Goal: Task Accomplishment & Management: Complete application form

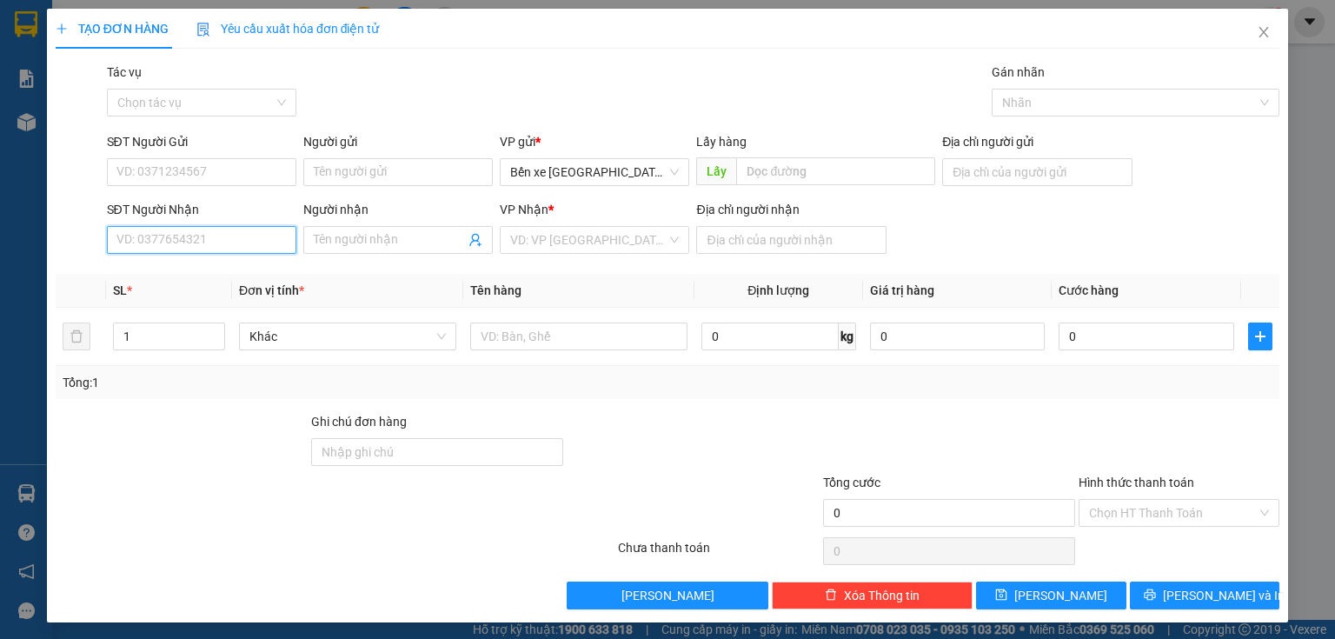
click at [209, 247] on input "SĐT Người Nhận" at bounding box center [201, 240] width 189 height 28
type input "0785188181"
click at [196, 271] on div "0785188181" at bounding box center [199, 274] width 167 height 19
type input "BXQN"
type input "sông phan ( phan thiết )"
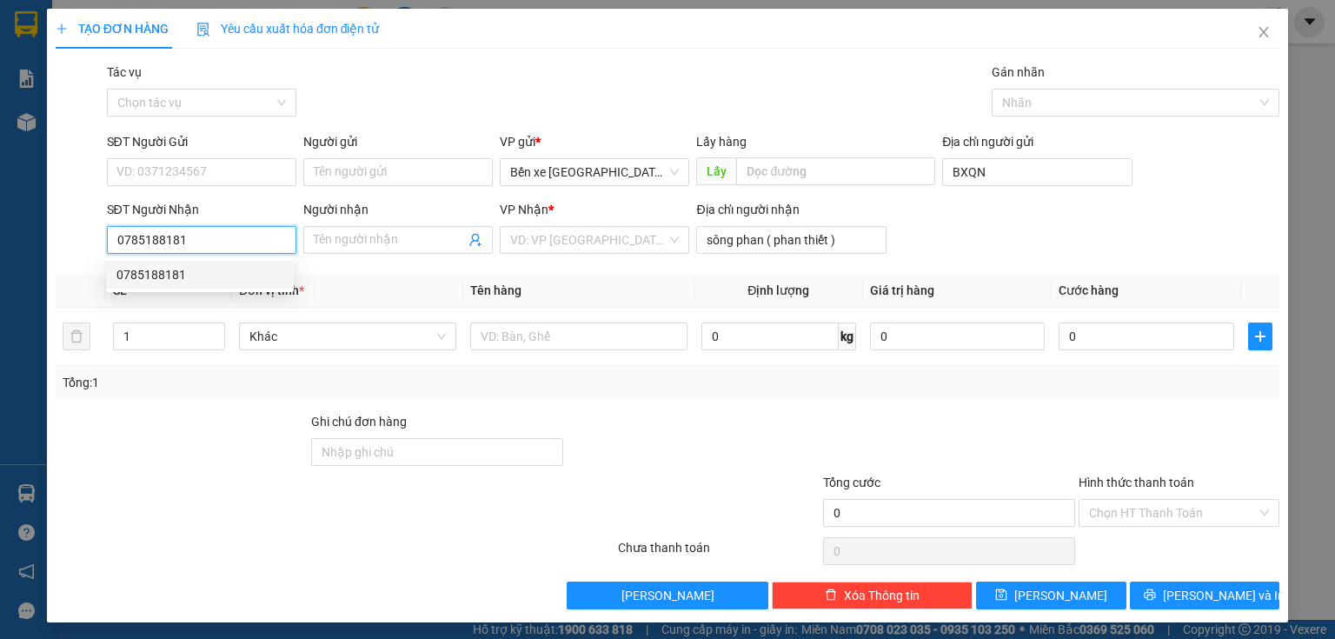
type input "50.000"
type input "0785188181"
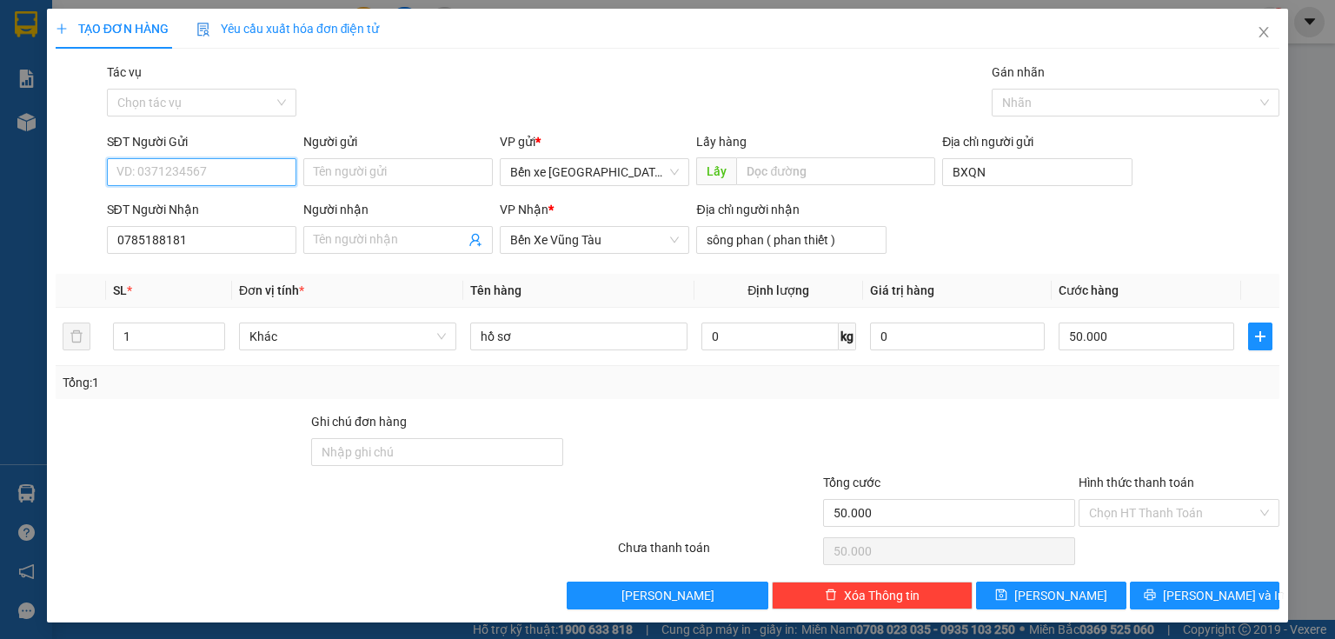
click at [199, 172] on input "SĐT Người Gửi" at bounding box center [201, 172] width 189 height 28
click at [191, 210] on div "0943037676" at bounding box center [199, 206] width 167 height 19
type input "0943037676"
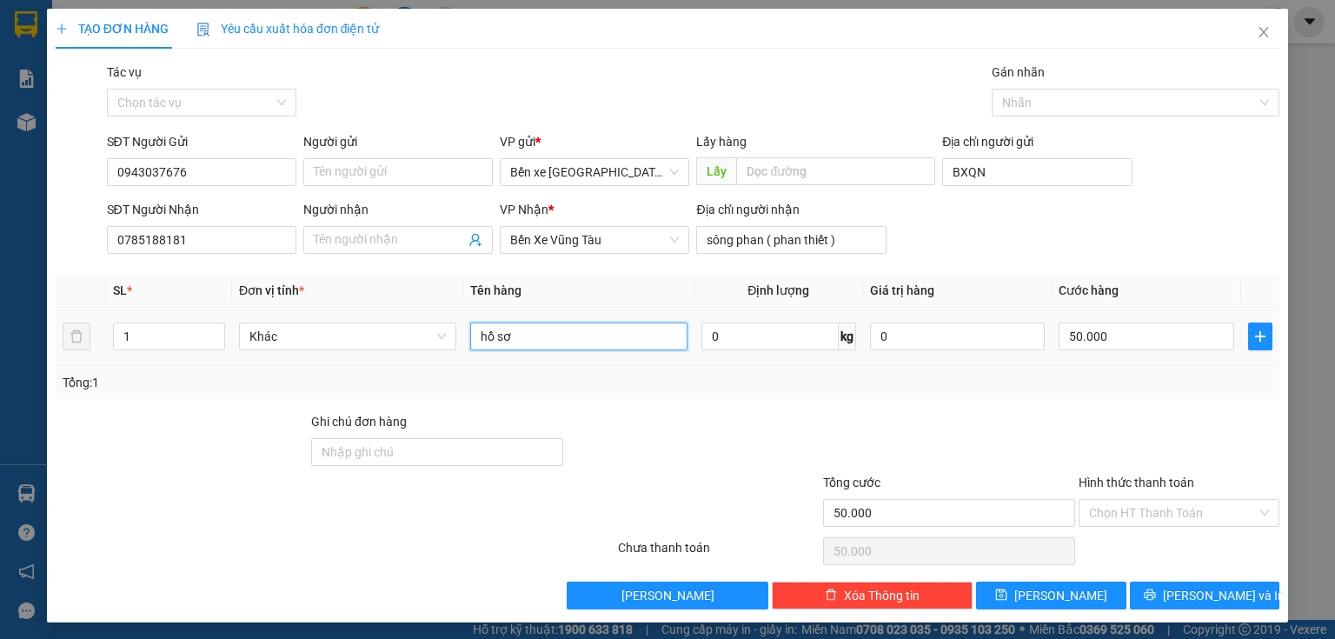
click at [602, 334] on input "hồ sơ" at bounding box center [578, 336] width 217 height 28
type input "h"
type input "giấy tờ"
click at [1121, 500] on input "Hình thức thanh toán" at bounding box center [1173, 513] width 168 height 26
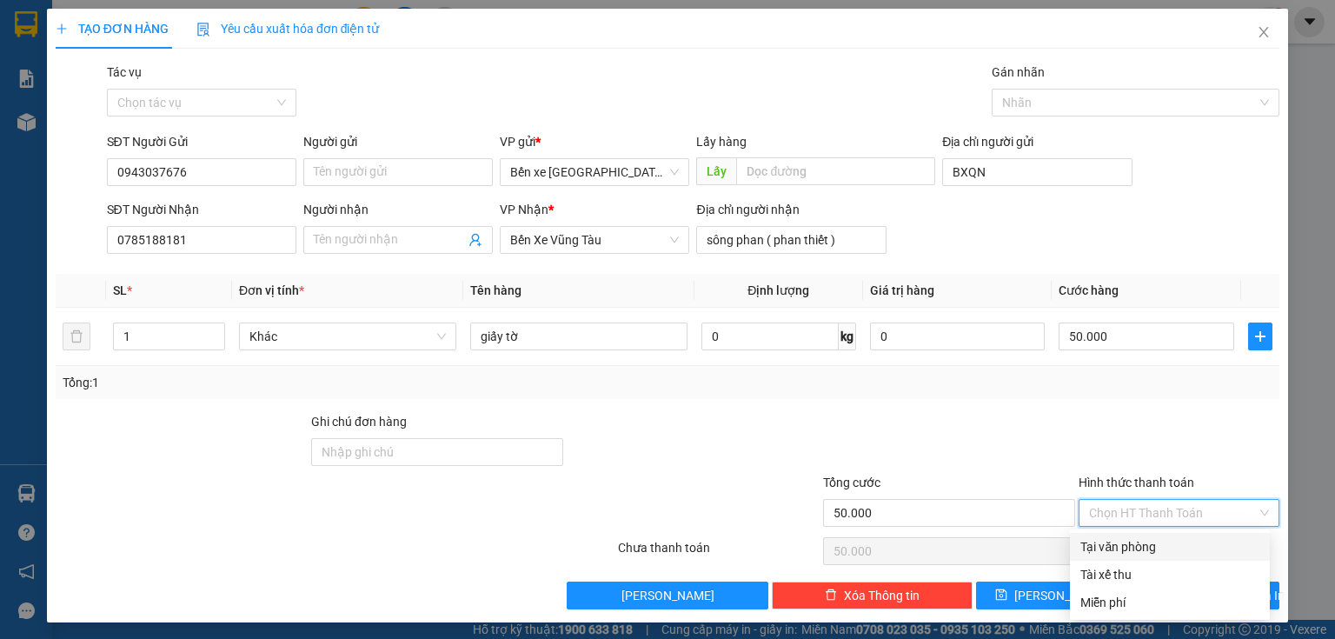
click at [1127, 545] on div "Tại văn phòng" at bounding box center [1169, 546] width 179 height 19
type input "0"
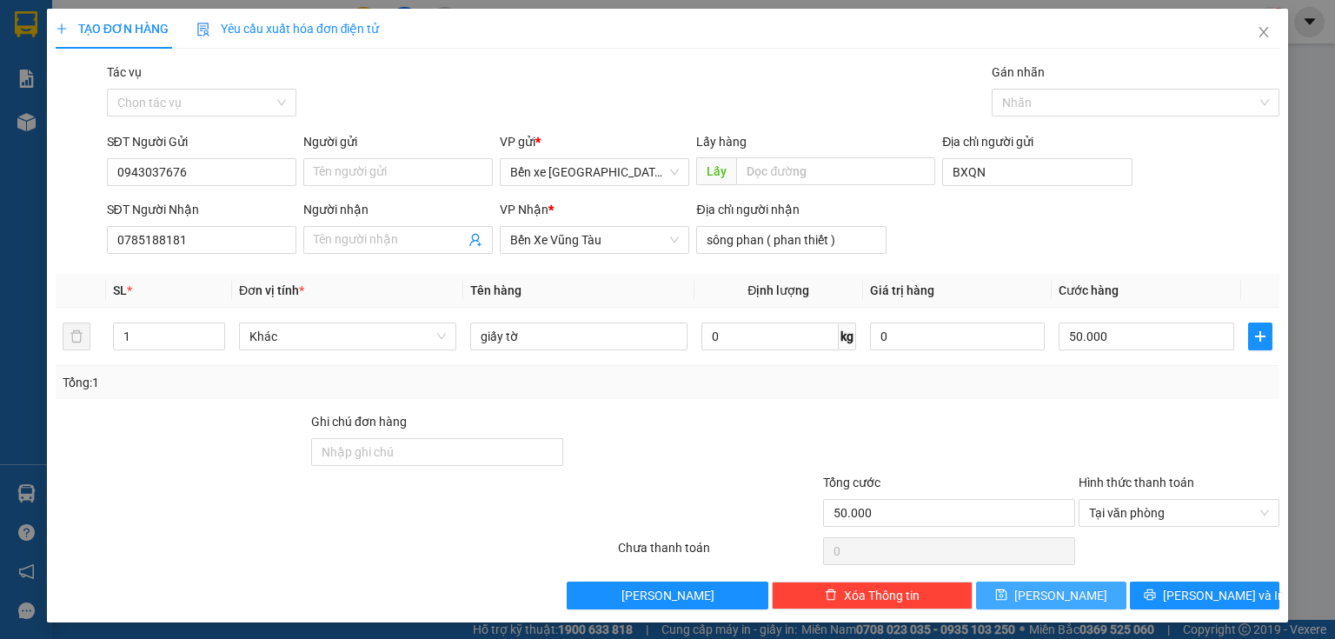
click at [1074, 597] on button "[PERSON_NAME]" at bounding box center [1051, 595] width 150 height 28
type input "0"
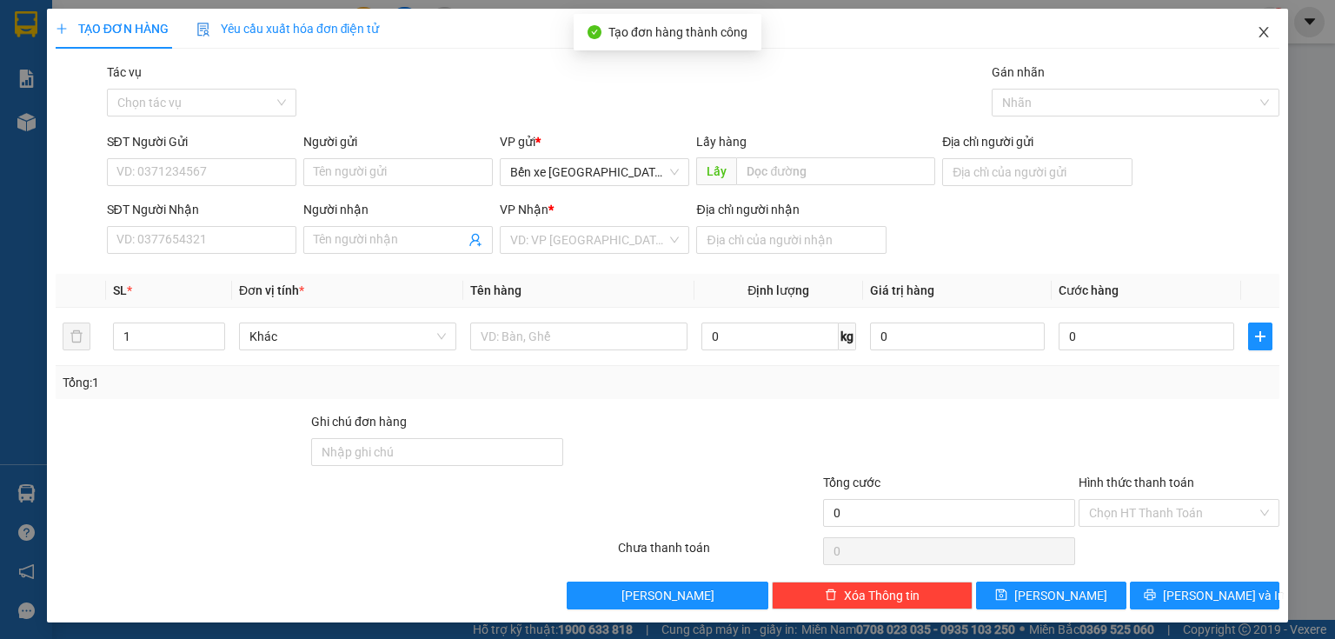
click at [1249, 45] on span "Close" at bounding box center [1263, 33] width 49 height 49
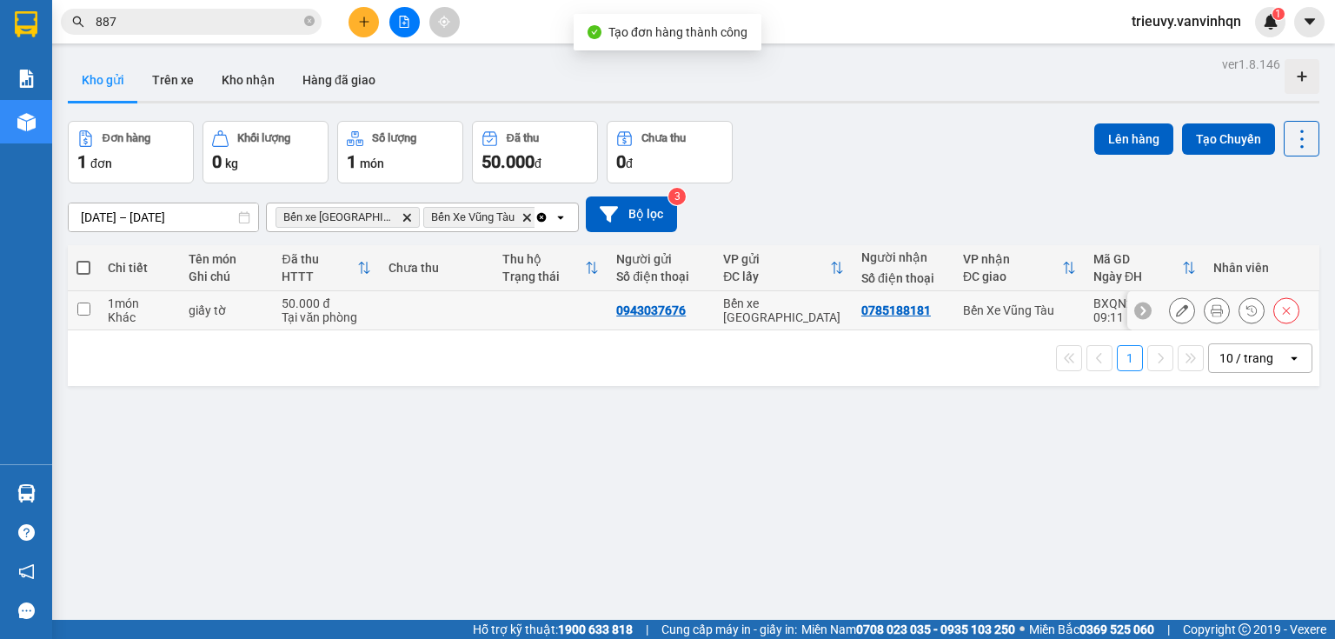
click at [282, 322] on div "Tại văn phòng" at bounding box center [327, 317] width 90 height 14
checkbox input "true"
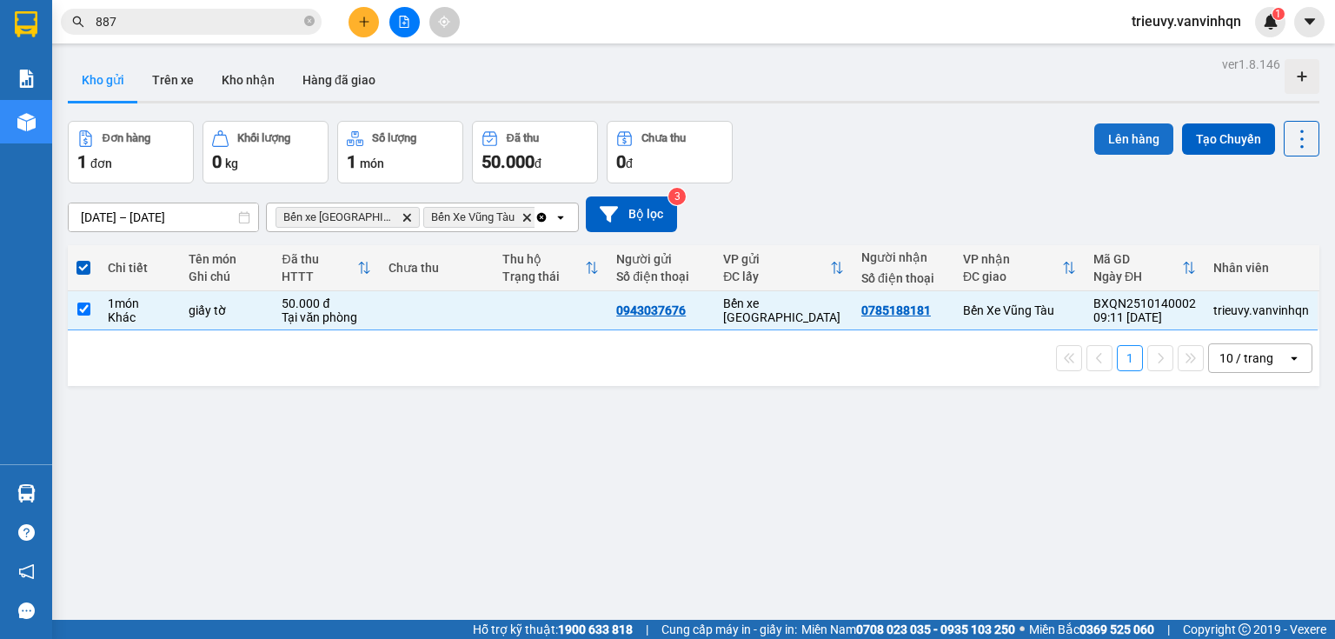
click at [1100, 142] on button "Lên hàng" at bounding box center [1133, 138] width 79 height 31
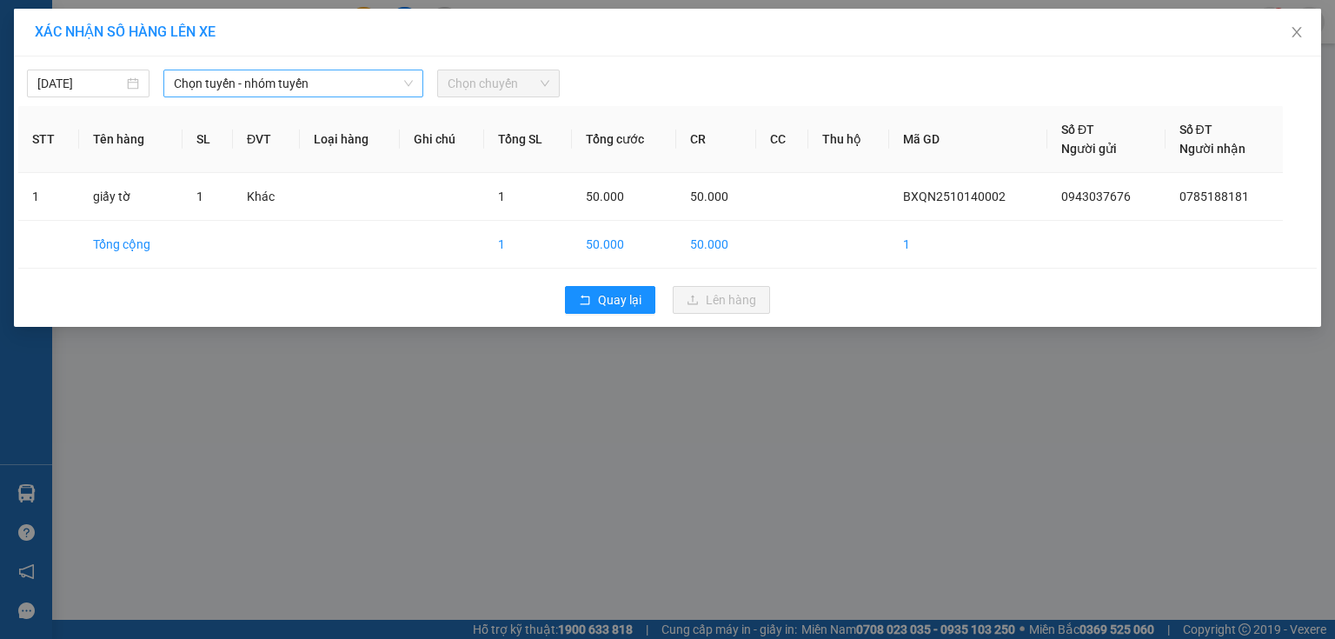
click at [285, 76] on span "Chọn tuyến - nhóm tuyến" at bounding box center [293, 83] width 239 height 26
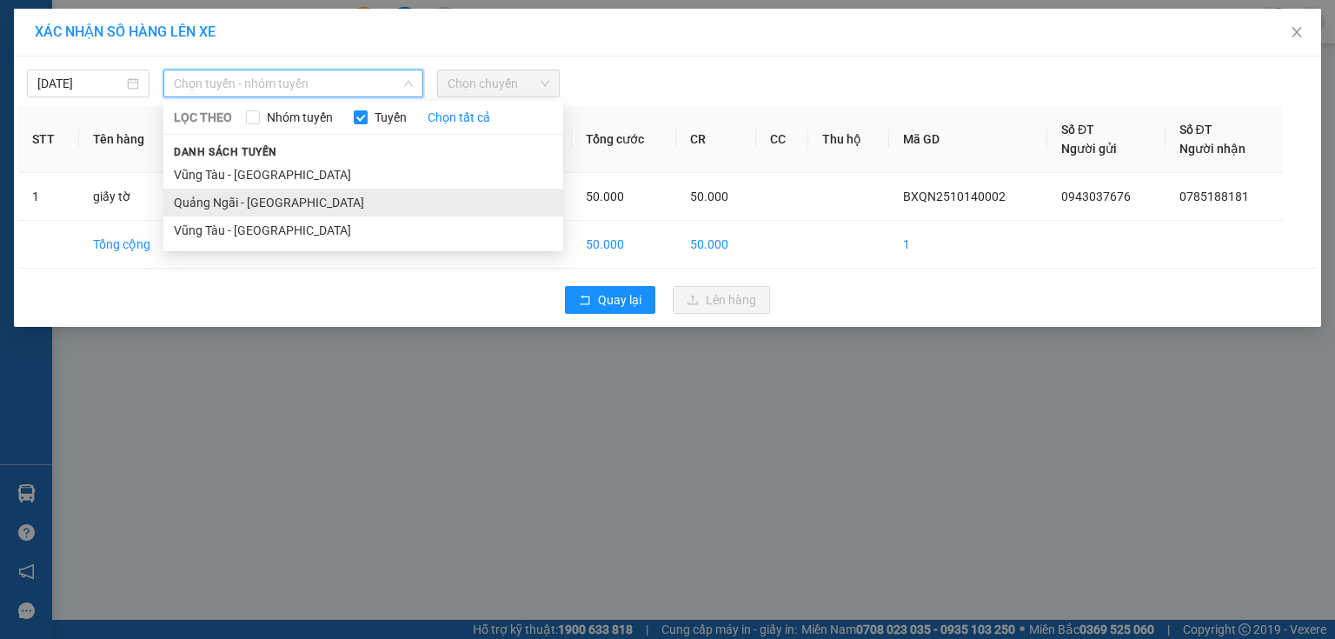
click at [244, 209] on li "Quảng Ngãi - [GEOGRAPHIC_DATA]" at bounding box center [363, 203] width 400 height 28
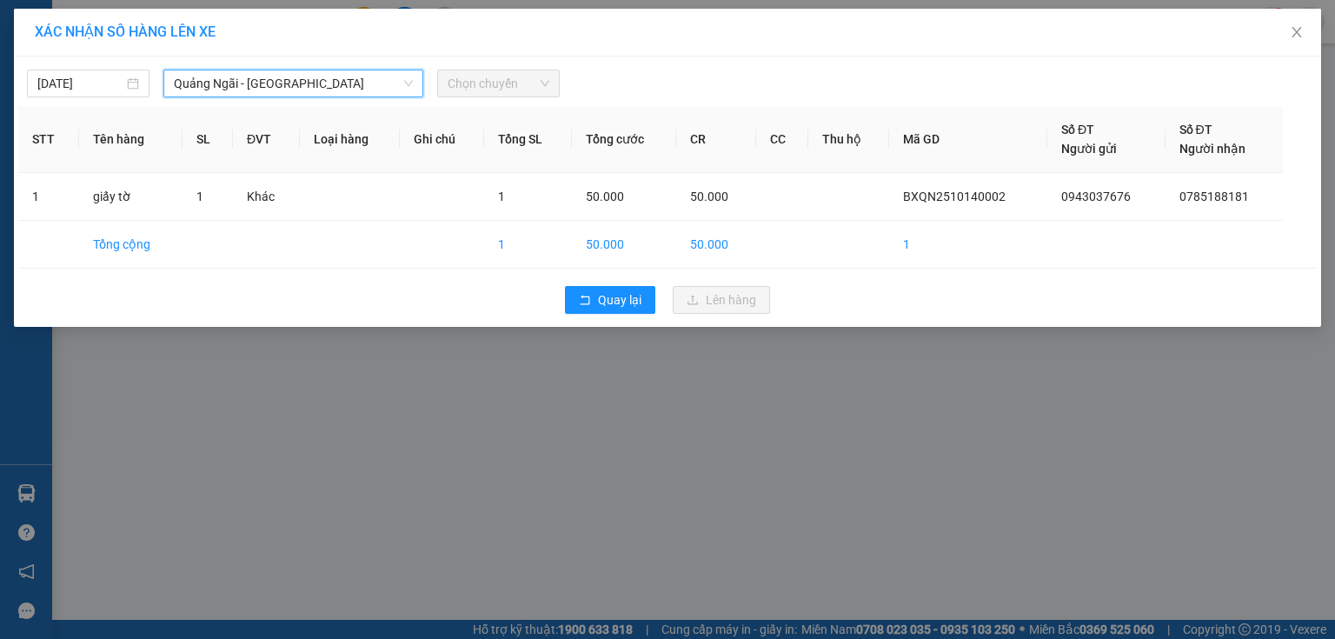
drag, startPoint x: 508, startPoint y: 83, endPoint x: 509, endPoint y: 97, distance: 14.9
click at [508, 83] on span "Chọn chuyến" at bounding box center [499, 83] width 102 height 26
click at [537, 97] on div "[DATE] [GEOGRAPHIC_DATA] - [GEOGRAPHIC_DATA] [GEOGRAPHIC_DATA] - [GEOGRAPHIC_DA…" at bounding box center [667, 191] width 1307 height 270
click at [517, 85] on span "Chọn chuyến" at bounding box center [499, 83] width 102 height 26
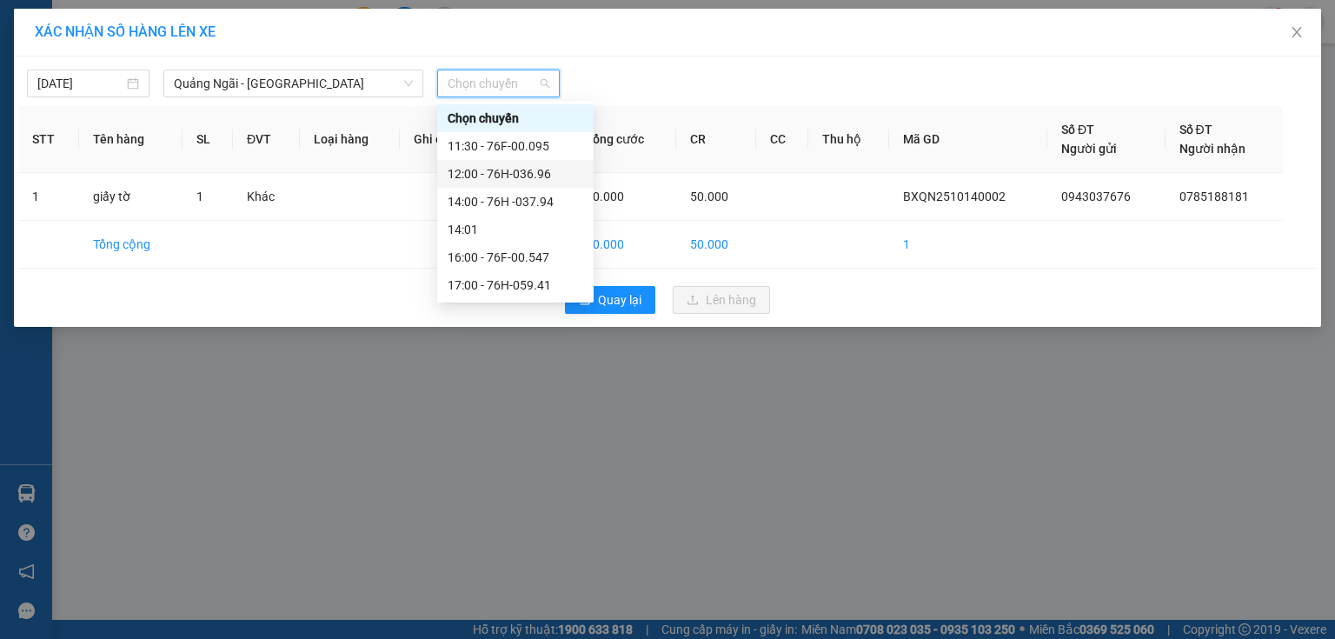
click at [518, 174] on div "12:00 - 76H-036.96" at bounding box center [516, 173] width 136 height 19
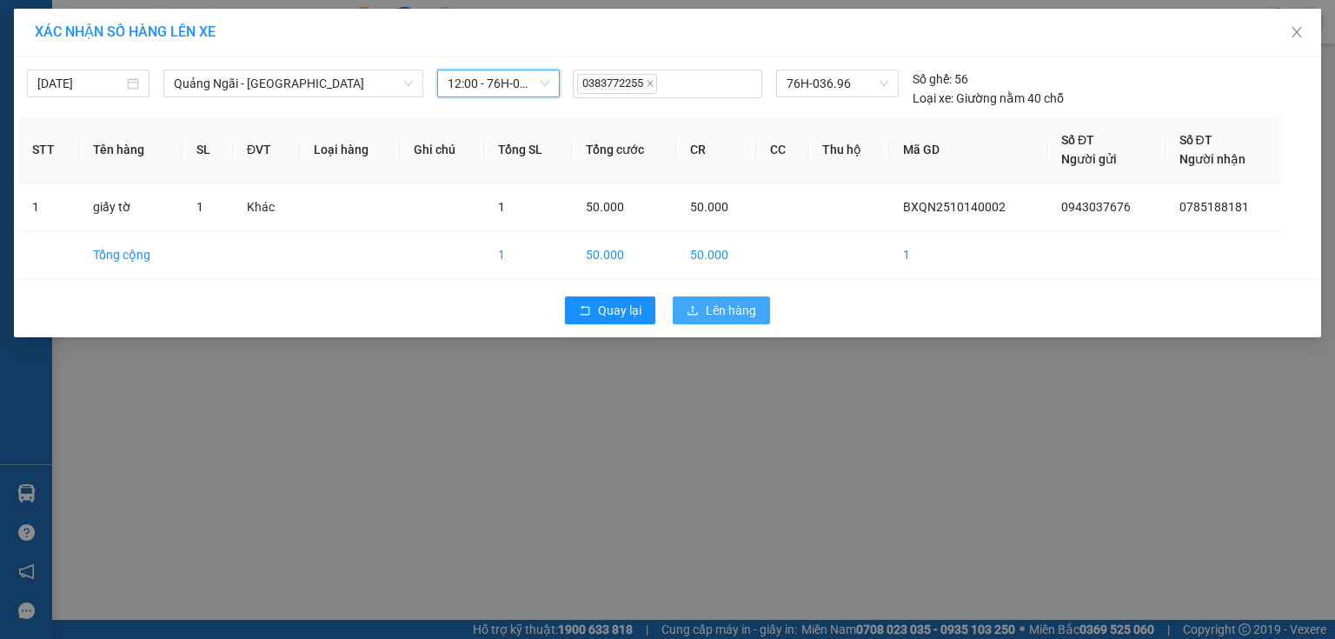
click at [691, 306] on icon "upload" at bounding box center [693, 310] width 12 height 12
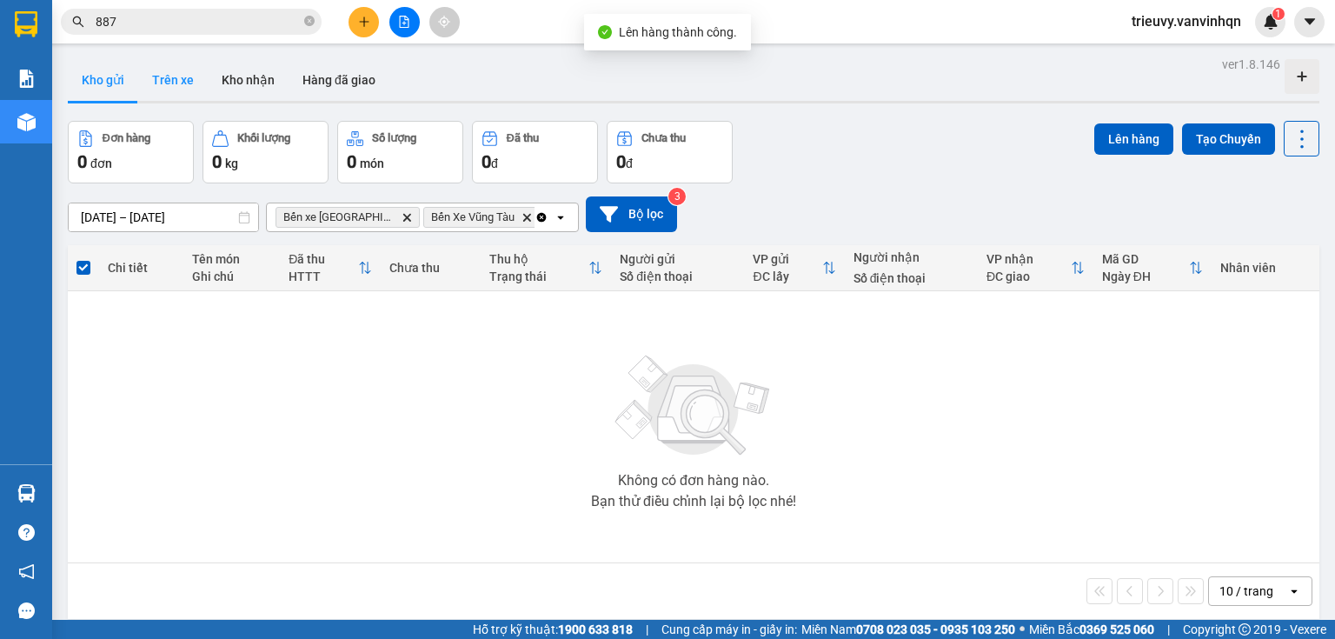
click at [174, 79] on button "Trên xe" at bounding box center [173, 80] width 70 height 42
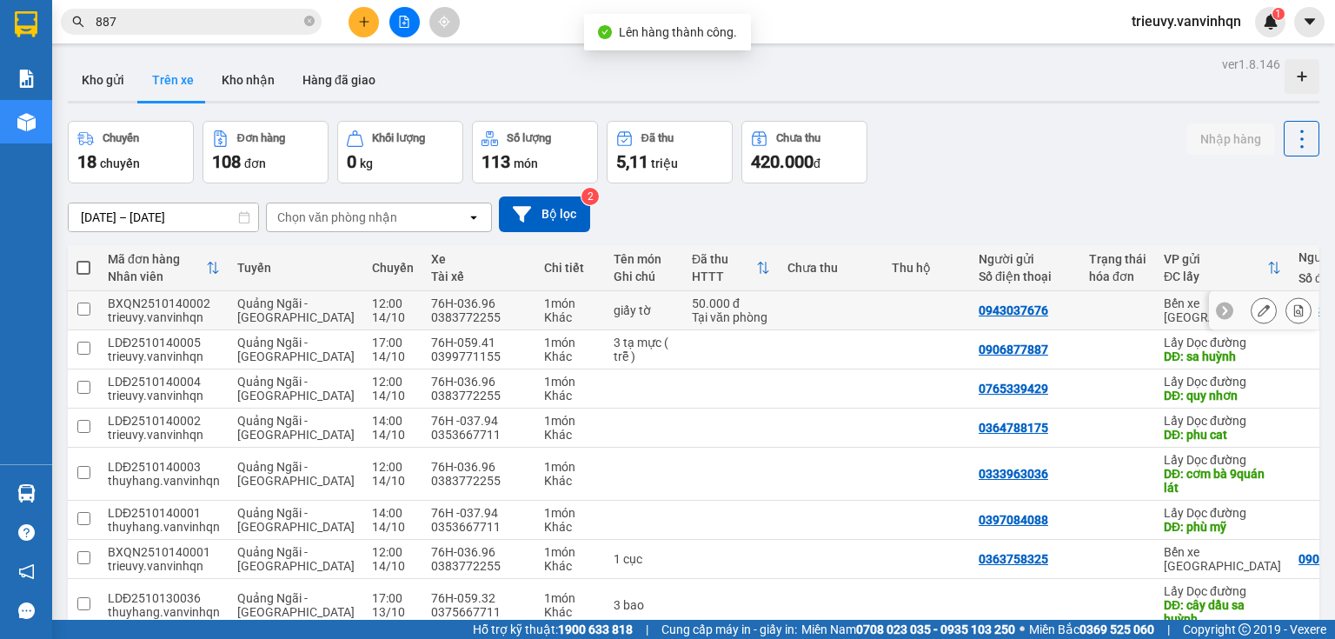
click at [1258, 316] on icon at bounding box center [1264, 310] width 12 height 12
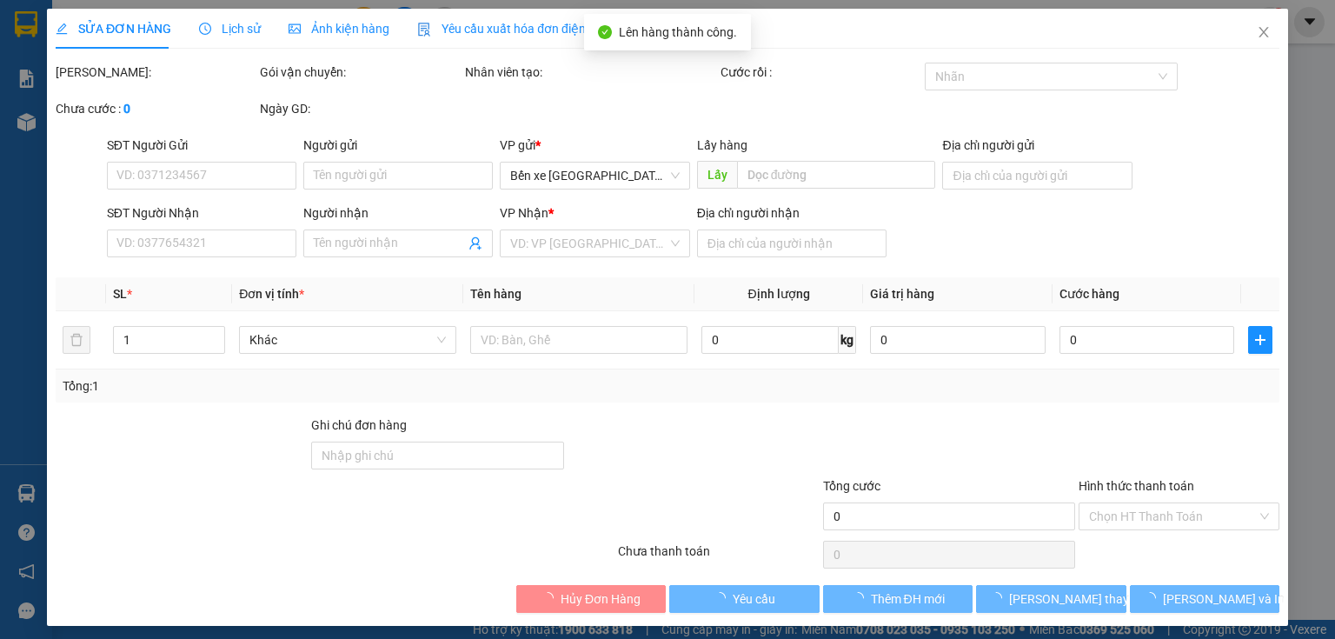
type input "0943037676"
type input "BXQN"
type input "0785188181"
type input "sông phan ( phan thiết )"
type input "50.000"
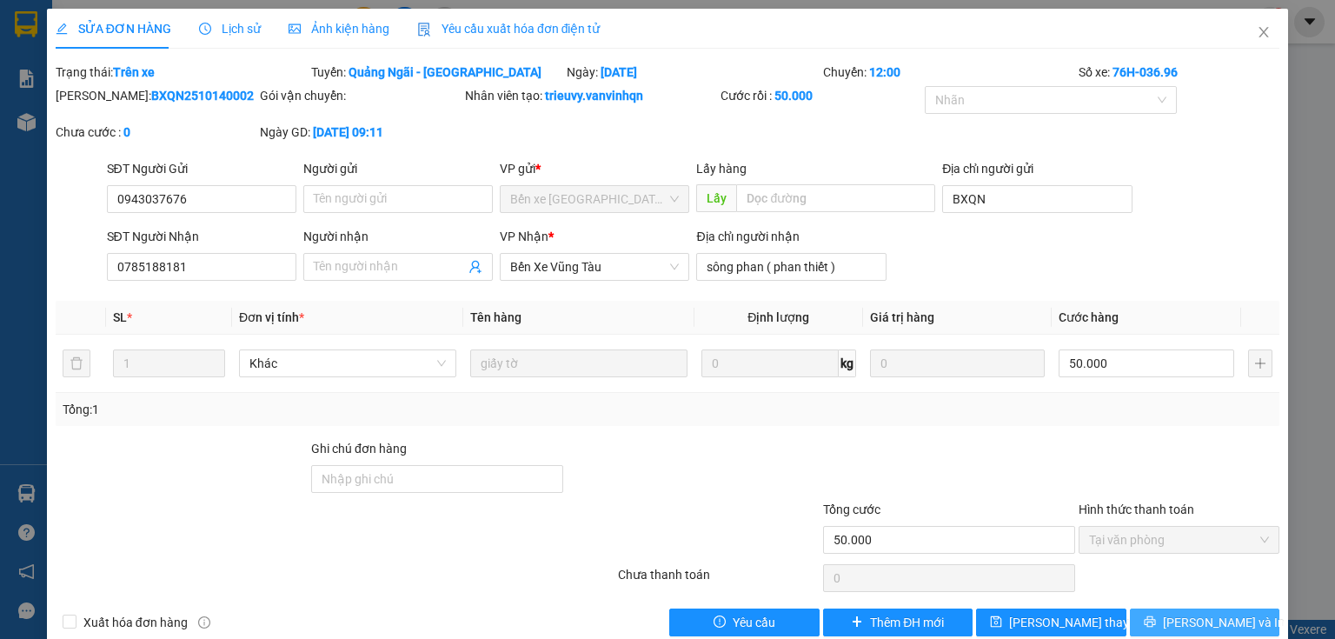
click at [1224, 619] on span "[PERSON_NAME] và In" at bounding box center [1224, 622] width 122 height 19
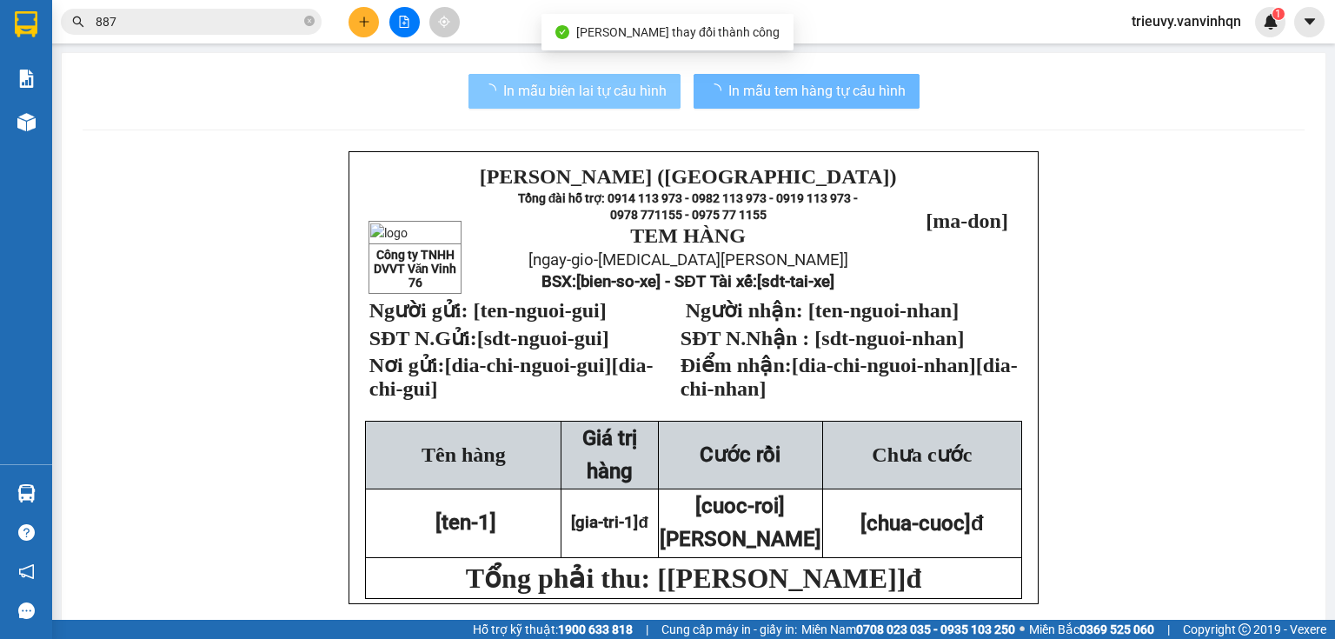
click at [672, 96] on button "In mẫu biên lai tự cấu hình" at bounding box center [574, 91] width 212 height 35
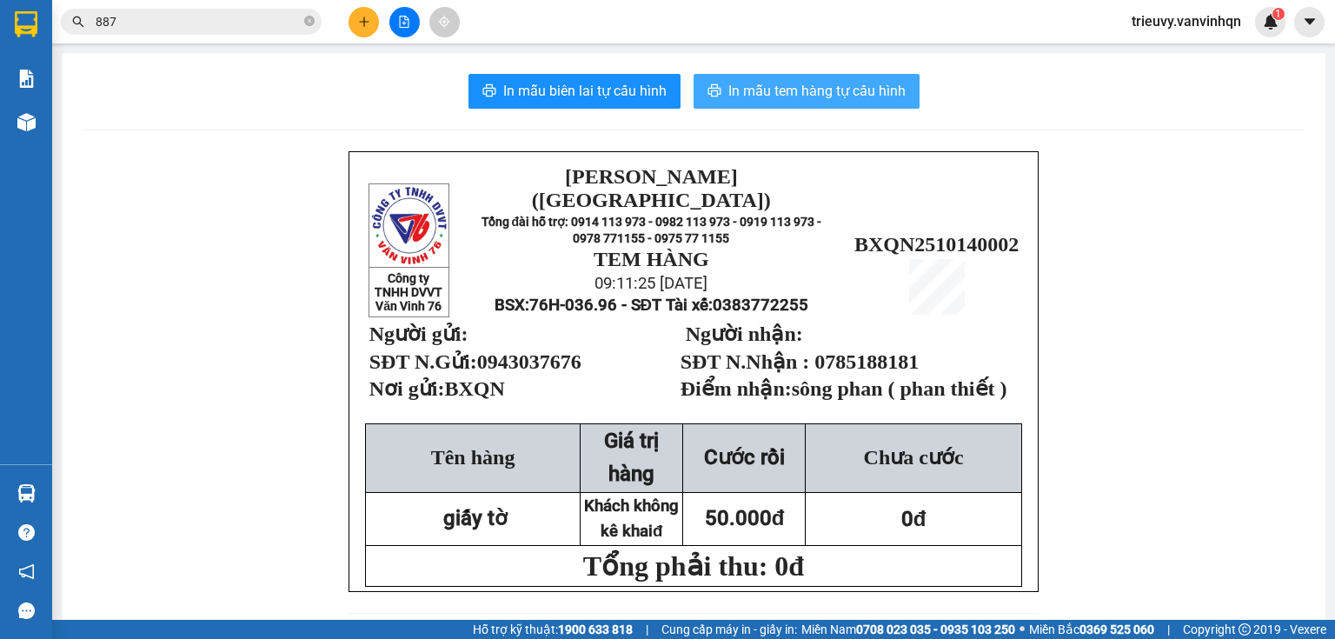
click at [874, 103] on button "In mẫu tem hàng tự cấu hình" at bounding box center [807, 91] width 226 height 35
click at [375, 23] on button at bounding box center [364, 22] width 30 height 30
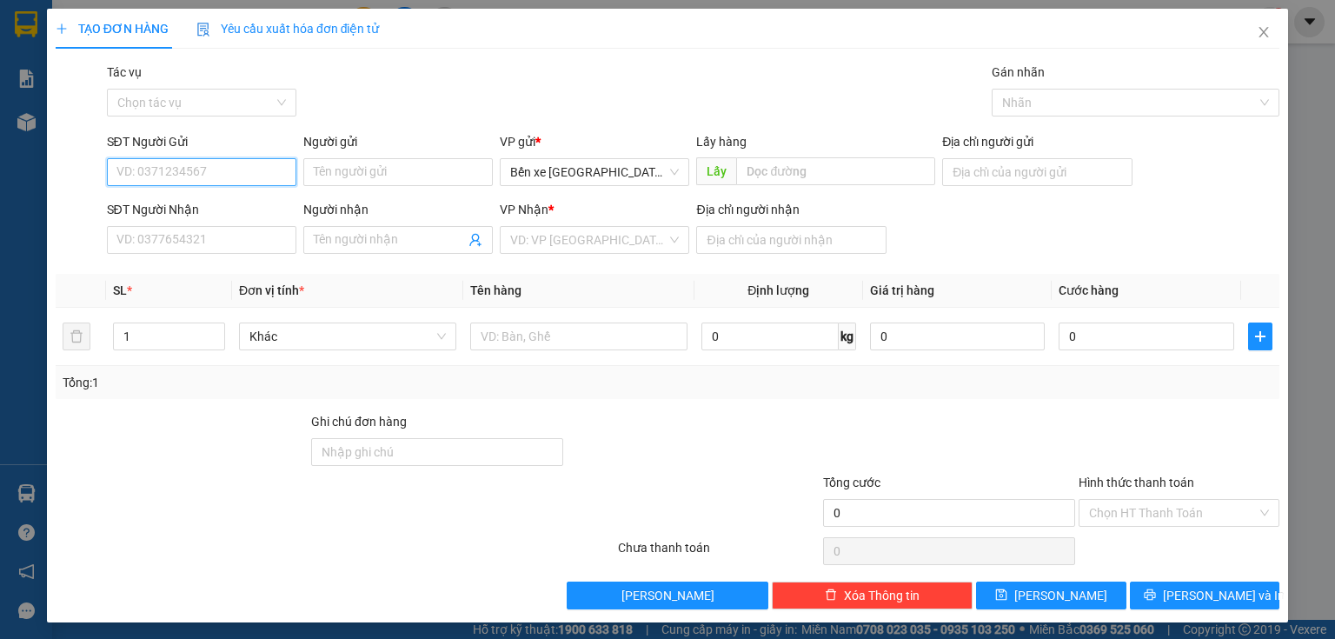
click at [190, 174] on input "SĐT Người Gửi" at bounding box center [201, 172] width 189 height 28
type input "0976599907"
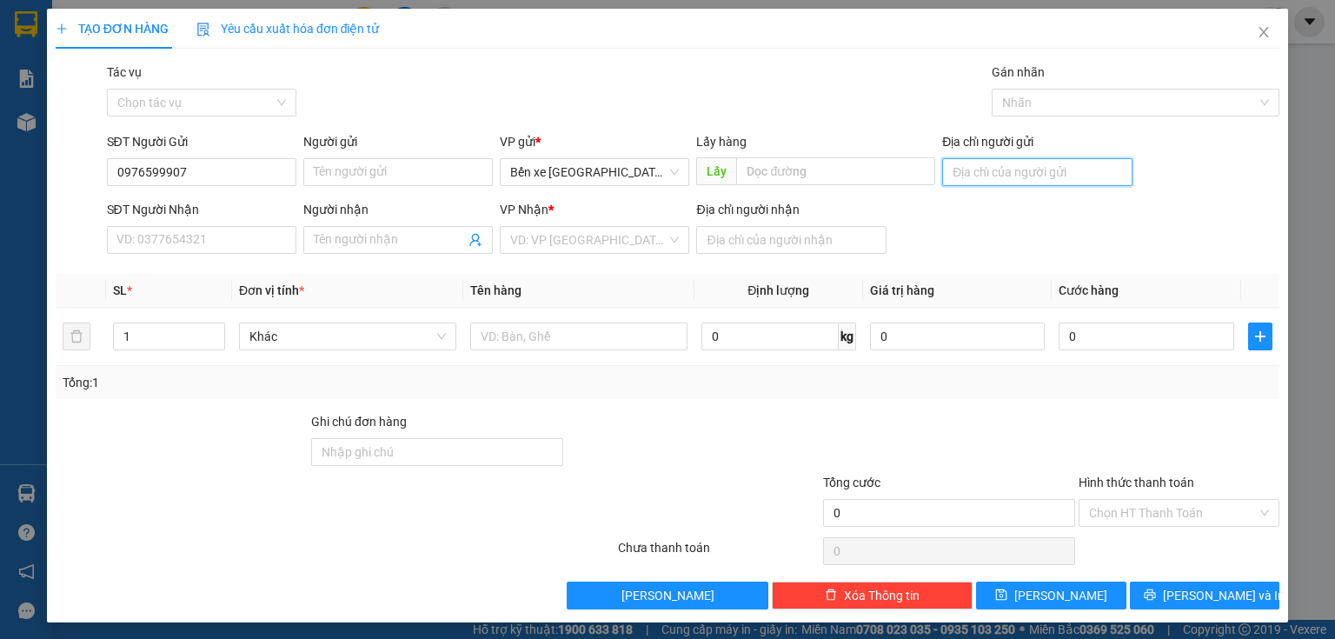
click at [1048, 173] on input "Địa chỉ người gửi" at bounding box center [1036, 172] width 189 height 28
type input "BXQN"
click at [596, 228] on input "search" at bounding box center [588, 240] width 156 height 26
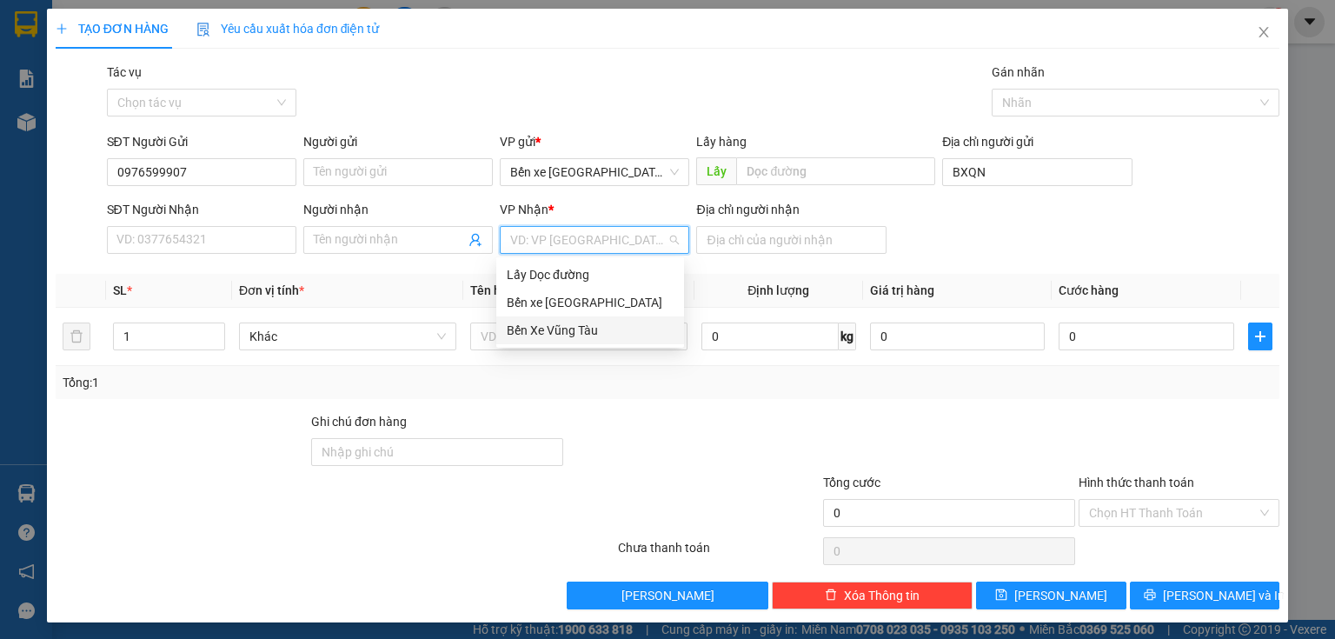
click at [560, 331] on div "Bến Xe Vũng Tàu" at bounding box center [590, 330] width 167 height 19
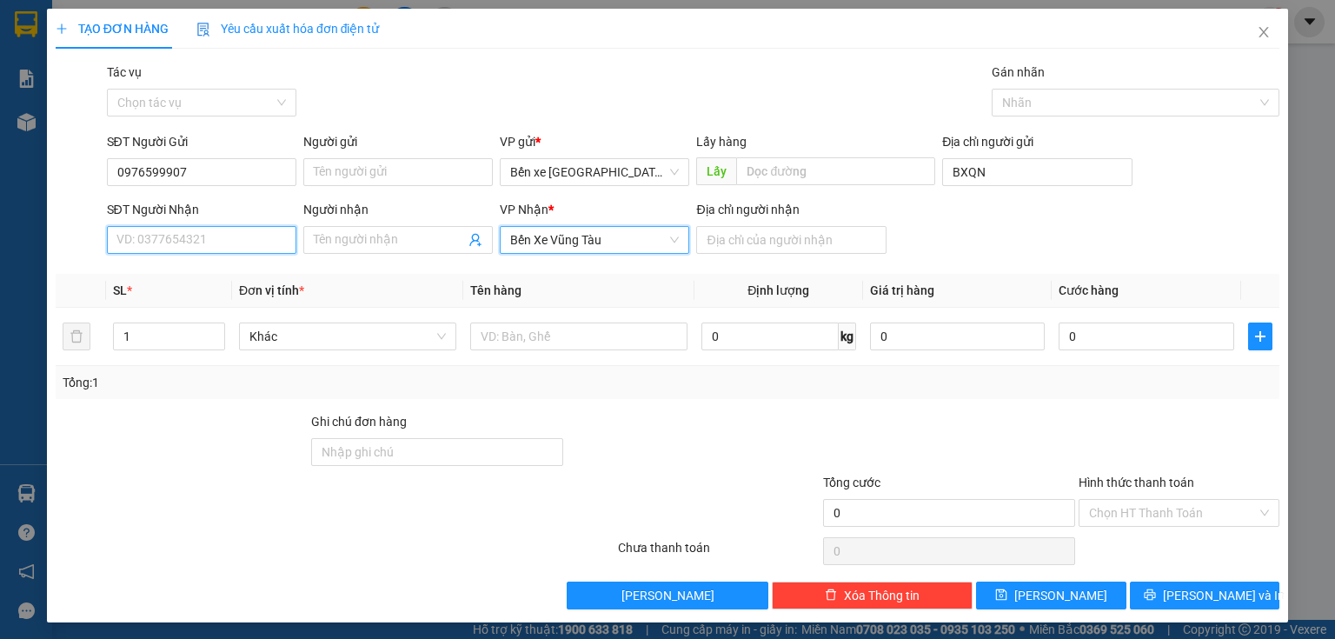
click at [281, 243] on input "SĐT Người Nhận" at bounding box center [201, 240] width 189 height 28
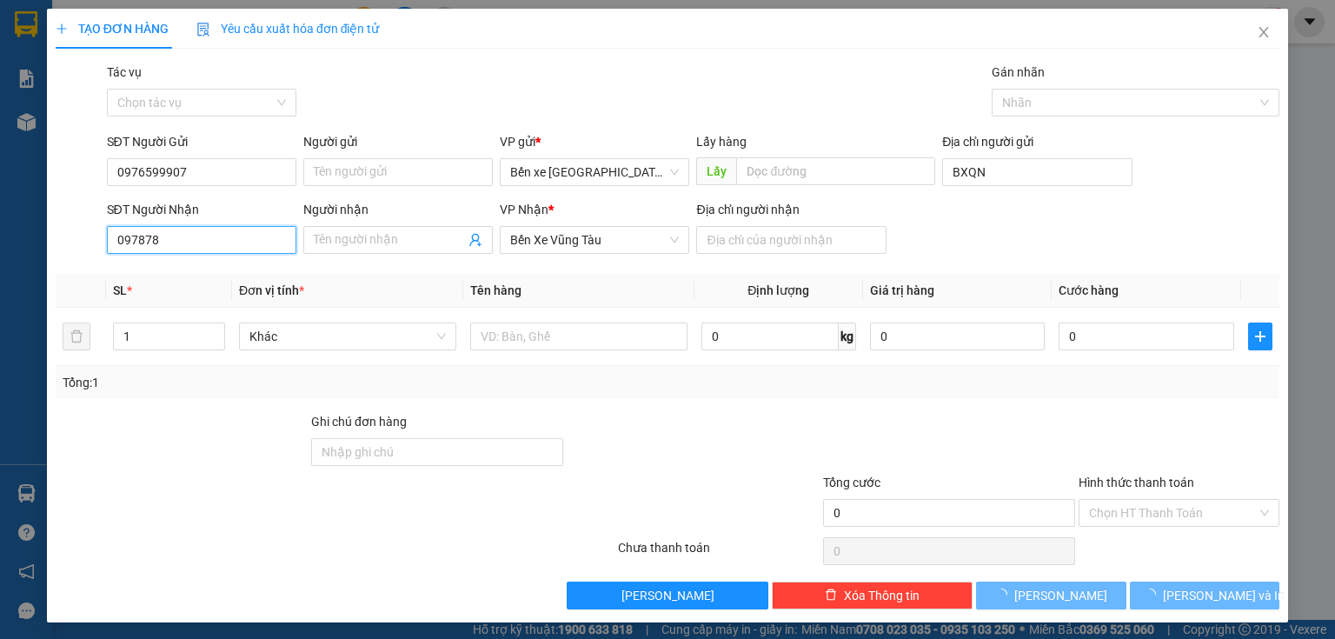
type input "0978781"
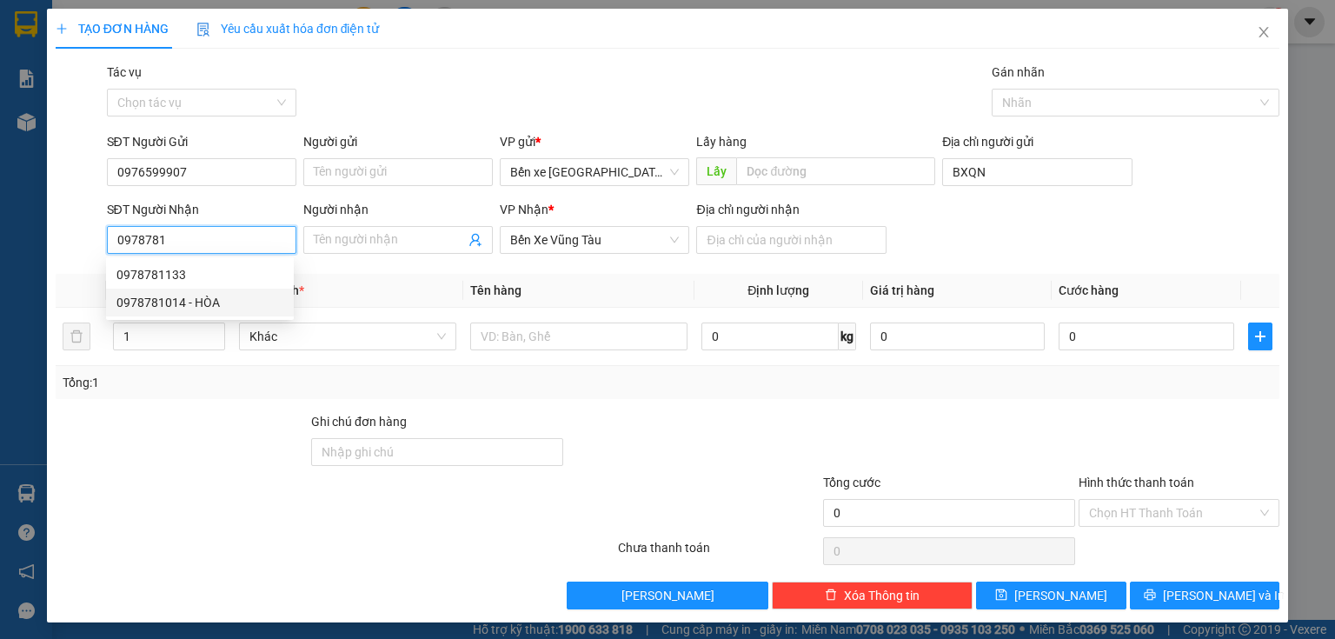
click at [216, 296] on div "0978781014 - HÒA" at bounding box center [199, 302] width 167 height 19
type input "bxqn"
type input "0978781014"
type input "HÒA"
type input "SUỐI NGHỆ"
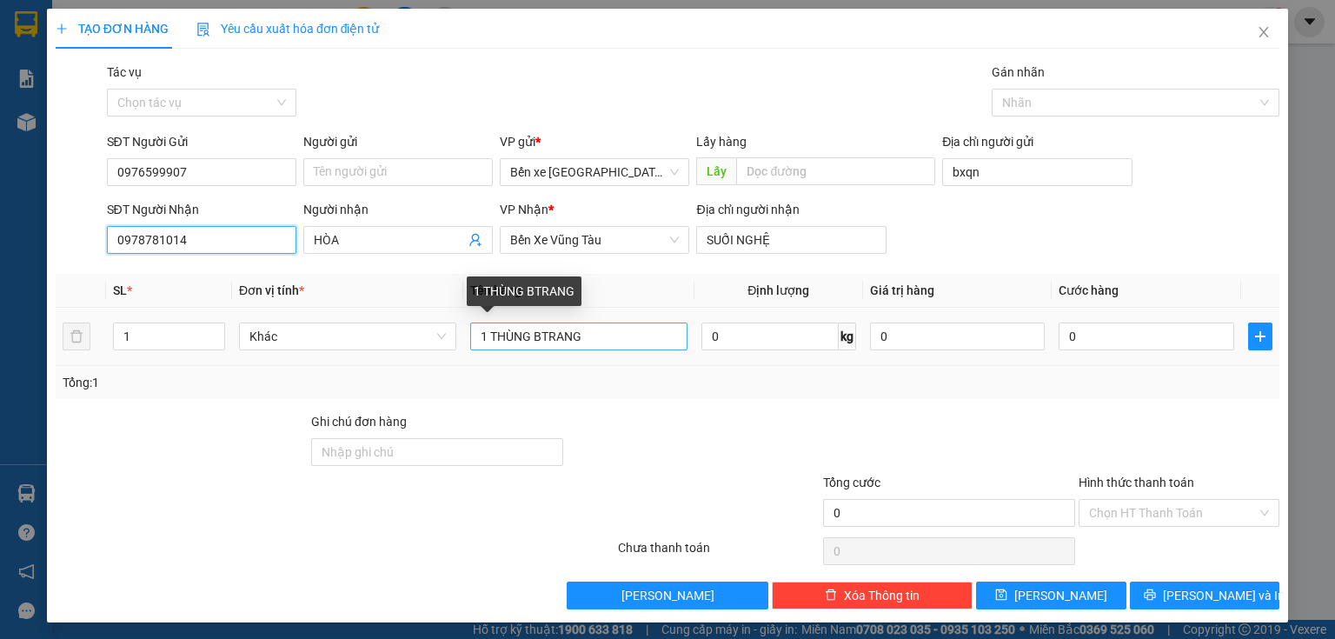
type input "0978781014"
click at [651, 330] on input "1 THÙNG BTRANG" at bounding box center [578, 336] width 217 height 28
type input "1"
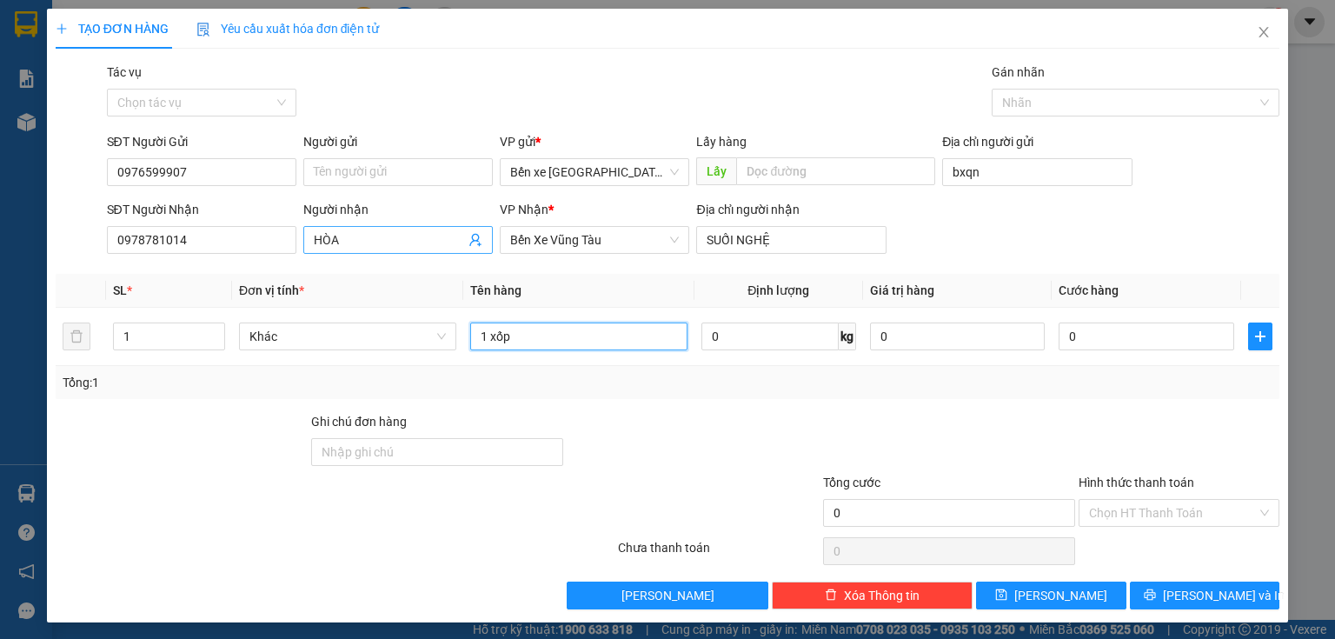
type input "1 xốp"
click at [405, 240] on input "HÒA" at bounding box center [389, 239] width 151 height 19
type input "H"
type input "0785129376"
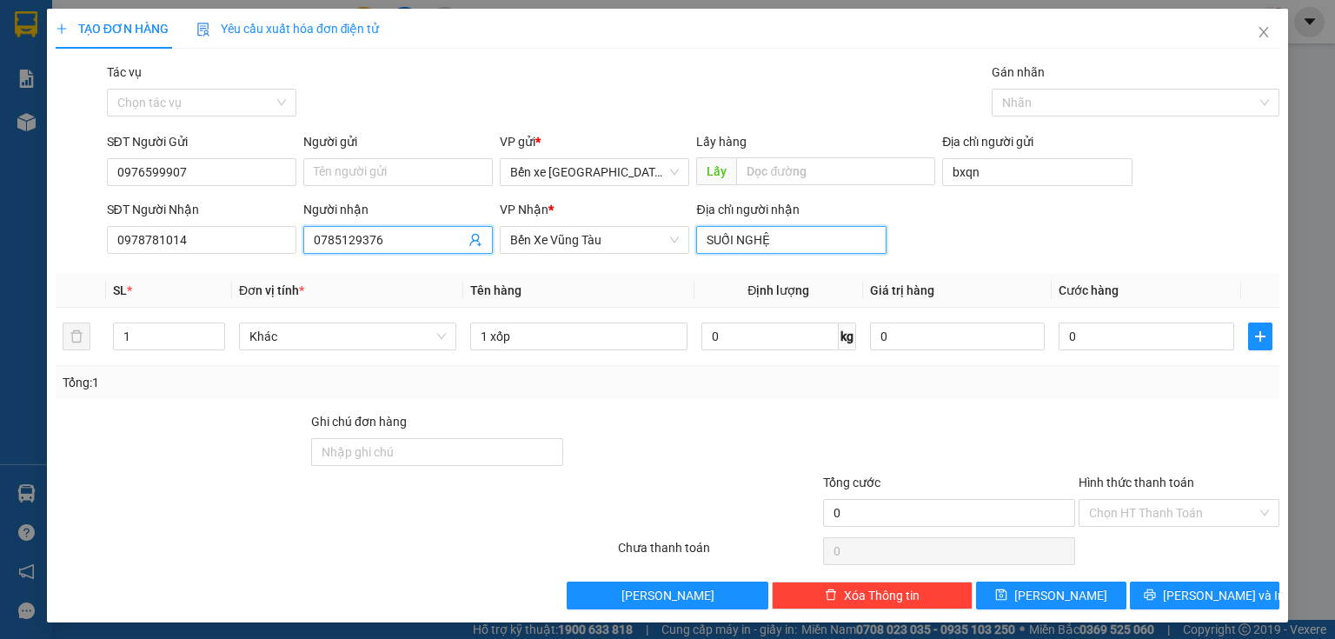
click at [817, 238] on input "SUỐI NGHỆ" at bounding box center [790, 240] width 189 height 28
type input "suối nghệ"
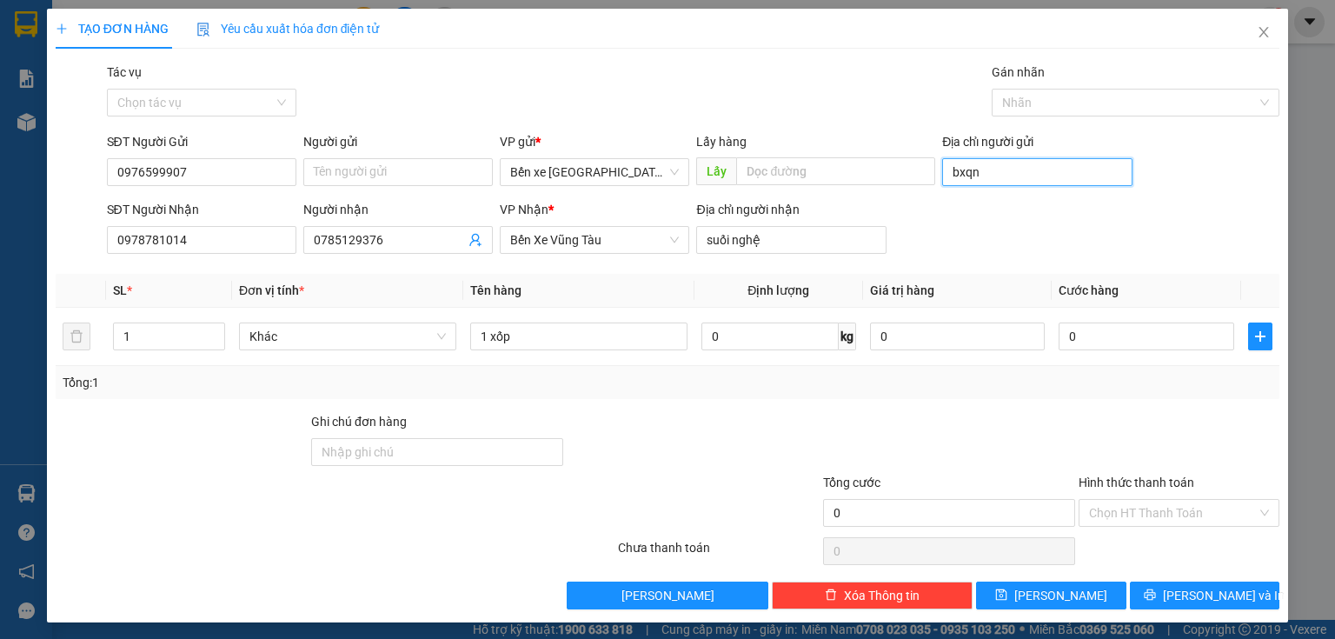
click at [1010, 173] on input "bxqn" at bounding box center [1036, 172] width 189 height 28
click at [1010, 173] on input "Địa chỉ người gửi" at bounding box center [1036, 172] width 189 height 28
type input "BXQN"
click at [989, 596] on button "[PERSON_NAME]" at bounding box center [1051, 595] width 150 height 28
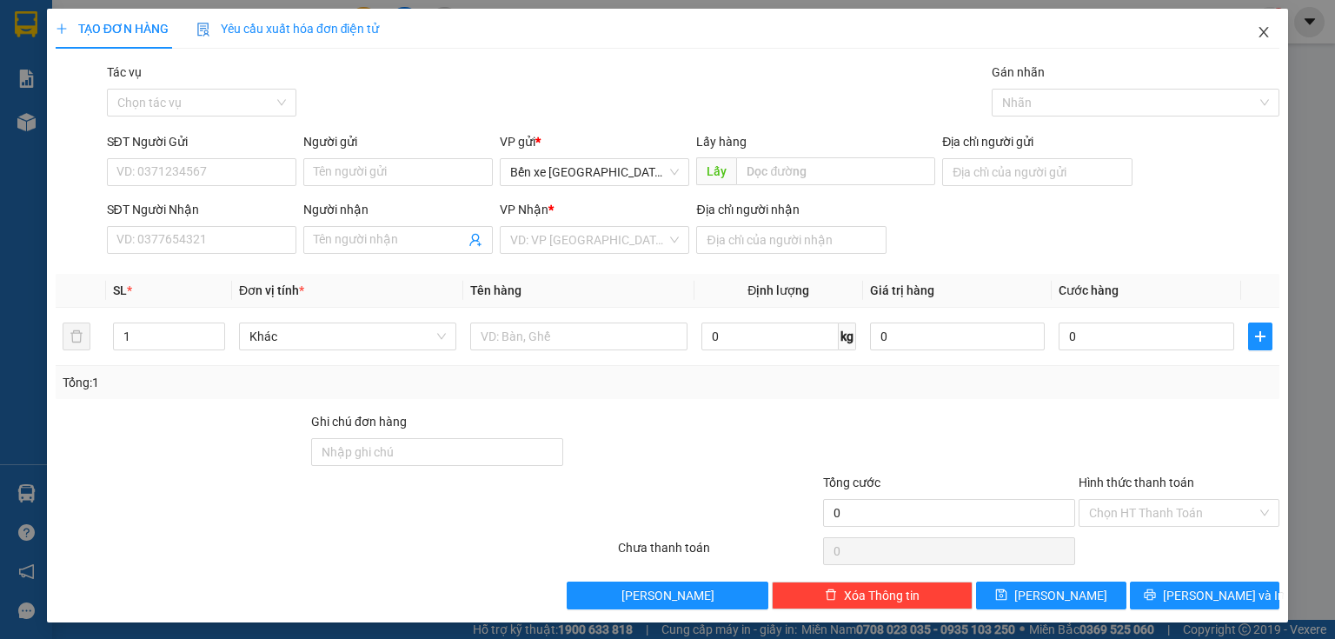
click at [1257, 35] on icon "close" at bounding box center [1264, 32] width 14 height 14
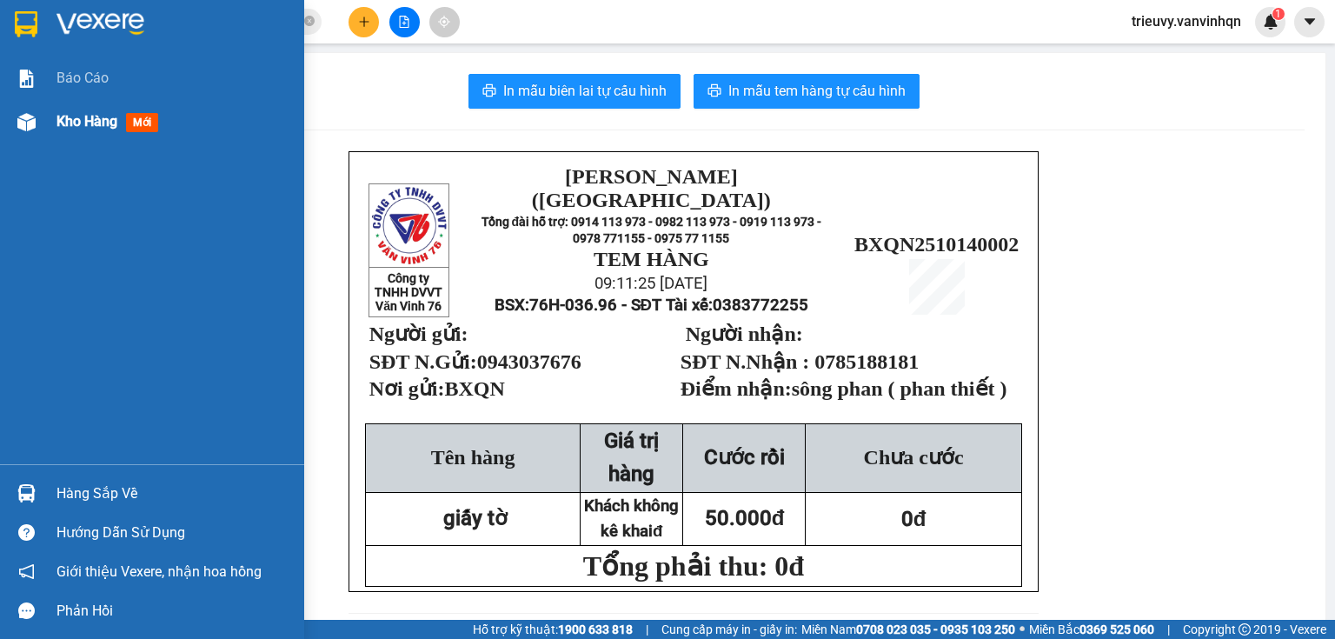
click at [63, 124] on span "Kho hàng" at bounding box center [86, 121] width 61 height 17
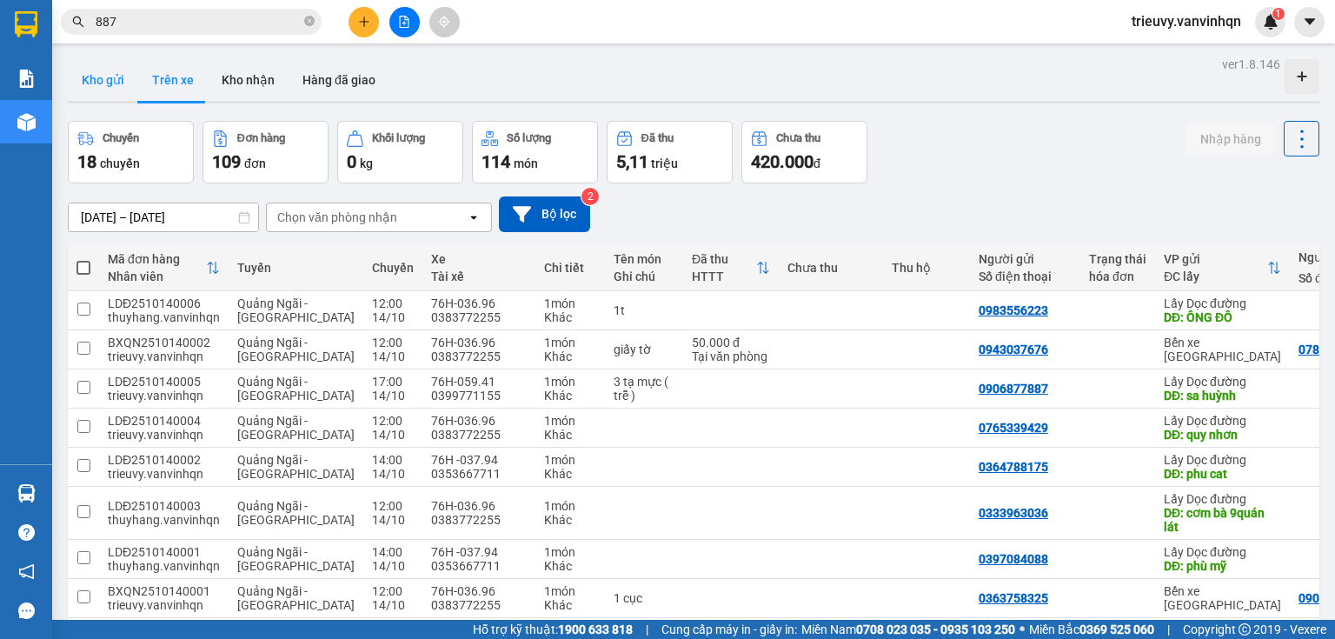
click at [86, 86] on button "Kho gửi" at bounding box center [103, 80] width 70 height 42
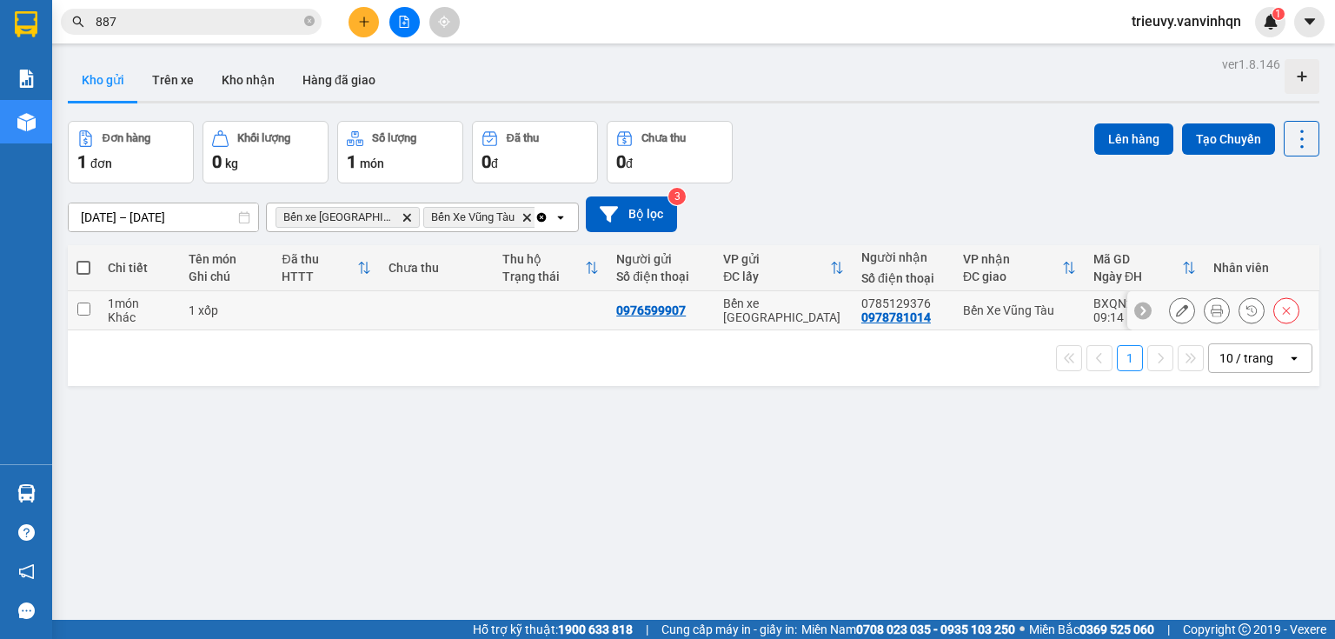
click at [146, 301] on div "1 món" at bounding box center [139, 303] width 63 height 14
checkbox input "true"
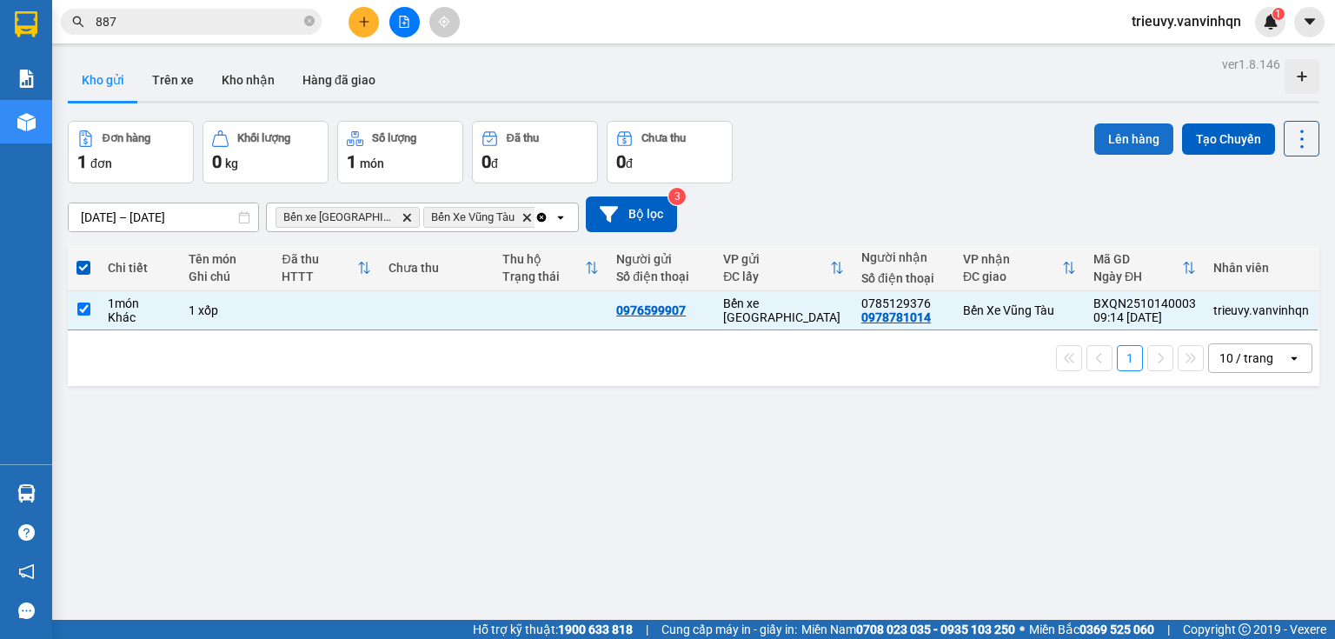
click at [1128, 149] on button "Lên hàng" at bounding box center [1133, 138] width 79 height 31
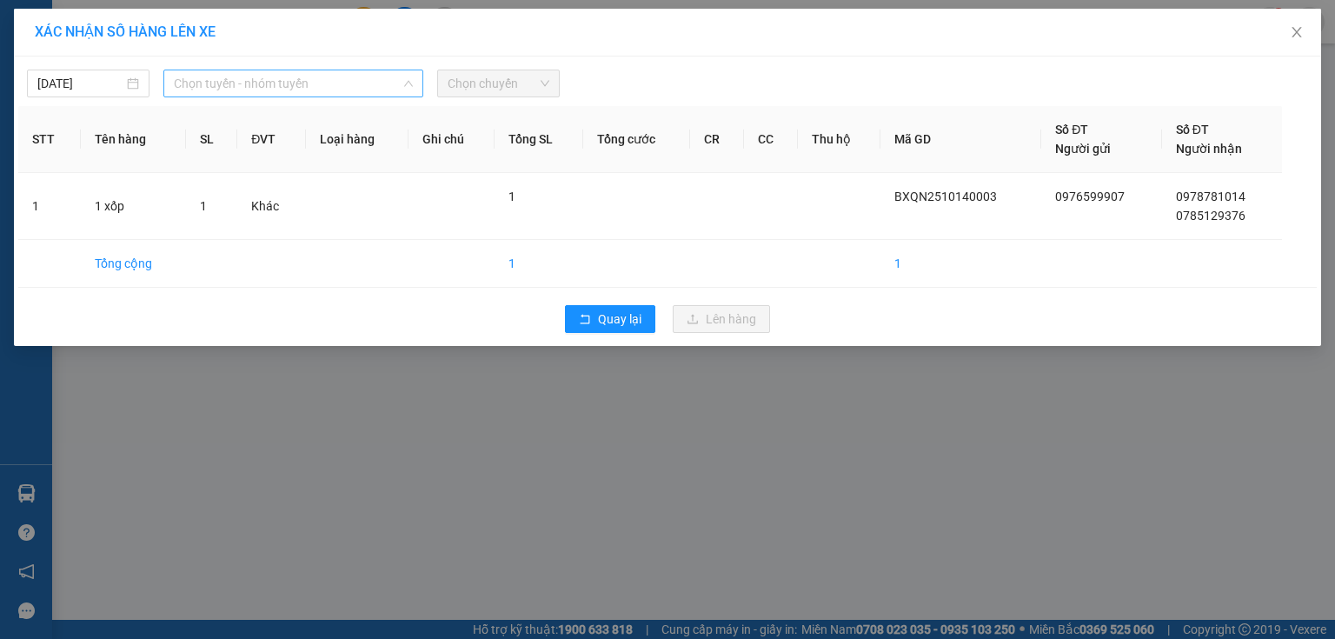
click at [400, 76] on span "Chọn tuyến - nhóm tuyến" at bounding box center [293, 83] width 239 height 26
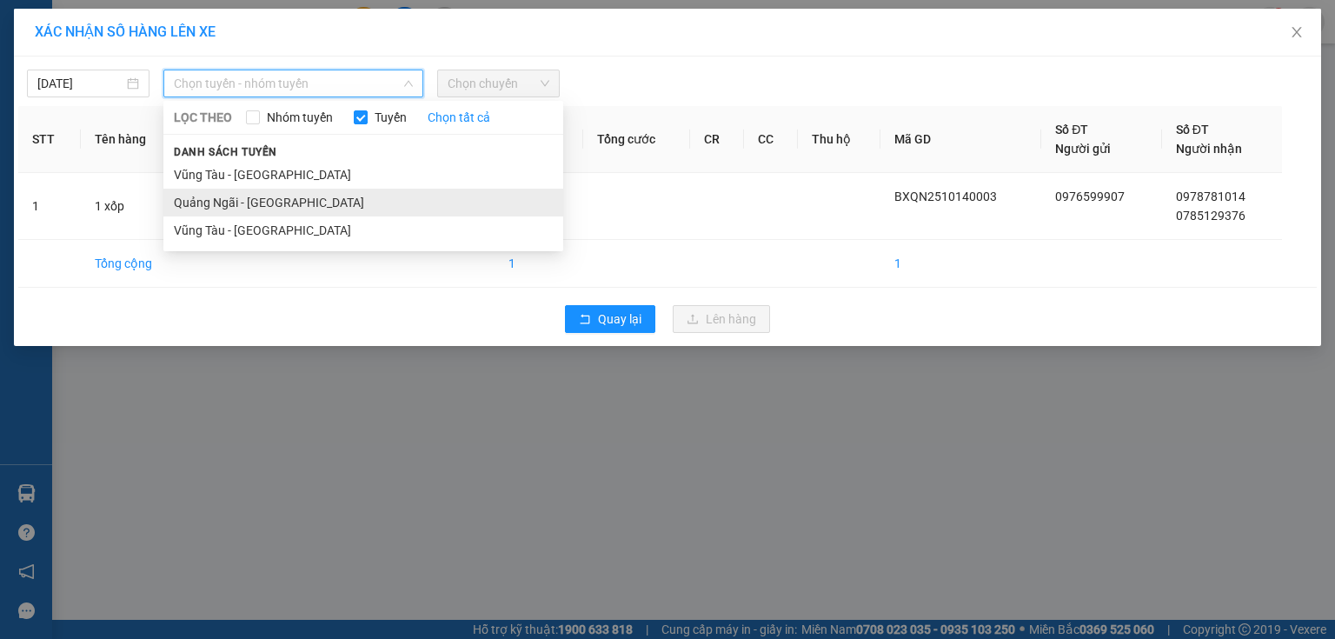
click at [328, 197] on li "Quảng Ngãi - [GEOGRAPHIC_DATA]" at bounding box center [363, 203] width 400 height 28
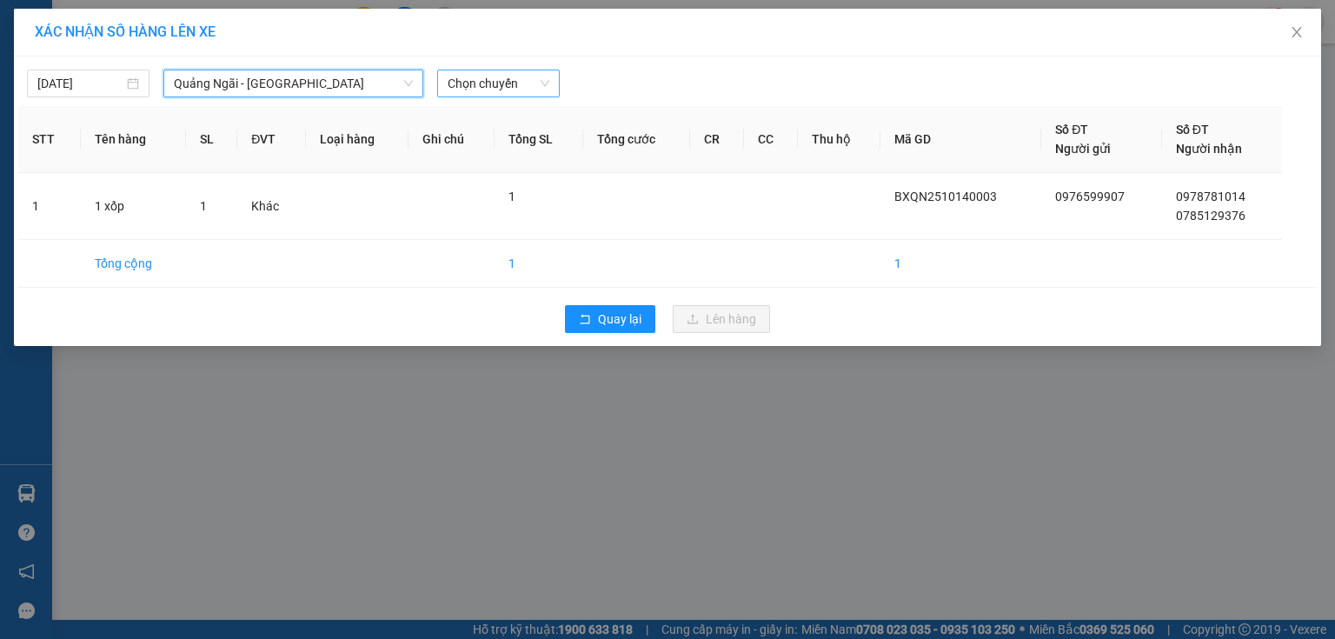
click at [494, 90] on span "Chọn chuyến" at bounding box center [499, 83] width 102 height 26
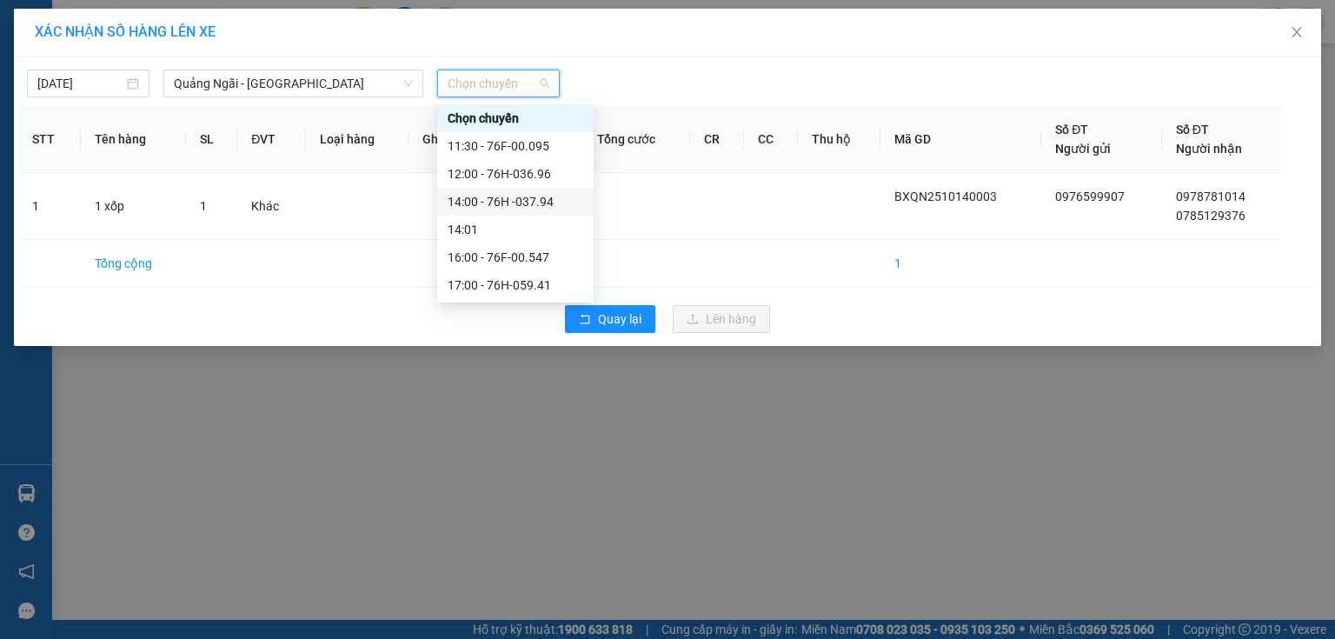
click at [535, 203] on div "14:00 - 76H -037.94" at bounding box center [516, 201] width 136 height 19
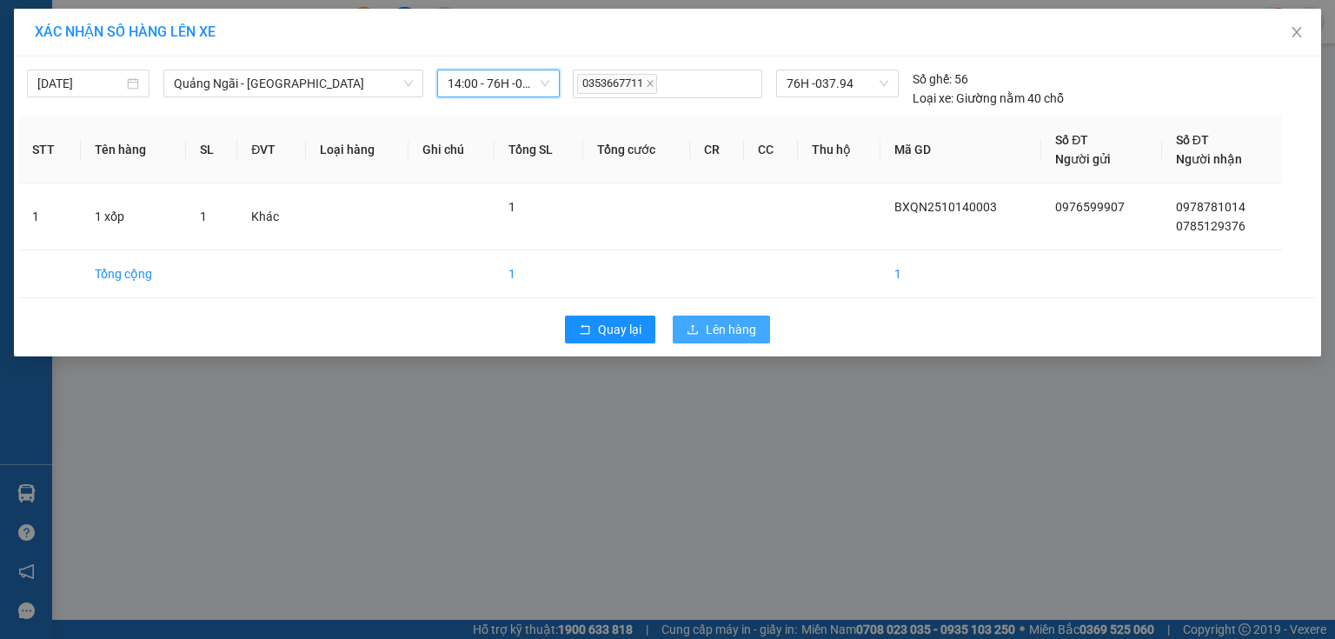
click at [735, 332] on span "Lên hàng" at bounding box center [731, 329] width 50 height 19
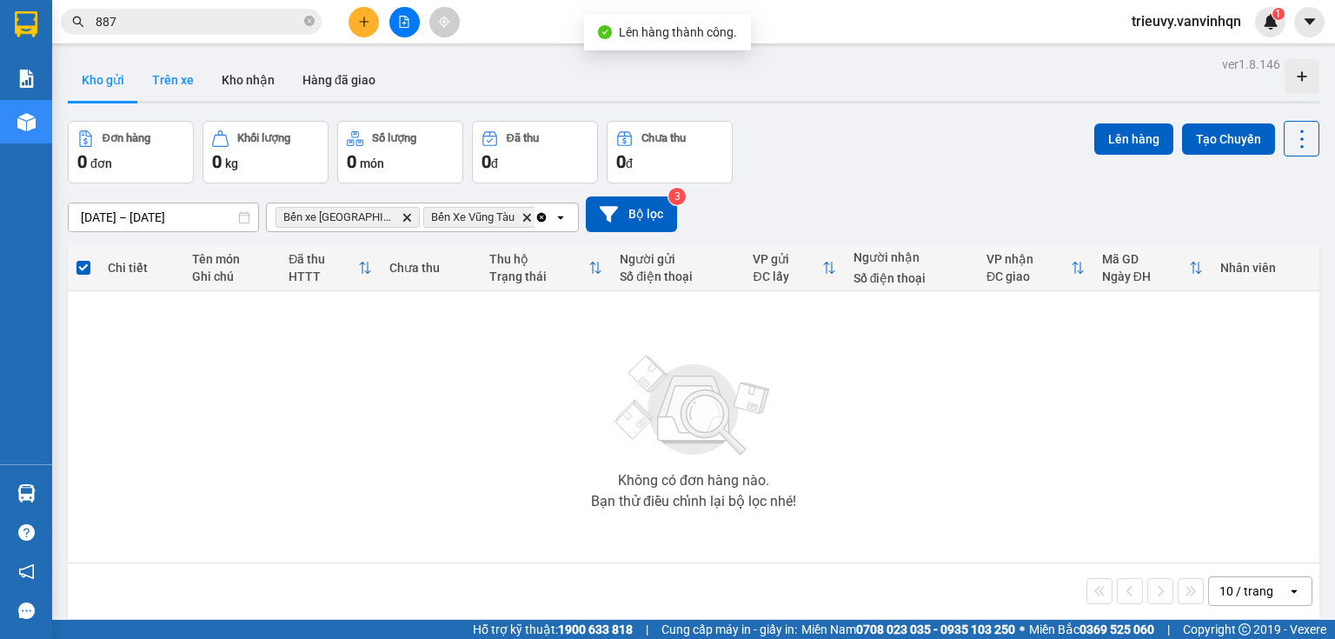
click at [143, 79] on button "Trên xe" at bounding box center [173, 80] width 70 height 42
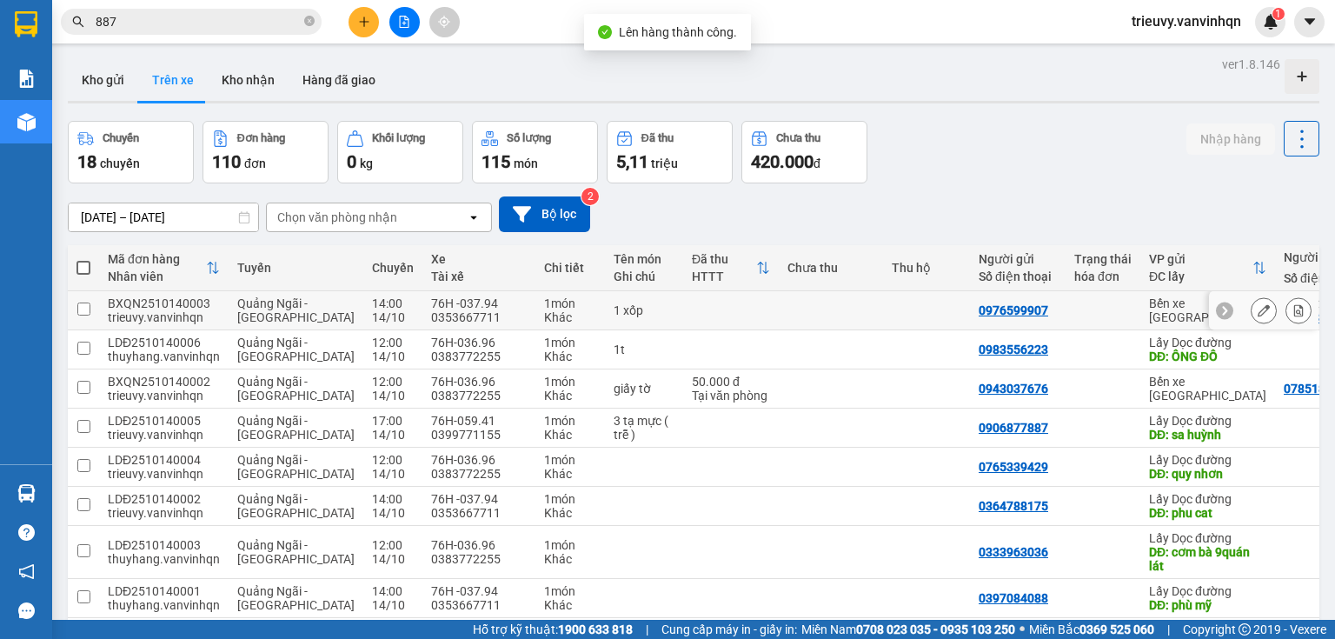
click at [1258, 311] on icon at bounding box center [1264, 310] width 12 height 12
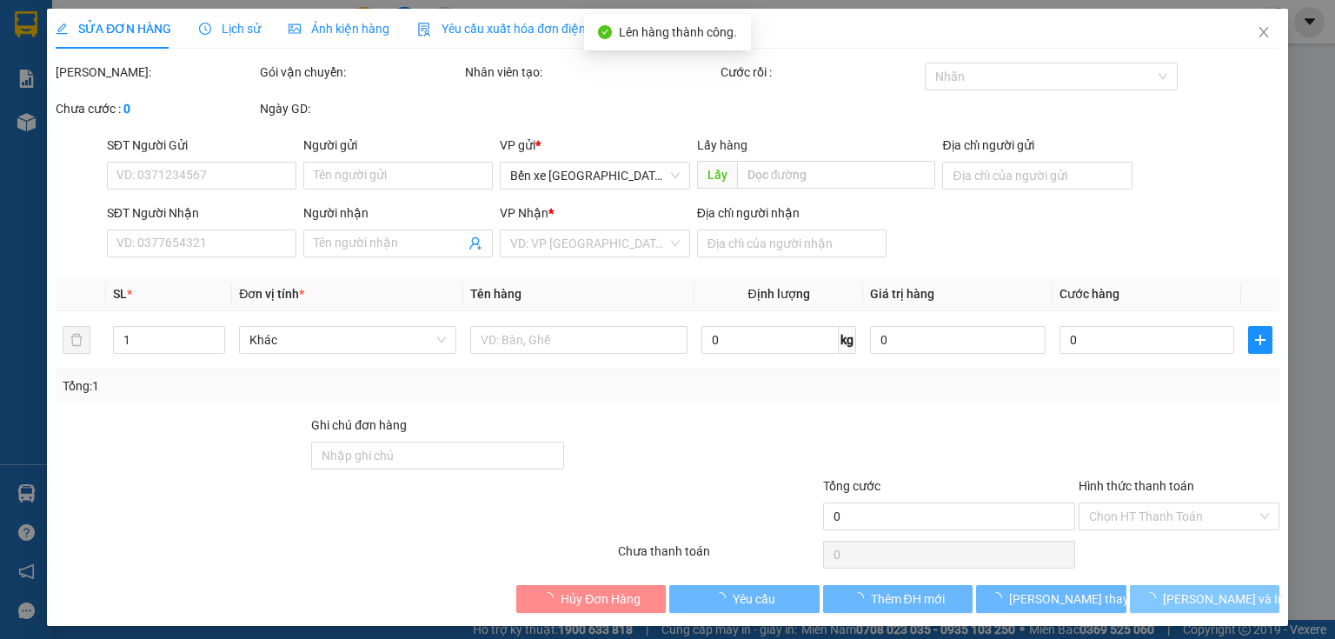
type input "0976599907"
type input "BXQN"
type input "0978781014"
type input "0785129376"
type input "suối nghệ"
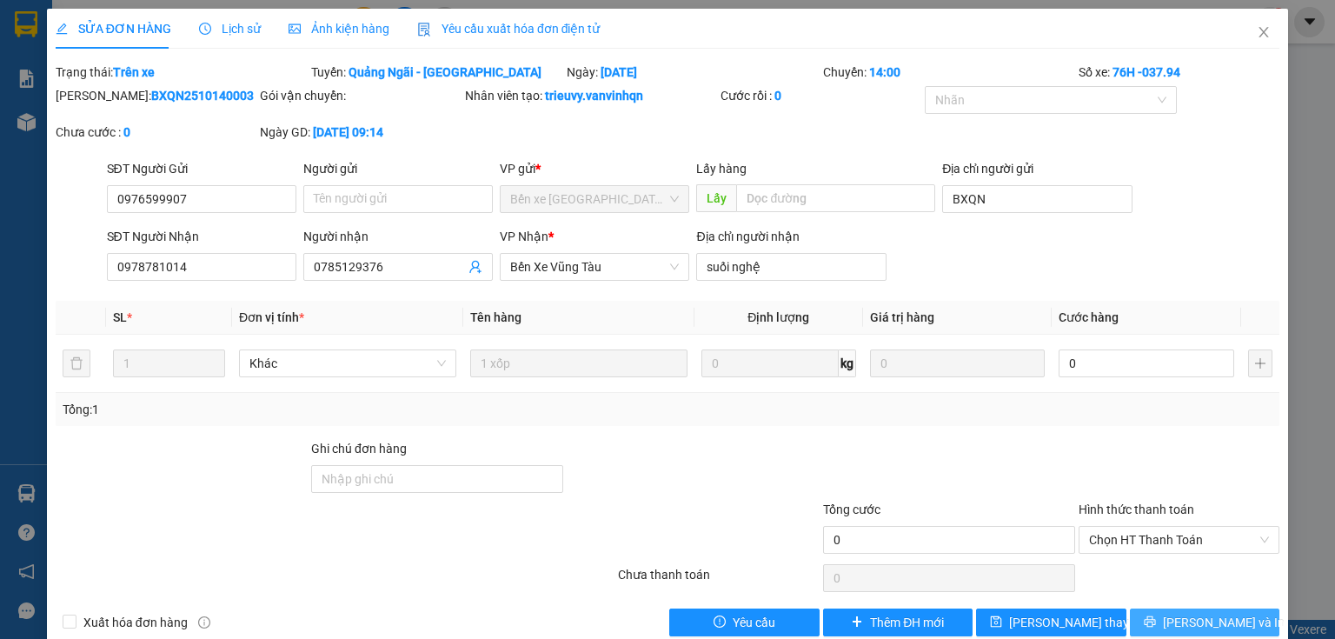
click at [1222, 617] on span "[PERSON_NAME] và In" at bounding box center [1224, 622] width 122 height 19
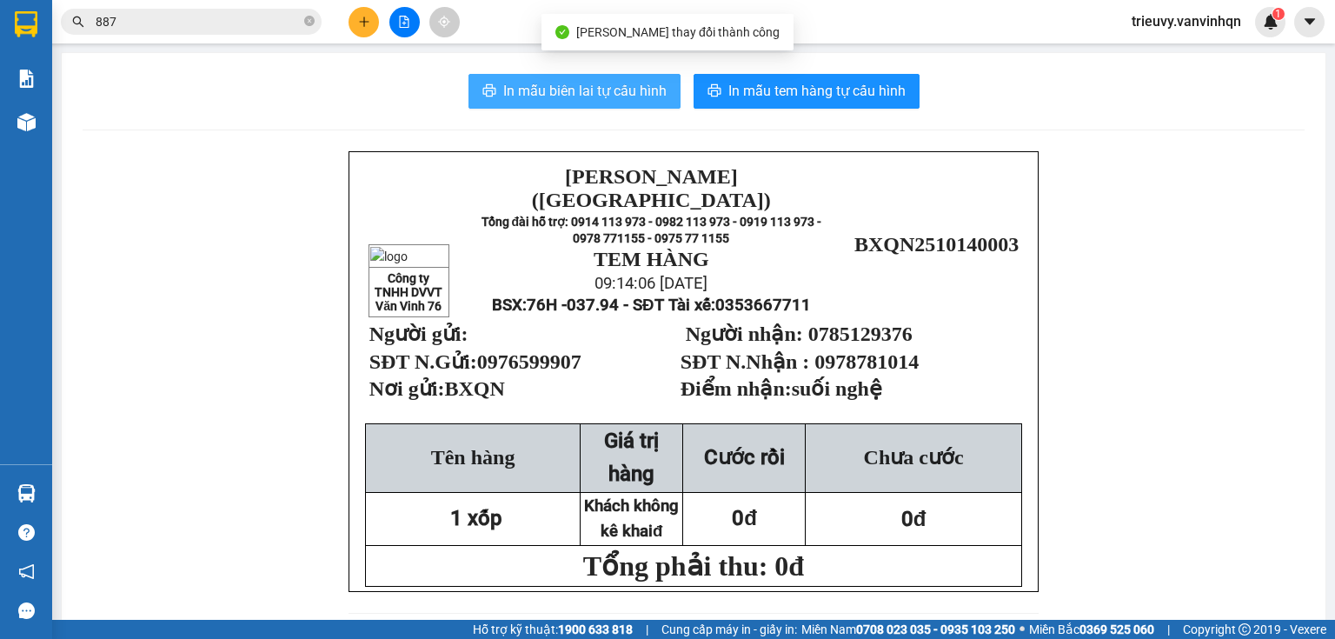
click at [596, 97] on span "In mẫu biên lai tự cấu hình" at bounding box center [584, 91] width 163 height 22
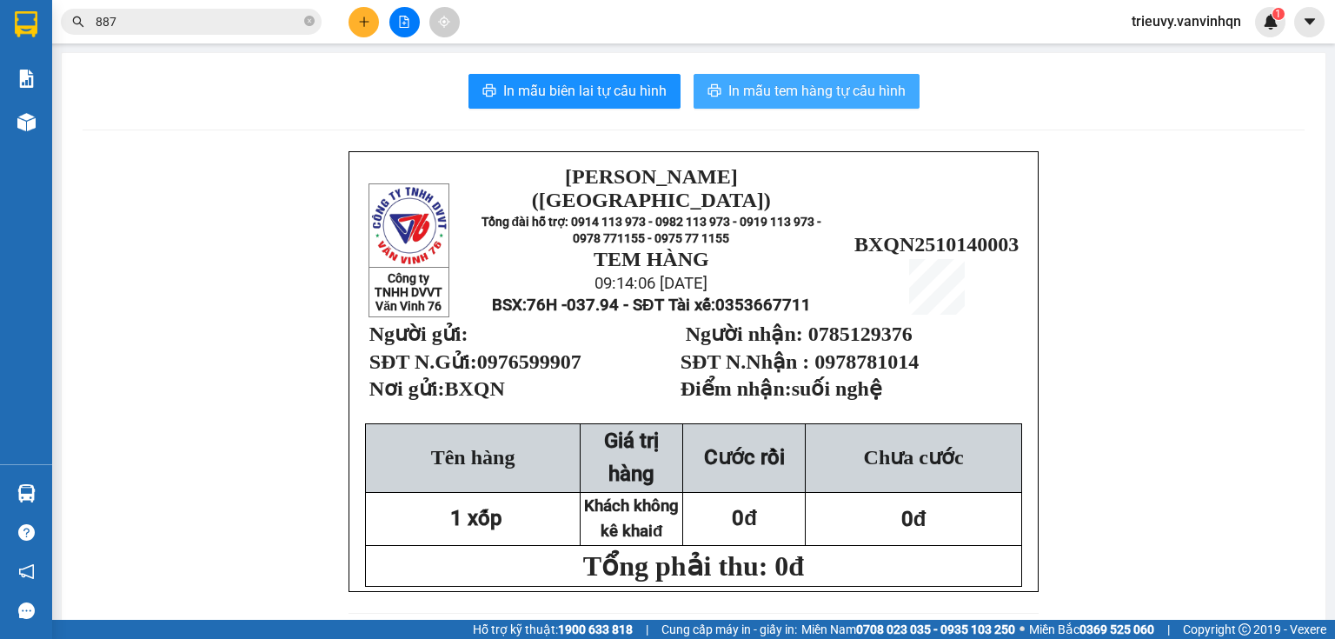
click at [848, 90] on span "In mẫu tem hàng tự cấu hình" at bounding box center [816, 91] width 177 height 22
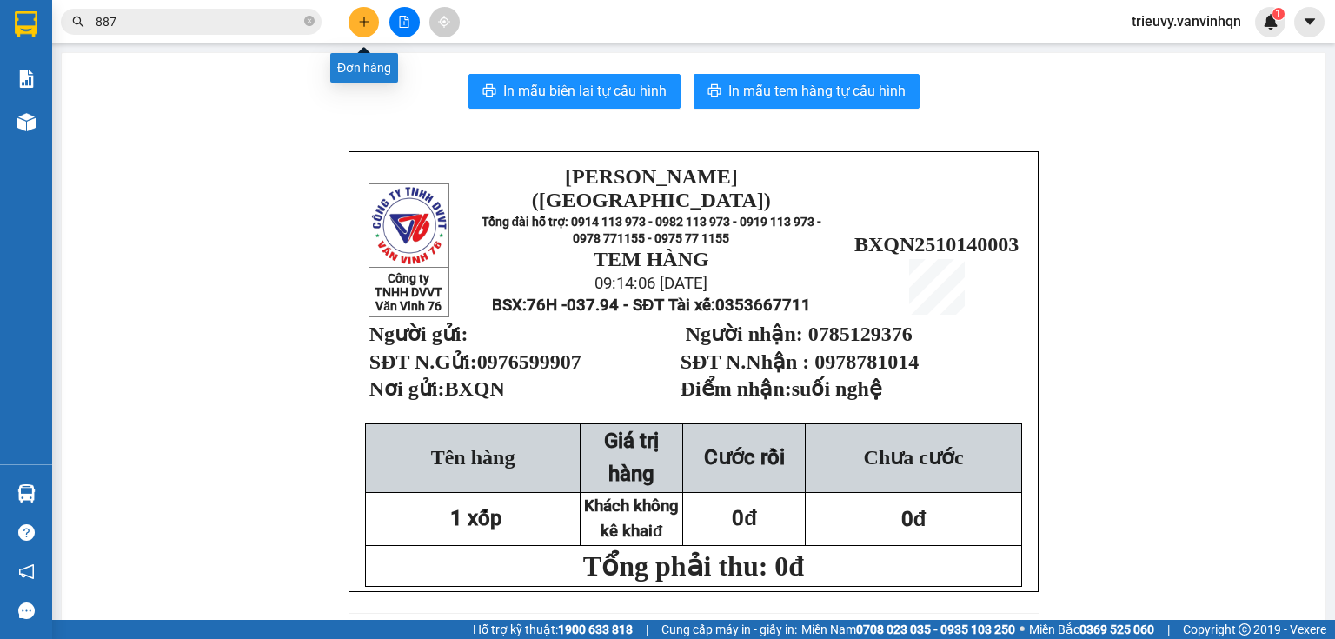
click at [362, 21] on icon "plus" at bounding box center [364, 22] width 12 height 12
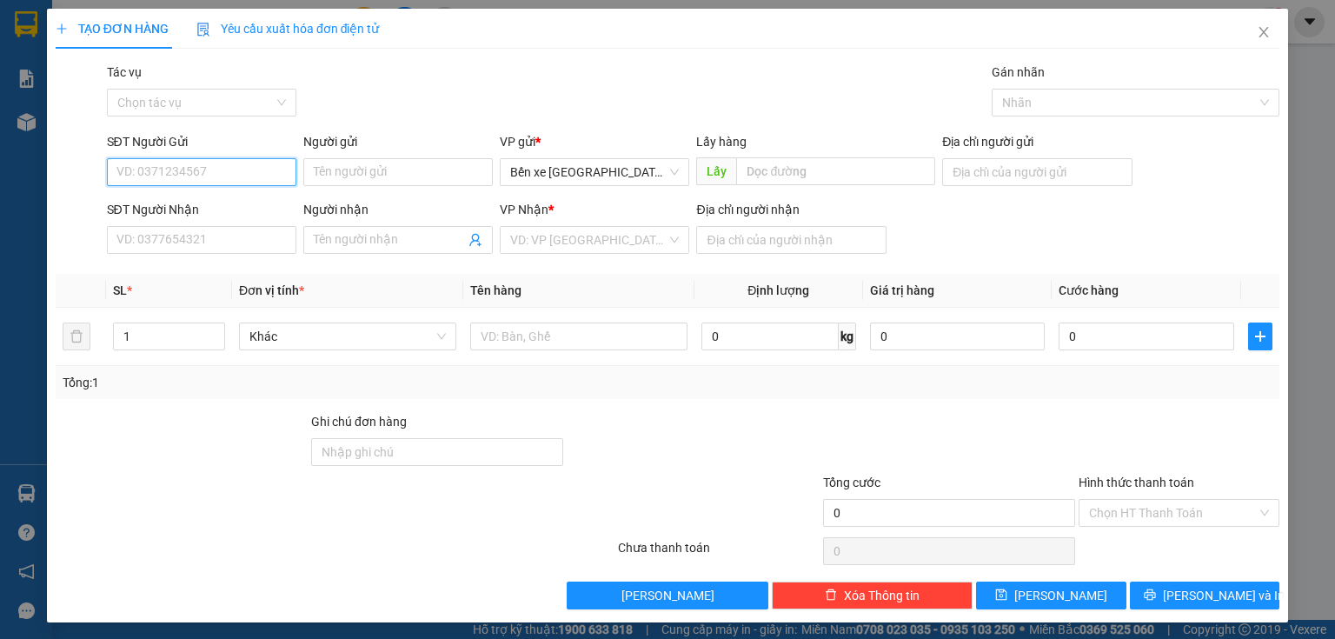
click at [207, 171] on input "SĐT Người Gửi" at bounding box center [201, 172] width 189 height 28
click at [196, 201] on div "0386625419" at bounding box center [199, 206] width 167 height 19
type input "0386625419"
type input "BXQN"
type input "0937229378"
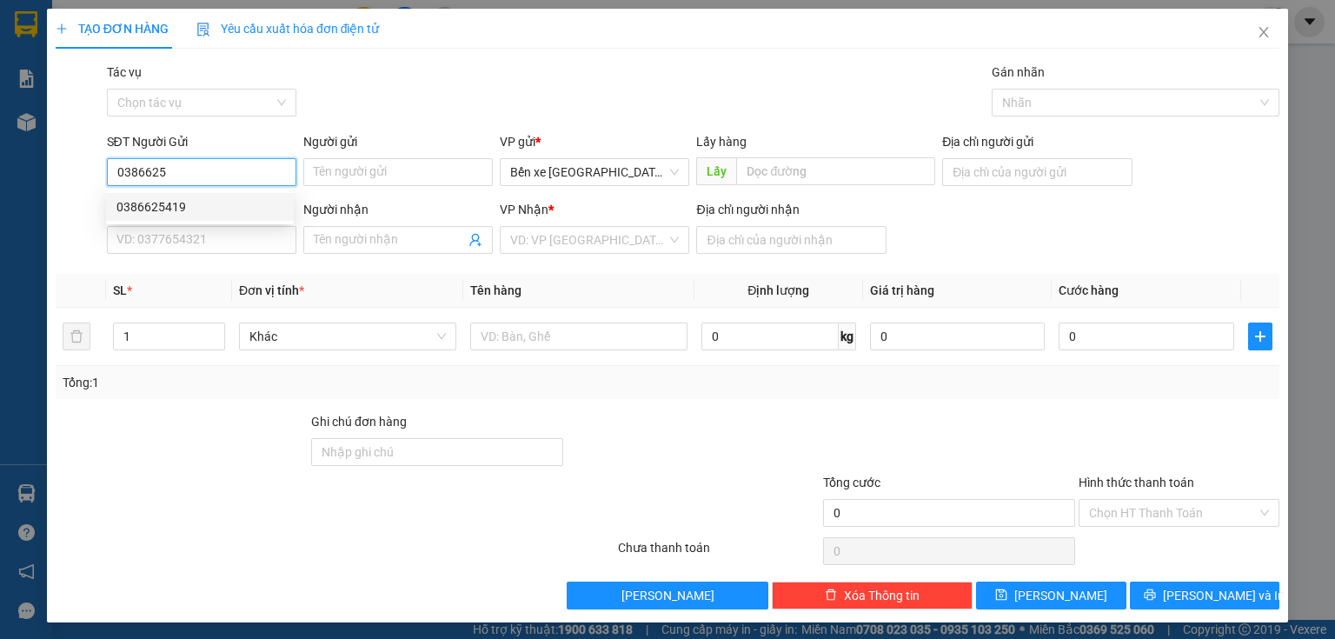
type input "bxe vung tau"
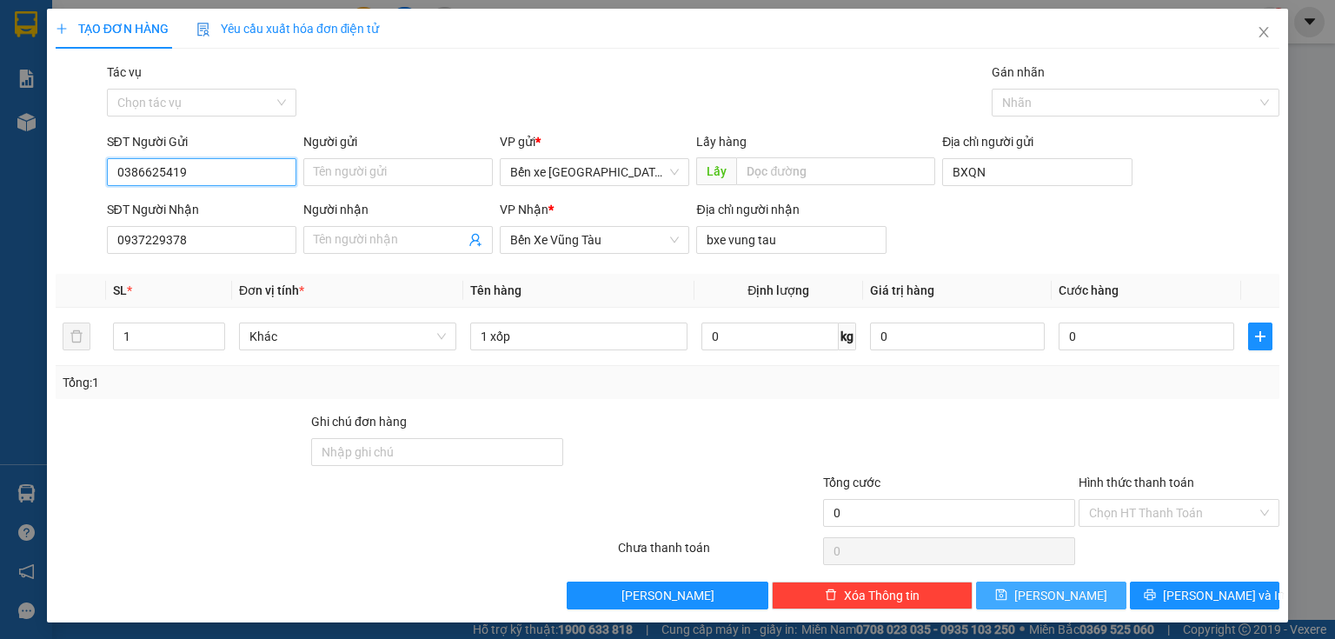
type input "0386625419"
click at [1106, 582] on button "[PERSON_NAME]" at bounding box center [1051, 595] width 150 height 28
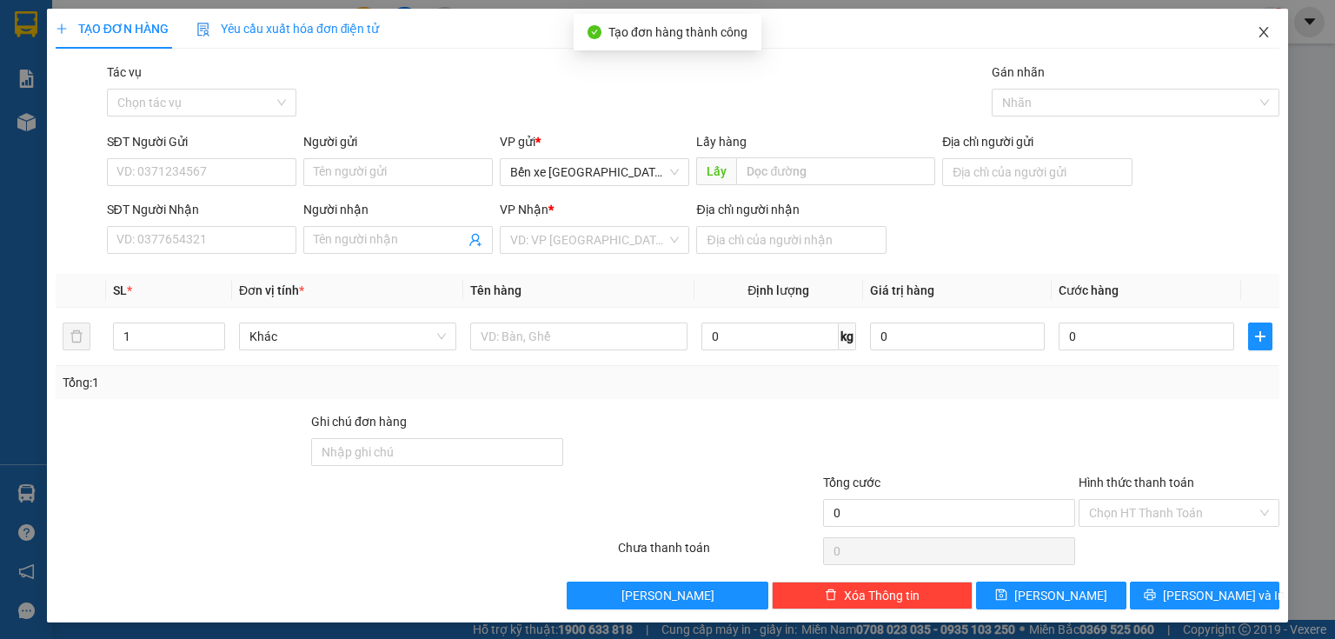
click at [1263, 30] on span "Close" at bounding box center [1263, 33] width 49 height 49
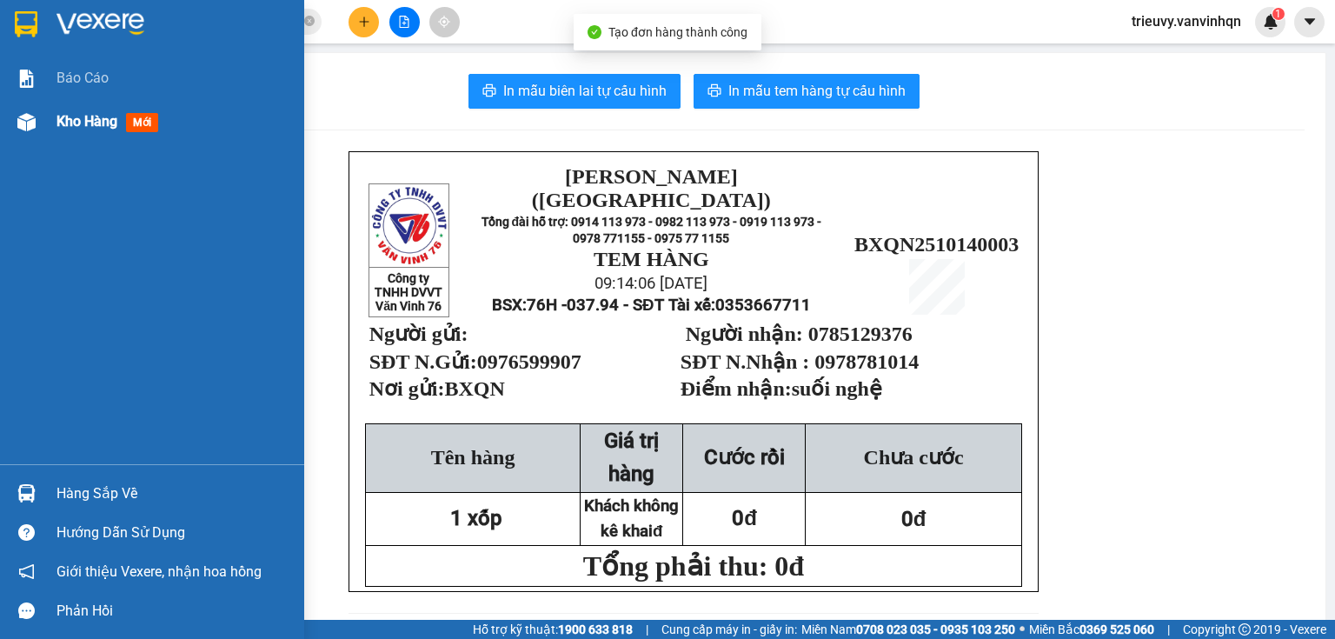
click at [57, 111] on div "Kho hàng mới" at bounding box center [110, 121] width 109 height 22
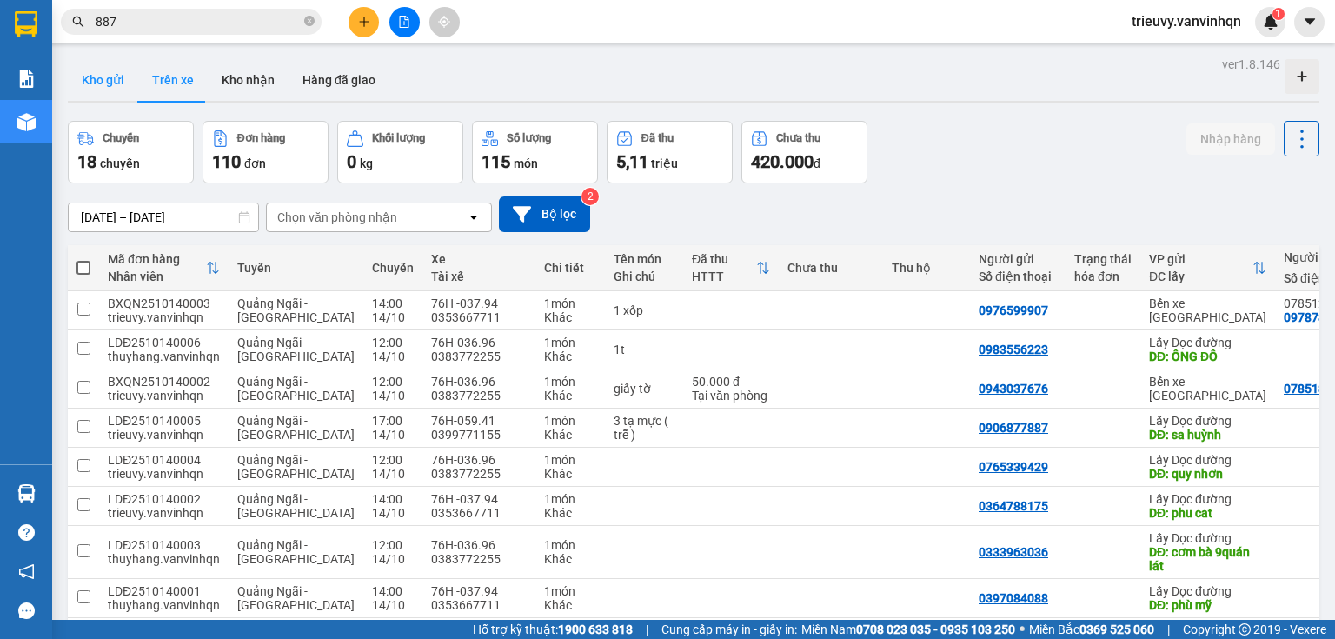
click at [78, 90] on button "Kho gửi" at bounding box center [103, 80] width 70 height 42
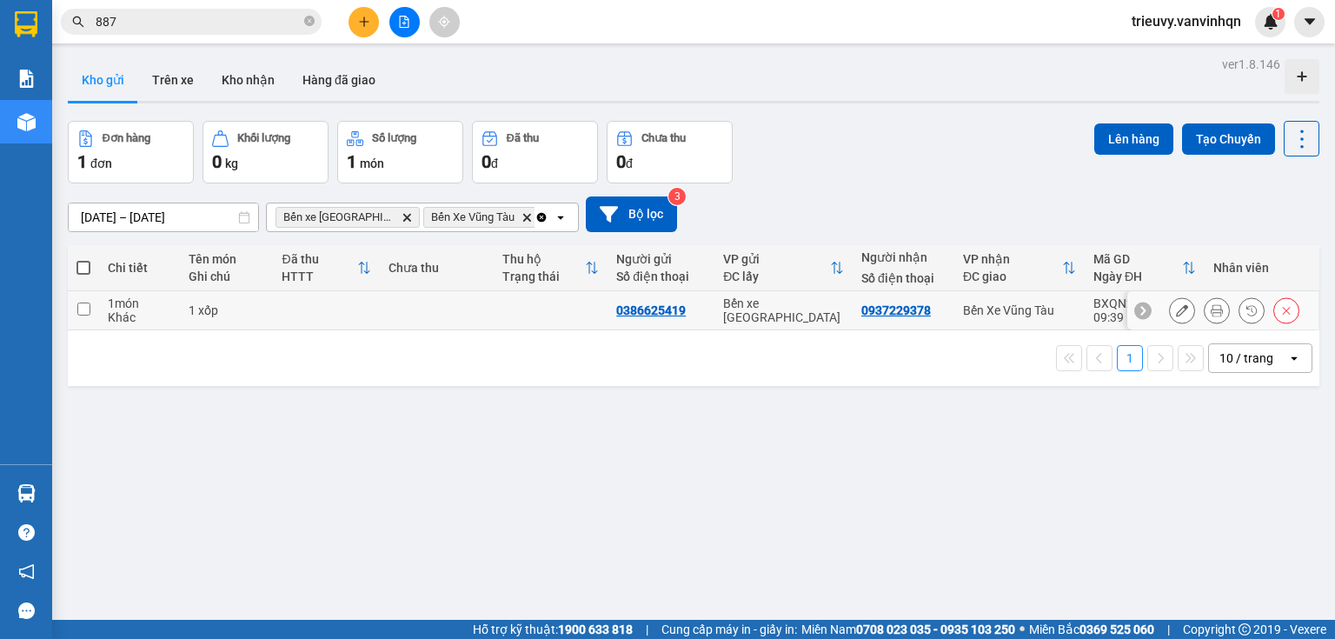
click at [837, 306] on div "Bến xe [GEOGRAPHIC_DATA]" at bounding box center [783, 310] width 121 height 28
checkbox input "true"
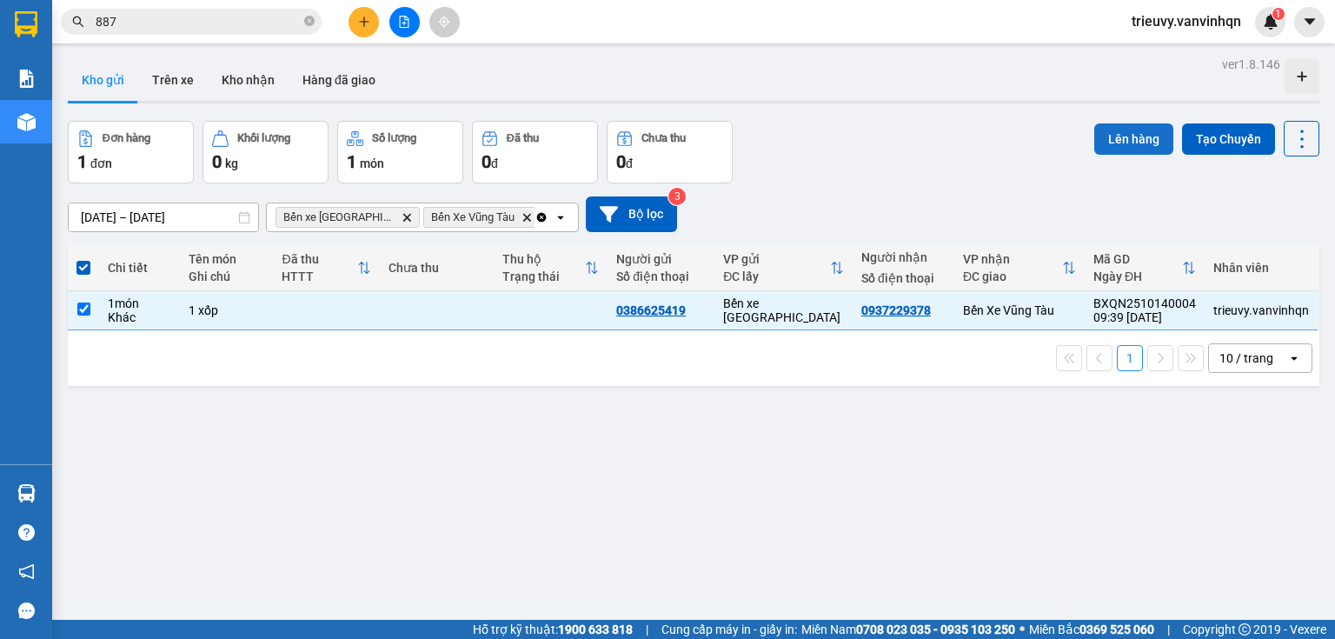
click at [1100, 137] on button "Lên hàng" at bounding box center [1133, 138] width 79 height 31
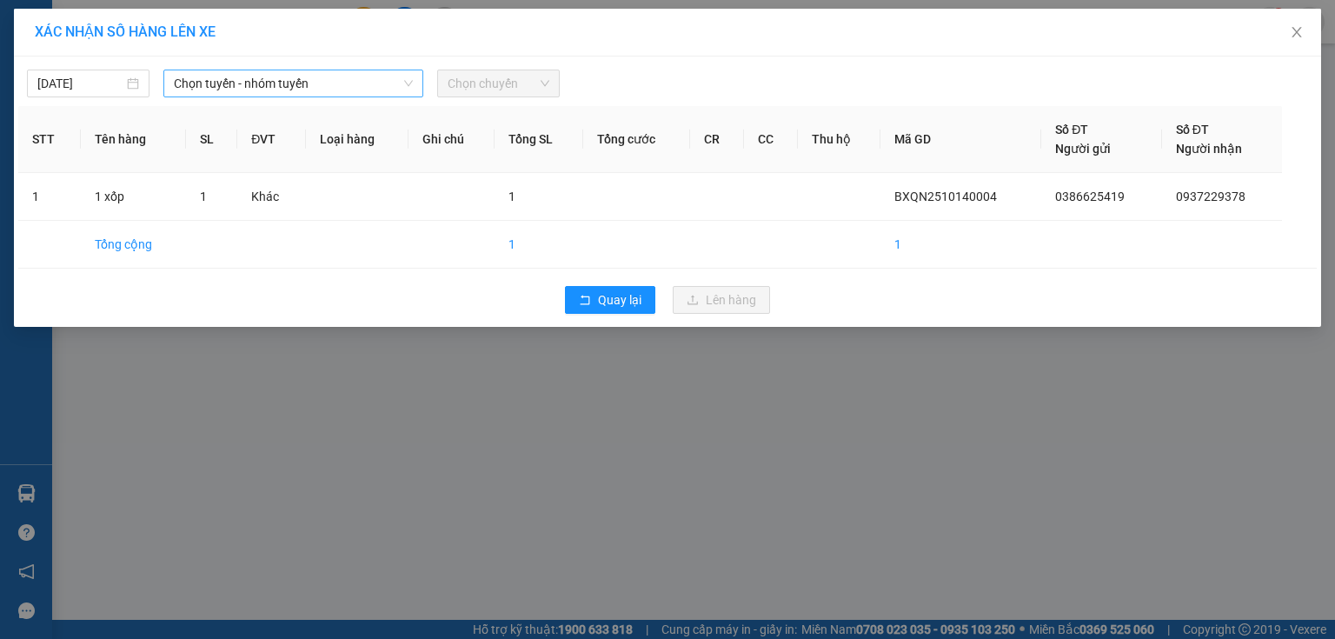
click at [209, 83] on span "Chọn tuyến - nhóm tuyến" at bounding box center [293, 83] width 239 height 26
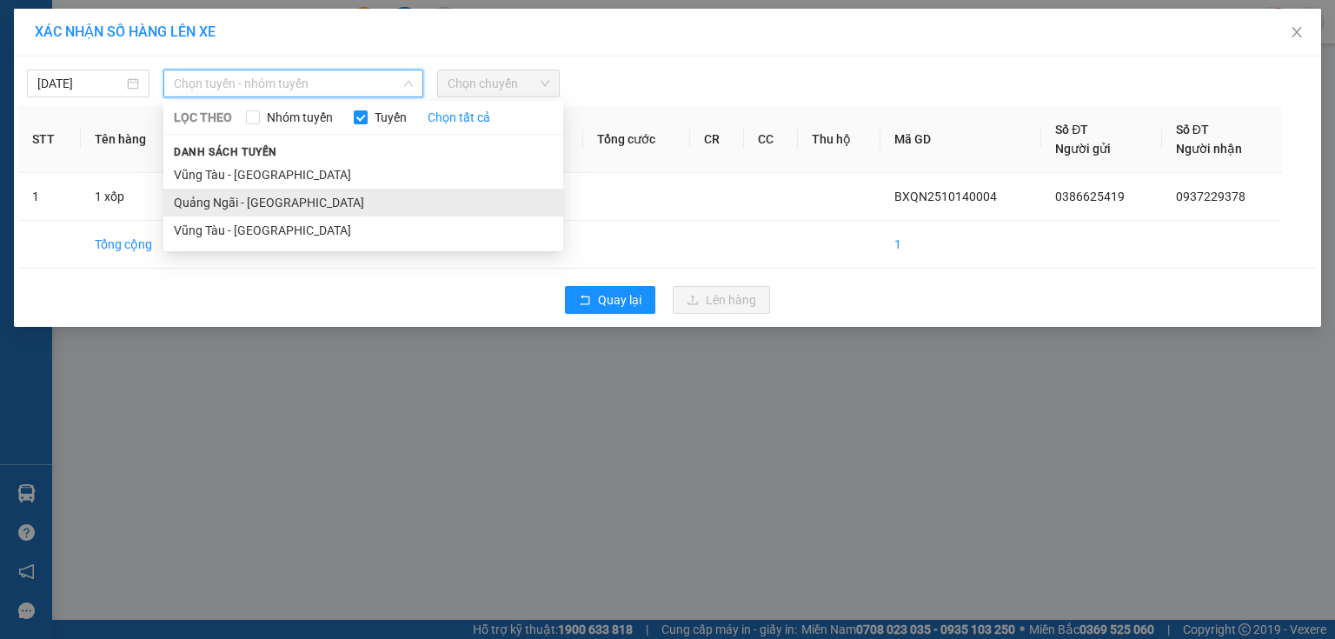
drag, startPoint x: 237, startPoint y: 203, endPoint x: 372, endPoint y: 136, distance: 150.4
click at [241, 199] on li "Quảng Ngãi - [GEOGRAPHIC_DATA]" at bounding box center [363, 203] width 400 height 28
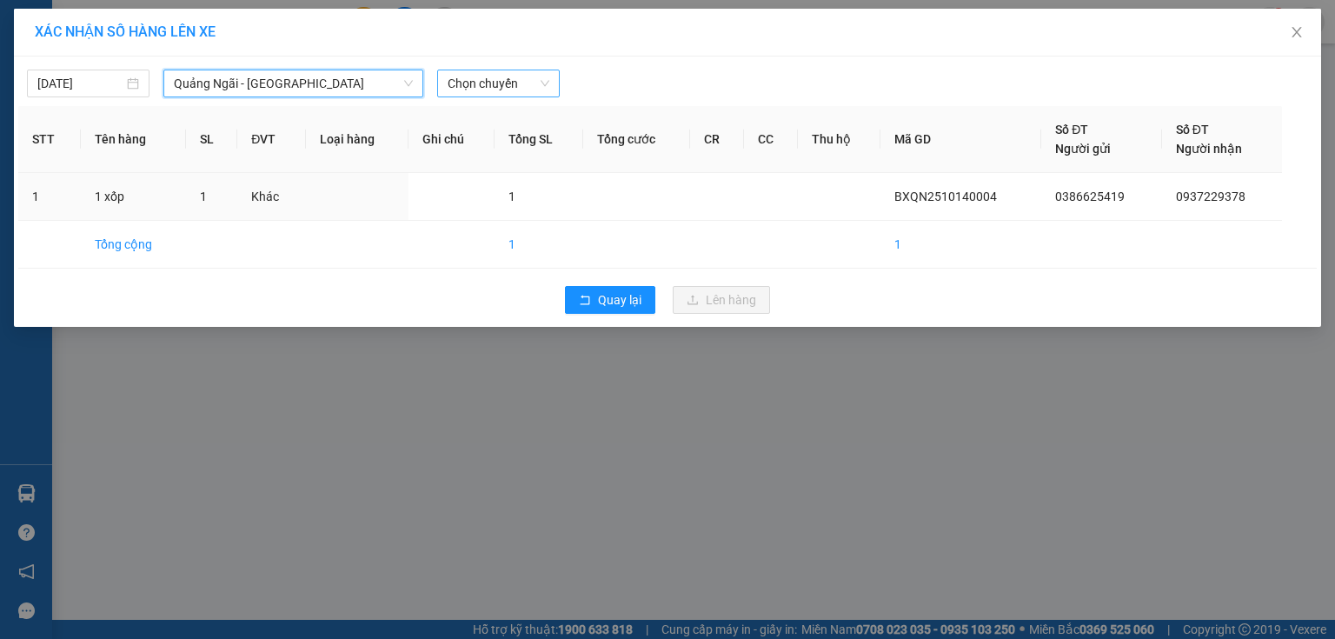
click at [455, 89] on span "Chọn chuyến" at bounding box center [499, 83] width 102 height 26
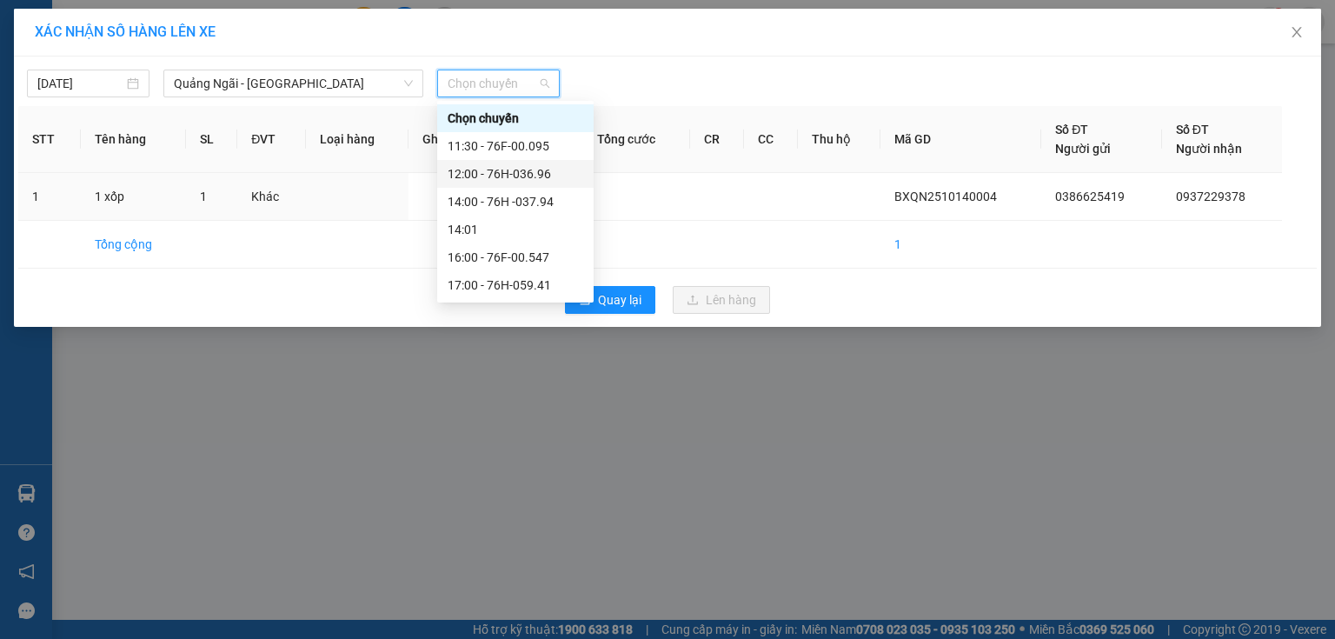
click at [486, 167] on div "12:00 - 76H-036.96" at bounding box center [516, 173] width 136 height 19
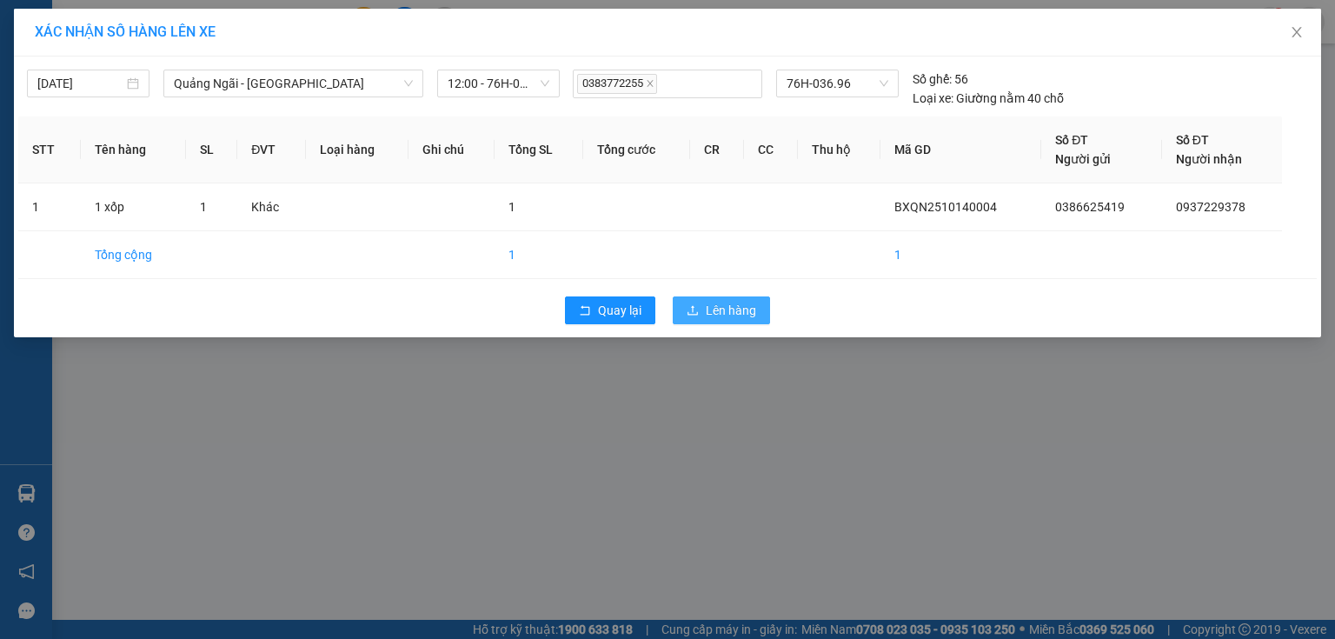
click at [713, 299] on button "Lên hàng" at bounding box center [721, 310] width 97 height 28
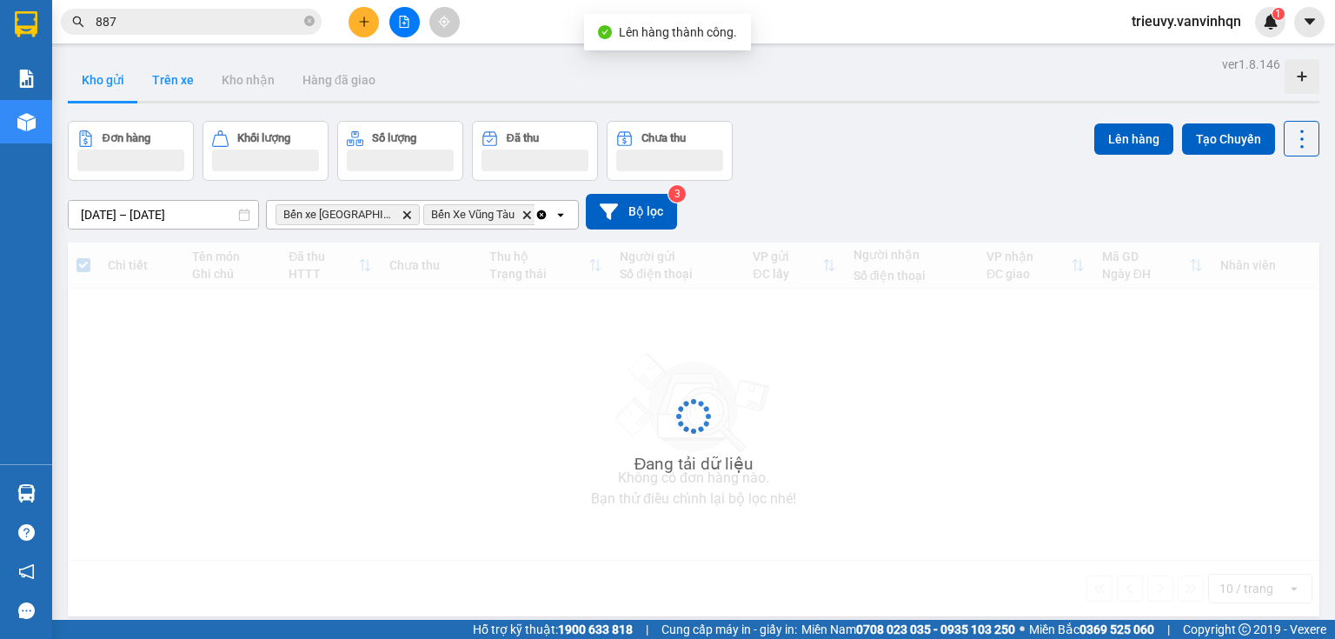
click at [185, 89] on button "Trên xe" at bounding box center [173, 80] width 70 height 42
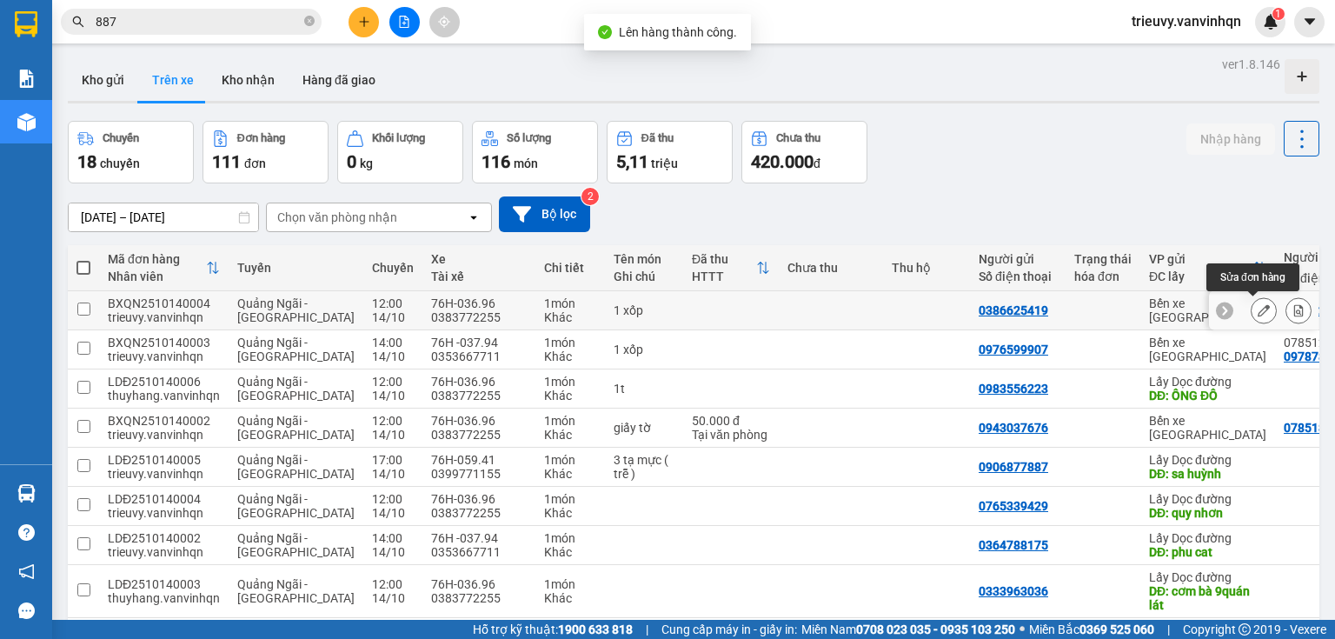
click at [1258, 309] on icon at bounding box center [1264, 310] width 12 height 12
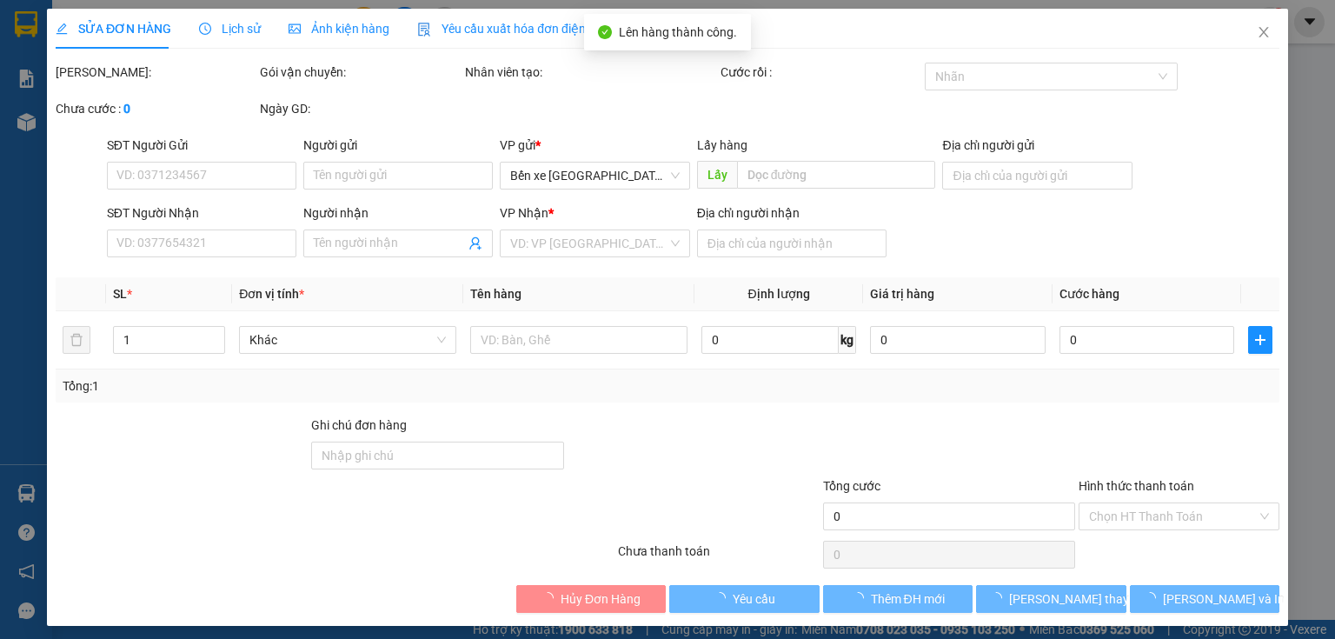
type input "0386625419"
type input "BXQN"
type input "0937229378"
type input "bxe vung tau"
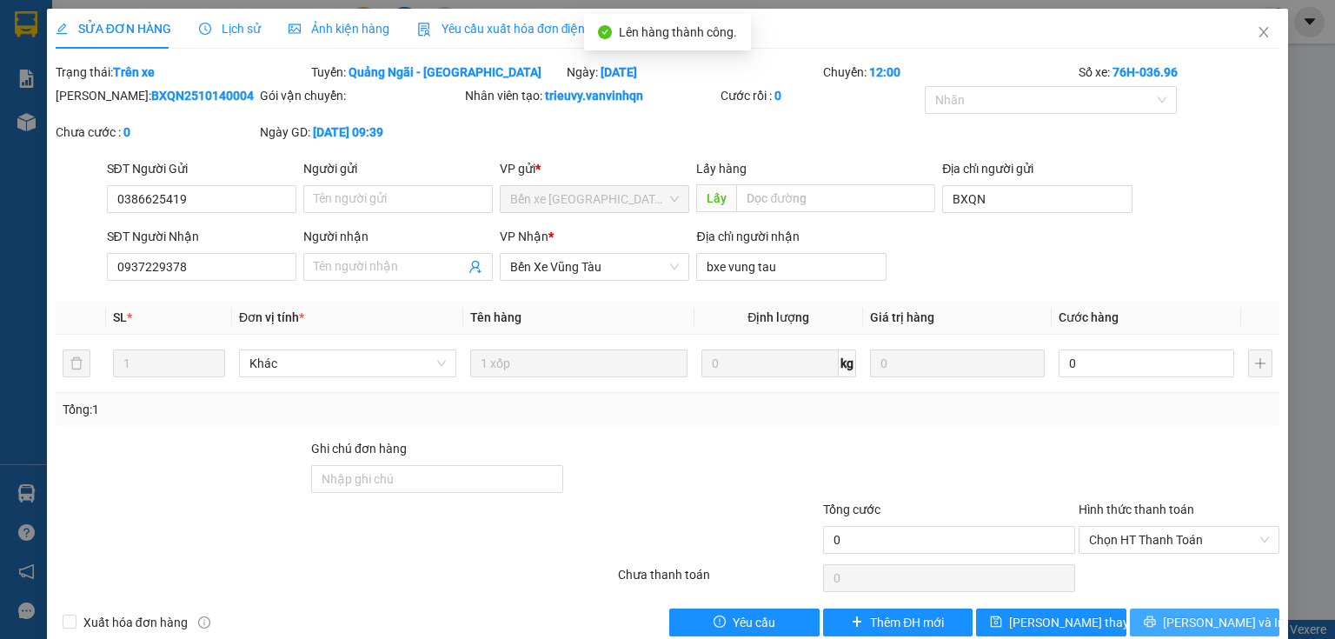
click at [1252, 615] on button "[PERSON_NAME] và In" at bounding box center [1205, 622] width 150 height 28
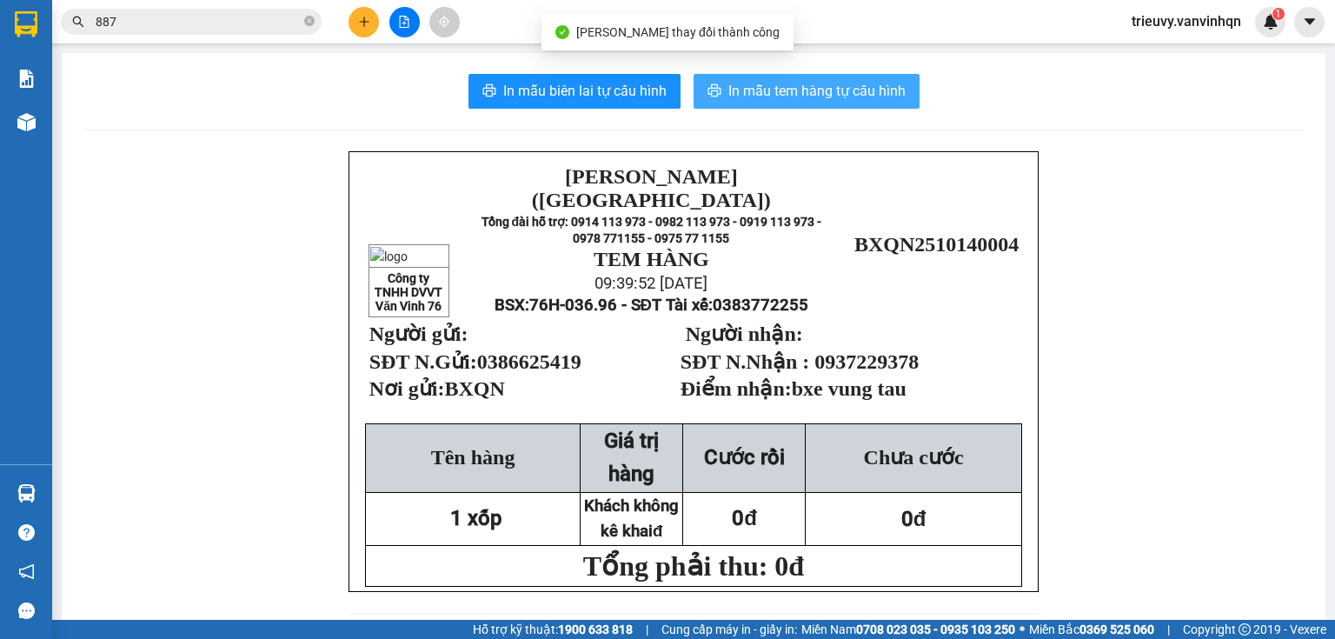
click at [869, 83] on span "In mẫu tem hàng tự cấu hình" at bounding box center [816, 91] width 177 height 22
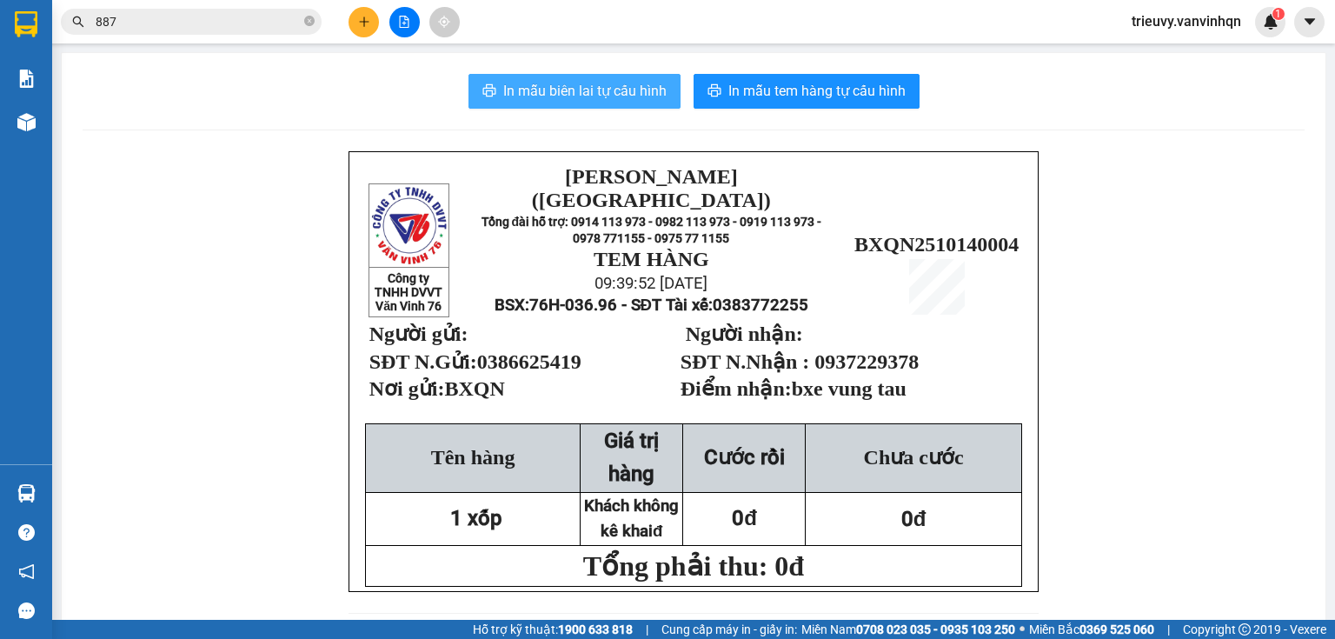
click at [525, 98] on span "In mẫu biên lai tự cấu hình" at bounding box center [584, 91] width 163 height 22
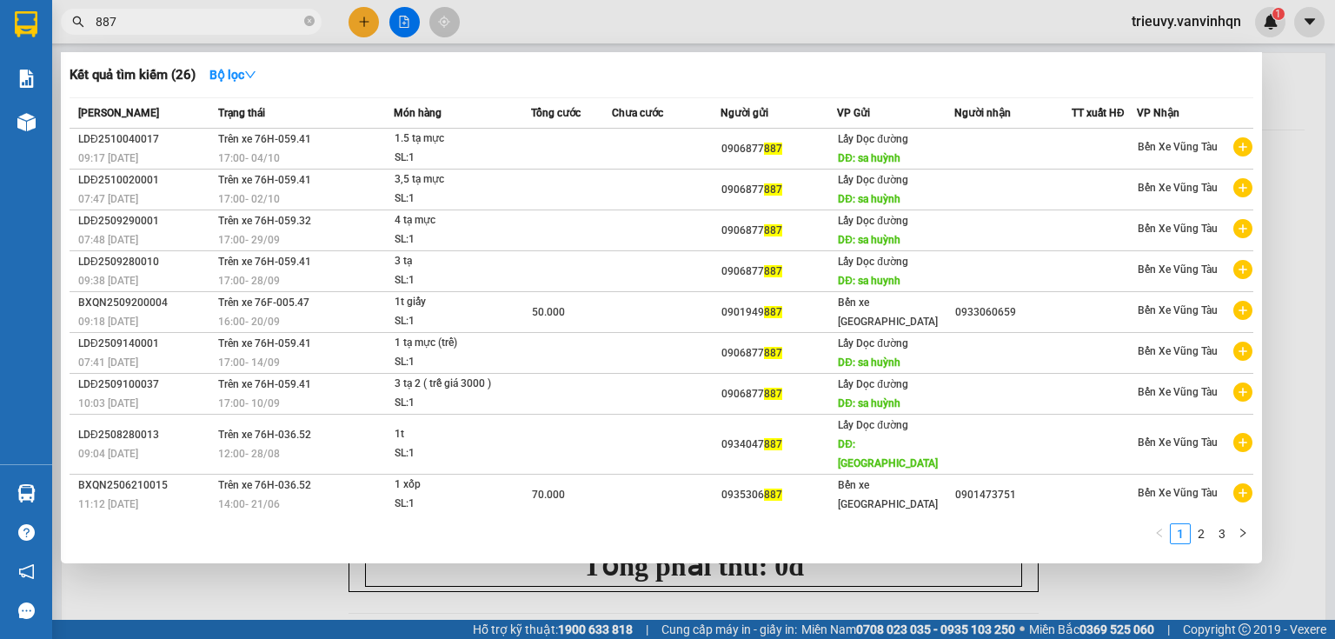
click at [268, 19] on input "887" at bounding box center [198, 21] width 205 height 19
type input "8"
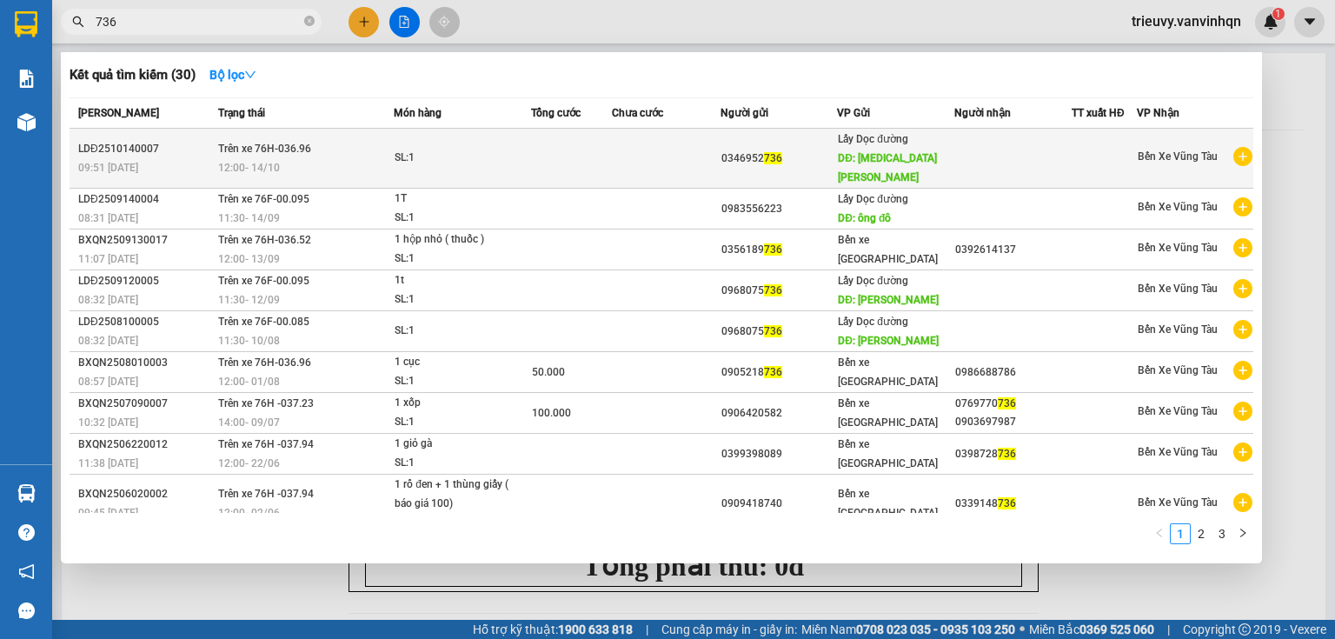
type input "736"
click at [568, 140] on td at bounding box center [571, 159] width 81 height 60
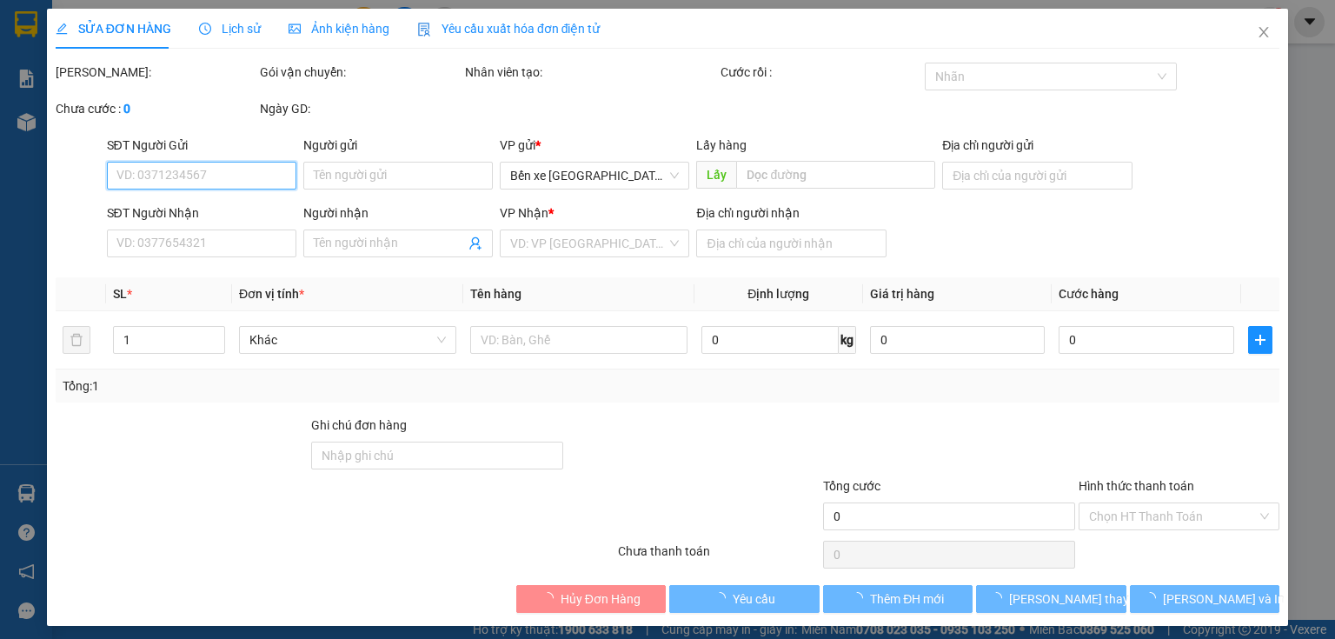
type input "0346952736"
type input "[MEDICAL_DATA] ngộ"
type input "vũng tàu"
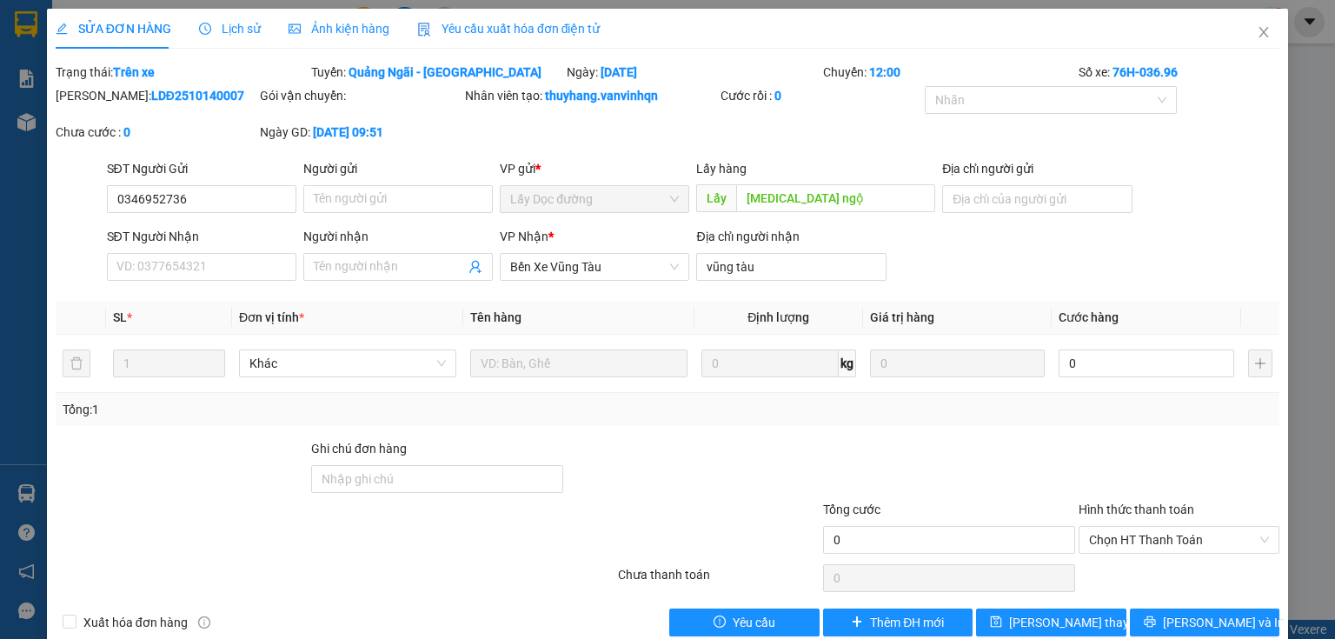
click at [687, 485] on div at bounding box center [693, 469] width 256 height 61
click at [588, 132] on div "[PERSON_NAME]: LDĐ2510140007 Gói vận chuyển: Nhân viên tạo: thuyhang.vanvinhqn …" at bounding box center [667, 122] width 1227 height 73
click at [640, 434] on div "Total Paid Fee 0 Total UnPaid Fee 0 Cash Collection Total Fee Trạng thái: Trên …" at bounding box center [668, 350] width 1224 height 574
click at [889, 250] on div "SĐT Người Nhận VD: 0377654321 Người nhận Tên người nhận VP Nhận * Bến Xe Vũng T…" at bounding box center [693, 257] width 1180 height 61
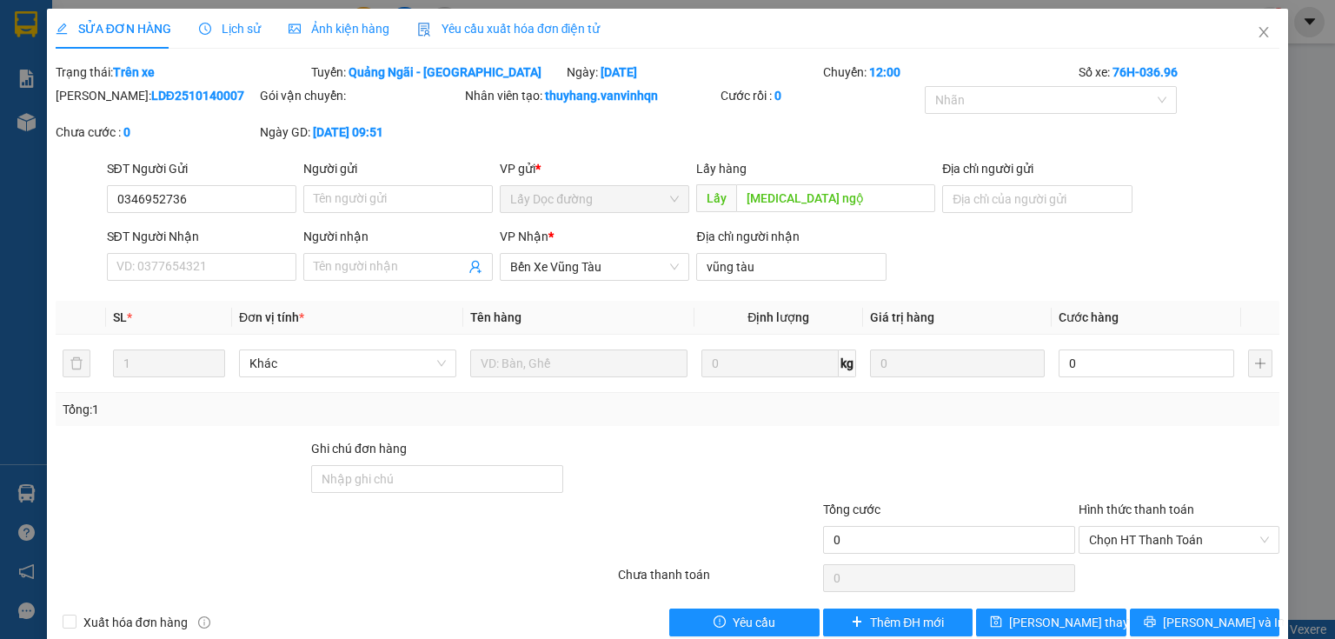
click at [535, 156] on div "[PERSON_NAME]: LDĐ2510140007 Gói vận chuyển: Nhân viên tạo: thuyhang.vanvinhqn …" at bounding box center [667, 122] width 1227 height 73
click at [1263, 43] on span "Close" at bounding box center [1263, 33] width 49 height 49
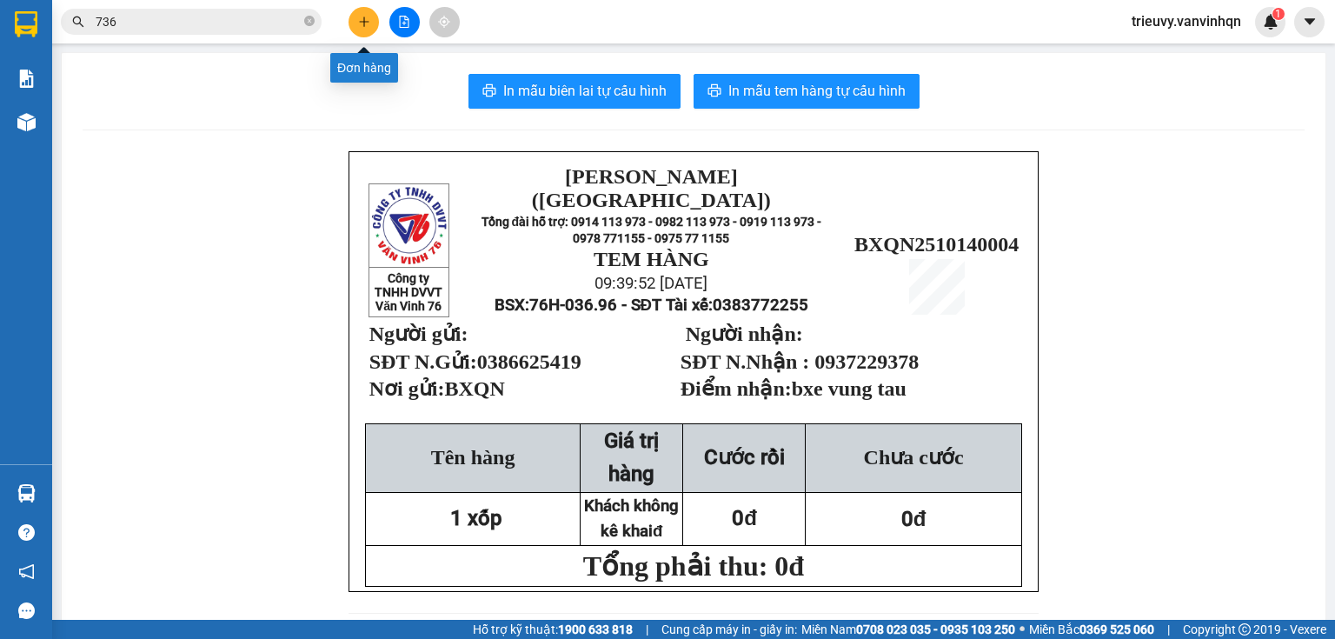
click at [367, 33] on button at bounding box center [364, 22] width 30 height 30
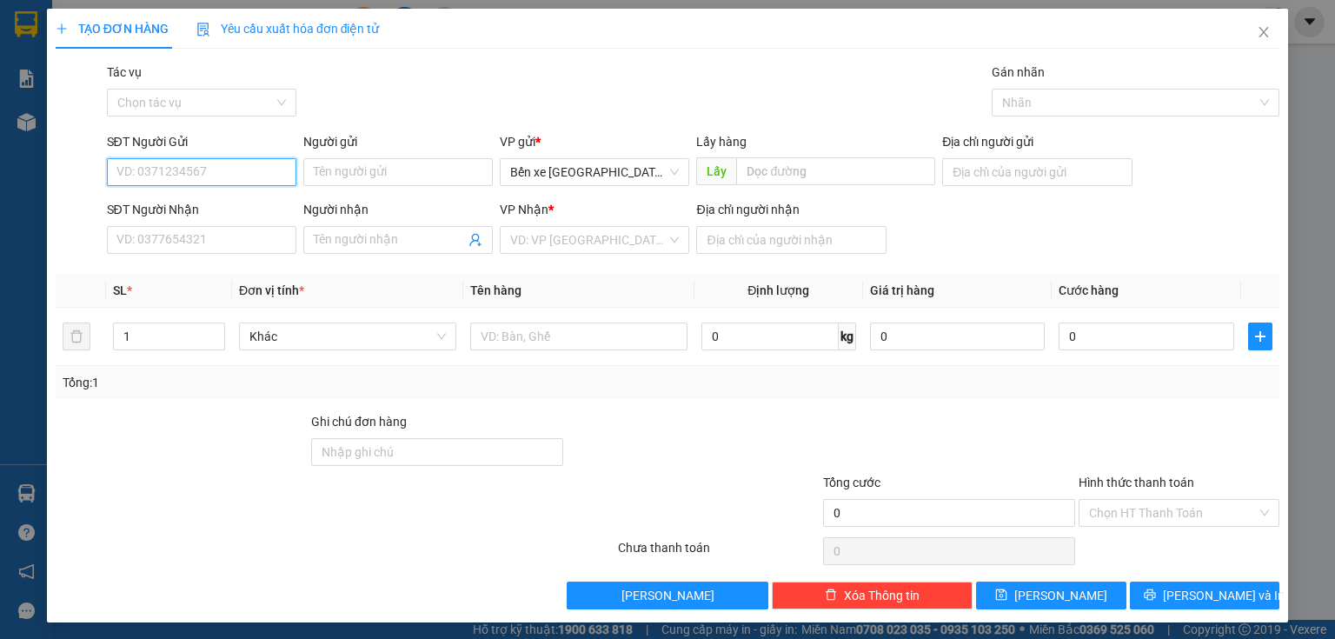
click at [136, 167] on input "SĐT Người Gửi" at bounding box center [201, 172] width 189 height 28
click at [154, 204] on div "0368735890" at bounding box center [199, 206] width 167 height 19
type input "0368735890"
type input "BXQN"
type input "0985560728"
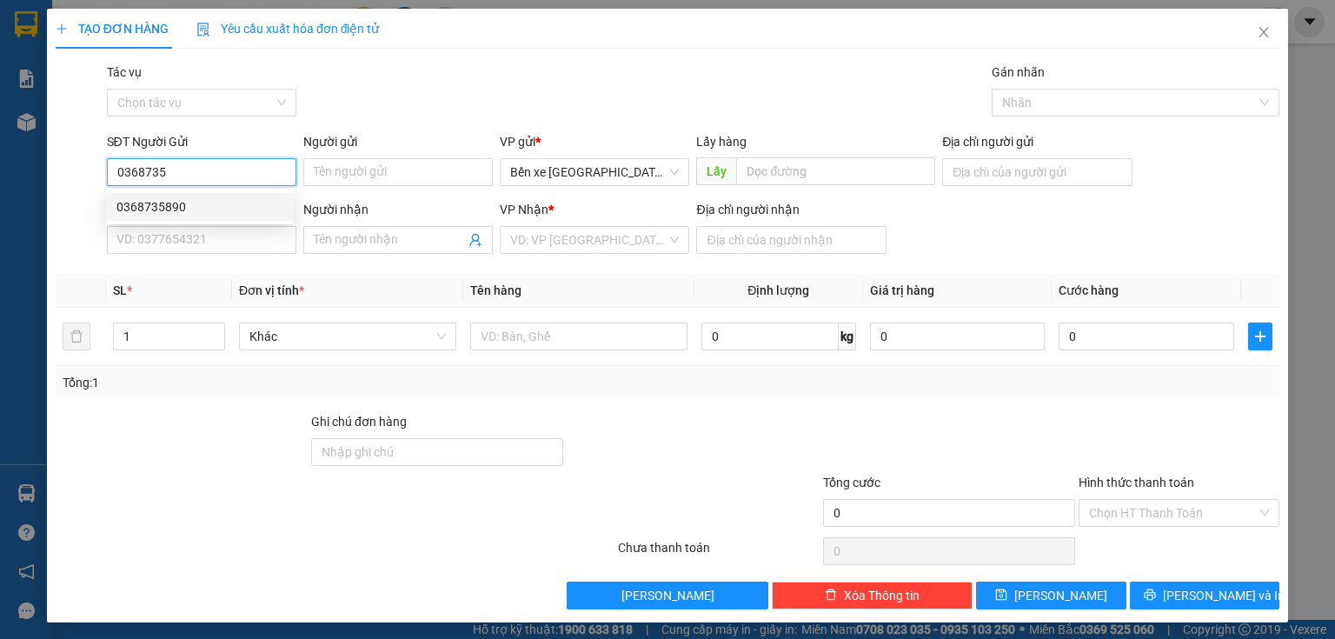
type input "[PERSON_NAME]"
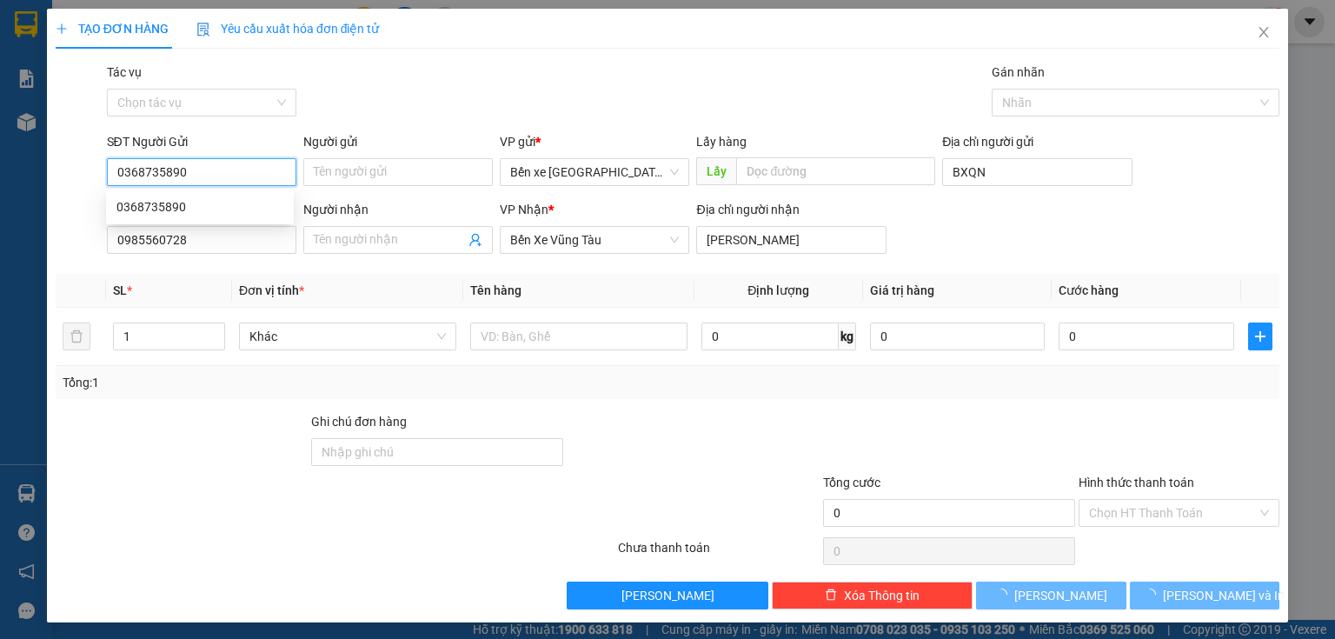
type input "220.000"
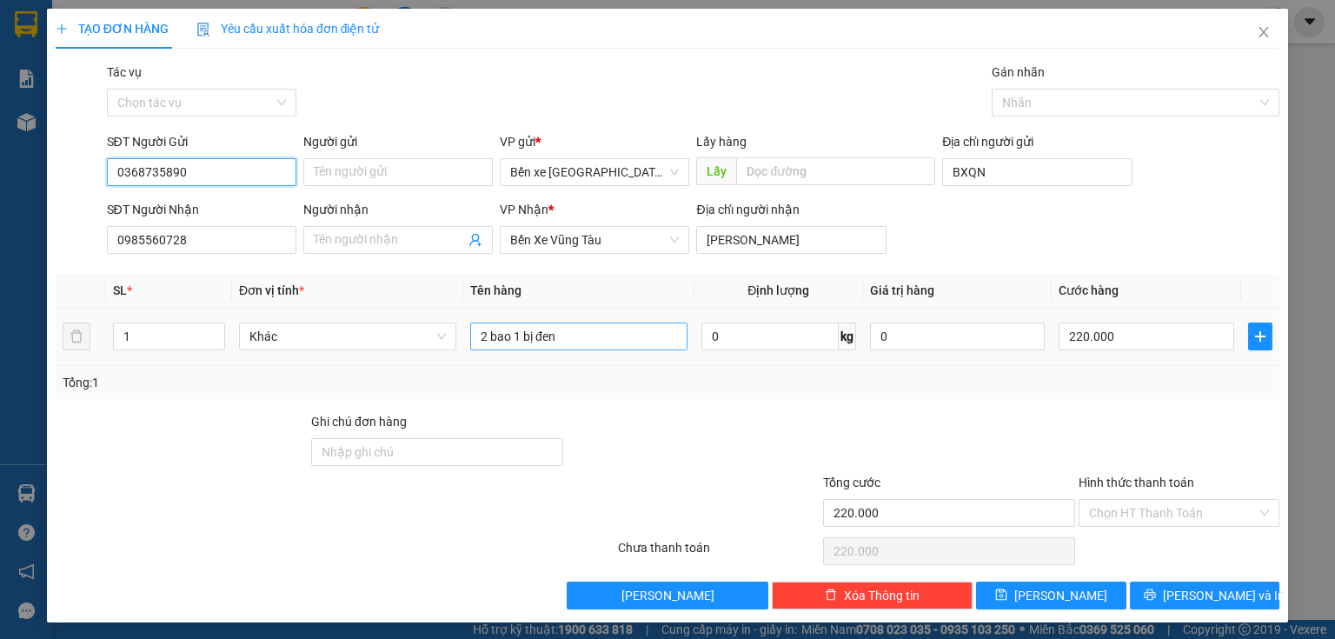
type input "0368735890"
click at [581, 323] on input "2 bao 1 bị đen" at bounding box center [578, 336] width 217 height 28
type input "2 bao"
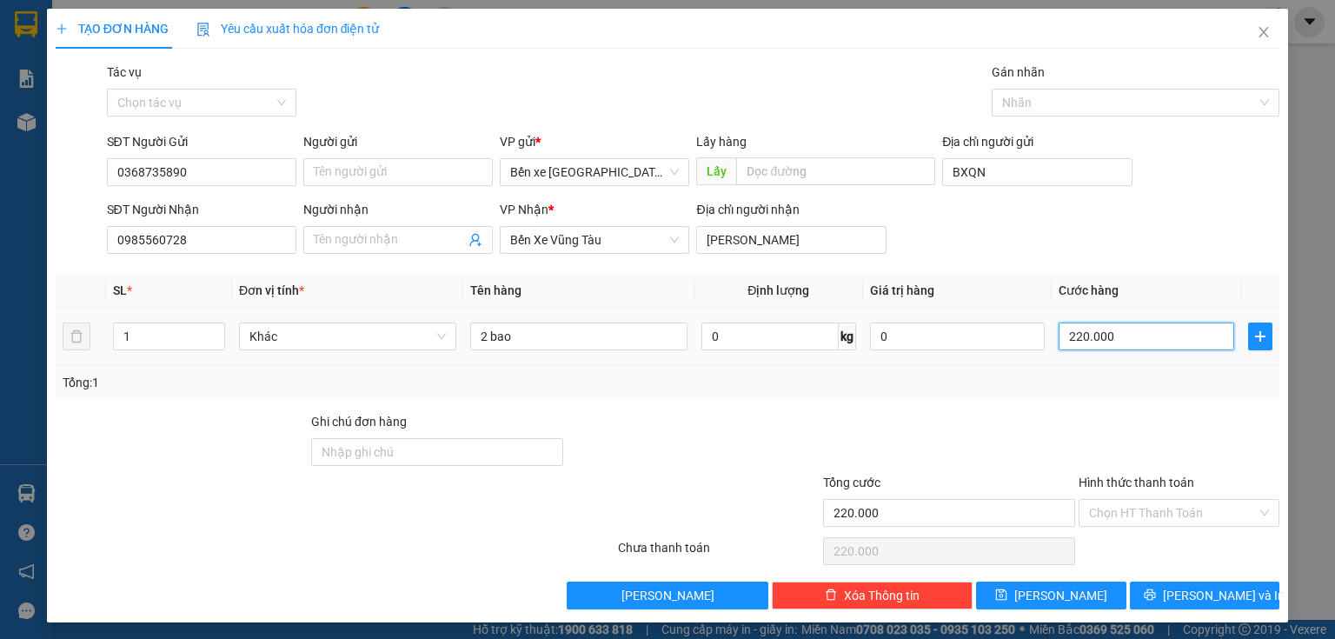
click at [1117, 339] on input "220.000" at bounding box center [1147, 336] width 176 height 28
type input "0"
type input "2"
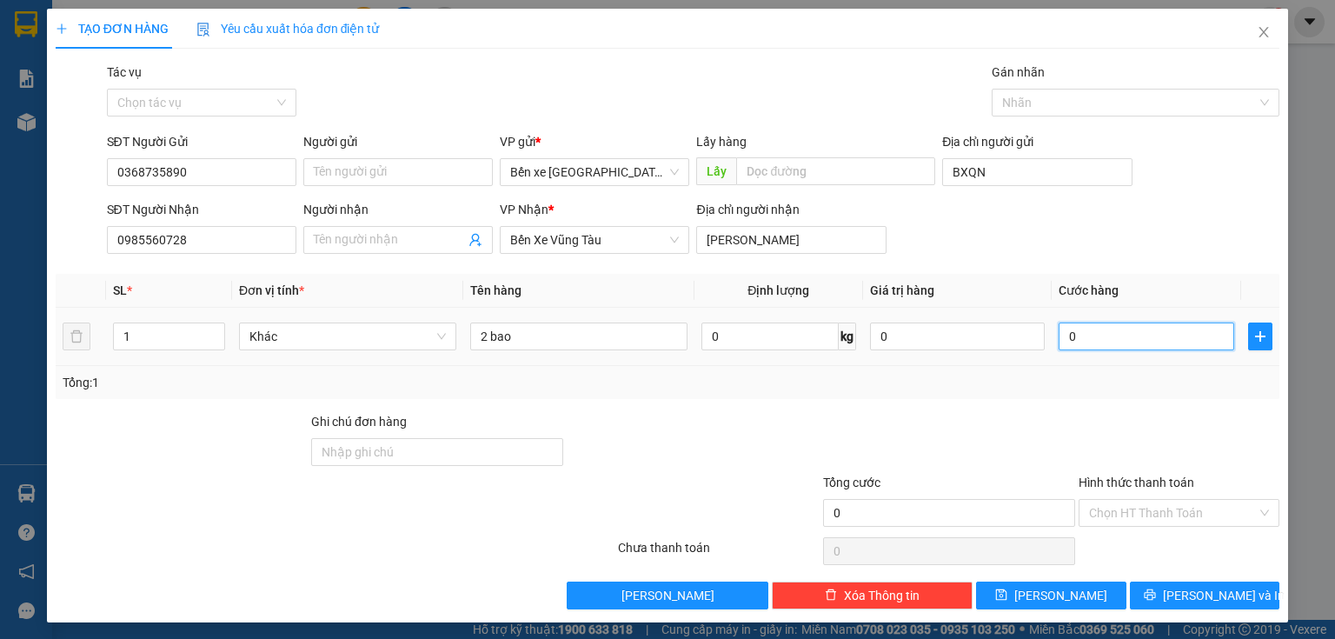
type input "2"
type input "02"
type input "20"
type input "020"
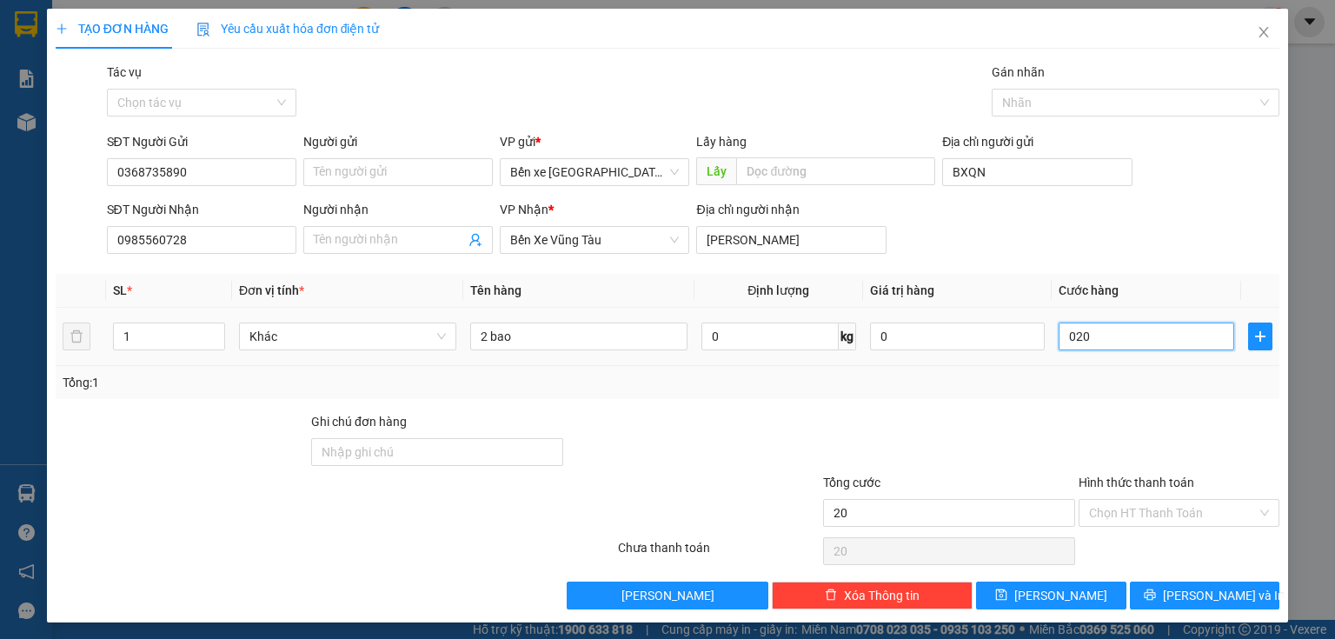
type input "200"
type input "0.200"
type input "200.000"
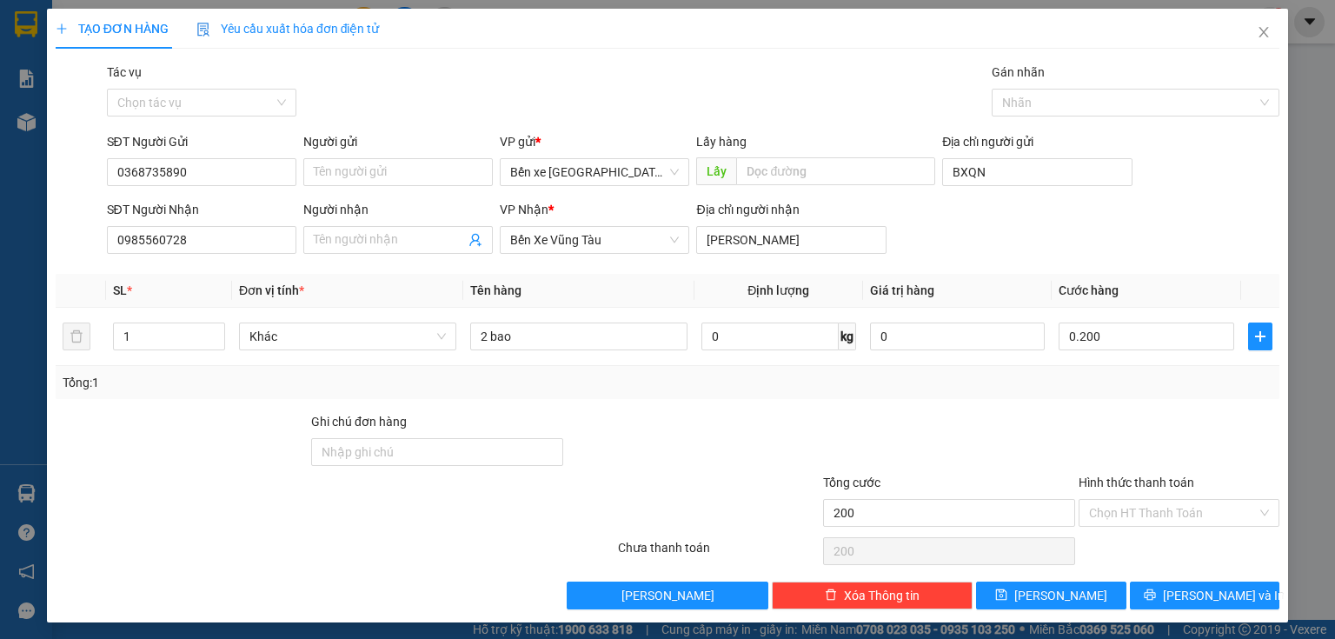
type input "200.000"
click at [1079, 379] on div "Tổng: 1" at bounding box center [668, 382] width 1210 height 19
click at [1060, 596] on span "[PERSON_NAME]" at bounding box center [1060, 595] width 93 height 19
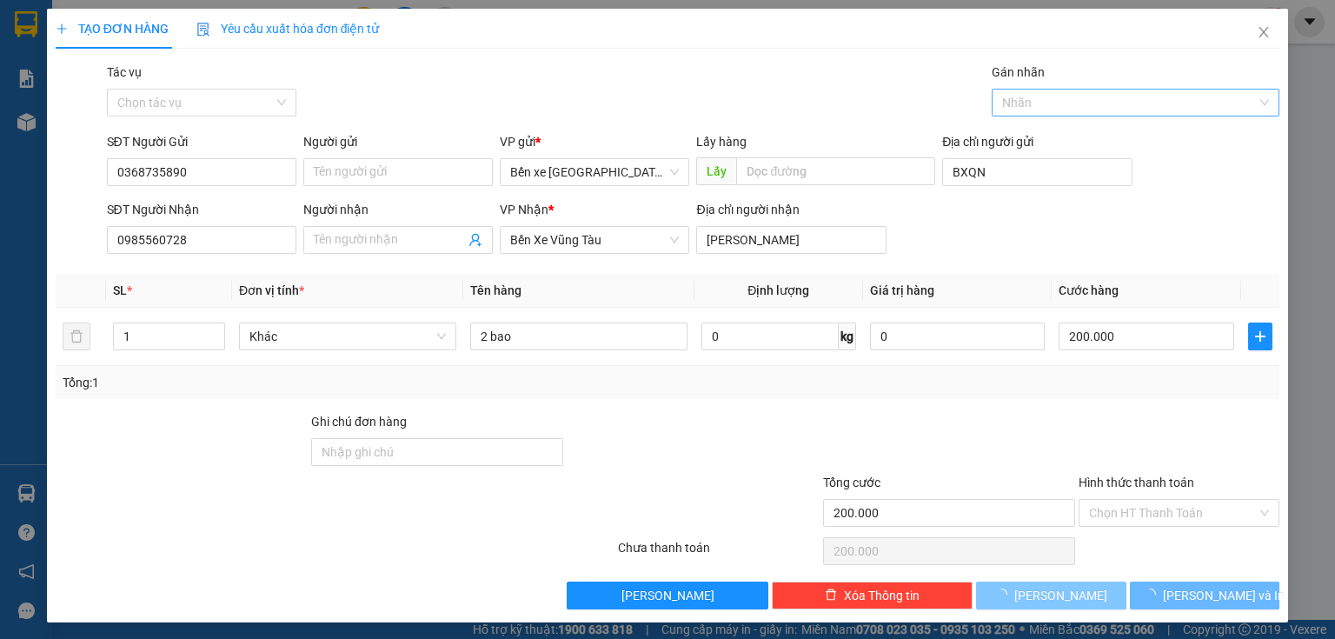
type input "0"
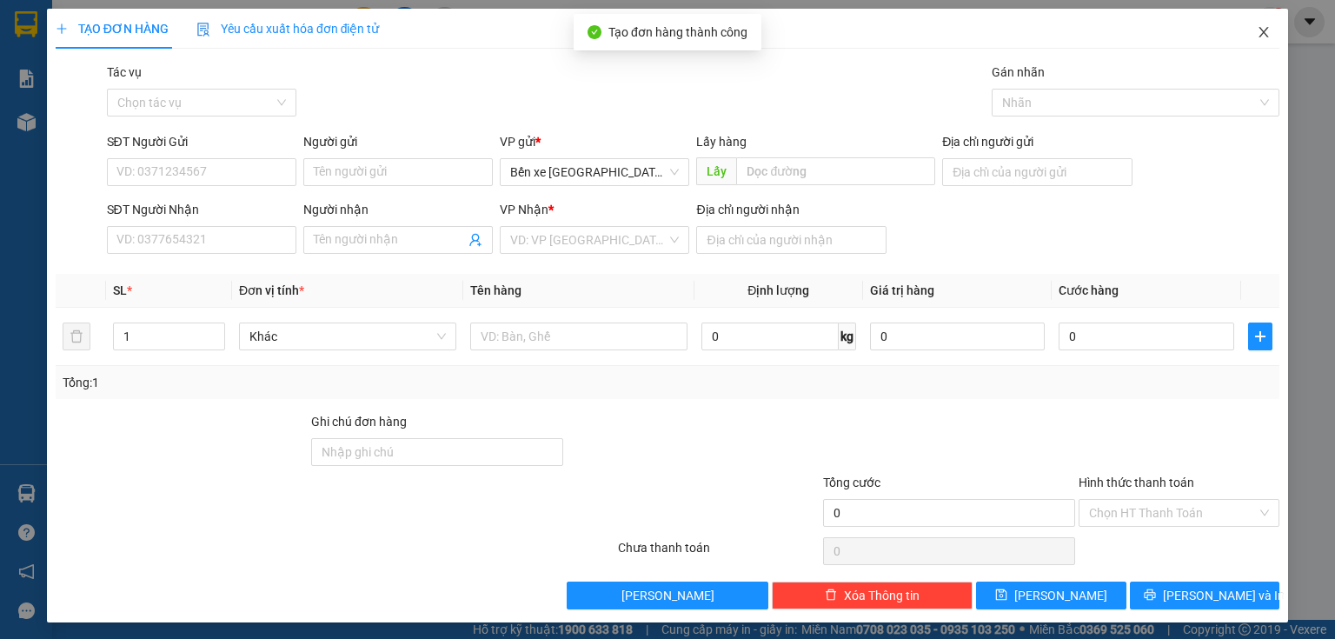
click at [1257, 29] on icon "close" at bounding box center [1264, 32] width 14 height 14
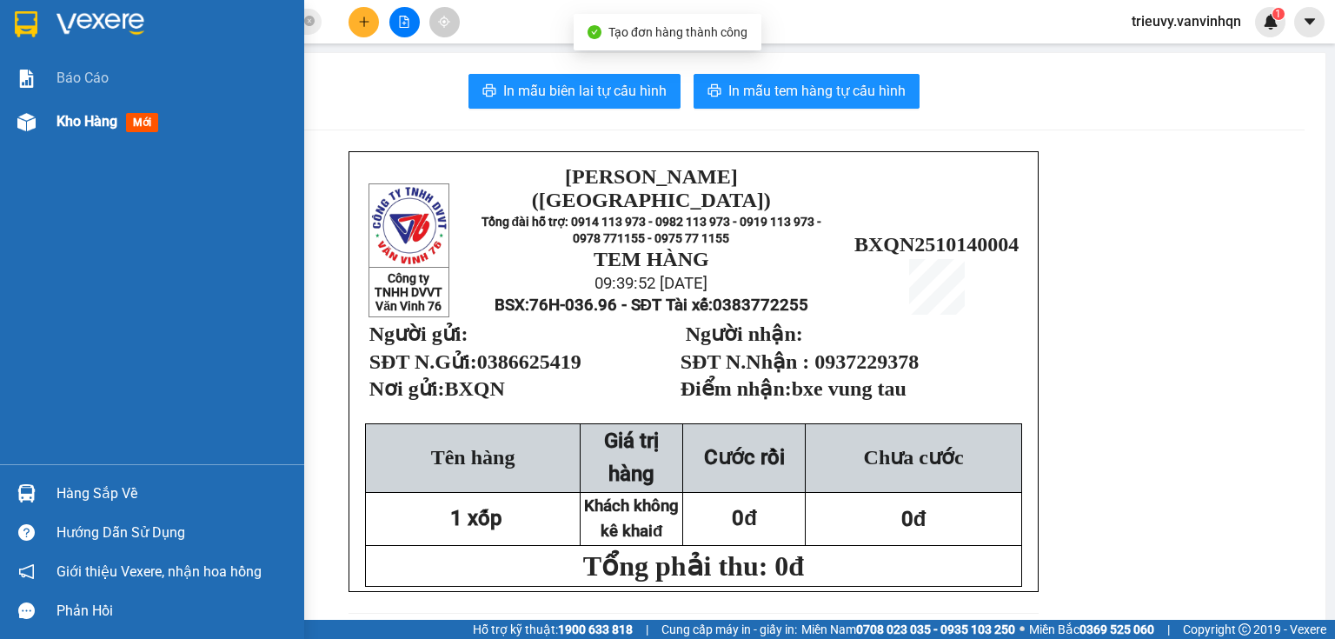
click at [70, 118] on span "Kho hàng" at bounding box center [86, 121] width 61 height 17
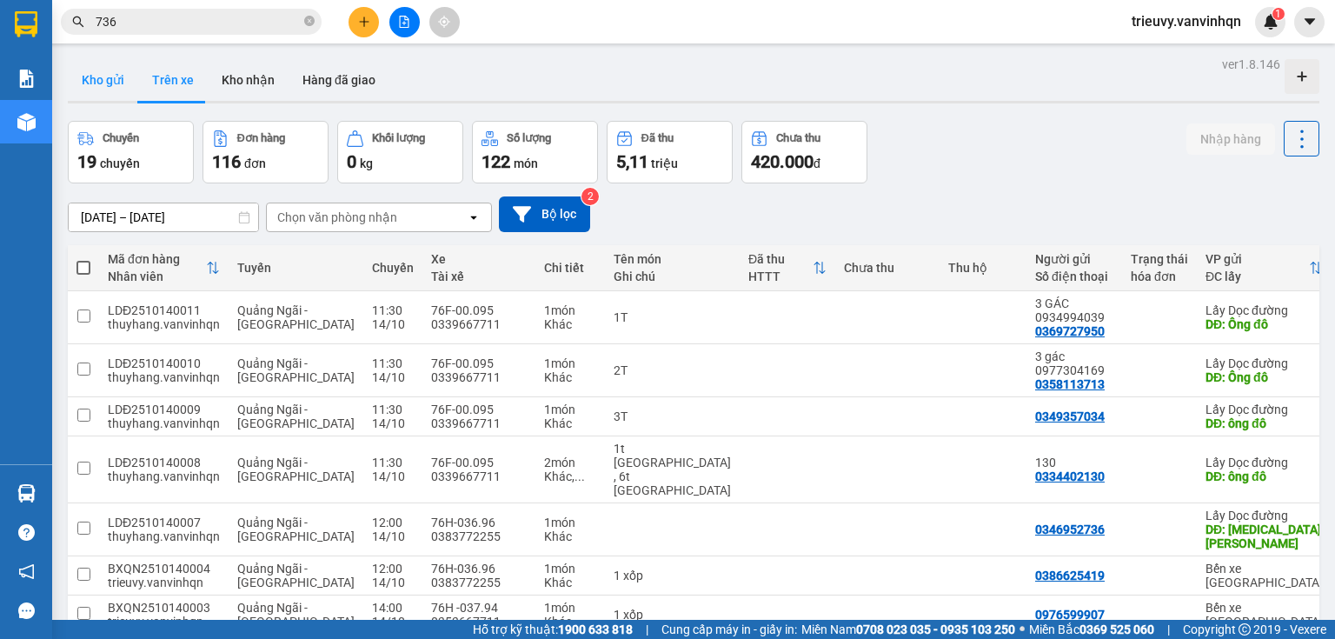
click at [102, 76] on button "Kho gửi" at bounding box center [103, 80] width 70 height 42
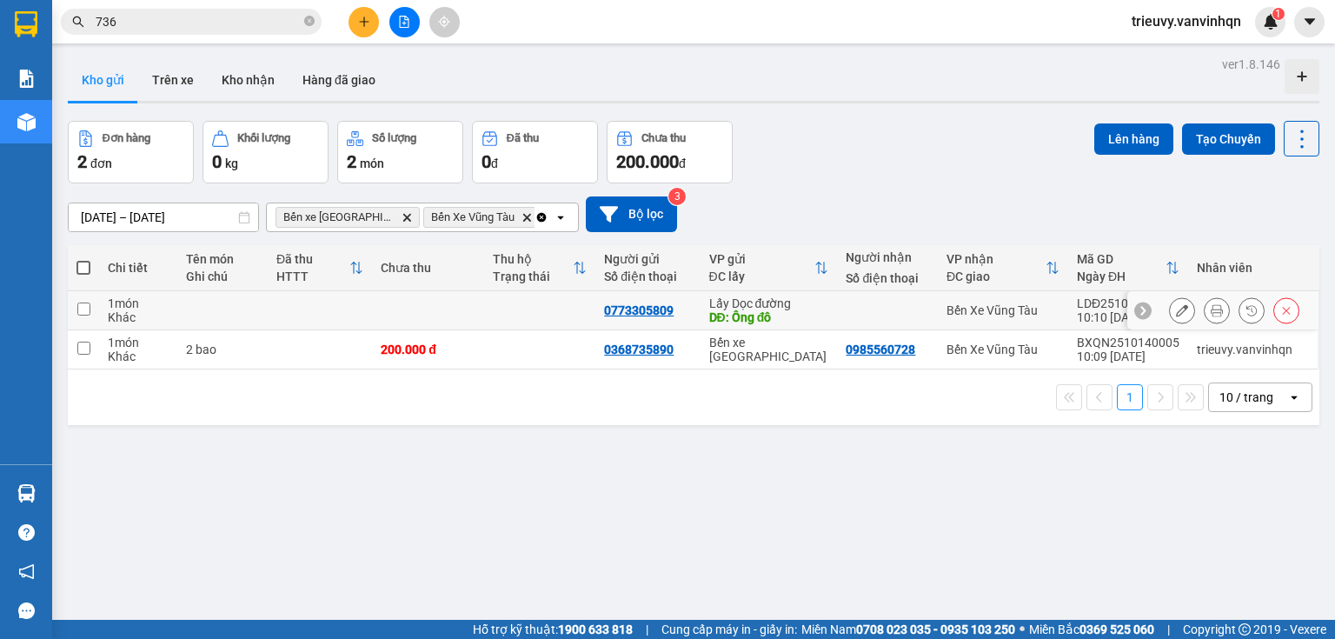
click at [332, 309] on td at bounding box center [320, 310] width 104 height 39
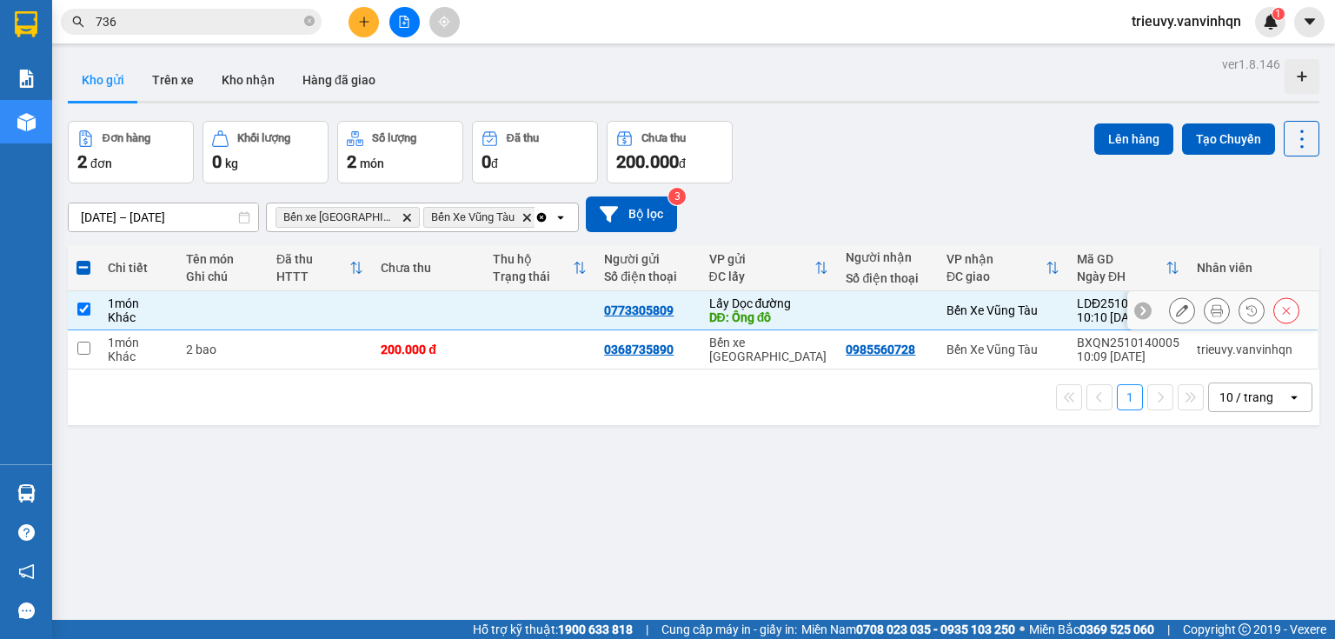
click at [326, 303] on td at bounding box center [320, 310] width 104 height 39
checkbox input "false"
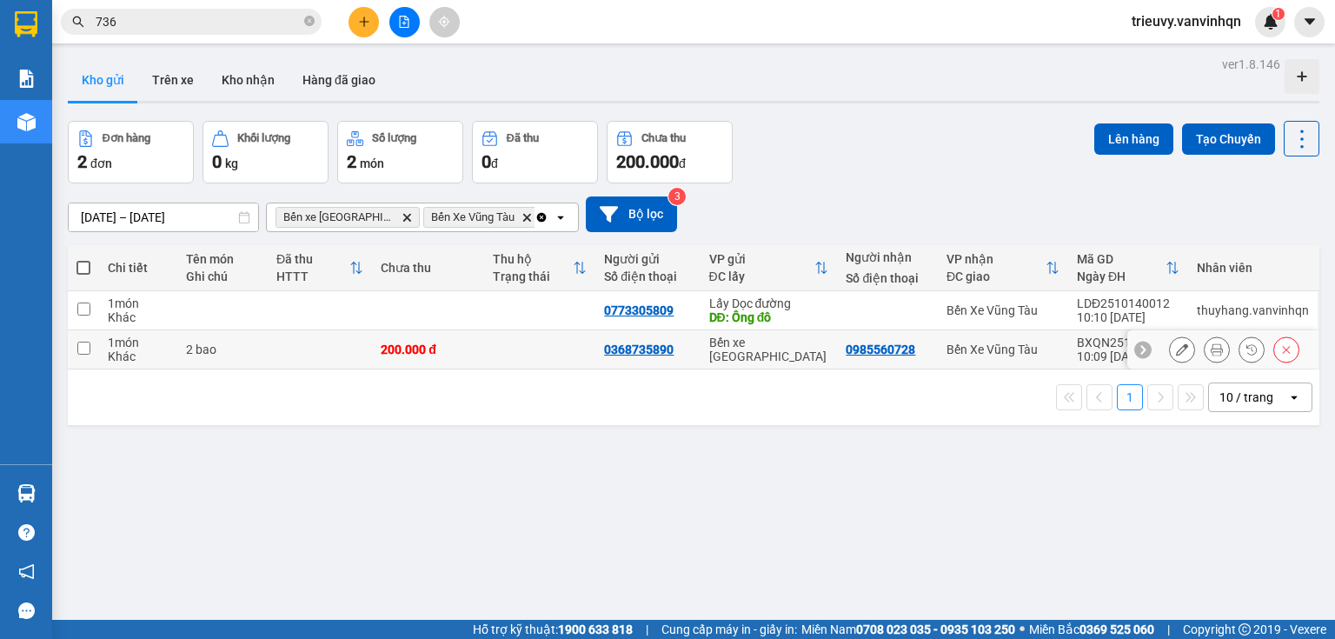
click at [313, 354] on td at bounding box center [320, 349] width 104 height 39
checkbox input "true"
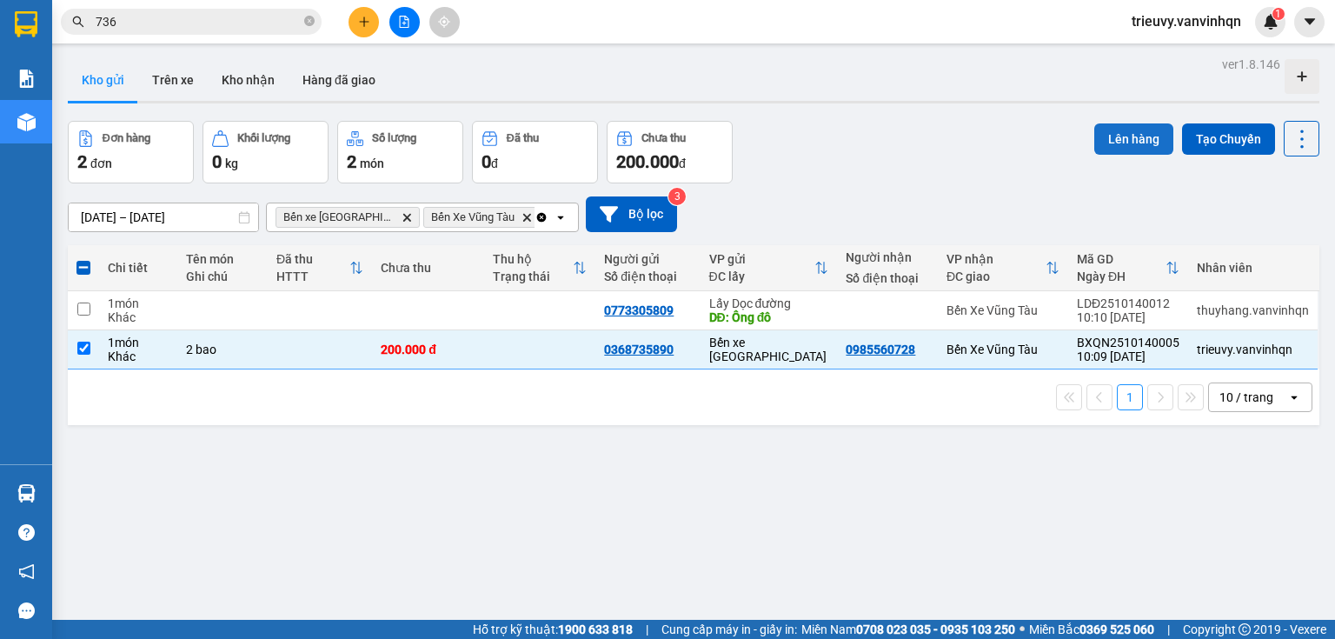
click at [1113, 130] on button "Lên hàng" at bounding box center [1133, 138] width 79 height 31
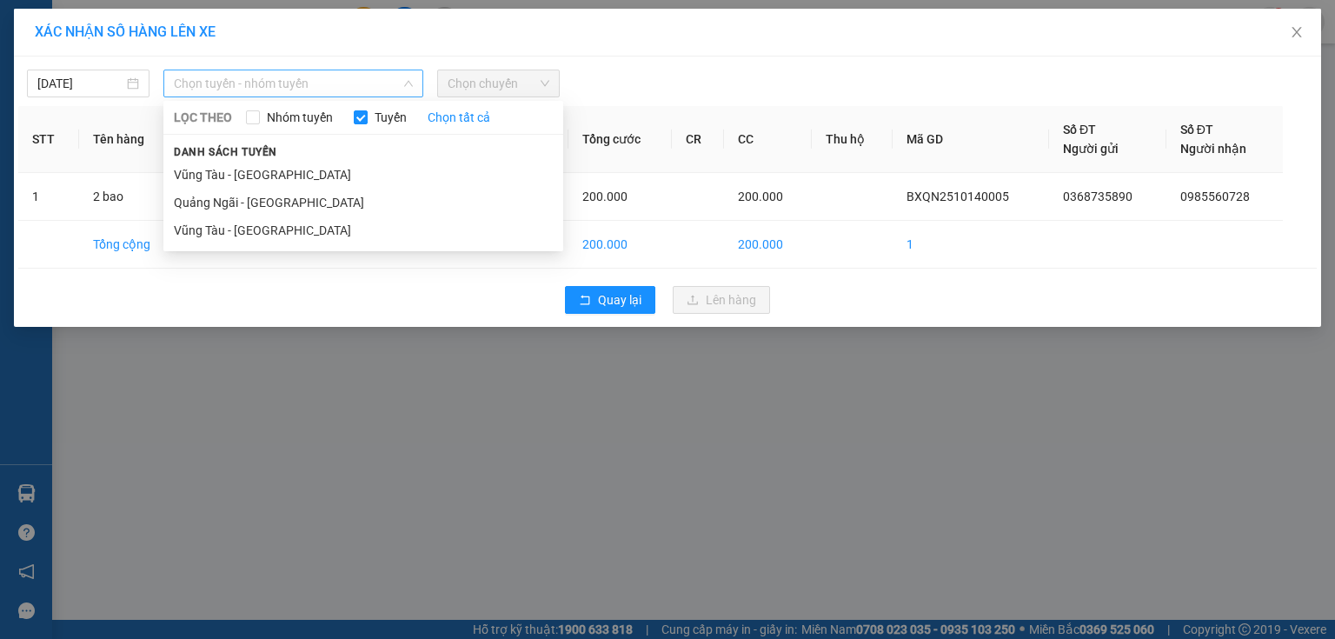
click at [355, 71] on span "Chọn tuyến - nhóm tuyến" at bounding box center [293, 83] width 239 height 26
click at [319, 201] on li "Quảng Ngãi - [GEOGRAPHIC_DATA]" at bounding box center [363, 203] width 400 height 28
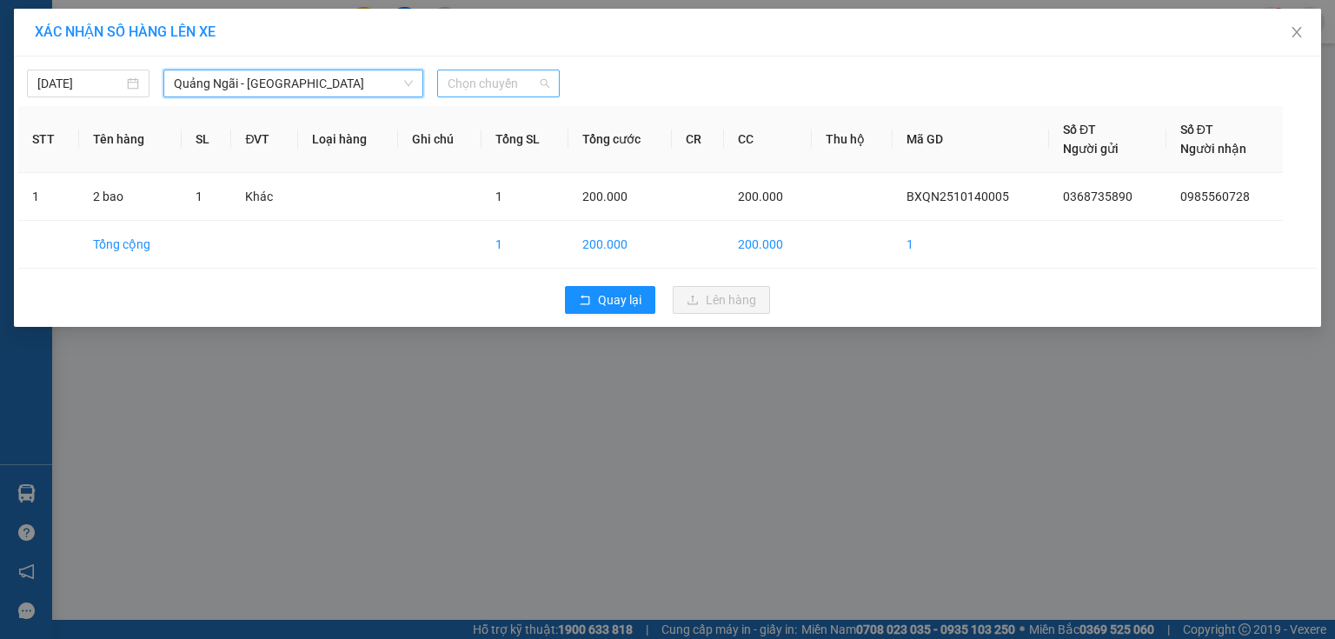
click at [505, 88] on span "Chọn chuyến" at bounding box center [499, 83] width 102 height 26
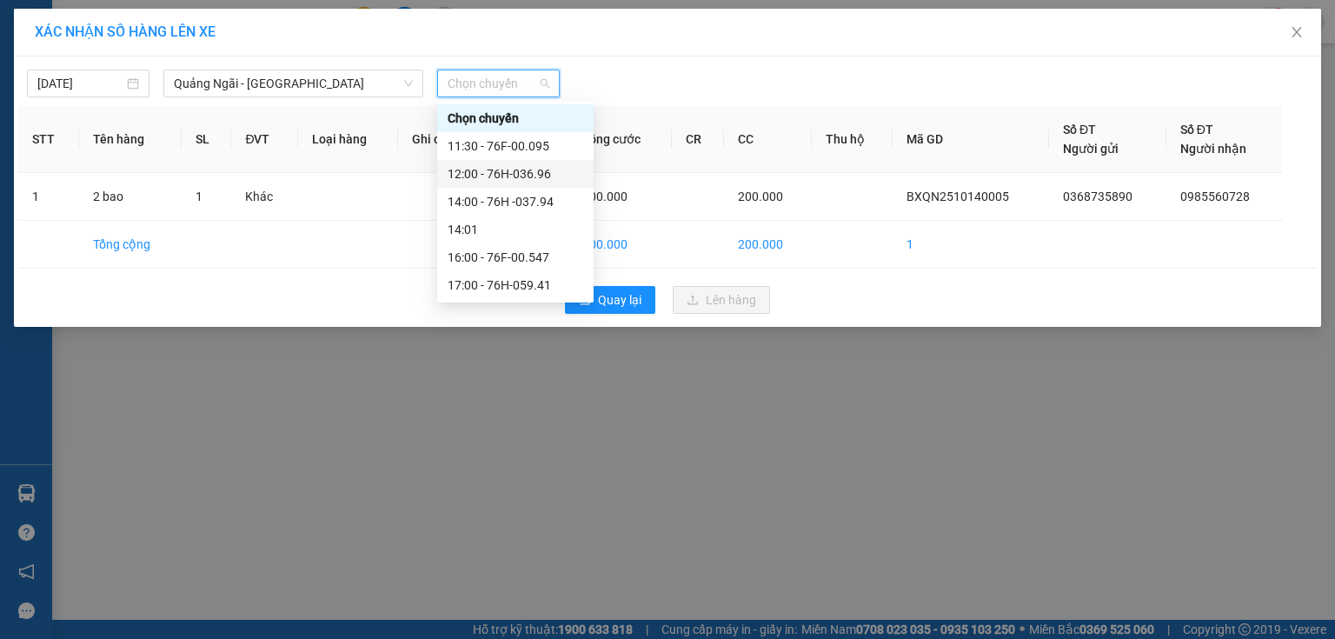
click at [529, 176] on div "12:00 - 76H-036.96" at bounding box center [516, 173] width 136 height 19
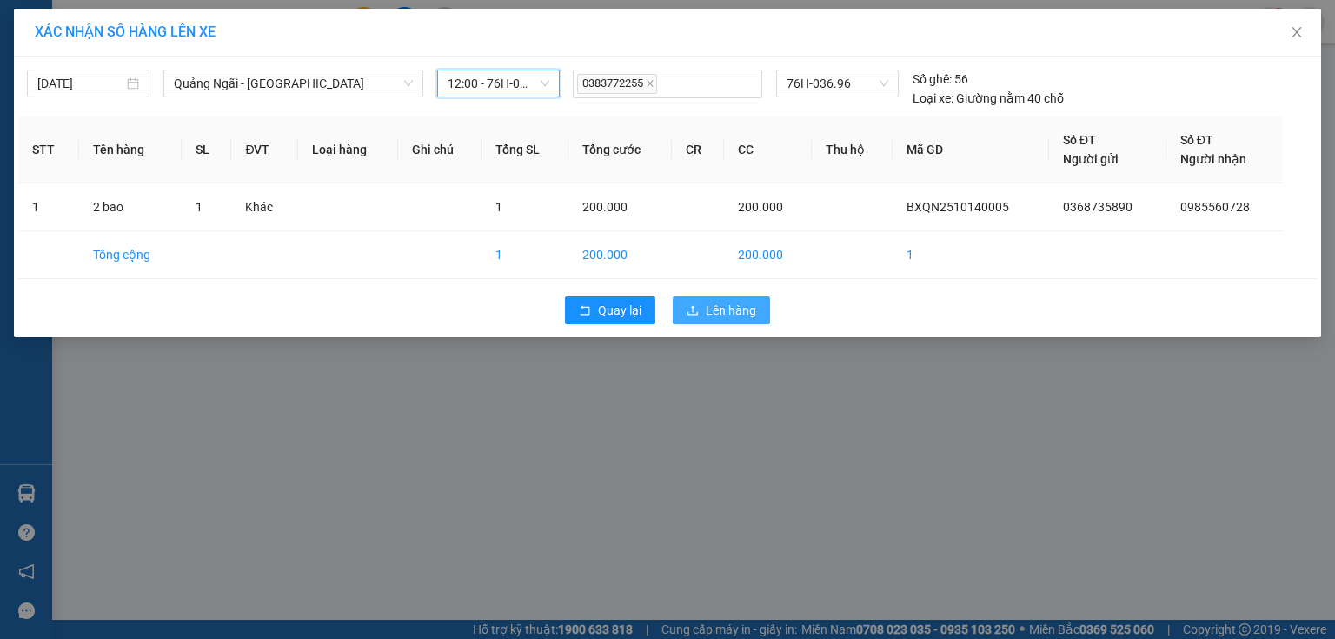
click at [701, 313] on button "Lên hàng" at bounding box center [721, 310] width 97 height 28
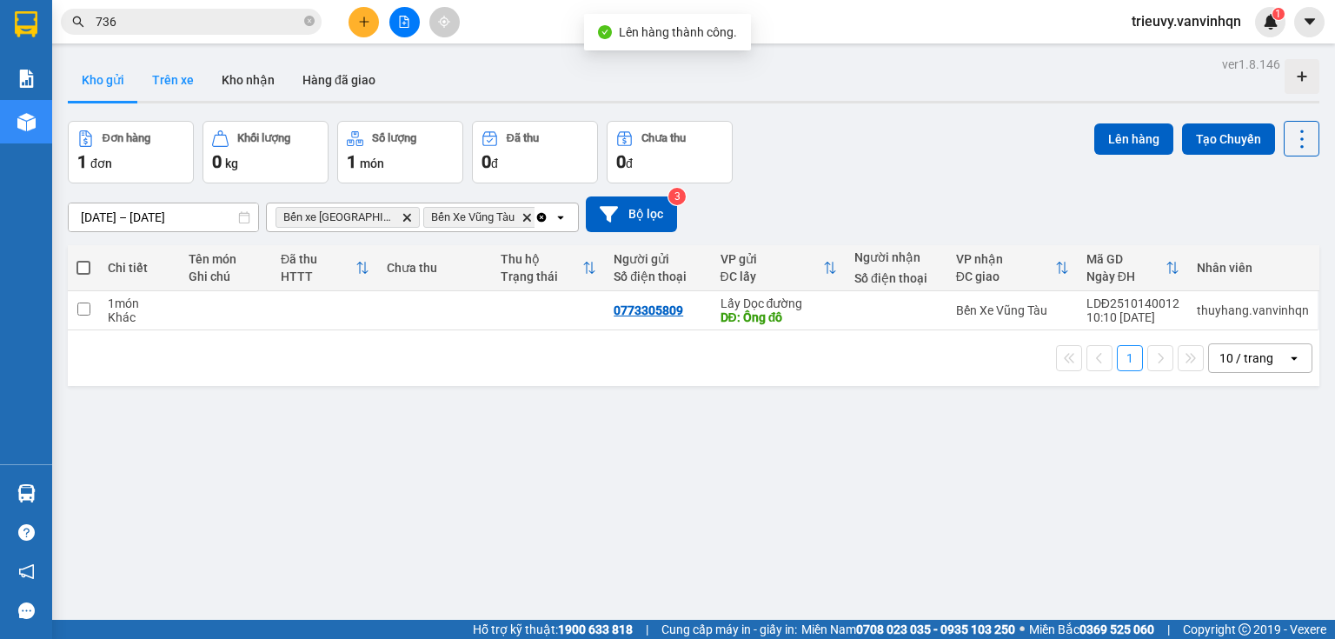
click at [170, 87] on button "Trên xe" at bounding box center [173, 80] width 70 height 42
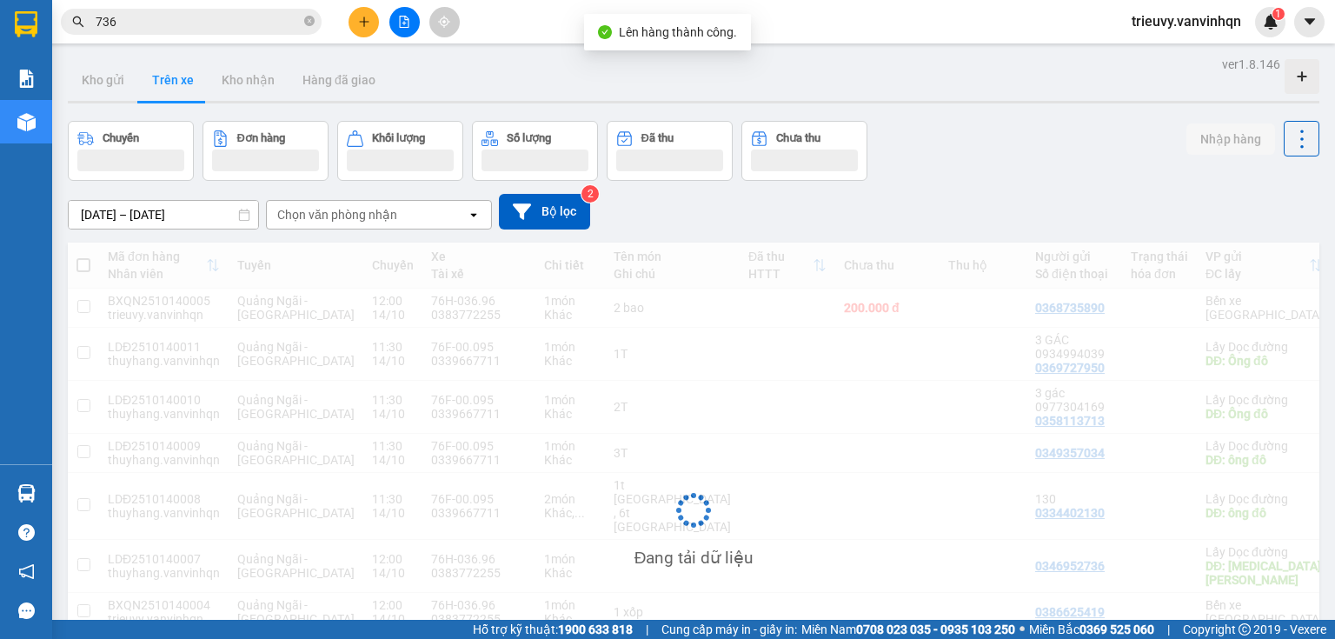
click at [170, 87] on button "Trên xe" at bounding box center [173, 80] width 70 height 42
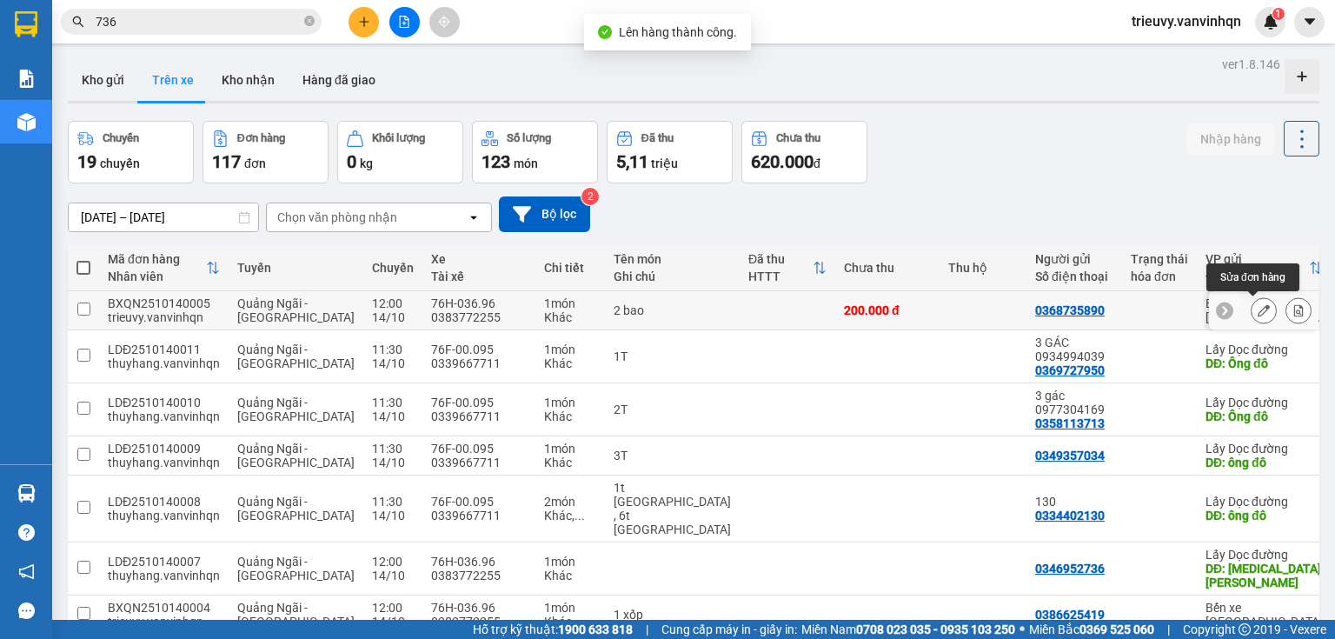
click at [1258, 311] on icon at bounding box center [1264, 310] width 12 height 12
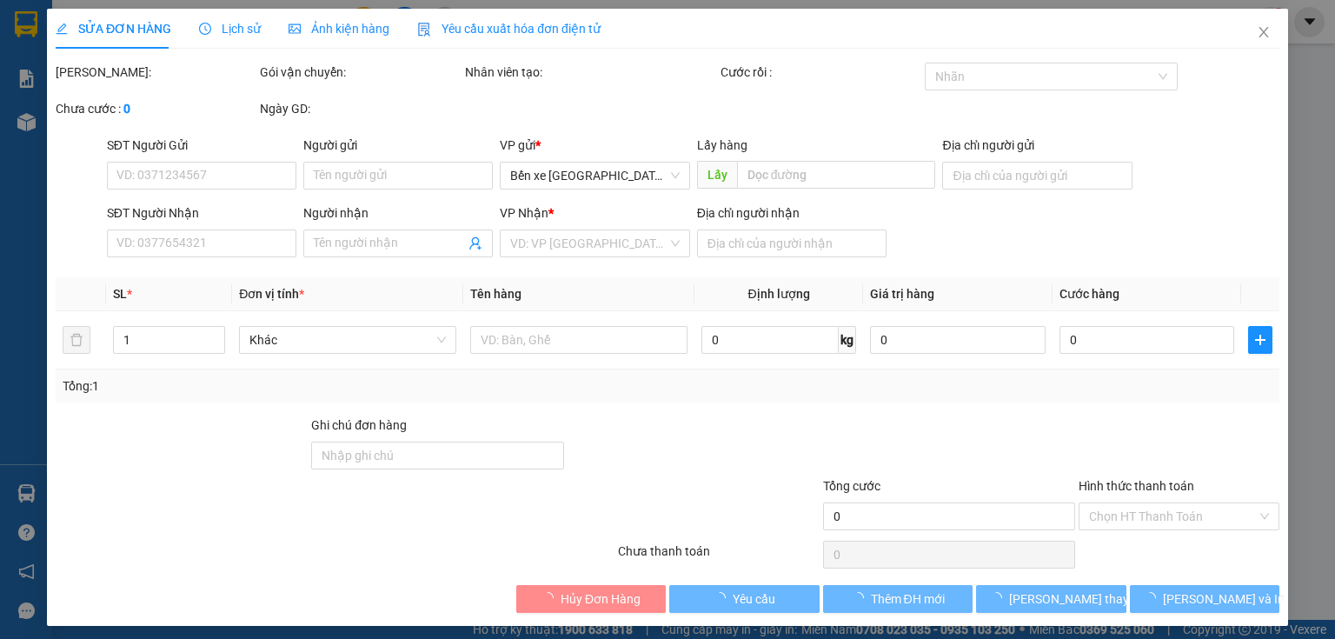
type input "0368735890"
type input "BXQN"
type input "0985560728"
type input "[PERSON_NAME]"
type input "200.000"
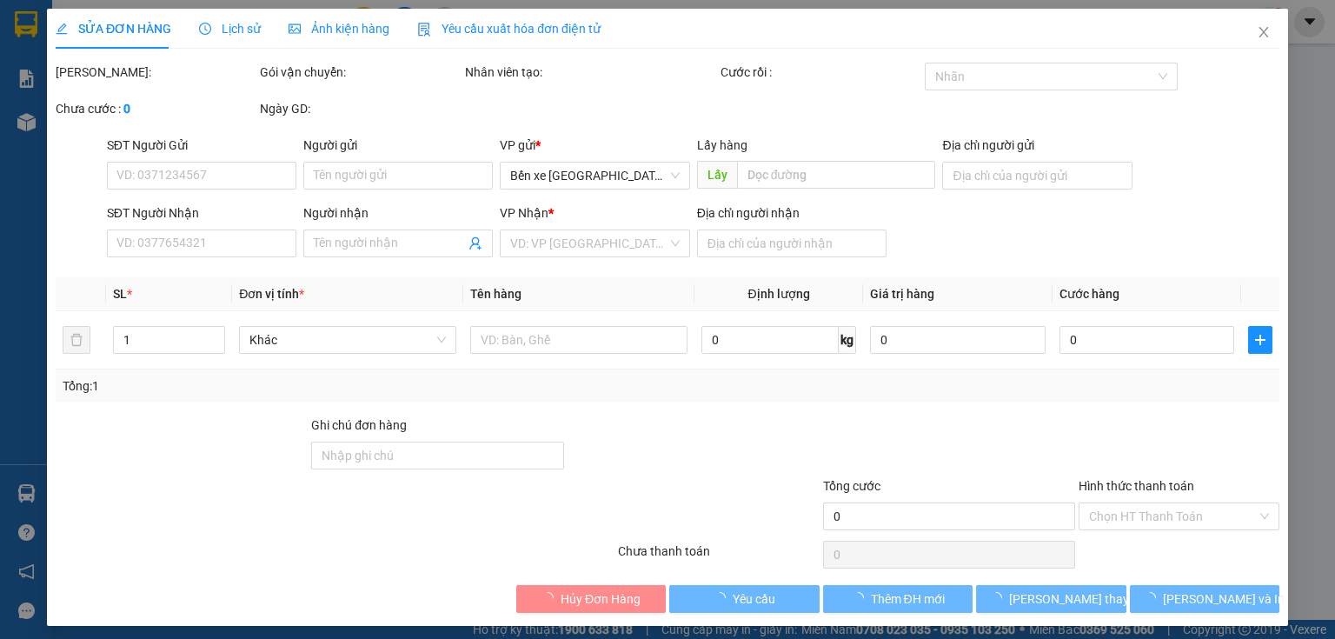
type input "200.000"
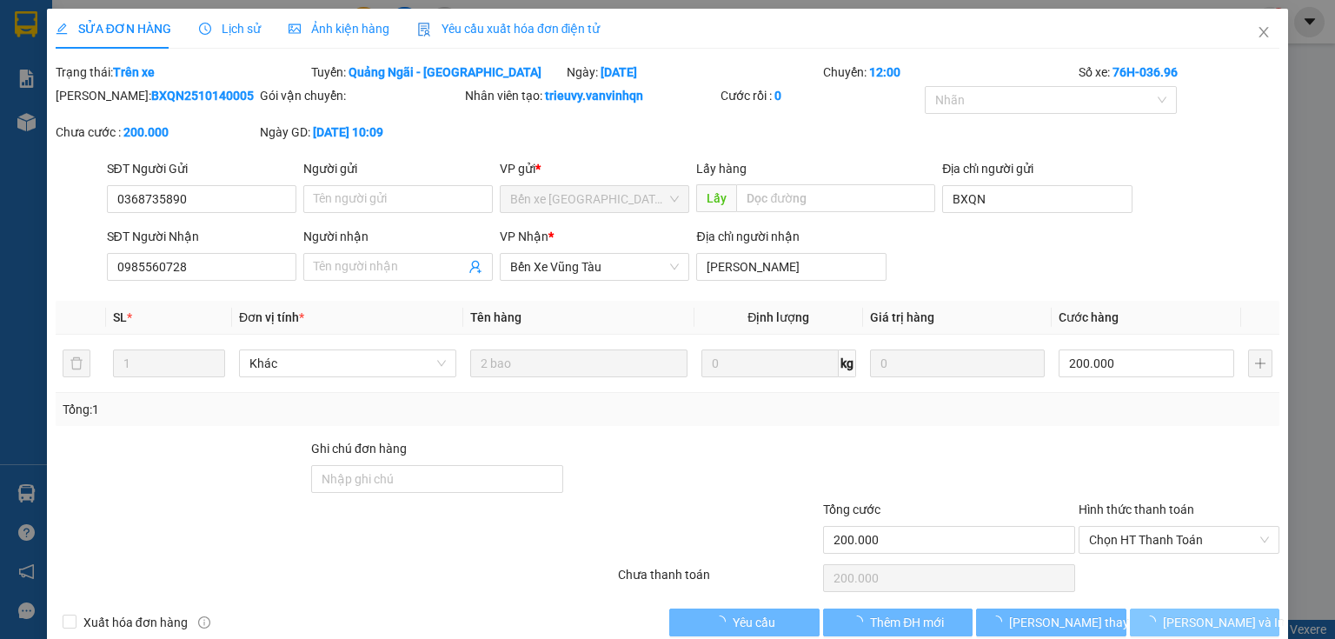
click at [1238, 625] on button "[PERSON_NAME] và In" at bounding box center [1205, 622] width 150 height 28
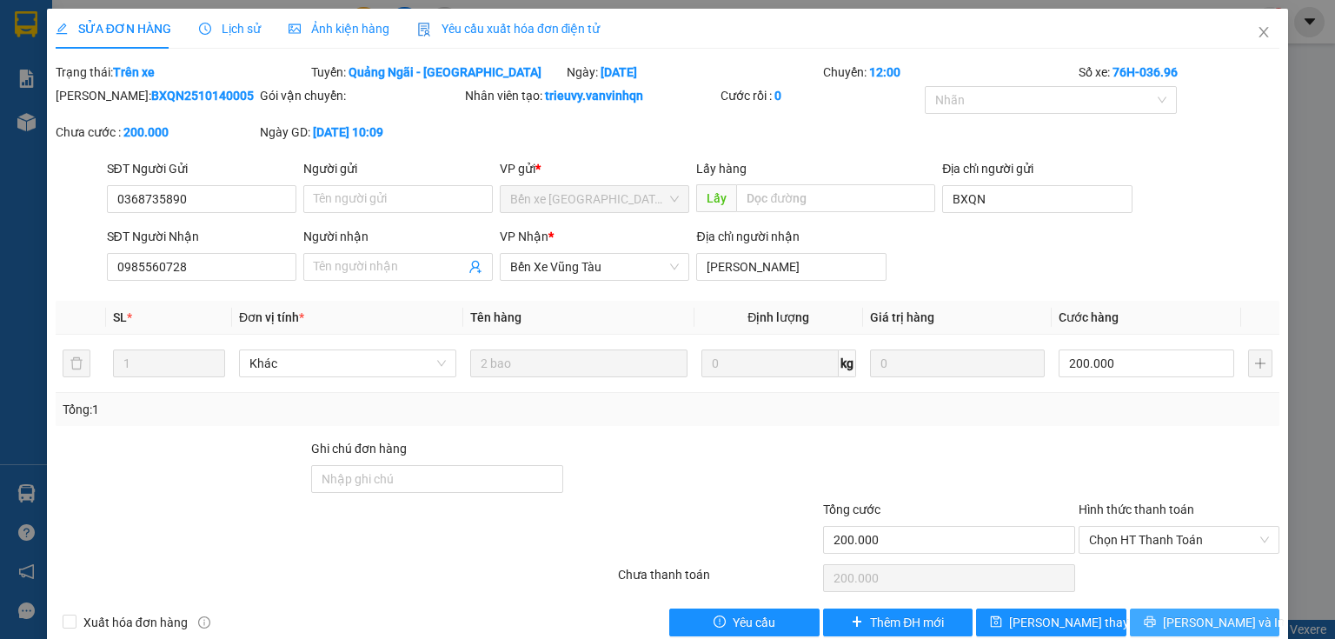
click at [1212, 617] on span "[PERSON_NAME] và In" at bounding box center [1224, 622] width 122 height 19
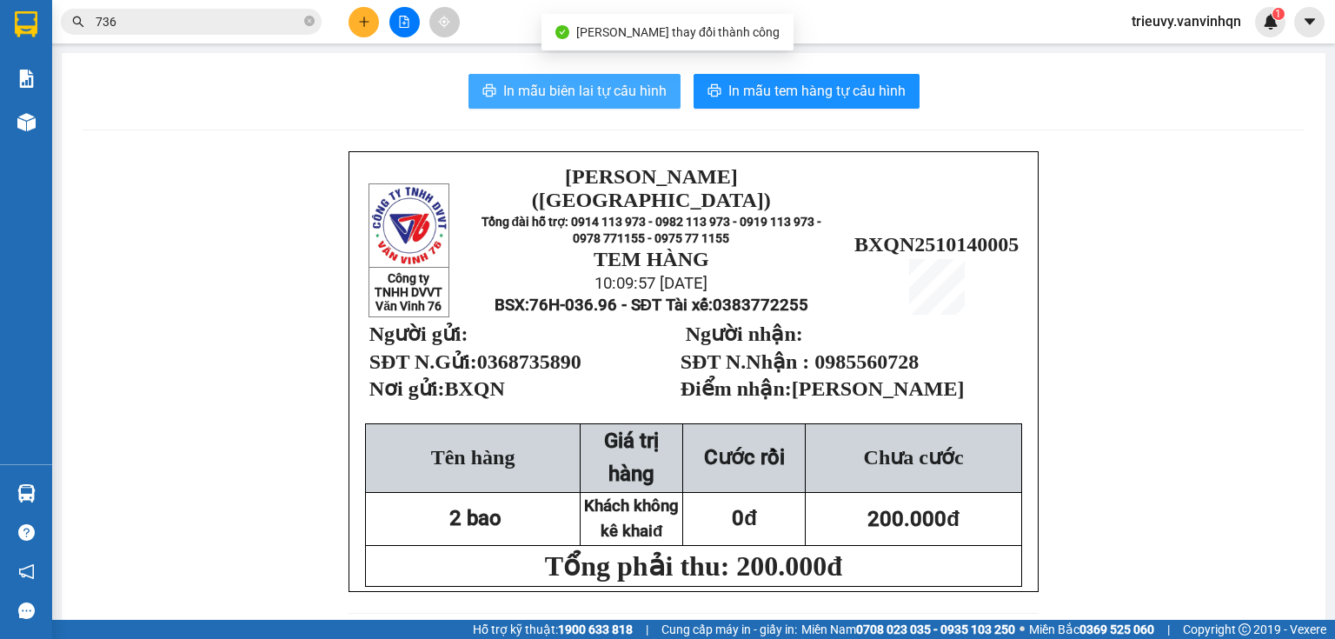
click at [542, 84] on span "In mẫu biên lai tự cấu hình" at bounding box center [584, 91] width 163 height 22
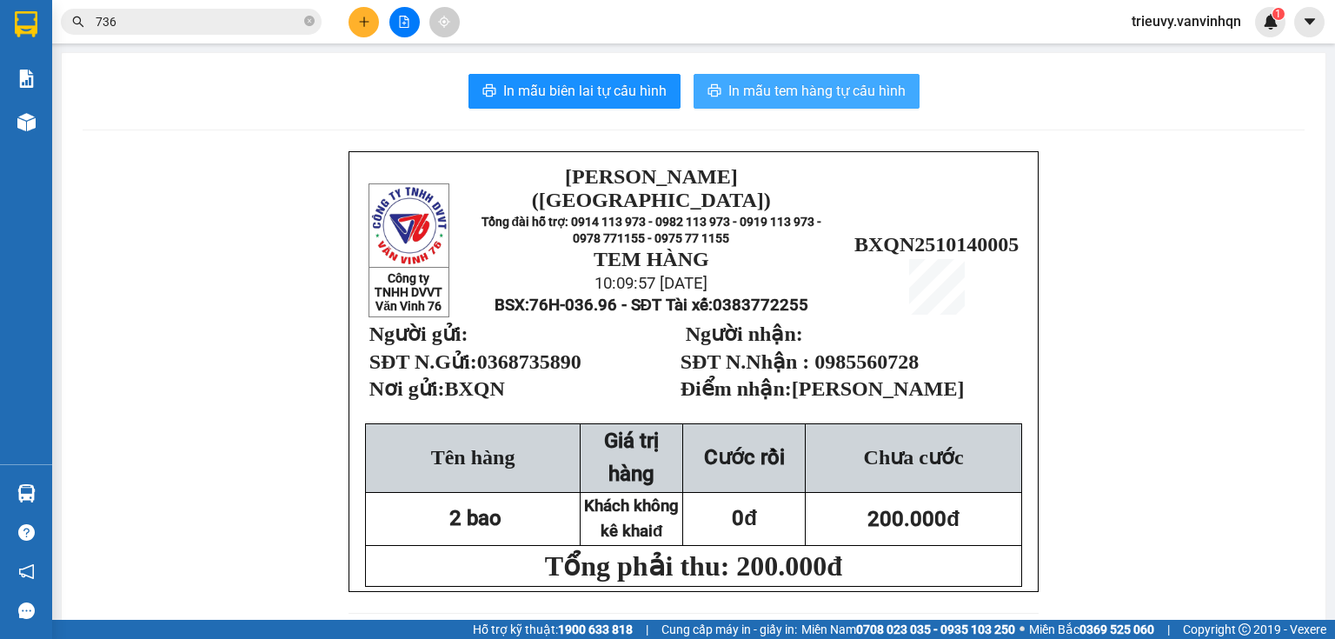
click at [782, 87] on span "In mẫu tem hàng tự cấu hình" at bounding box center [816, 91] width 177 height 22
click at [362, 19] on icon "plus" at bounding box center [364, 22] width 12 height 12
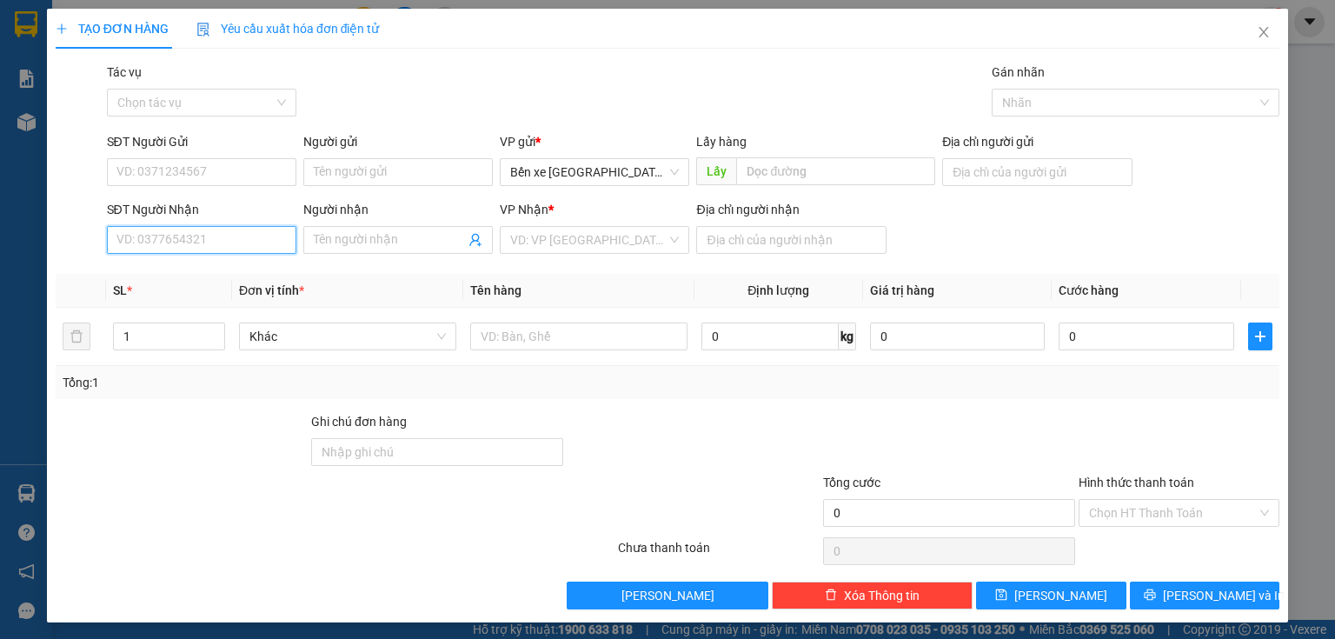
click at [233, 246] on input "SĐT Người Nhận" at bounding box center [201, 240] width 189 height 28
click at [145, 239] on input "0933134452" at bounding box center [201, 240] width 189 height 28
type input "0933134452"
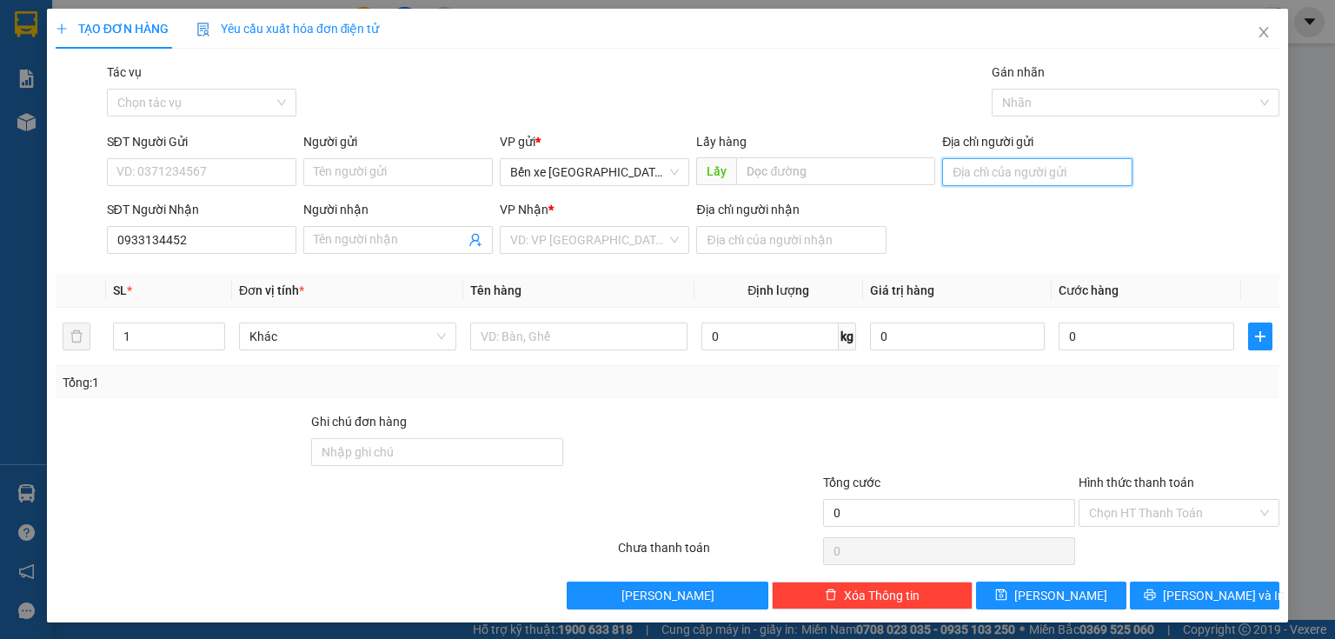
click at [1082, 183] on input "Địa chỉ người gửi" at bounding box center [1036, 172] width 189 height 28
type input "BXQN"
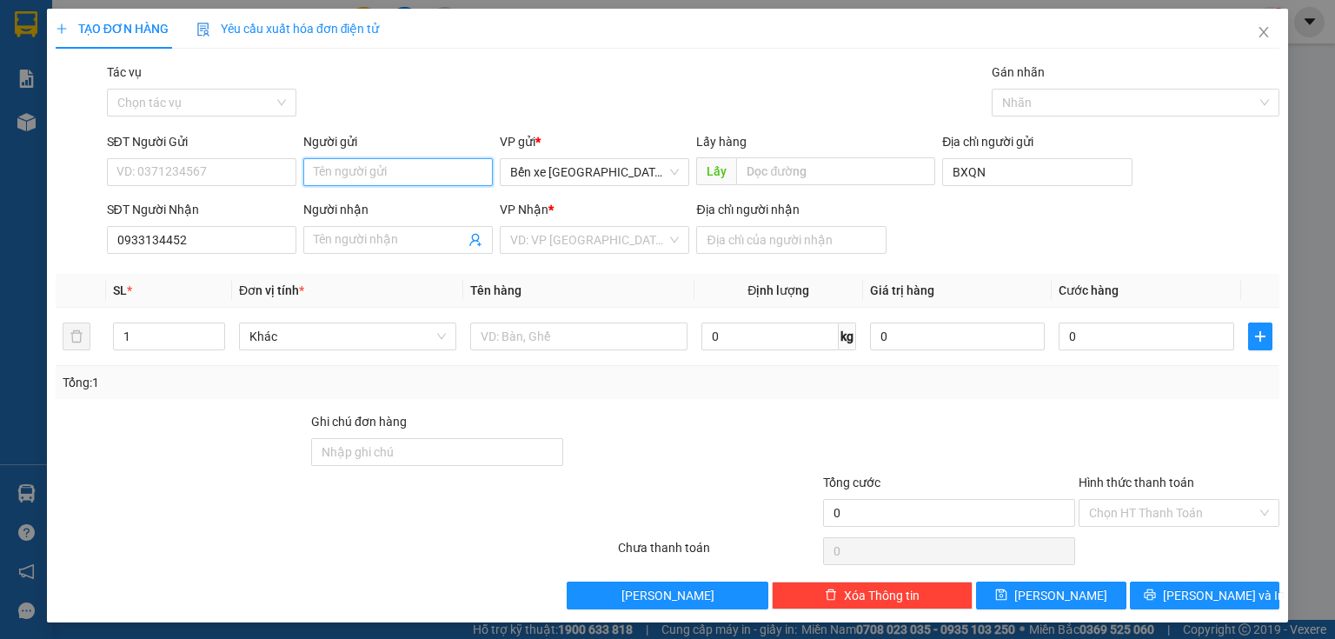
drag, startPoint x: 306, startPoint y: 163, endPoint x: 320, endPoint y: 172, distance: 16.4
click at [320, 172] on input "Người gửi" at bounding box center [397, 172] width 189 height 28
type input "tấn"
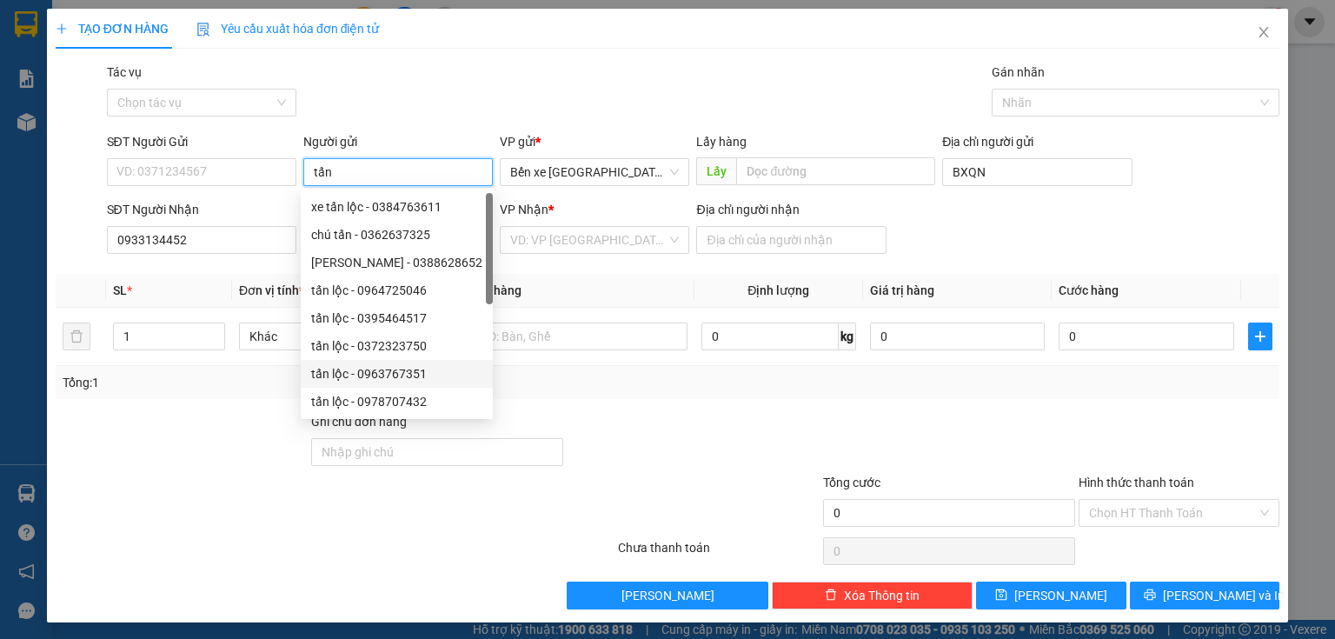
scroll to position [56, 0]
click at [396, 375] on div "tấn lộc - 0345006575" at bounding box center [396, 373] width 171 height 19
type input "0345006575"
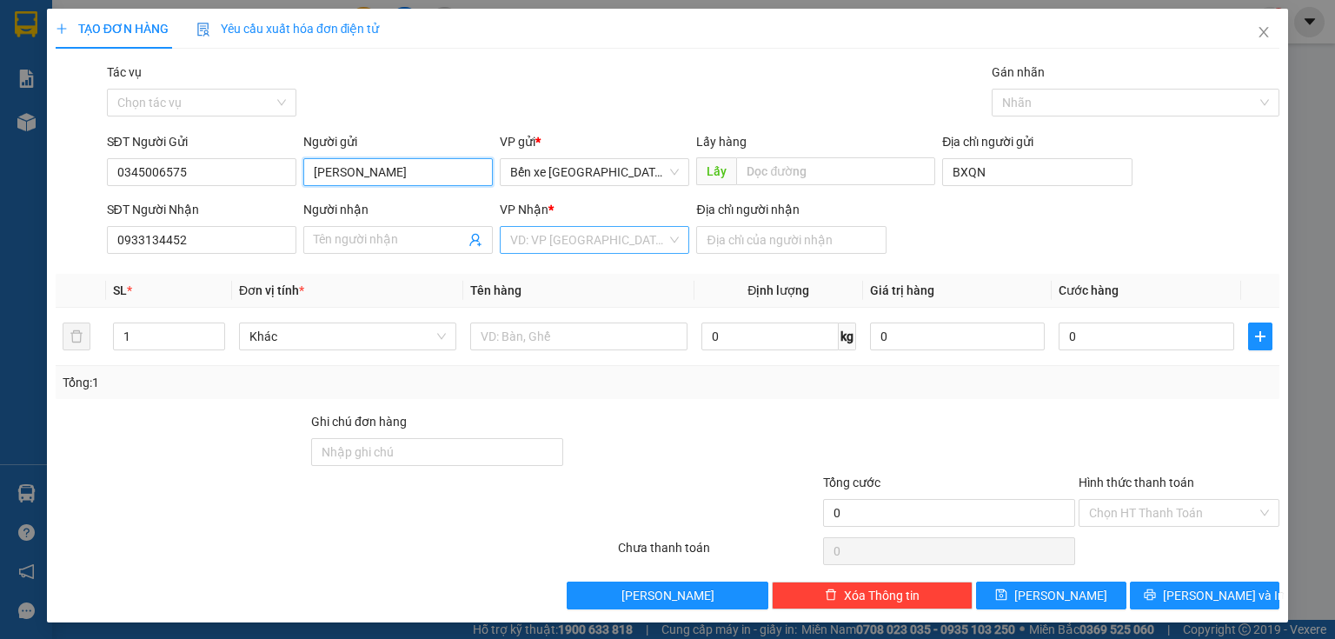
click at [571, 253] on div "VD: VP [GEOGRAPHIC_DATA]" at bounding box center [594, 240] width 189 height 28
type input "[PERSON_NAME]"
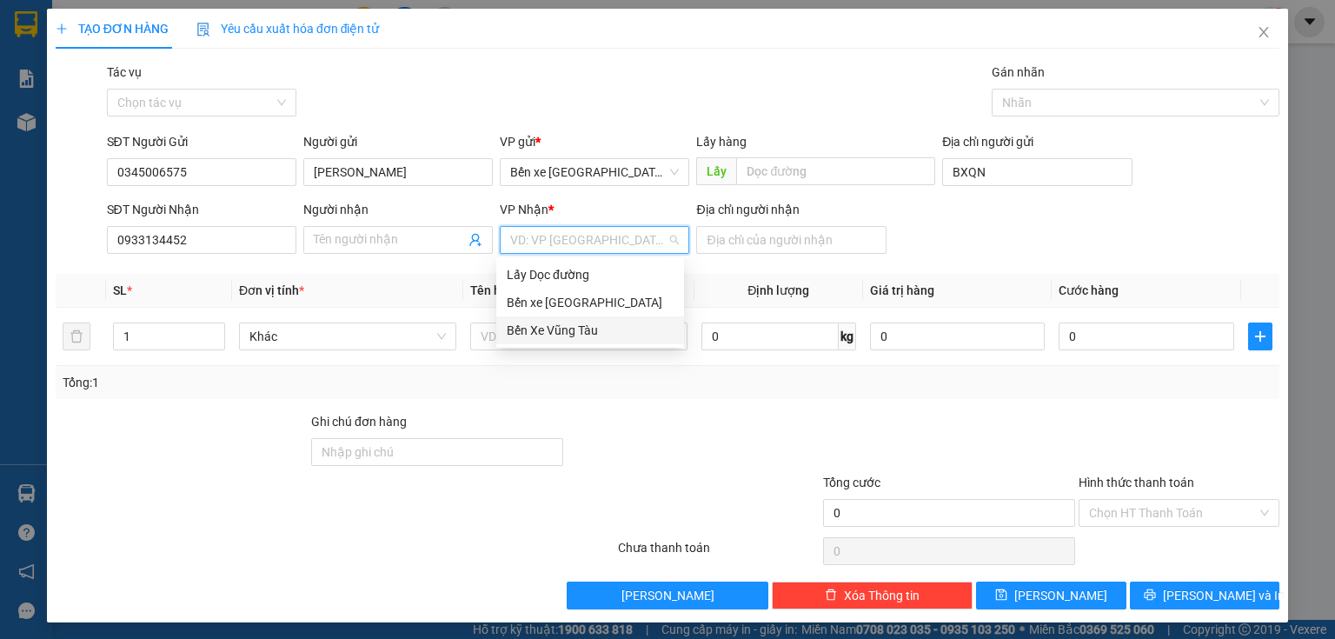
click at [562, 326] on div "Bến Xe Vũng Tàu" at bounding box center [590, 330] width 167 height 19
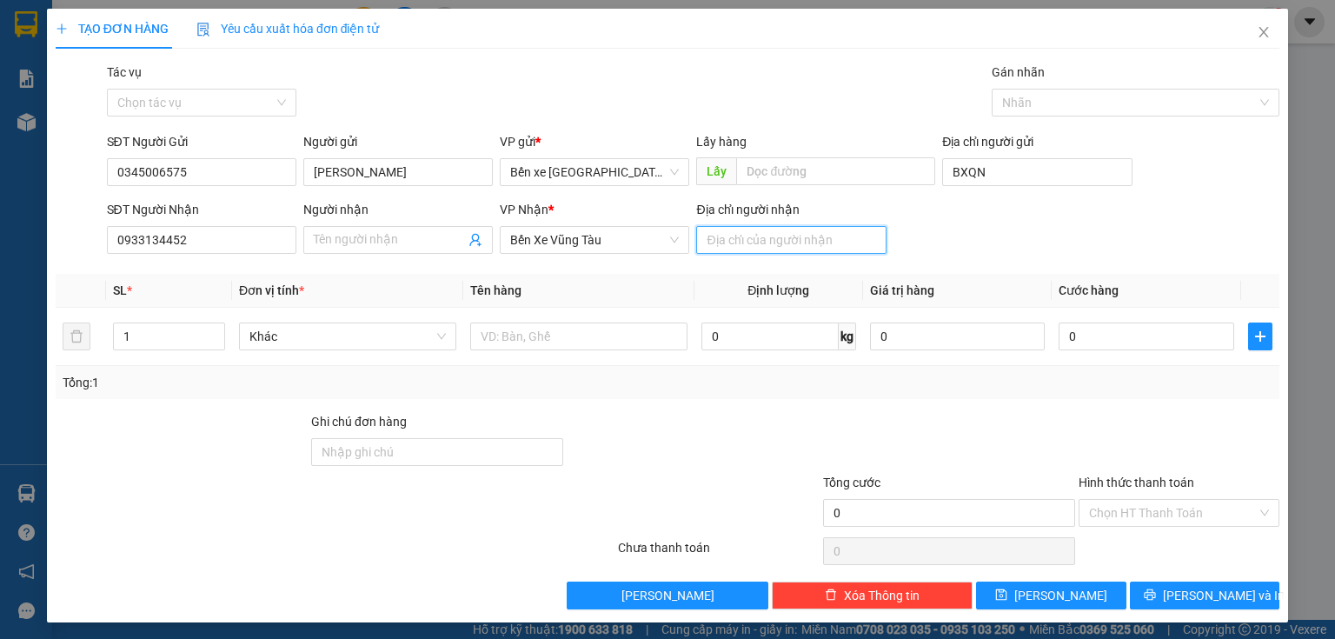
click at [734, 240] on input "Địa chỉ người nhận" at bounding box center [790, 240] width 189 height 28
type input "[PERSON_NAME]"
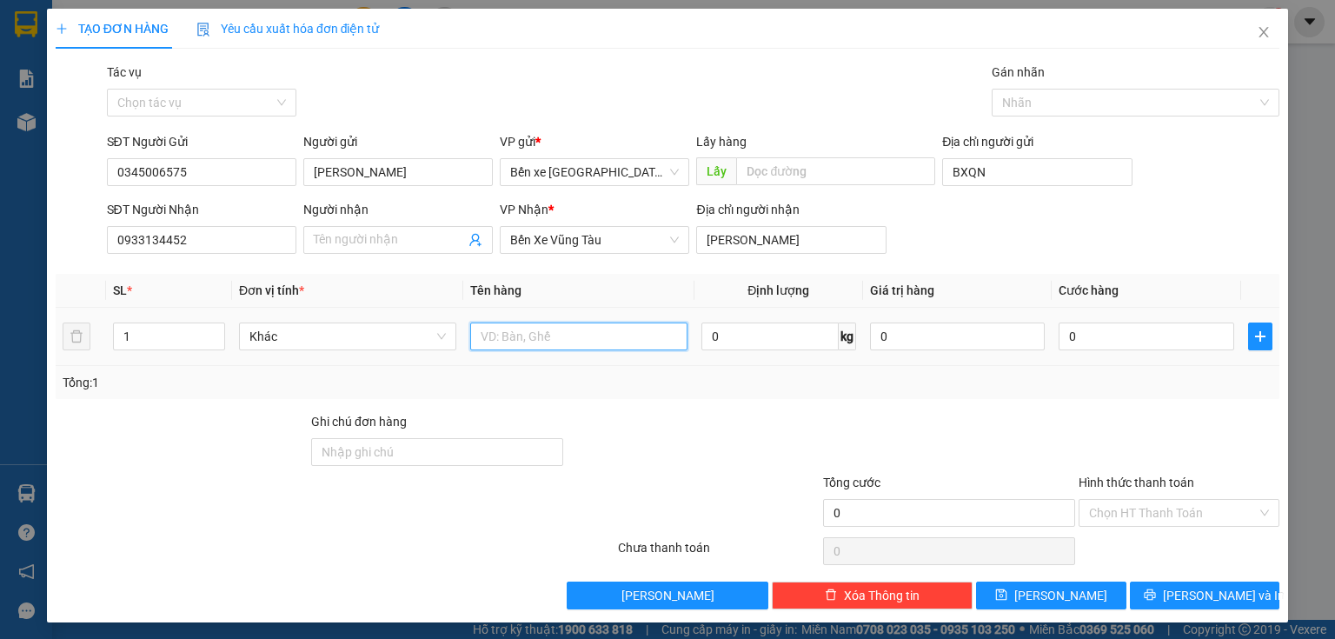
click at [636, 330] on input "text" at bounding box center [578, 336] width 217 height 28
type input "1 xốp"
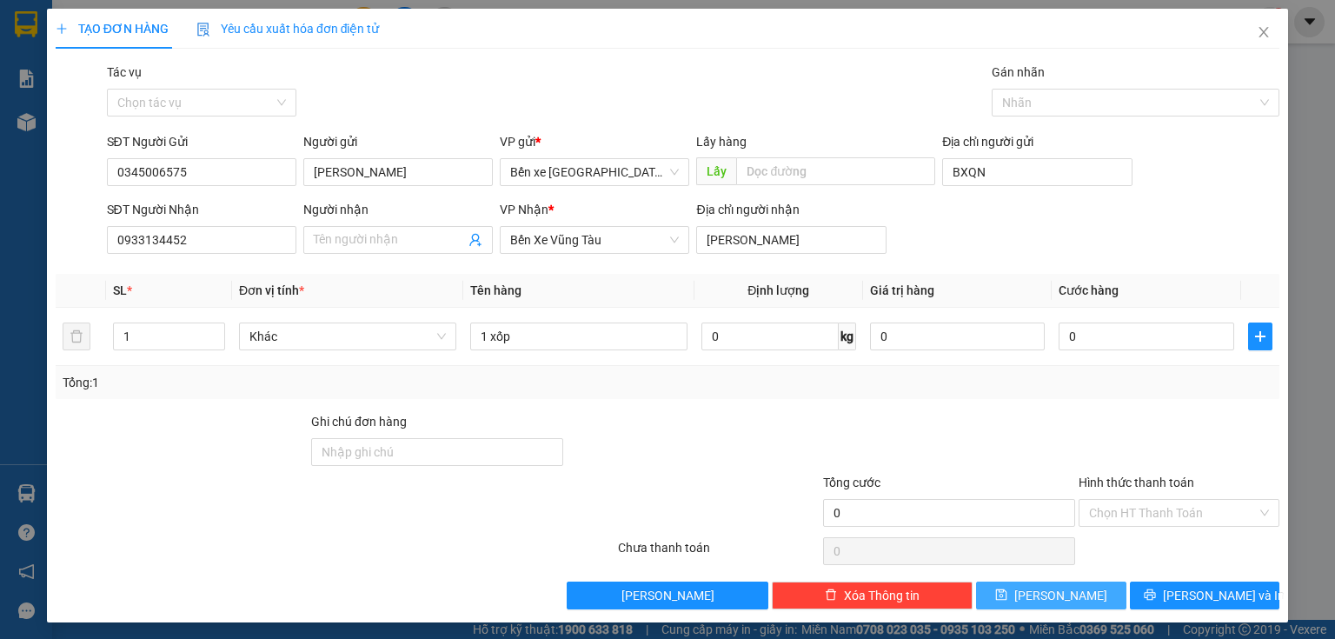
click at [1045, 589] on span "[PERSON_NAME]" at bounding box center [1060, 595] width 93 height 19
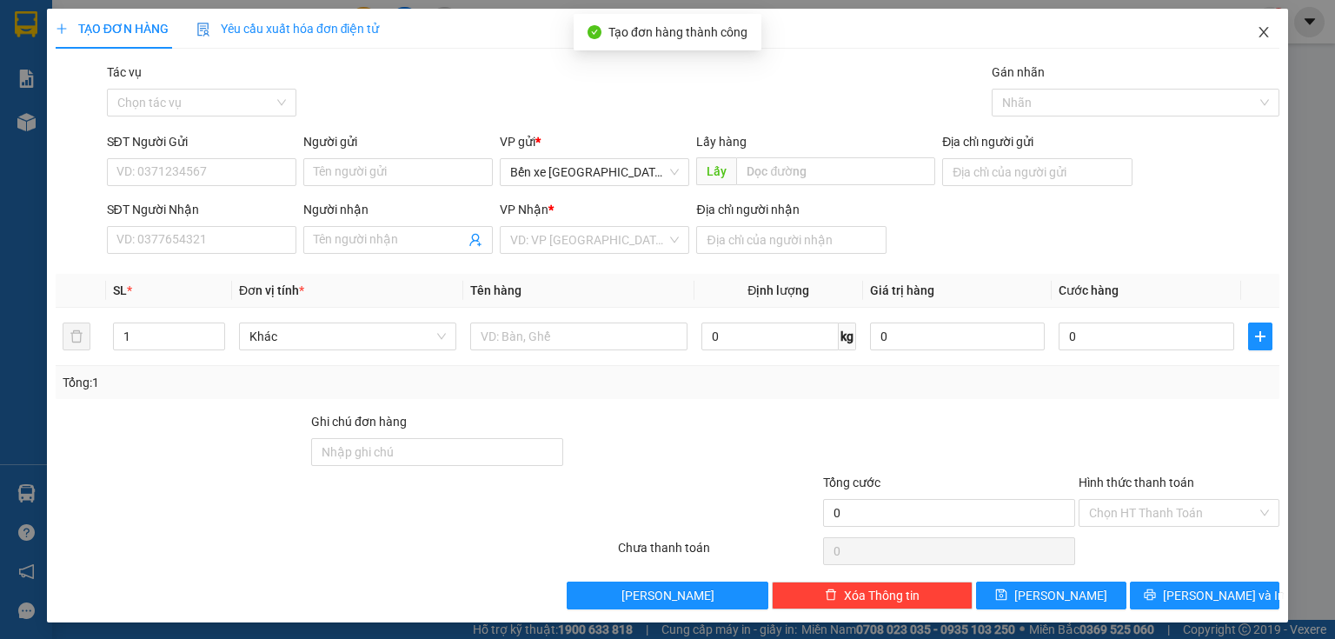
click at [1239, 21] on span "Close" at bounding box center [1263, 33] width 49 height 49
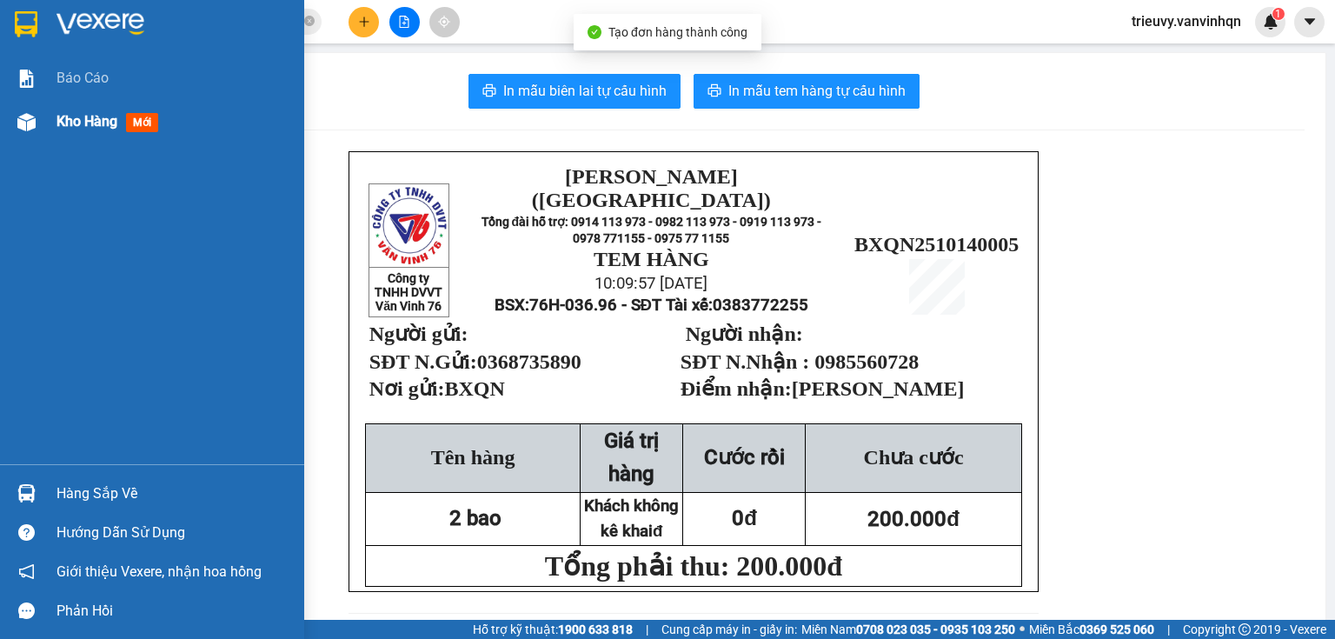
click at [83, 126] on span "Kho hàng" at bounding box center [86, 121] width 61 height 17
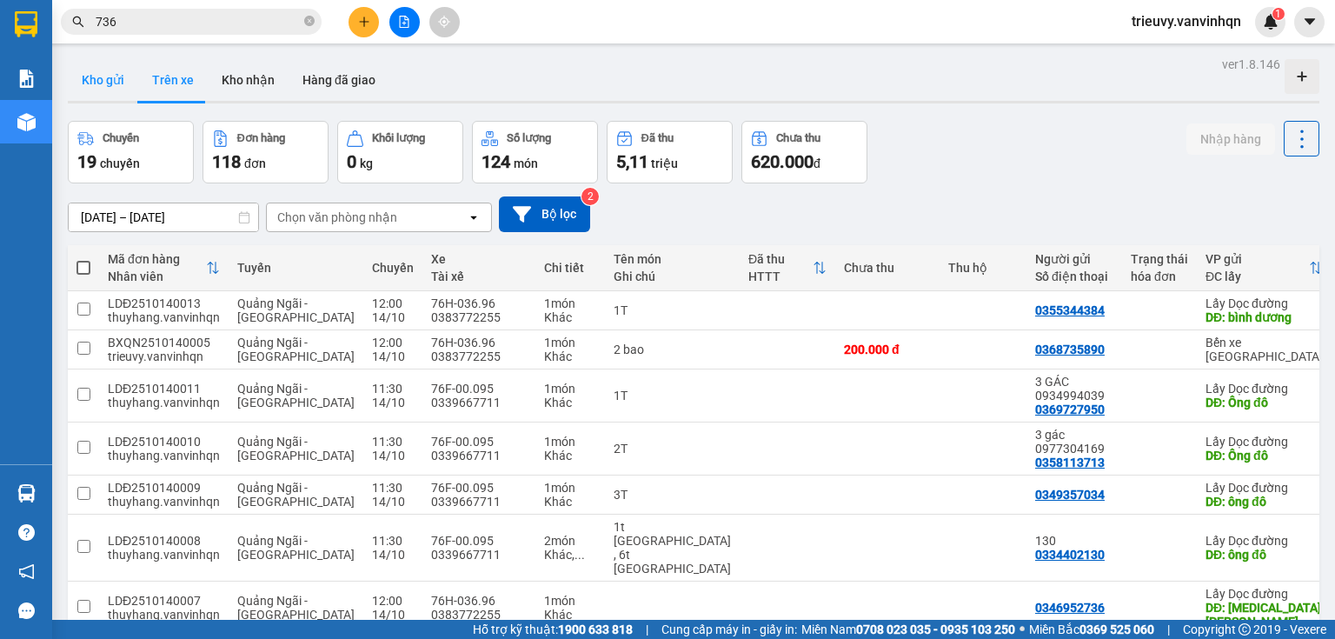
click at [111, 91] on button "Kho gửi" at bounding box center [103, 80] width 70 height 42
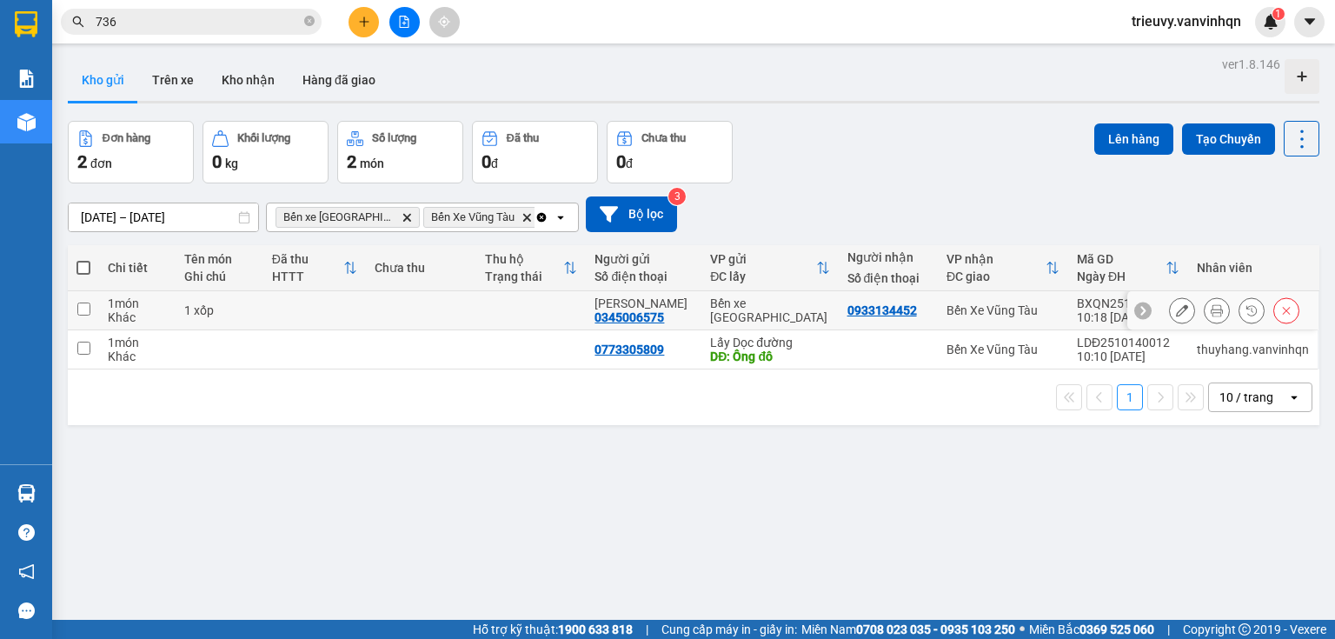
click at [321, 304] on td at bounding box center [314, 310] width 103 height 39
checkbox input "true"
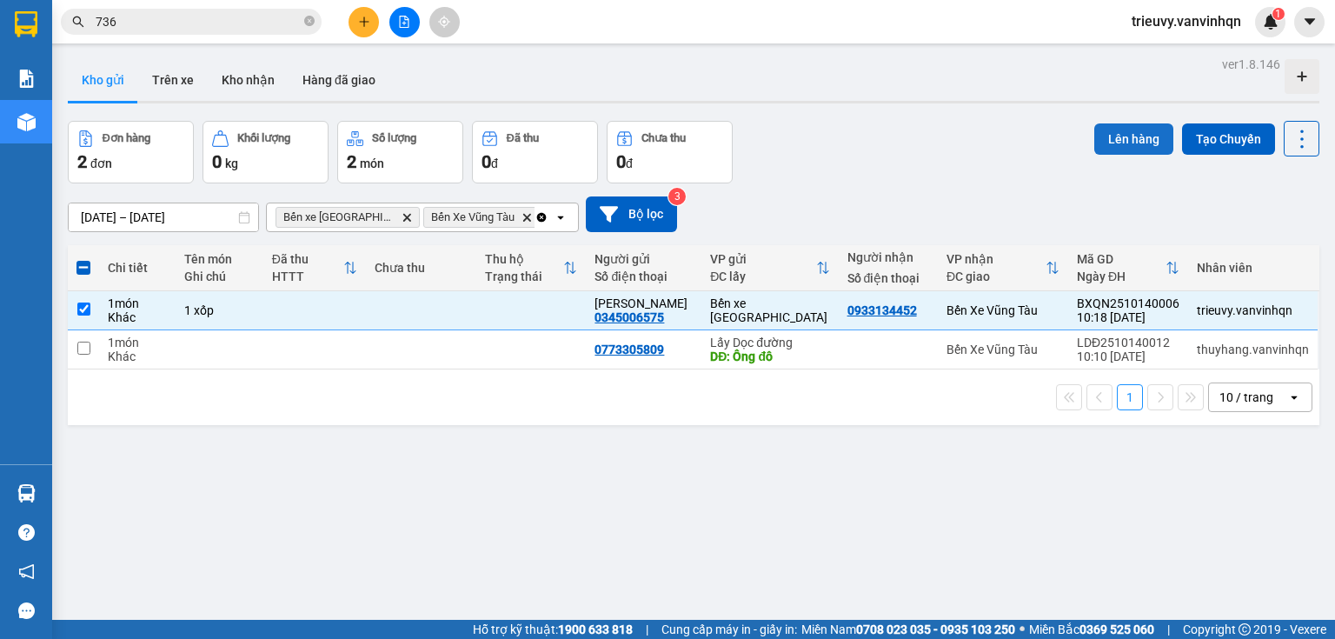
click at [1136, 132] on button "Lên hàng" at bounding box center [1133, 138] width 79 height 31
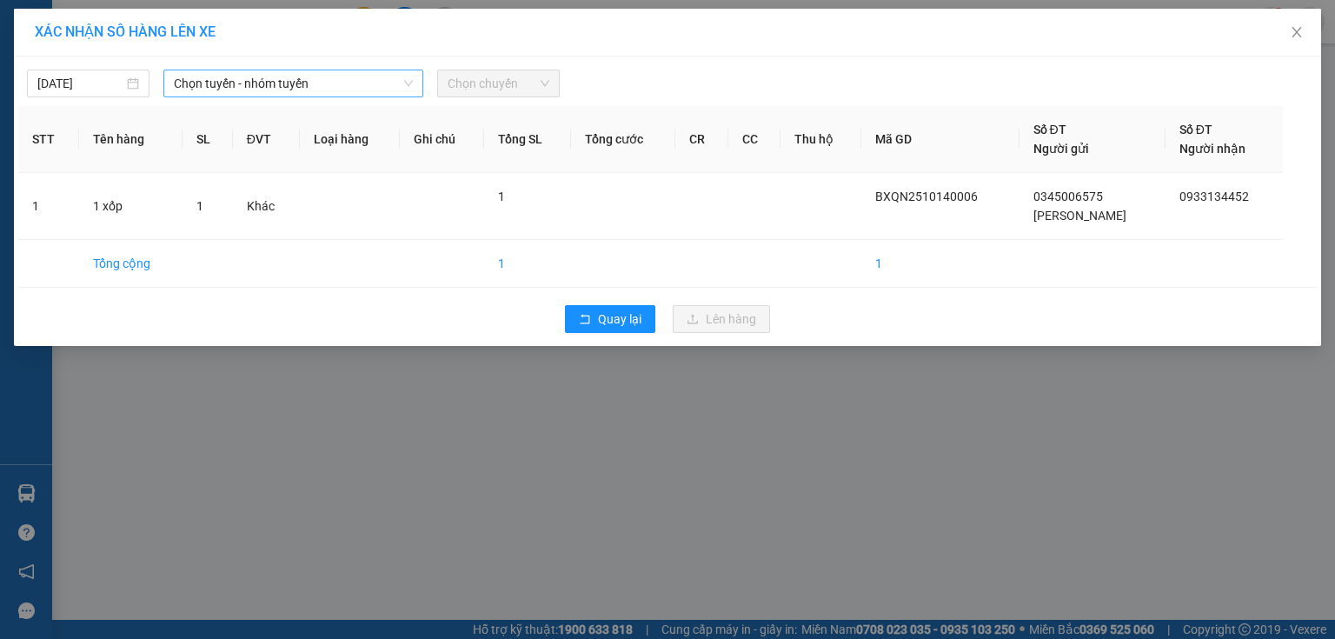
click at [238, 79] on span "Chọn tuyến - nhóm tuyến" at bounding box center [293, 83] width 239 height 26
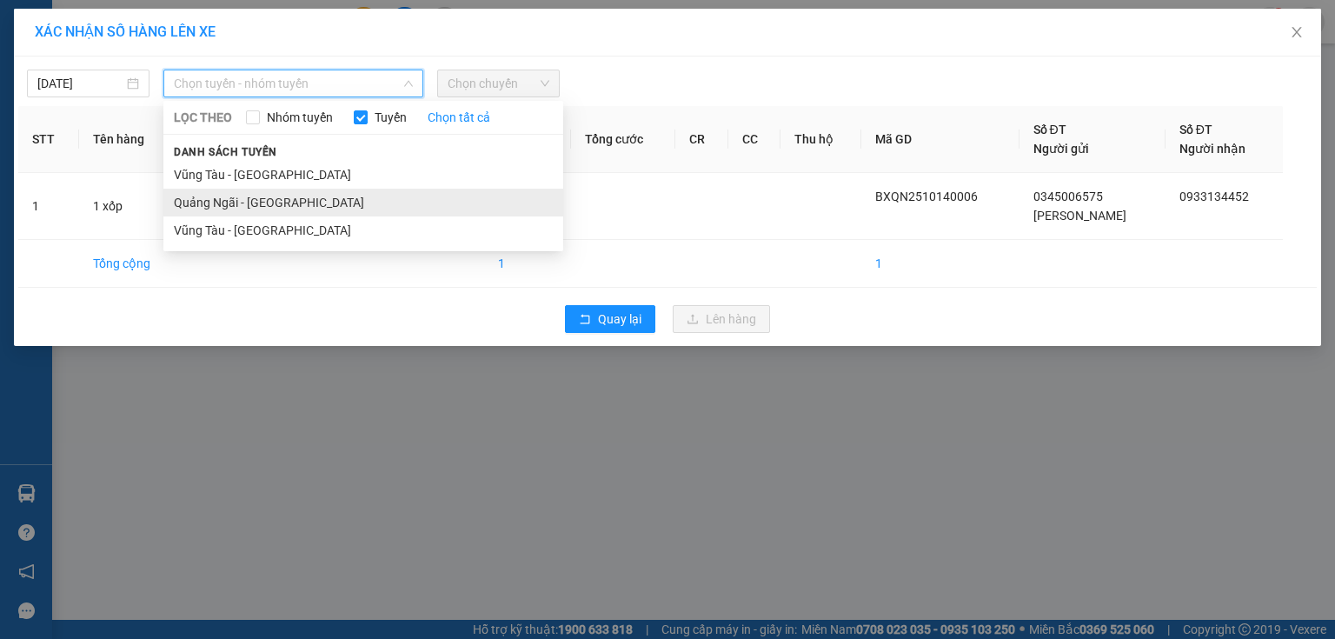
click at [224, 209] on li "Quảng Ngãi - [GEOGRAPHIC_DATA]" at bounding box center [363, 203] width 400 height 28
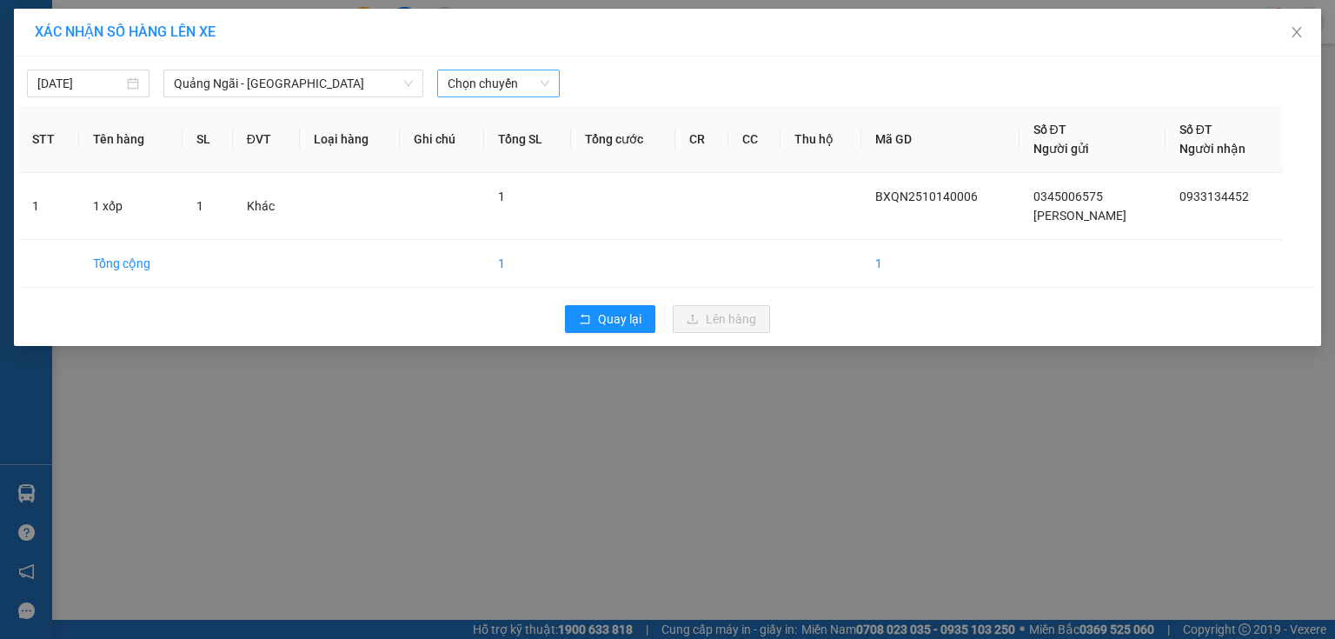
drag, startPoint x: 510, startPoint y: 66, endPoint x: 511, endPoint y: 77, distance: 11.3
click at [510, 69] on div "[DATE] [GEOGRAPHIC_DATA] - [GEOGRAPHIC_DATA] LỌC THEO Nhóm tuyến Tuyến Chọn tất…" at bounding box center [667, 79] width 1299 height 37
click at [519, 96] on div "Chọn chuyến" at bounding box center [498, 84] width 123 height 28
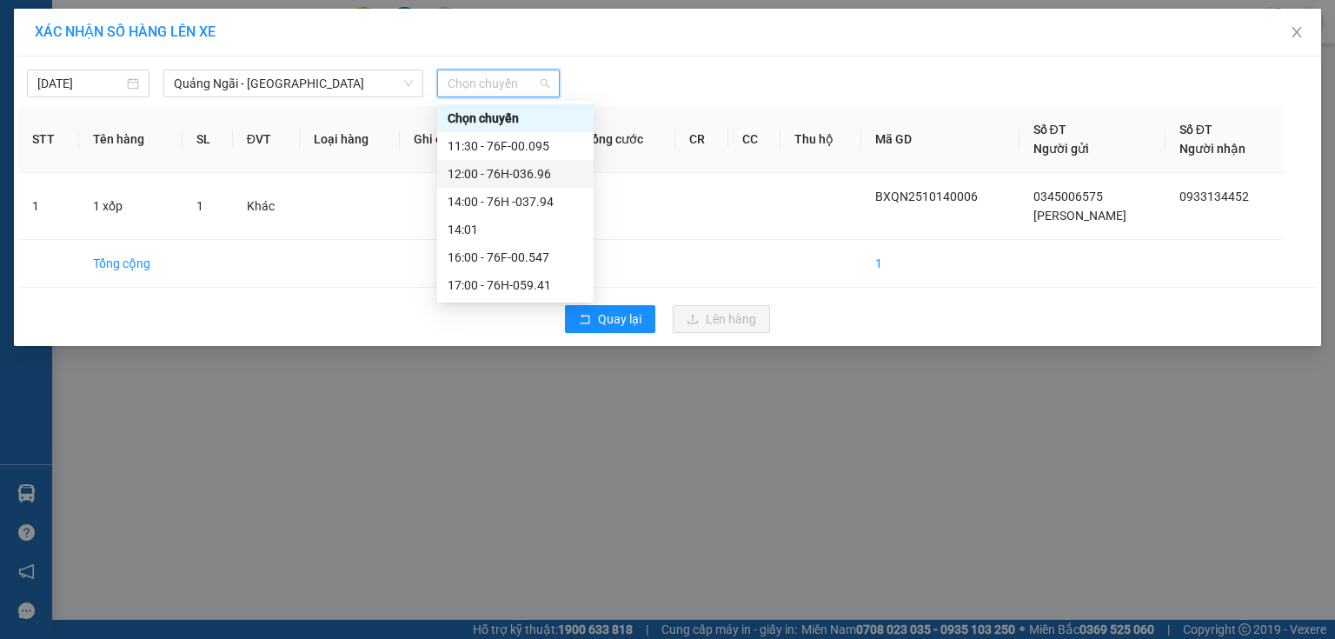
click at [524, 171] on div "12:00 - 76H-036.96" at bounding box center [516, 173] width 136 height 19
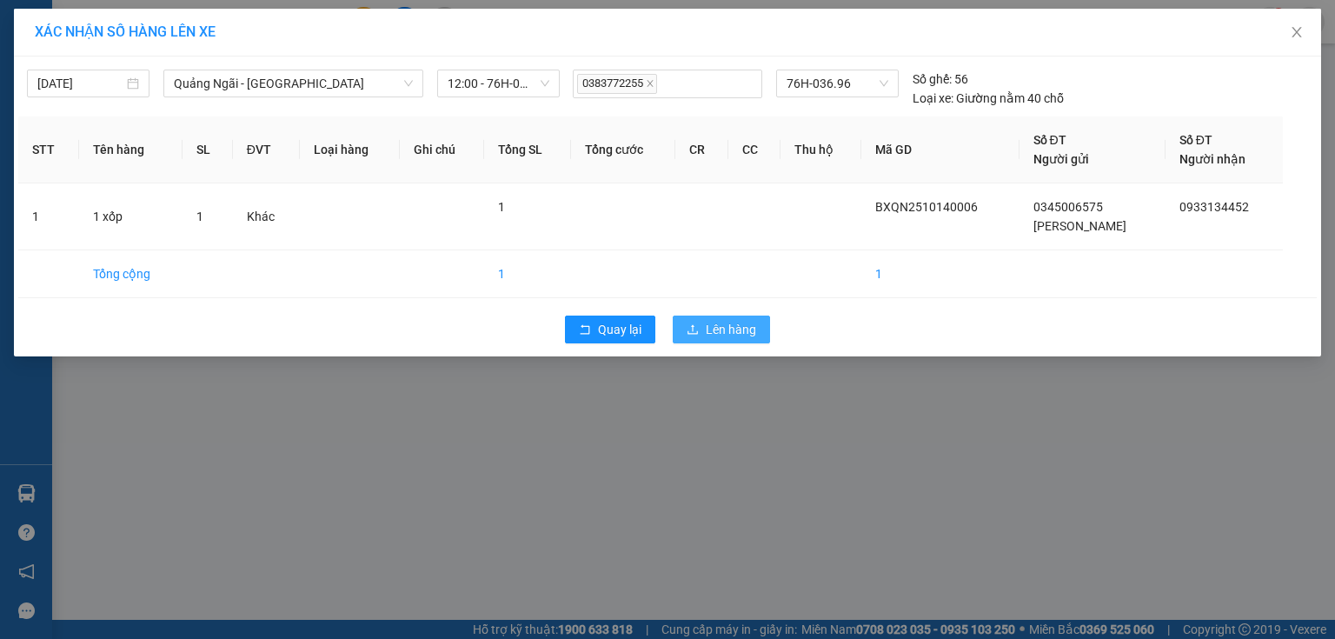
click at [741, 338] on button "Lên hàng" at bounding box center [721, 330] width 97 height 28
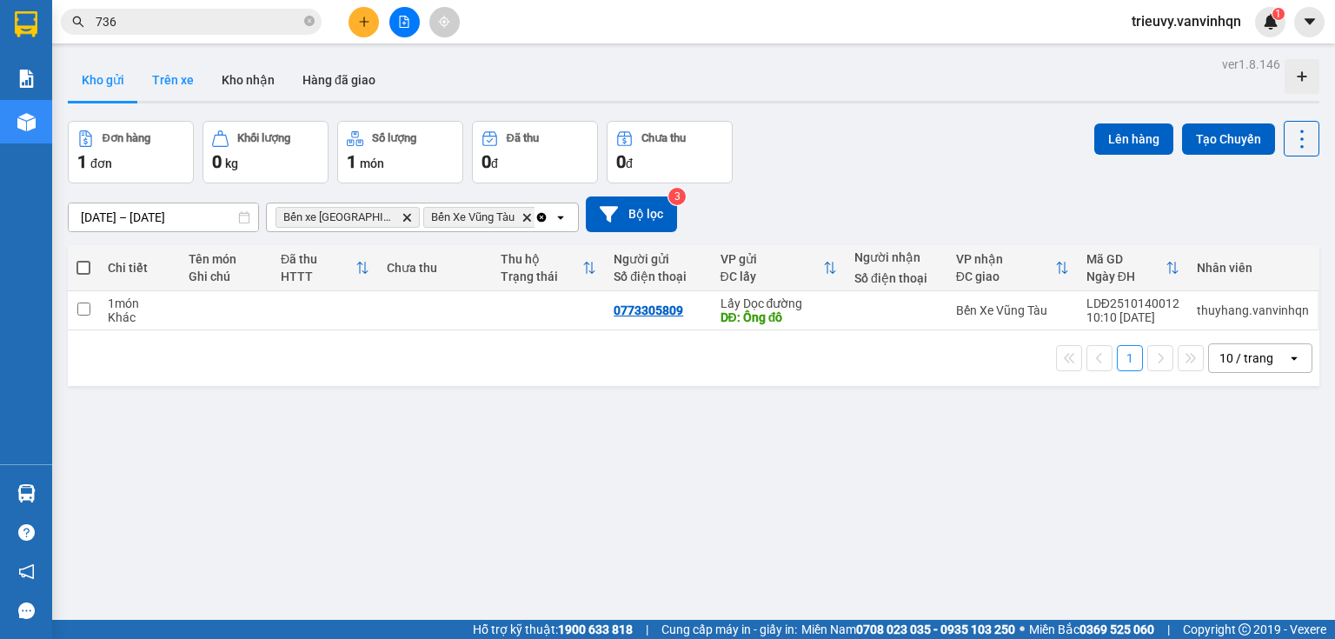
click at [153, 83] on button "Trên xe" at bounding box center [173, 80] width 70 height 42
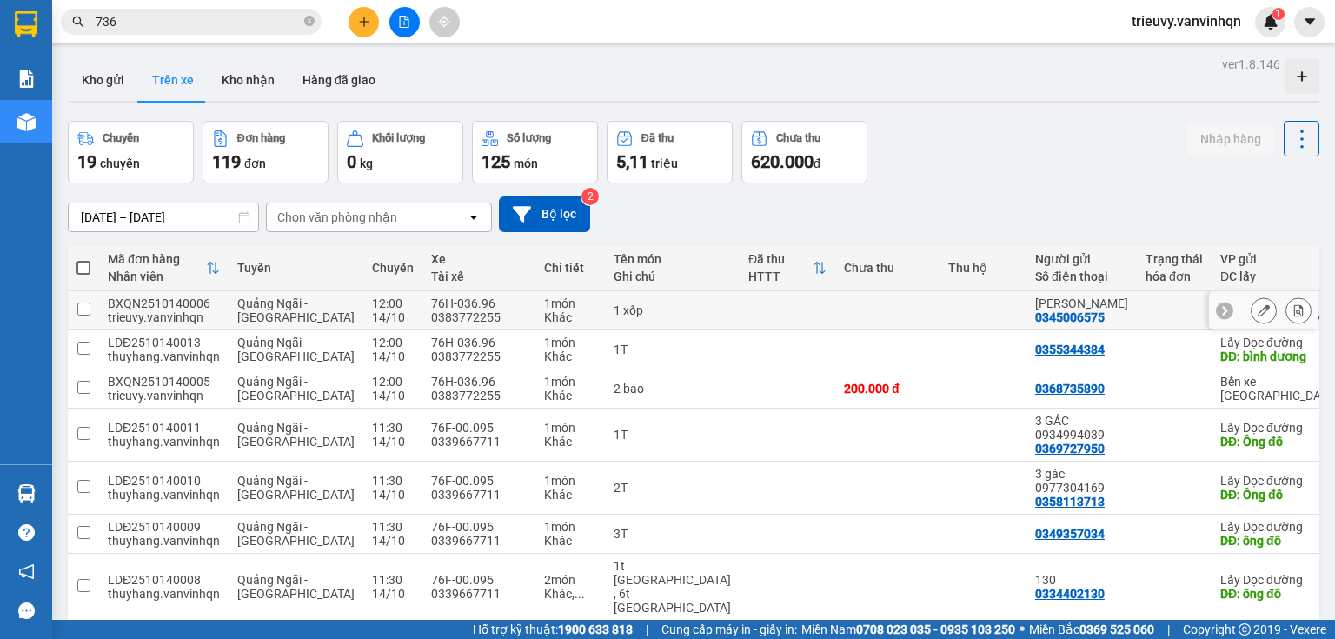
click at [1258, 316] on icon at bounding box center [1264, 310] width 12 height 12
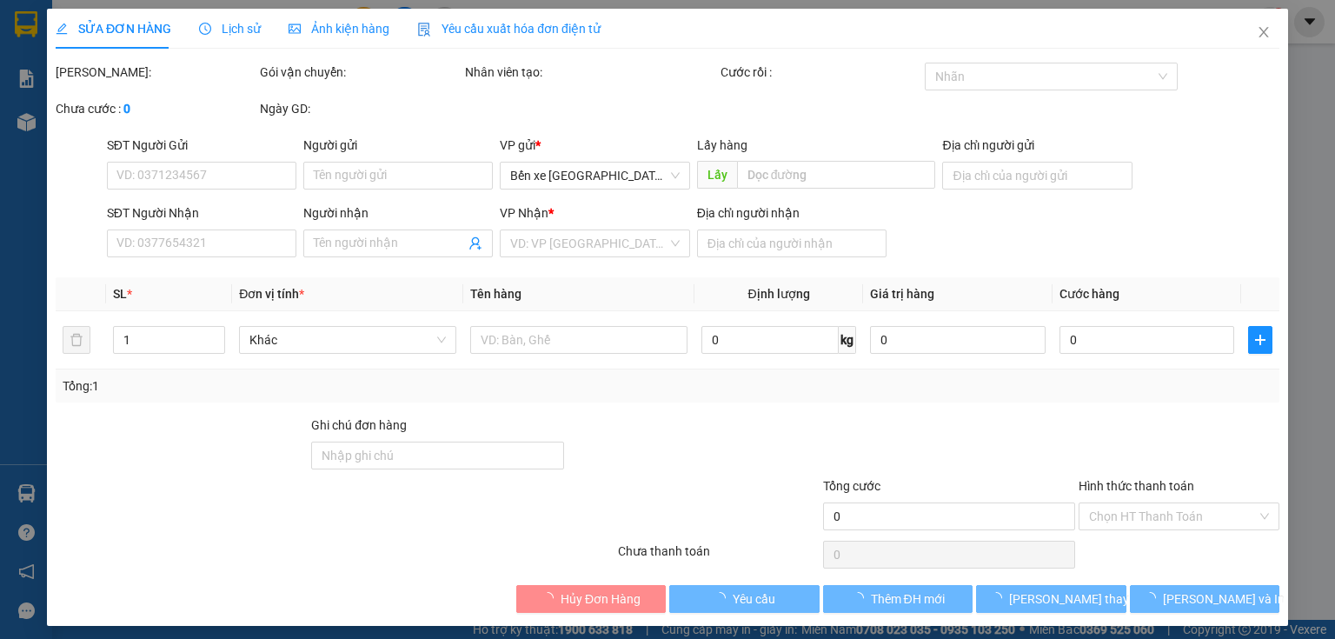
type input "0345006575"
type input "[PERSON_NAME]"
type input "BXQN"
type input "0933134452"
type input "[PERSON_NAME]"
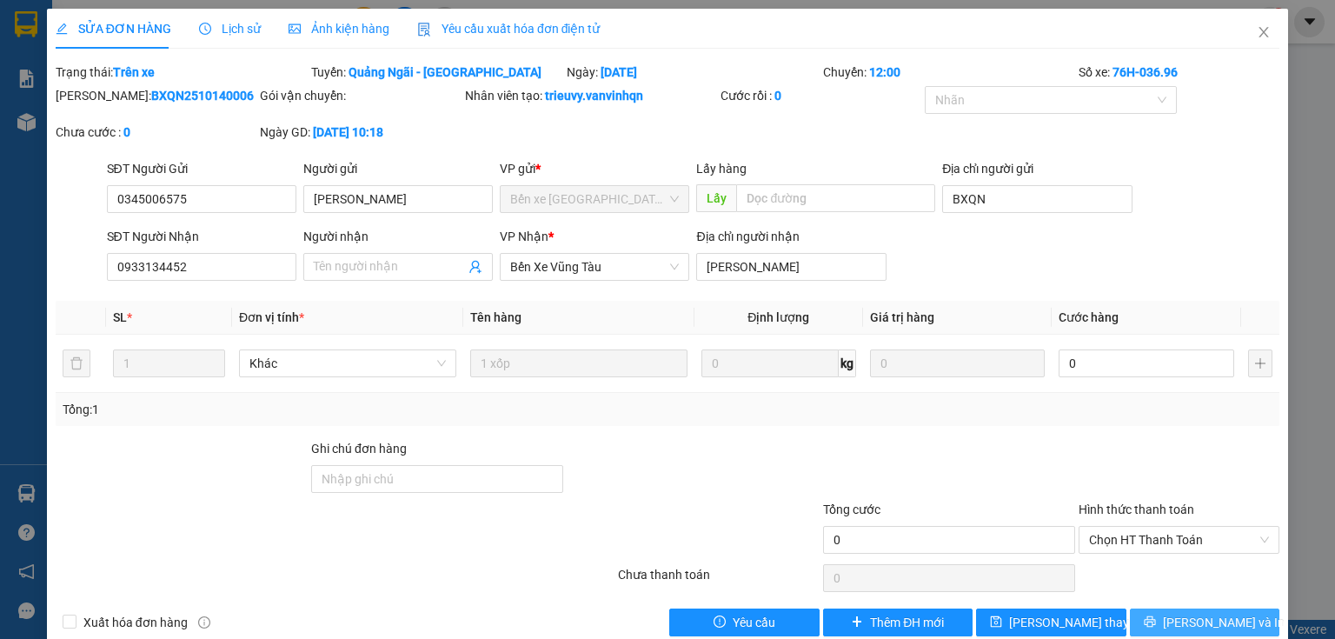
click at [1233, 618] on button "[PERSON_NAME] và In" at bounding box center [1205, 622] width 150 height 28
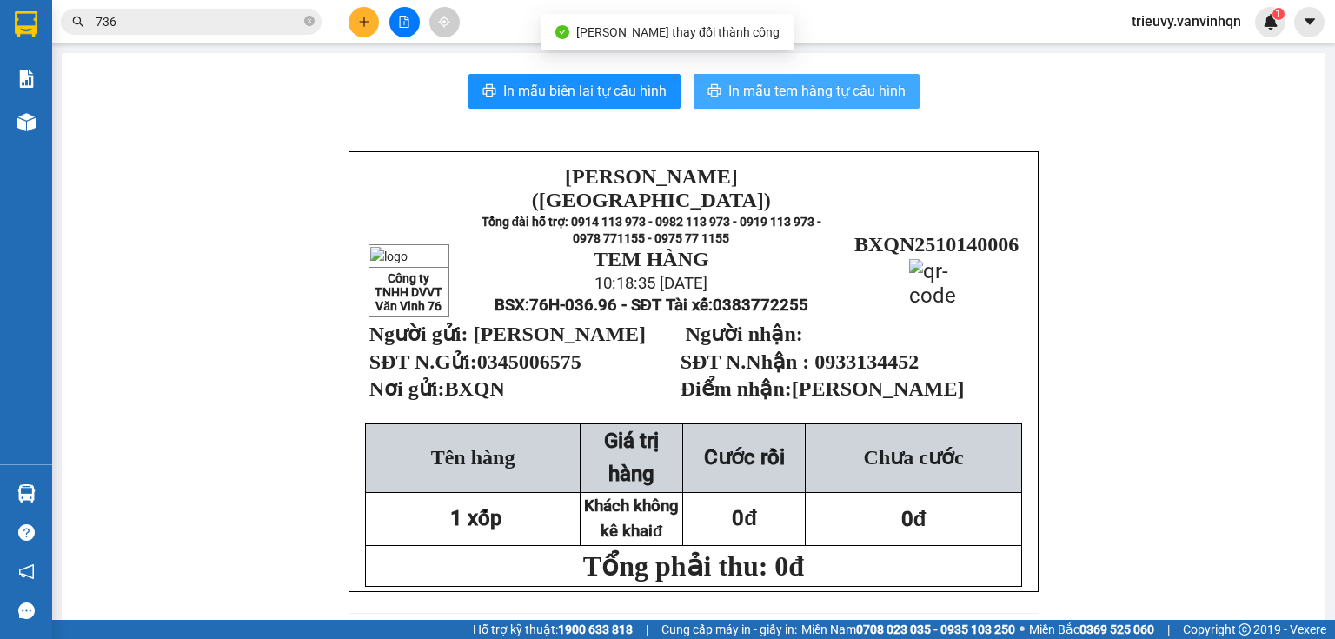
click at [709, 96] on icon "printer" at bounding box center [714, 90] width 13 height 12
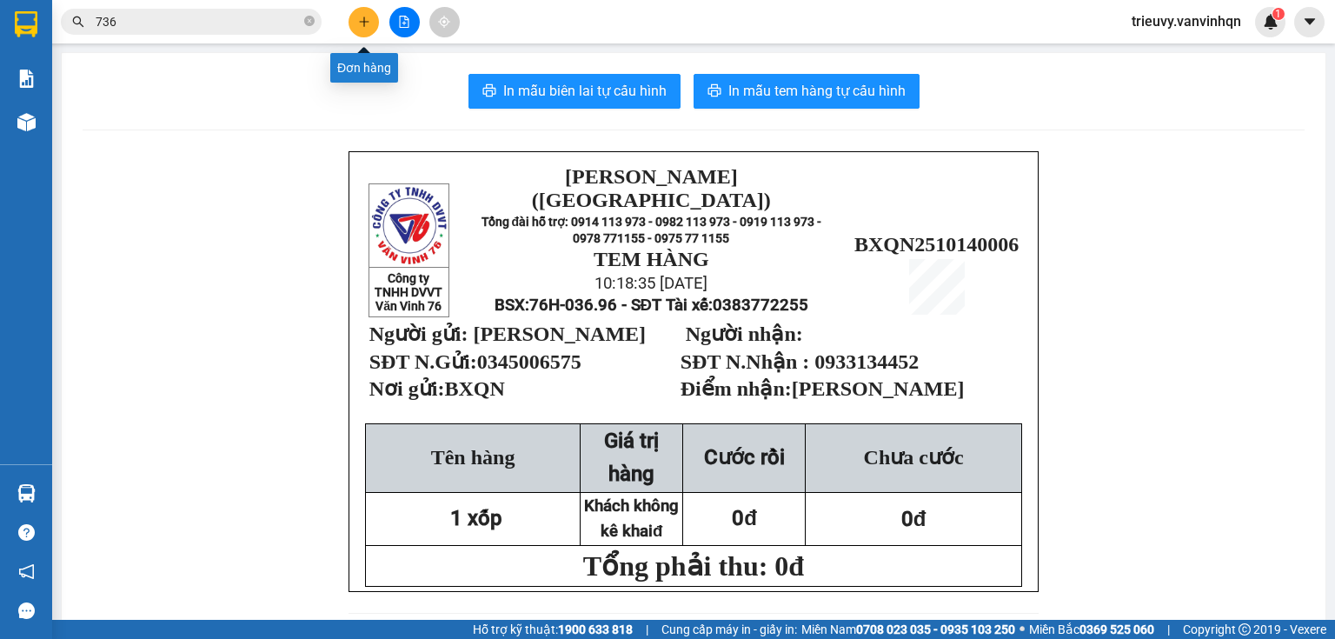
click at [361, 28] on button at bounding box center [364, 22] width 30 height 30
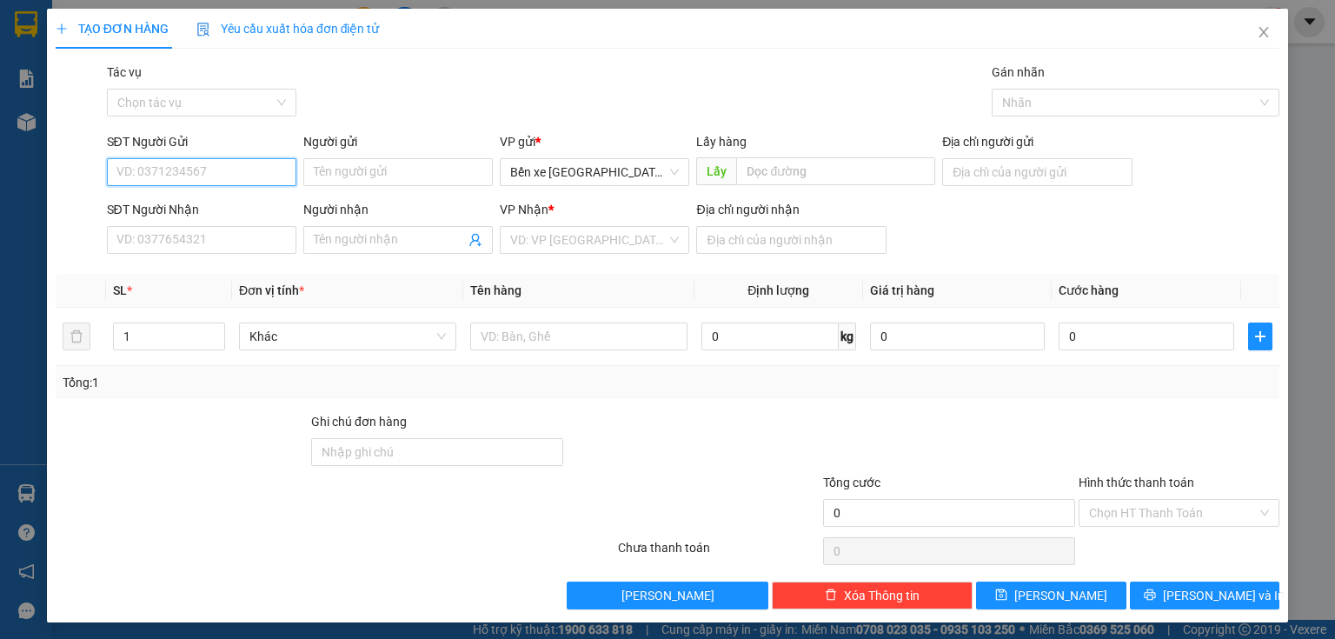
click at [118, 171] on input "SĐT Người Gửi" at bounding box center [201, 172] width 189 height 28
type input "08"
click at [1257, 37] on icon "close" at bounding box center [1264, 32] width 14 height 14
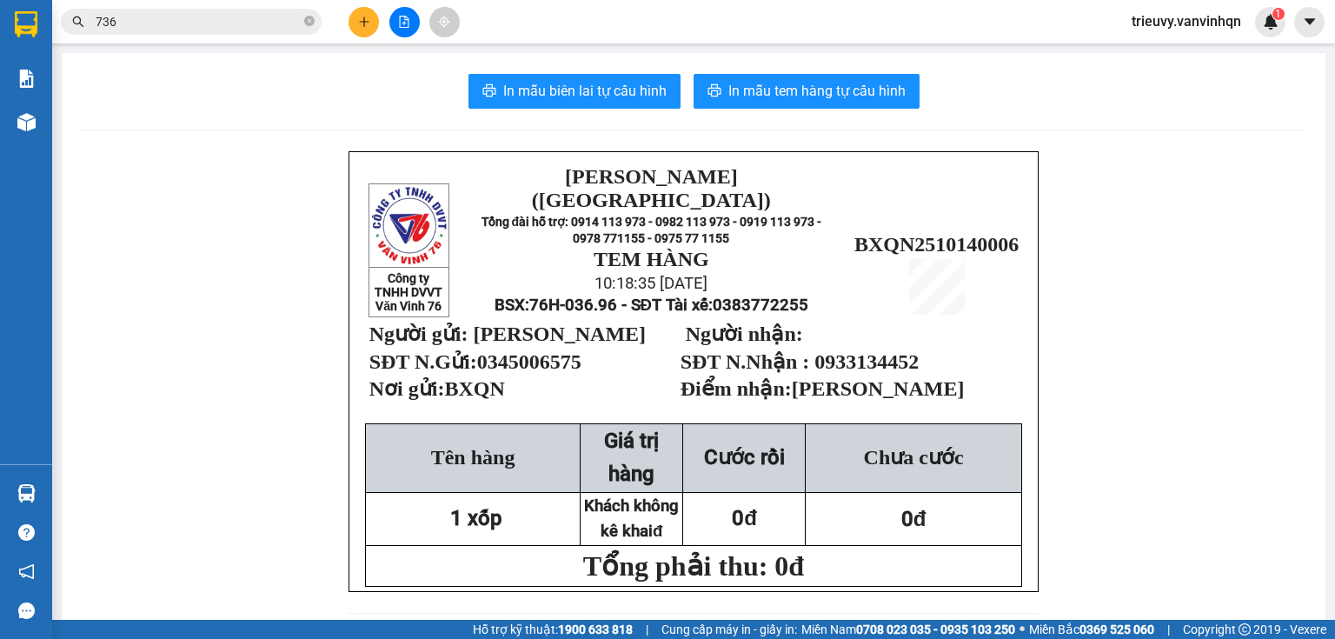
drag, startPoint x: 309, startPoint y: 23, endPoint x: 301, endPoint y: 24, distance: 8.7
click at [302, 24] on span "736" at bounding box center [191, 22] width 261 height 26
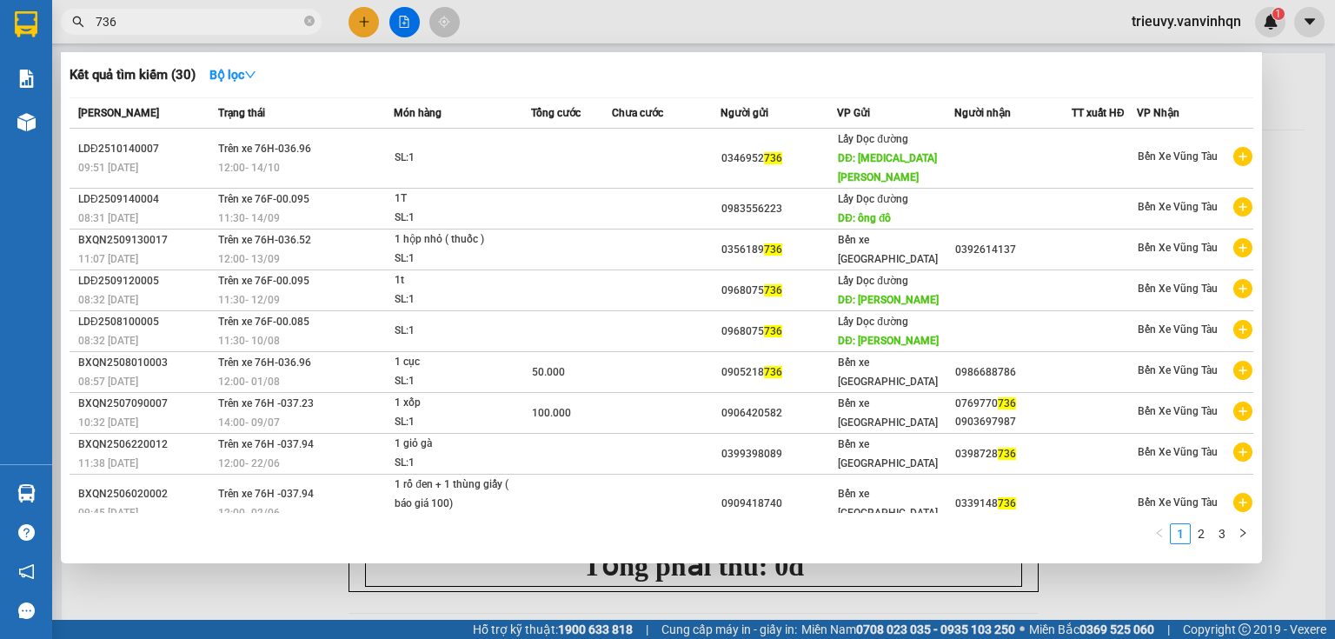
click at [271, 24] on input "736" at bounding box center [198, 21] width 205 height 19
click at [304, 23] on icon "close-circle" at bounding box center [309, 21] width 10 height 10
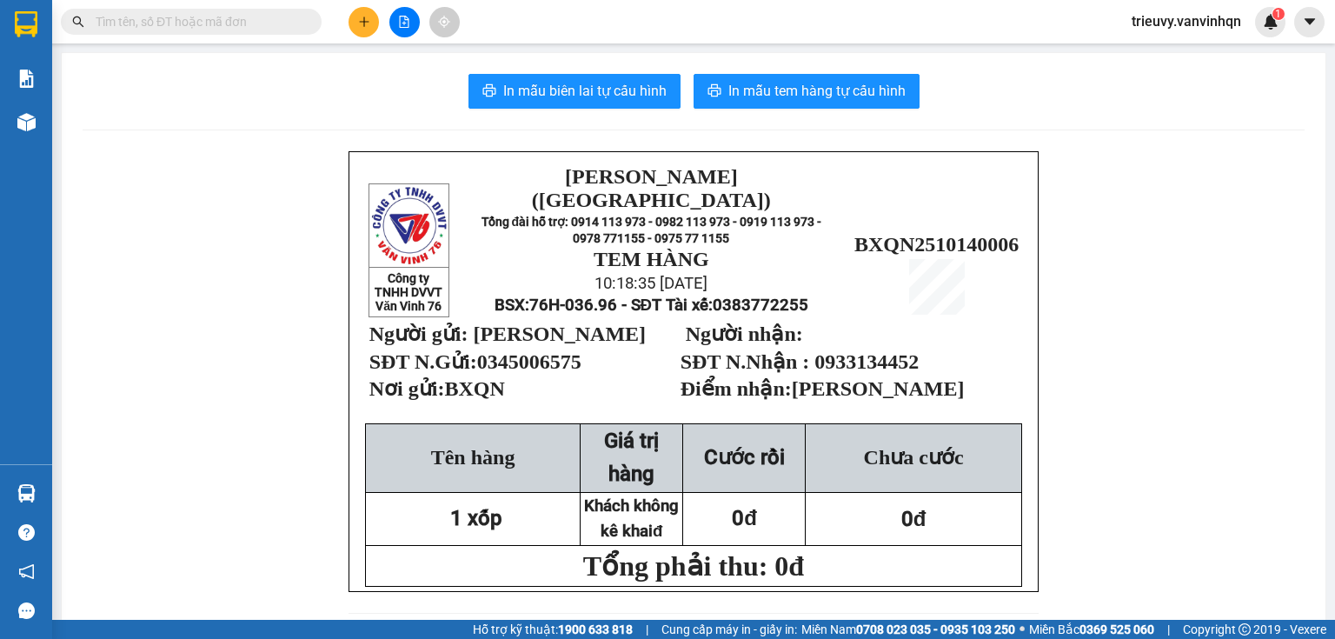
click at [297, 22] on input "text" at bounding box center [198, 21] width 205 height 19
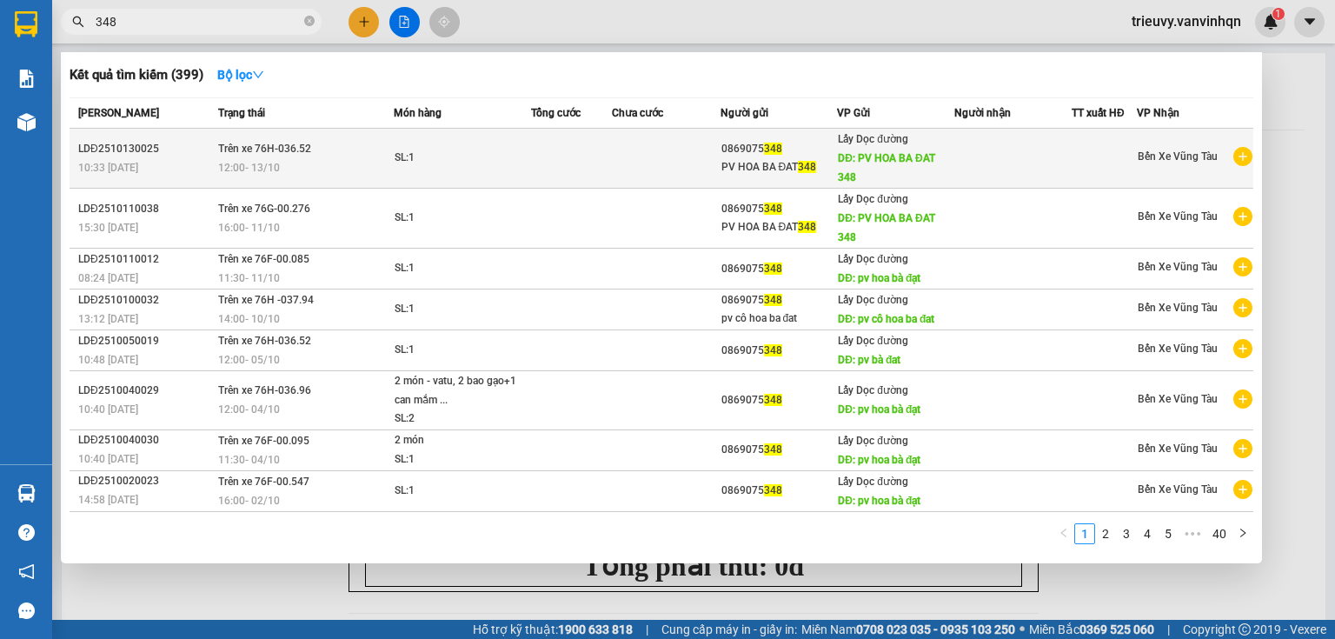
type input "348"
click at [830, 149] on div "0869075 348" at bounding box center [779, 149] width 116 height 18
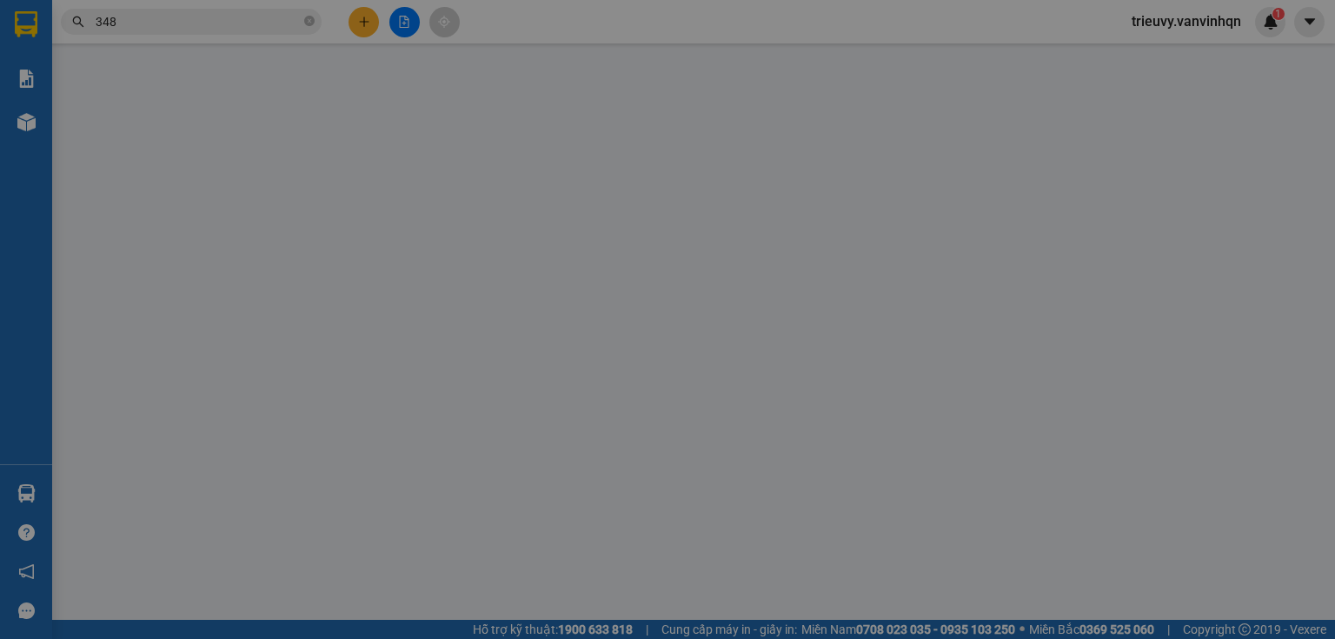
type input "0869075348"
type input "PV HOA BA ĐAT 348"
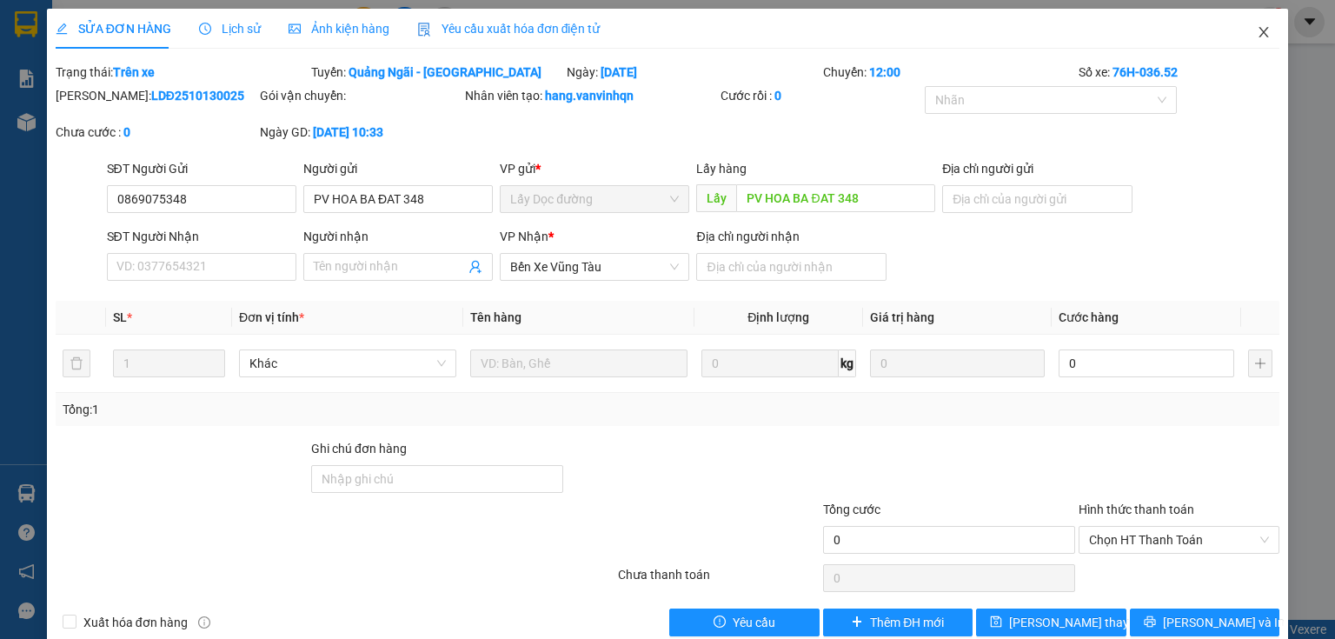
click at [1259, 37] on icon "close" at bounding box center [1264, 32] width 14 height 14
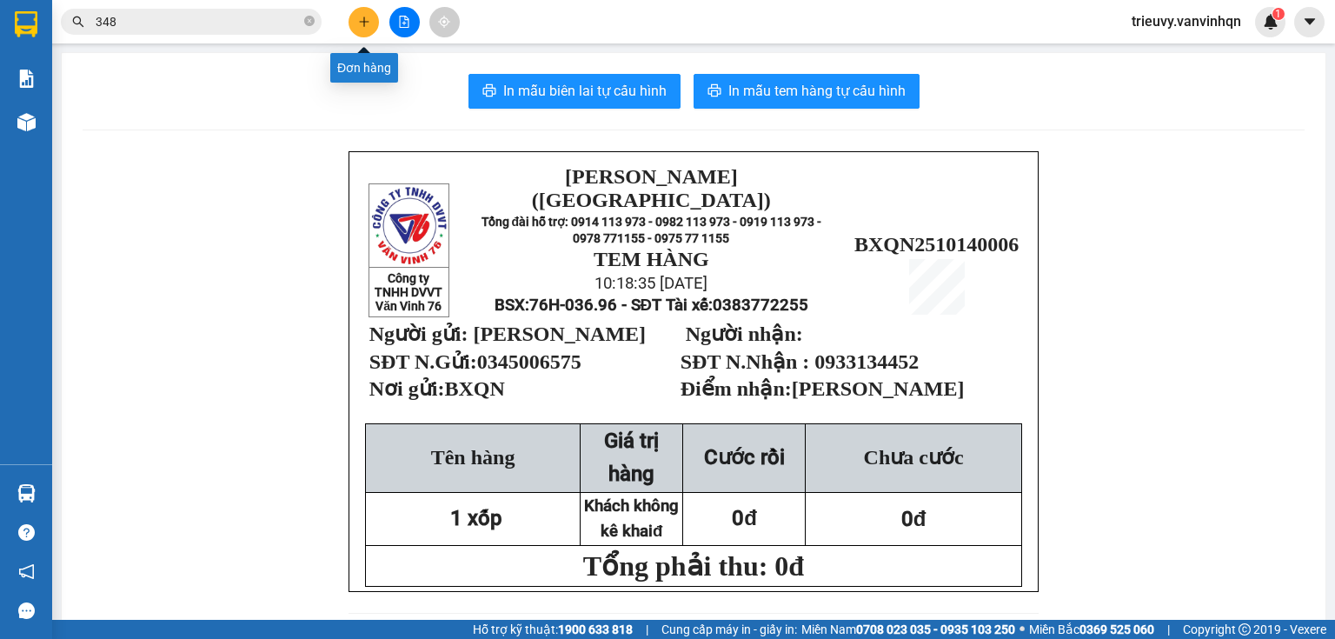
click at [362, 16] on icon "plus" at bounding box center [364, 22] width 12 height 12
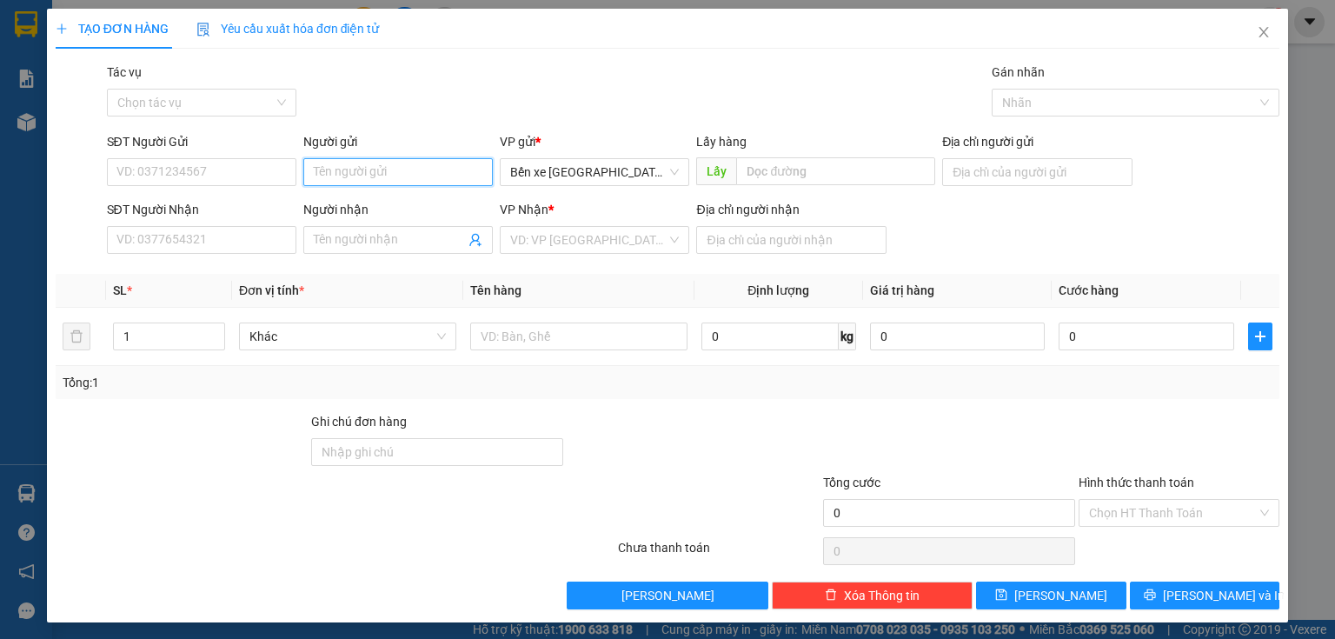
click at [328, 171] on input "Người gửi" at bounding box center [397, 172] width 189 height 28
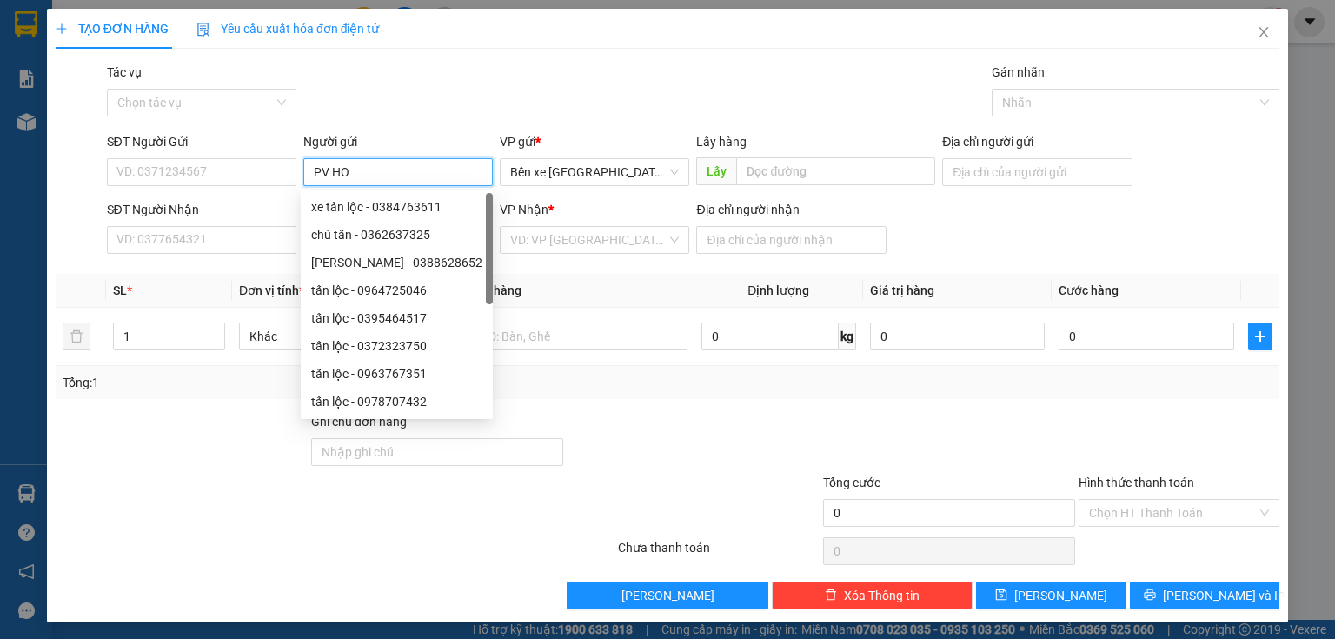
type input "PV HOA"
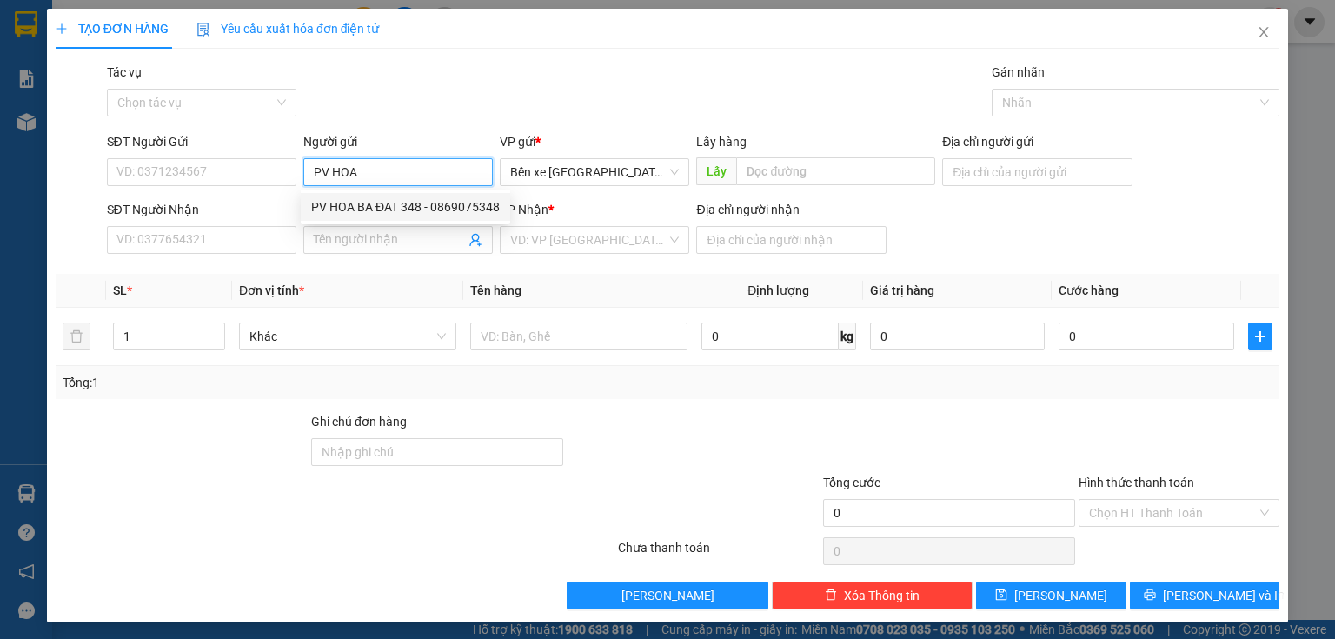
click at [344, 198] on div "PV HOA BA ĐAT 348 - 0869075348" at bounding box center [405, 206] width 189 height 19
type input "0869075348"
click at [576, 183] on span "Bến xe [GEOGRAPHIC_DATA]" at bounding box center [594, 172] width 169 height 26
type input "PV HOA BA ĐAT 348"
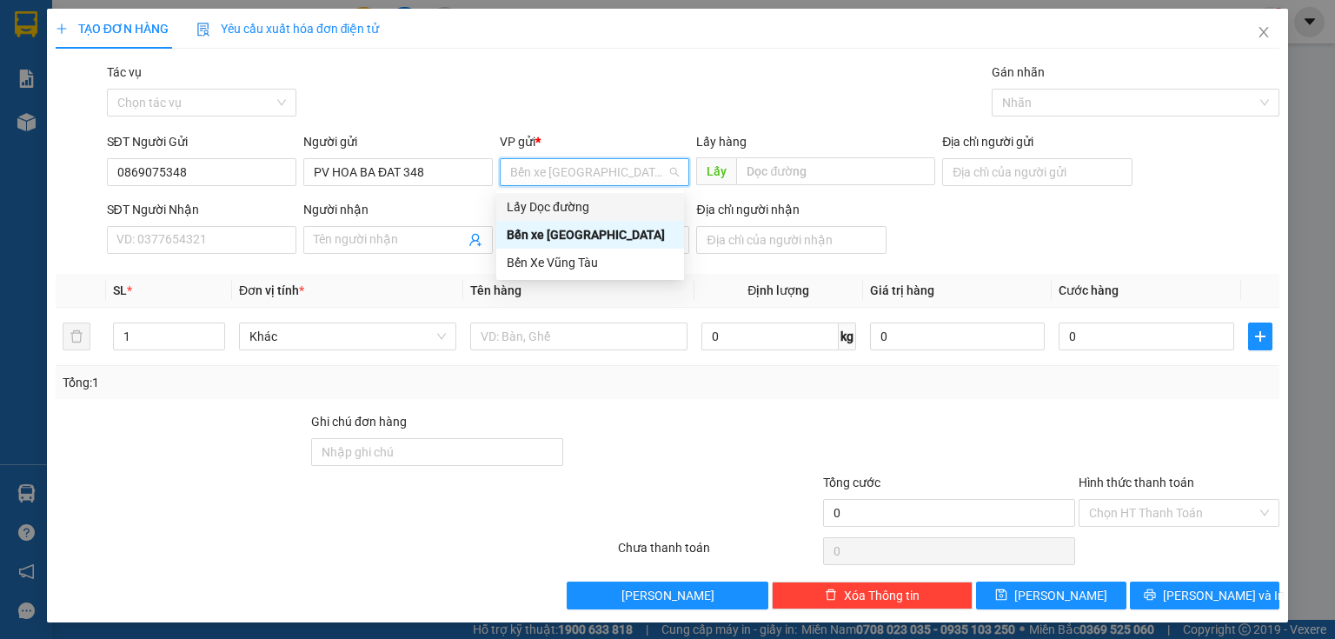
drag, startPoint x: 570, startPoint y: 199, endPoint x: 627, endPoint y: 197, distance: 56.5
click at [571, 199] on div "Lấy Dọc đường" at bounding box center [590, 206] width 167 height 19
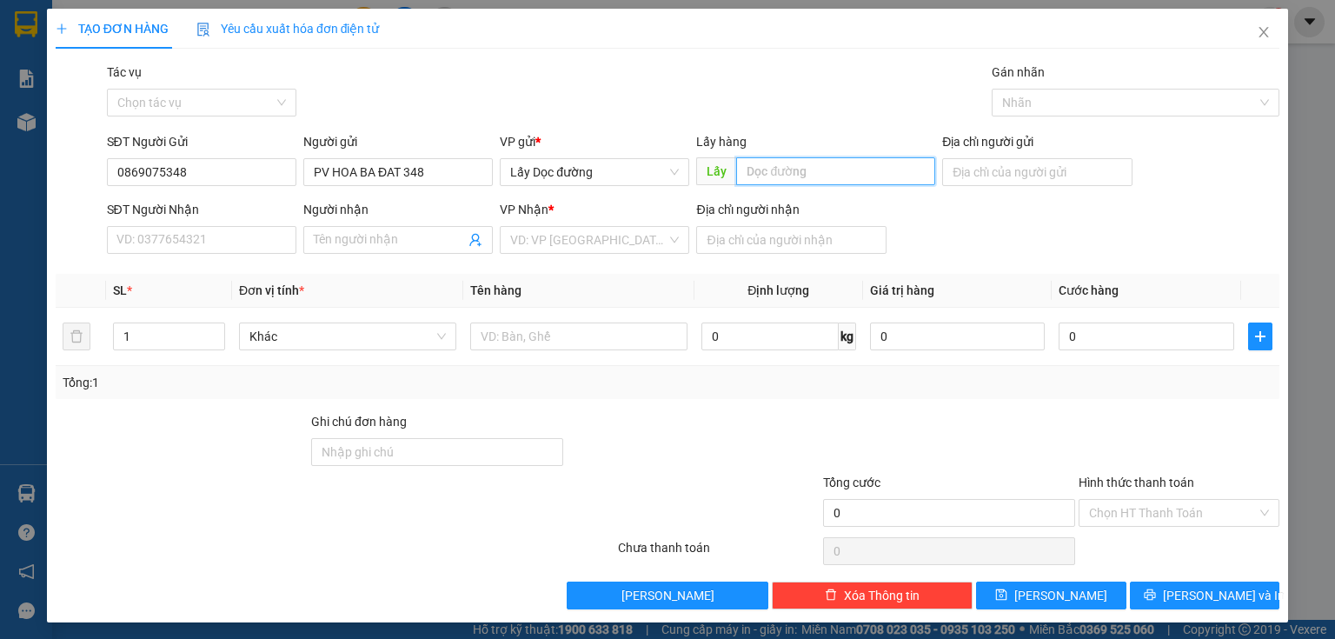
click at [774, 176] on input "text" at bounding box center [835, 171] width 199 height 28
type input "BÀ ĐẠT"
click at [633, 240] on input "search" at bounding box center [588, 240] width 156 height 26
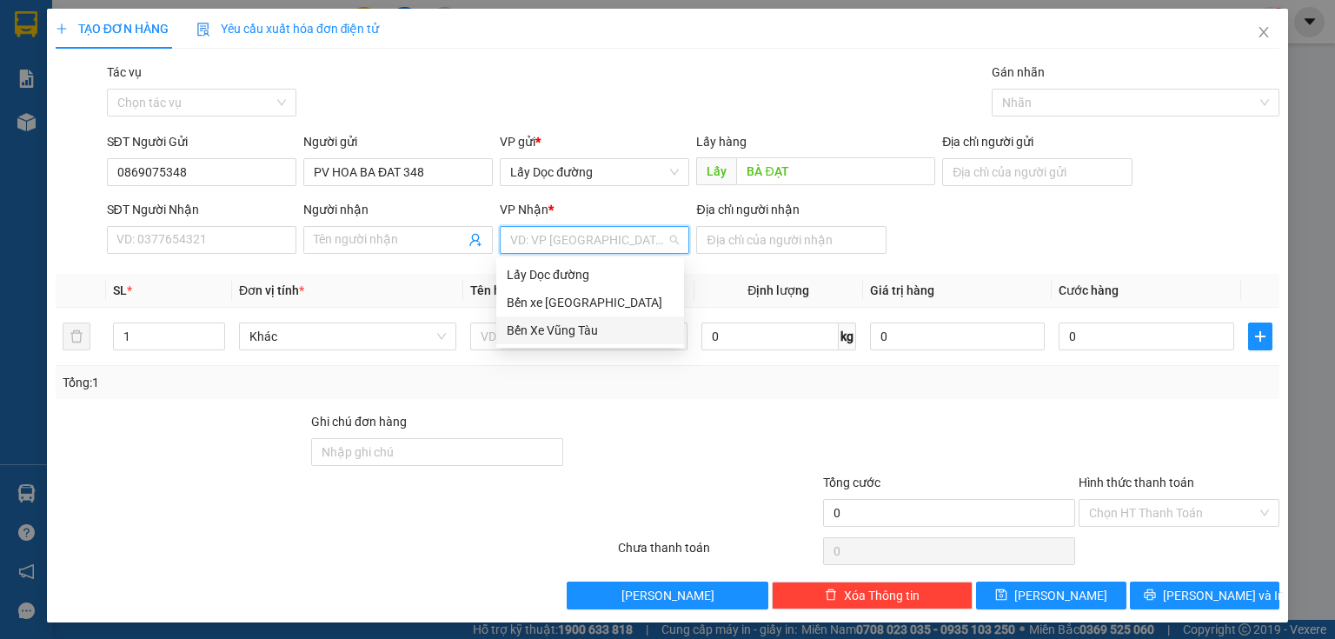
click at [598, 323] on div "Bến Xe Vũng Tàu" at bounding box center [590, 330] width 167 height 19
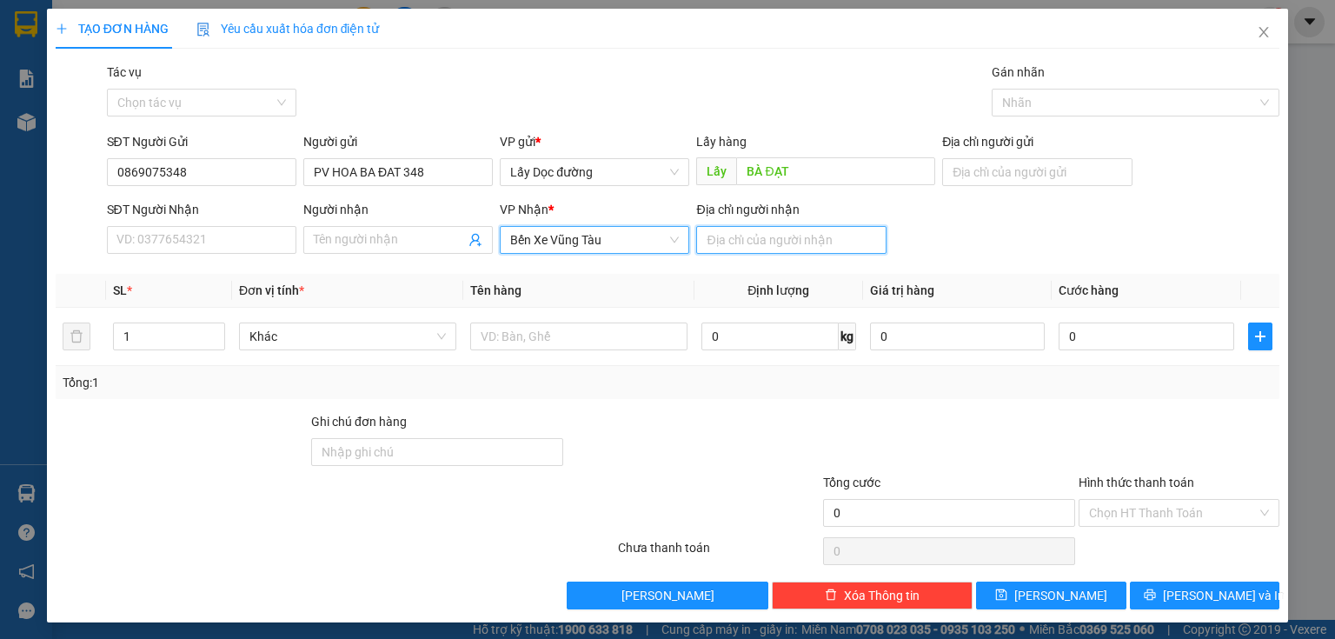
click at [735, 244] on input "Địa chỉ người nhận" at bounding box center [790, 240] width 189 height 28
type input "láng lớn"
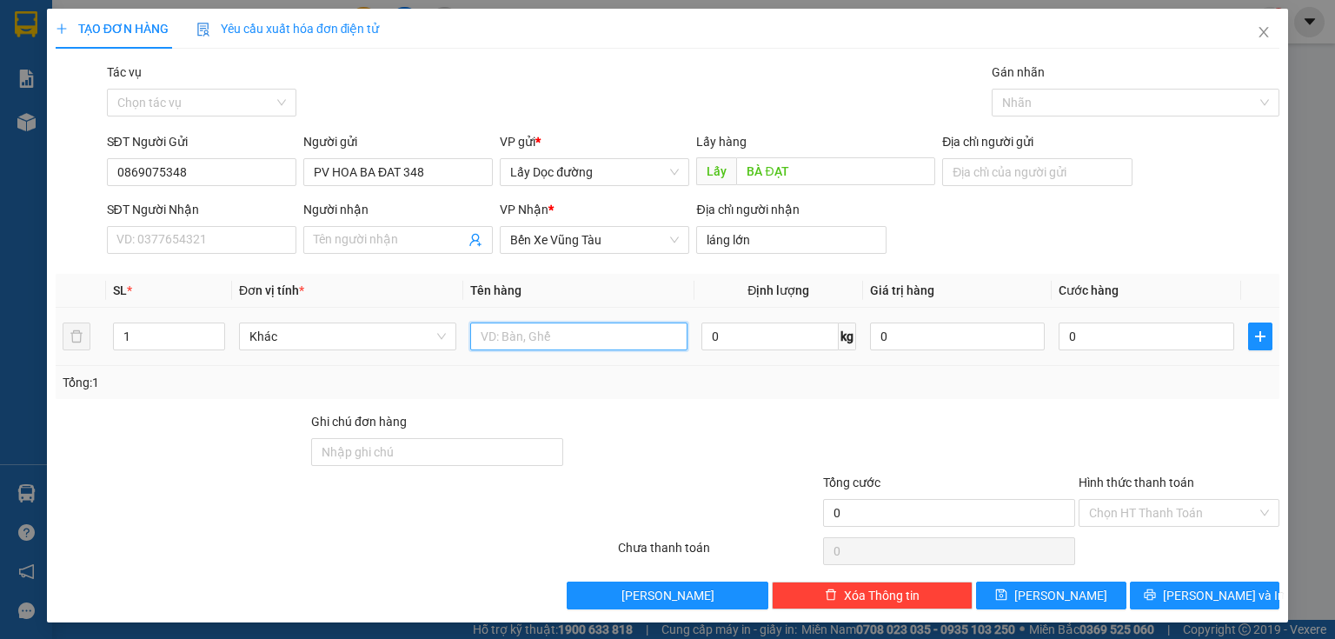
click at [634, 337] on input "text" at bounding box center [578, 336] width 217 height 28
type input "1t"
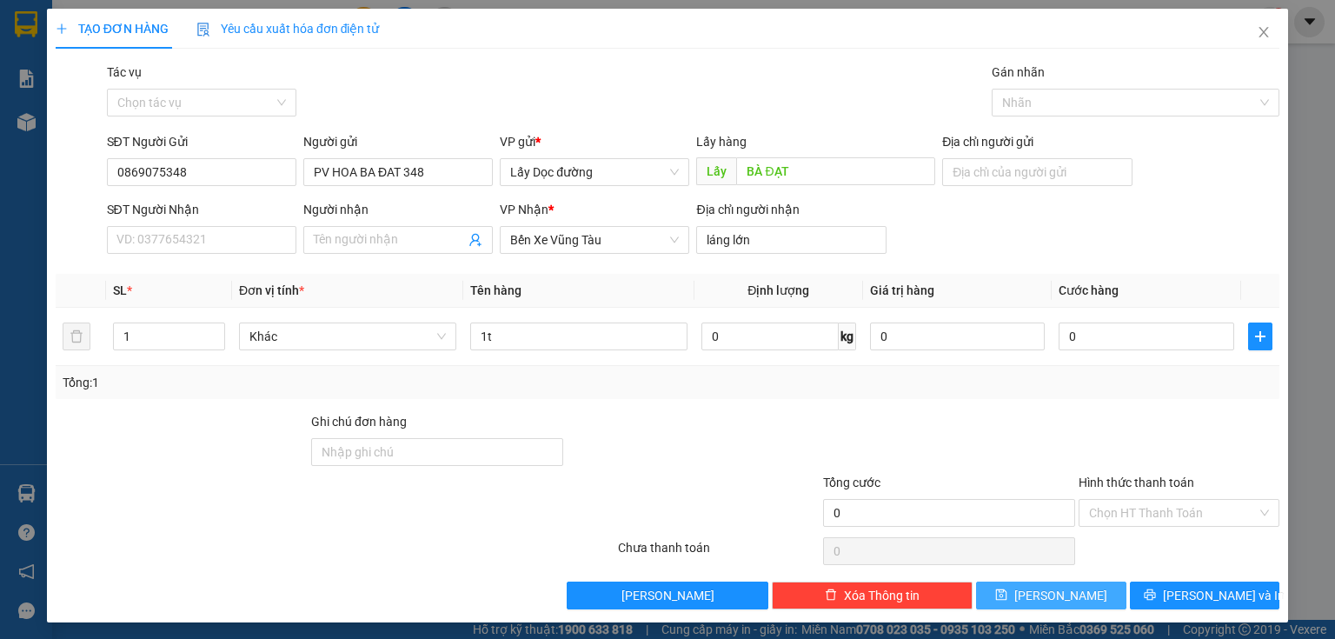
click at [1008, 589] on button "[PERSON_NAME]" at bounding box center [1051, 595] width 150 height 28
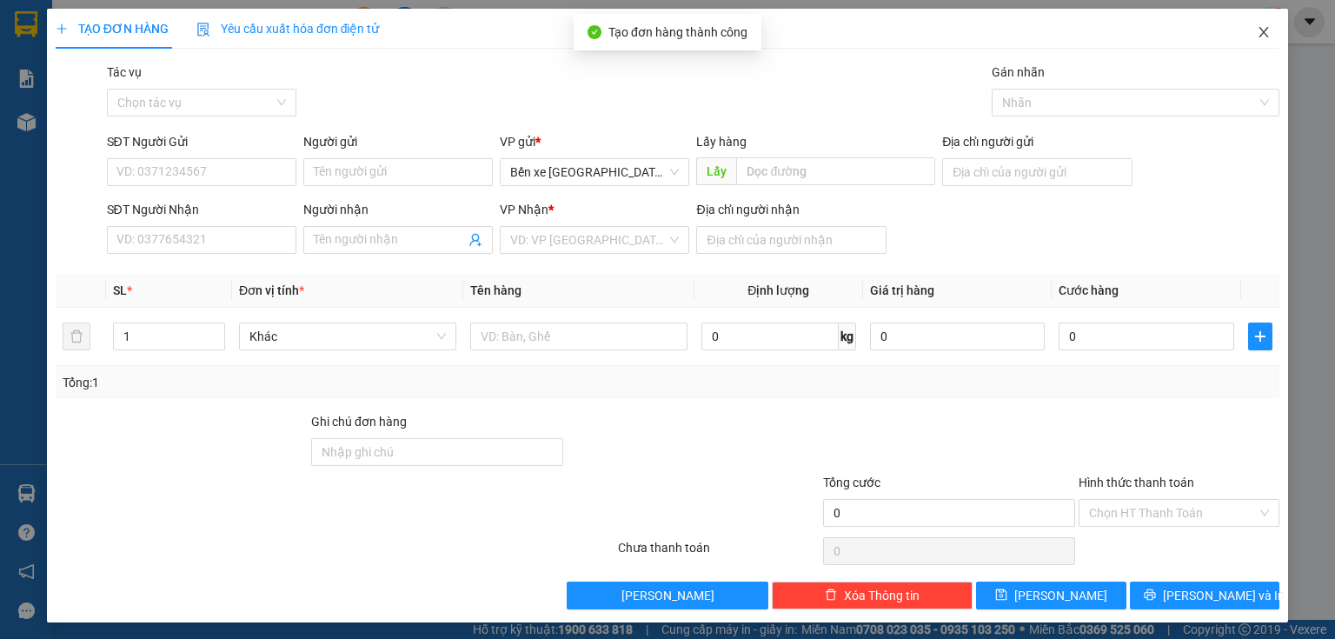
click at [1259, 30] on icon "close" at bounding box center [1264, 32] width 10 height 10
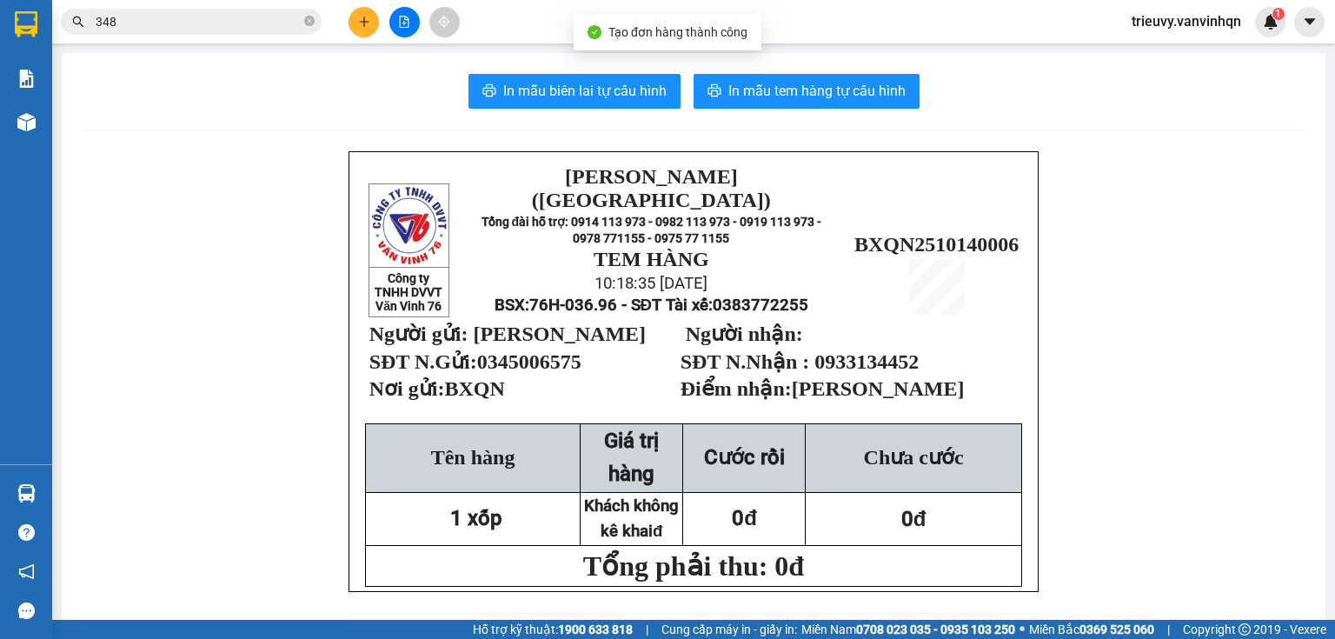
click at [370, 21] on button at bounding box center [364, 22] width 30 height 30
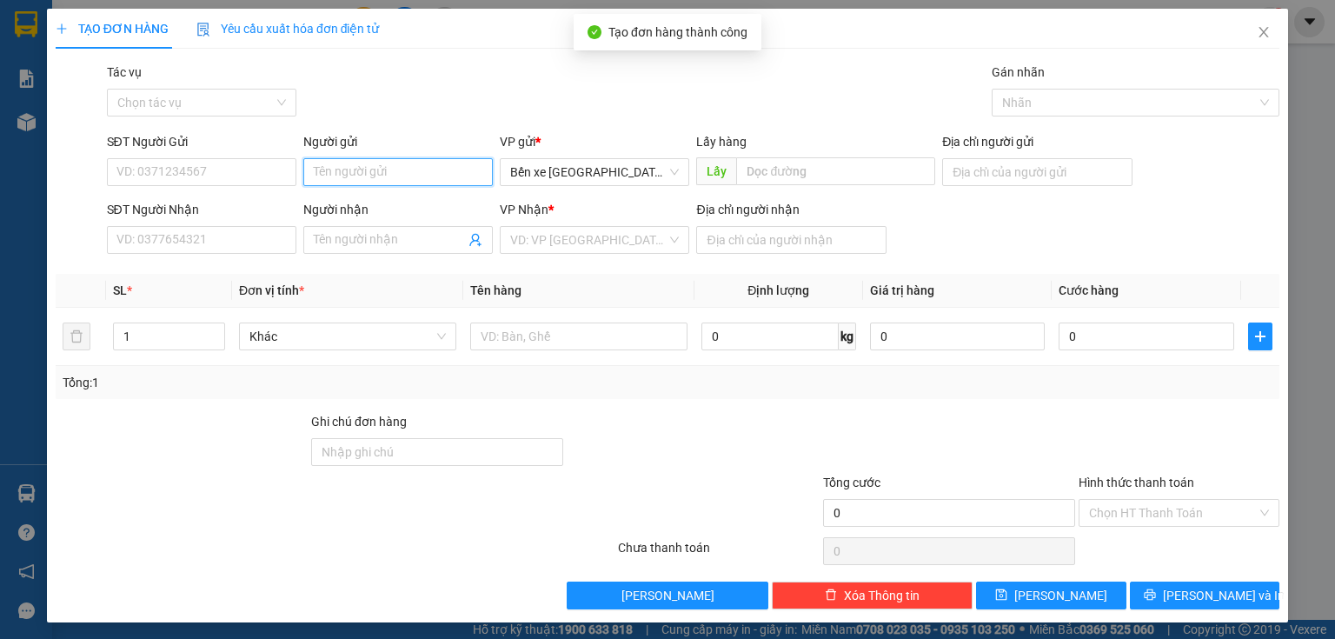
click at [362, 169] on input "Người gửi" at bounding box center [397, 172] width 189 height 28
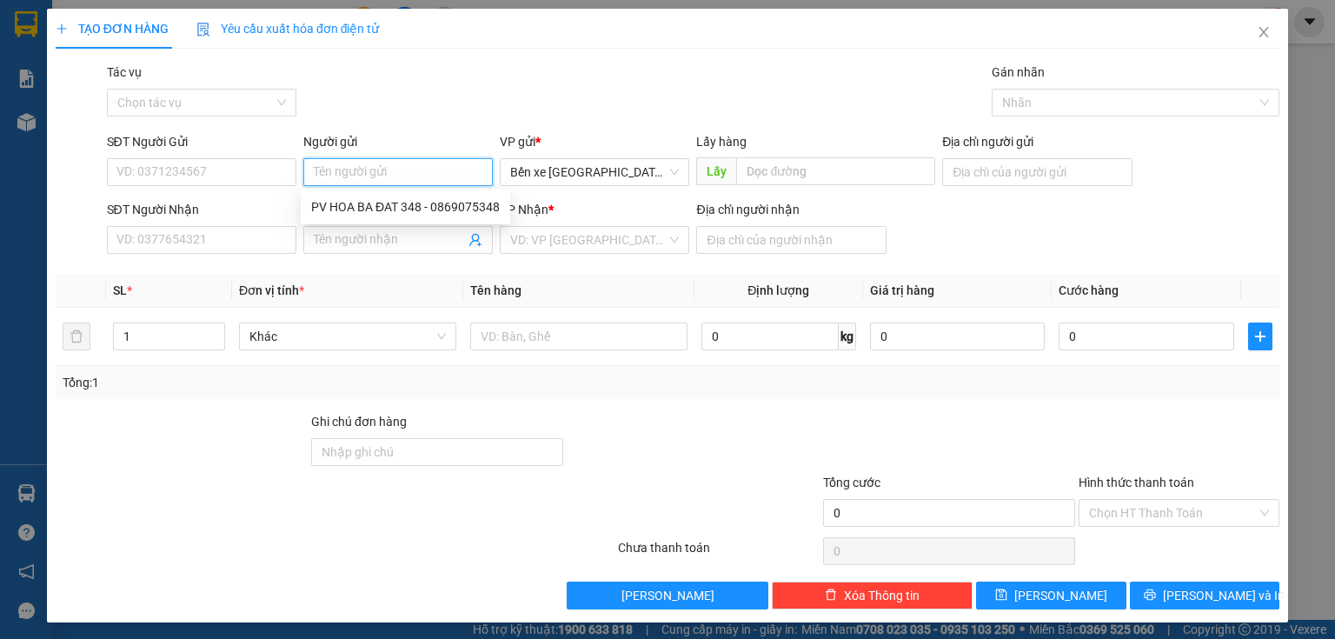
type input "j"
type input "hạnh"
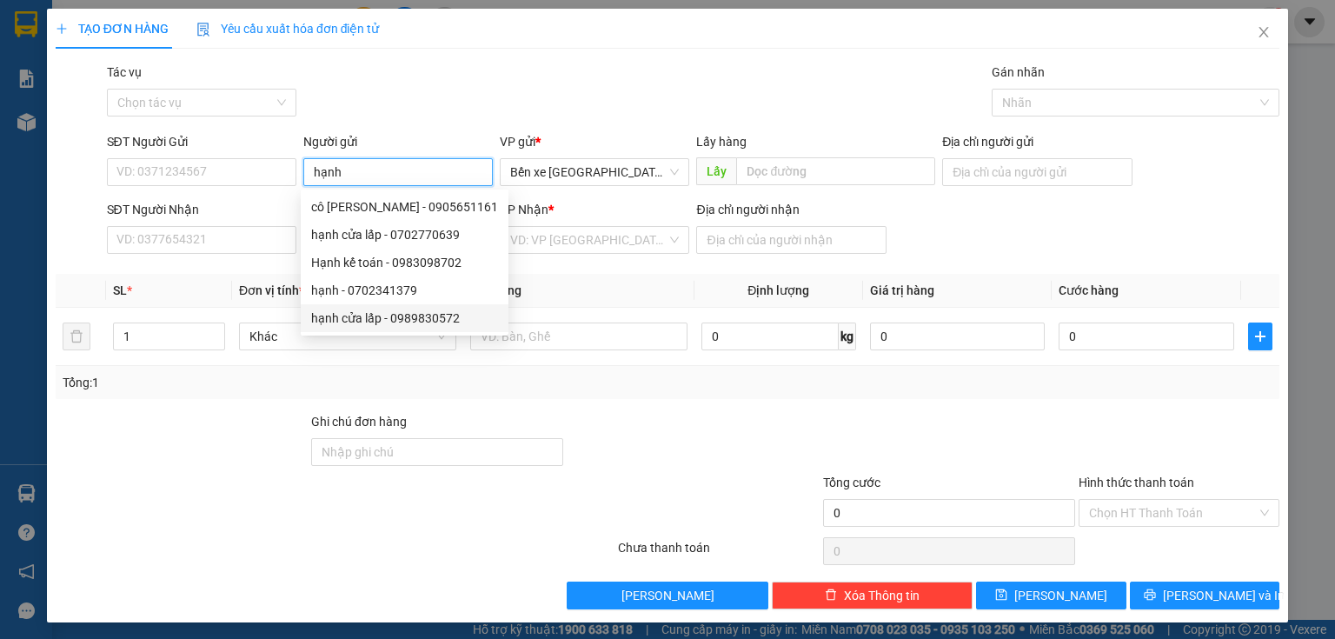
click at [387, 315] on div "hạnh cửa lấp - 0989830572" at bounding box center [404, 318] width 187 height 19
type input "0989830572"
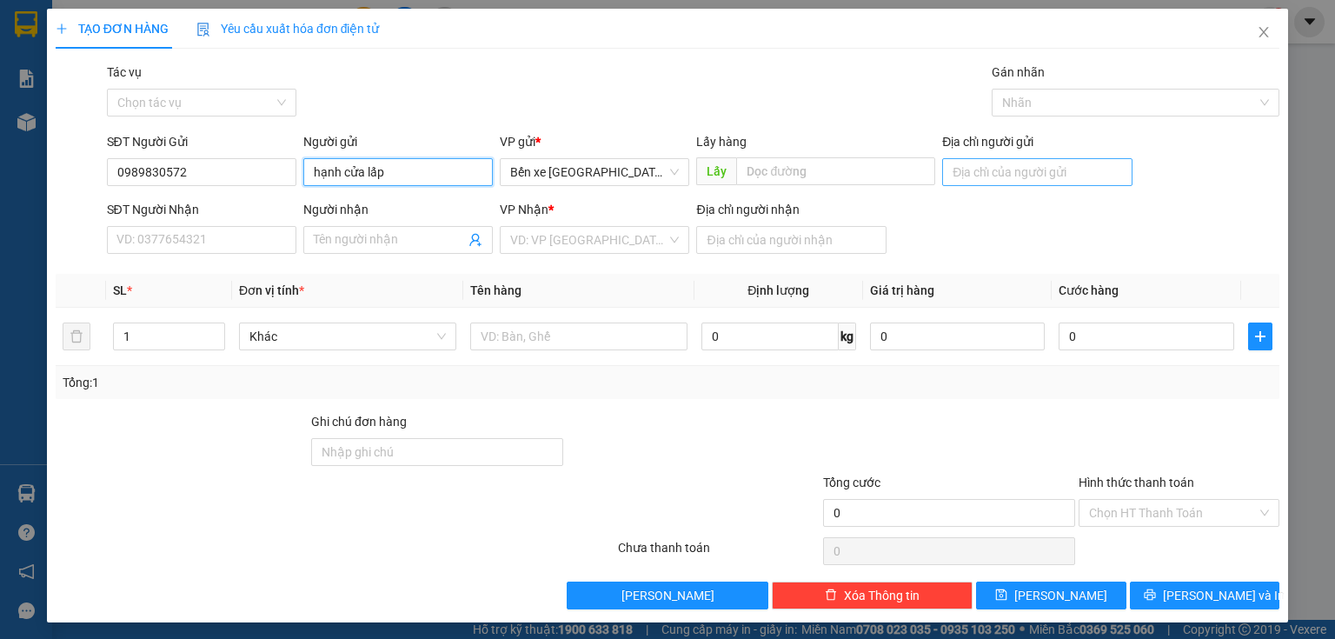
type input "hạnh cửa lấp"
click at [987, 180] on input "Địa chỉ người gửi" at bounding box center [1036, 172] width 189 height 28
type input "BXQN"
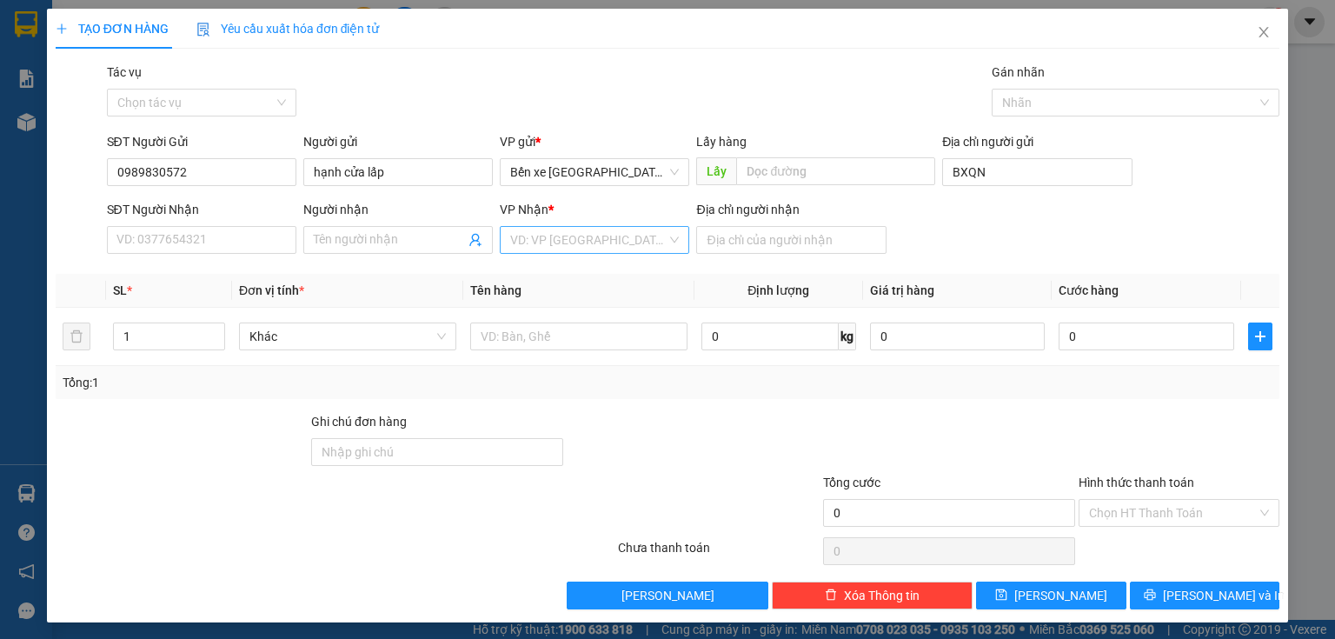
click at [654, 243] on input "search" at bounding box center [588, 240] width 156 height 26
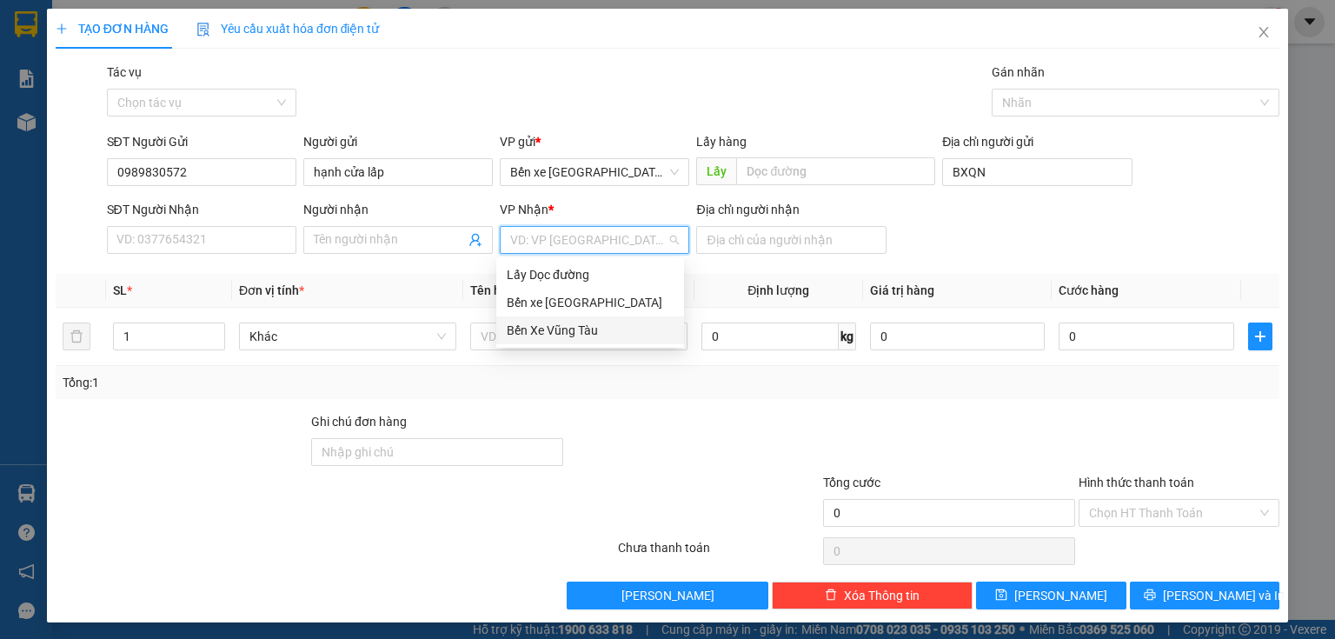
click at [591, 332] on div "Bến Xe Vũng Tàu" at bounding box center [590, 330] width 167 height 19
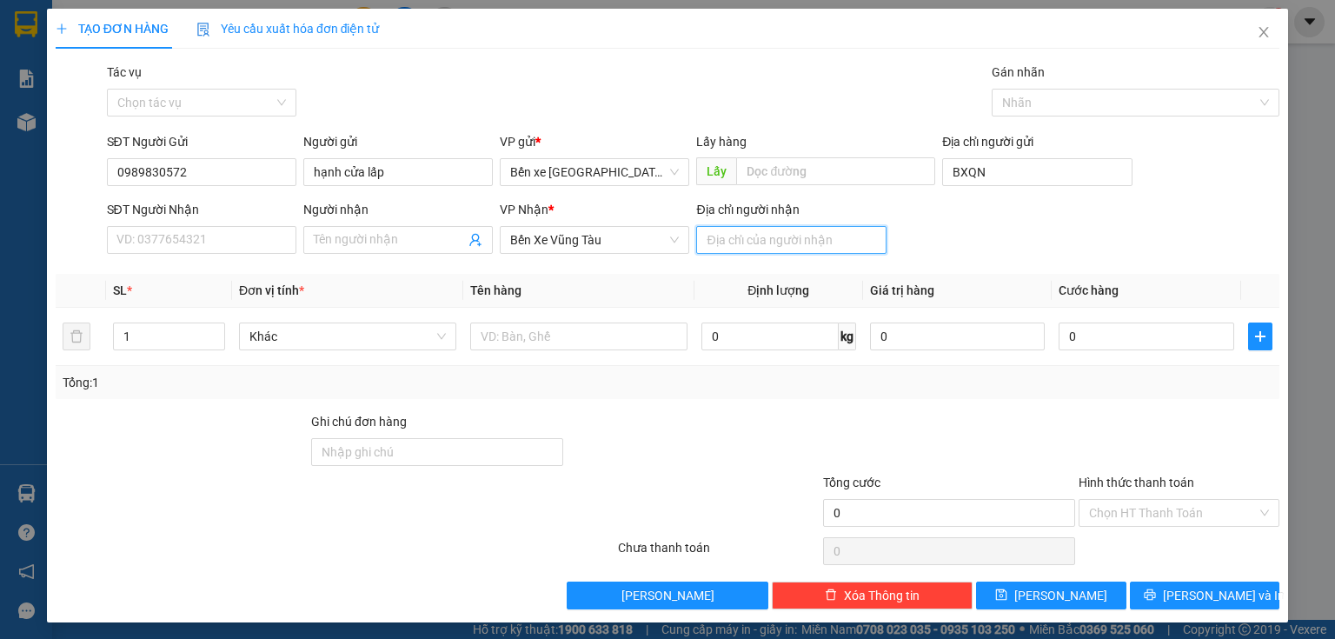
click at [727, 244] on input "Địa chỉ người nhận" at bounding box center [790, 240] width 189 height 28
type input "quy nhơn"
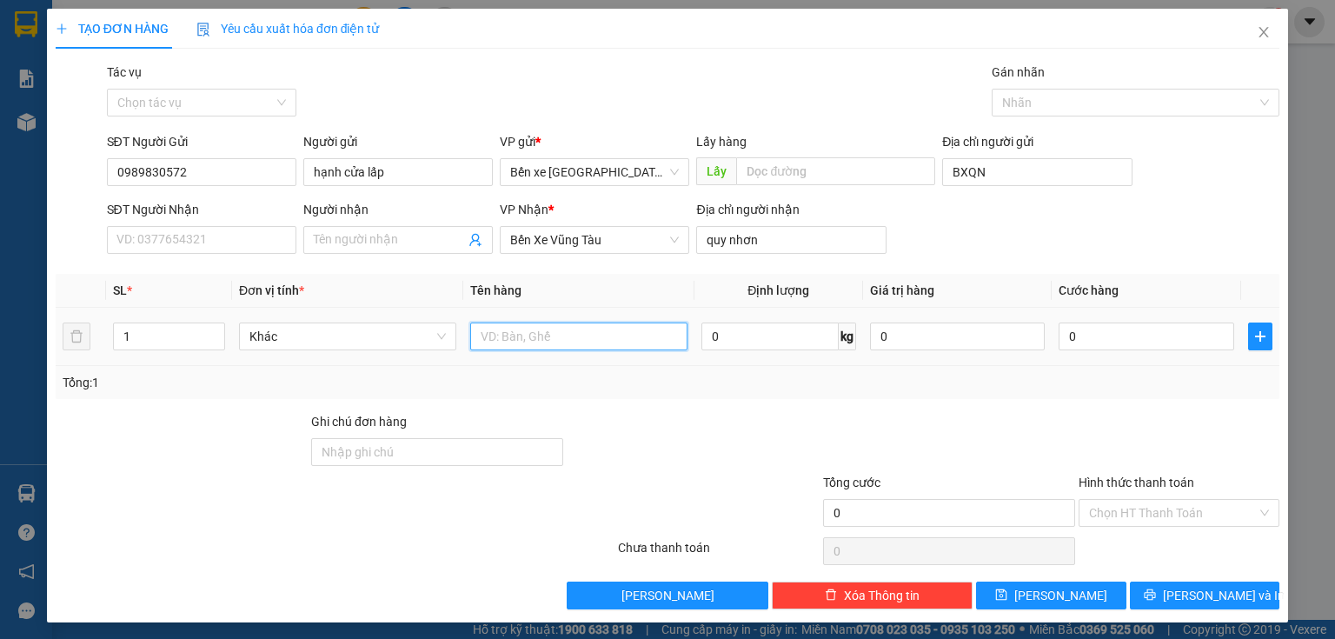
click at [621, 334] on input "text" at bounding box center [578, 336] width 217 height 28
type input "3t"
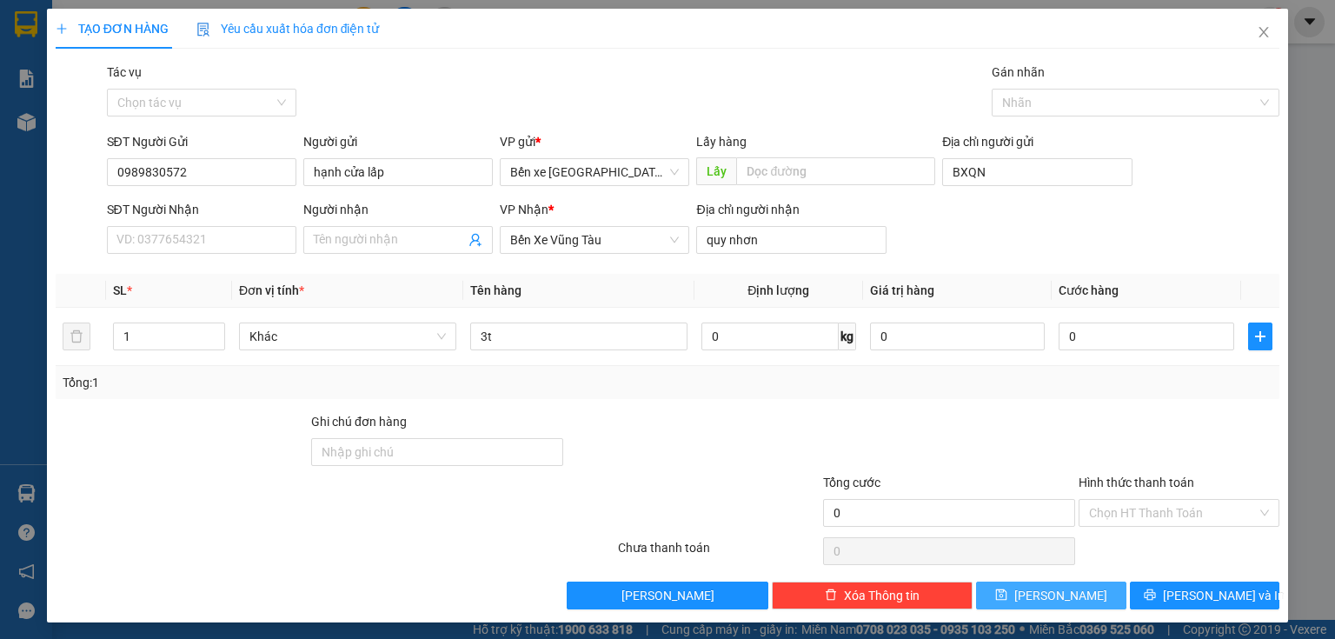
click at [1086, 596] on button "[PERSON_NAME]" at bounding box center [1051, 595] width 150 height 28
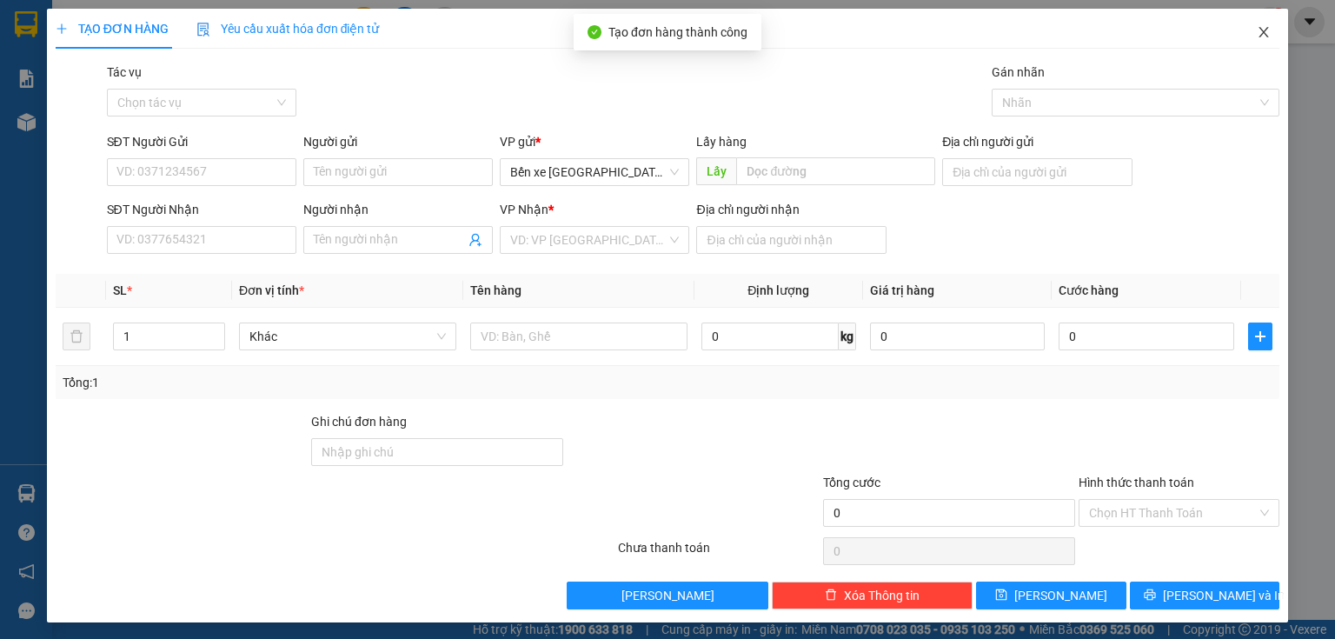
click at [1272, 38] on span "Close" at bounding box center [1263, 33] width 49 height 49
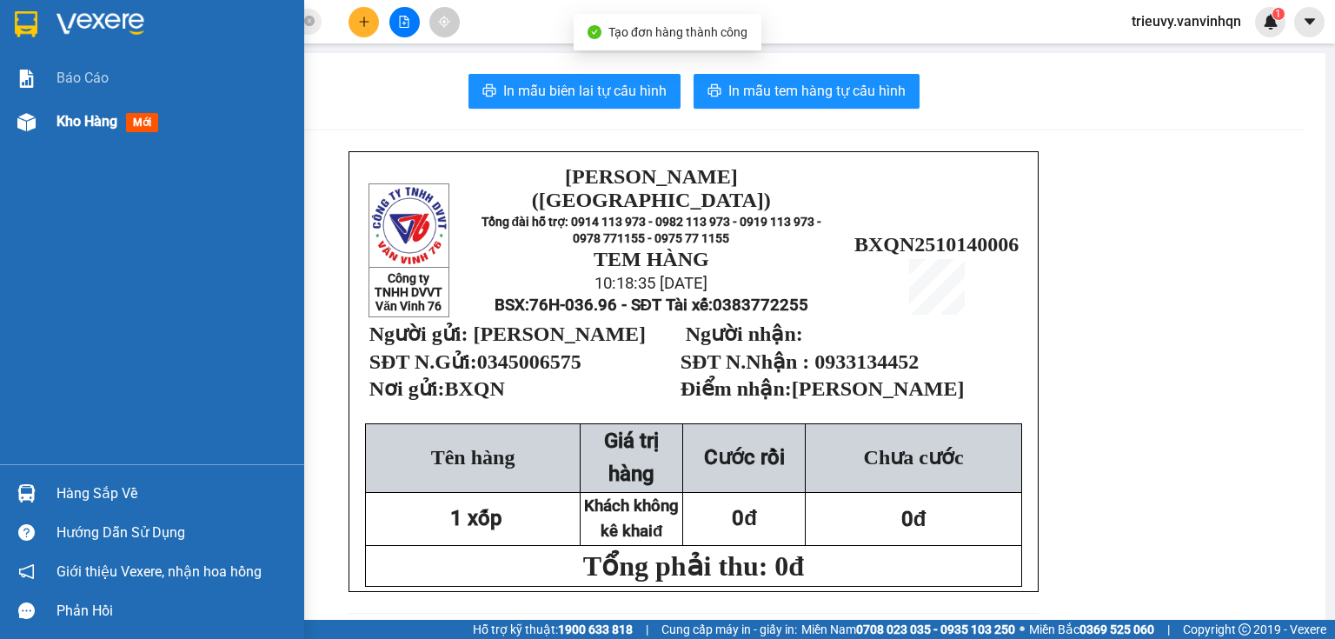
click at [80, 122] on span "Kho hàng" at bounding box center [86, 121] width 61 height 17
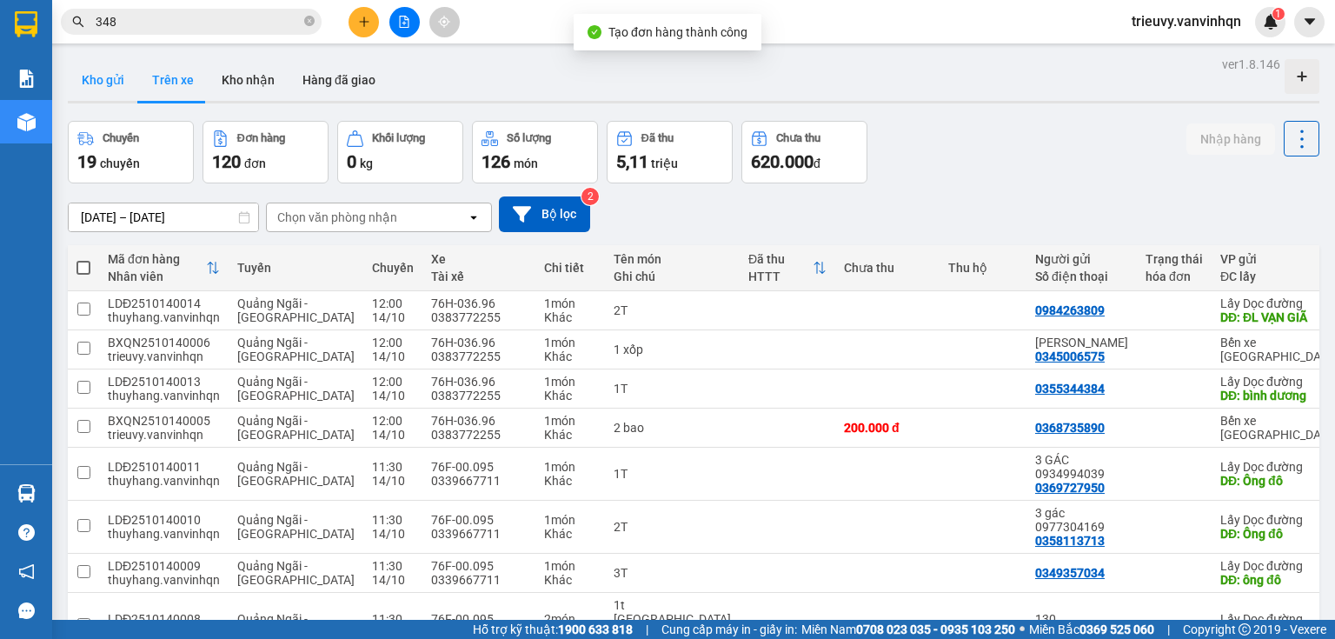
click at [110, 97] on button "Kho gửi" at bounding box center [103, 80] width 70 height 42
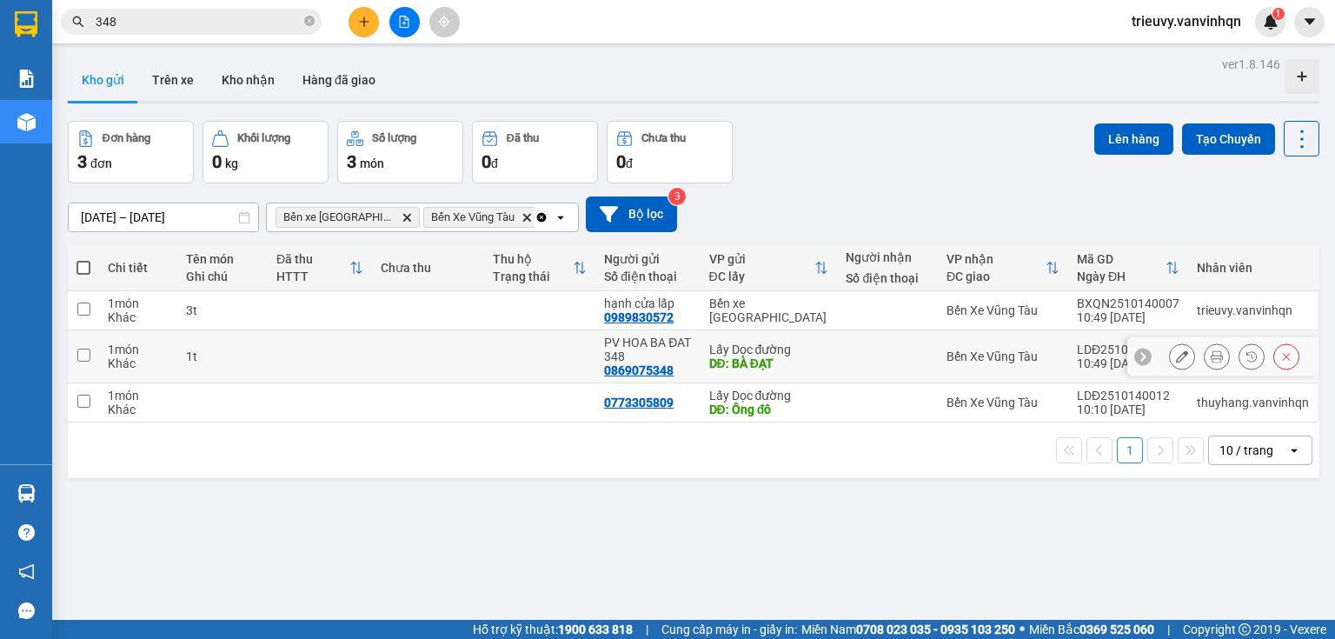
click at [320, 340] on td at bounding box center [320, 356] width 104 height 53
checkbox input "true"
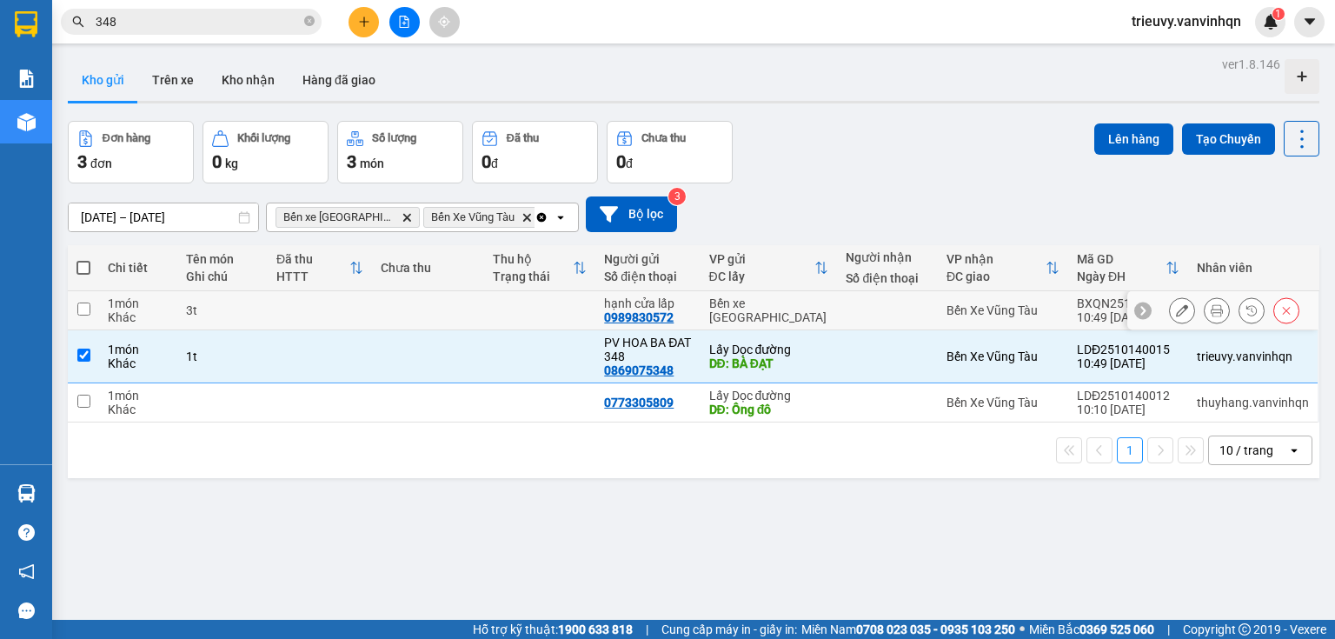
click at [323, 323] on td at bounding box center [320, 310] width 104 height 39
checkbox input "true"
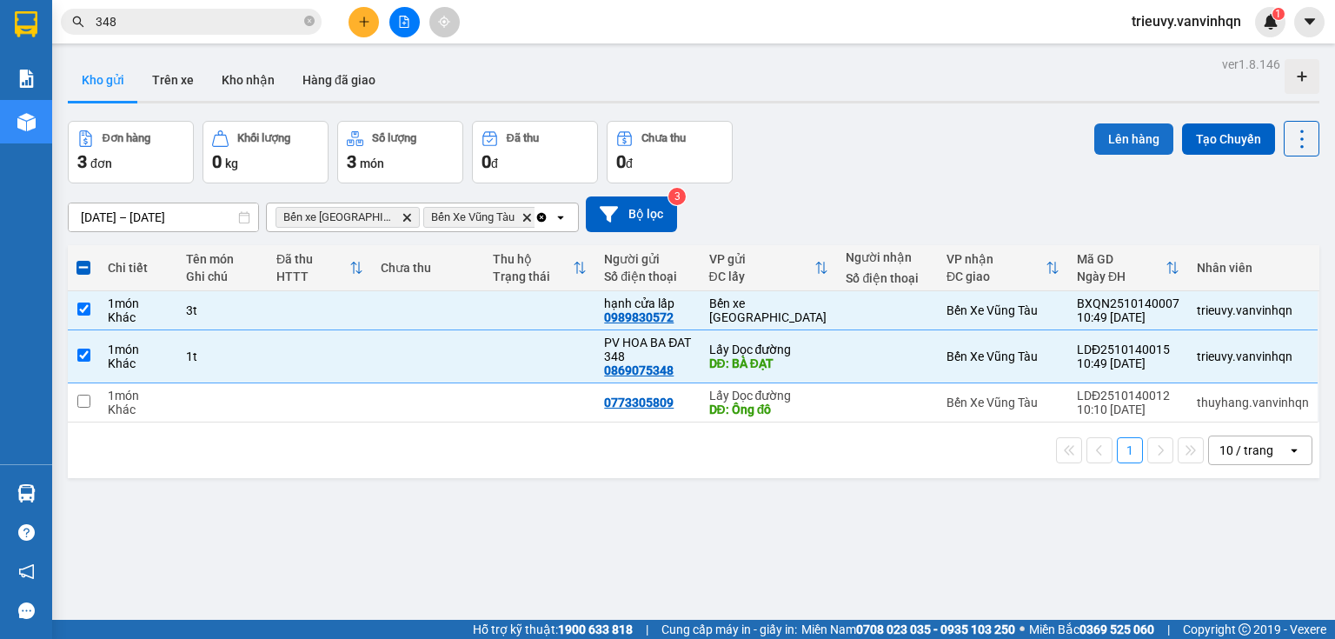
click at [1112, 139] on button "Lên hàng" at bounding box center [1133, 138] width 79 height 31
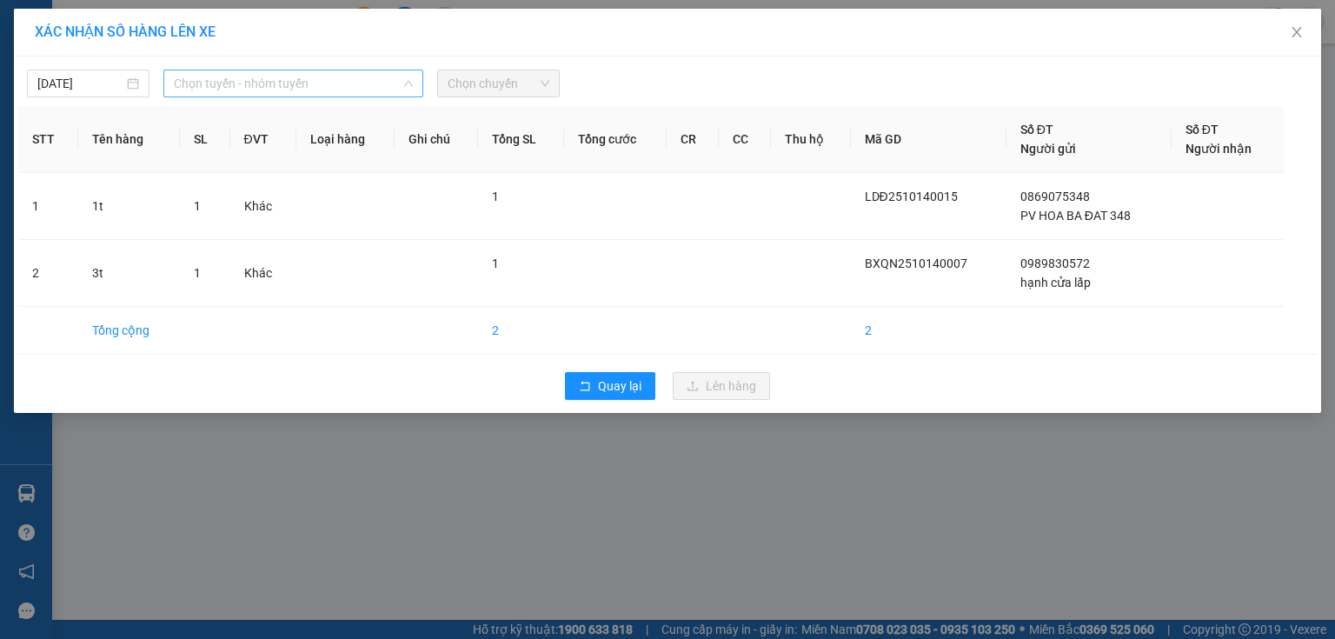
click at [316, 88] on span "Chọn tuyến - nhóm tuyến" at bounding box center [293, 83] width 239 height 26
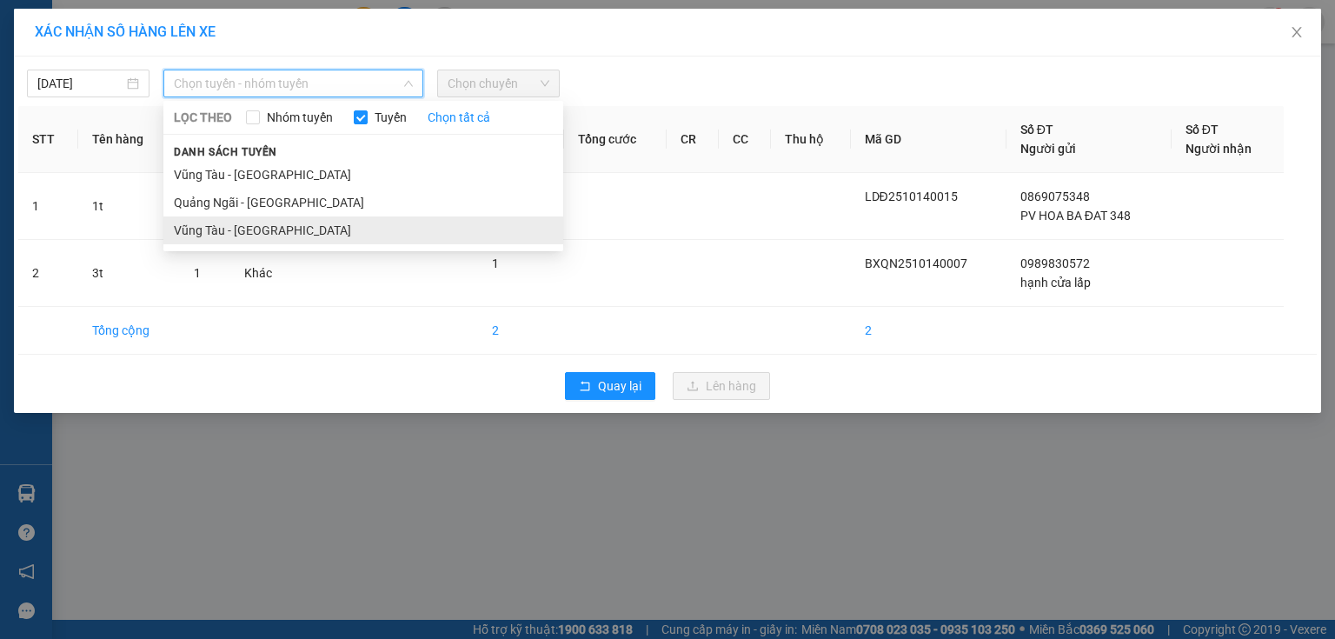
click at [266, 221] on li "Vũng Tàu - [GEOGRAPHIC_DATA]" at bounding box center [363, 230] width 400 height 28
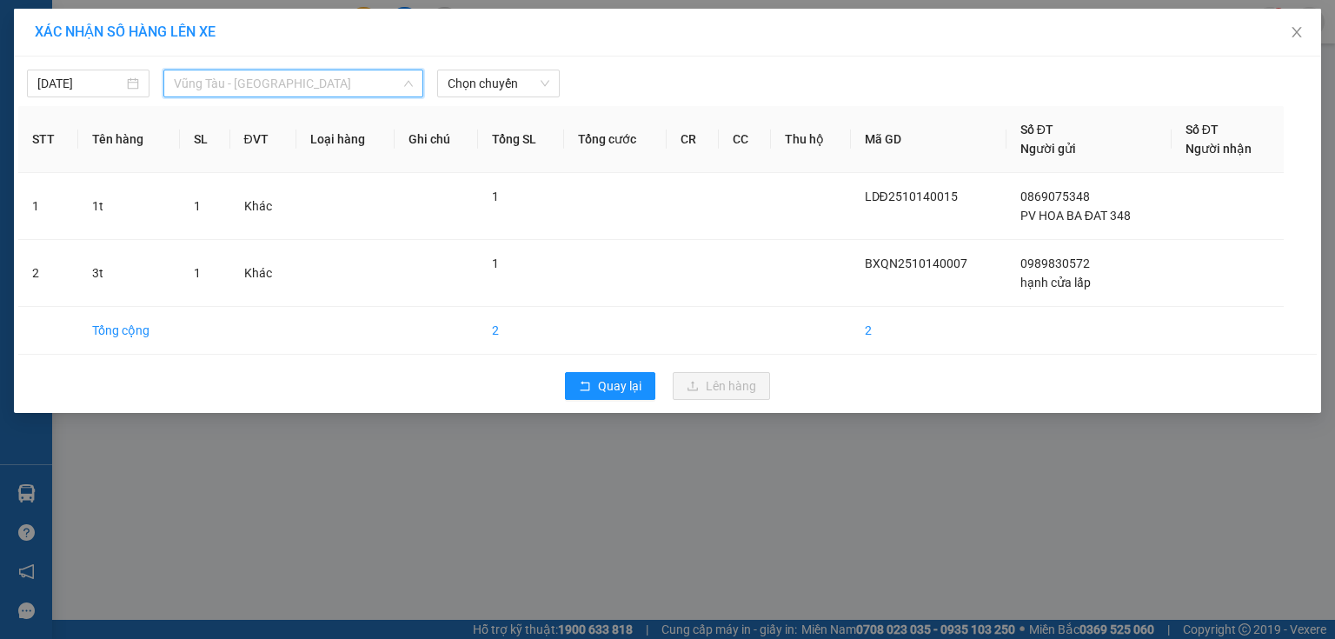
drag, startPoint x: 302, startPoint y: 90, endPoint x: 300, endPoint y: 99, distance: 8.9
click at [302, 90] on span "Vũng Tàu - [GEOGRAPHIC_DATA]" at bounding box center [293, 83] width 239 height 26
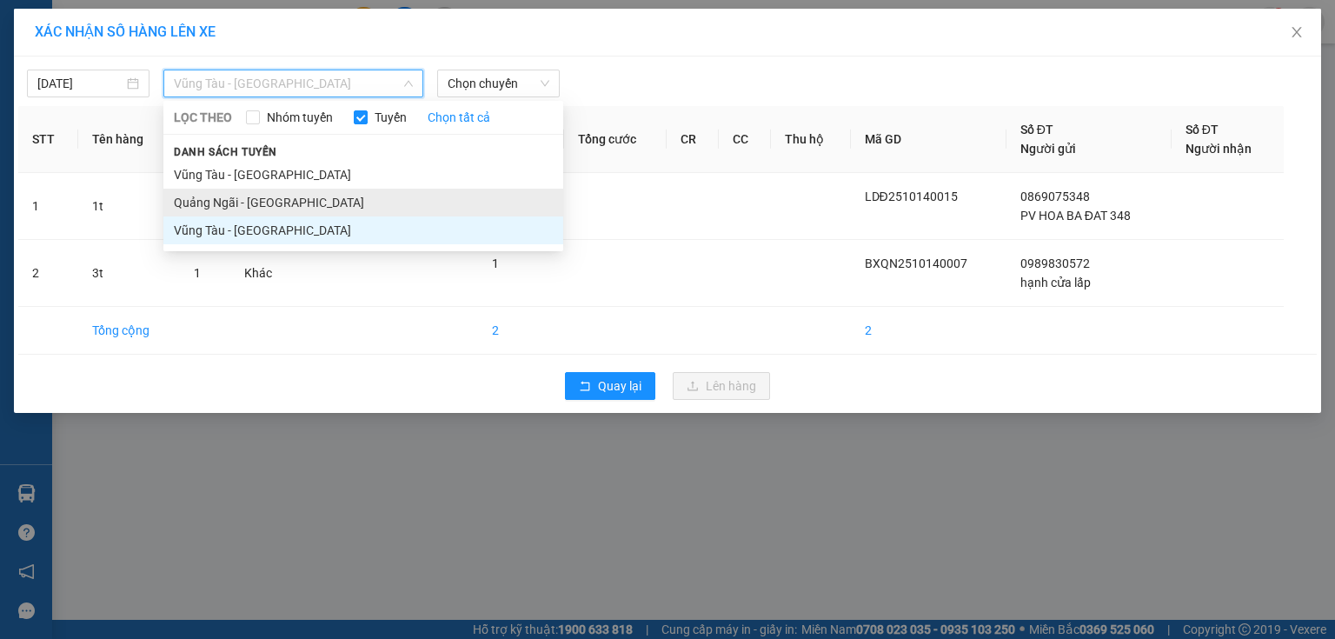
drag, startPoint x: 283, startPoint y: 202, endPoint x: 372, endPoint y: 141, distance: 107.5
click at [283, 198] on li "Quảng Ngãi - [GEOGRAPHIC_DATA]" at bounding box center [363, 203] width 400 height 28
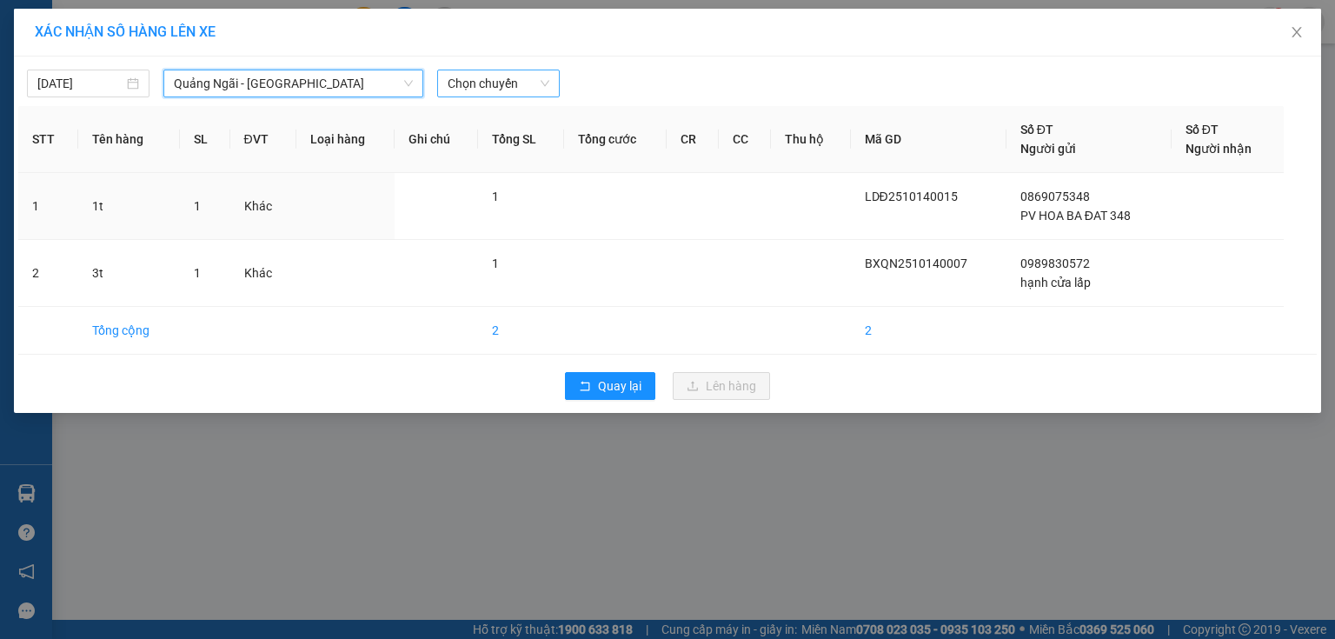
click at [480, 89] on span "Chọn chuyến" at bounding box center [499, 83] width 102 height 26
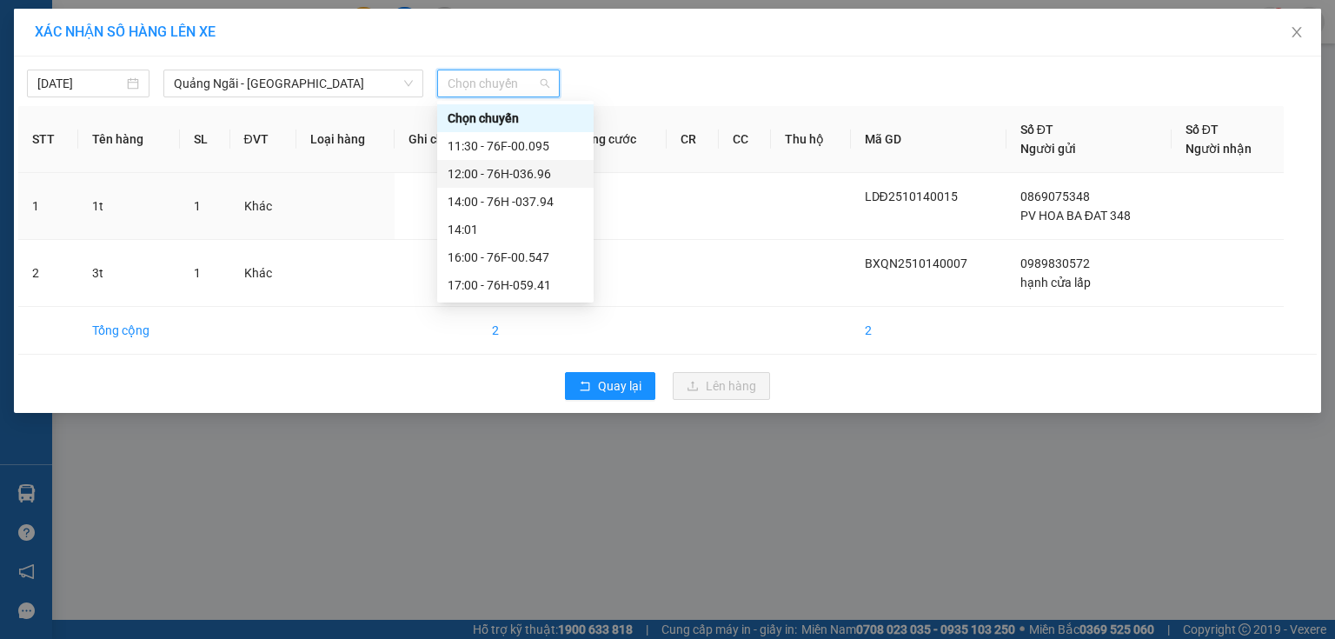
click at [532, 169] on div "12:00 - 76H-036.96" at bounding box center [516, 173] width 136 height 19
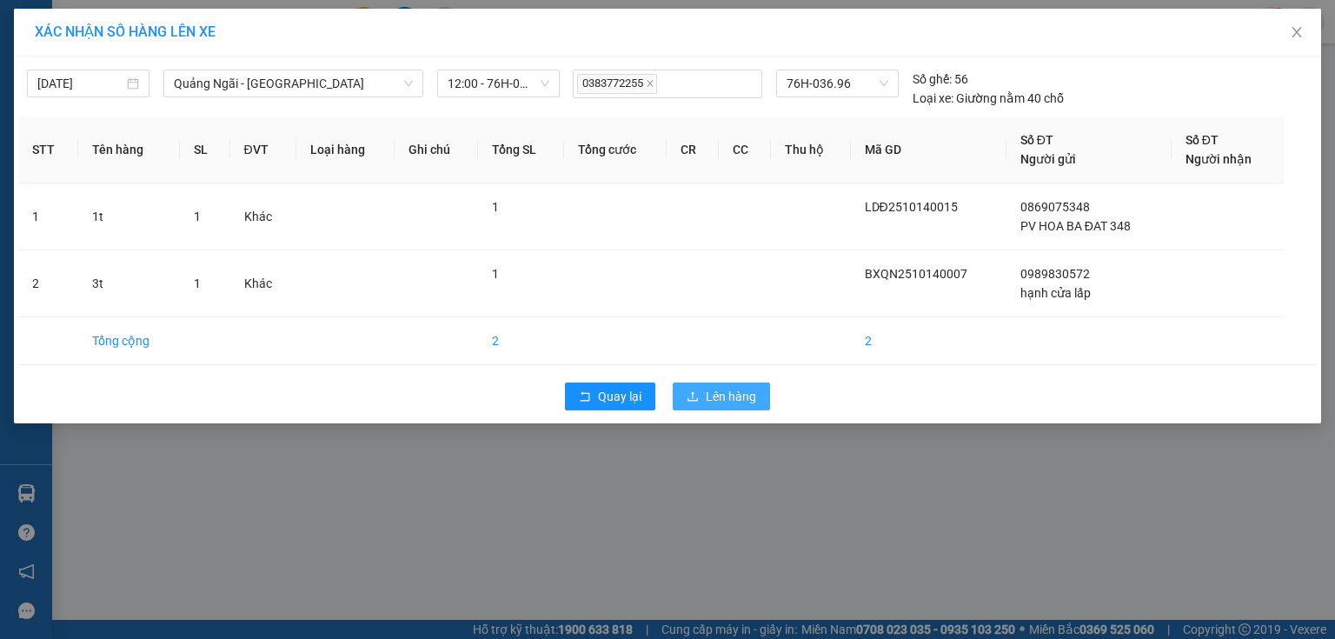
drag, startPoint x: 716, startPoint y: 398, endPoint x: 723, endPoint y: 382, distance: 17.9
click at [718, 398] on span "Lên hàng" at bounding box center [731, 396] width 50 height 19
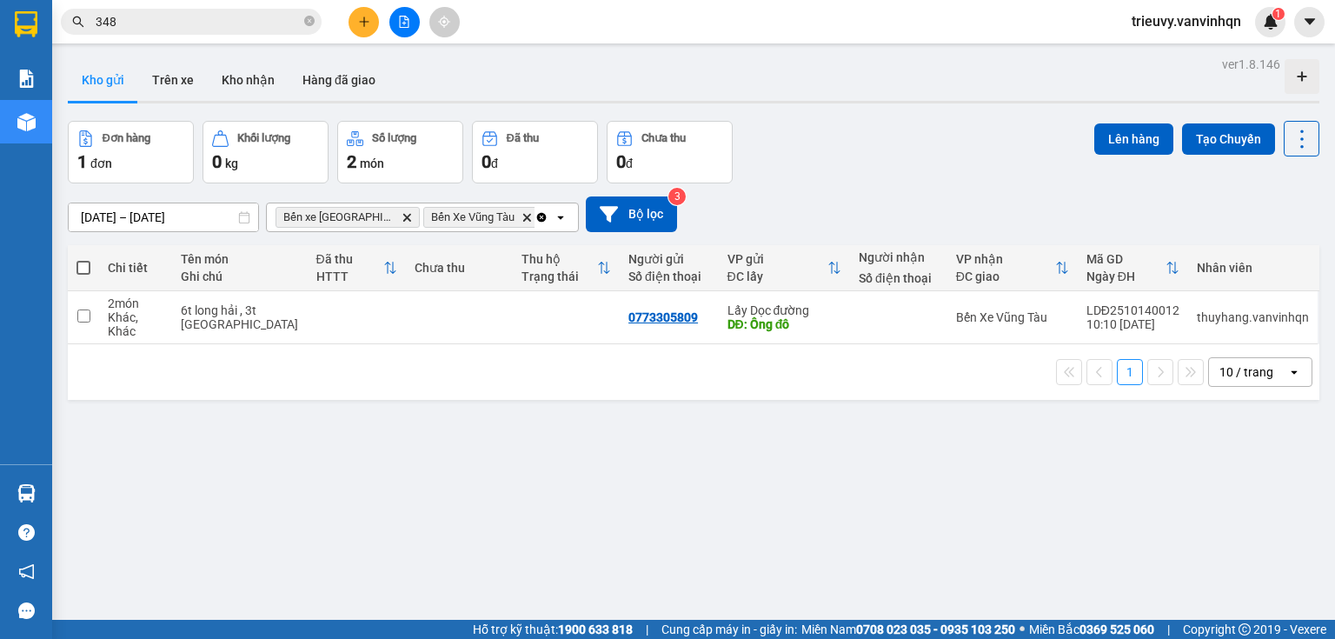
click at [359, 24] on icon "plus" at bounding box center [364, 22] width 12 height 12
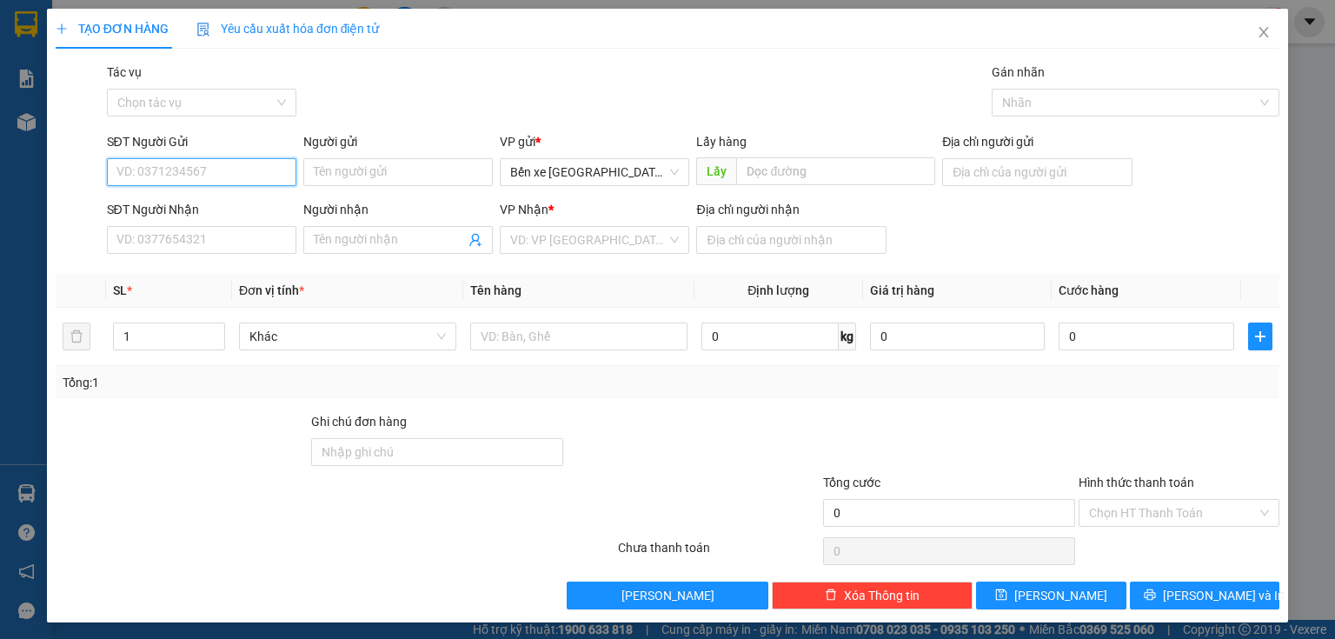
click at [240, 169] on input "SĐT Người Gửi" at bounding box center [201, 172] width 189 height 28
click at [223, 205] on div "0366531039 - chú dư" at bounding box center [199, 206] width 167 height 19
type input "0366531039"
type input "chú dư"
type input "BXQN"
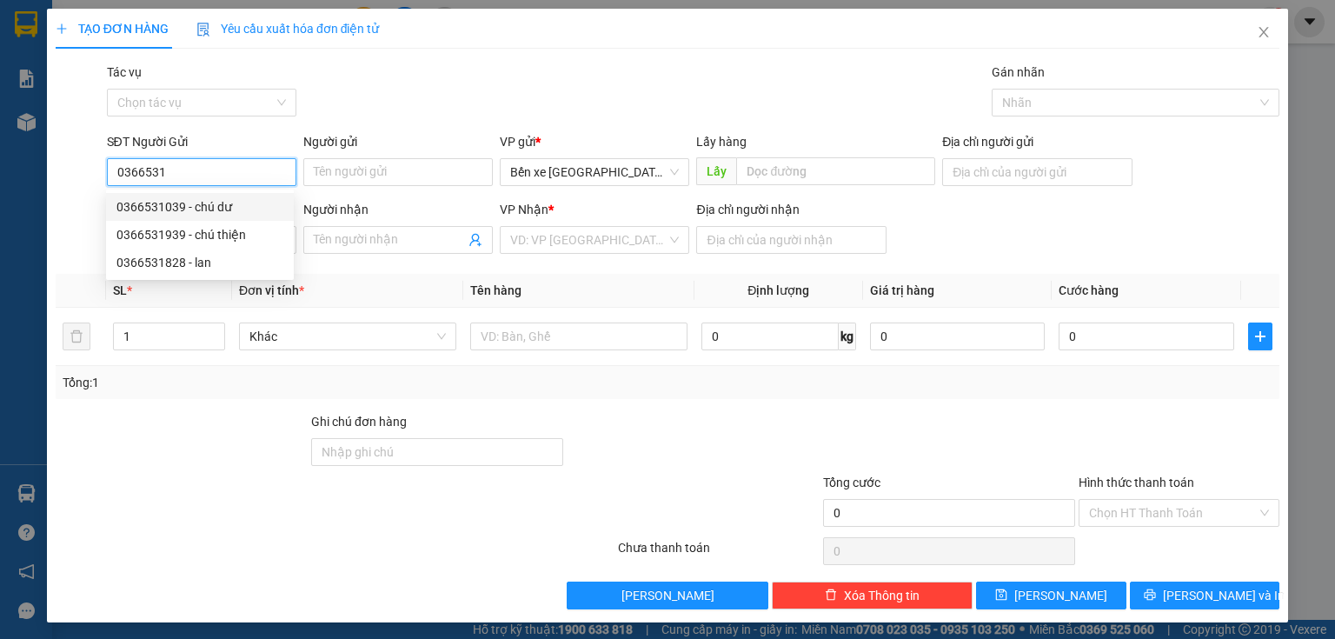
type input "0989638775"
type input "đô lương"
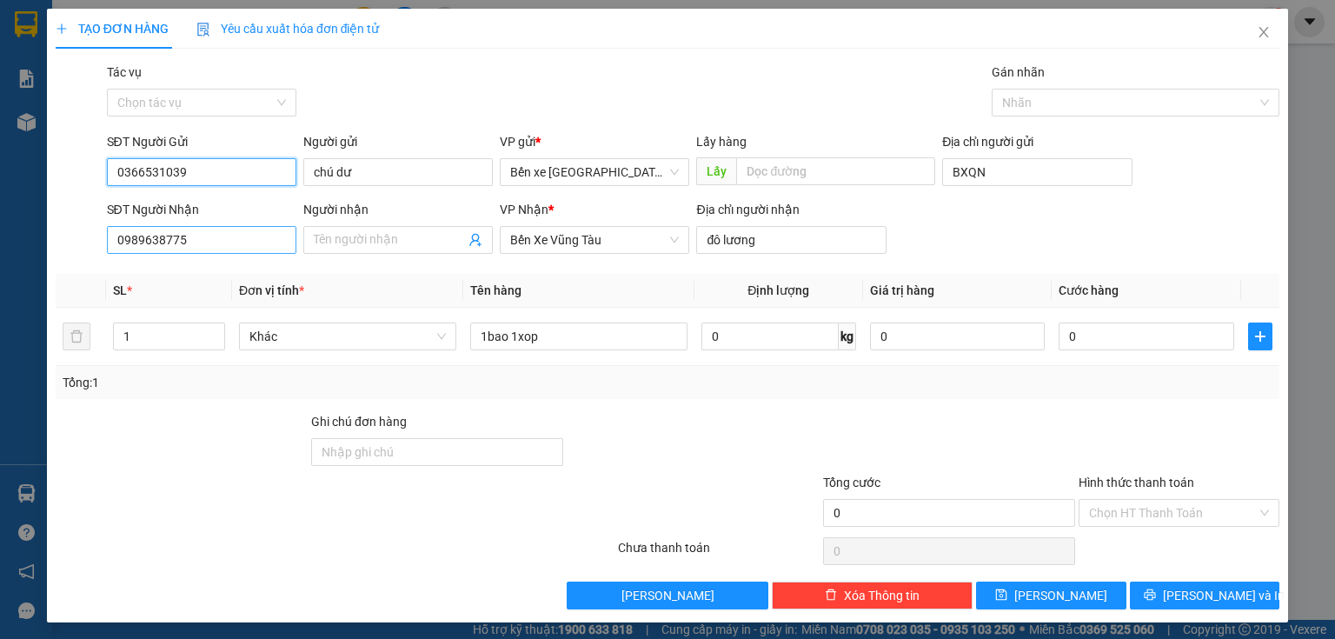
type input "0366531039"
click at [216, 236] on input "0989638775" at bounding box center [201, 240] width 189 height 28
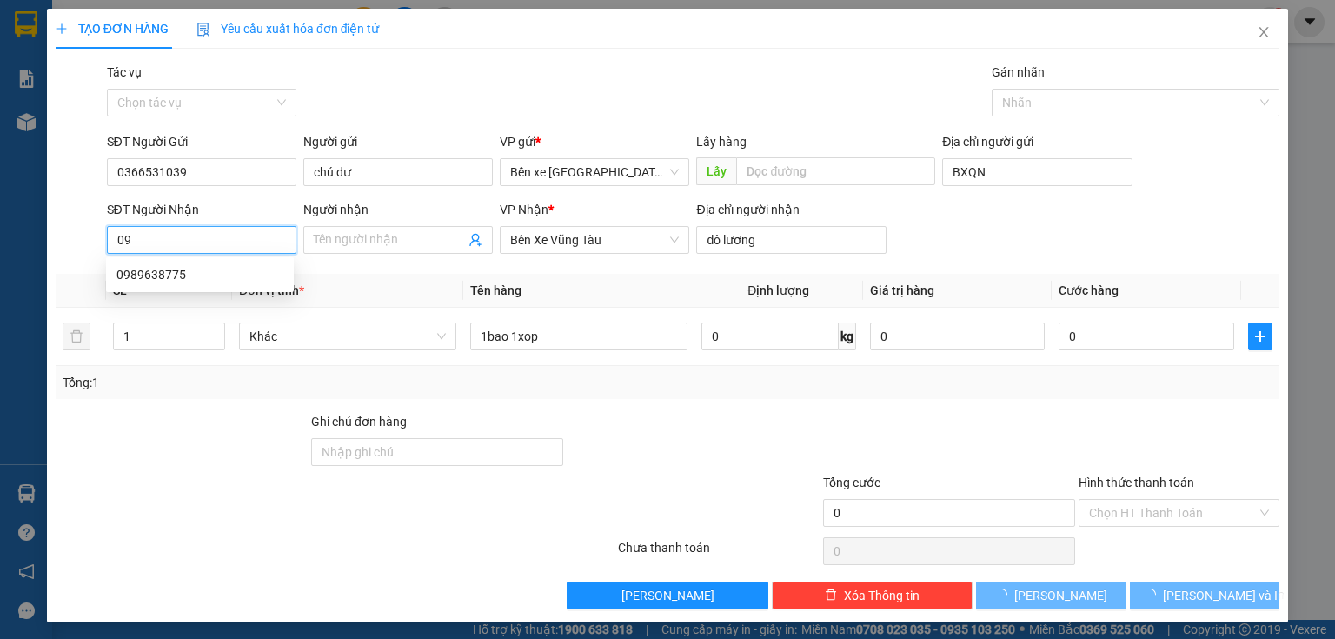
type input "0"
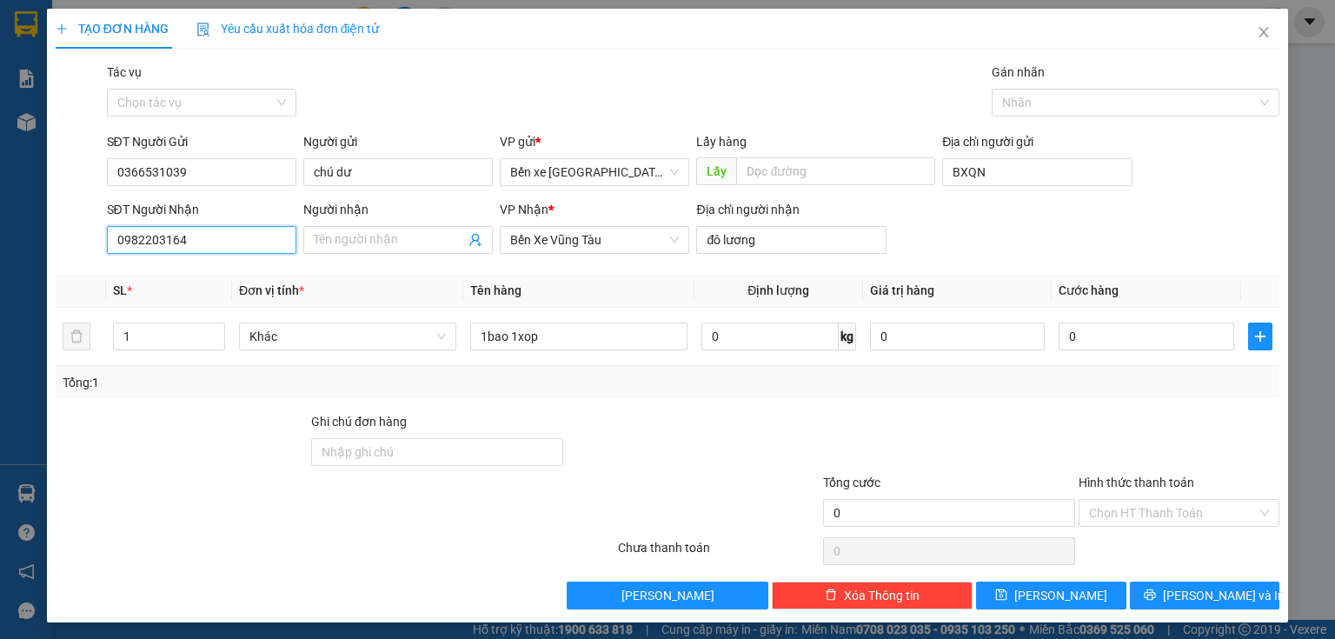
click at [143, 238] on input "0982203164" at bounding box center [201, 240] width 189 height 28
type input "0982203164"
click at [776, 243] on input "đô lương" at bounding box center [790, 240] width 189 height 28
type input "vũng tàu"
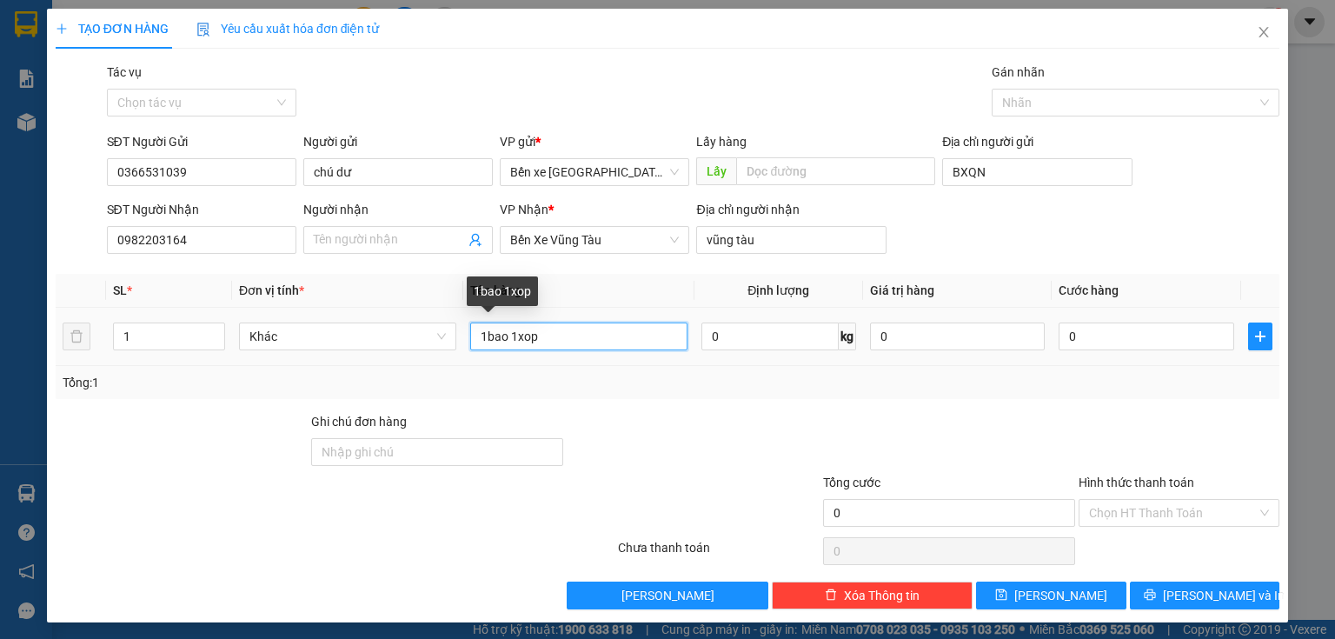
click at [482, 326] on input "1bao 1xop" at bounding box center [578, 336] width 217 height 28
type input "1 bao 1xop"
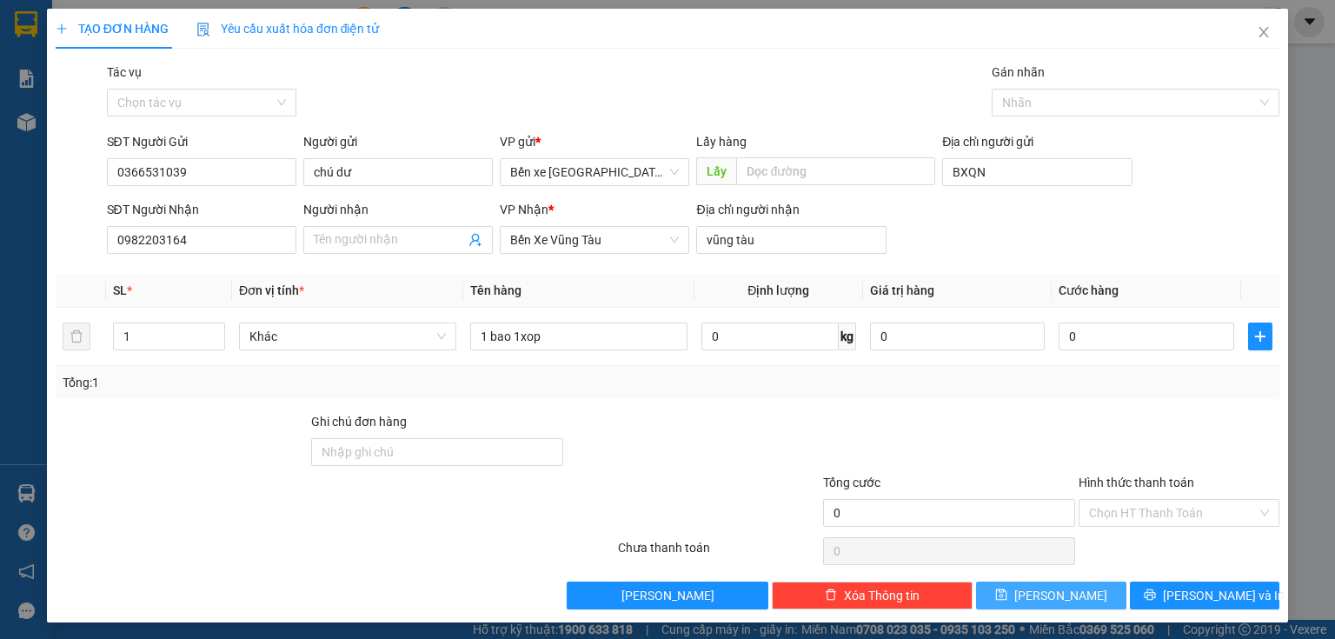
click at [1015, 600] on button "[PERSON_NAME]" at bounding box center [1051, 595] width 150 height 28
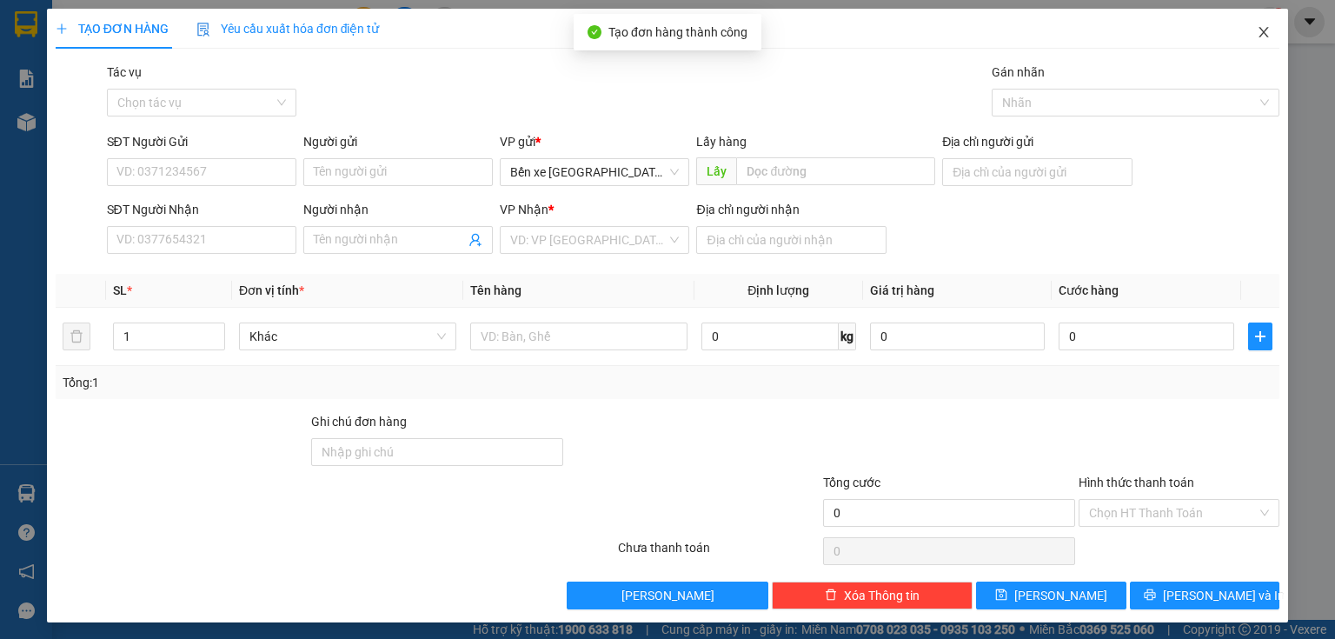
click at [1243, 45] on span "Close" at bounding box center [1263, 33] width 49 height 49
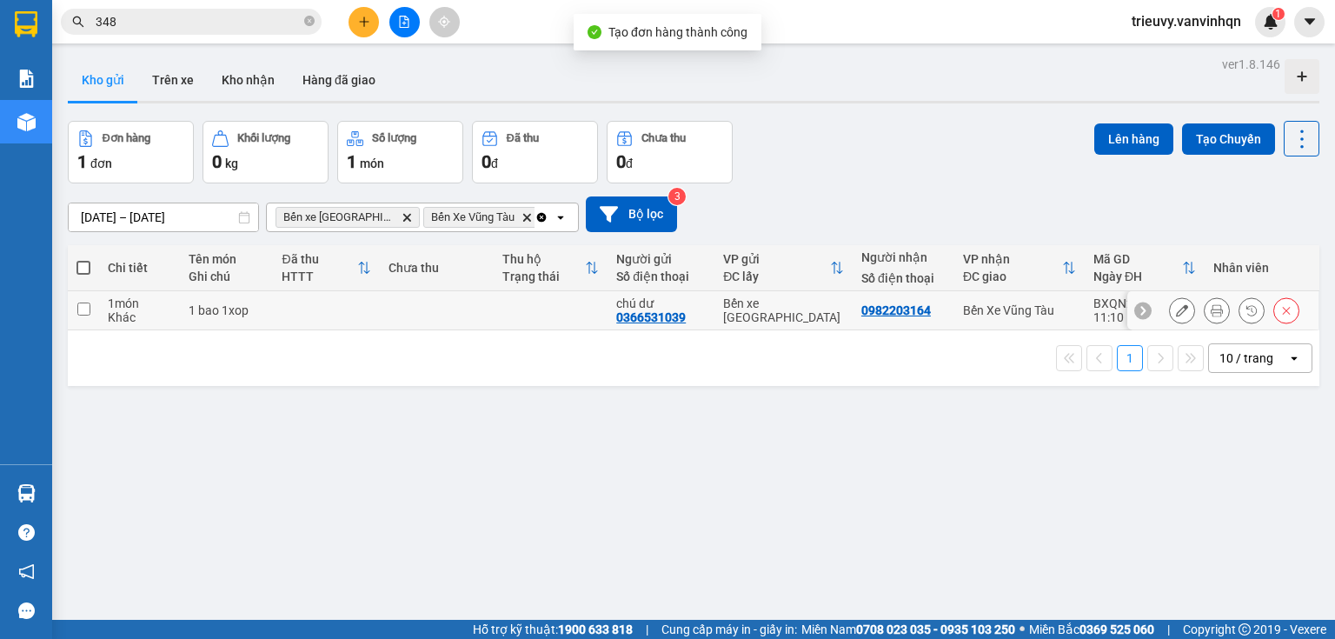
click at [254, 313] on div "1 bao 1xop" at bounding box center [227, 310] width 76 height 14
checkbox input "true"
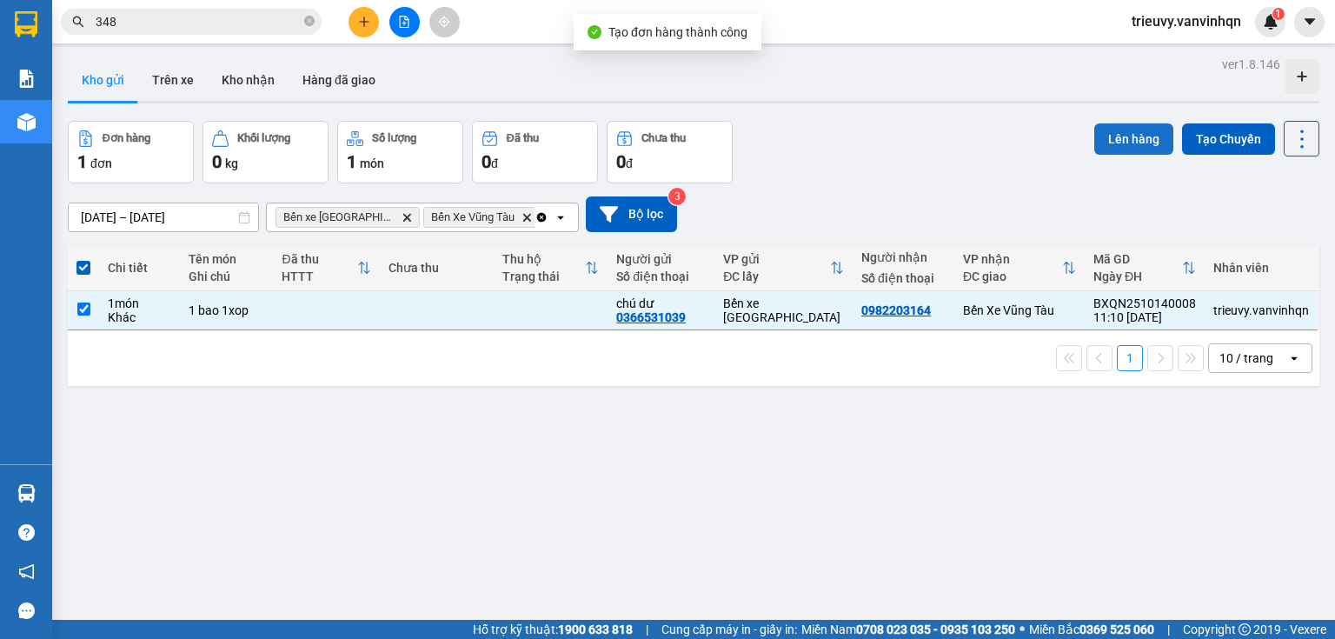
click at [1118, 133] on button "Lên hàng" at bounding box center [1133, 138] width 79 height 31
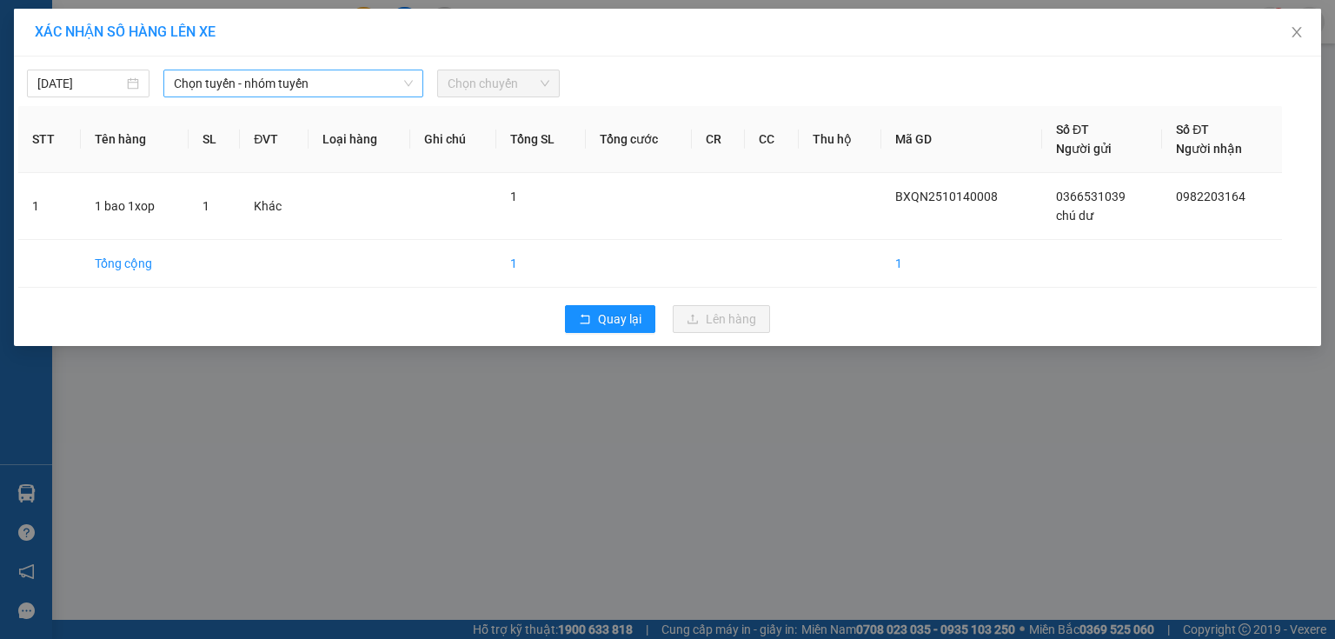
click at [319, 90] on span "Chọn tuyến - nhóm tuyến" at bounding box center [293, 83] width 239 height 26
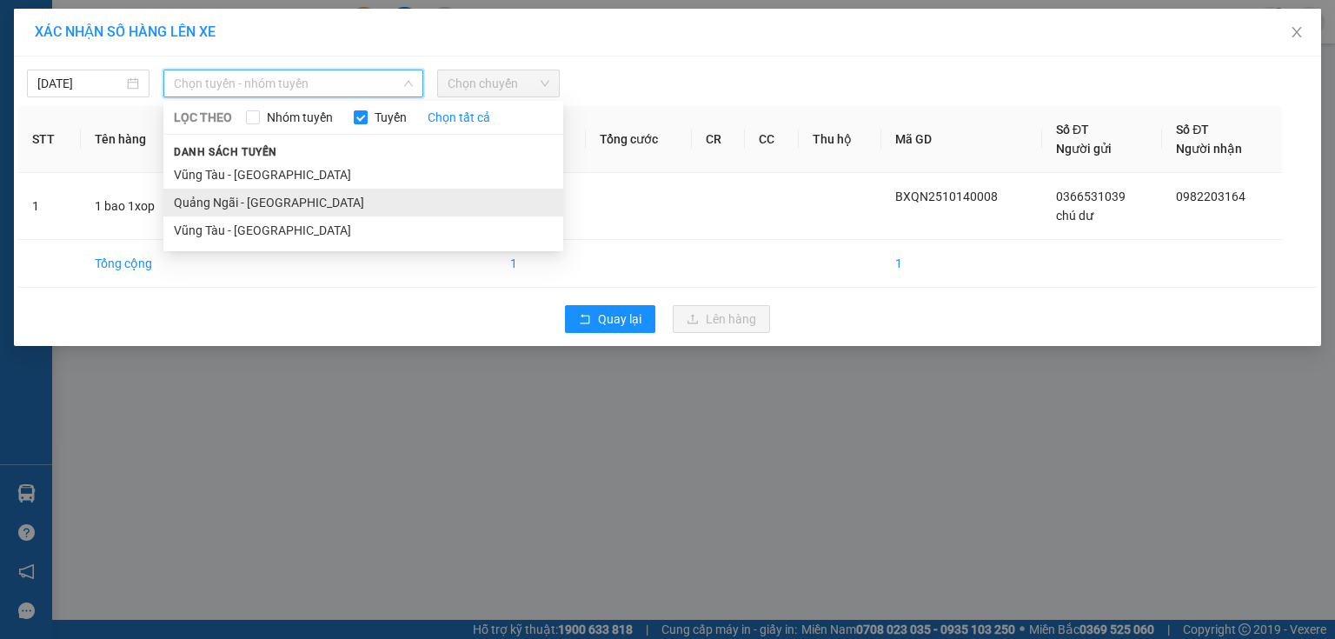
drag, startPoint x: 289, startPoint y: 203, endPoint x: 439, endPoint y: 131, distance: 166.8
click at [294, 197] on li "Quảng Ngãi - [GEOGRAPHIC_DATA]" at bounding box center [363, 203] width 400 height 28
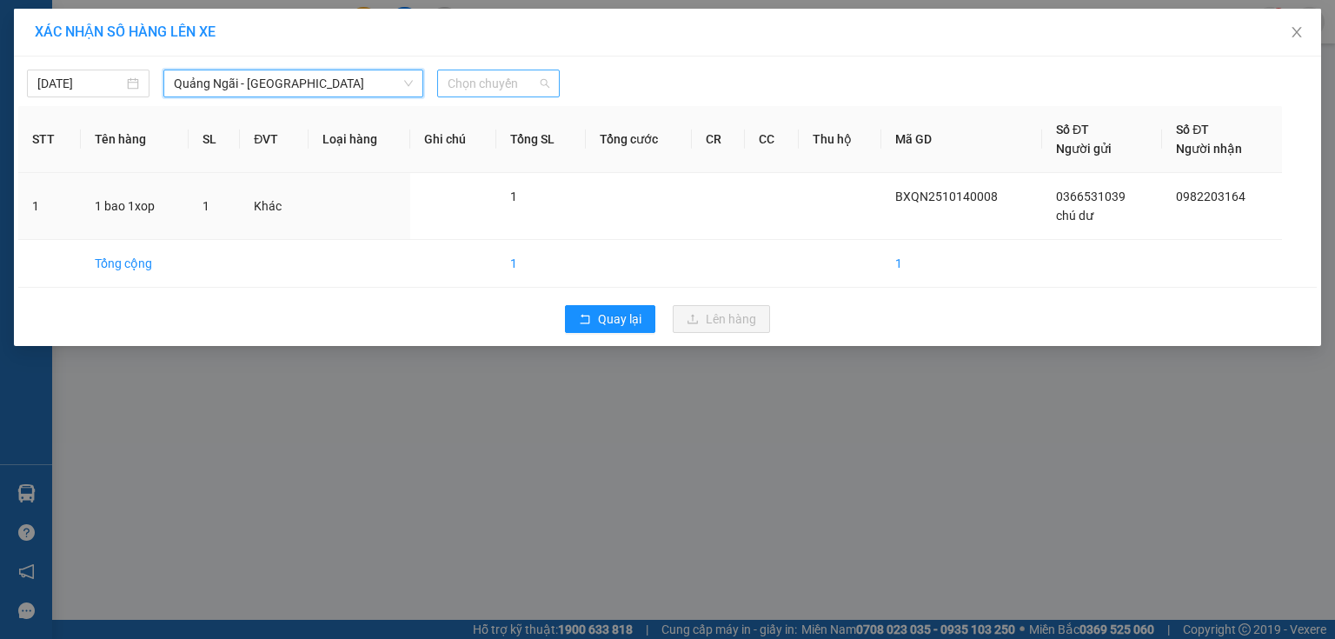
click at [535, 83] on span "Chọn chuyến" at bounding box center [499, 83] width 102 height 26
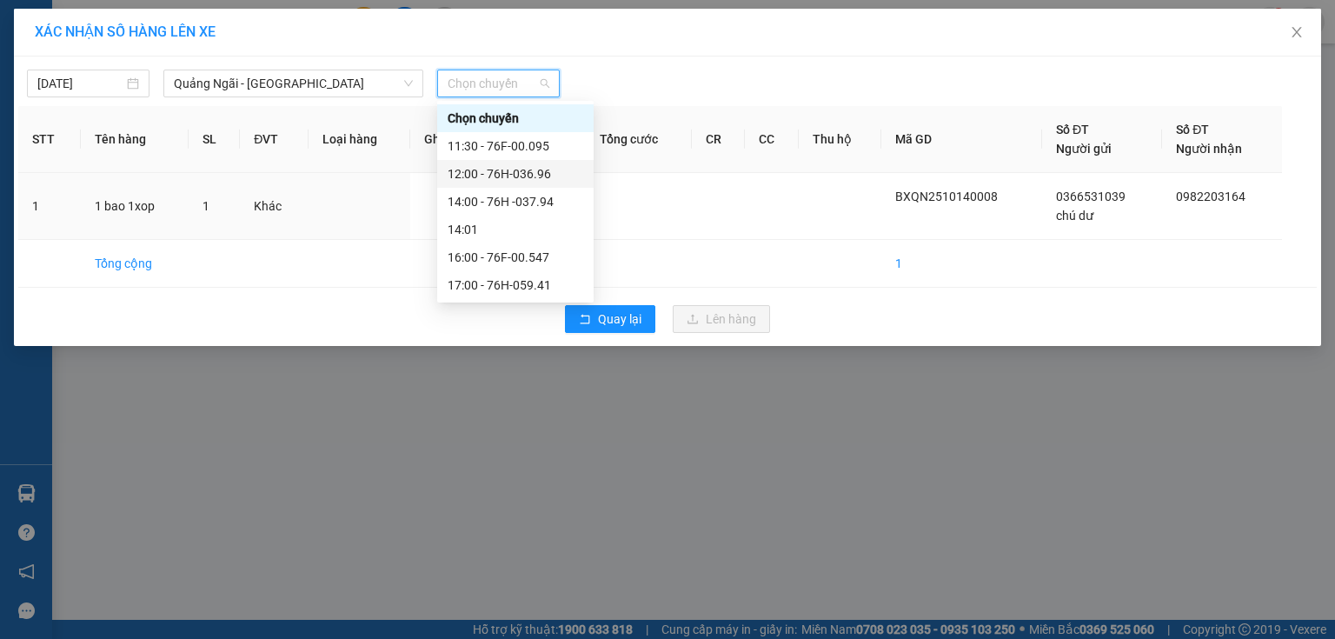
drag, startPoint x: 548, startPoint y: 165, endPoint x: 562, endPoint y: 180, distance: 20.9
click at [548, 169] on div "12:00 - 76H-036.96" at bounding box center [516, 173] width 136 height 19
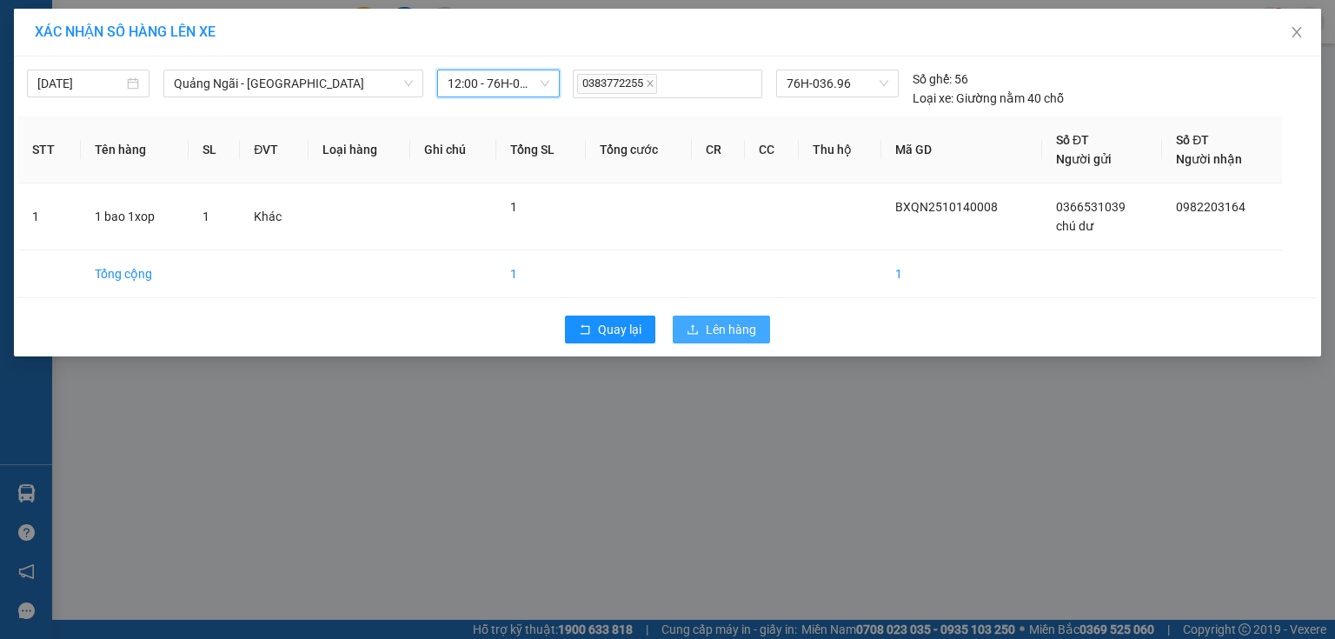
click at [722, 323] on span "Lên hàng" at bounding box center [731, 329] width 50 height 19
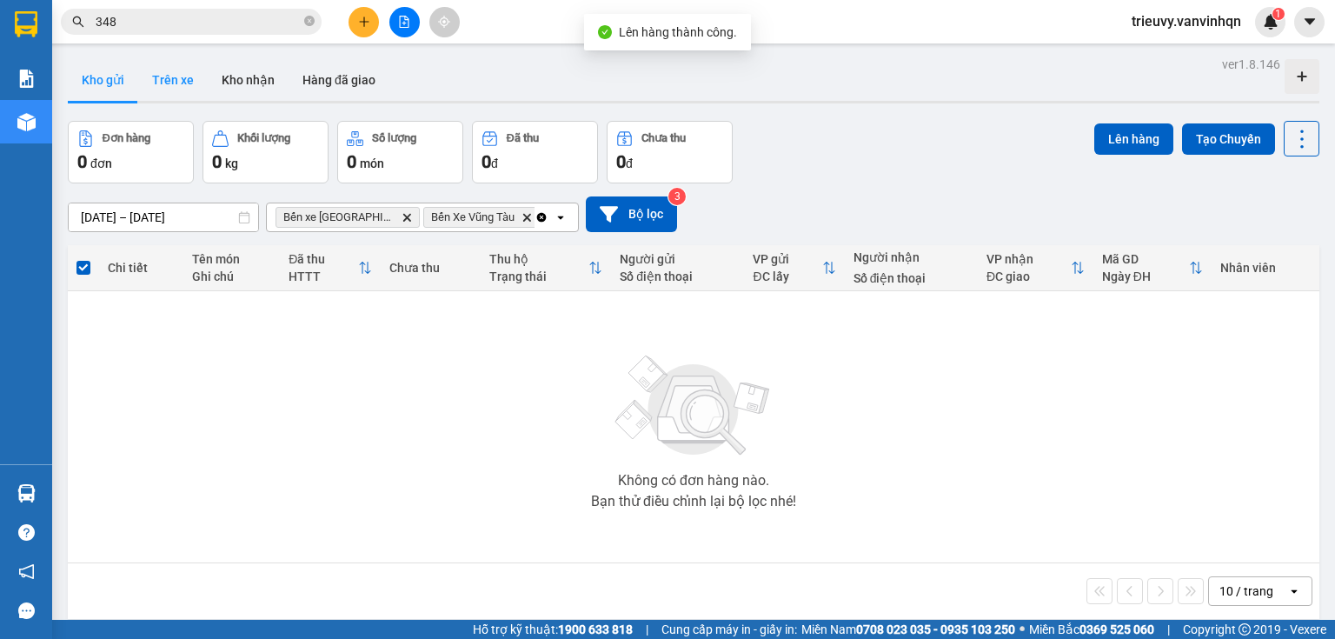
click at [181, 87] on button "Trên xe" at bounding box center [173, 80] width 70 height 42
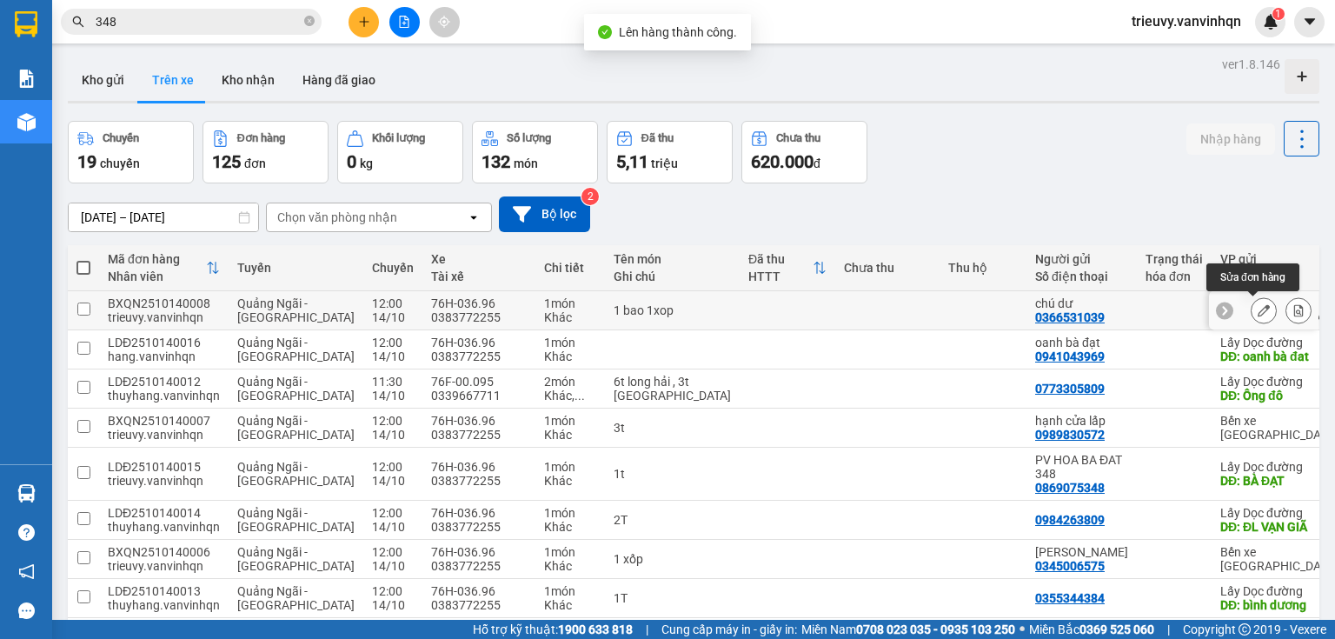
click at [1261, 312] on button at bounding box center [1264, 311] width 24 height 30
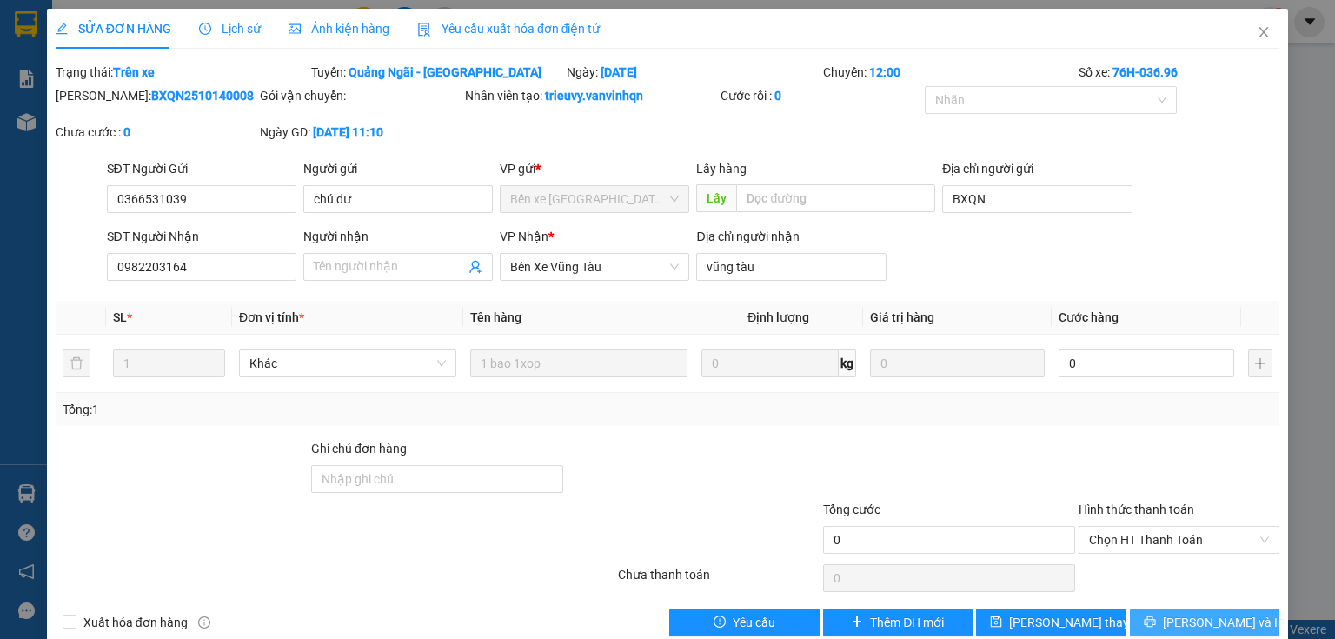
click at [1228, 622] on span "[PERSON_NAME] và In" at bounding box center [1224, 622] width 122 height 19
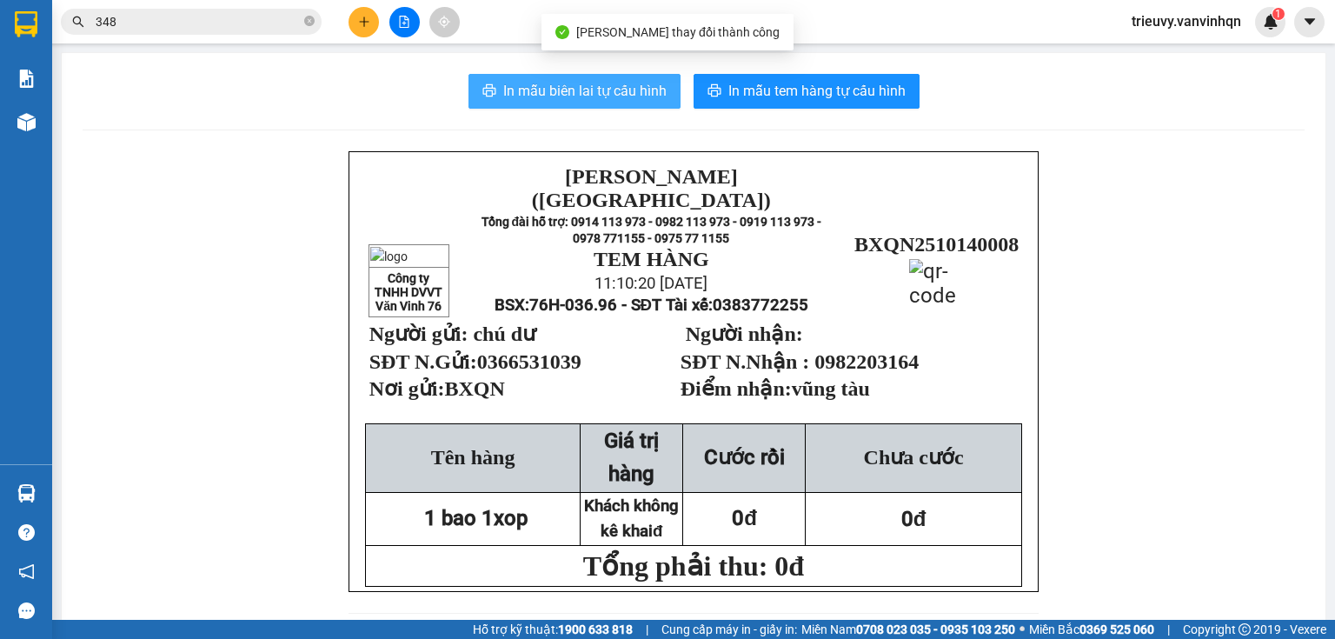
click at [601, 94] on span "In mẫu biên lai tự cấu hình" at bounding box center [584, 91] width 163 height 22
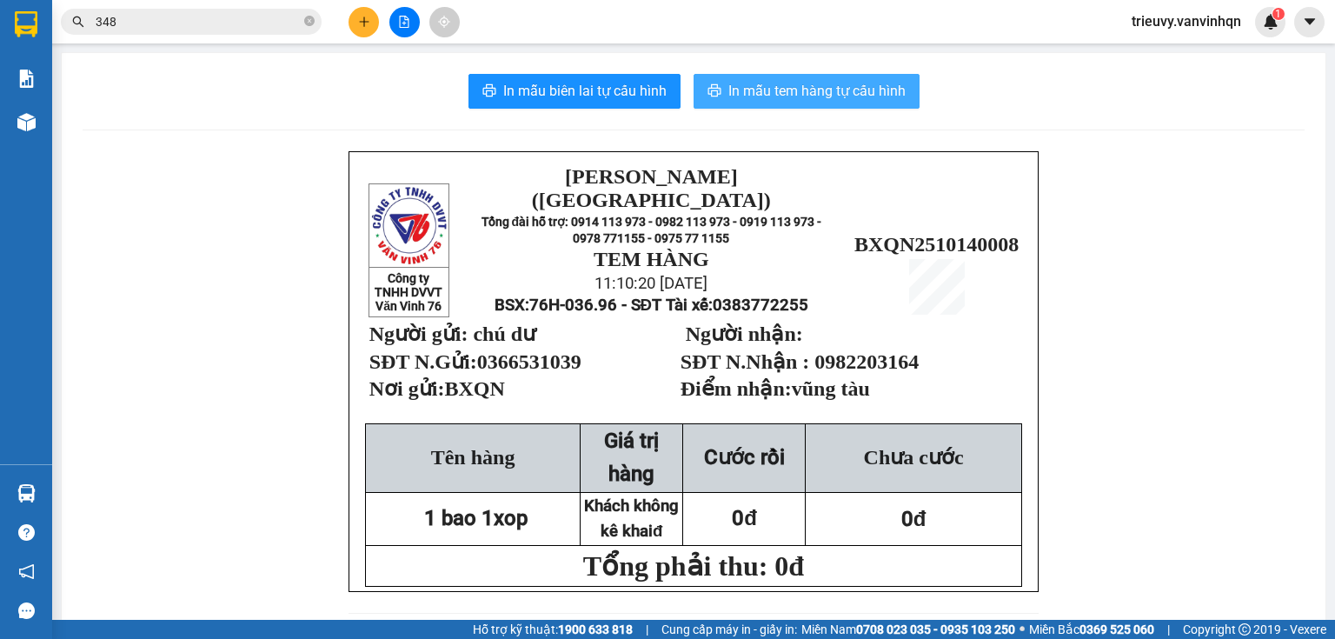
click at [865, 96] on span "In mẫu tem hàng tự cấu hình" at bounding box center [816, 91] width 177 height 22
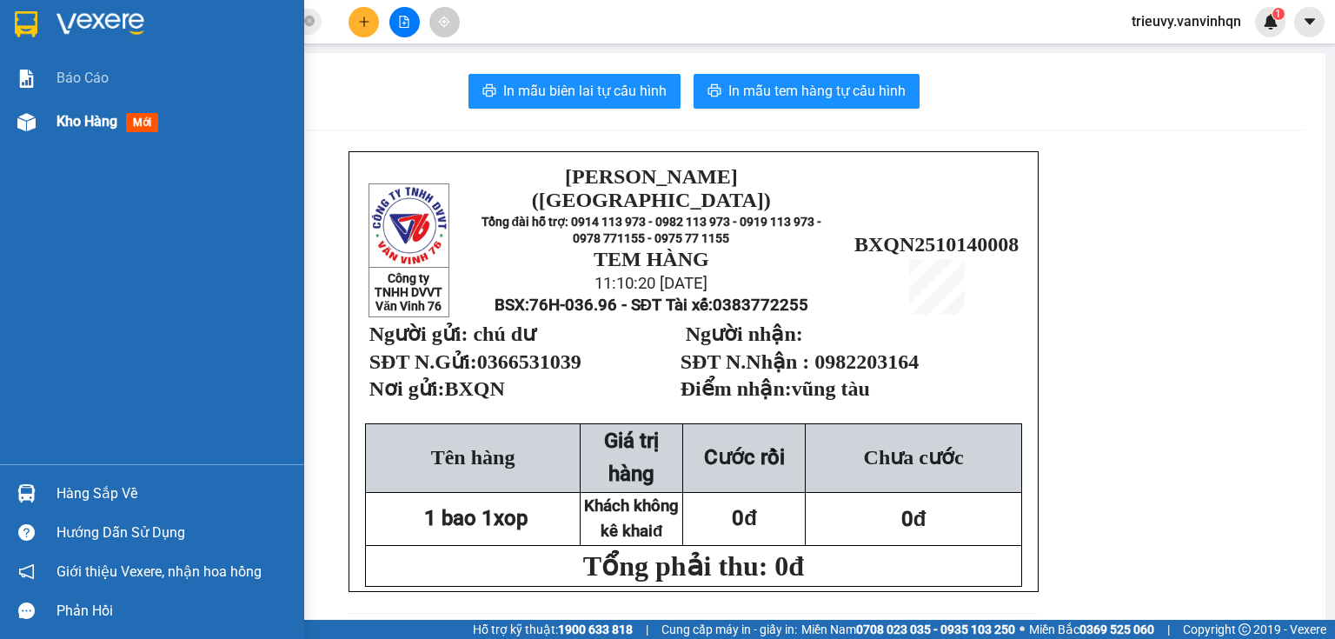
click at [39, 126] on div at bounding box center [26, 122] width 30 height 30
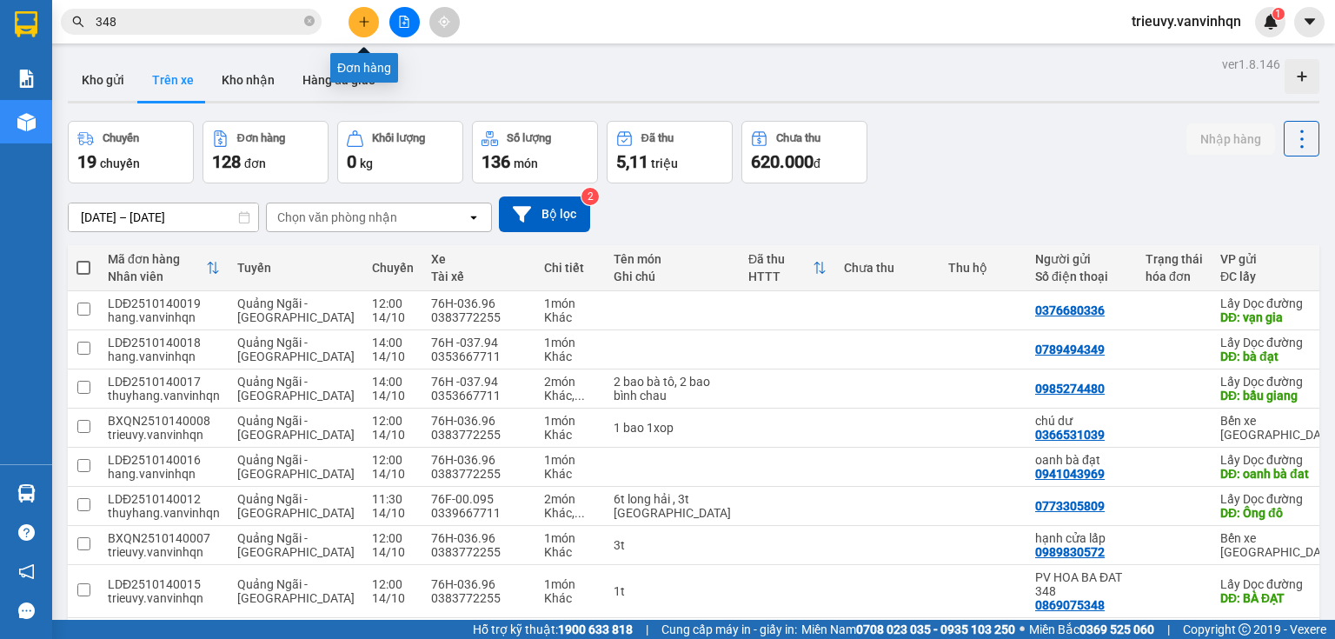
click at [364, 21] on icon "plus" at bounding box center [364, 21] width 10 height 1
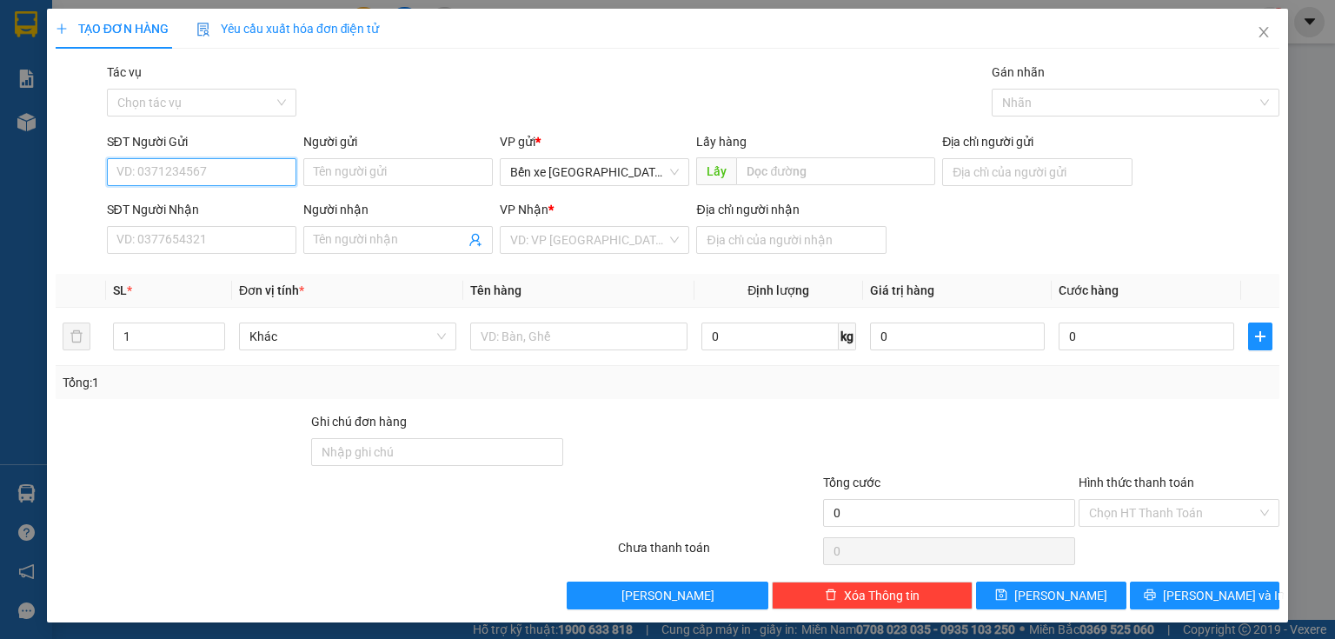
click at [230, 163] on input "SĐT Người Gửi" at bounding box center [201, 172] width 189 height 28
click at [1242, 33] on span "Close" at bounding box center [1263, 33] width 49 height 49
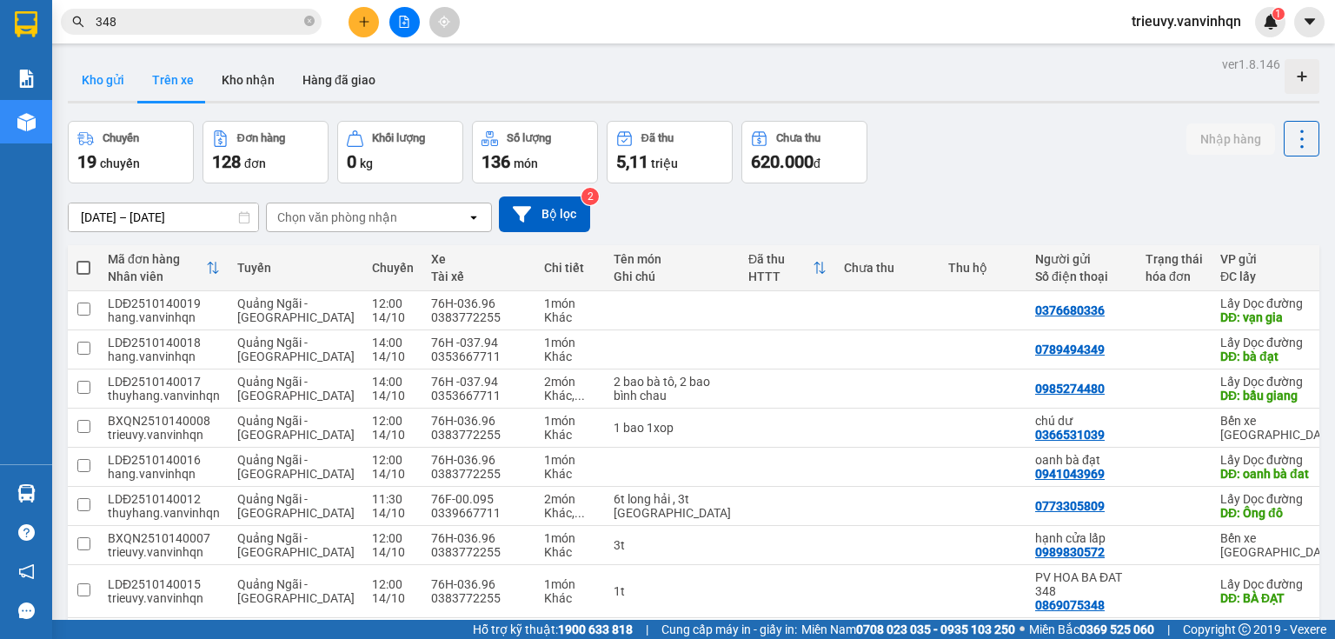
click at [112, 92] on button "Kho gửi" at bounding box center [103, 80] width 70 height 42
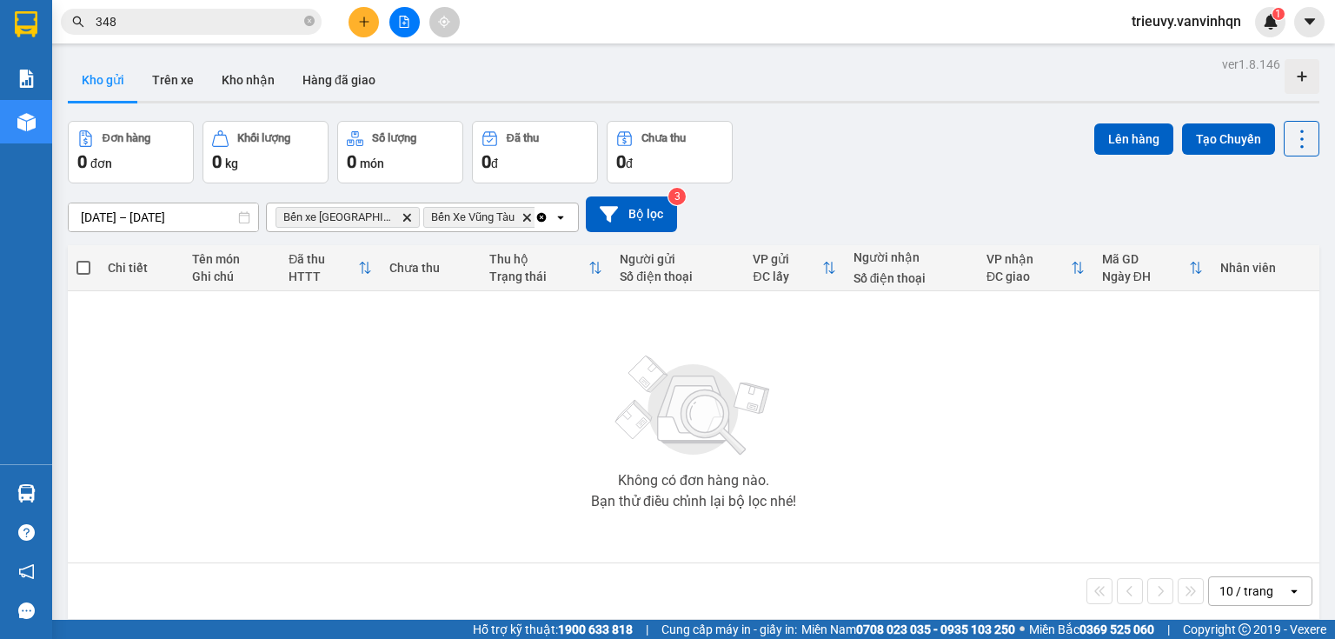
click at [370, 29] on button at bounding box center [364, 22] width 30 height 30
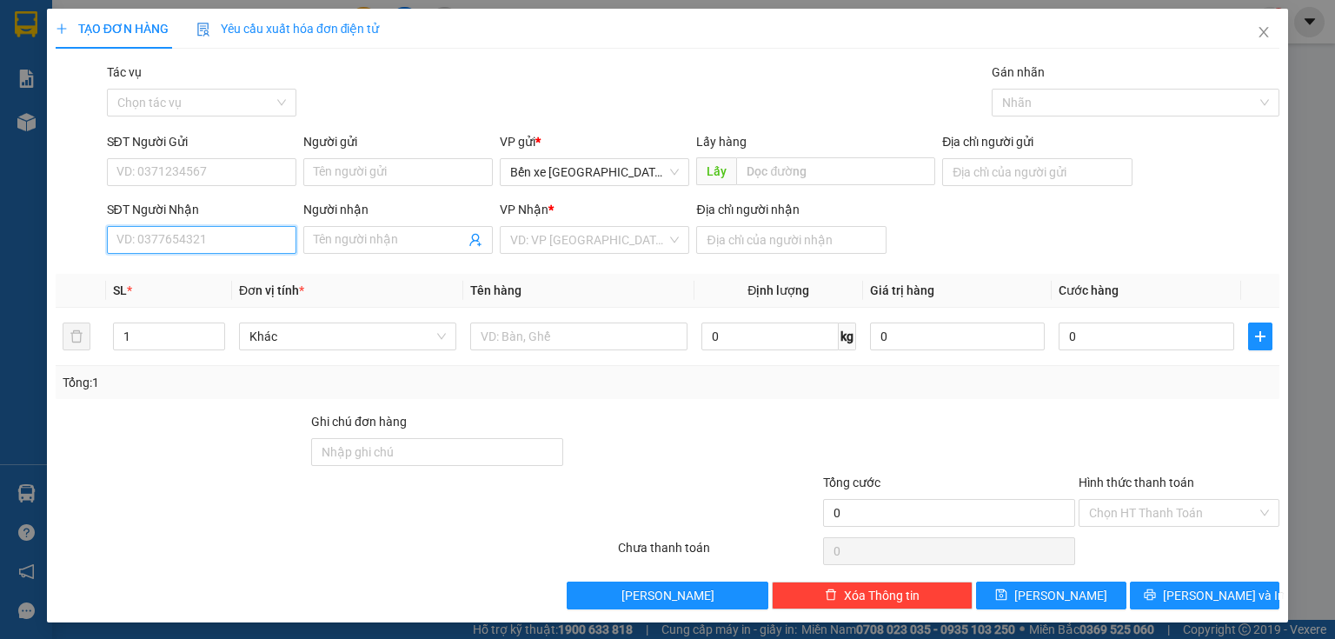
click at [234, 233] on input "SĐT Người Nhận" at bounding box center [201, 240] width 189 height 28
click at [142, 234] on input "0348339255" at bounding box center [201, 240] width 189 height 28
type input "0348339255"
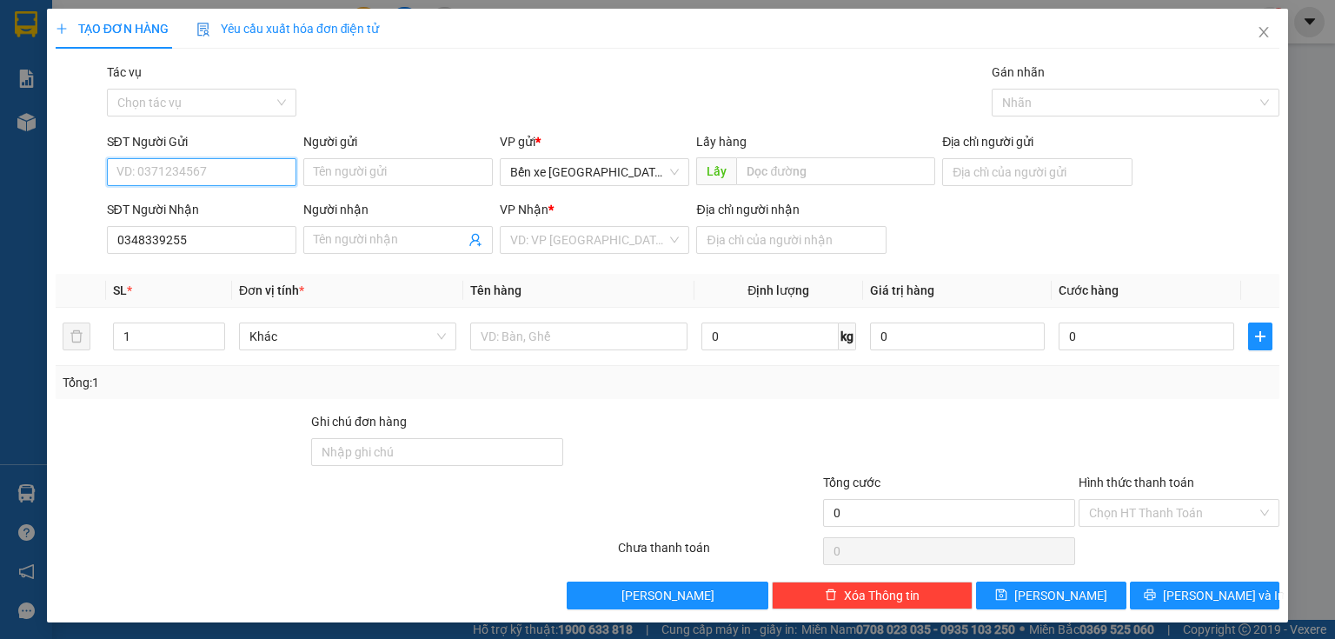
click at [212, 170] on input "SĐT Người Gửi" at bounding box center [201, 172] width 189 height 28
type input "0867864399"
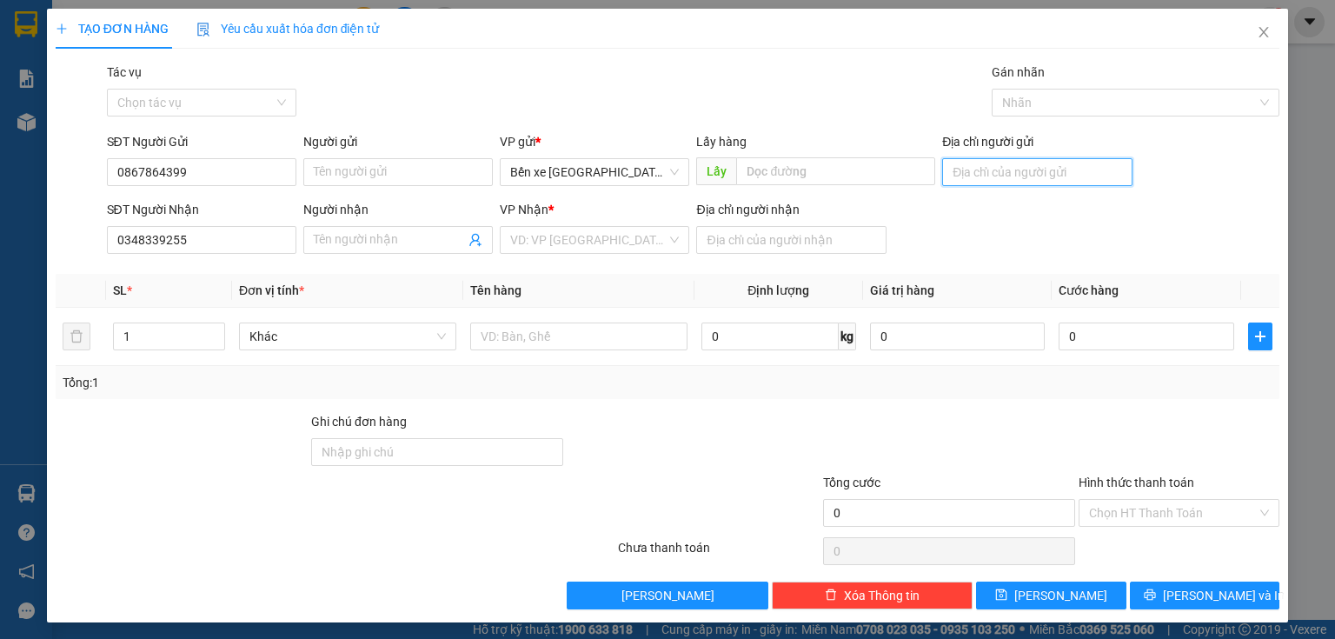
click at [1066, 175] on input "Địa chỉ người gửi" at bounding box center [1036, 172] width 189 height 28
type input "BXQN"
click at [647, 243] on input "search" at bounding box center [588, 240] width 156 height 26
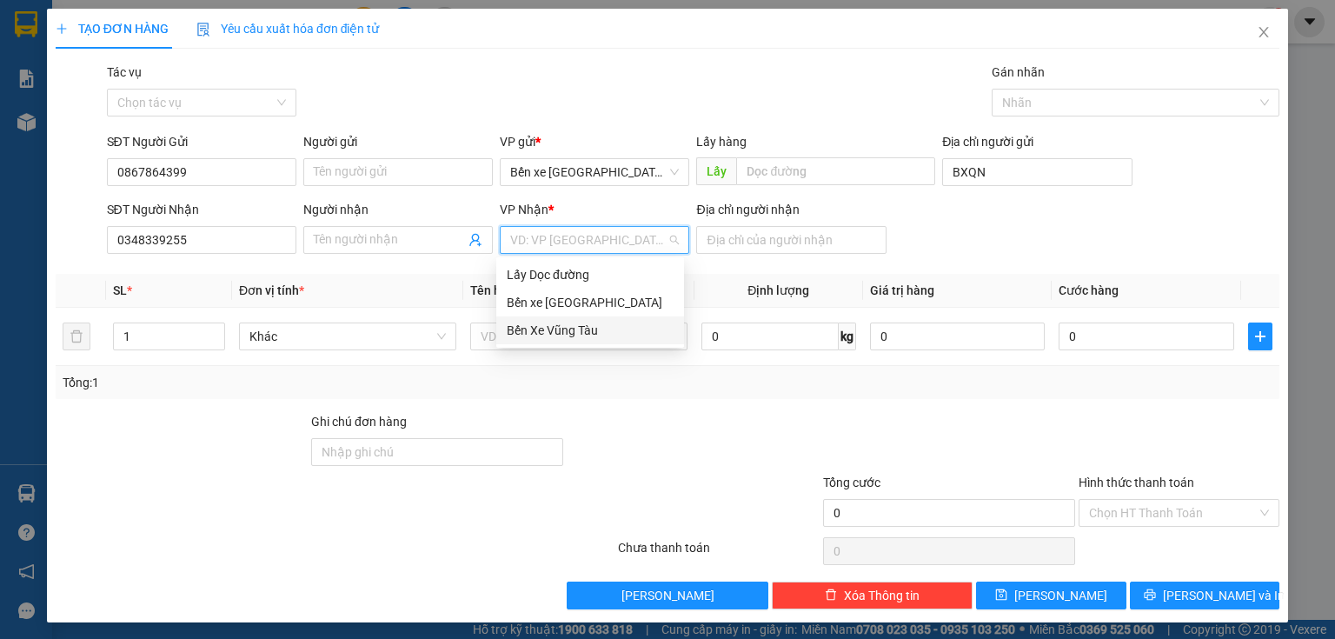
drag, startPoint x: 554, startPoint y: 330, endPoint x: 572, endPoint y: 314, distance: 24.6
click at [555, 329] on div "Bến Xe Vũng Tàu" at bounding box center [590, 330] width 167 height 19
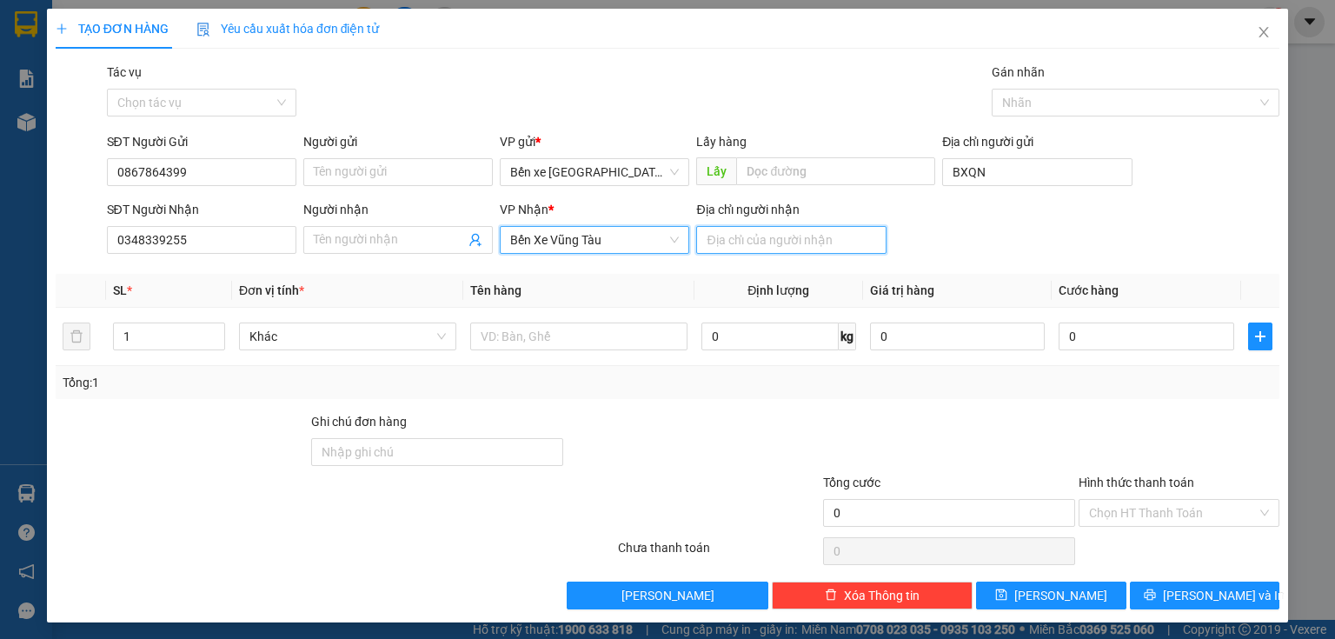
click at [767, 240] on input "Địa chỉ người nhận" at bounding box center [790, 240] width 189 height 28
type input "sa huỳnh"
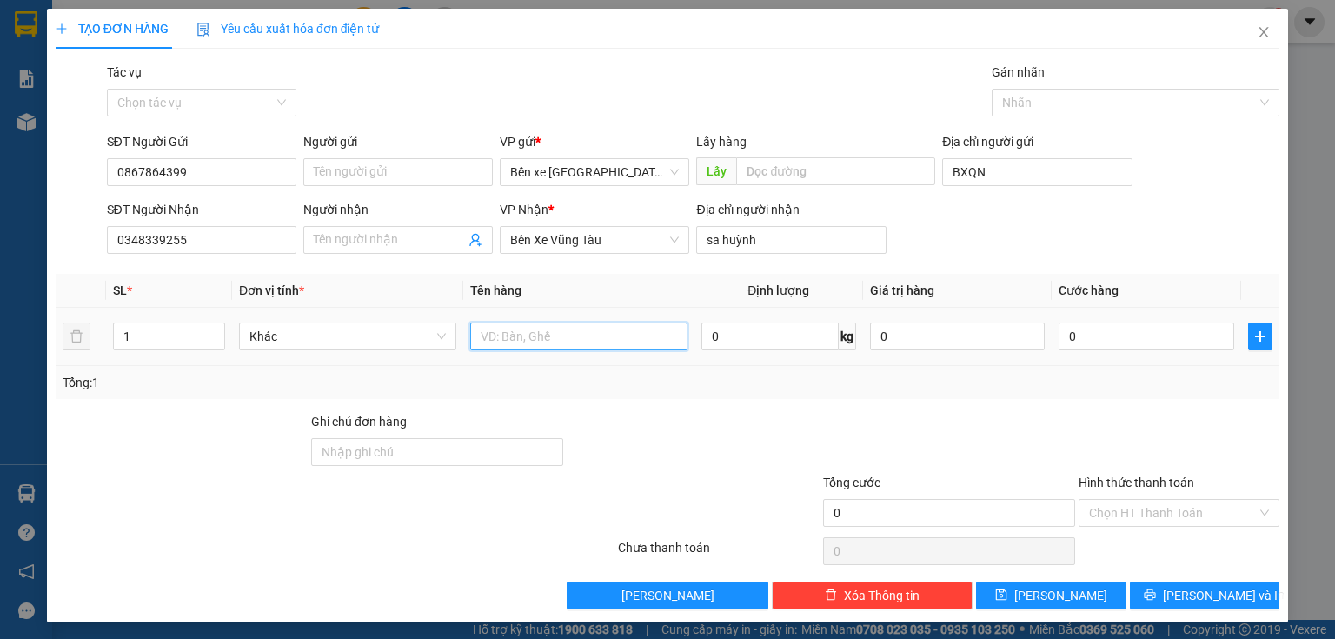
click at [634, 335] on input "text" at bounding box center [578, 336] width 217 height 28
type input "1 bao"
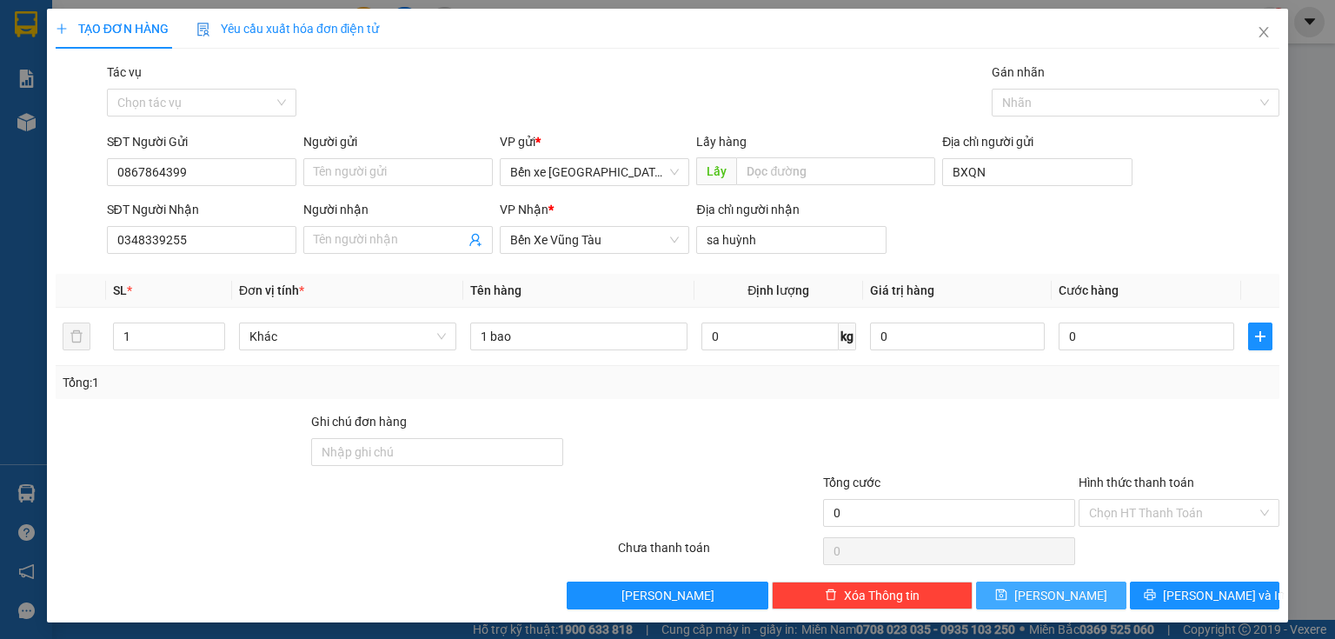
click at [1060, 595] on span "[PERSON_NAME]" at bounding box center [1060, 595] width 93 height 19
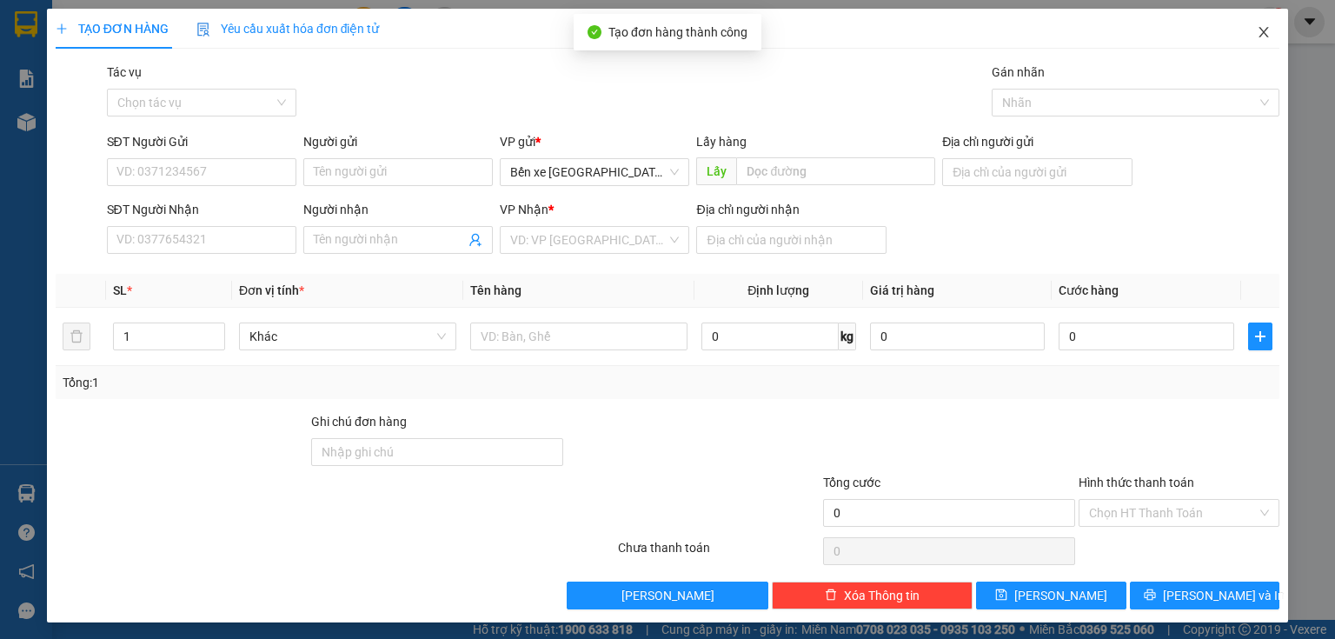
click at [1259, 37] on icon "close" at bounding box center [1264, 32] width 14 height 14
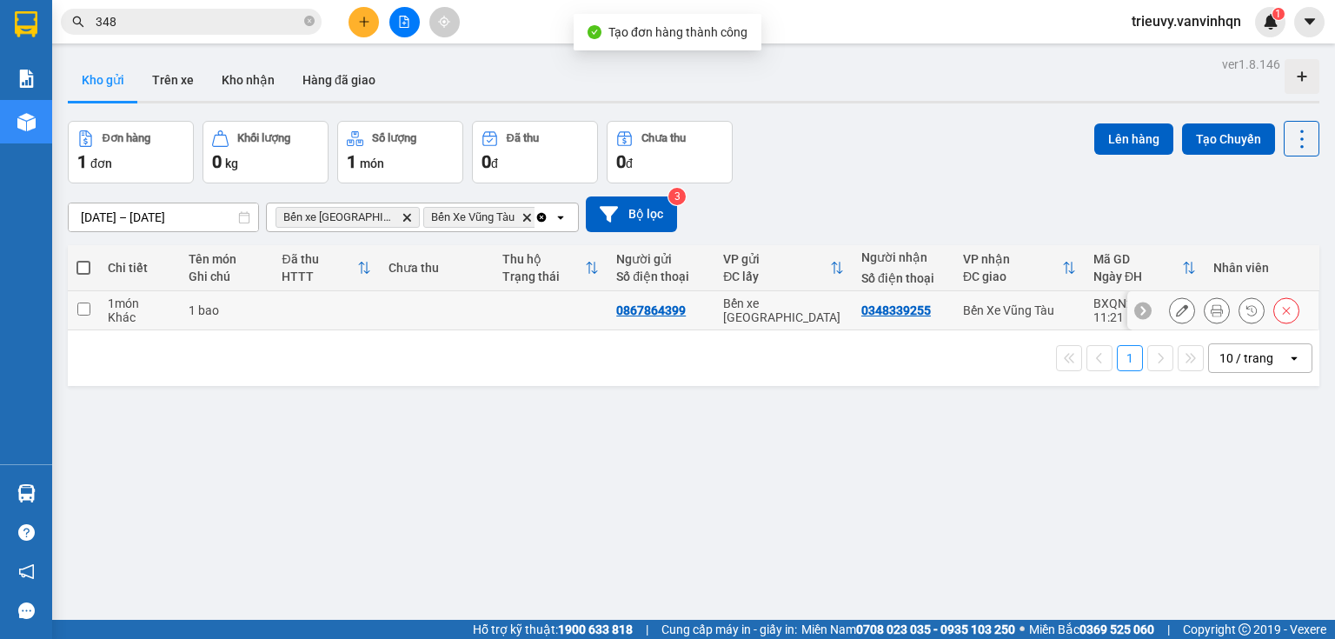
click at [285, 307] on td at bounding box center [326, 310] width 107 height 39
checkbox input "true"
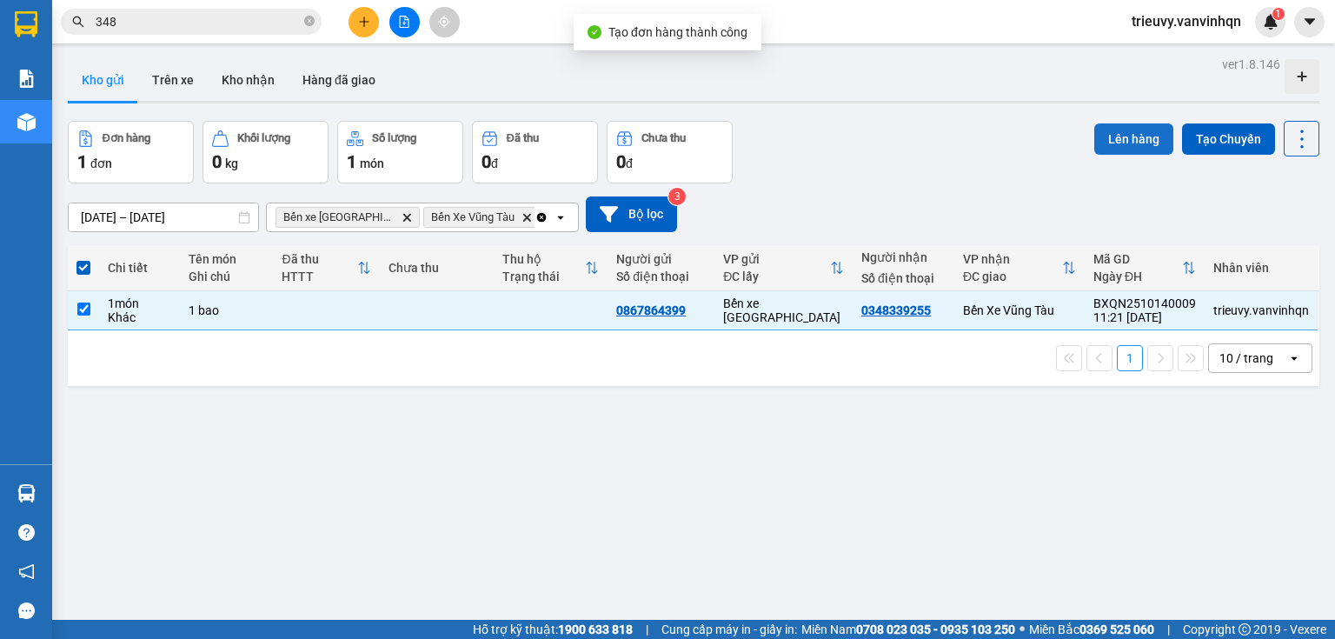
click at [1123, 136] on button "Lên hàng" at bounding box center [1133, 138] width 79 height 31
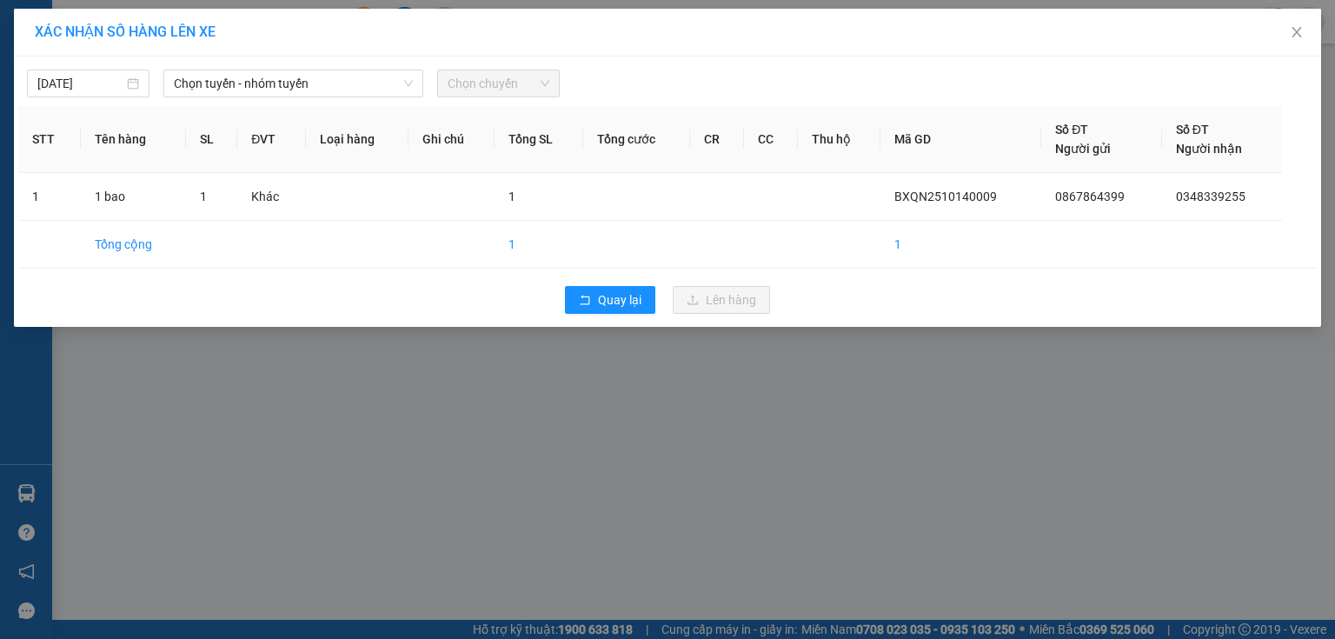
click at [425, 87] on div "Chọn tuyến - nhóm tuyến" at bounding box center [293, 84] width 274 height 28
drag, startPoint x: 319, startPoint y: 70, endPoint x: 316, endPoint y: 87, distance: 17.6
click at [317, 83] on span "Chọn tuyến - nhóm tuyến" at bounding box center [293, 83] width 239 height 26
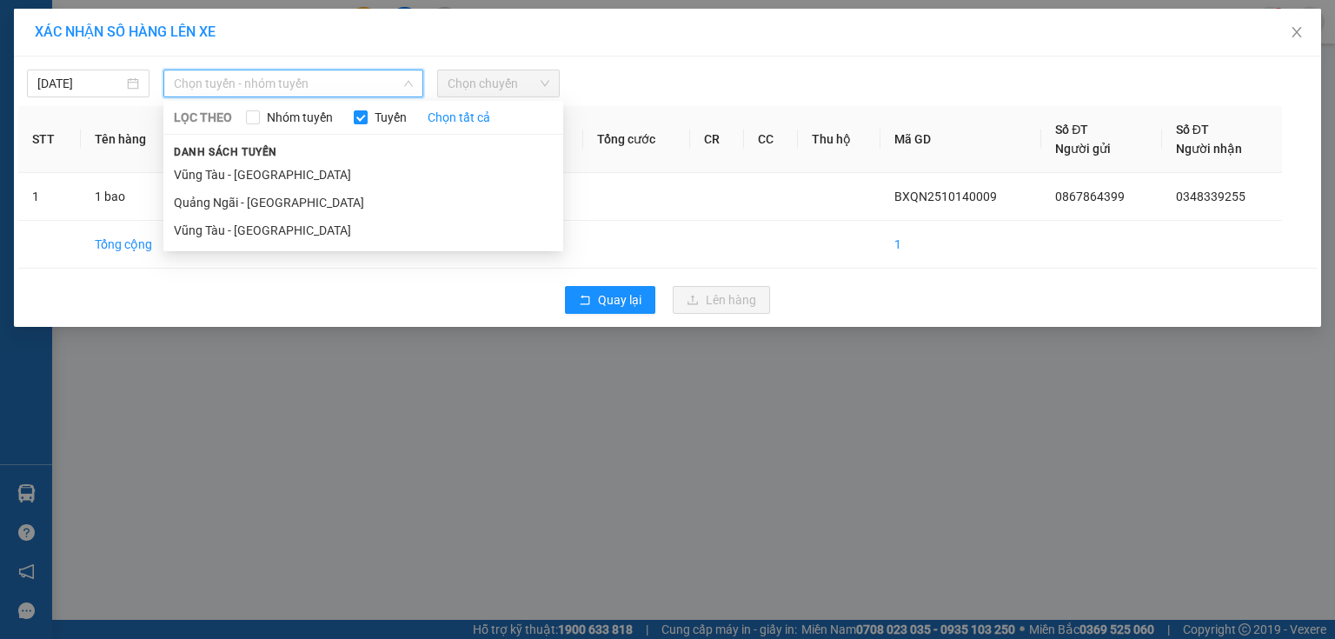
drag, startPoint x: 282, startPoint y: 200, endPoint x: 330, endPoint y: 156, distance: 64.6
click at [282, 199] on li "Quảng Ngãi - [GEOGRAPHIC_DATA]" at bounding box center [363, 203] width 400 height 28
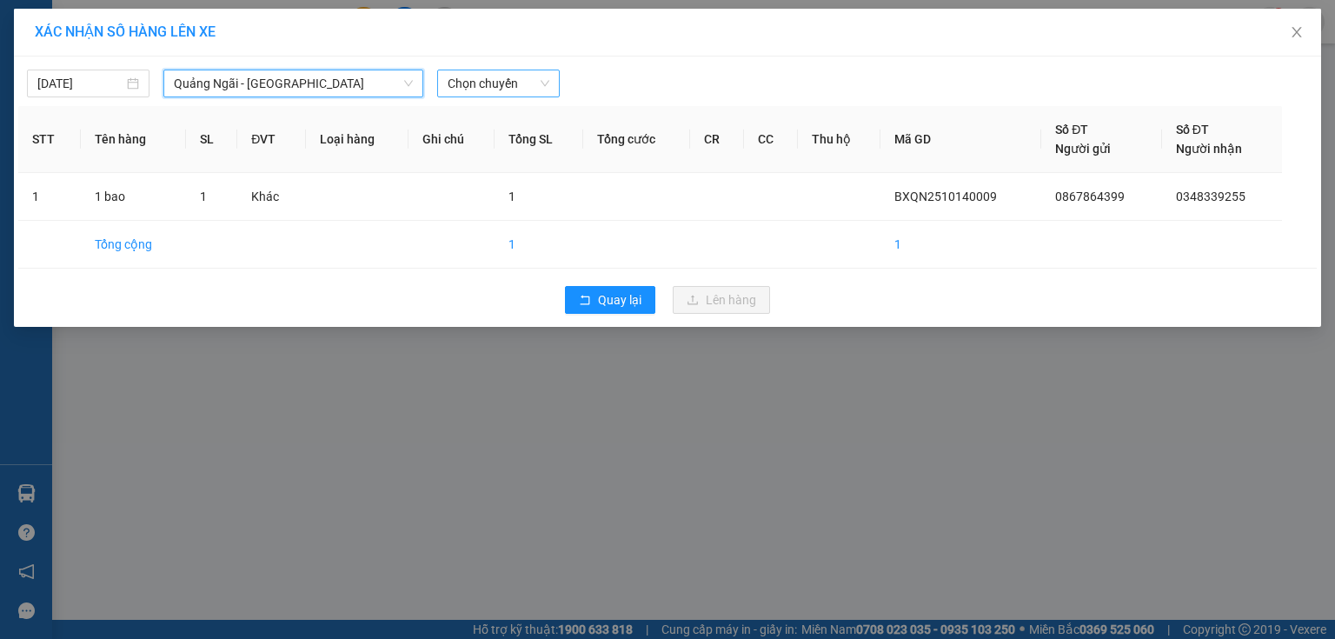
click at [482, 87] on span "Chọn chuyến" at bounding box center [499, 83] width 102 height 26
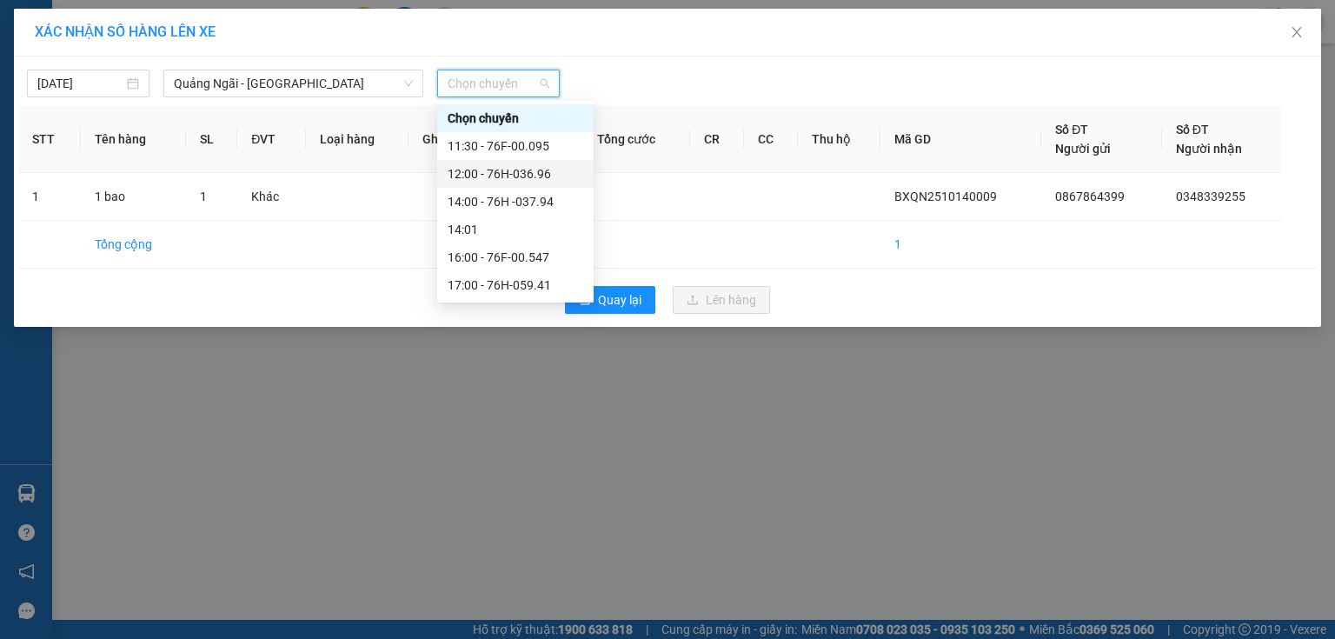
click at [553, 180] on div "12:00 - 76H-036.96" at bounding box center [516, 173] width 136 height 19
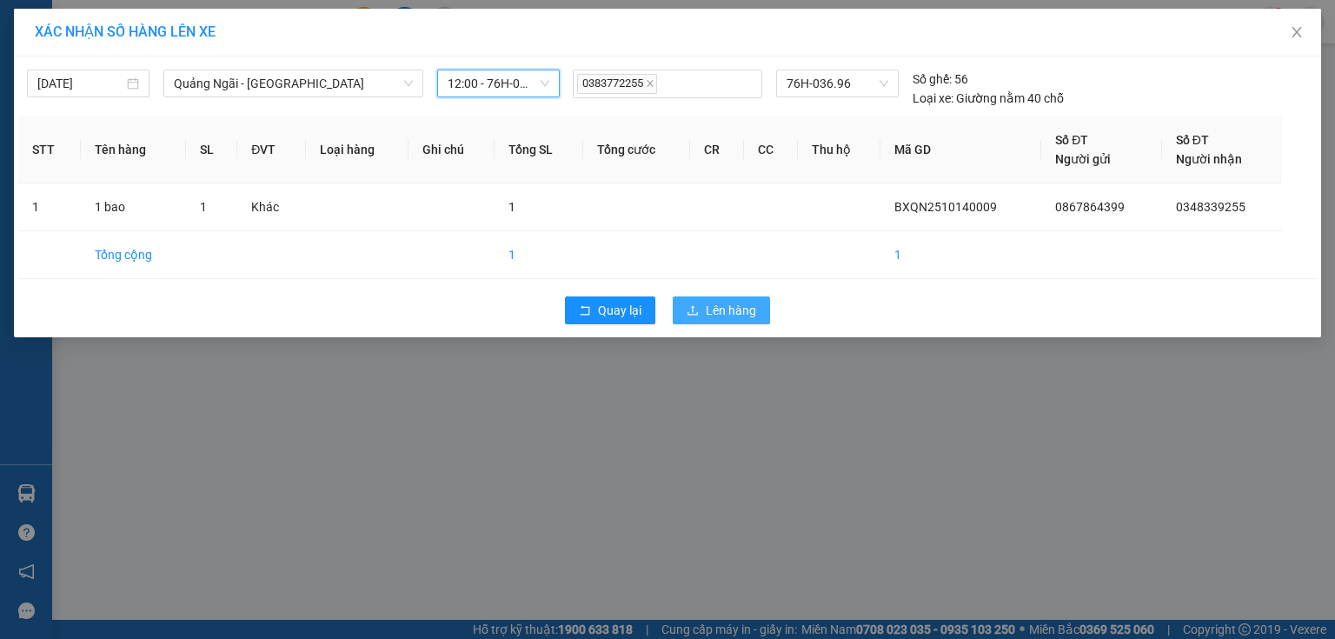
click at [692, 299] on button "Lên hàng" at bounding box center [721, 310] width 97 height 28
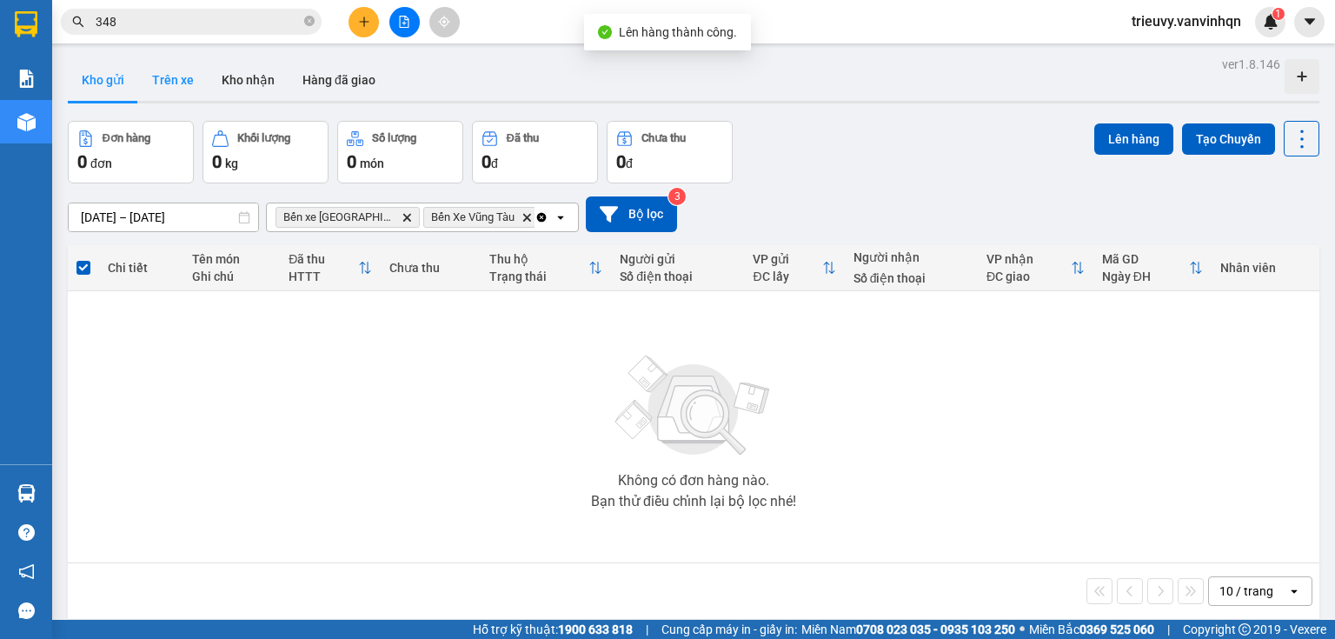
click at [170, 83] on button "Trên xe" at bounding box center [173, 80] width 70 height 42
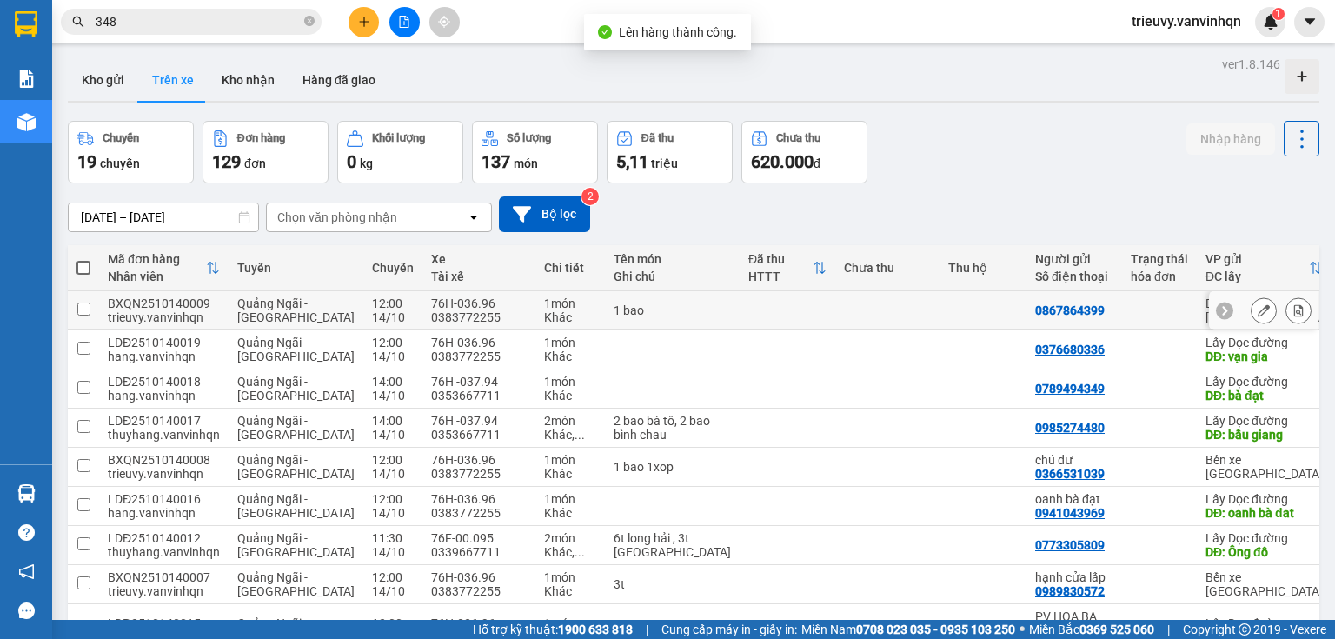
click at [1258, 311] on icon at bounding box center [1264, 310] width 12 height 12
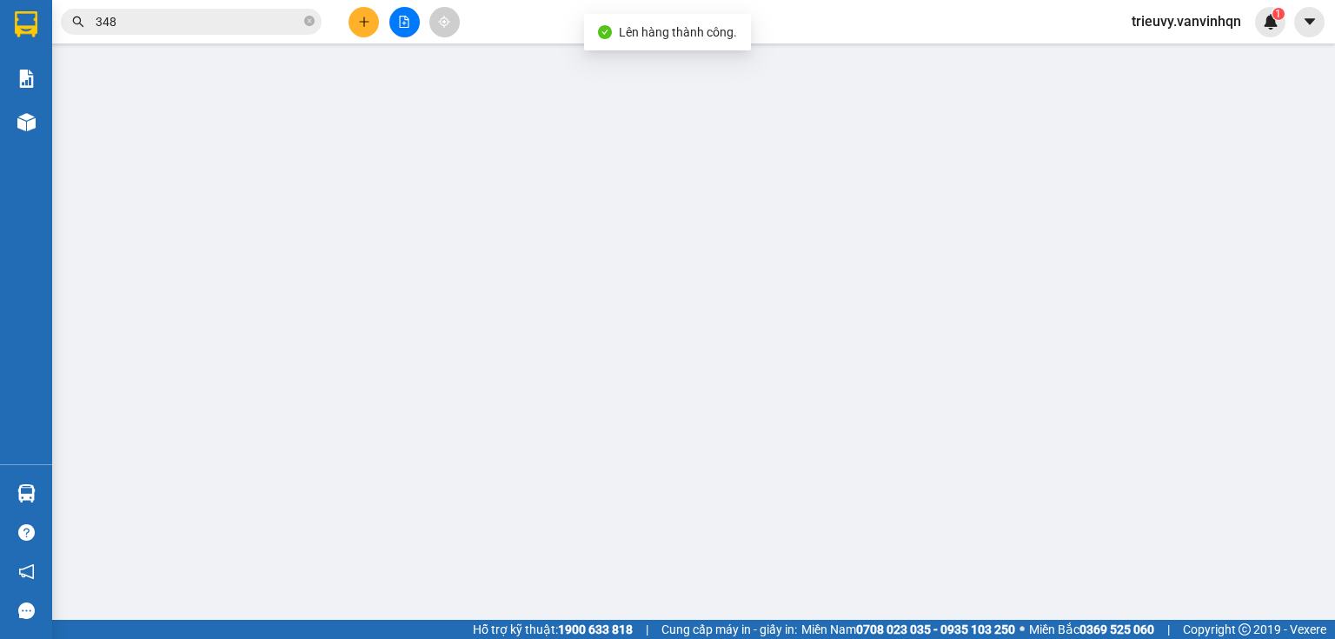
type input "0867864399"
type input "BXQN"
type input "0348339255"
type input "sa huỳnh"
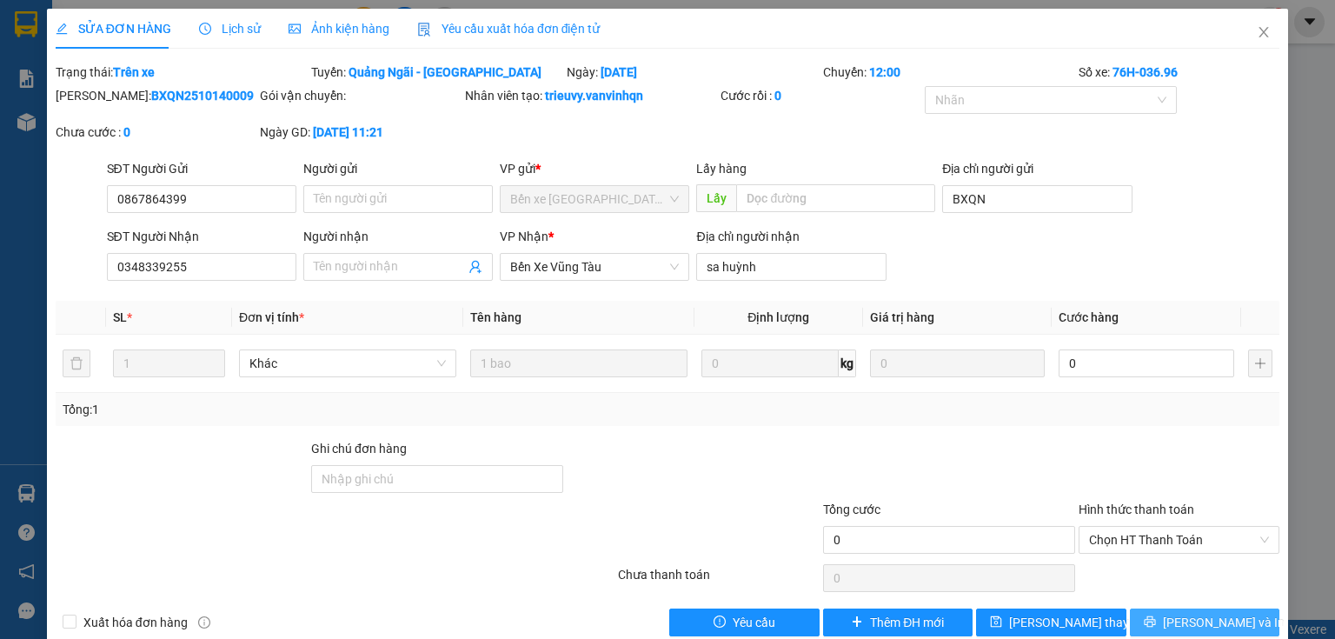
click at [1175, 617] on button "[PERSON_NAME] và In" at bounding box center [1205, 622] width 150 height 28
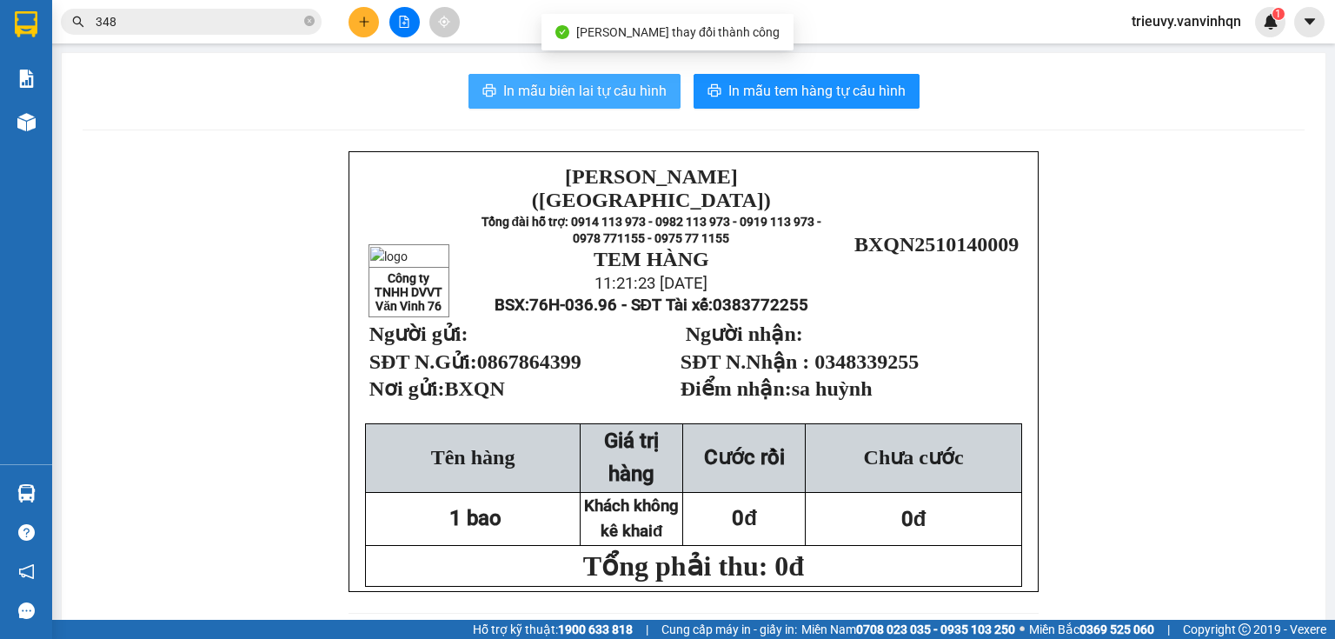
click at [620, 97] on span "In mẫu biên lai tự cấu hình" at bounding box center [584, 91] width 163 height 22
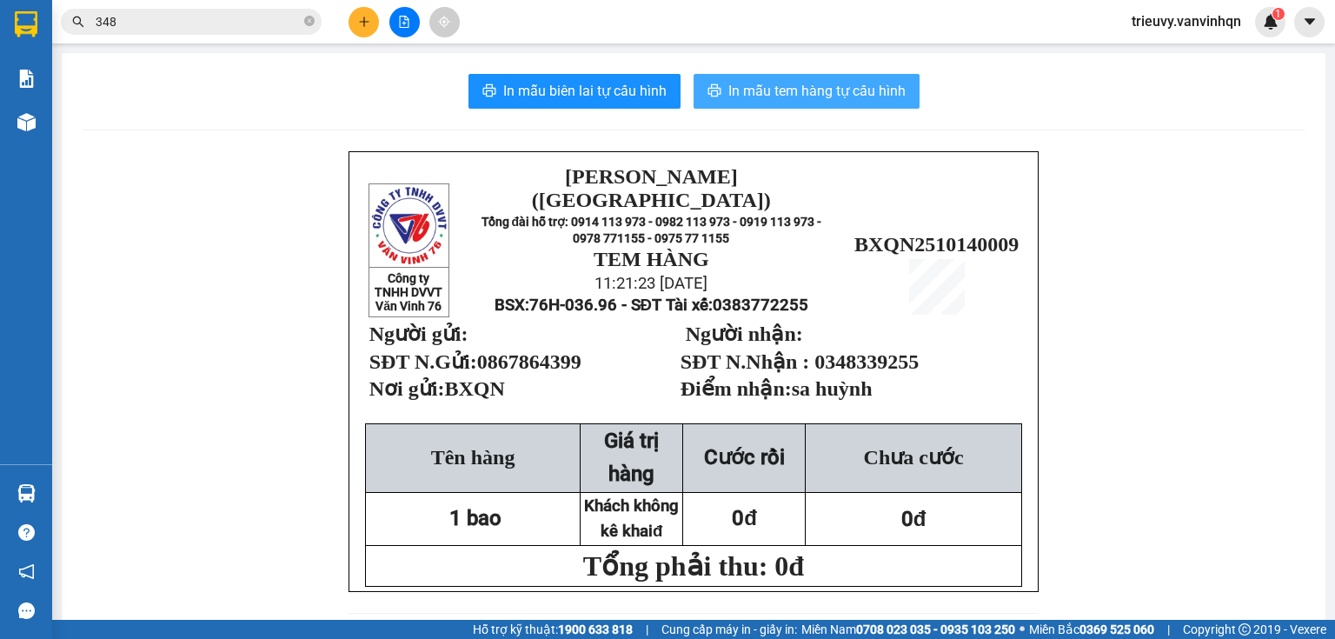
click at [807, 90] on span "In mẫu tem hàng tự cấu hình" at bounding box center [816, 91] width 177 height 22
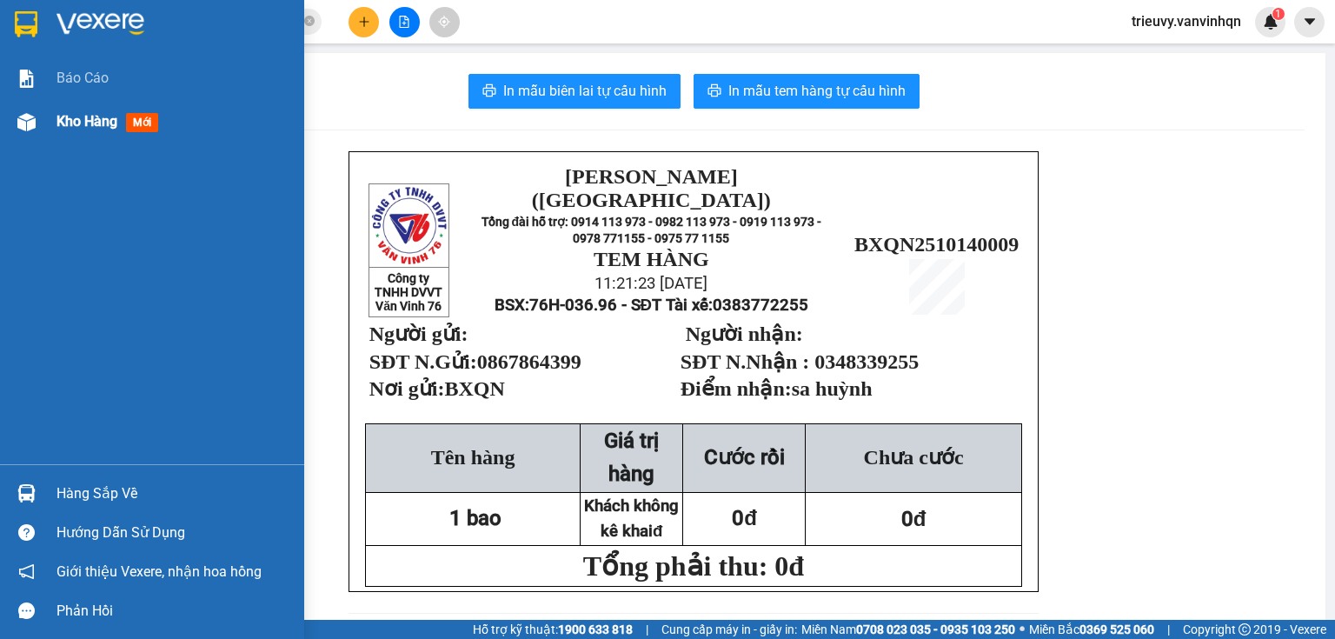
click at [64, 122] on span "Kho hàng" at bounding box center [86, 121] width 61 height 17
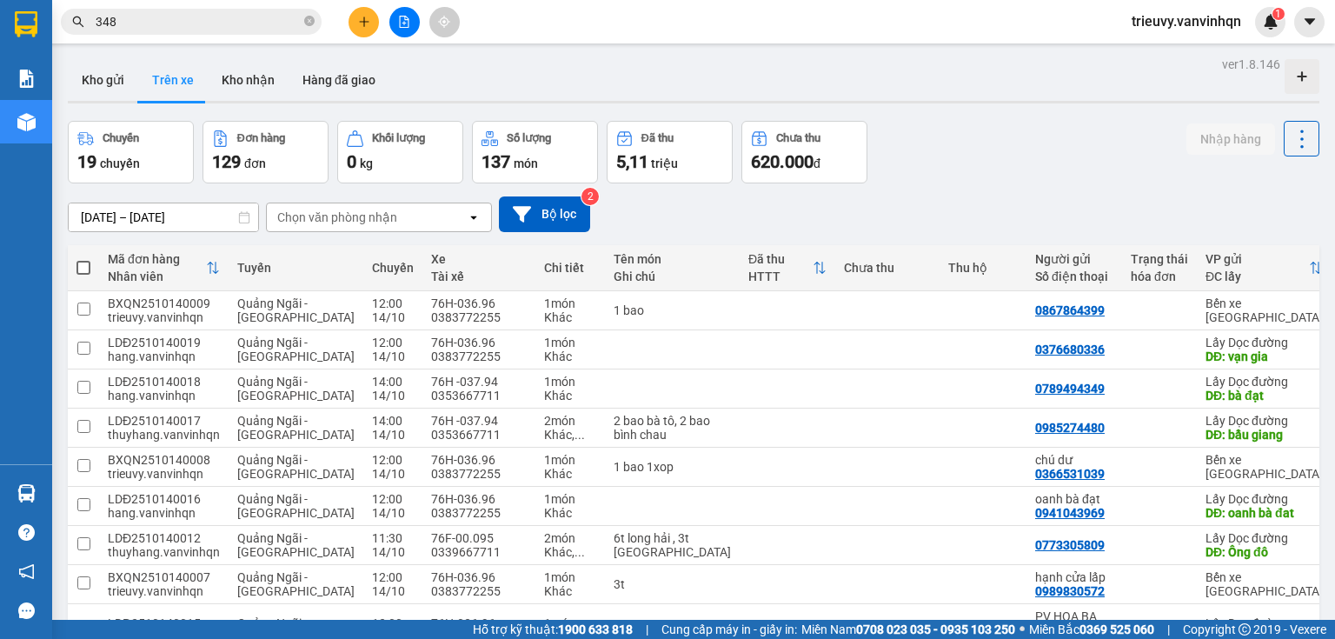
drag, startPoint x: 414, startPoint y: 25, endPoint x: 391, endPoint y: 35, distance: 24.5
click at [409, 27] on button at bounding box center [404, 22] width 30 height 30
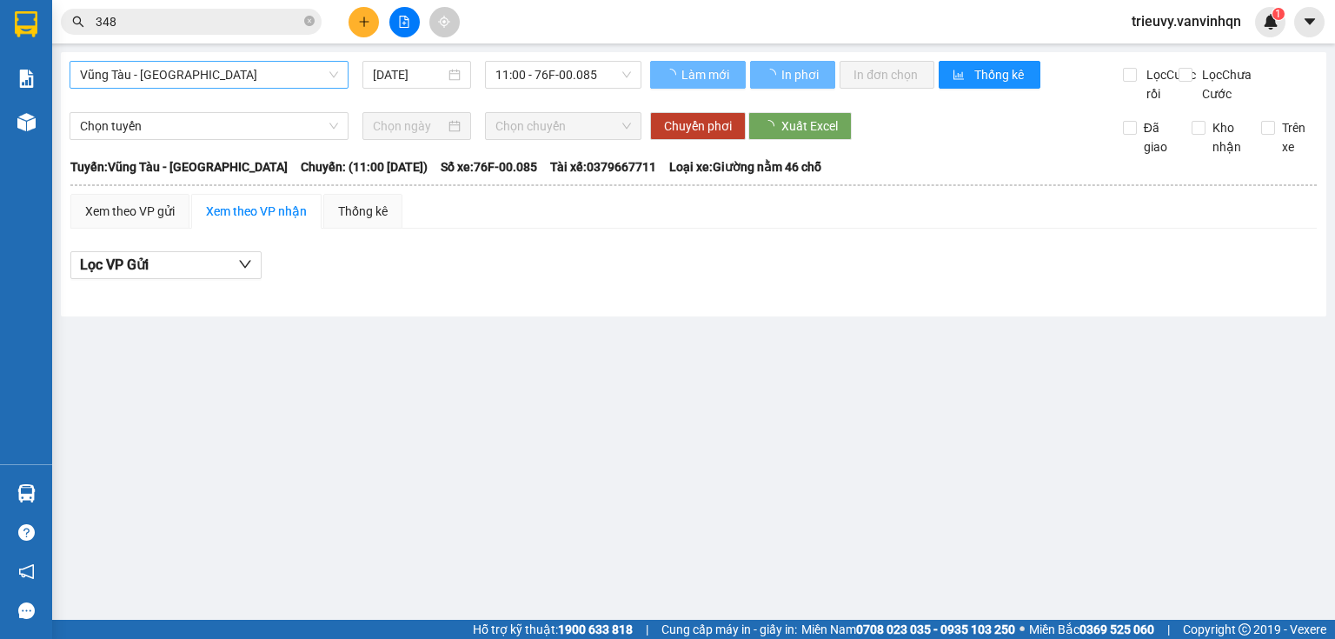
drag, startPoint x: 222, startPoint y: 81, endPoint x: 212, endPoint y: 88, distance: 11.8
click at [219, 83] on span "Vũng Tàu - [GEOGRAPHIC_DATA]" at bounding box center [209, 75] width 258 height 26
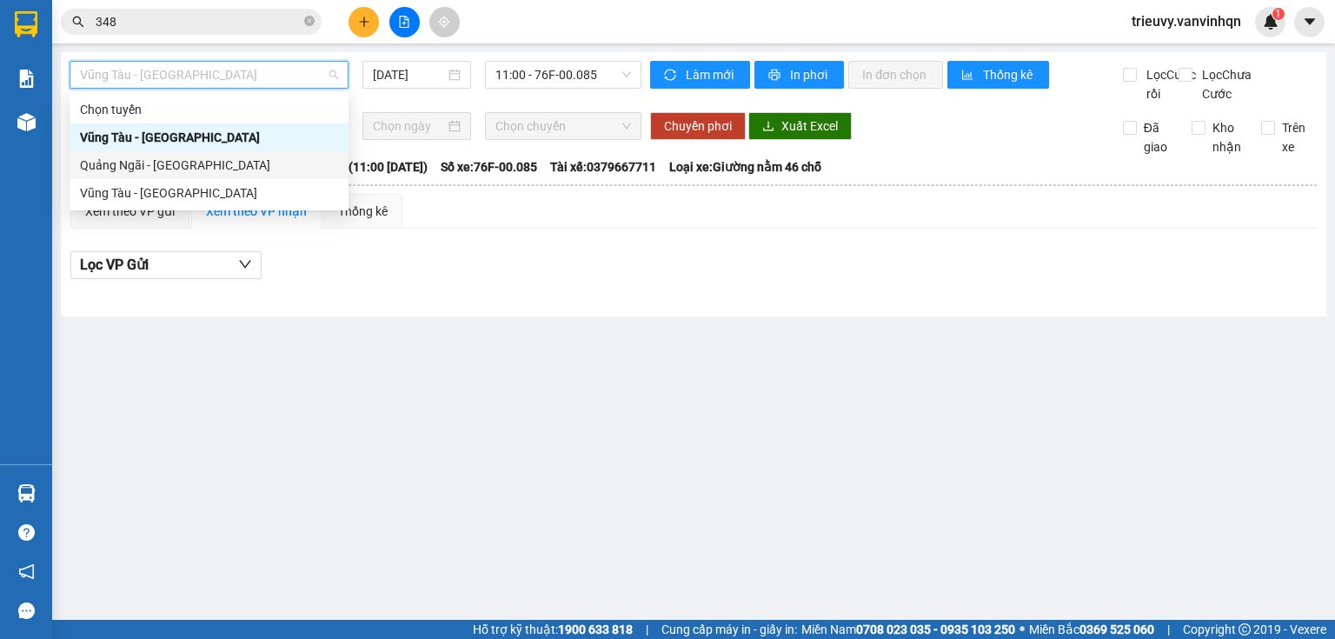
click at [163, 157] on div "Quảng Ngãi - [GEOGRAPHIC_DATA]" at bounding box center [209, 165] width 258 height 19
type input "[DATE]"
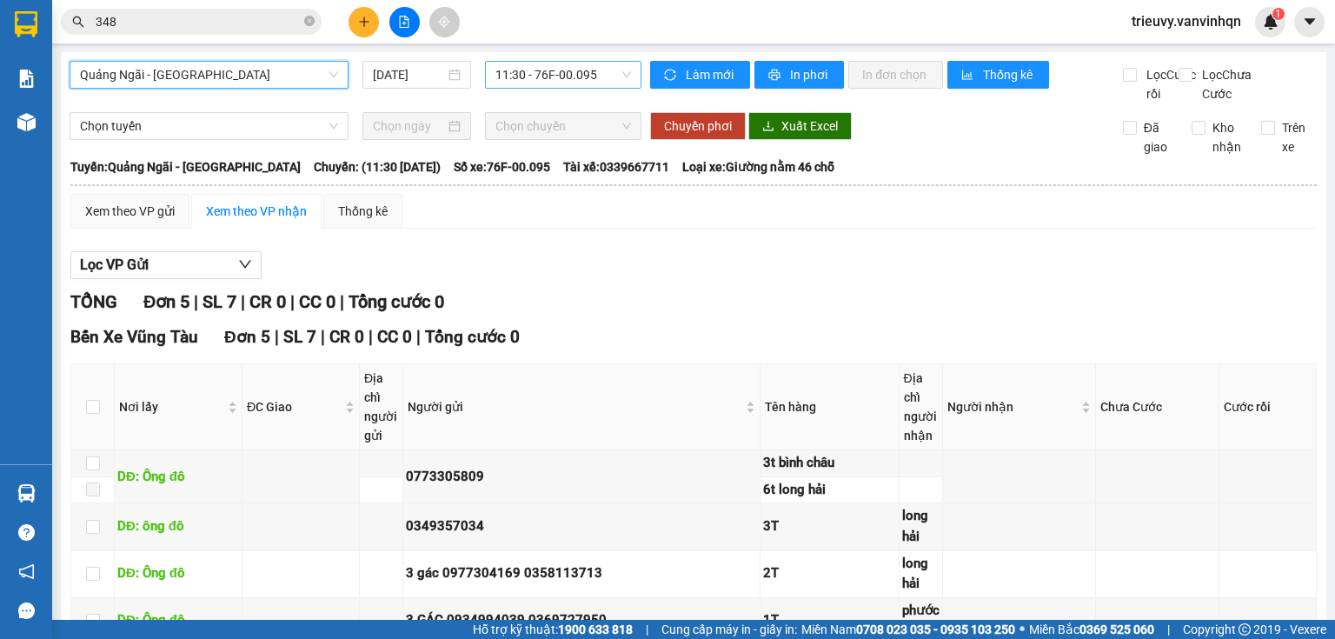
click at [558, 75] on span "11:30 - 76F-00.095" at bounding box center [563, 75] width 136 height 26
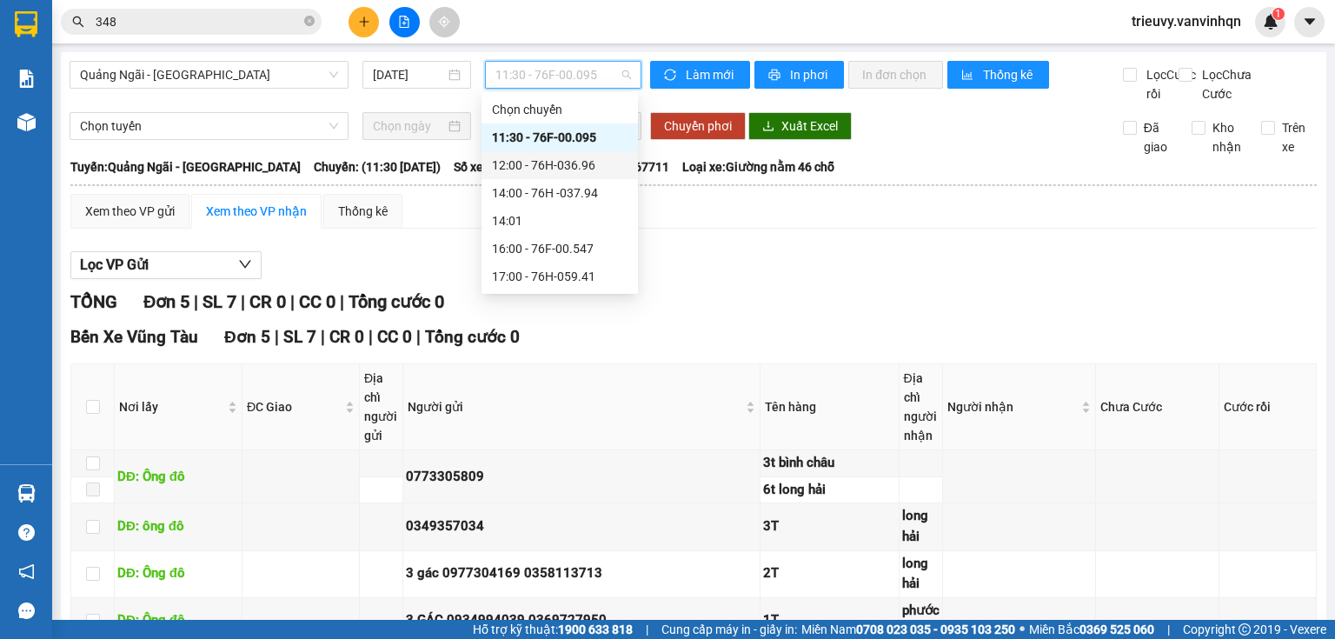
click at [590, 163] on div "12:00 - 76H-036.96" at bounding box center [560, 165] width 136 height 19
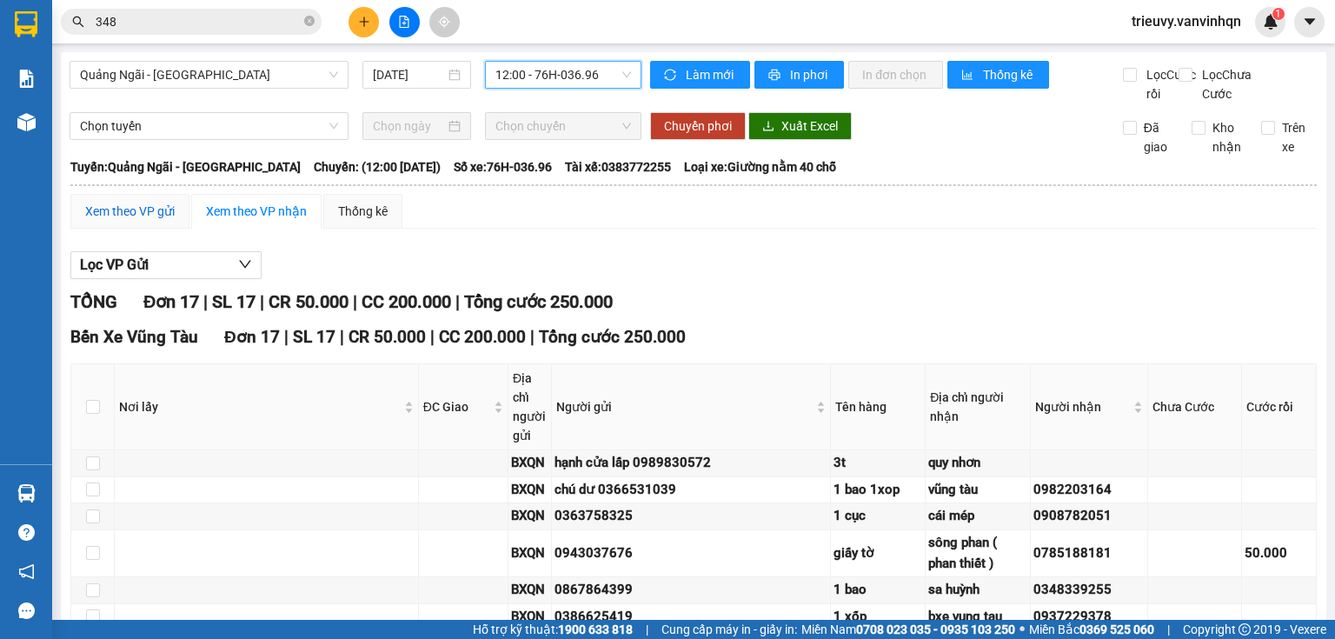
click at [151, 221] on div "Xem theo VP gửi" at bounding box center [130, 211] width 90 height 19
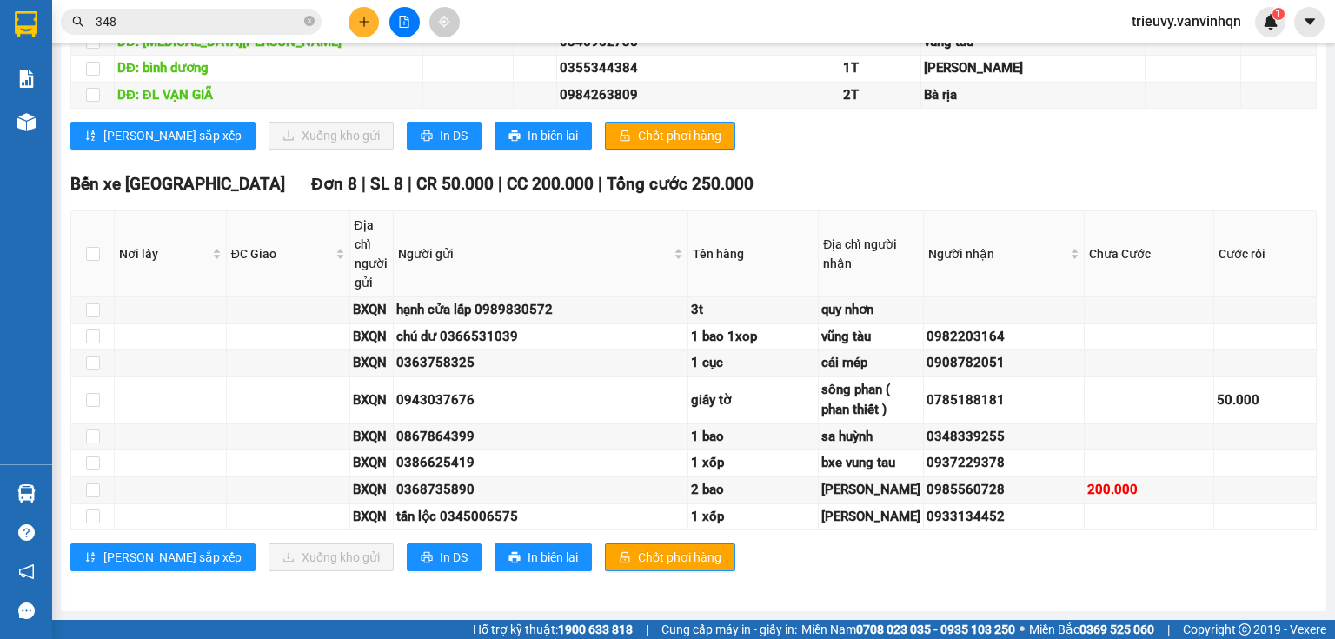
scroll to position [1498, 0]
click at [87, 429] on input "checkbox" at bounding box center [93, 436] width 14 height 14
checkbox input "true"
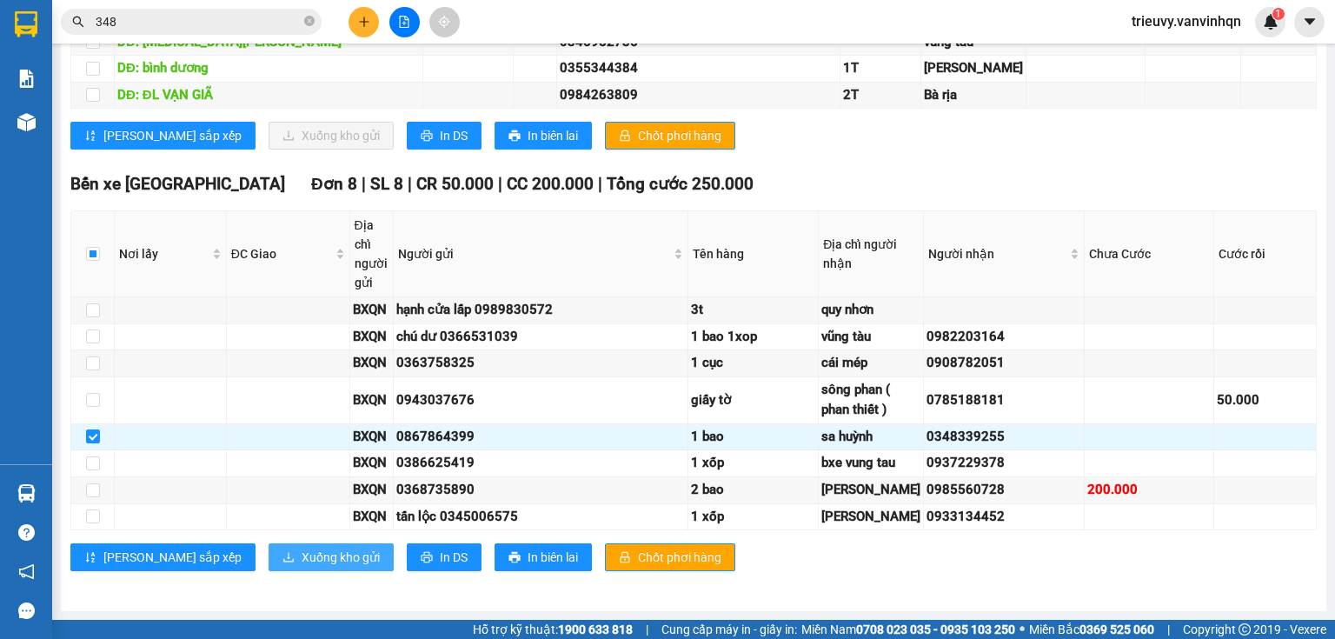
click at [302, 565] on span "Xuống kho gửi" at bounding box center [341, 557] width 78 height 19
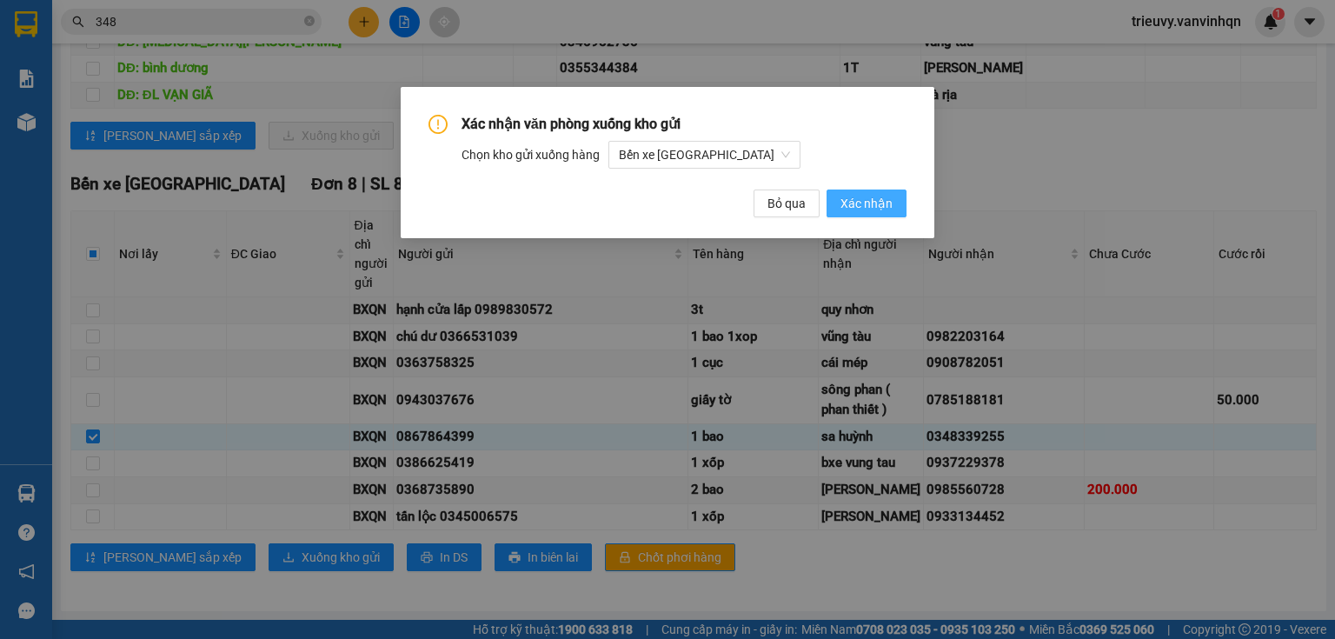
click at [850, 209] on span "Xác nhận" at bounding box center [866, 203] width 52 height 19
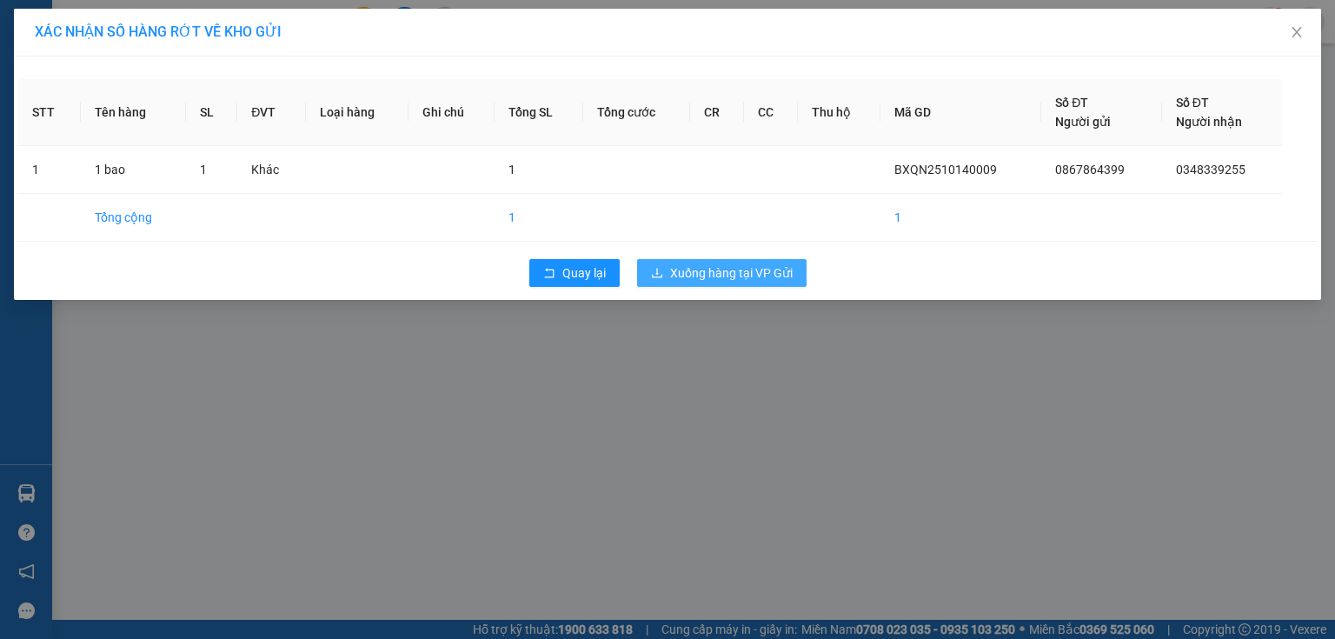
click at [781, 278] on span "Xuống hàng tại VP Gửi" at bounding box center [731, 272] width 123 height 19
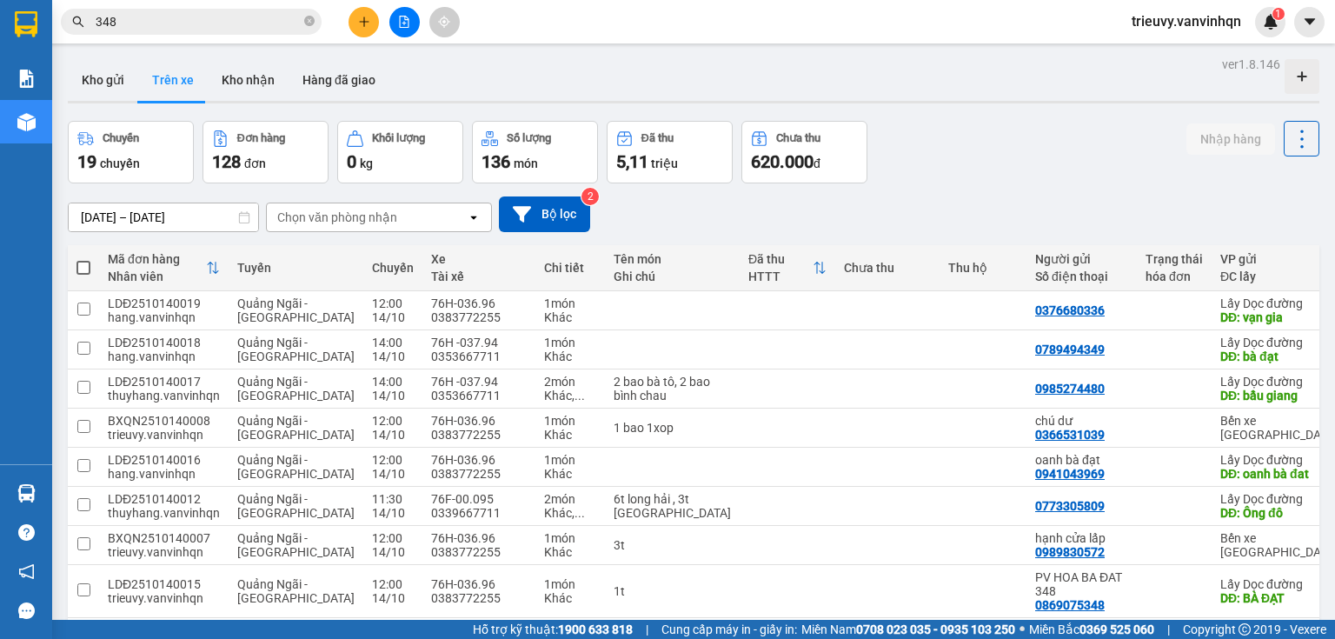
click at [1059, 149] on div "Chuyến 19 chuyến Đơn hàng 128 đơn Khối lượng 0 kg Số lượng 136 món Đã thu 5,11 …" at bounding box center [694, 152] width 1252 height 63
click at [373, 27] on button at bounding box center [364, 22] width 30 height 30
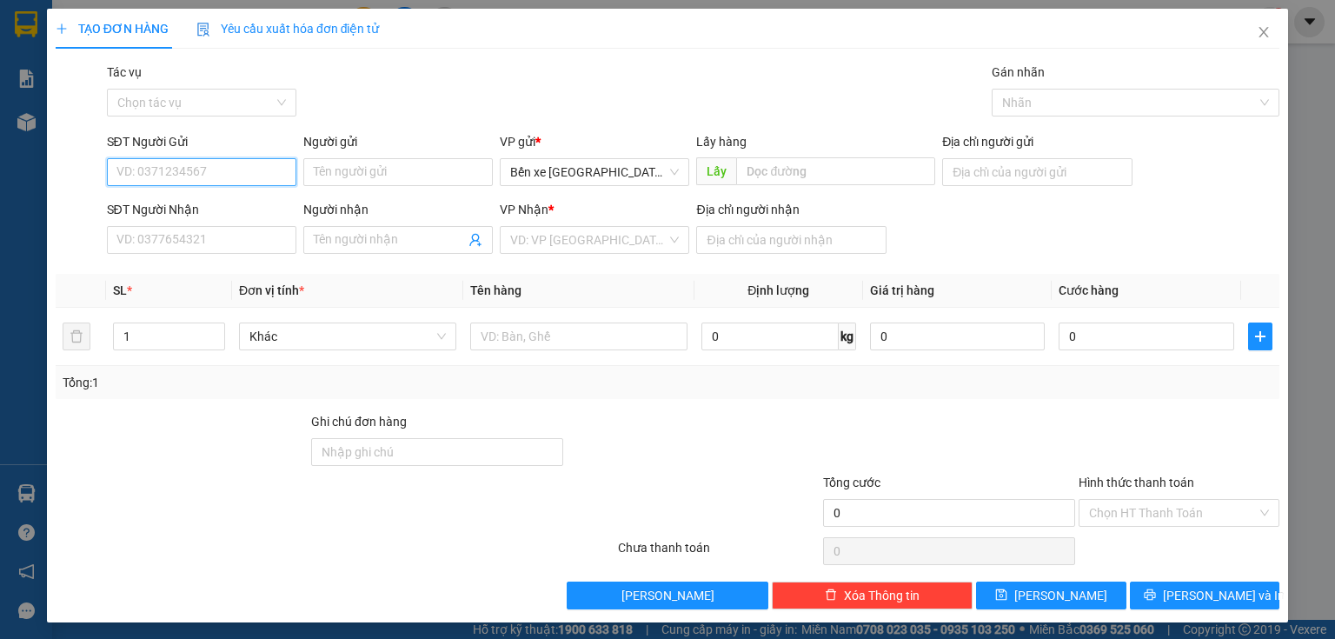
click at [116, 172] on input "SĐT Người Gửi" at bounding box center [201, 172] width 189 height 28
type input "0"
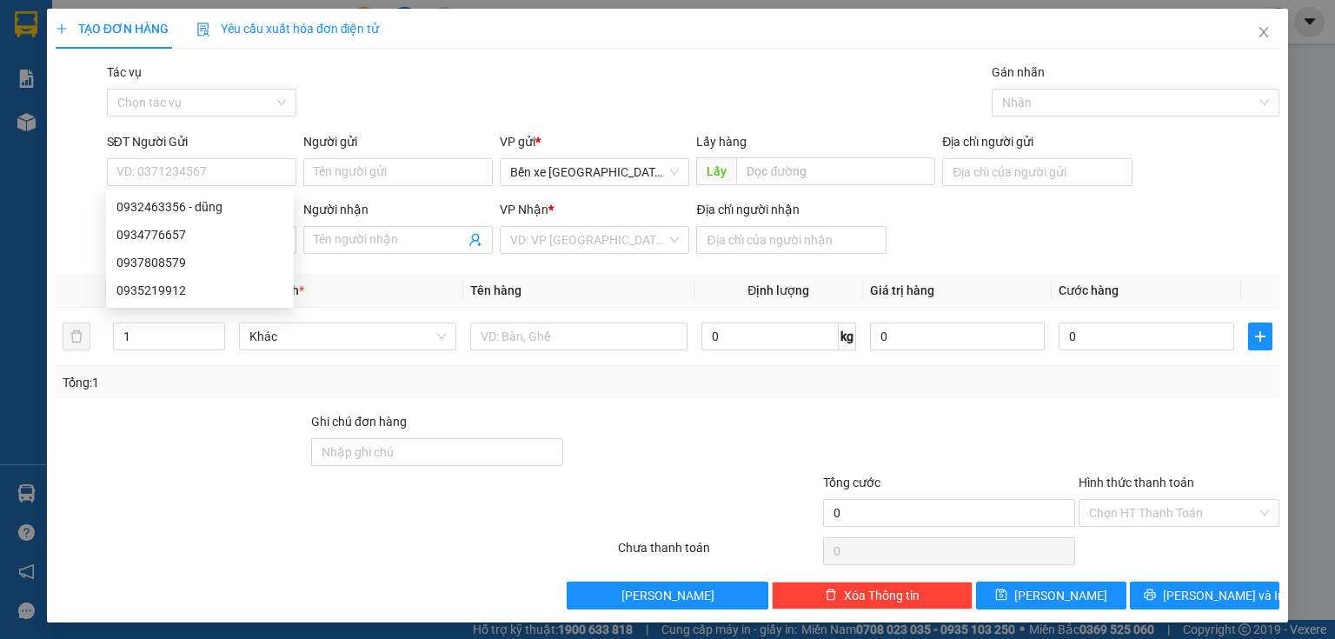
click at [113, 401] on div "Transit Pickup Surcharge Ids Transit Deliver Surcharge Ids Transit Deliver Surc…" at bounding box center [668, 336] width 1224 height 547
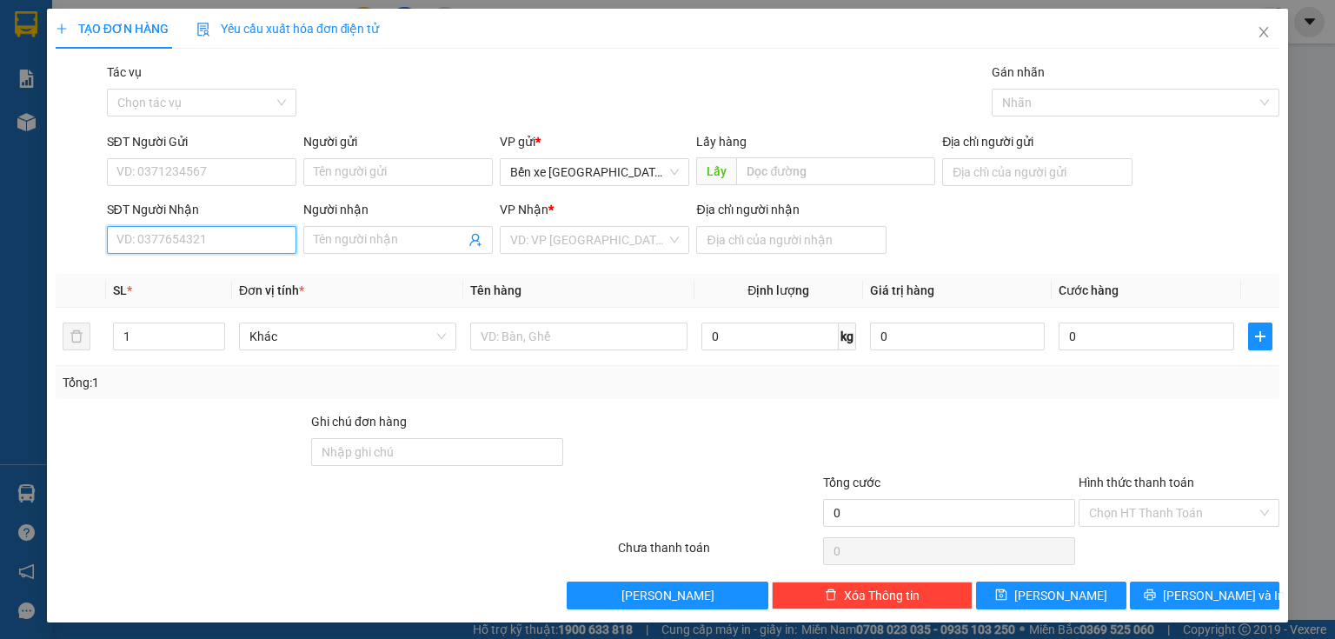
click at [222, 239] on input "SĐT Người Nhận" at bounding box center [201, 240] width 189 height 28
type input "0933914934"
drag, startPoint x: 146, startPoint y: 237, endPoint x: 183, endPoint y: 239, distance: 37.4
click at [183, 239] on input "0933914934" at bounding box center [201, 240] width 189 height 28
click at [342, 245] on input "Người nhận" at bounding box center [389, 239] width 151 height 19
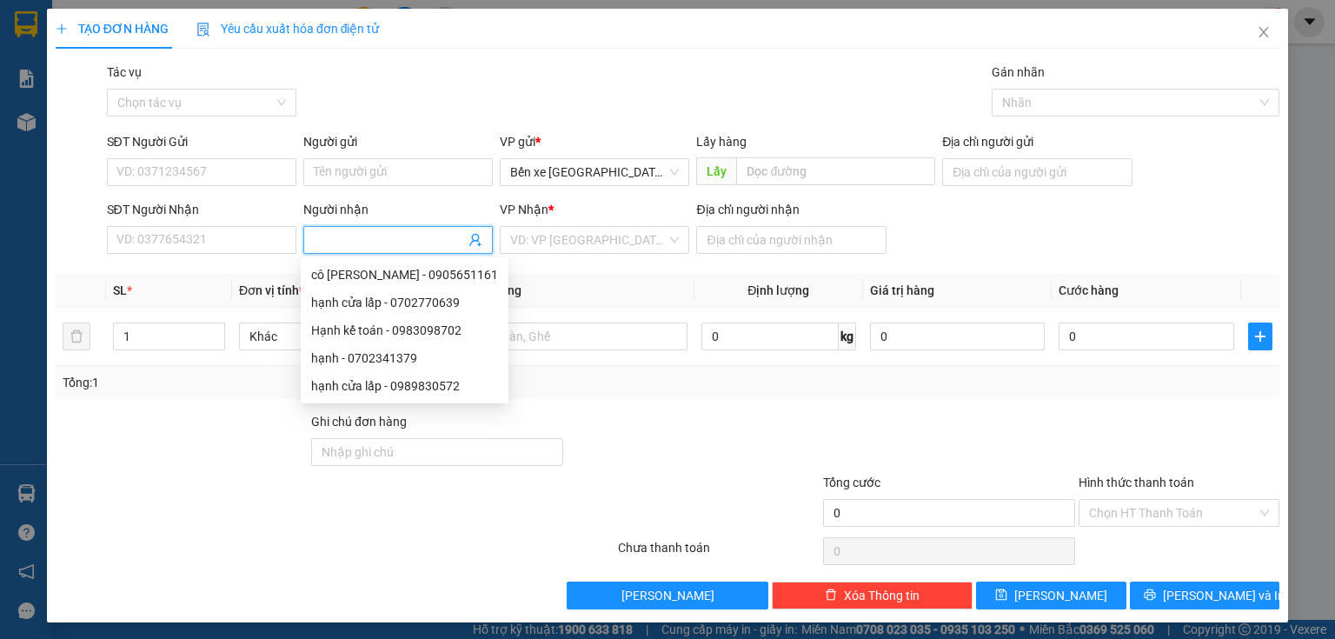
paste input "0933914934"
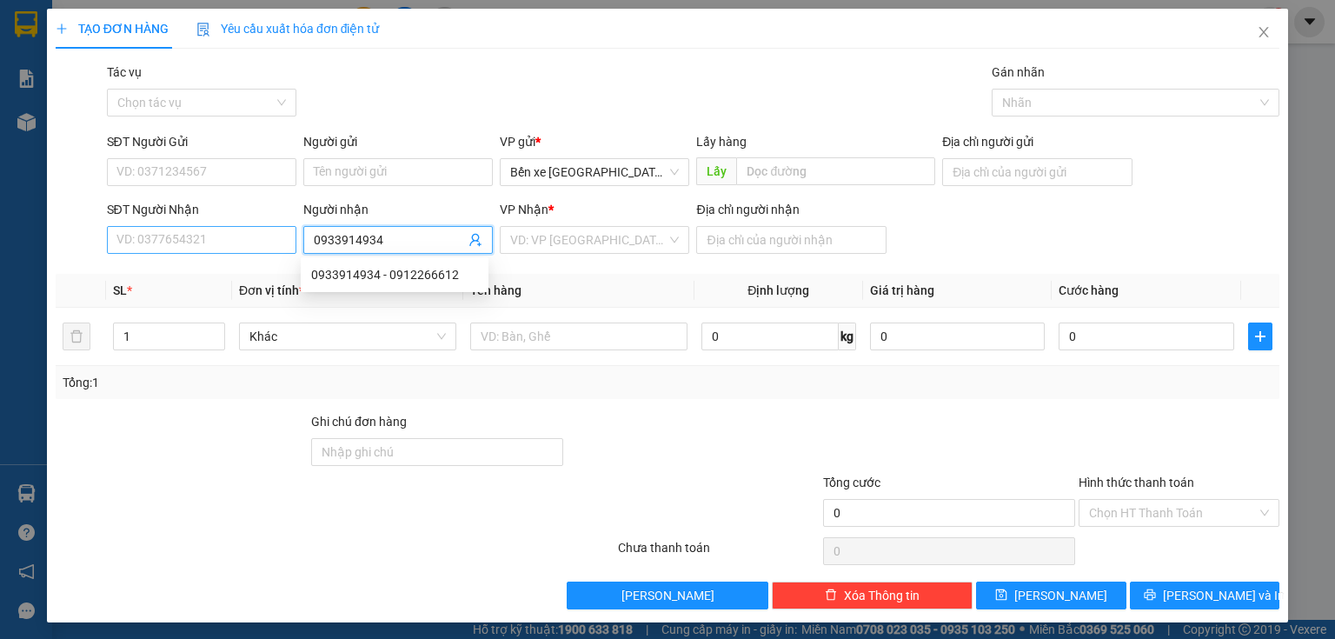
type input "0933914934"
click at [227, 234] on input "SĐT Người Nhận" at bounding box center [201, 240] width 189 height 28
click at [407, 236] on input "0933914934" at bounding box center [389, 239] width 151 height 19
click at [402, 281] on div "0933914934 - 0912266612" at bounding box center [394, 274] width 167 height 19
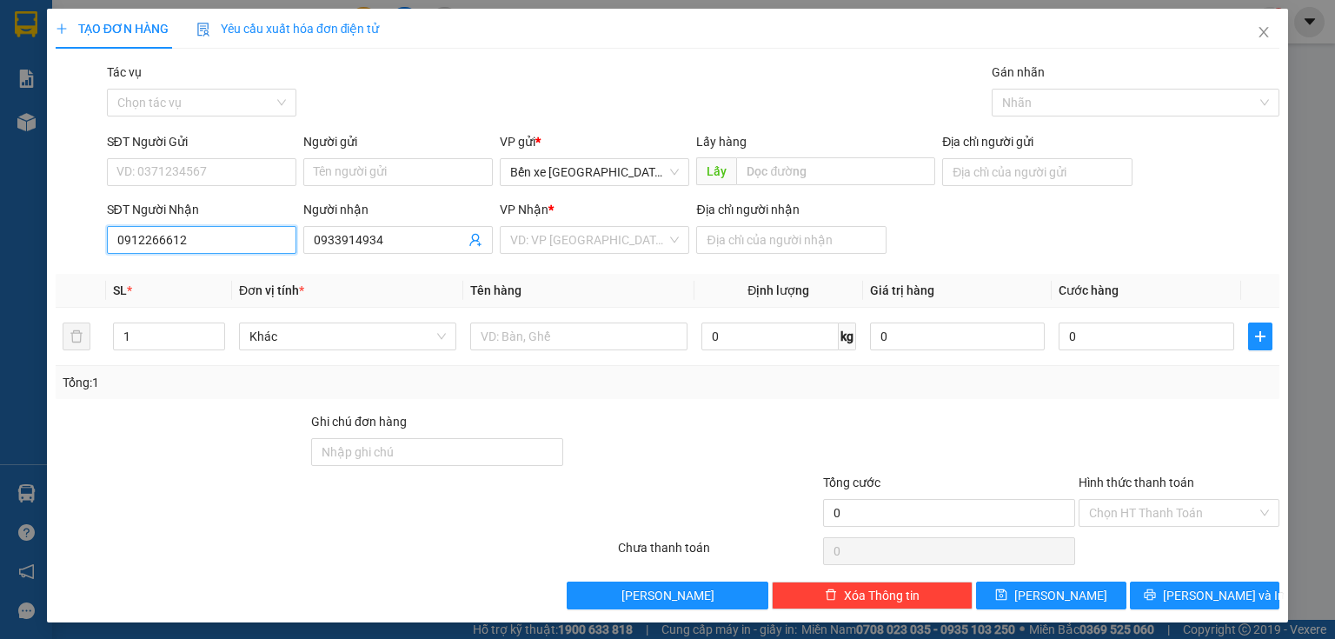
click at [232, 243] on input "0912266612" at bounding box center [201, 240] width 189 height 28
type input "0"
click at [145, 232] on input "0987530956" at bounding box center [201, 240] width 189 height 28
type input "0987530956"
drag, startPoint x: 970, startPoint y: 163, endPoint x: 976, endPoint y: 172, distance: 11.3
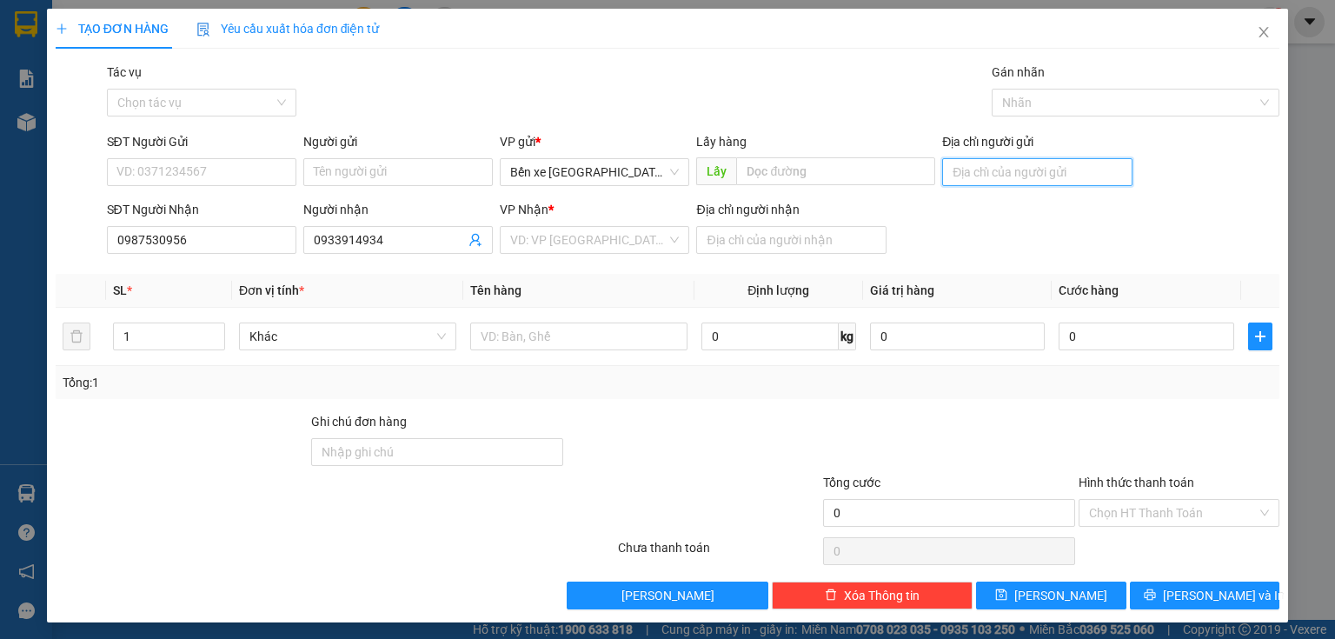
click at [972, 166] on input "Địa chỉ người gửi" at bounding box center [1036, 172] width 189 height 28
type input "BXQN"
click at [647, 243] on input "search" at bounding box center [588, 240] width 156 height 26
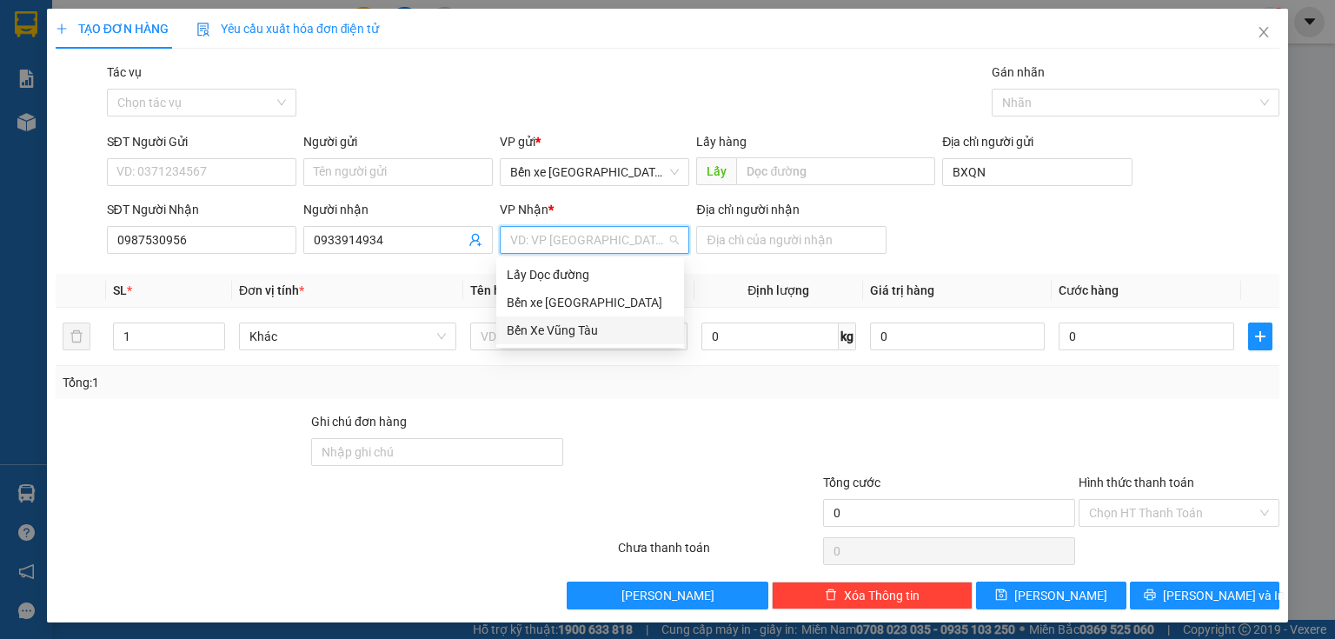
click at [578, 329] on div "Bến Xe Vũng Tàu" at bounding box center [590, 330] width 167 height 19
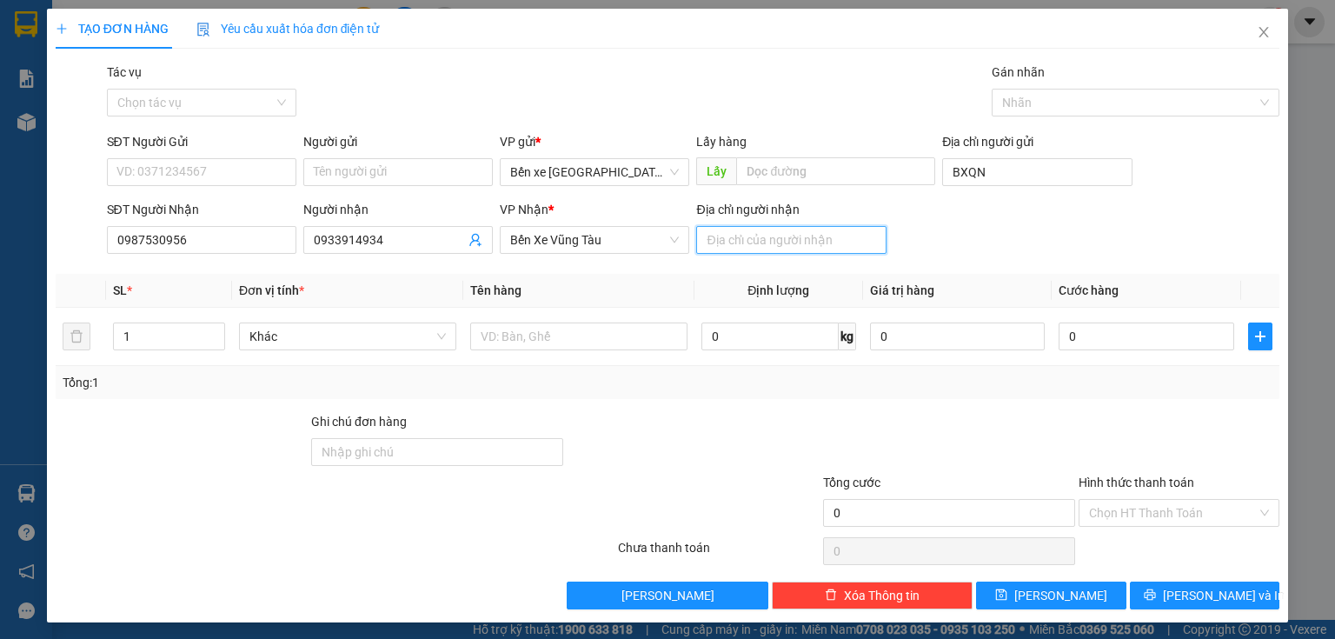
click at [734, 236] on input "Địa chỉ người nhận" at bounding box center [790, 240] width 189 height 28
type input "vũng tàu"
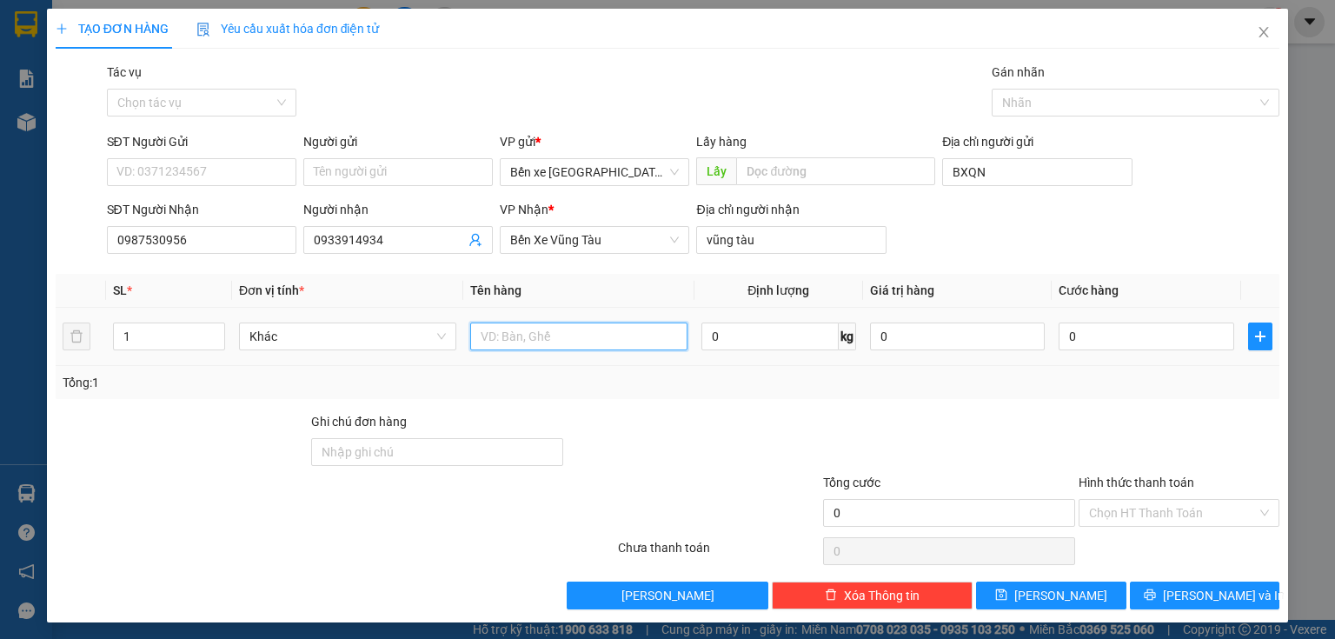
click at [666, 334] on input "text" at bounding box center [578, 336] width 217 height 28
type input "g"
type input "hồ sơ"
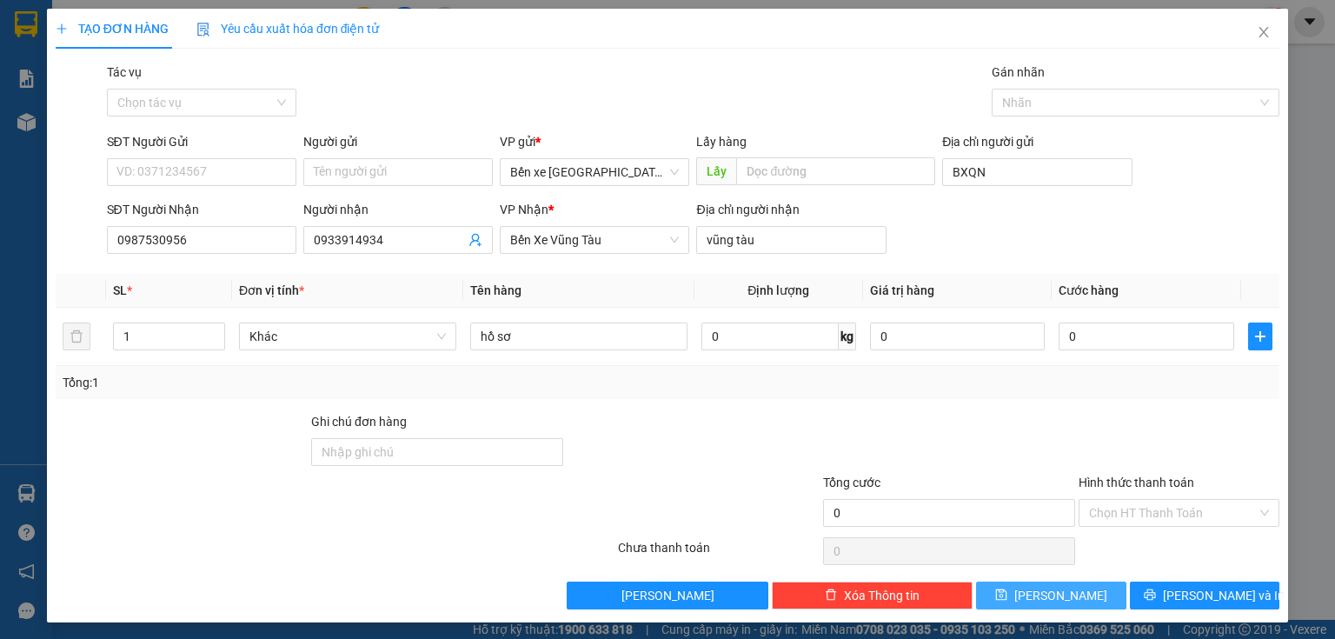
click at [999, 589] on button "[PERSON_NAME]" at bounding box center [1051, 595] width 150 height 28
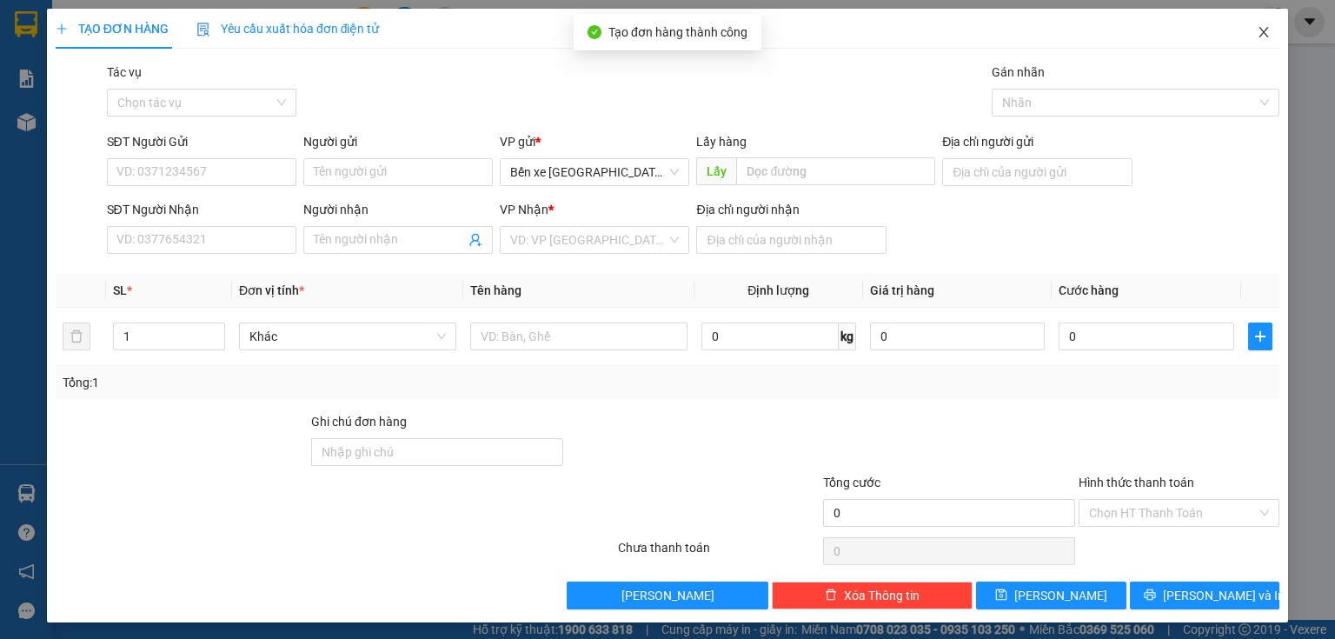
click at [1257, 38] on icon "close" at bounding box center [1264, 32] width 14 height 14
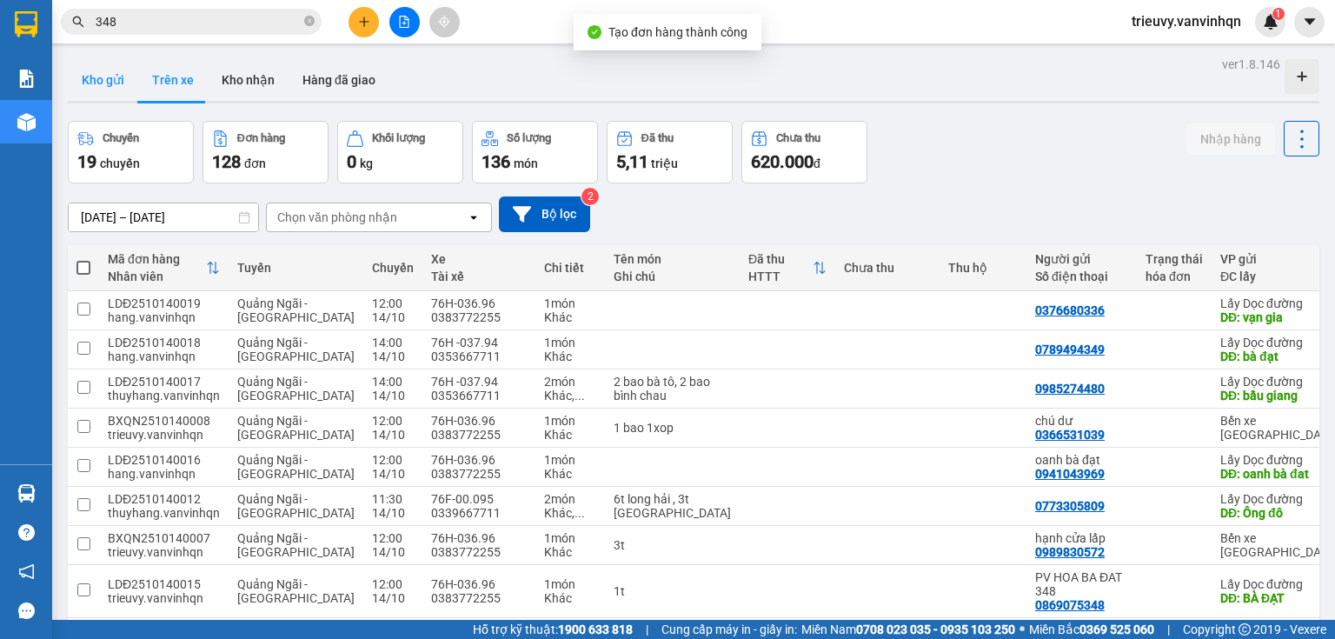
click at [99, 77] on button "Kho gửi" at bounding box center [103, 80] width 70 height 42
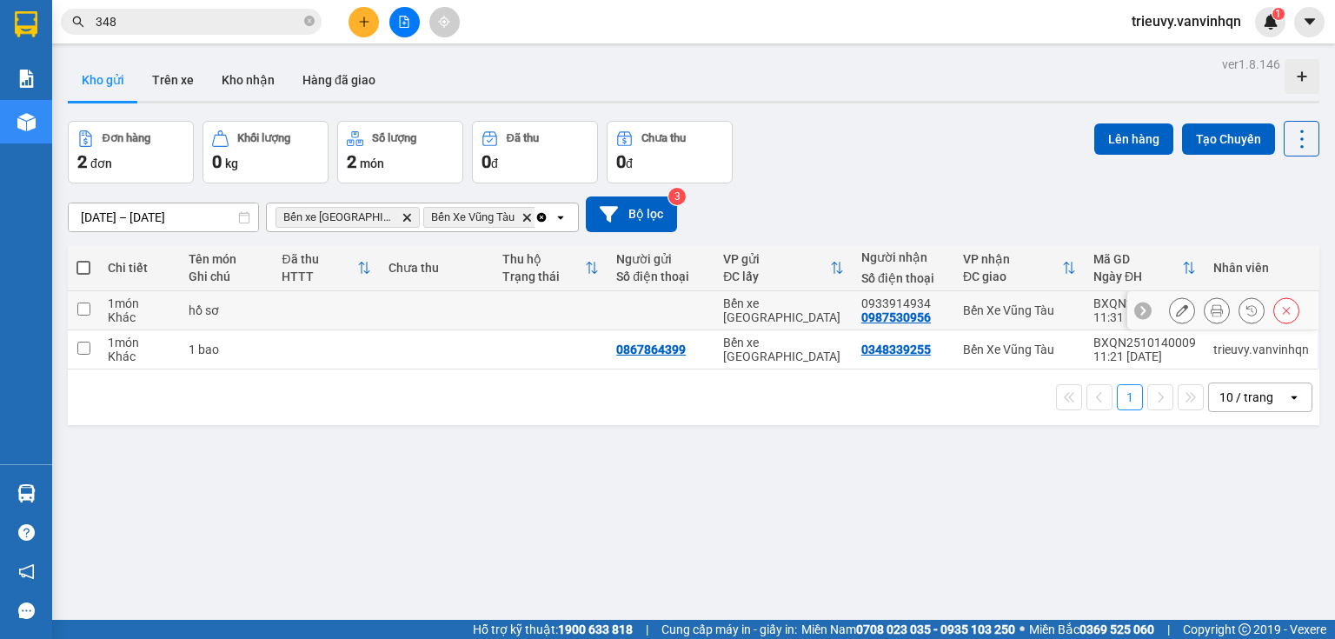
click at [588, 302] on td at bounding box center [551, 310] width 114 height 39
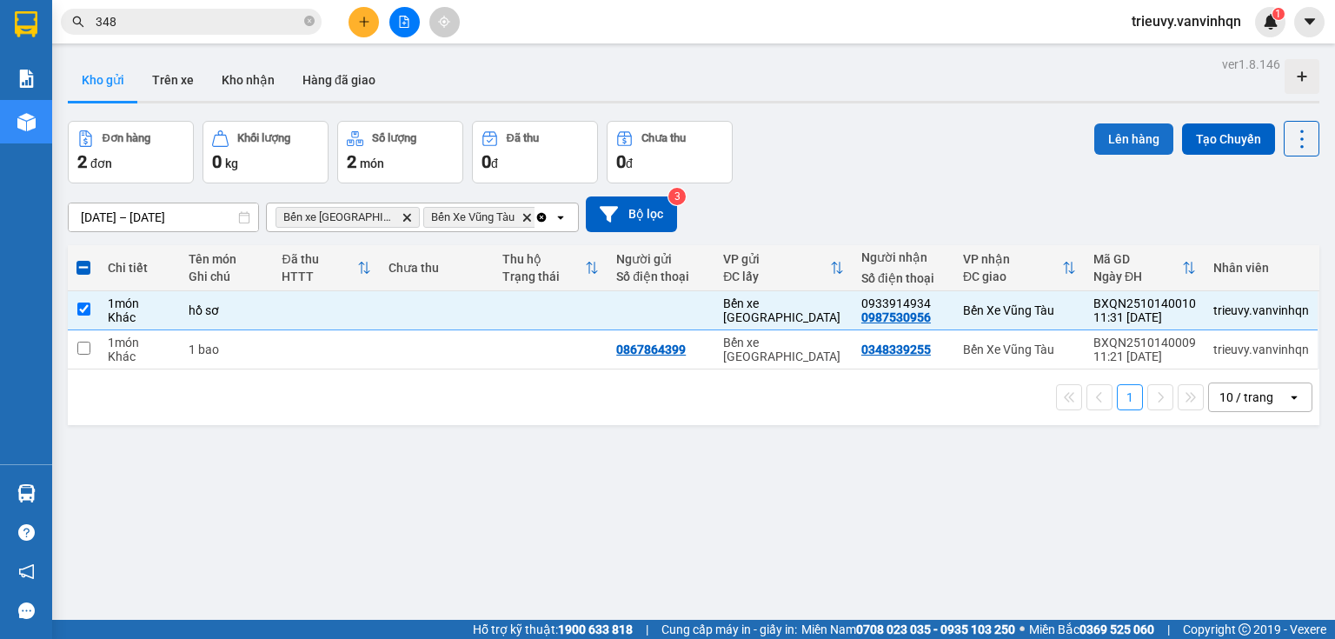
click at [1141, 135] on button "Lên hàng" at bounding box center [1133, 138] width 79 height 31
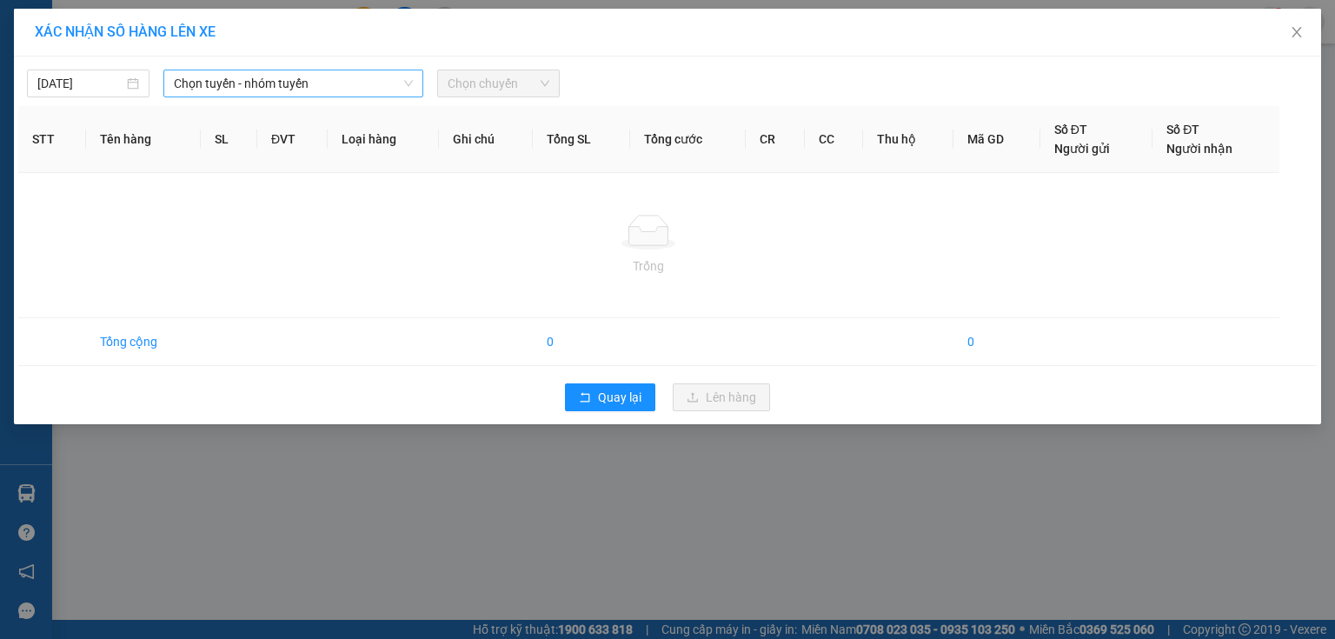
click at [374, 90] on span "Chọn tuyến - nhóm tuyến" at bounding box center [293, 83] width 239 height 26
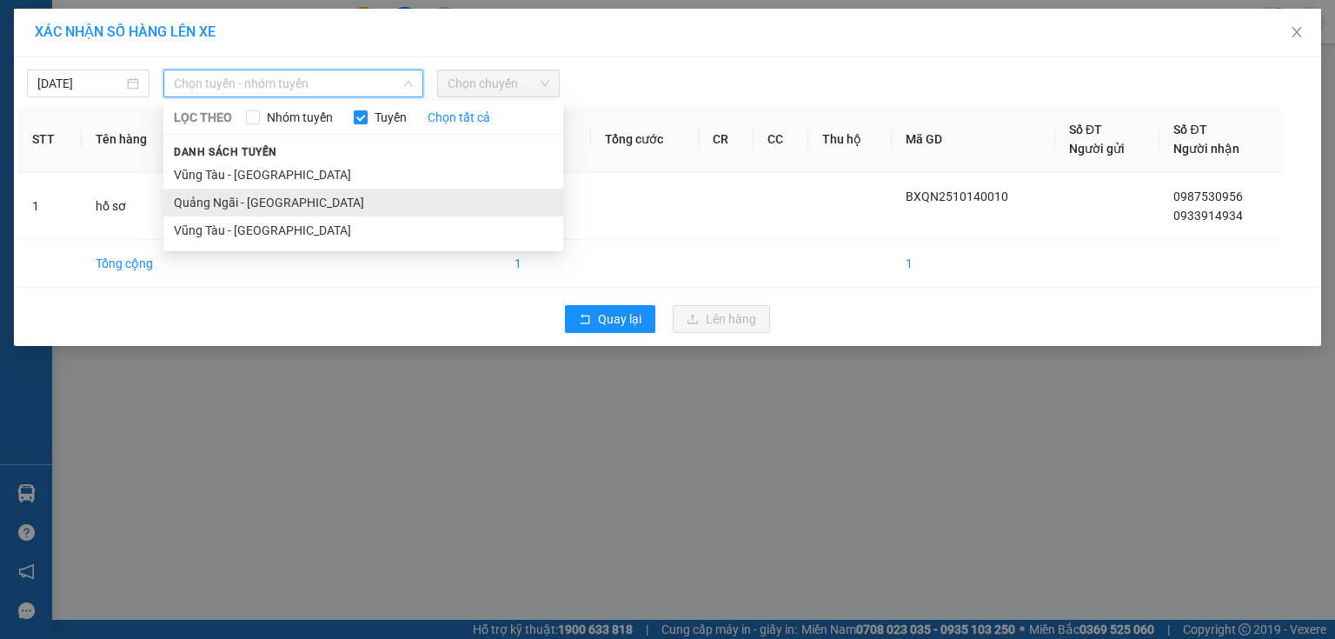
click at [291, 204] on li "Quảng Ngãi - [GEOGRAPHIC_DATA]" at bounding box center [363, 203] width 400 height 28
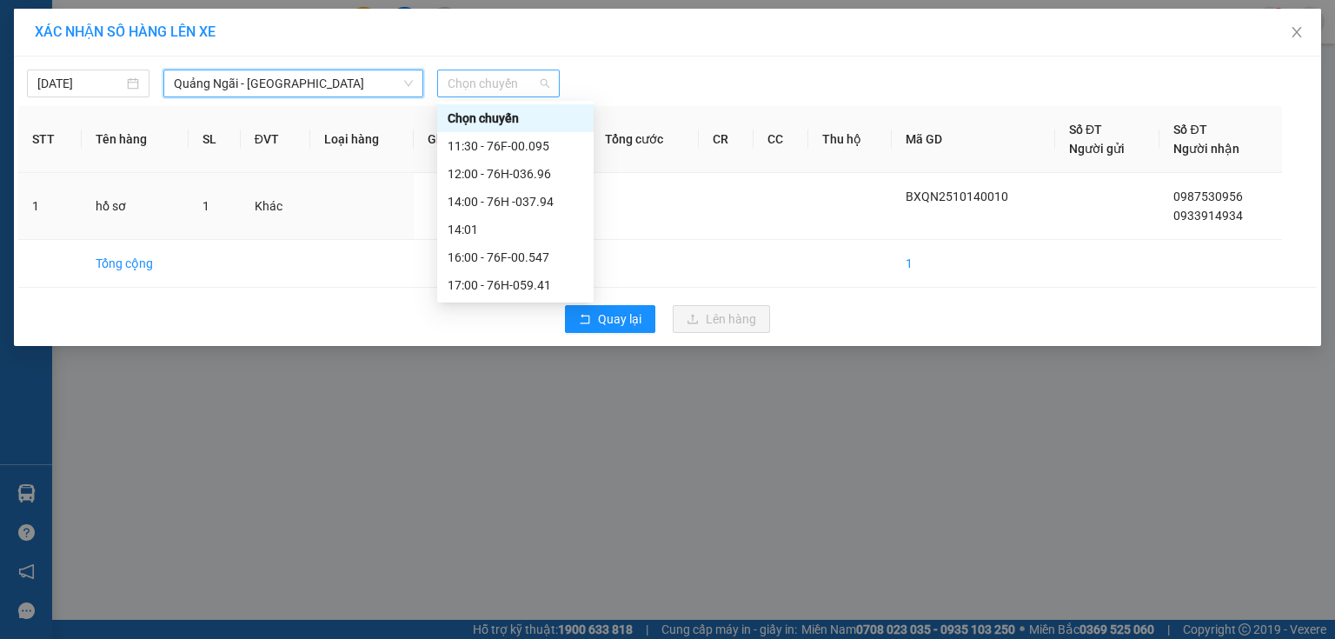
click at [488, 96] on span "Chọn chuyến" at bounding box center [499, 83] width 102 height 26
click at [500, 174] on div "12:00 - 76H-036.96" at bounding box center [516, 173] width 136 height 19
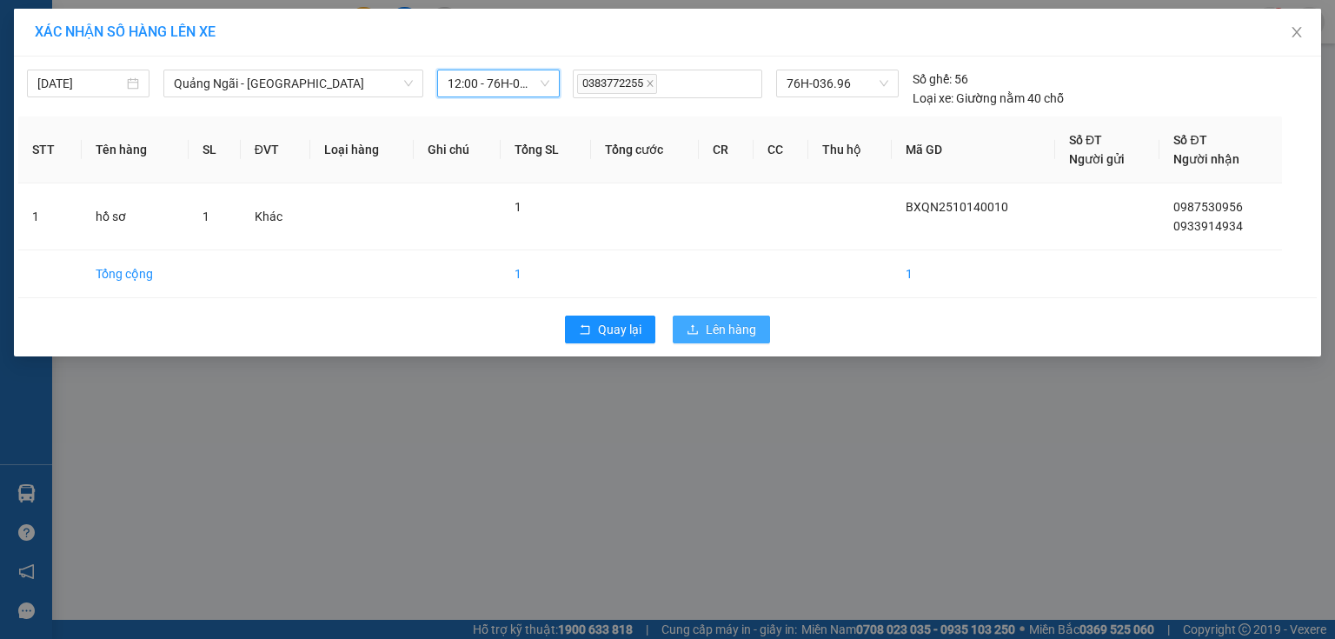
click at [730, 343] on div "Quay lại Lên hàng" at bounding box center [667, 329] width 1299 height 45
click at [735, 329] on span "Lên hàng" at bounding box center [731, 329] width 50 height 19
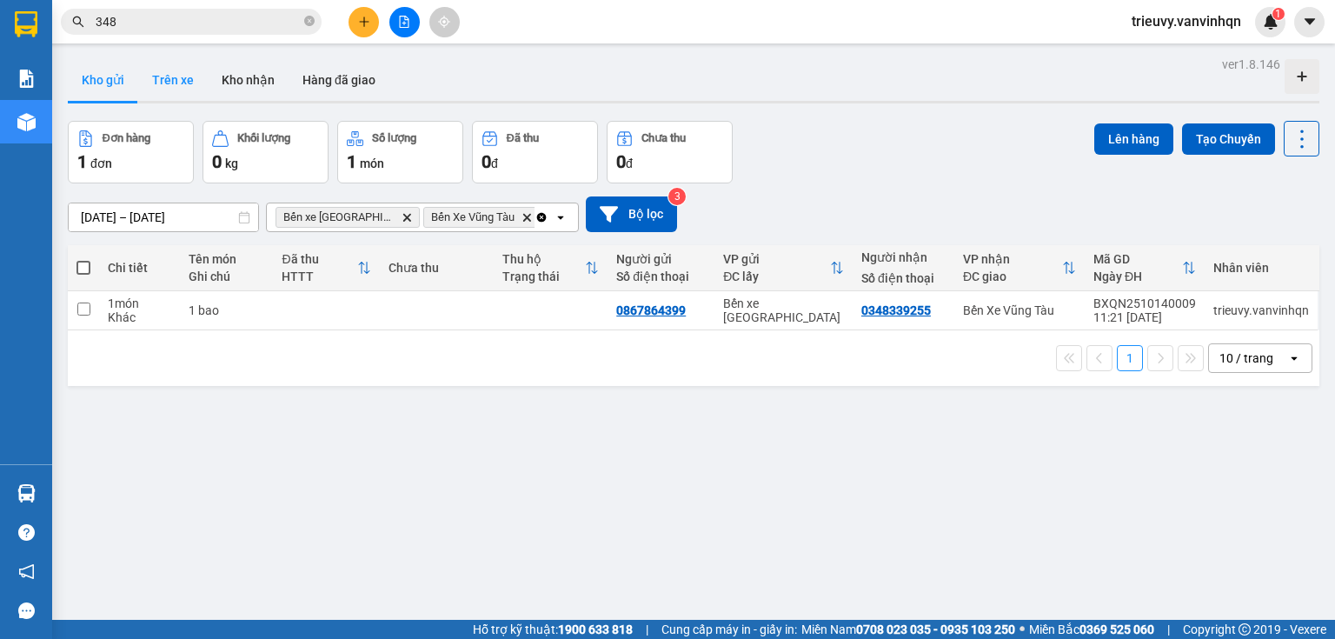
click at [176, 75] on button "Trên xe" at bounding box center [173, 80] width 70 height 42
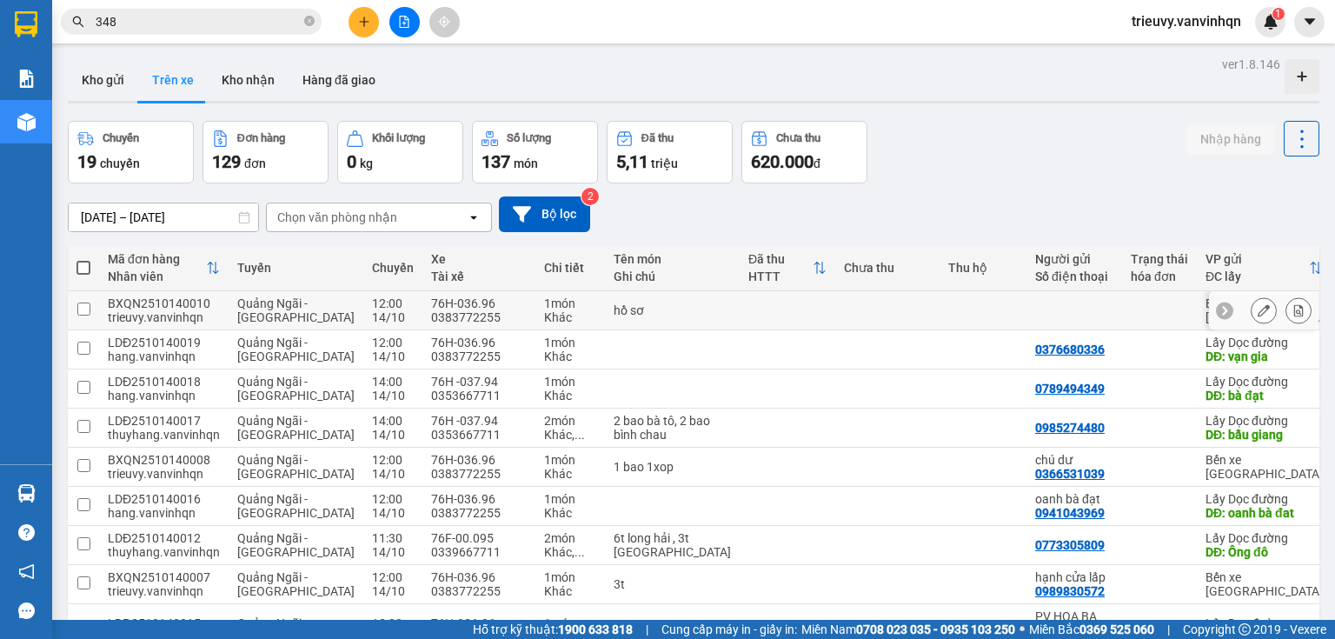
click at [1258, 307] on icon at bounding box center [1264, 310] width 12 height 12
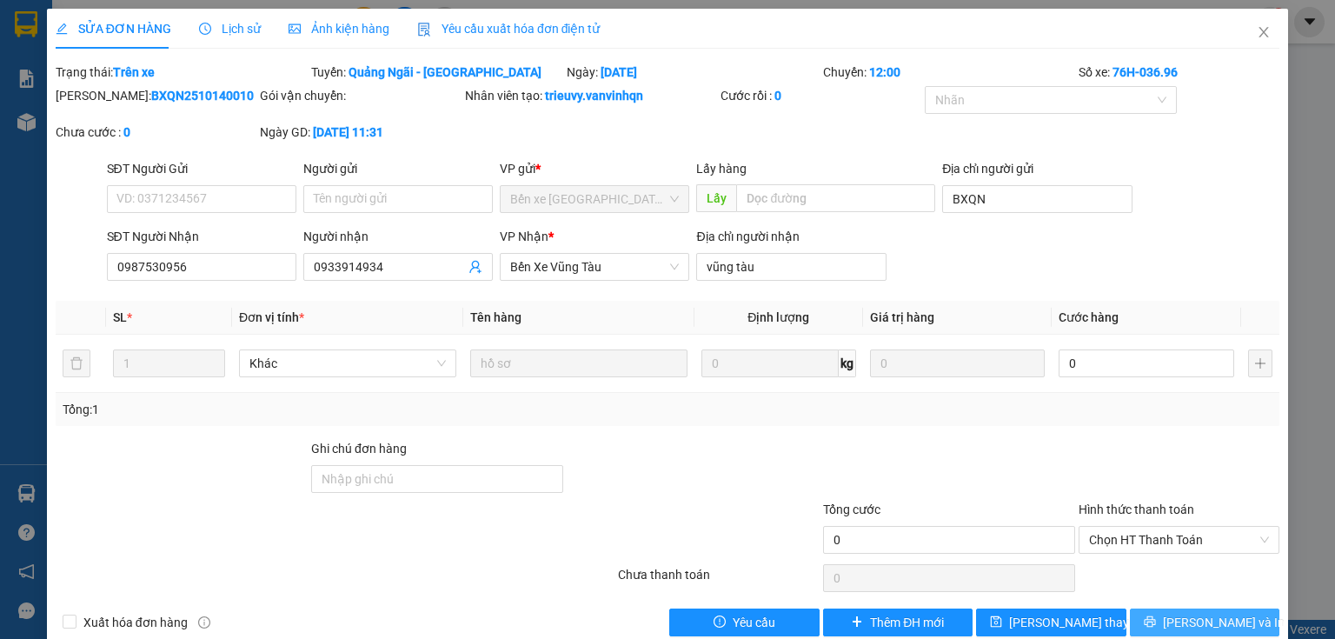
click at [1193, 622] on span "[PERSON_NAME] và In" at bounding box center [1224, 622] width 122 height 19
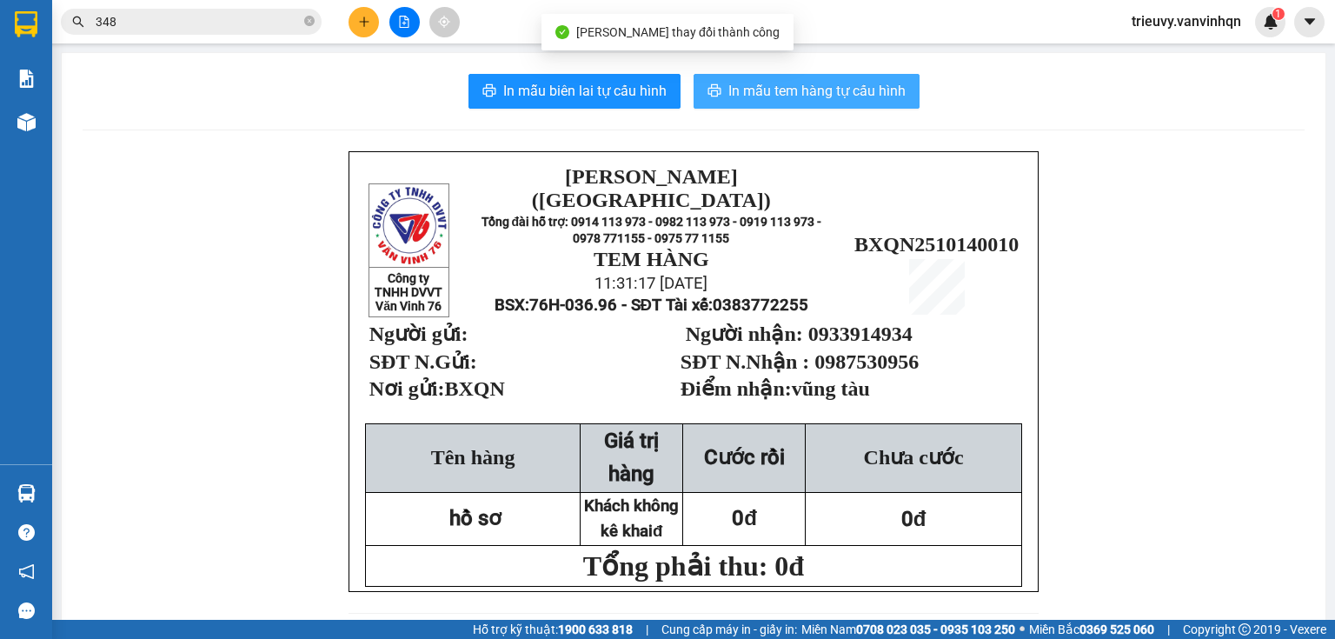
click at [748, 102] on button "In mẫu tem hàng tự cấu hình" at bounding box center [807, 91] width 226 height 35
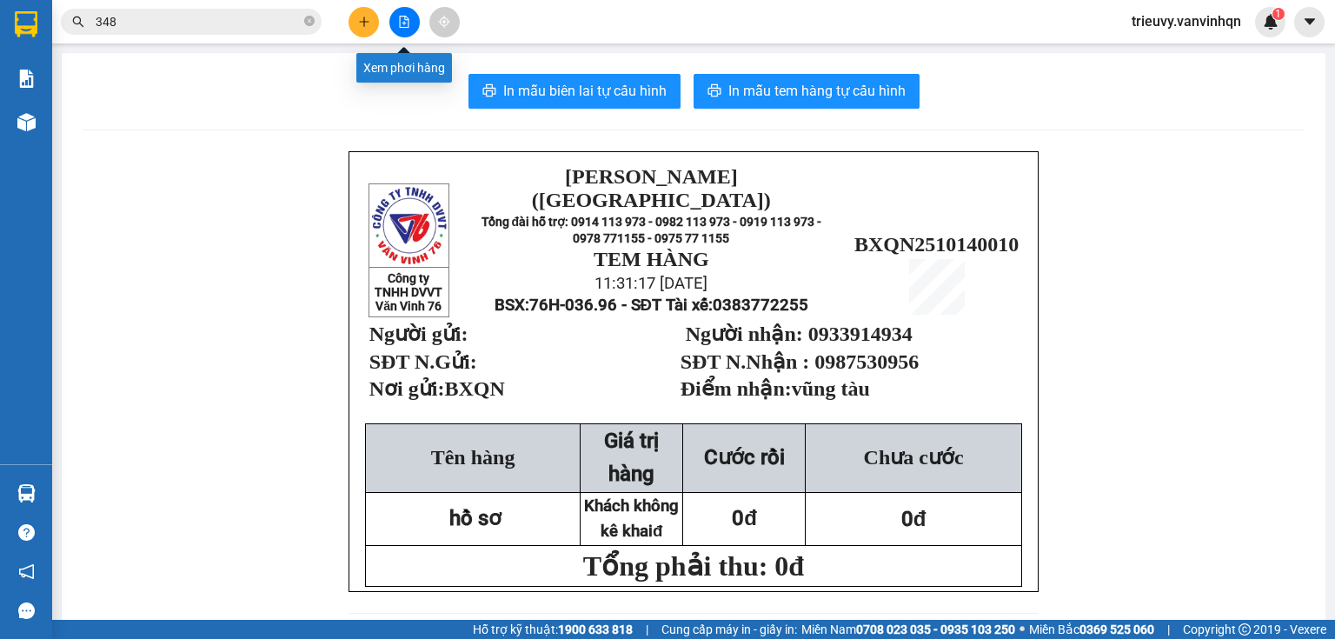
click at [401, 33] on button at bounding box center [404, 22] width 30 height 30
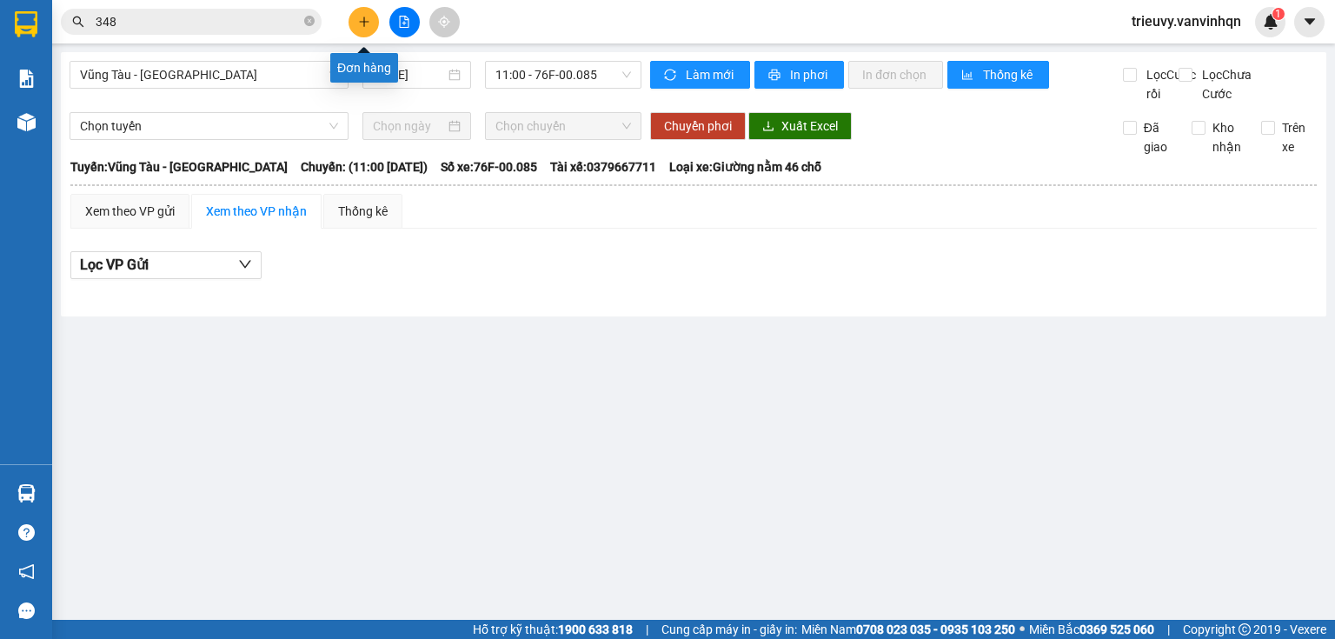
click at [375, 29] on button at bounding box center [364, 22] width 30 height 30
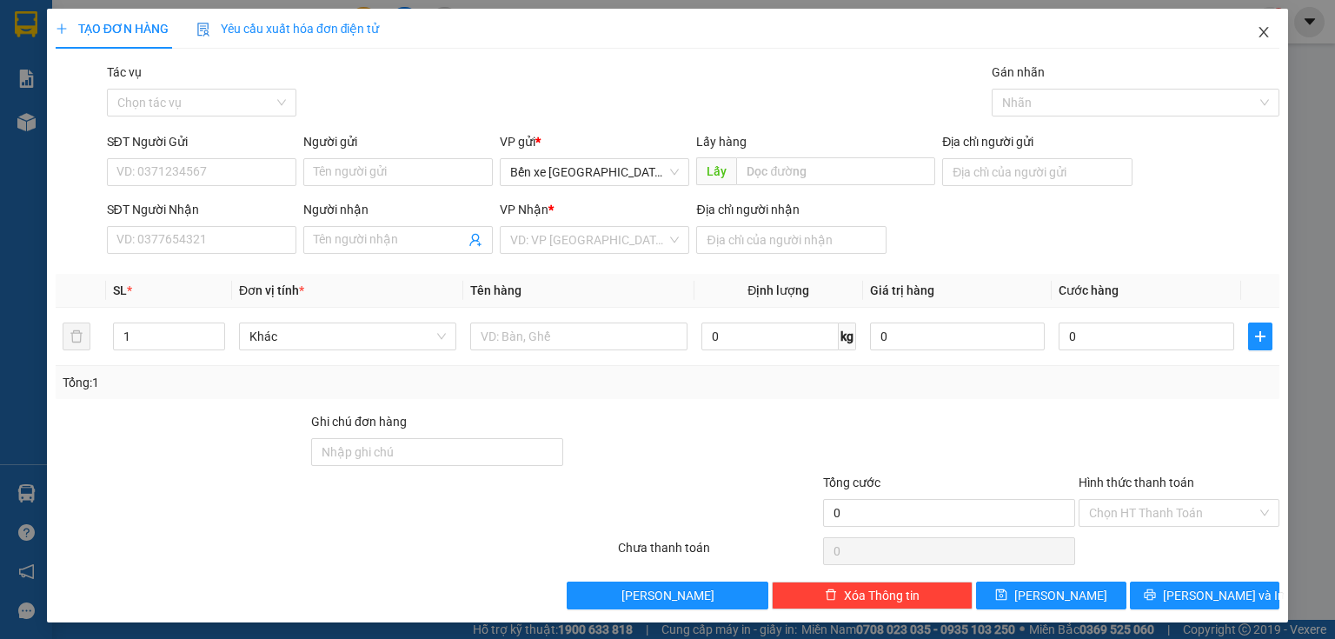
click at [1272, 44] on span "Close" at bounding box center [1263, 33] width 49 height 49
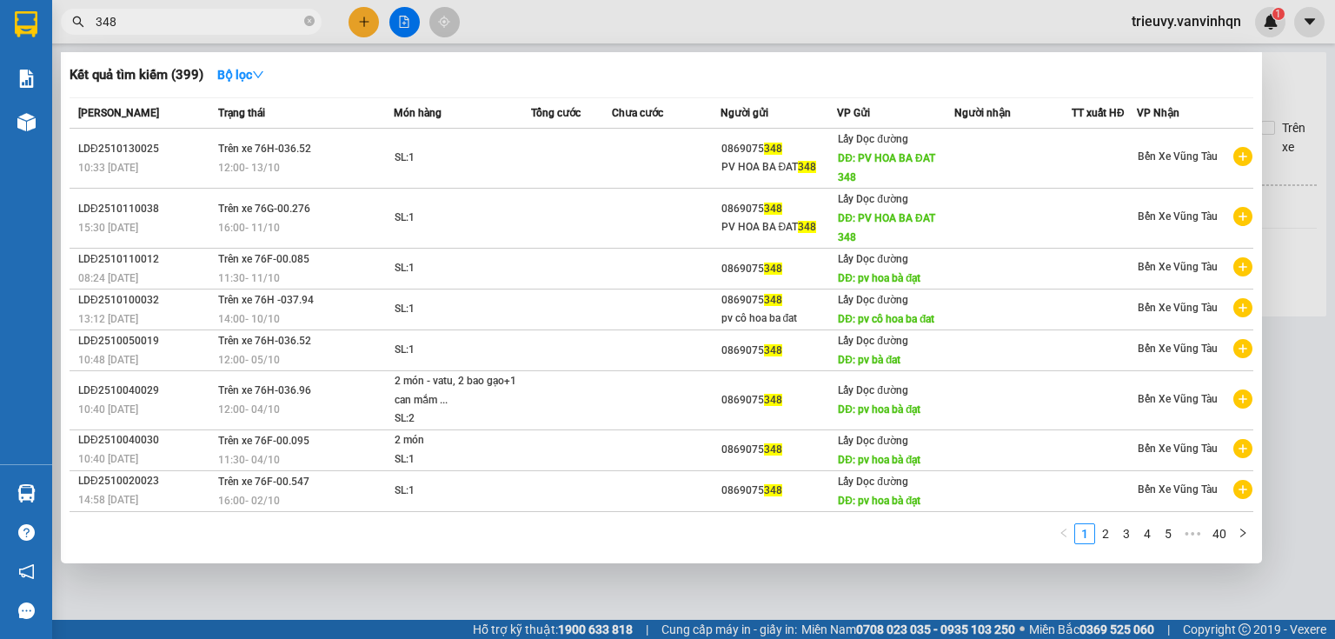
click at [233, 21] on input "348" at bounding box center [198, 21] width 205 height 19
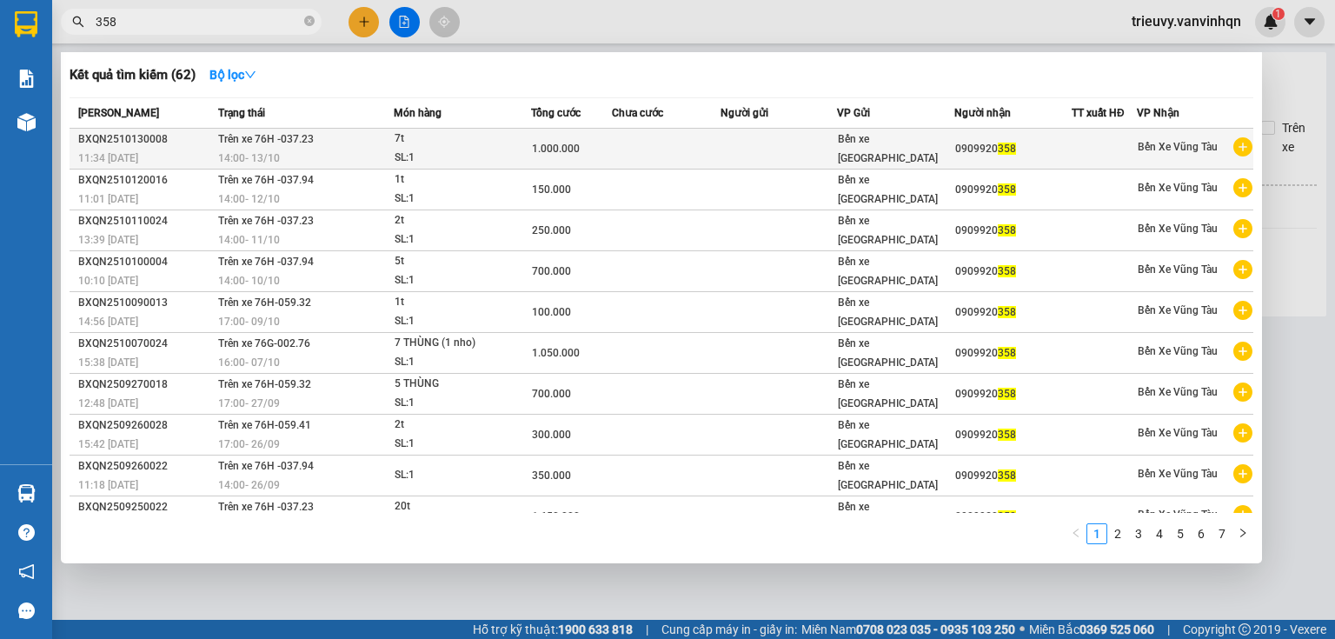
click at [764, 156] on td at bounding box center [779, 149] width 117 height 41
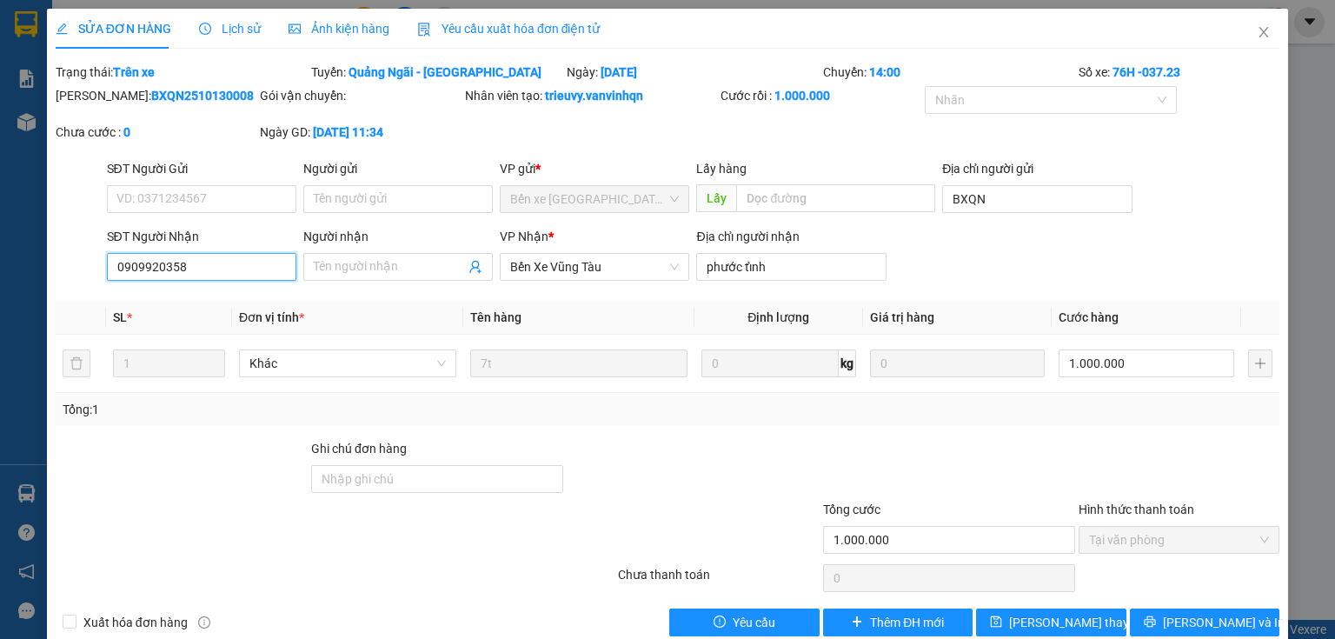
drag, startPoint x: 132, startPoint y: 261, endPoint x: 197, endPoint y: 262, distance: 65.2
click at [197, 262] on input "0909920358" at bounding box center [201, 267] width 189 height 28
click at [1269, 37] on span "Close" at bounding box center [1263, 33] width 49 height 49
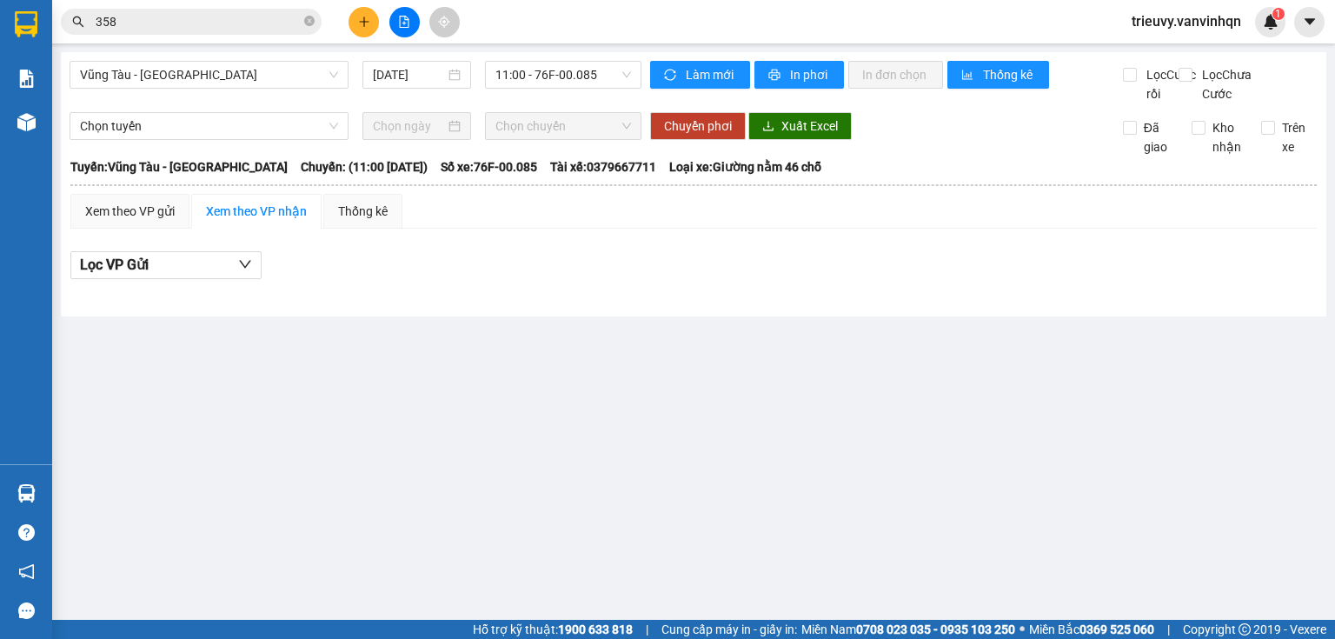
click at [362, 20] on icon "plus" at bounding box center [364, 22] width 12 height 12
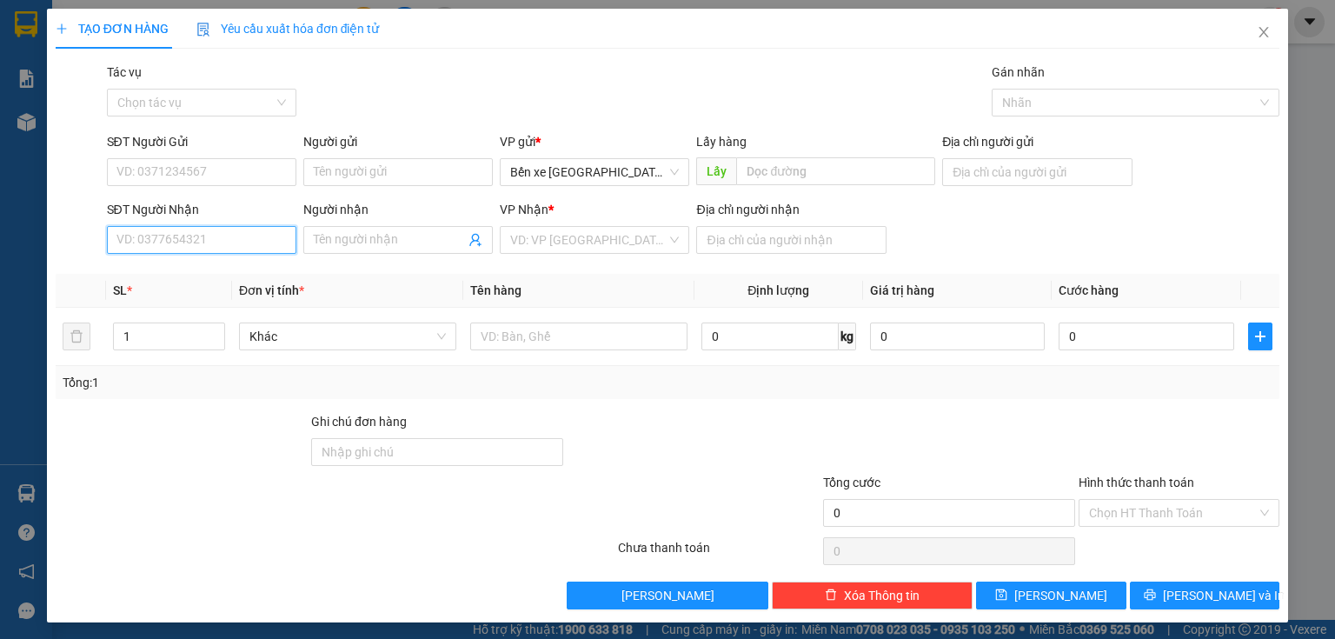
paste input "0909920358"
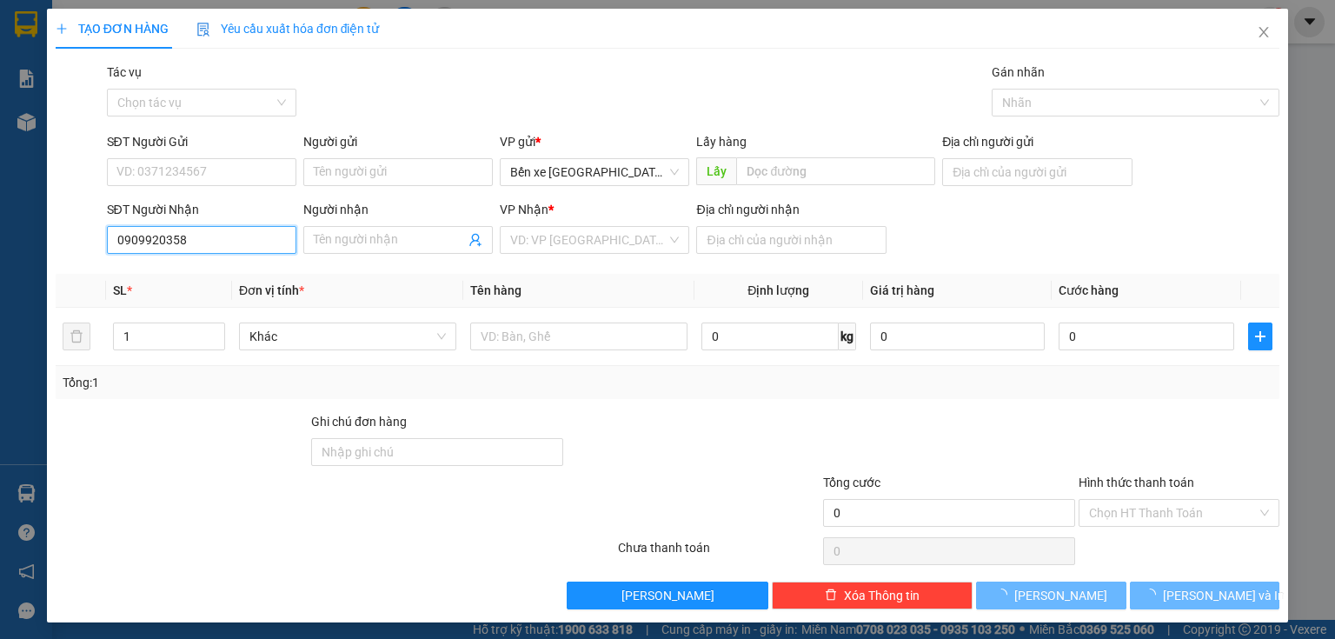
click at [213, 242] on input "0909920358" at bounding box center [201, 240] width 189 height 28
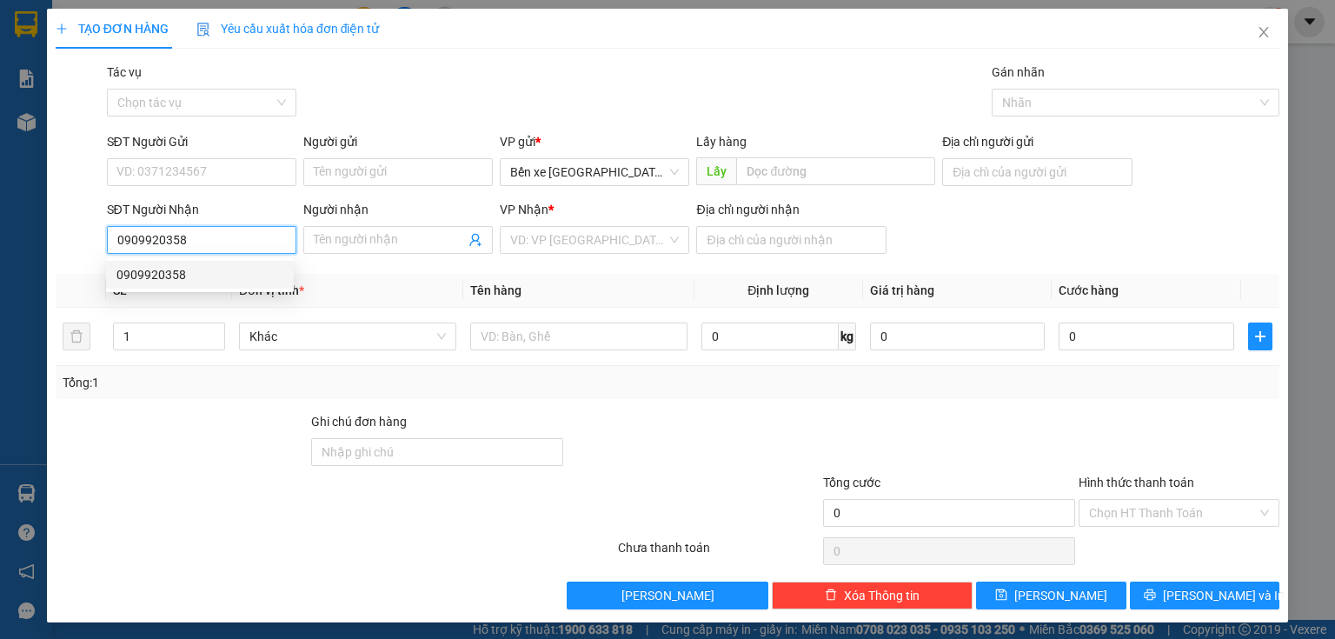
click at [211, 269] on div "0909920358" at bounding box center [199, 274] width 167 height 19
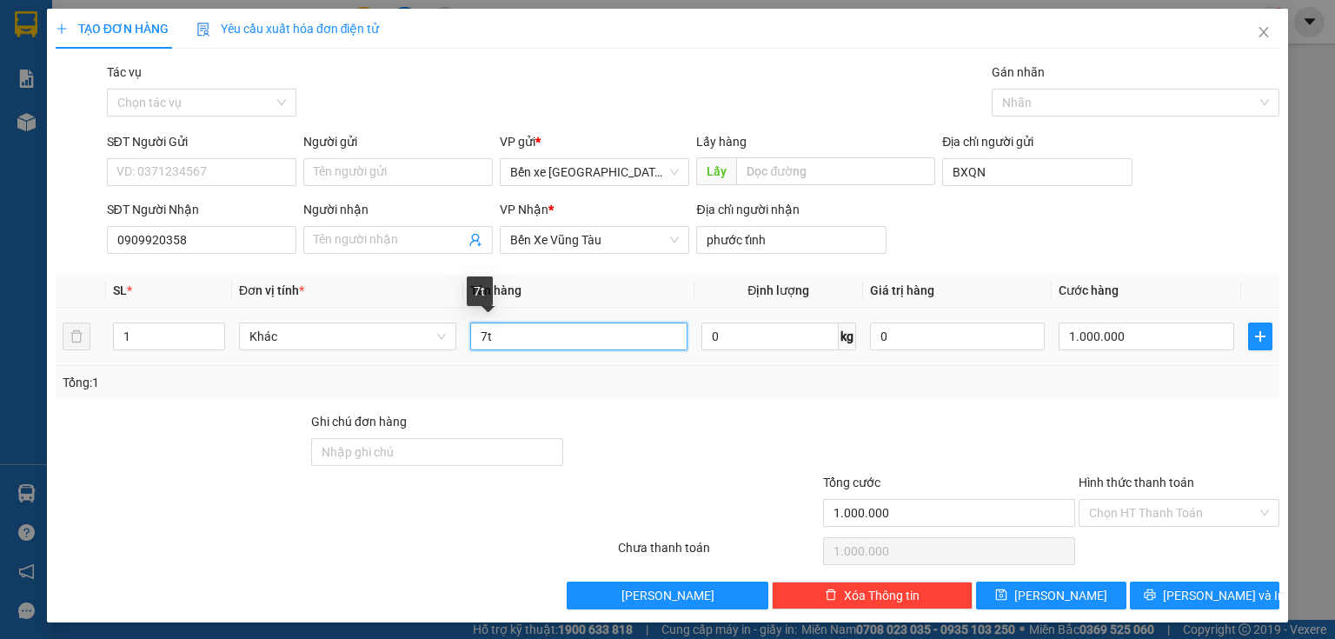
click at [483, 334] on input "7t" at bounding box center [578, 336] width 217 height 28
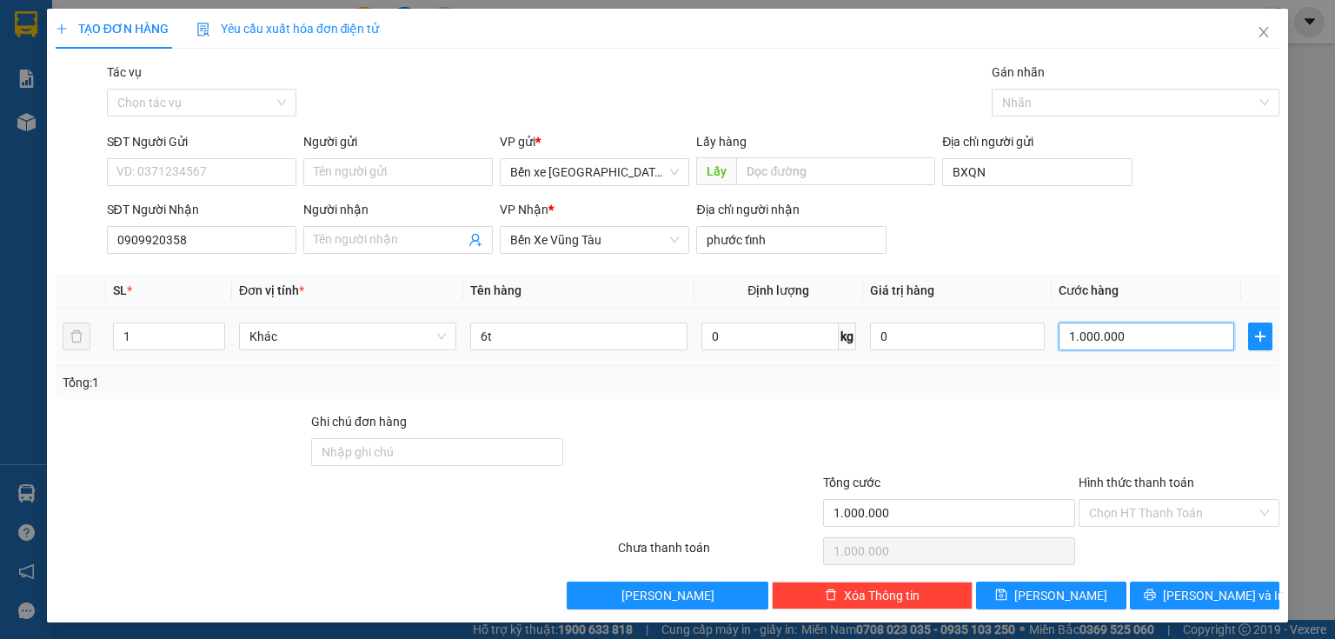
click at [1151, 344] on input "1.000.000" at bounding box center [1147, 336] width 176 height 28
click at [1151, 409] on div "Transit Pickup Surcharge Ids Transit Deliver Surcharge Ids Transit Deliver Surc…" at bounding box center [668, 336] width 1224 height 547
click at [1145, 508] on input "Hình thức thanh toán" at bounding box center [1173, 513] width 168 height 26
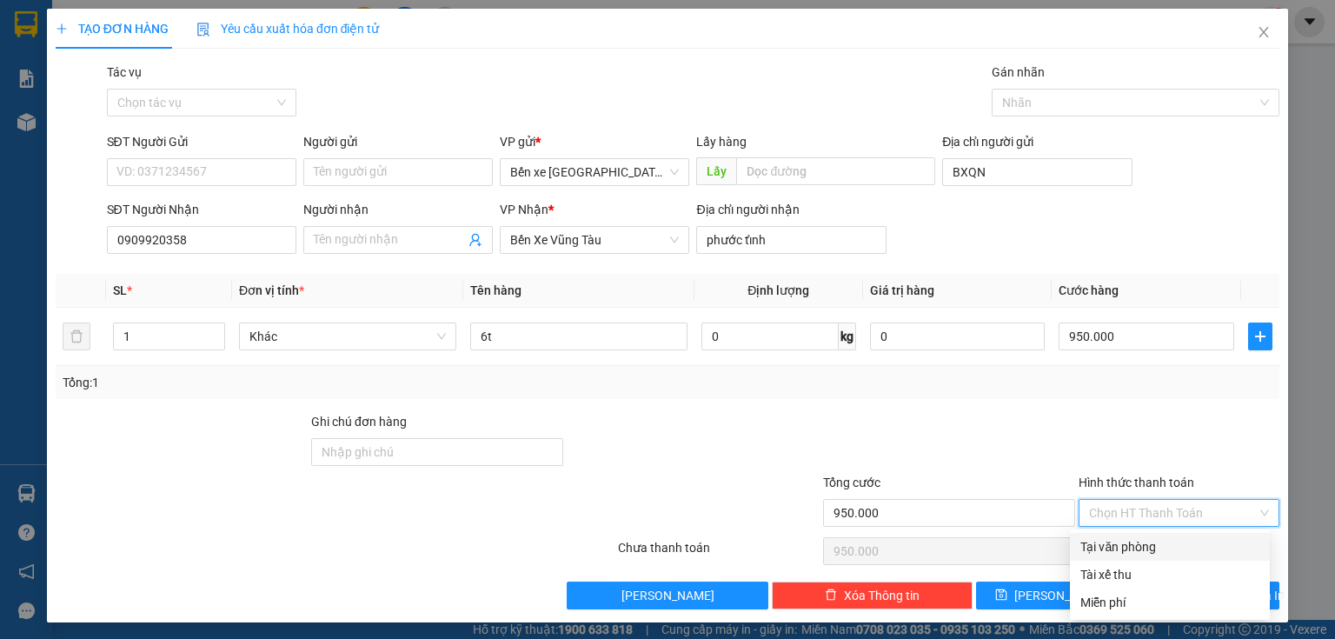
click at [1148, 548] on div "Tại văn phòng" at bounding box center [1169, 546] width 179 height 19
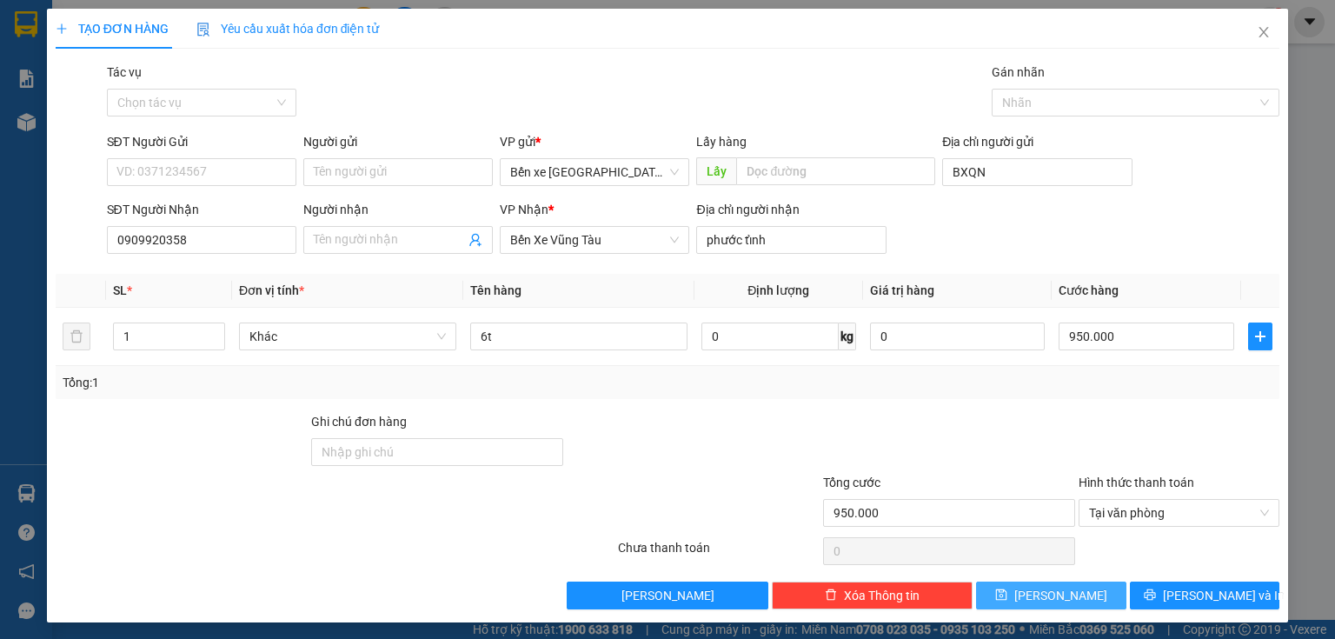
click at [1086, 586] on button "[PERSON_NAME]" at bounding box center [1051, 595] width 150 height 28
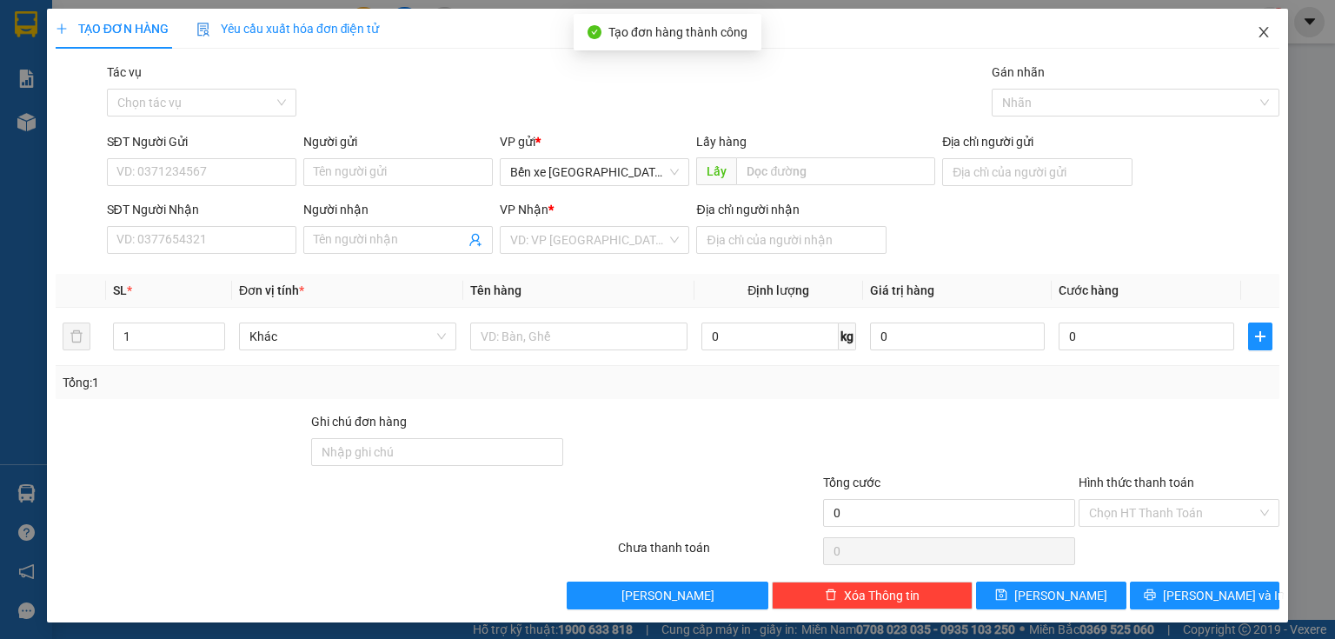
drag, startPoint x: 1245, startPoint y: 11, endPoint x: 1252, endPoint y: 28, distance: 17.9
click at [1252, 28] on span "Close" at bounding box center [1263, 33] width 49 height 49
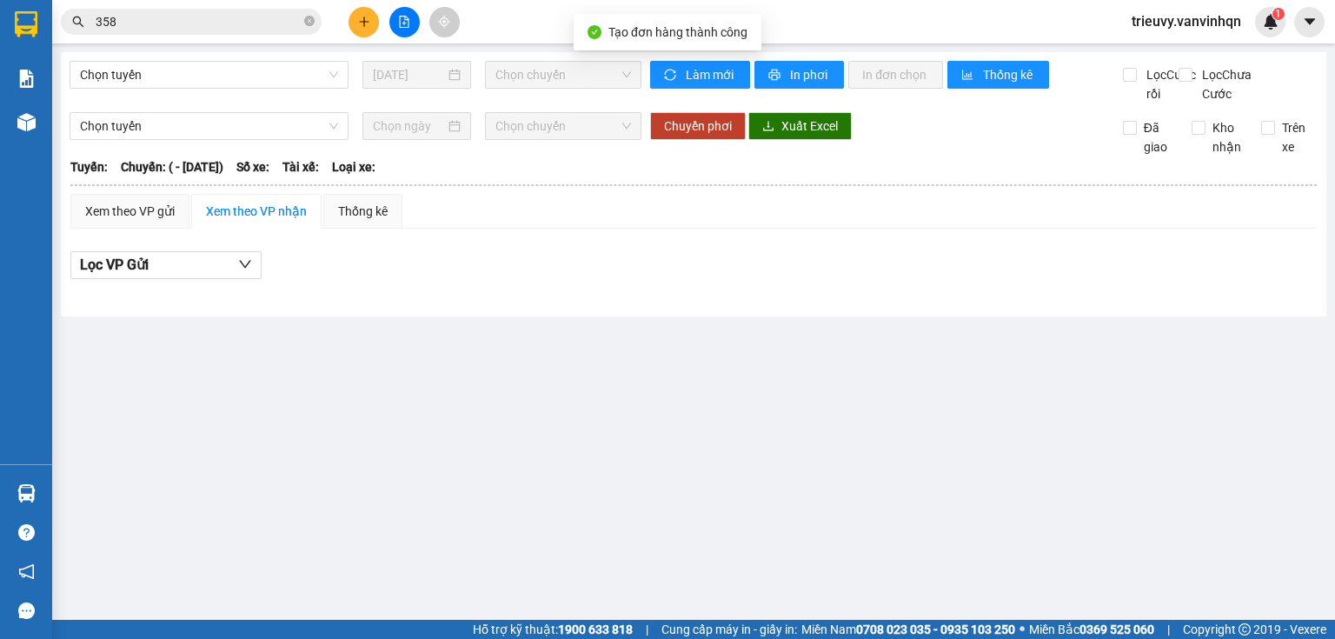
click at [1255, 28] on div "trieuvy.vanvinhqn 1" at bounding box center [1202, 22] width 168 height 30
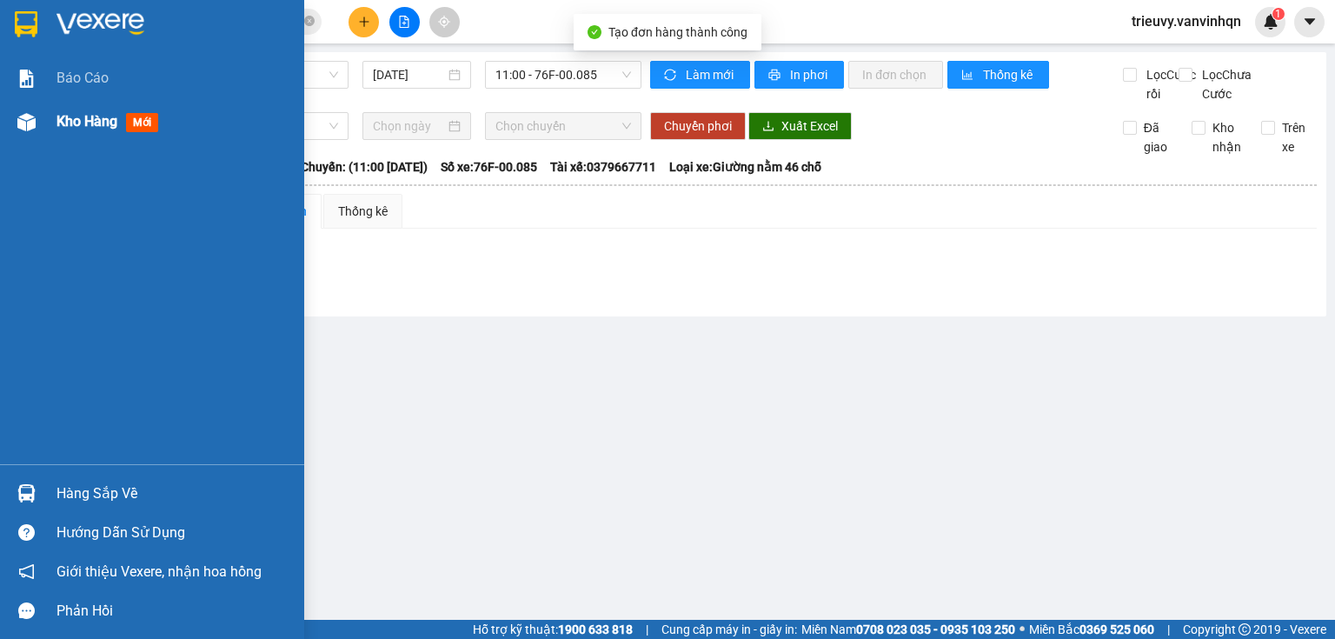
click at [63, 127] on span "Kho hàng" at bounding box center [86, 121] width 61 height 17
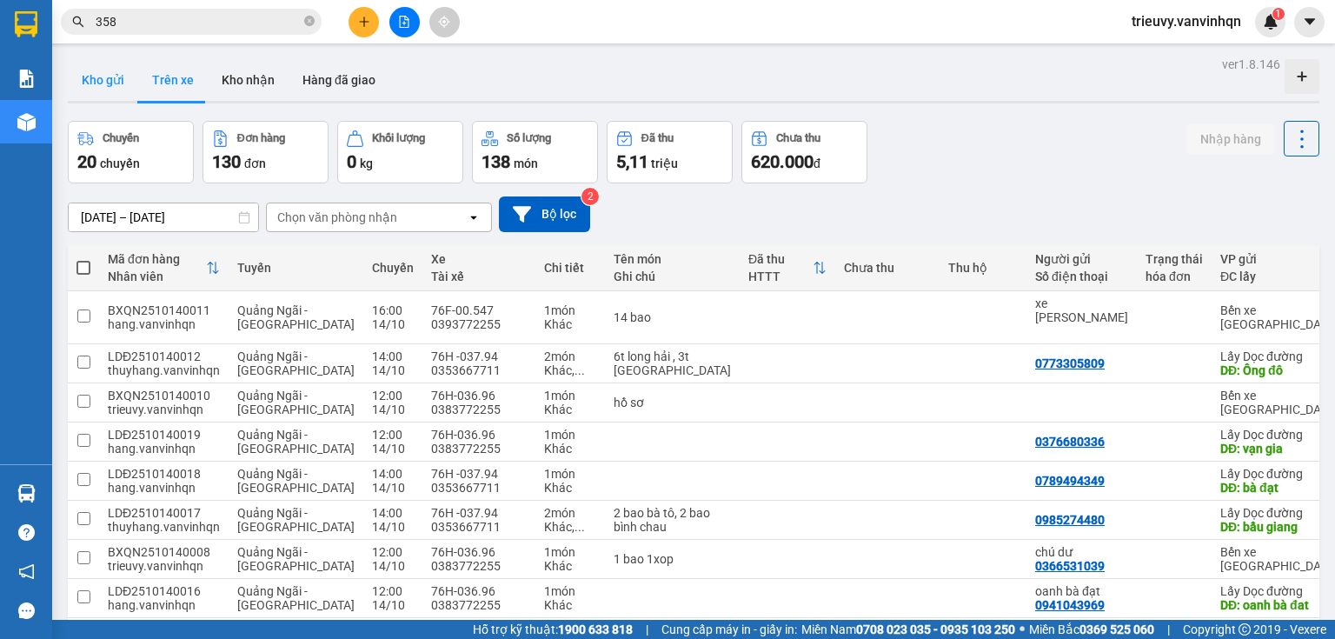
click at [110, 83] on button "Kho gửi" at bounding box center [103, 80] width 70 height 42
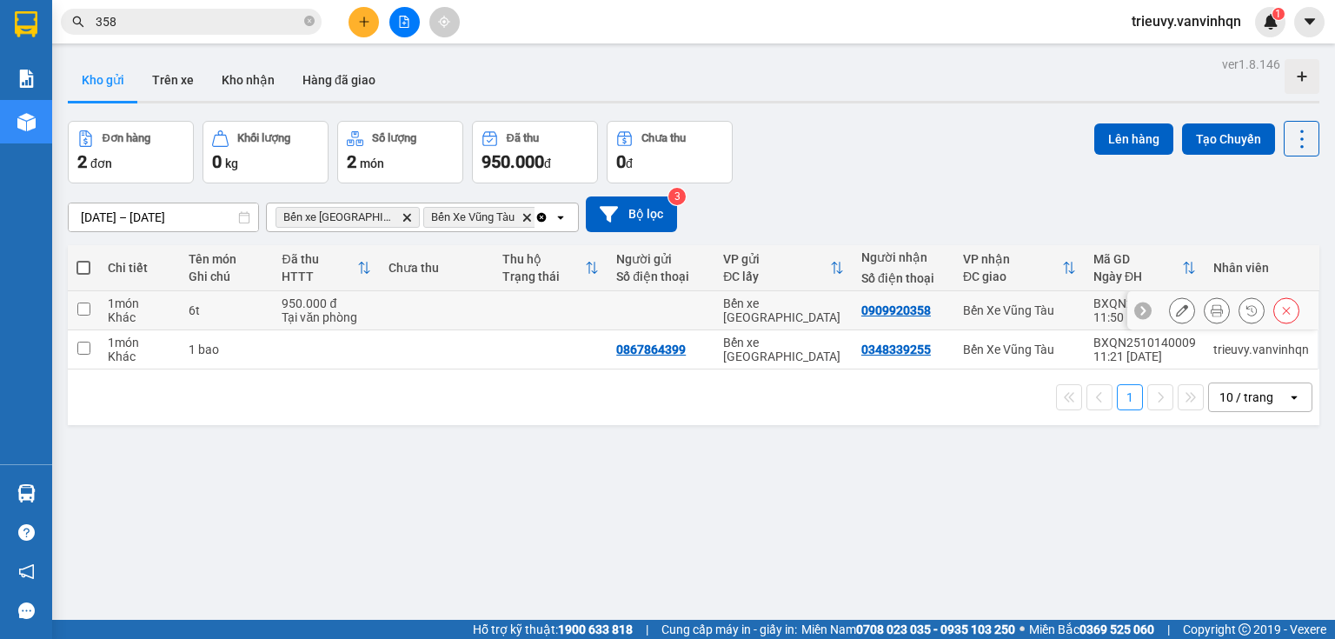
click at [248, 322] on td "6t" at bounding box center [226, 310] width 93 height 39
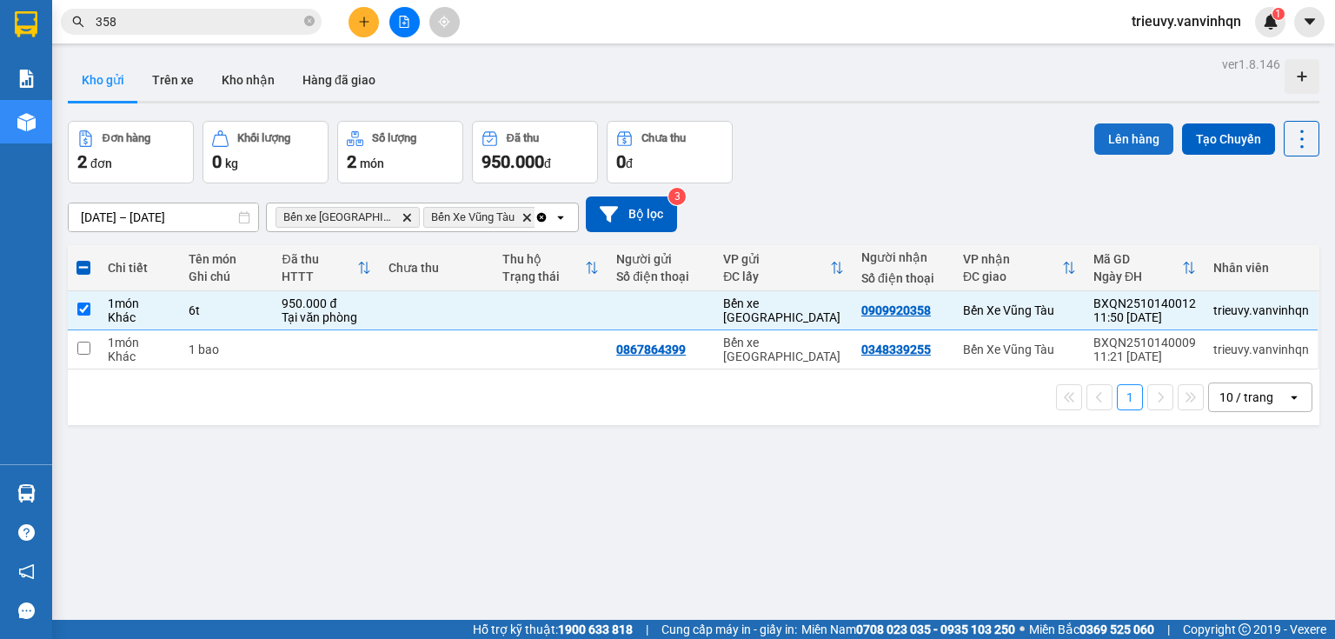
click at [1119, 137] on button "Lên hàng" at bounding box center [1133, 138] width 79 height 31
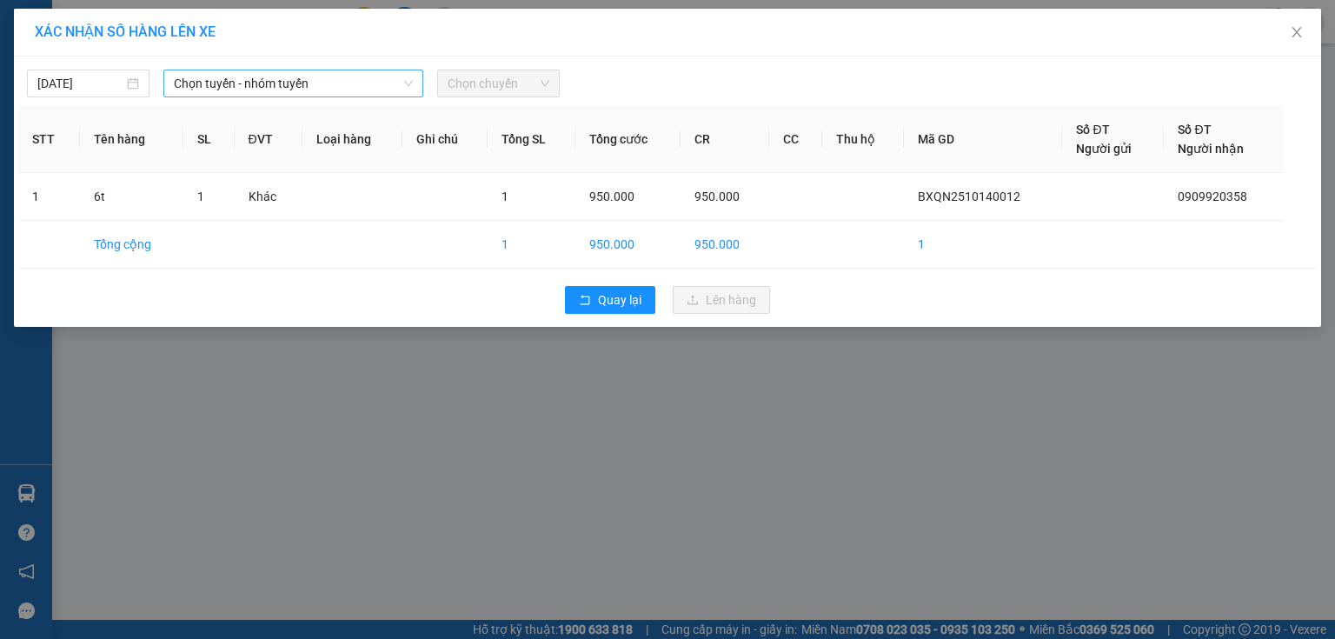
click at [264, 75] on span "Chọn tuyến - nhóm tuyến" at bounding box center [293, 83] width 239 height 26
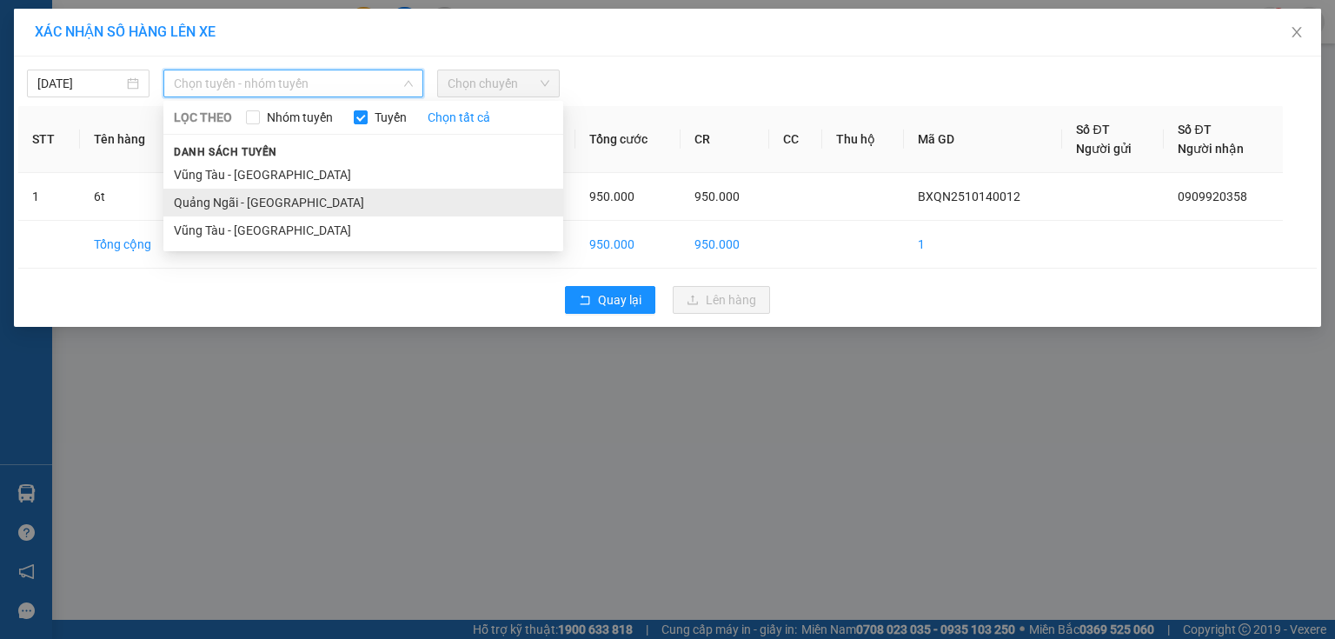
click at [243, 196] on li "Quảng Ngãi - [GEOGRAPHIC_DATA]" at bounding box center [363, 203] width 400 height 28
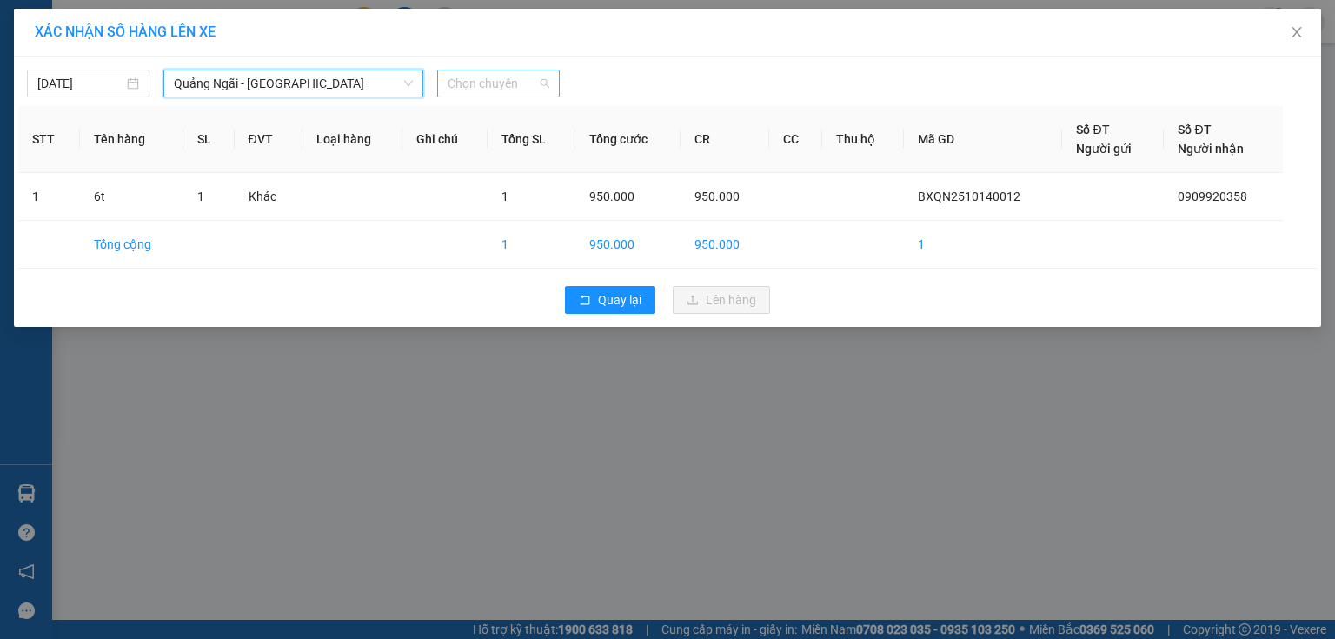
click at [501, 85] on span "Chọn chuyến" at bounding box center [499, 83] width 102 height 26
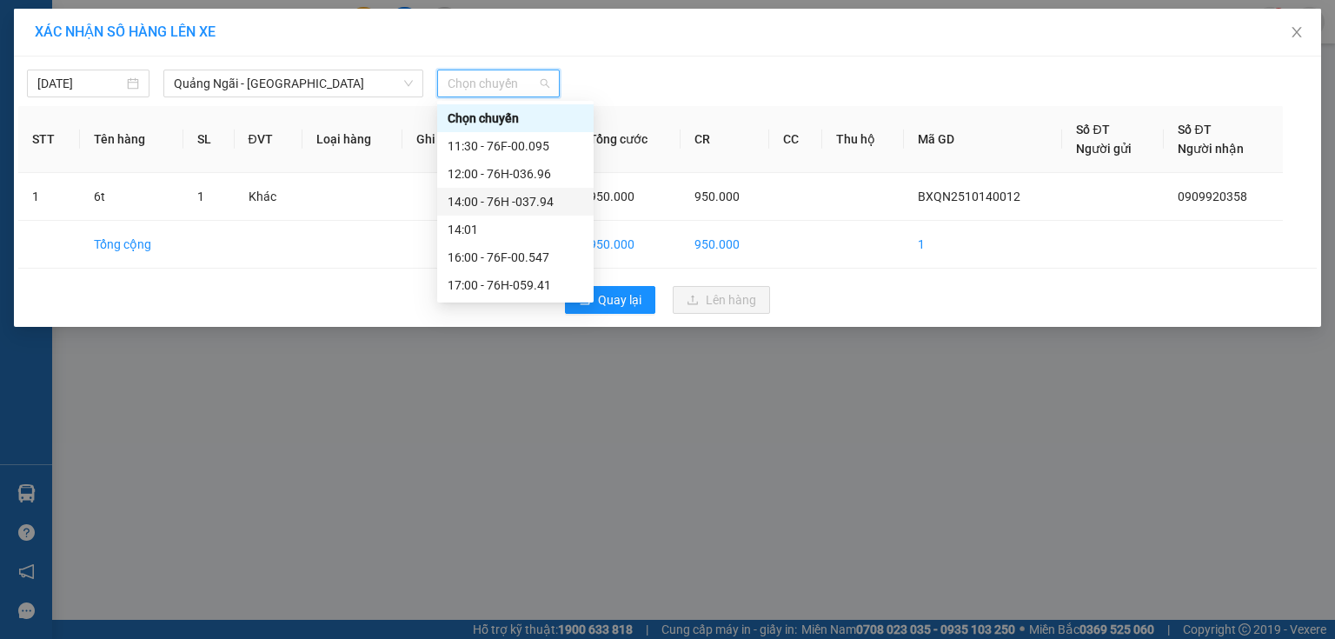
click at [544, 189] on div "14:00 - 76H -037.94" at bounding box center [515, 202] width 156 height 28
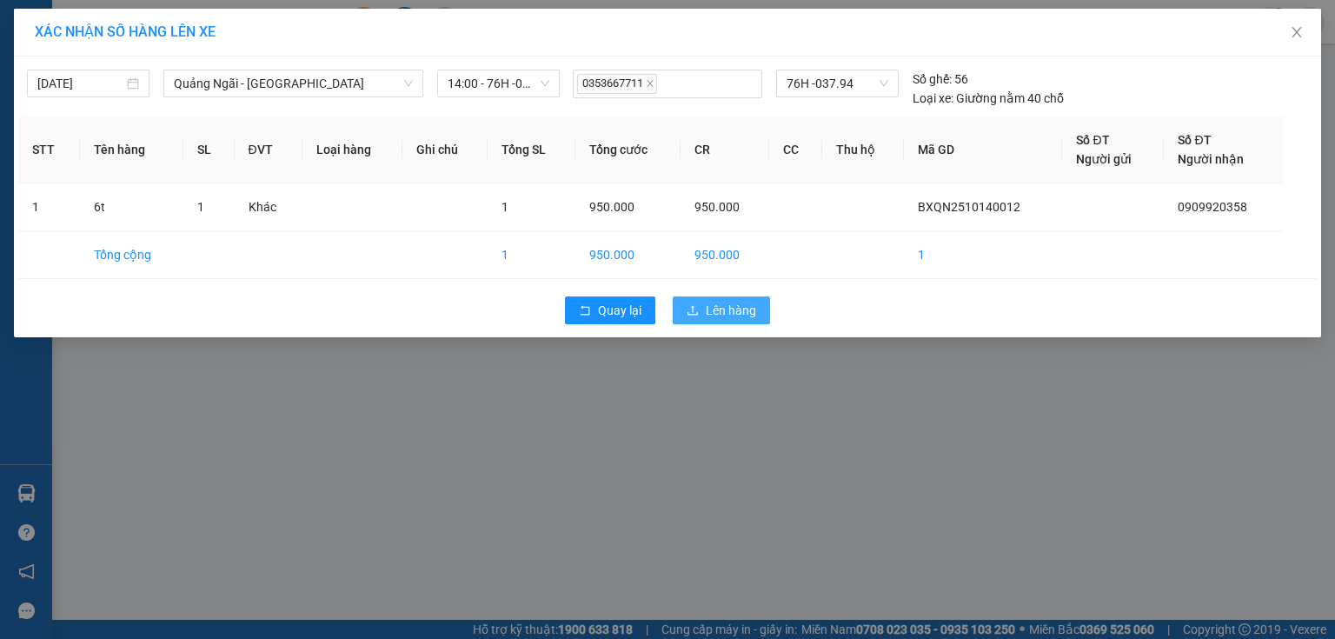
drag, startPoint x: 717, startPoint y: 296, endPoint x: 721, endPoint y: 305, distance: 10.5
click at [721, 305] on div "Quay lại Lên hàng" at bounding box center [667, 310] width 1299 height 45
click at [722, 306] on span "Lên hàng" at bounding box center [731, 310] width 50 height 19
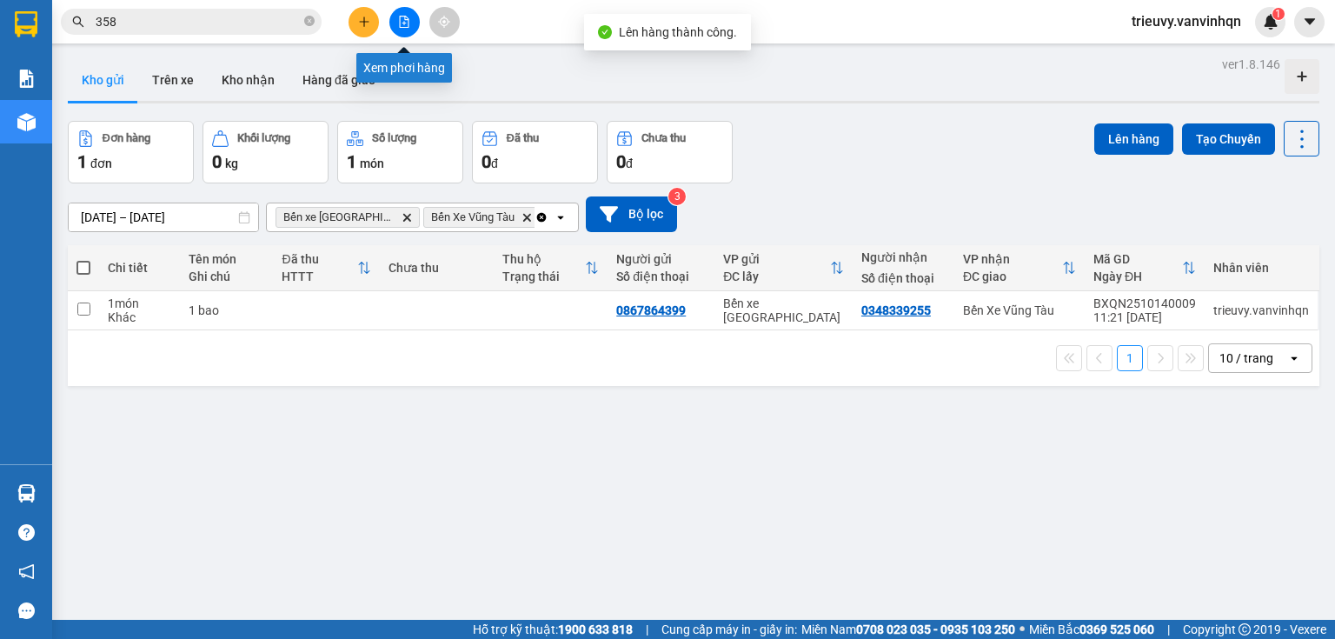
click at [399, 17] on icon "file-add" at bounding box center [404, 22] width 12 height 12
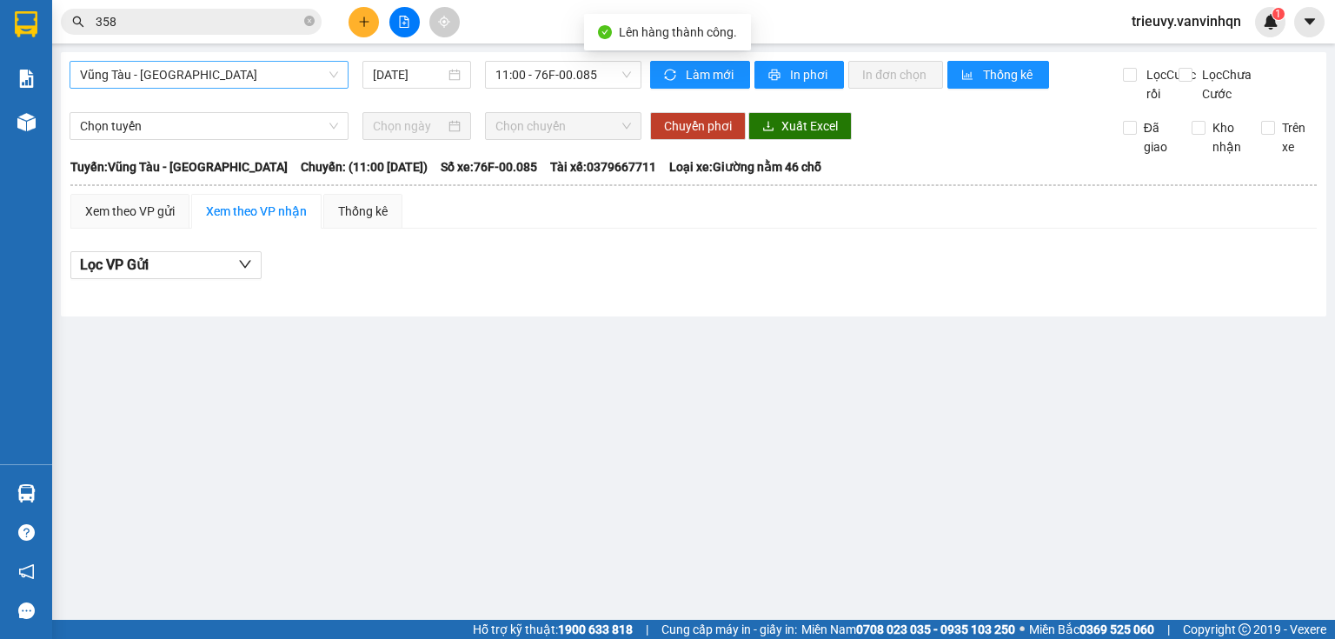
click at [273, 73] on span "Vũng Tàu - [GEOGRAPHIC_DATA]" at bounding box center [209, 75] width 258 height 26
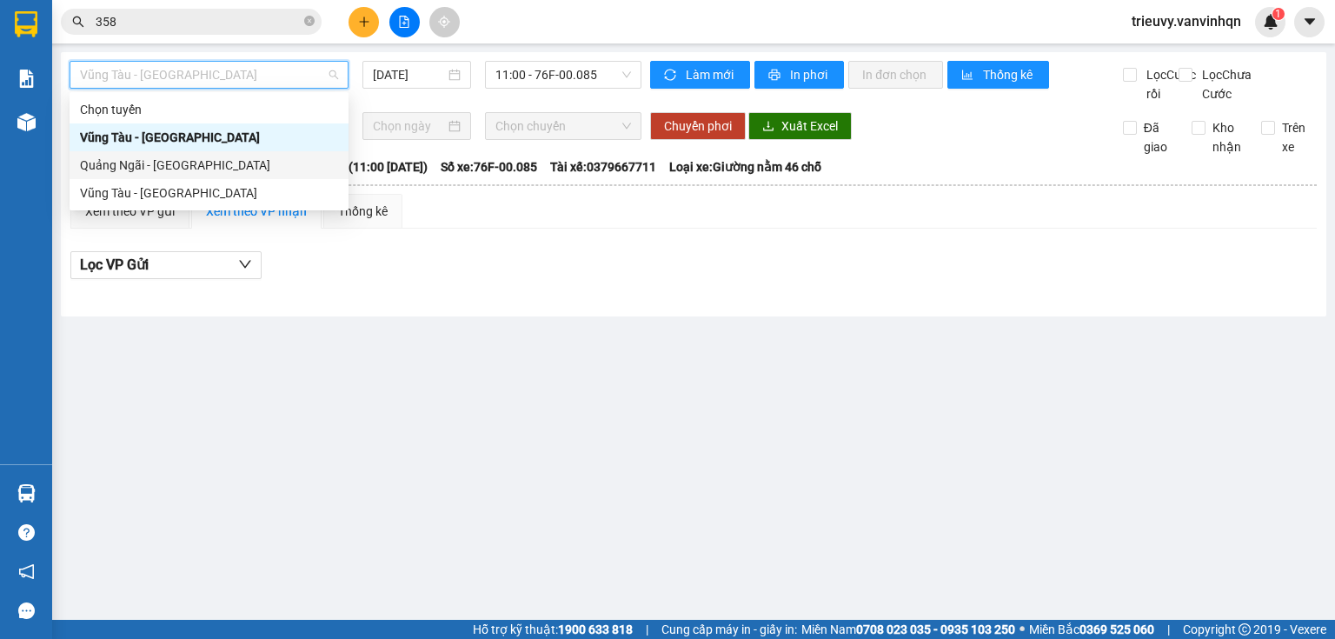
click at [234, 153] on div "Quảng Ngãi - [GEOGRAPHIC_DATA]" at bounding box center [209, 165] width 279 height 28
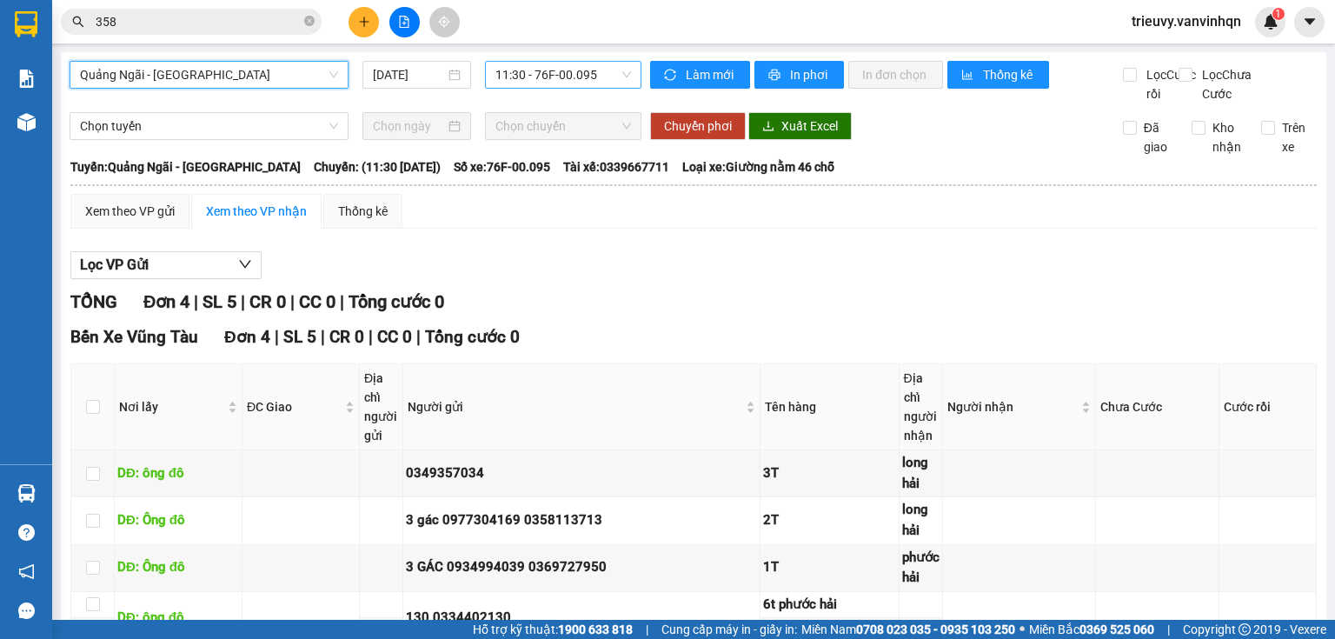
click at [555, 83] on span "11:30 - 76F-00.095" at bounding box center [563, 75] width 136 height 26
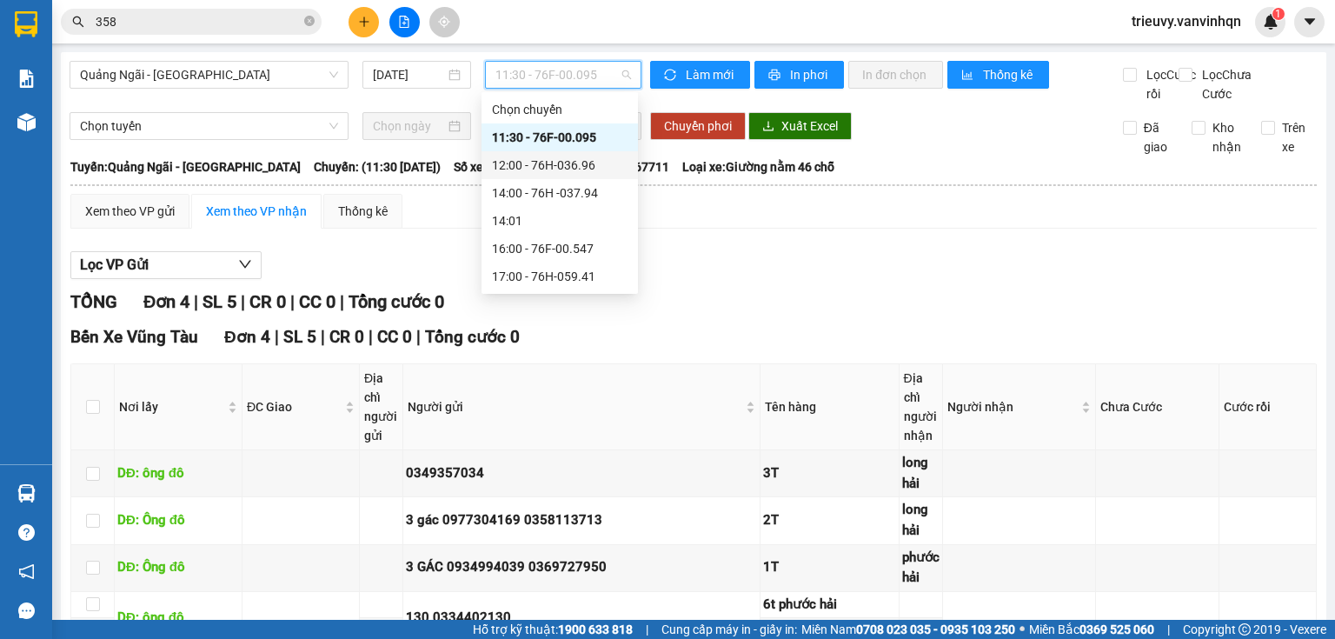
click at [598, 163] on div "12:00 - 76H-036.96" at bounding box center [560, 165] width 136 height 19
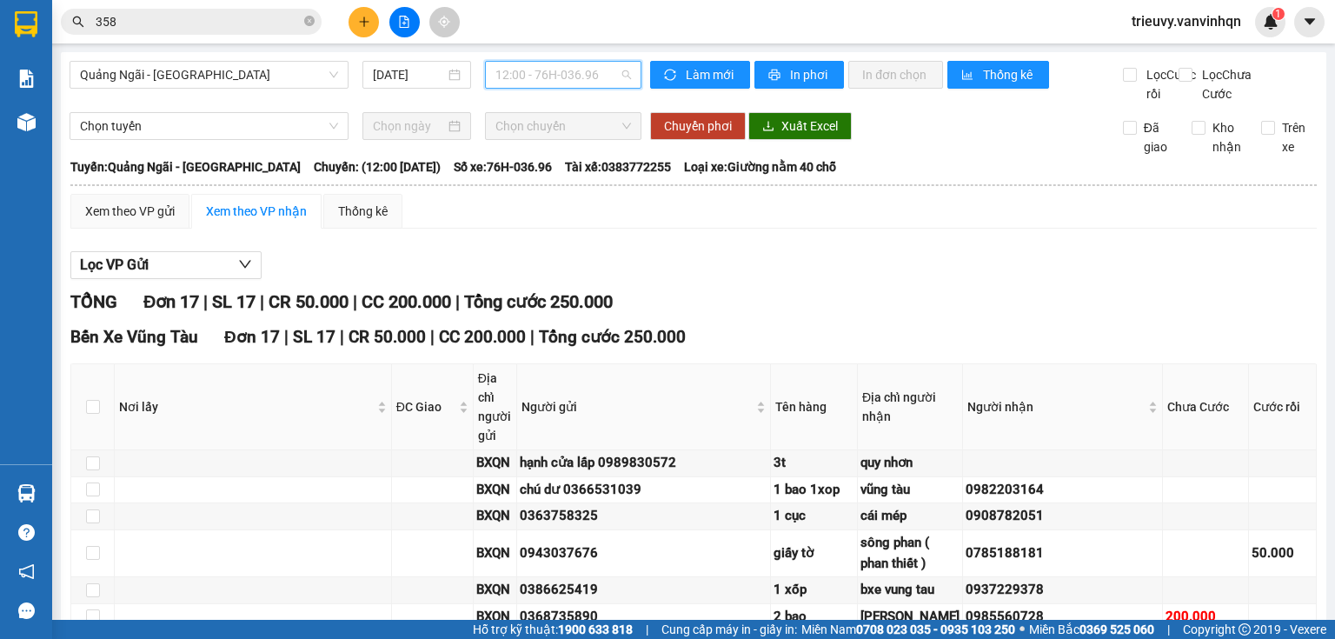
click at [595, 76] on span "12:00 - 76H-036.96" at bounding box center [563, 75] width 136 height 26
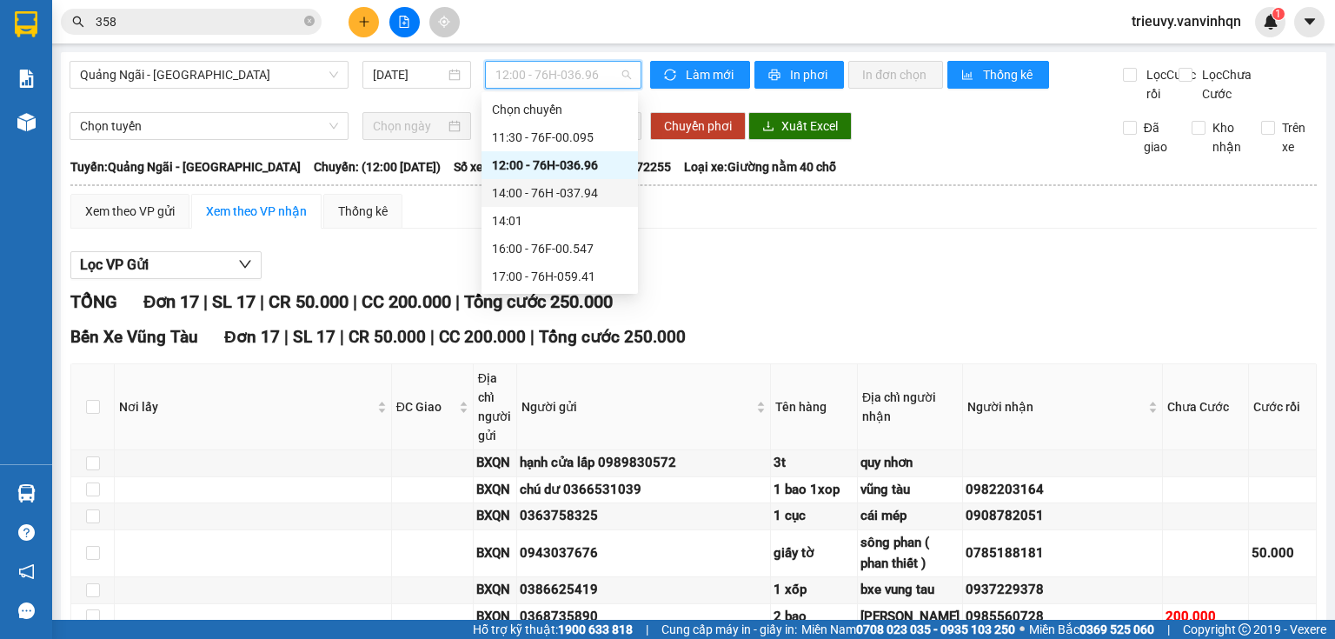
click at [602, 185] on div "14:00 - 76H -037.94" at bounding box center [560, 192] width 136 height 19
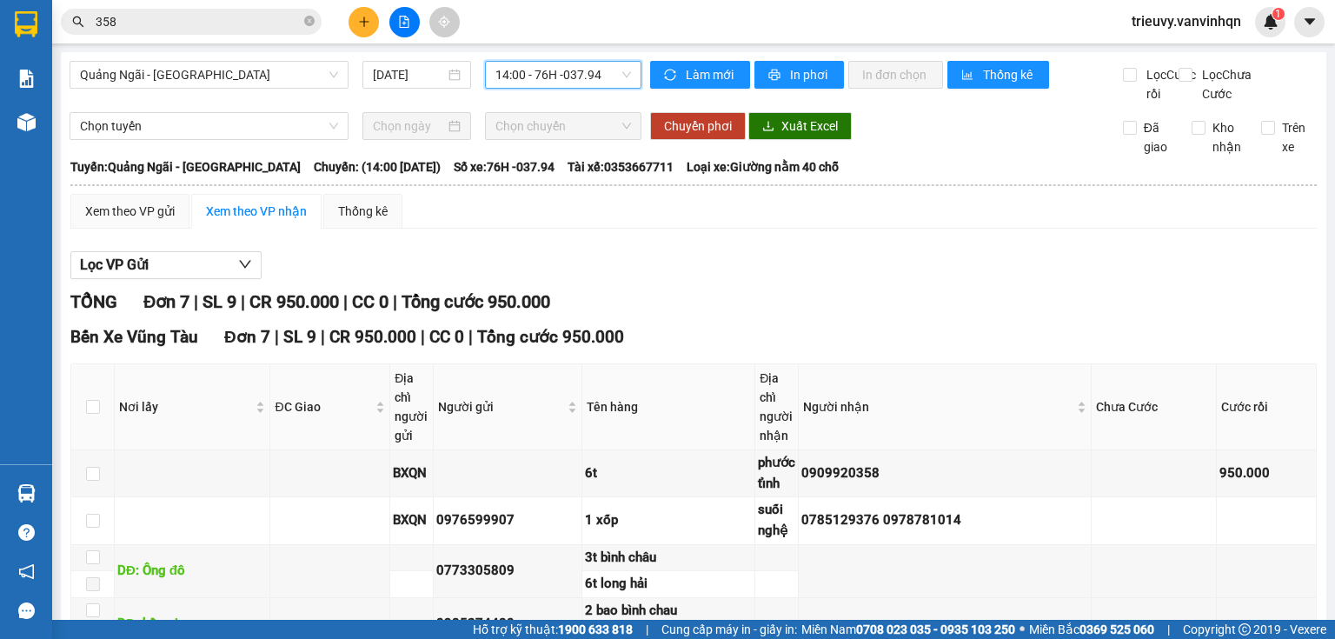
click at [641, 77] on div "Làm mới In phơi In đơn chọn Thống kê Lọc Cước rồi Lọc Chưa Cước" at bounding box center [979, 82] width 676 height 43
click at [614, 80] on span "14:00 - 76H -037.94" at bounding box center [563, 75] width 136 height 26
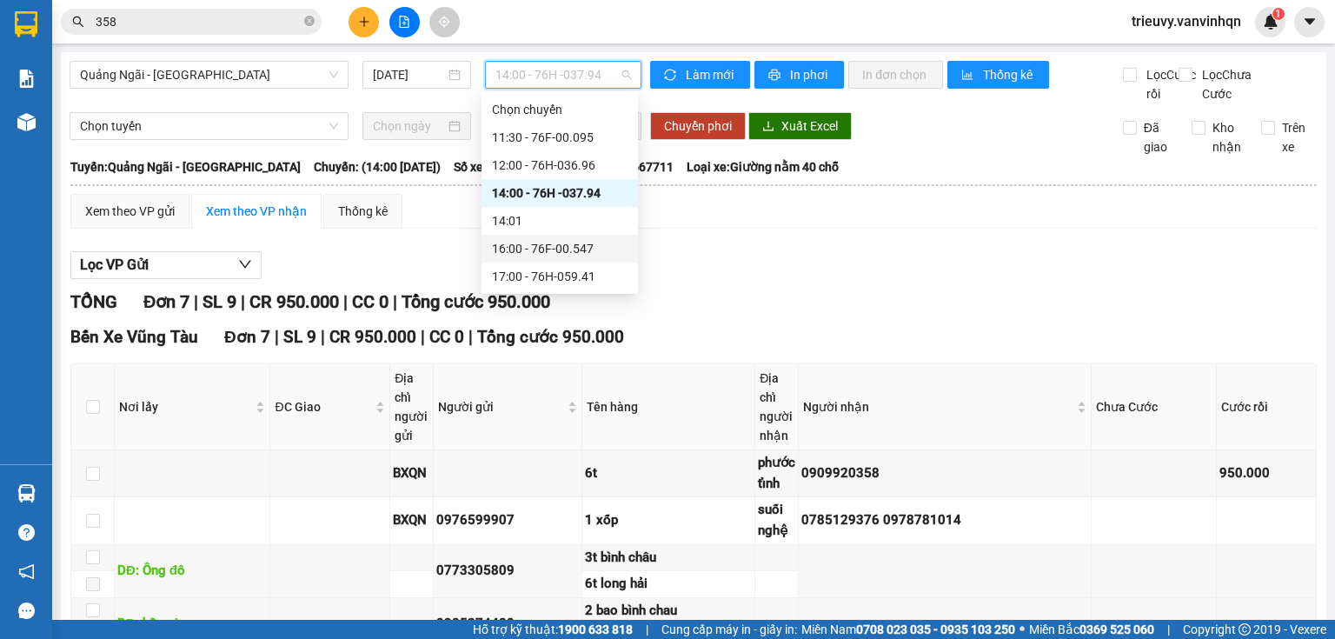
click at [570, 237] on div "16:00 - 76F-00.547" at bounding box center [560, 249] width 156 height 28
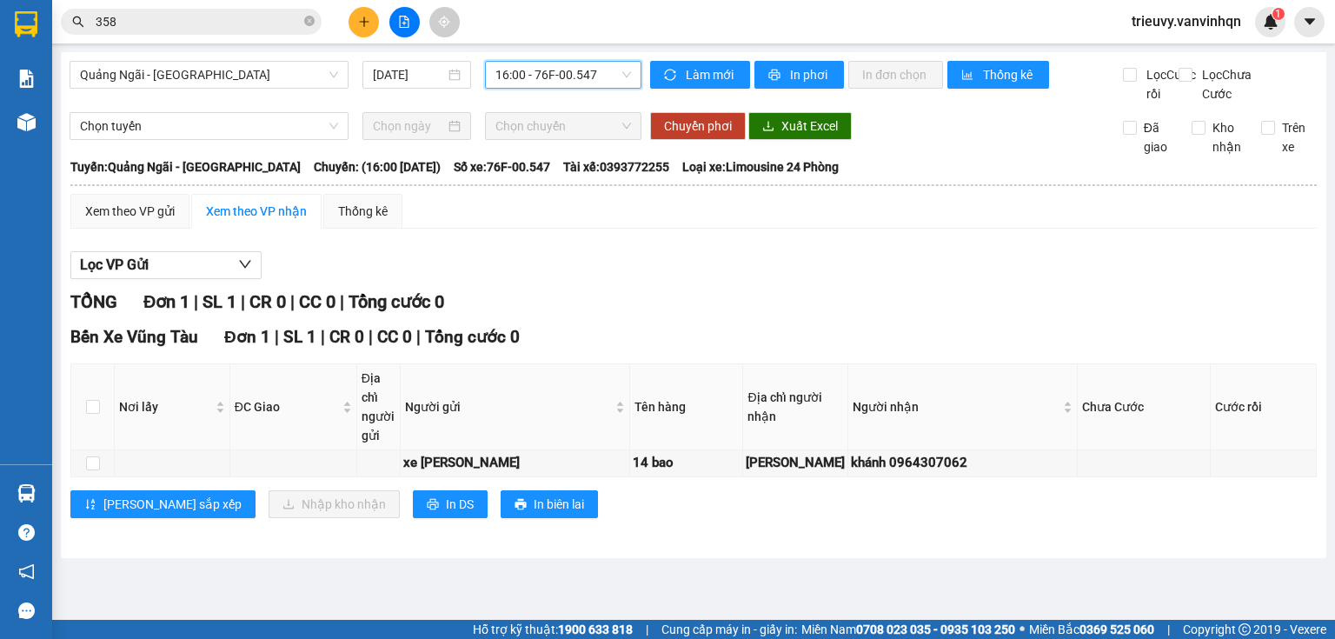
click at [588, 83] on span "16:00 - 76F-00.547" at bounding box center [563, 75] width 136 height 26
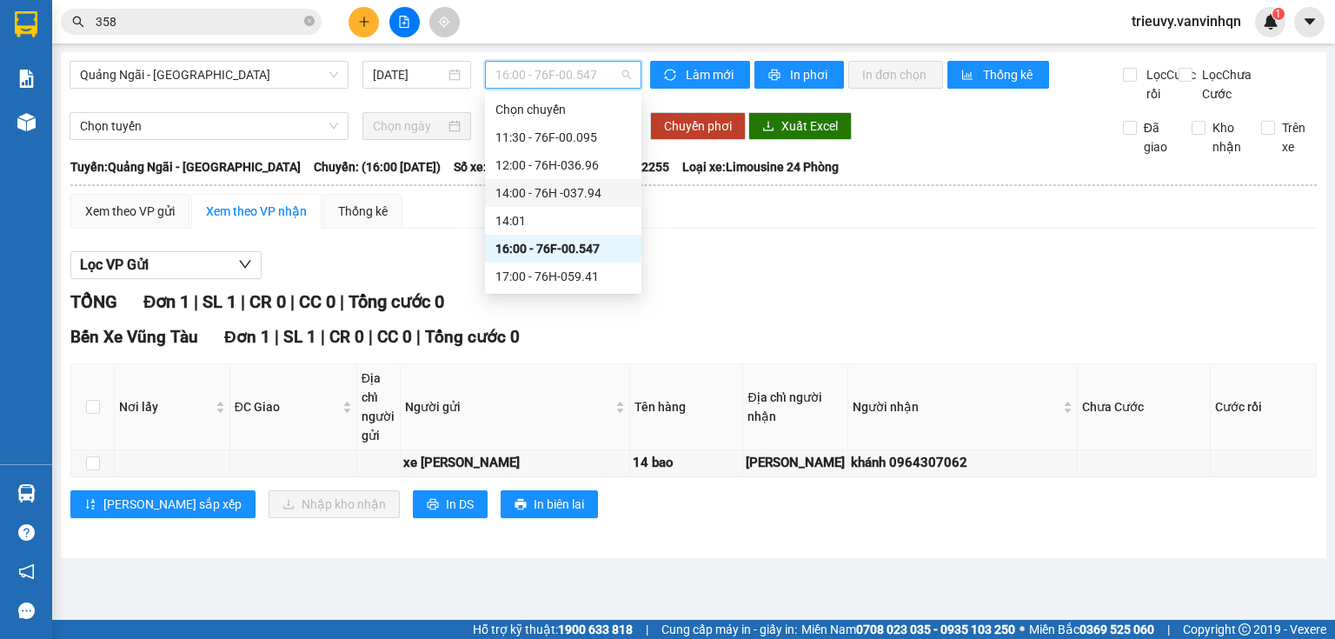
click at [588, 186] on div "14:00 - 76H -037.94" at bounding box center [563, 192] width 136 height 19
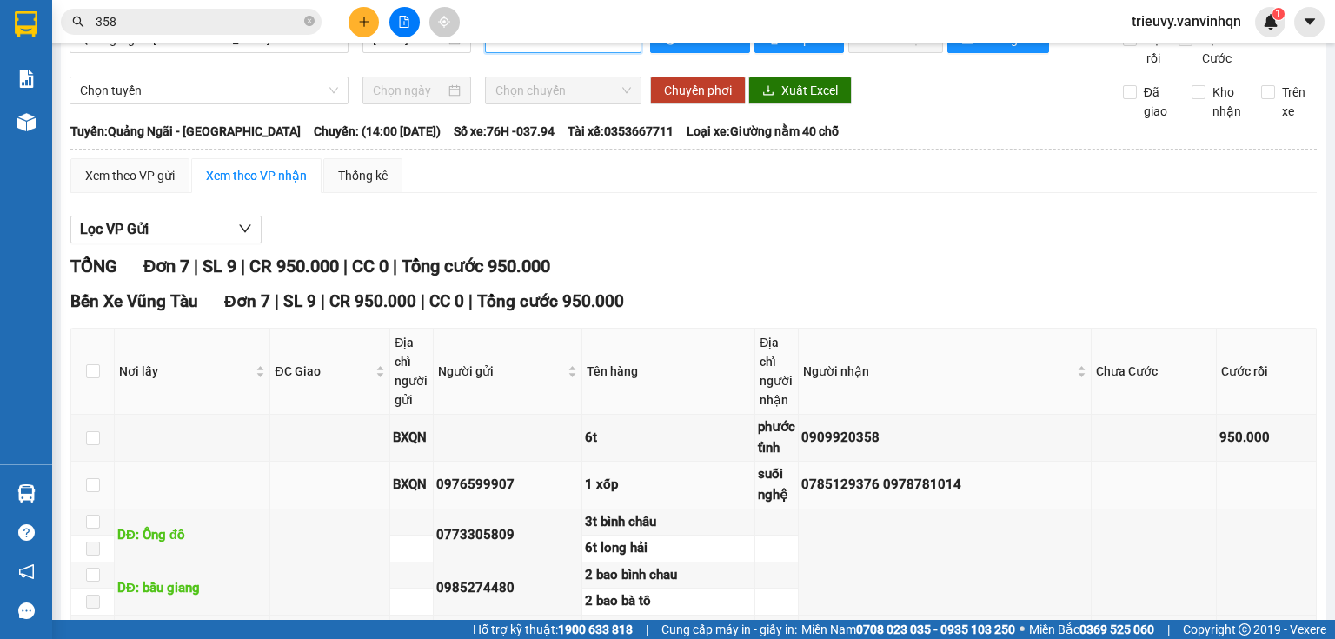
scroll to position [70, 0]
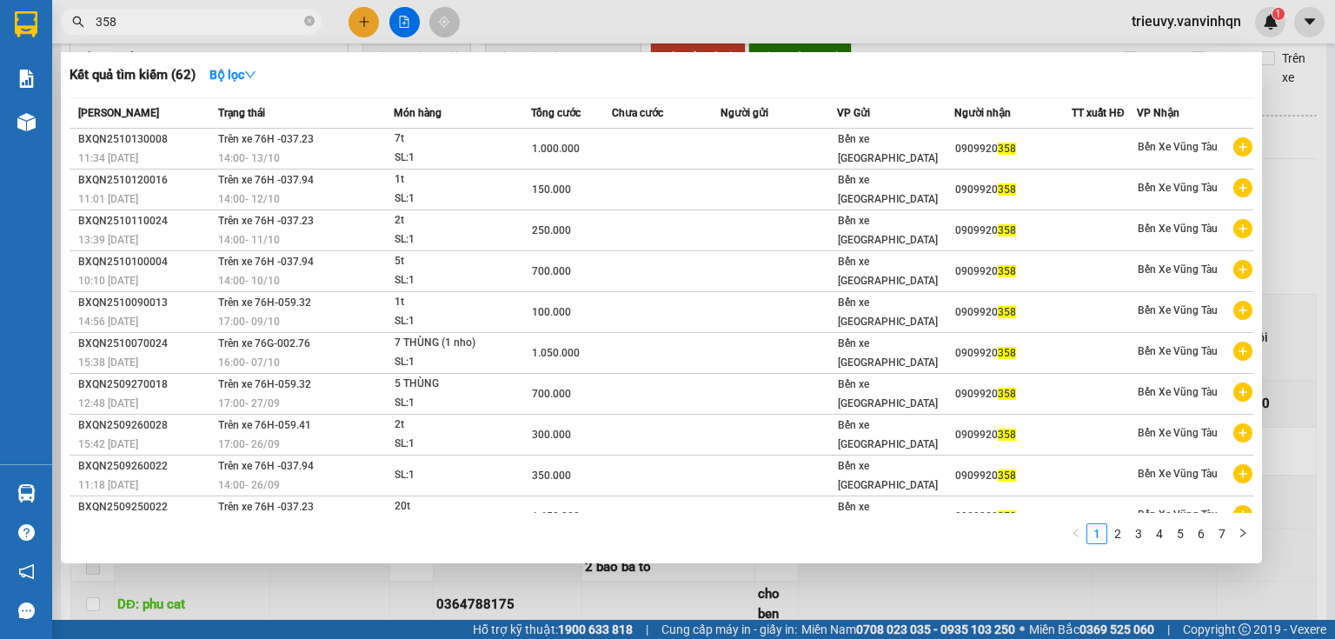
click at [262, 21] on input "358" at bounding box center [198, 21] width 205 height 19
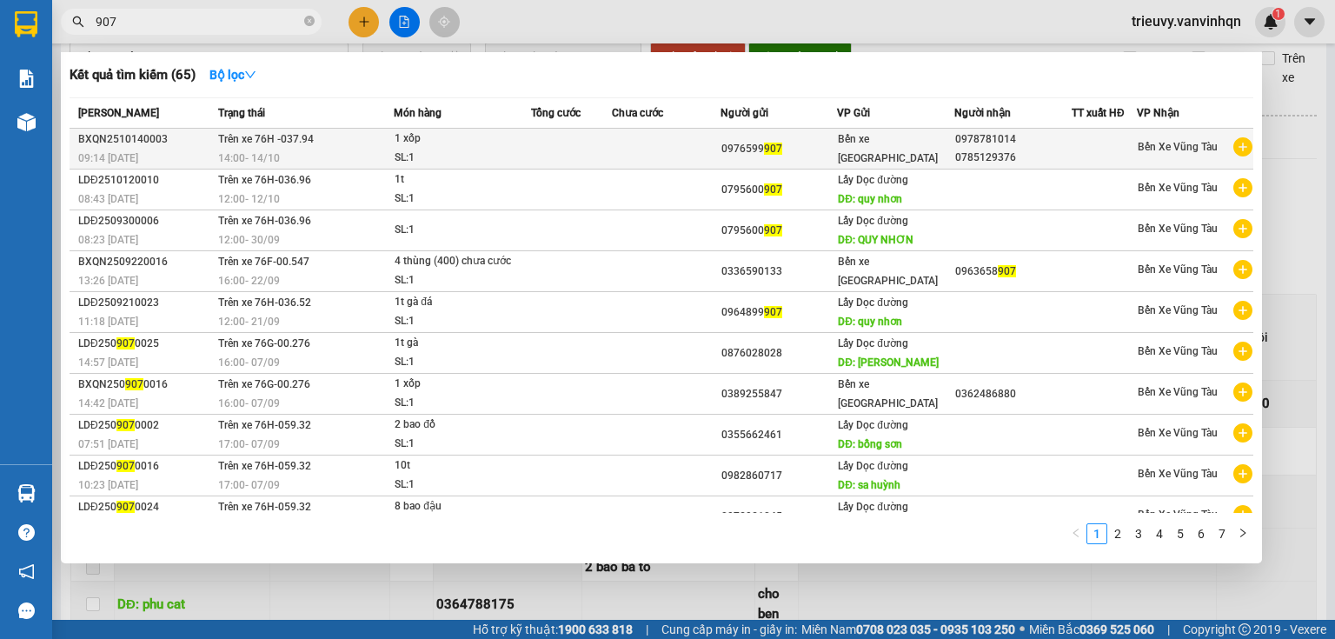
click at [313, 151] on div "14:00 [DATE]" at bounding box center [305, 158] width 175 height 19
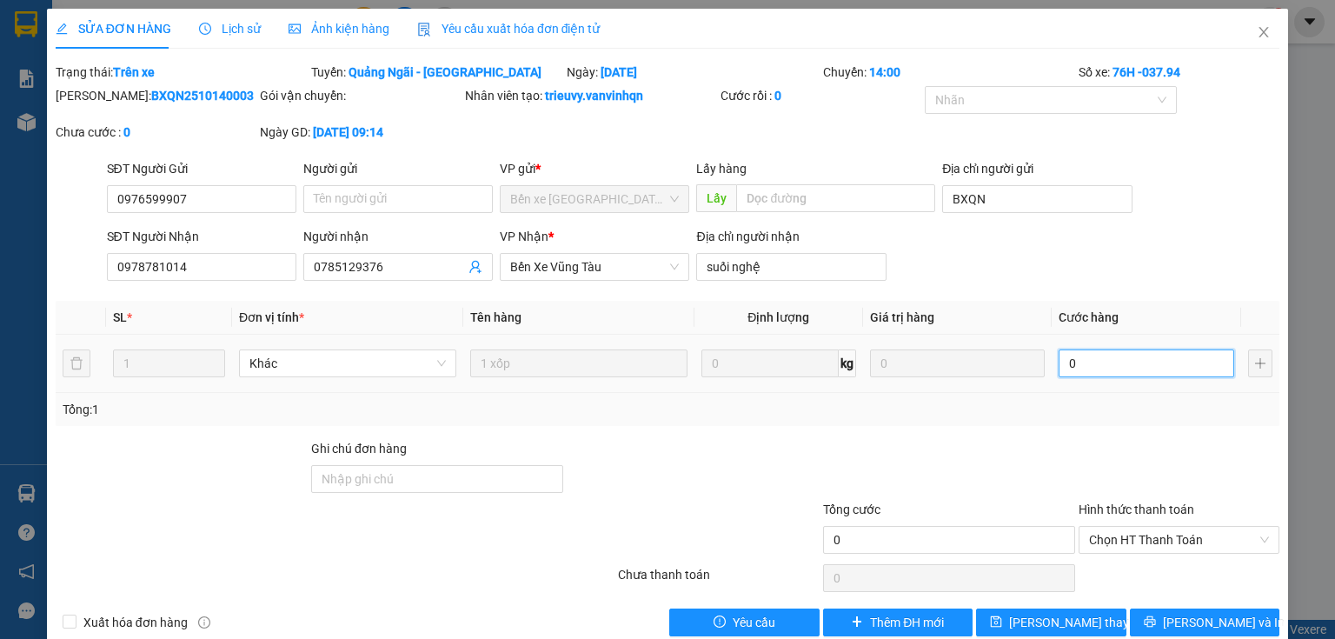
click at [1201, 372] on input "0" at bounding box center [1147, 363] width 176 height 28
click at [1135, 434] on div "Total Paid Fee 0 Total UnPaid Fee 0 Cash Collection Total Fee Trạng thái: Trên …" at bounding box center [668, 350] width 1224 height 574
click at [1136, 544] on span "Chọn HT Thanh Toán" at bounding box center [1179, 540] width 180 height 26
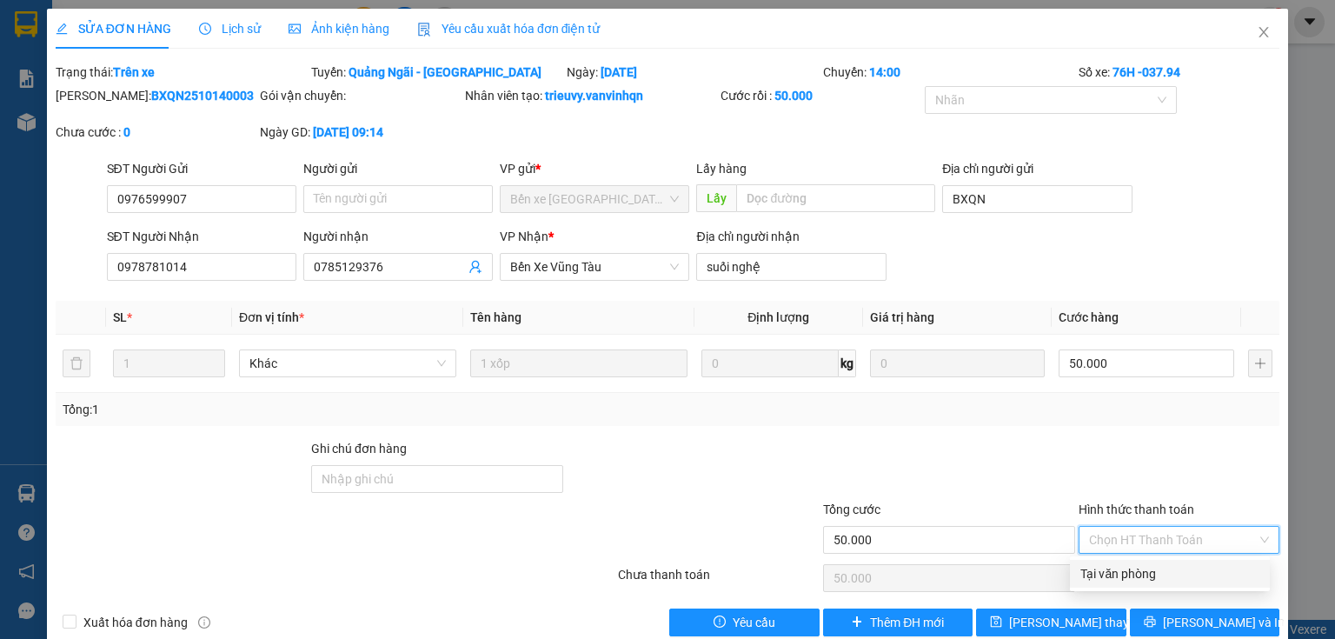
click at [1133, 572] on div "Tại văn phòng" at bounding box center [1169, 573] width 179 height 19
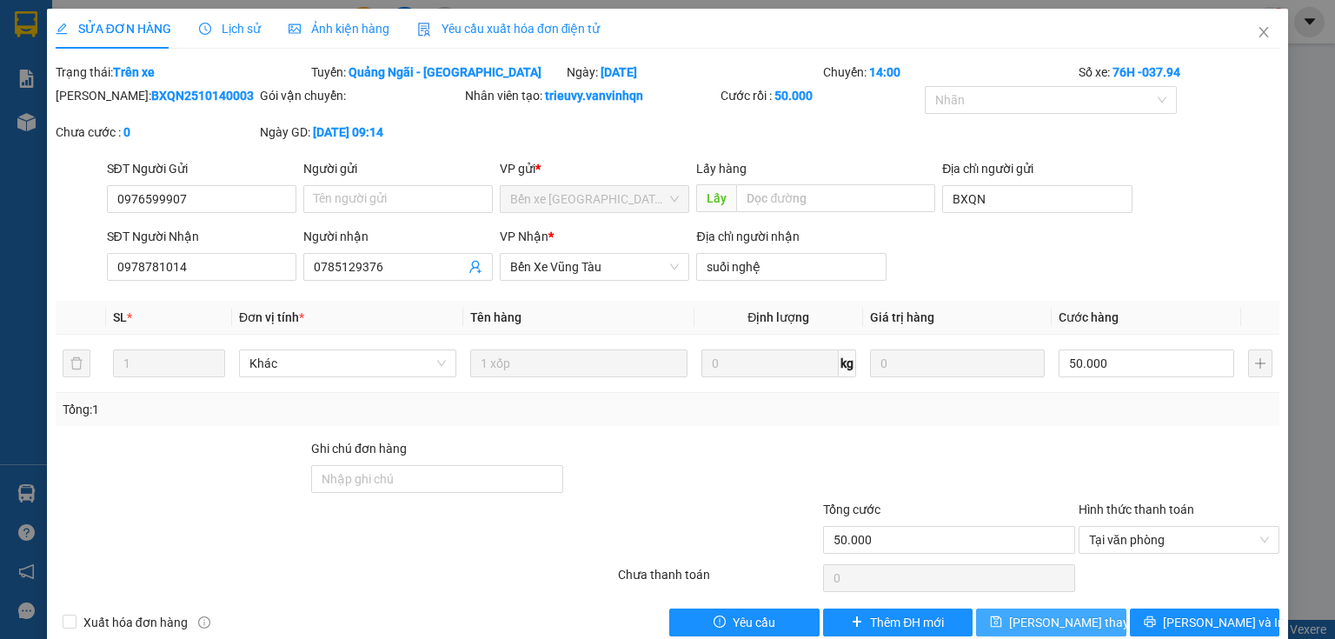
click at [1078, 622] on span "[PERSON_NAME] thay đổi" at bounding box center [1078, 622] width 139 height 19
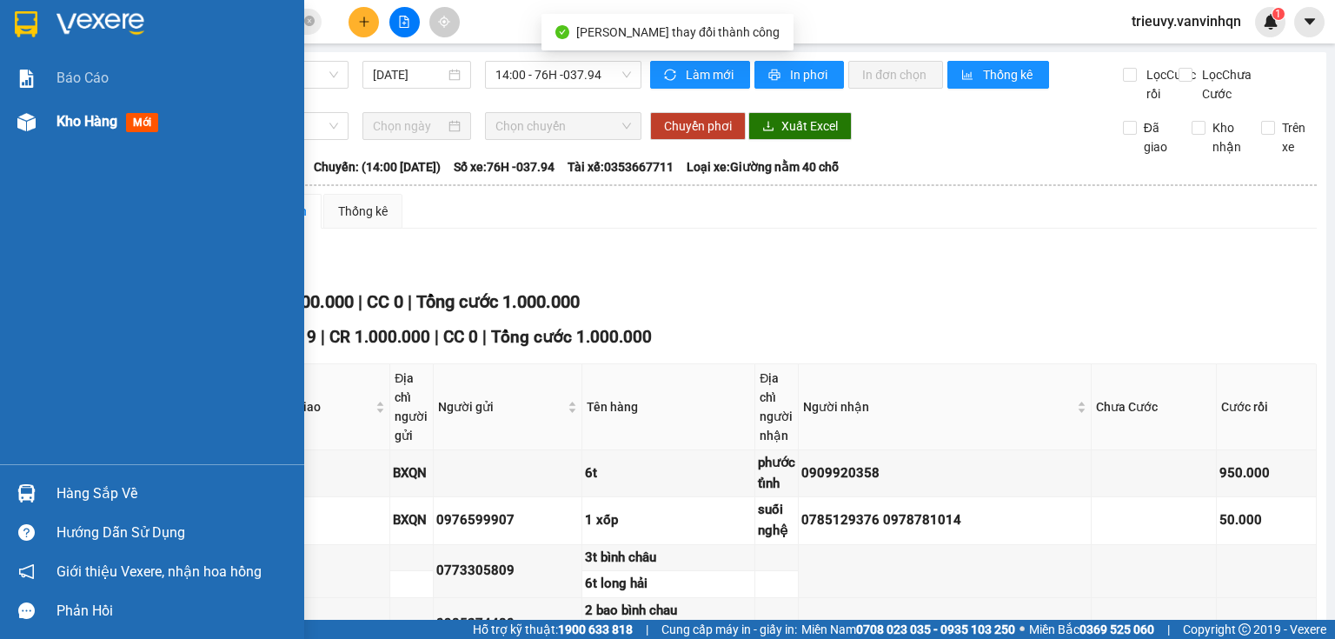
click at [49, 120] on div "Kho hàng mới" at bounding box center [152, 121] width 304 height 43
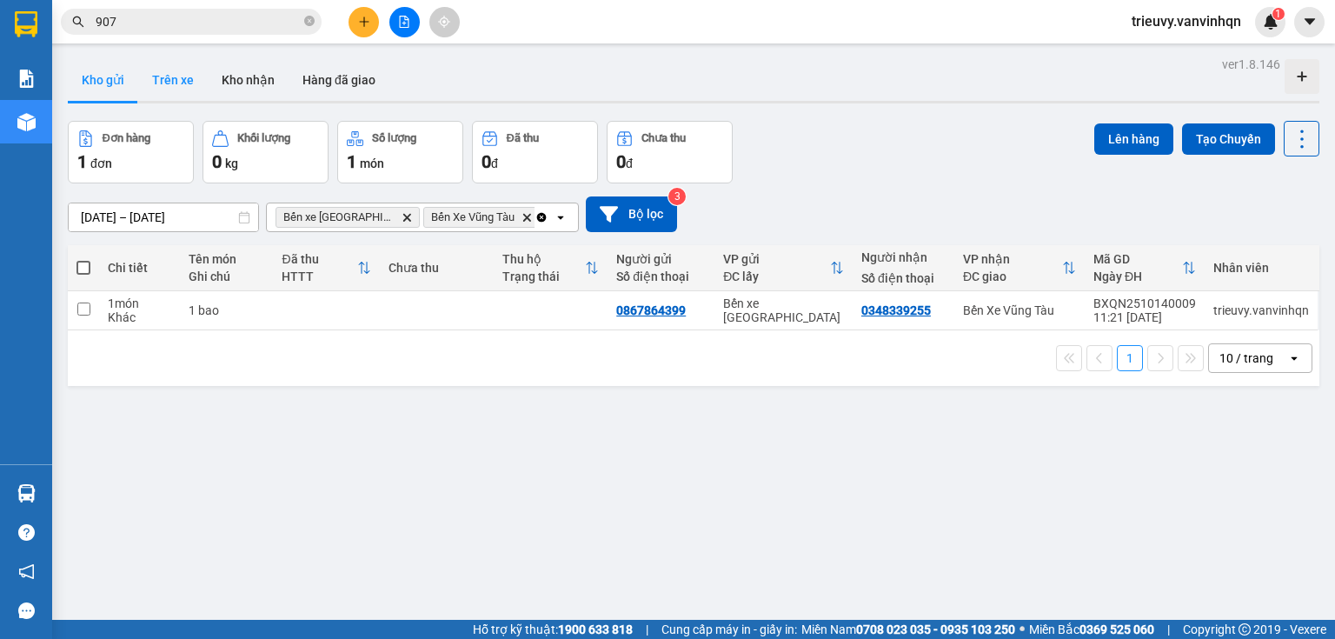
click at [174, 81] on button "Trên xe" at bounding box center [173, 80] width 70 height 42
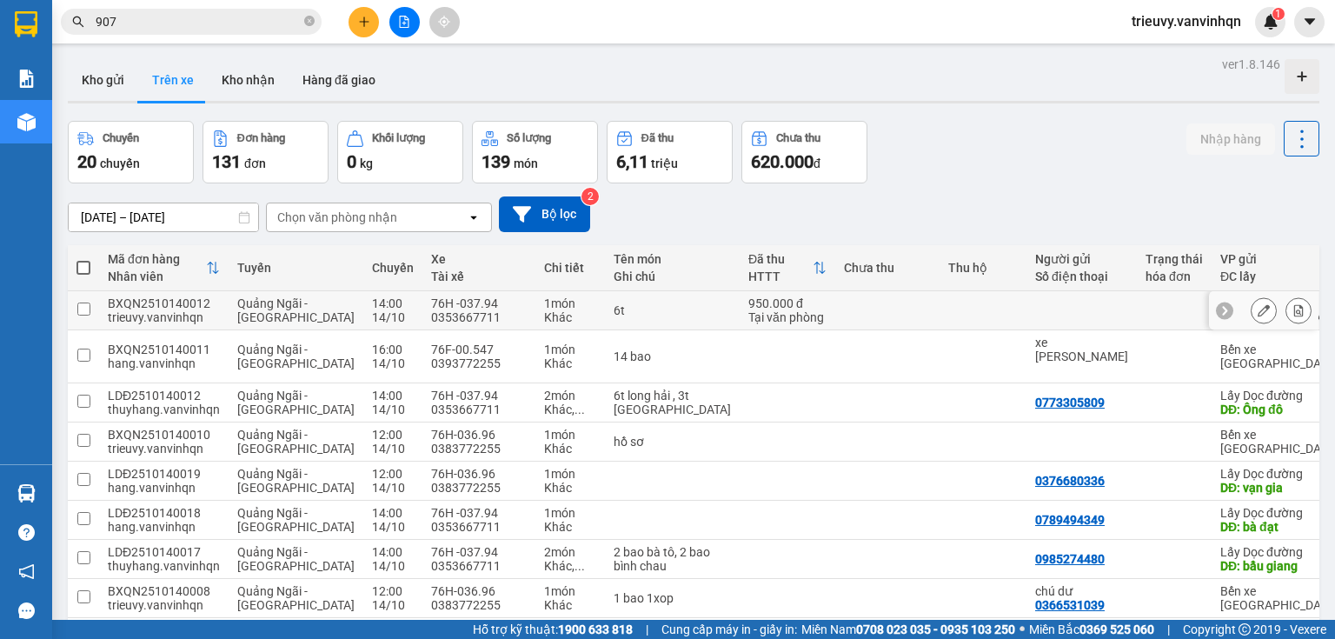
click at [1258, 308] on icon at bounding box center [1264, 310] width 12 height 12
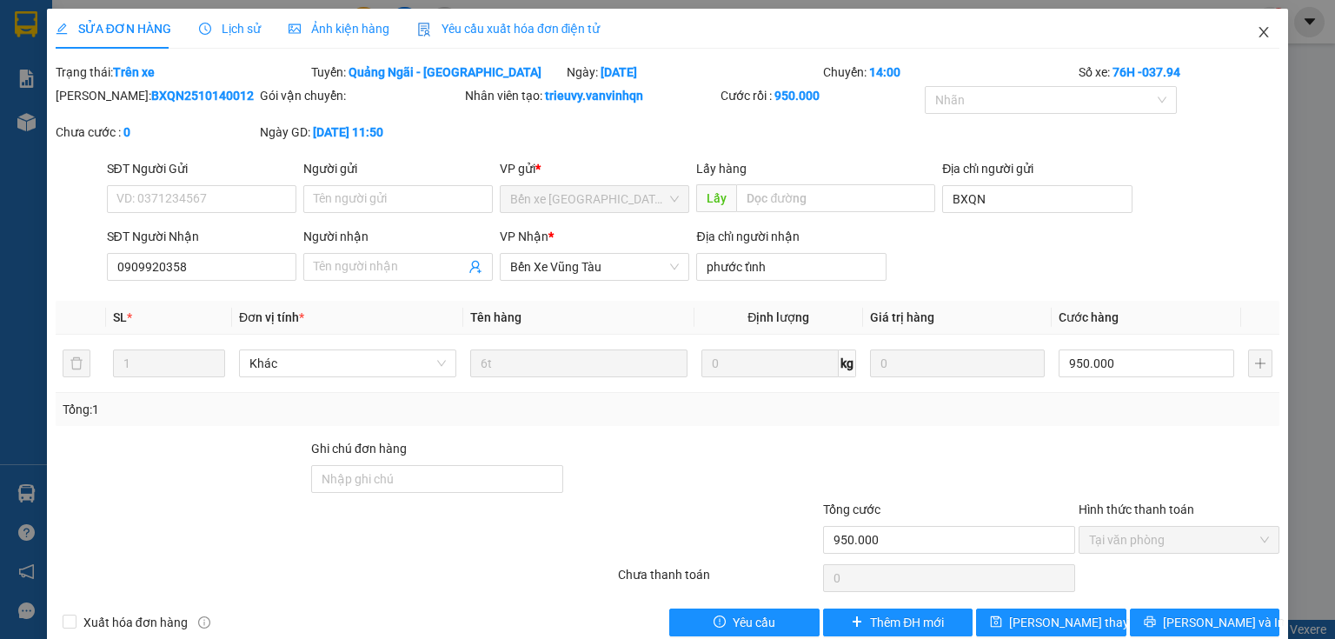
click at [1265, 33] on span "Close" at bounding box center [1263, 33] width 49 height 49
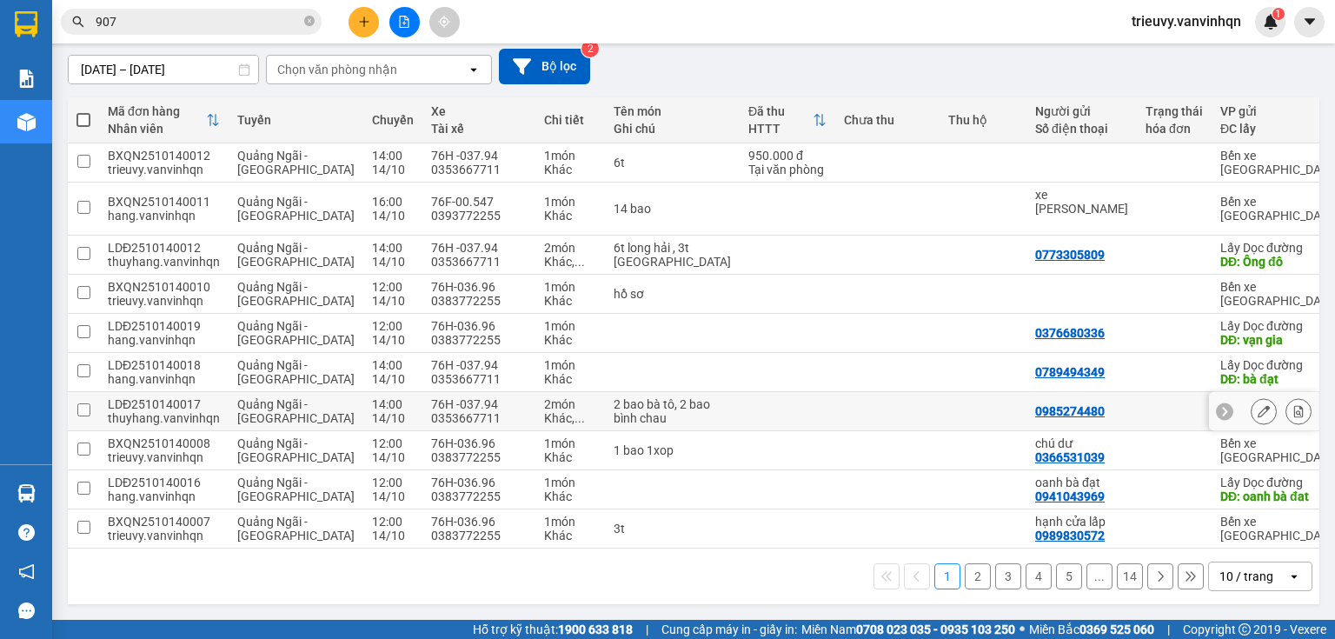
scroll to position [165, 0]
click at [973, 572] on button "2" at bounding box center [978, 576] width 26 height 26
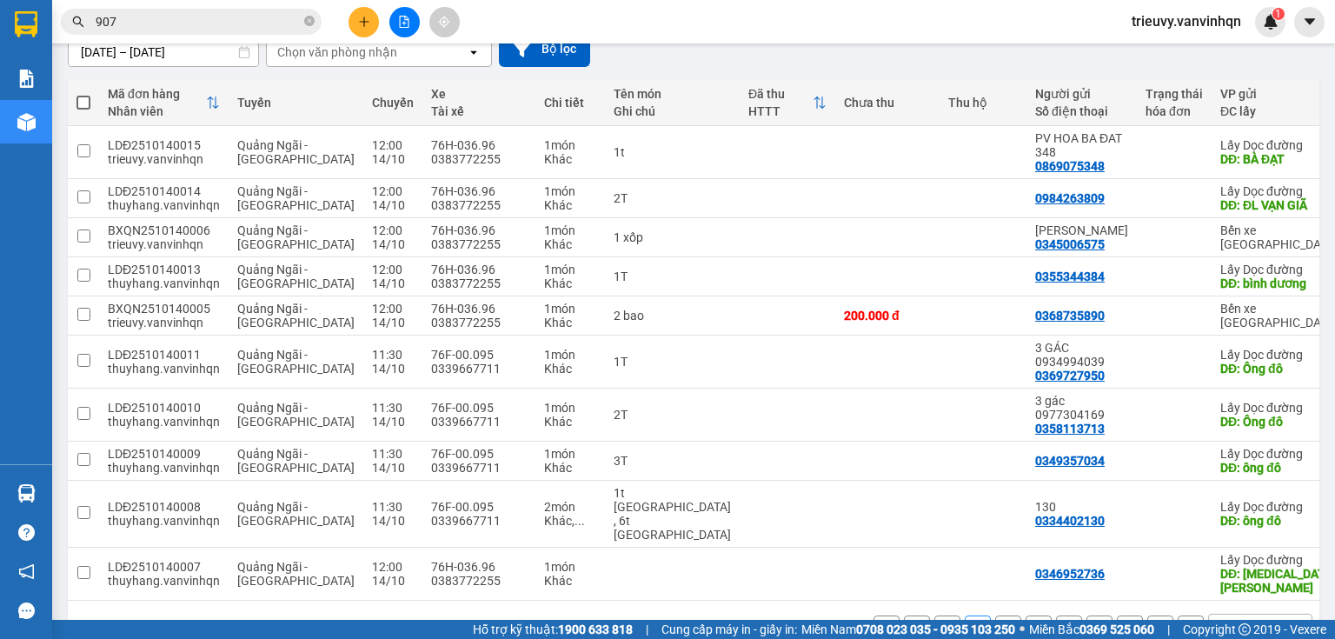
click at [995, 615] on button "3" at bounding box center [1008, 628] width 26 height 26
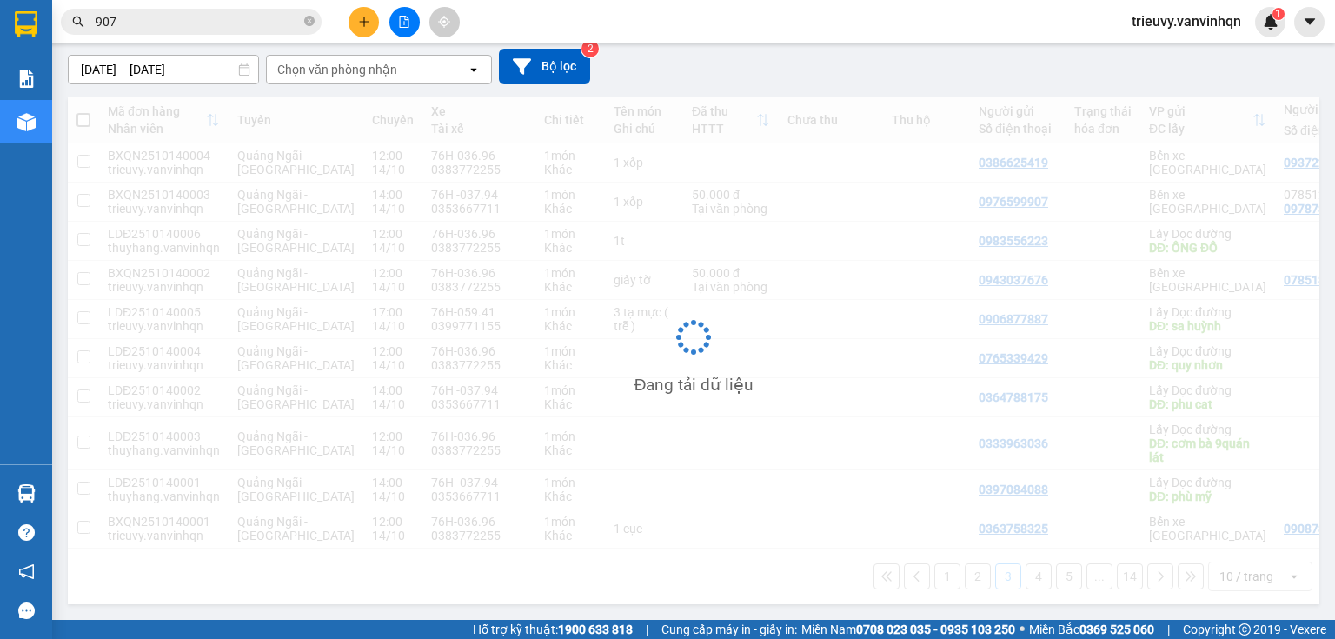
scroll to position [151, 0]
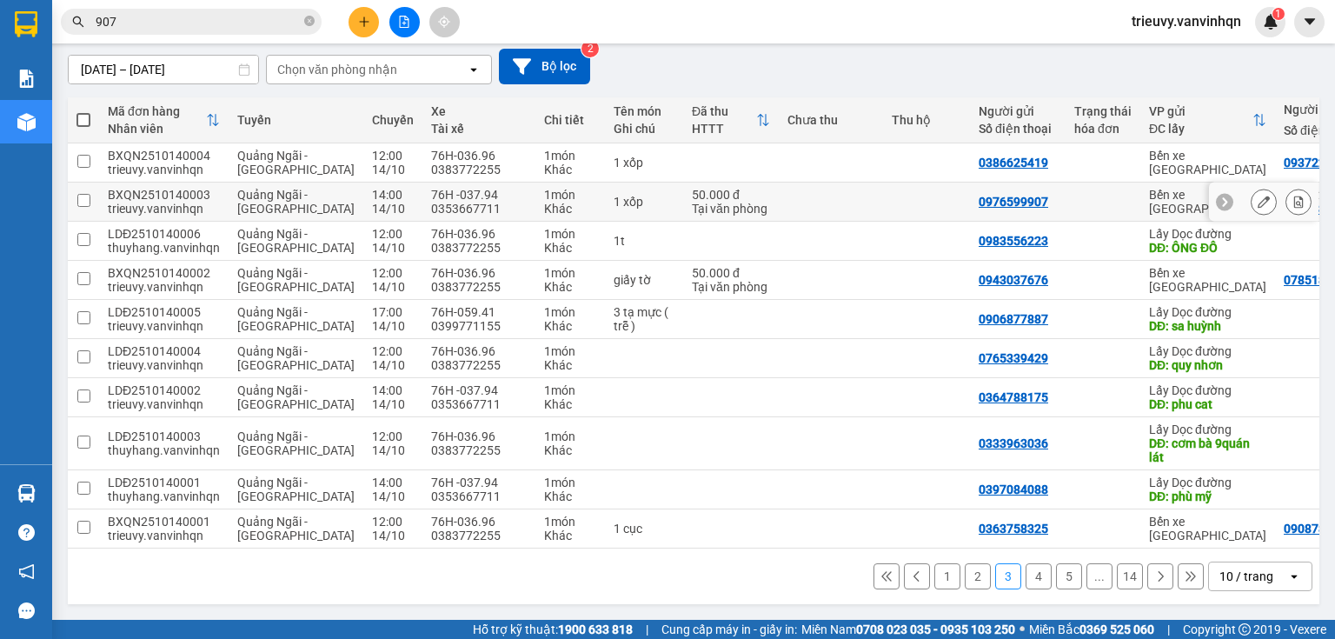
click at [1258, 196] on icon at bounding box center [1264, 202] width 12 height 12
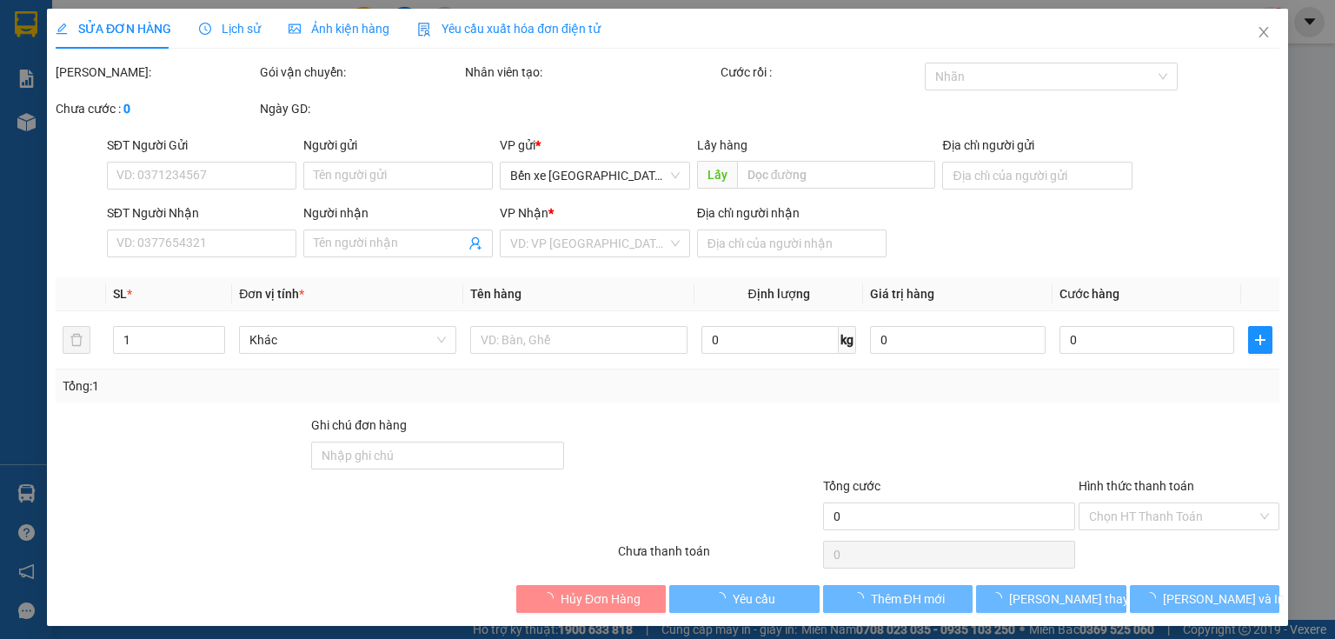
type input "0976599907"
type input "BXQN"
type input "0978781014"
type input "0785129376"
type input "suối nghệ"
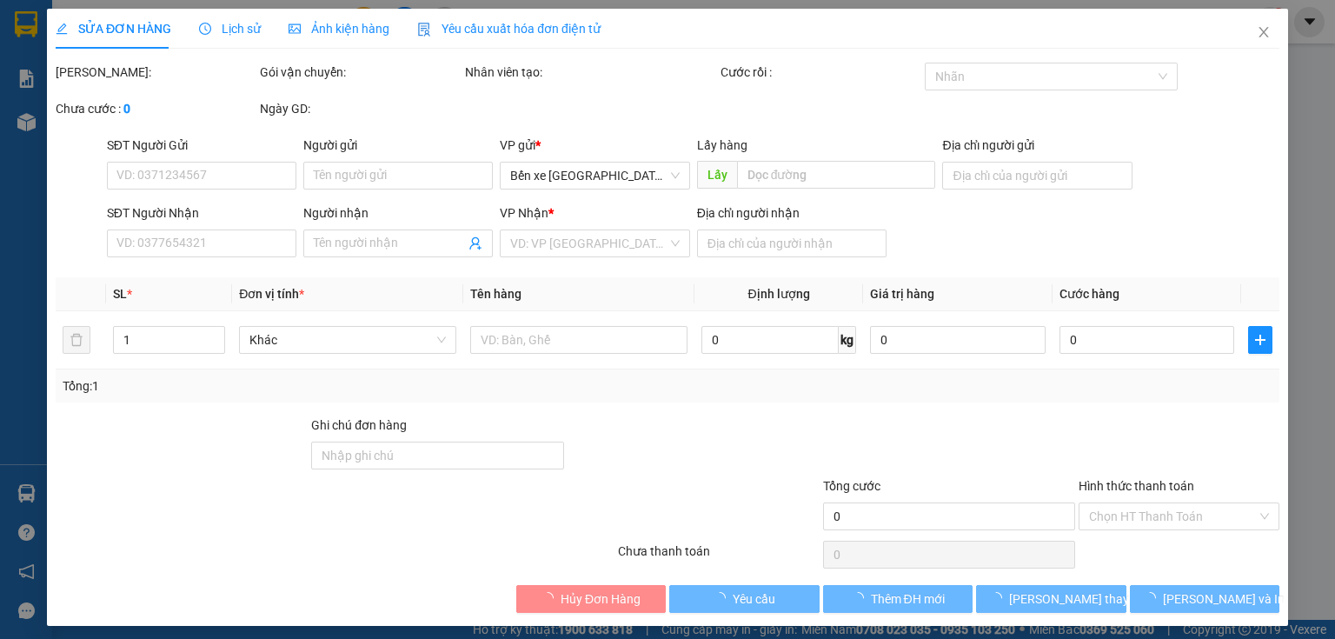
type input "50.000"
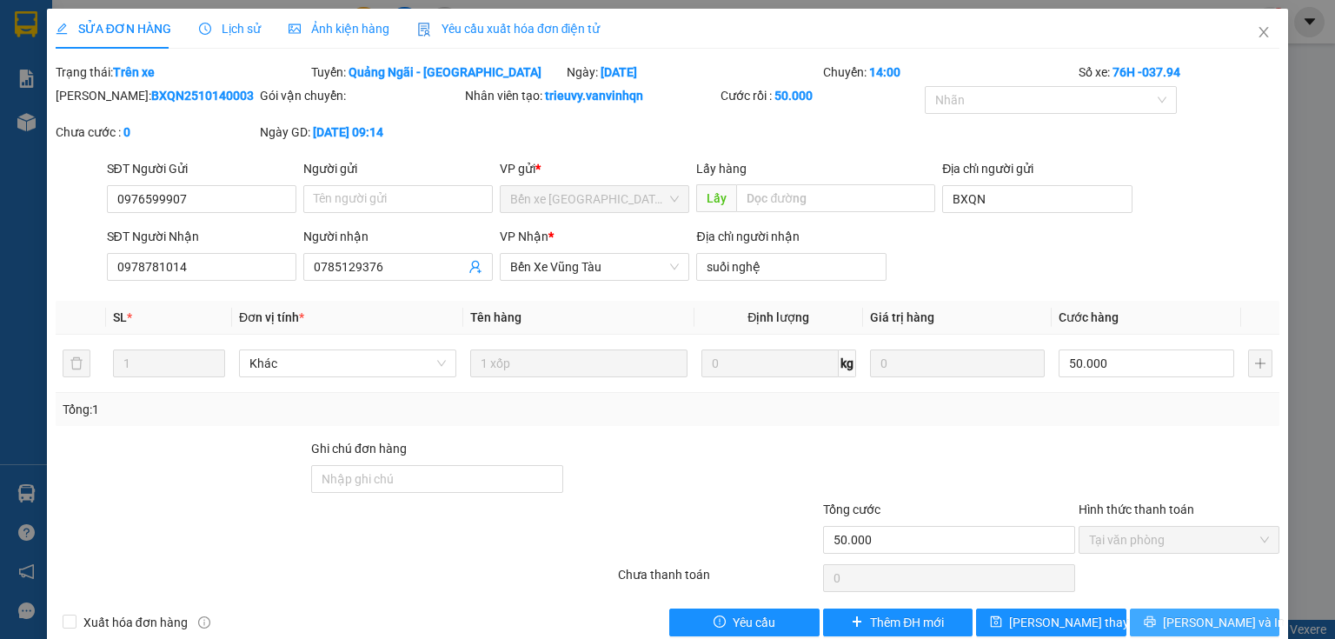
click at [1157, 620] on button "[PERSON_NAME] và In" at bounding box center [1205, 622] width 150 height 28
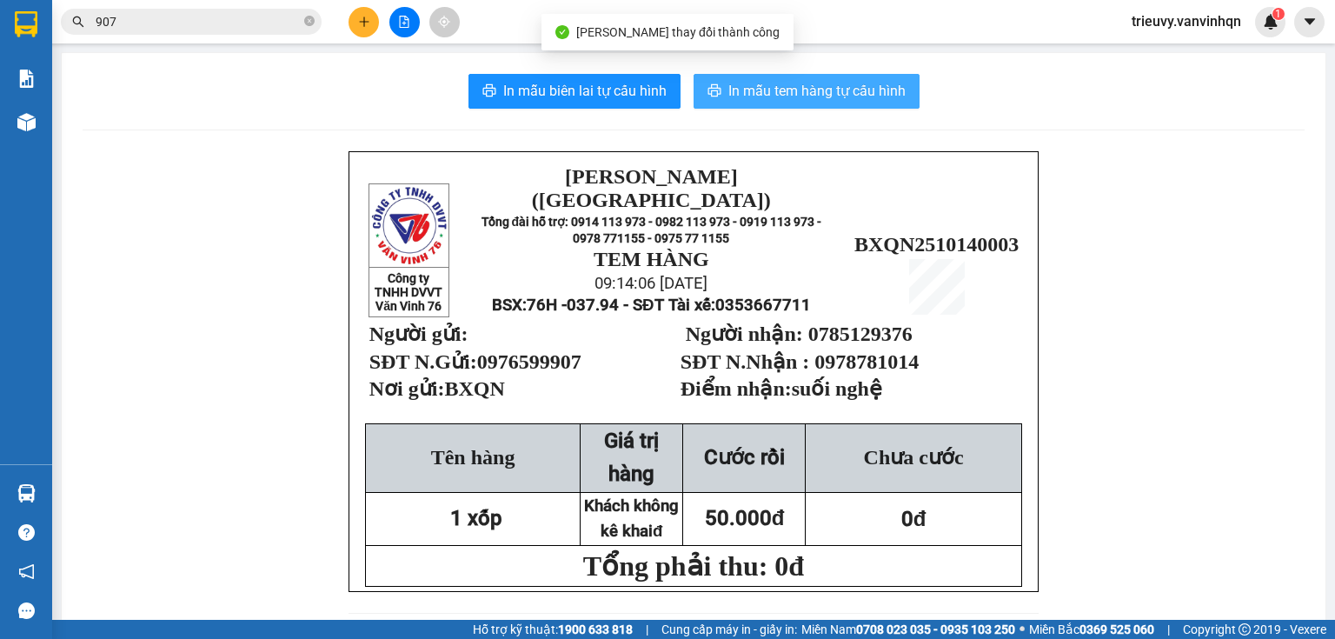
click at [808, 102] on button "In mẫu tem hàng tự cấu hình" at bounding box center [807, 91] width 226 height 35
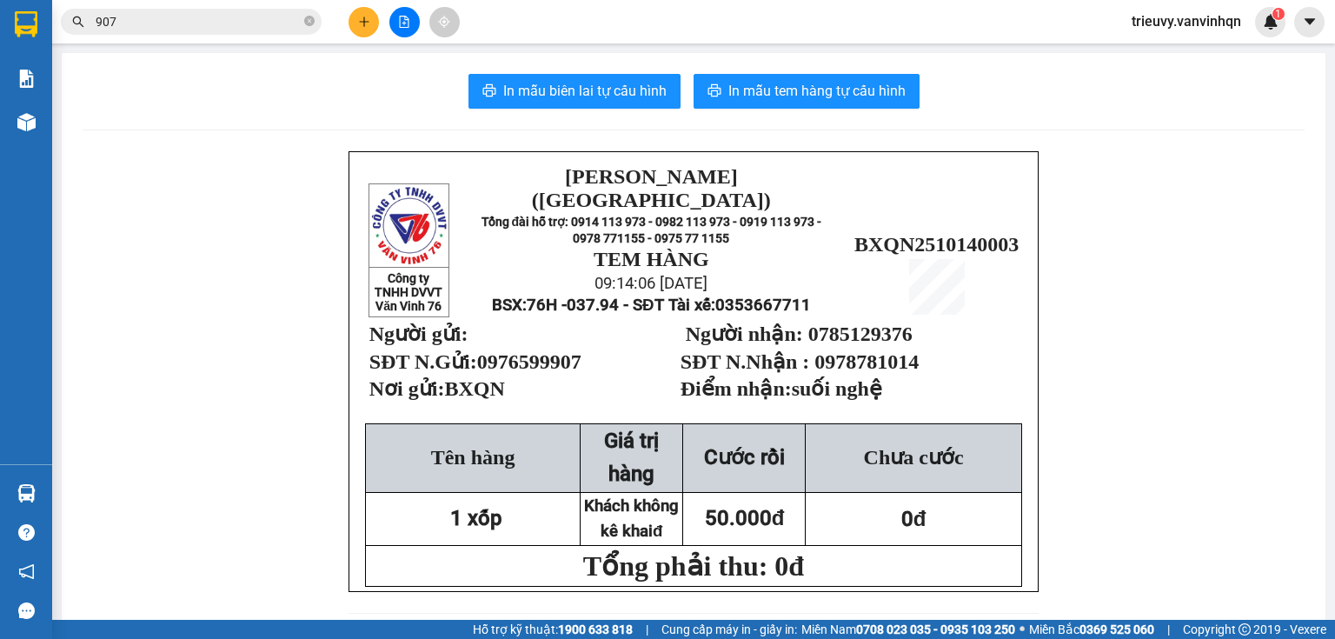
click at [369, 21] on icon "plus" at bounding box center [364, 22] width 12 height 12
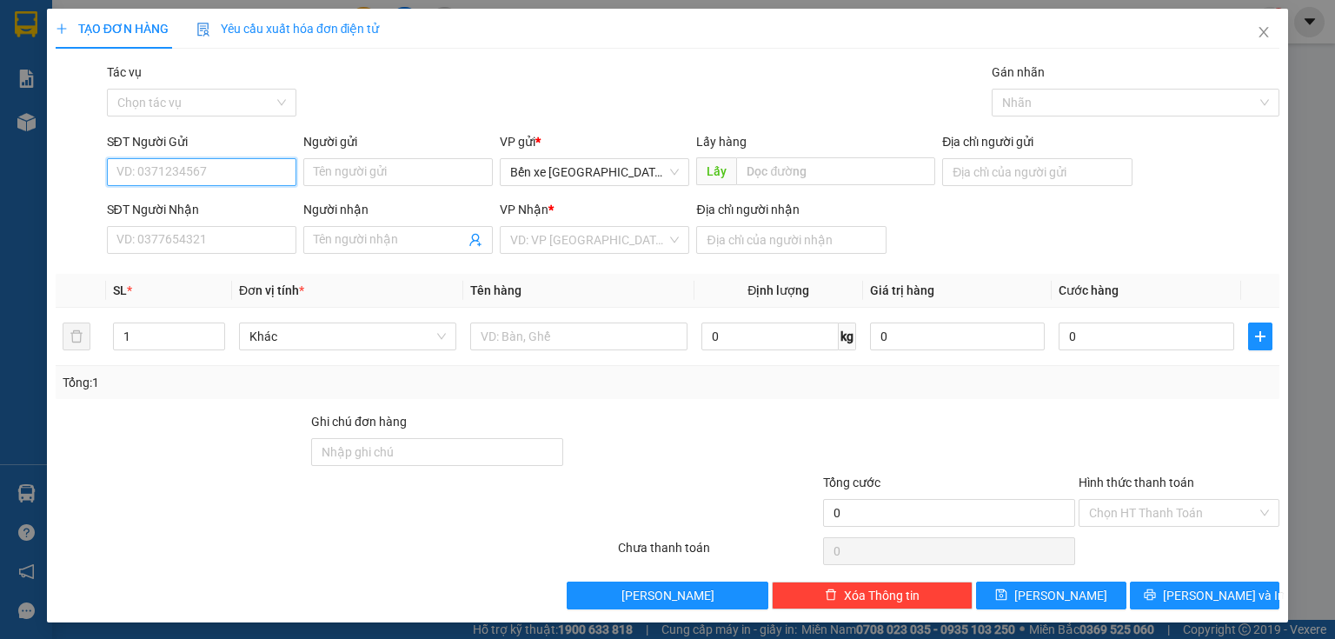
click at [276, 170] on input "SĐT Người Gửi" at bounding box center [201, 172] width 189 height 28
click at [139, 166] on input "0972008477" at bounding box center [201, 172] width 189 height 28
click at [590, 176] on span "Bến xe [GEOGRAPHIC_DATA]" at bounding box center [594, 172] width 169 height 26
type input "0972008477"
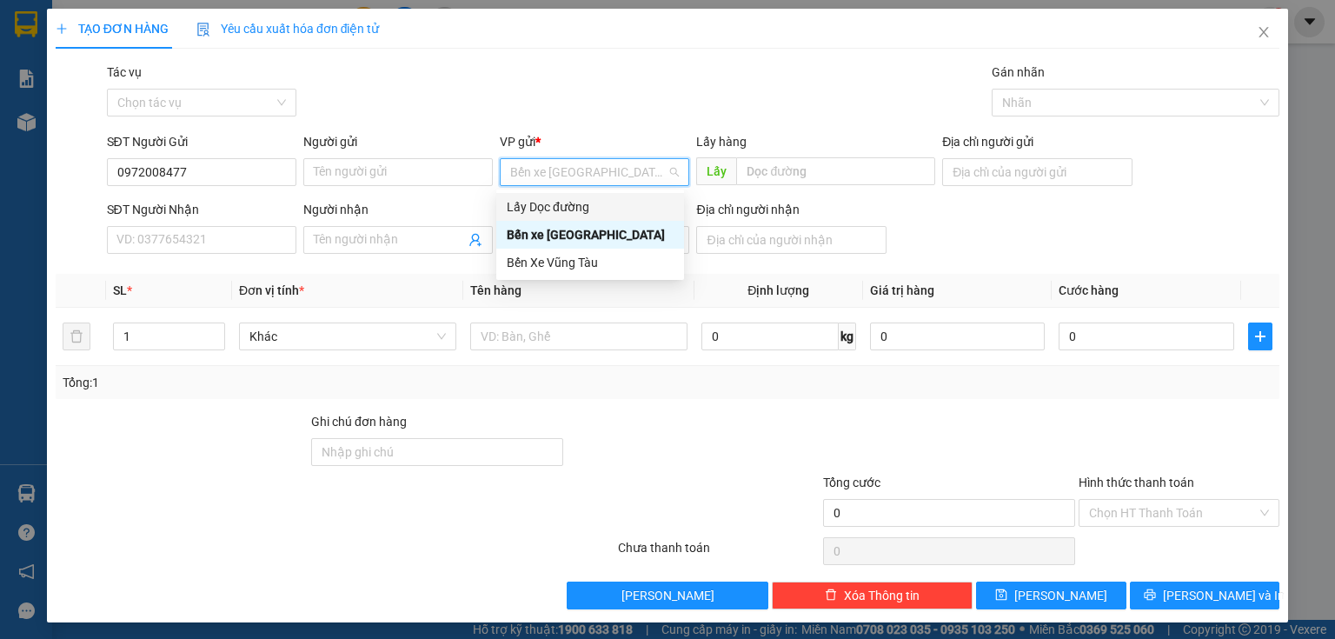
drag, startPoint x: 594, startPoint y: 204, endPoint x: 636, endPoint y: 194, distance: 43.8
click at [603, 202] on div "Lấy Dọc đường" at bounding box center [590, 206] width 167 height 19
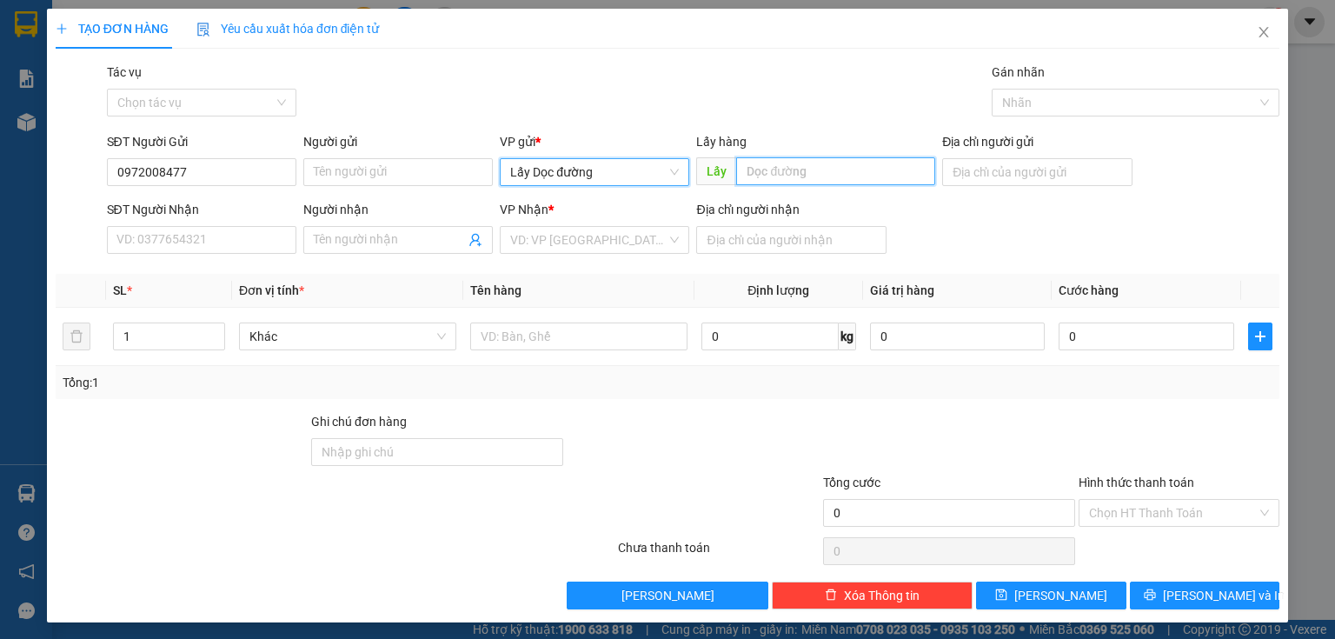
click at [775, 163] on input "text" at bounding box center [835, 171] width 199 height 28
type input "bà di"
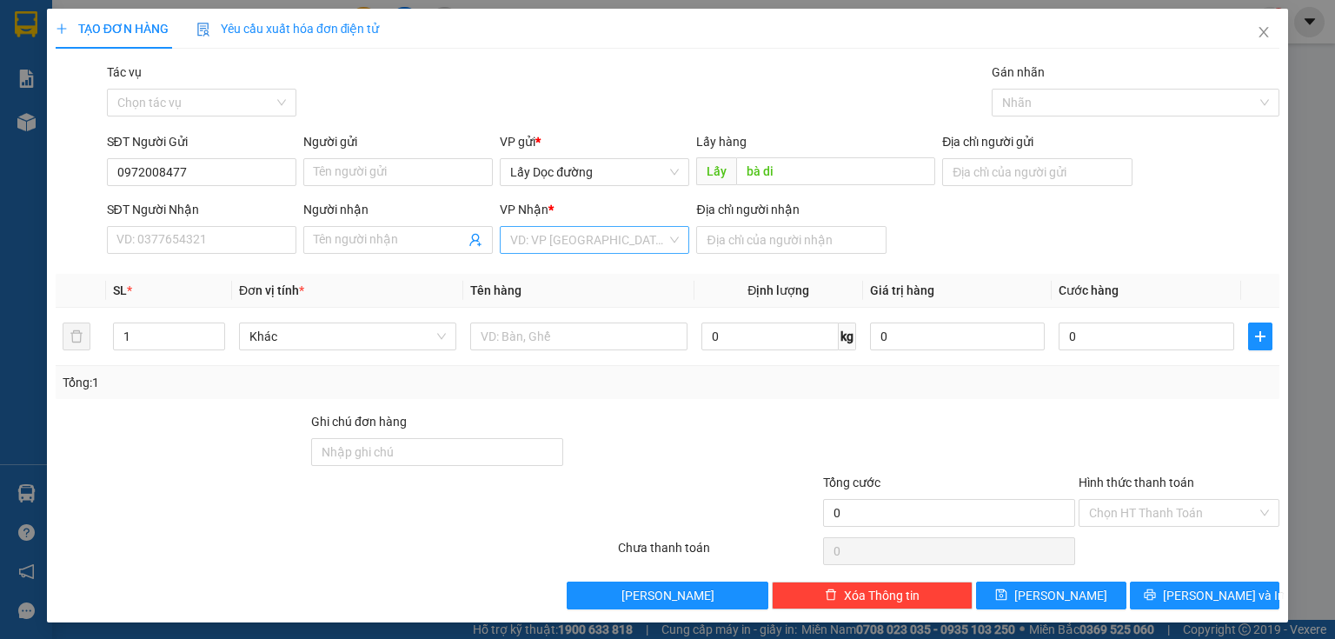
click at [614, 243] on input "search" at bounding box center [588, 240] width 156 height 26
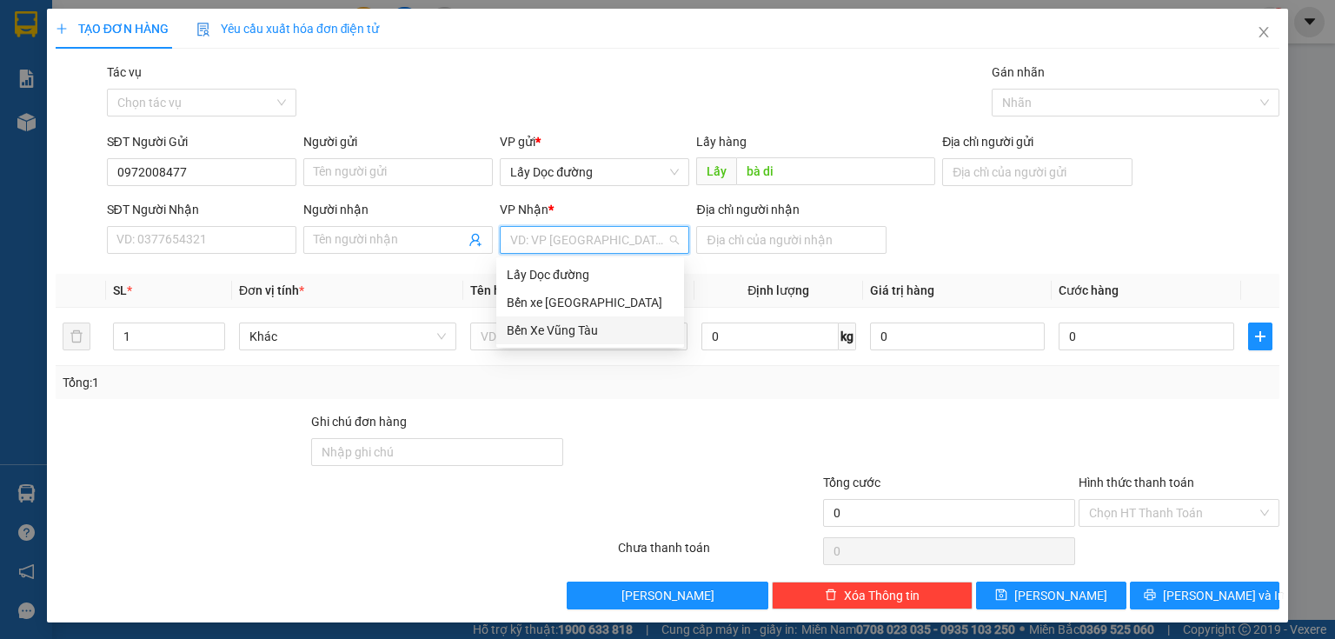
click at [587, 330] on div "Bến Xe Vũng Tàu" at bounding box center [590, 330] width 167 height 19
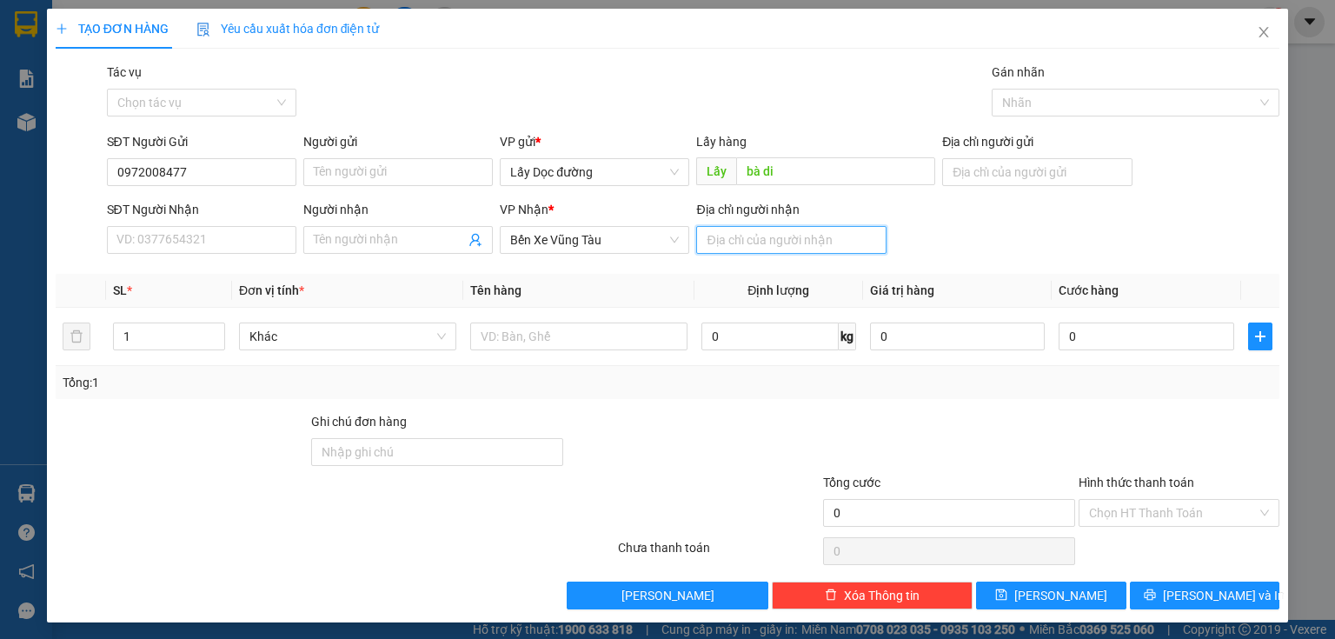
click at [739, 240] on input "Địa chỉ người nhận" at bounding box center [790, 240] width 189 height 28
type input "long thành"
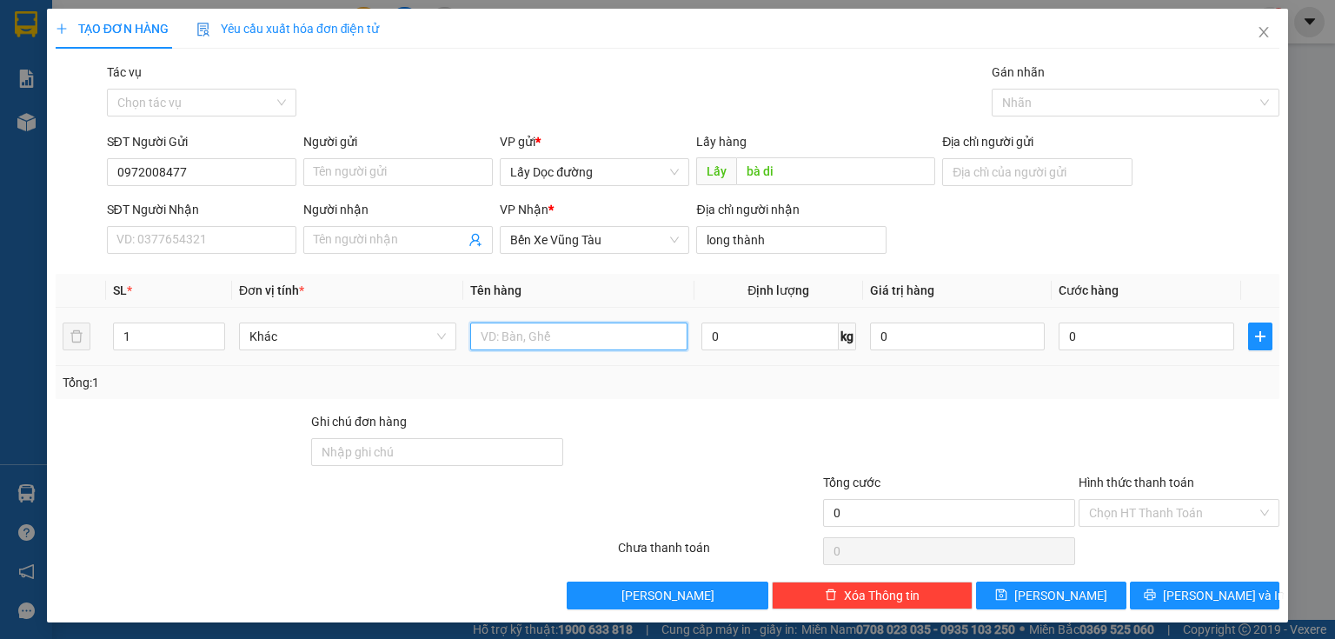
click at [660, 336] on input "text" at bounding box center [578, 336] width 217 height 28
type input "xe máy"
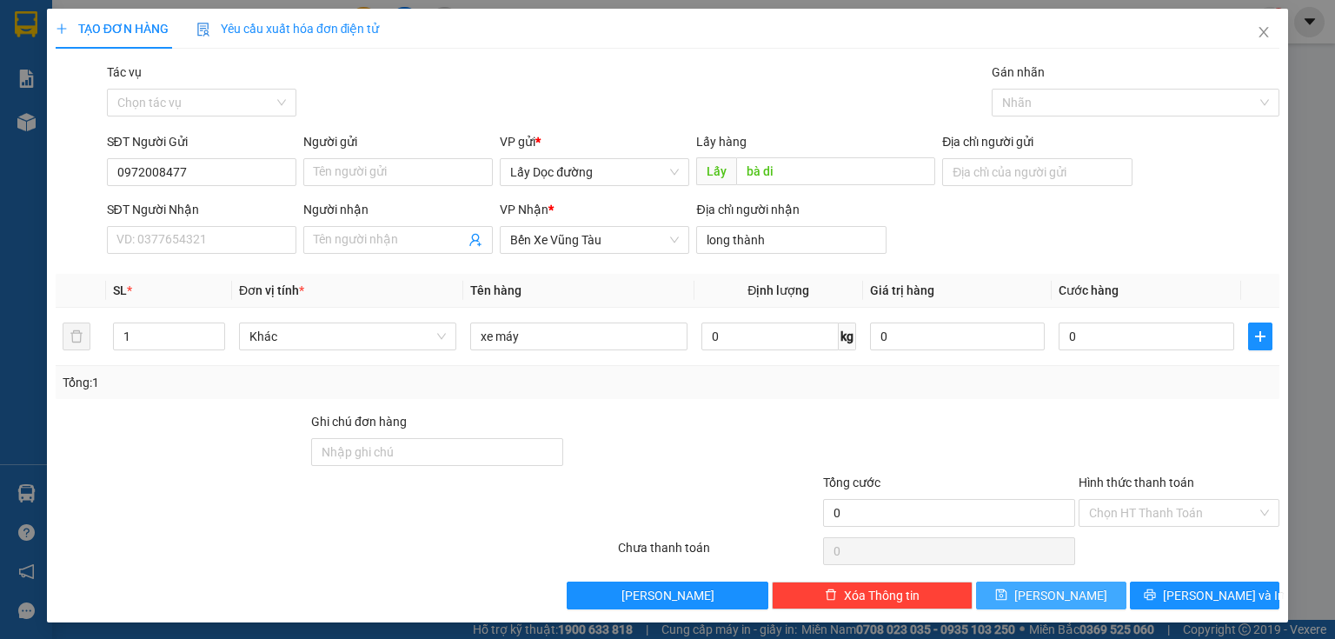
click at [1075, 595] on button "[PERSON_NAME]" at bounding box center [1051, 595] width 150 height 28
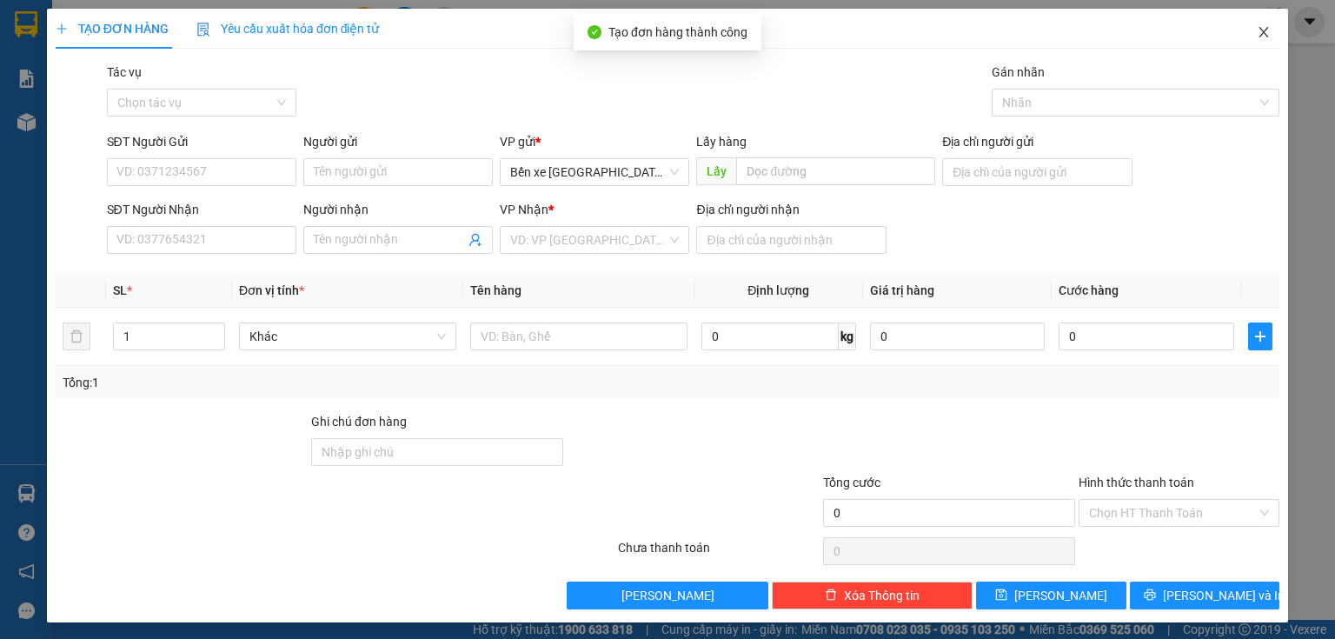
click at [1259, 34] on icon "close" at bounding box center [1264, 32] width 14 height 14
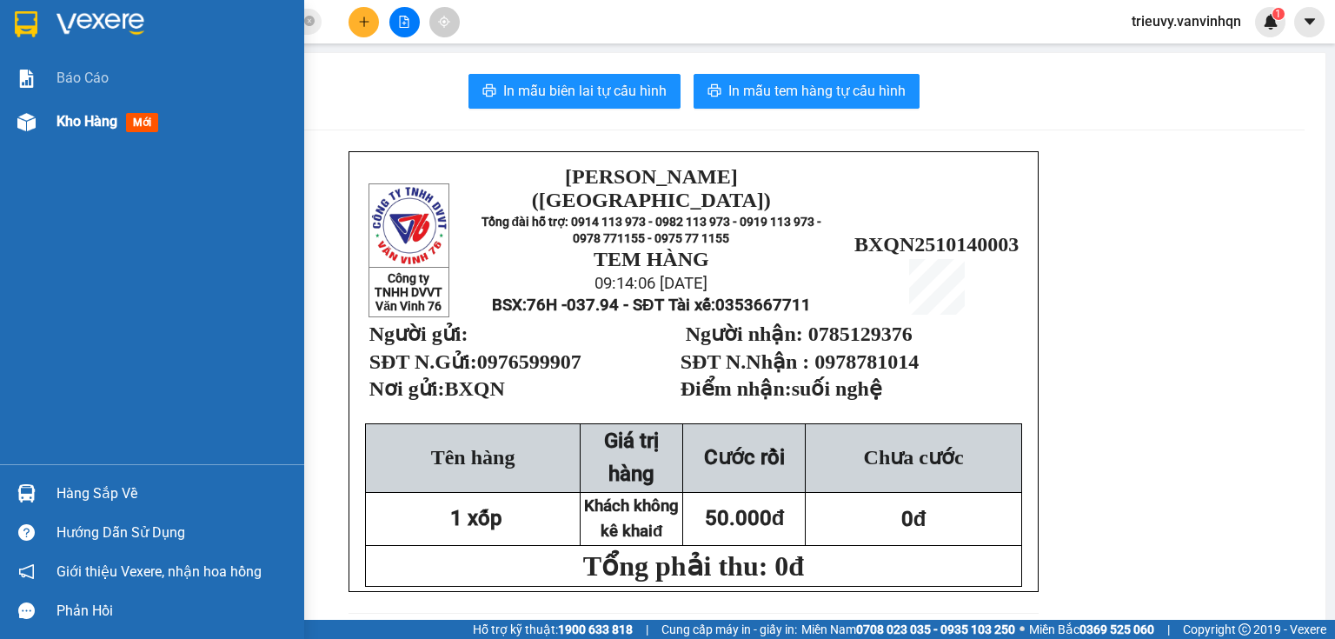
click at [50, 128] on div "Kho hàng mới" at bounding box center [152, 121] width 304 height 43
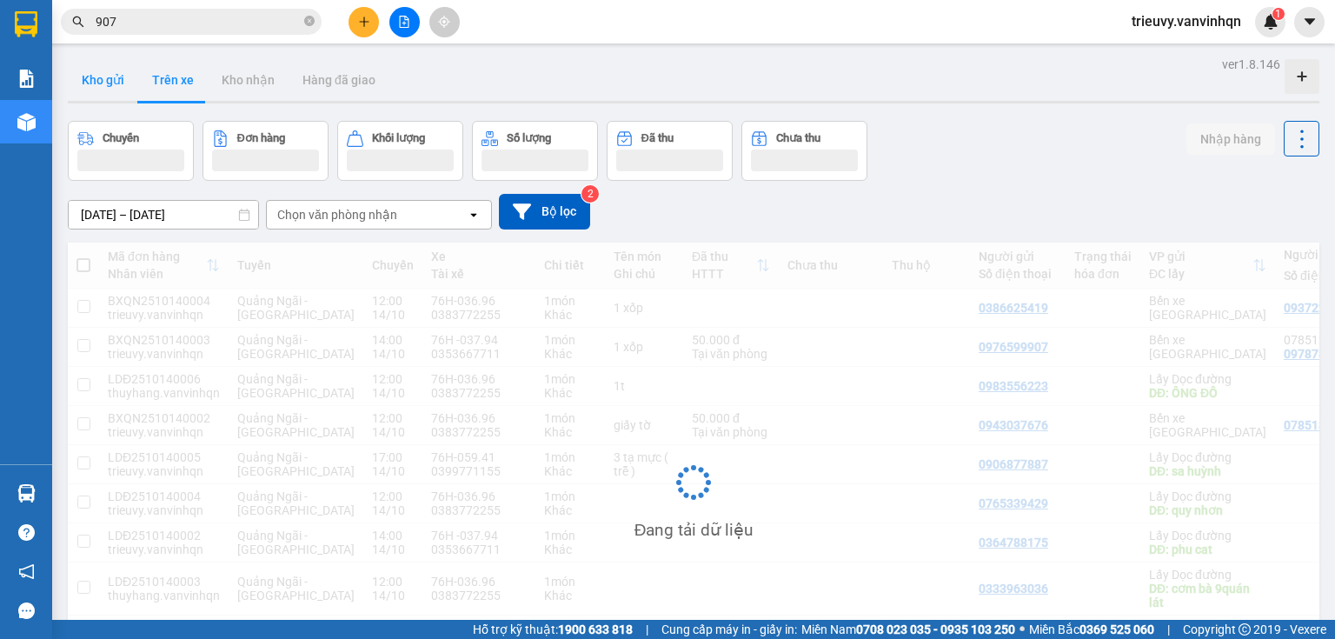
click at [109, 83] on button "Kho gửi" at bounding box center [103, 80] width 70 height 42
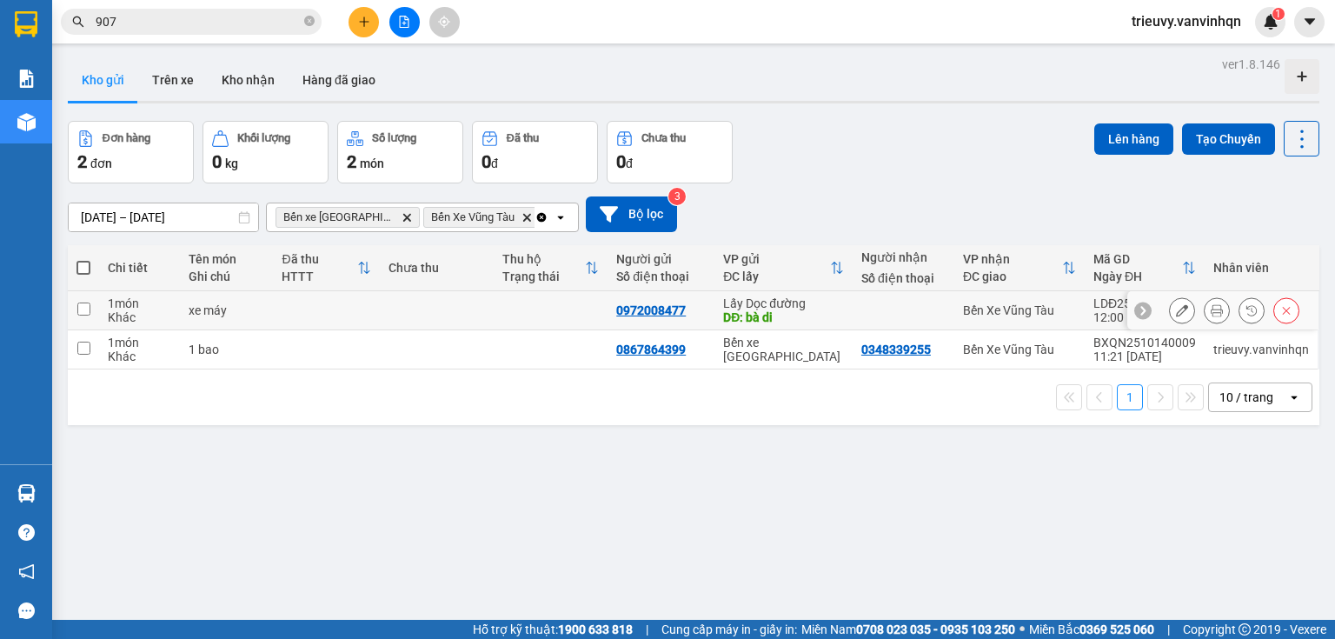
click at [462, 313] on td at bounding box center [437, 310] width 114 height 39
checkbox input "true"
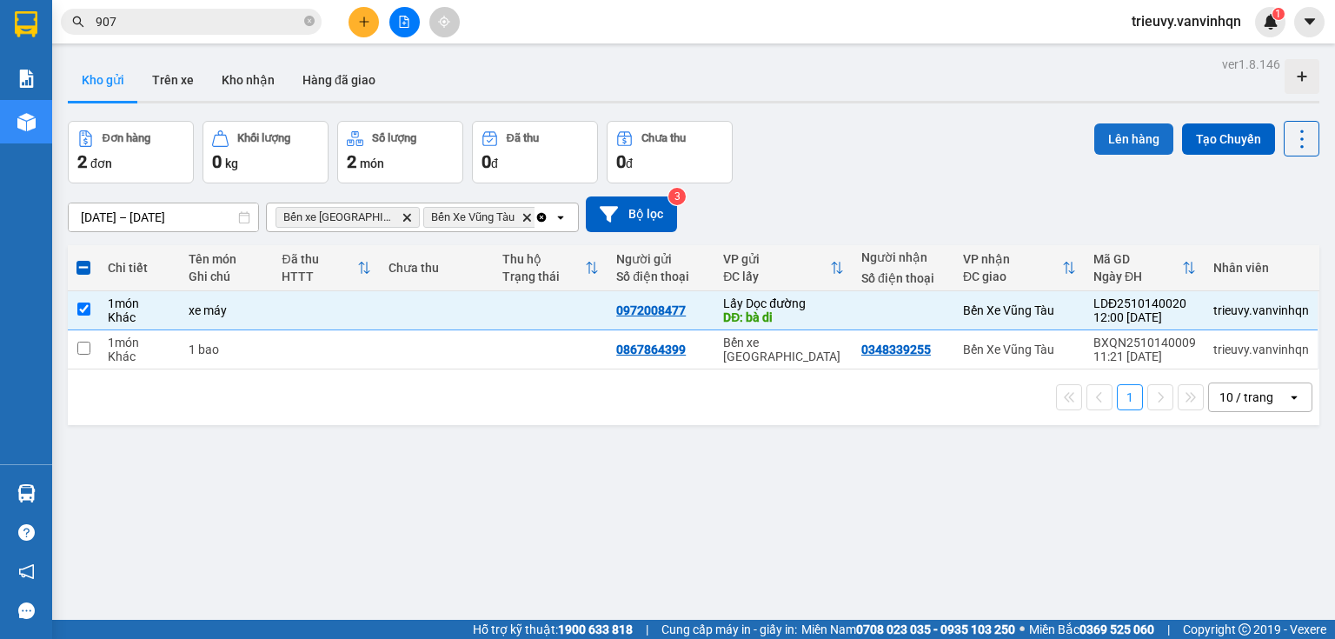
click at [1109, 138] on button "Lên hàng" at bounding box center [1133, 138] width 79 height 31
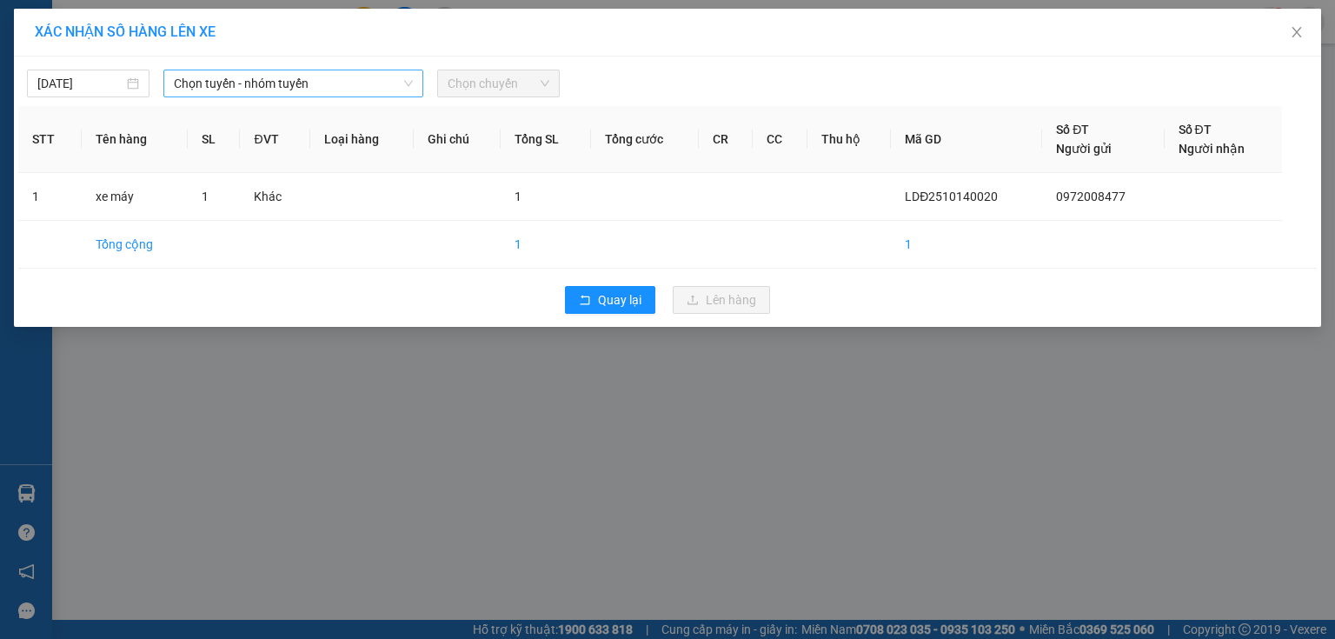
click at [364, 85] on span "Chọn tuyến - nhóm tuyến" at bounding box center [293, 83] width 239 height 26
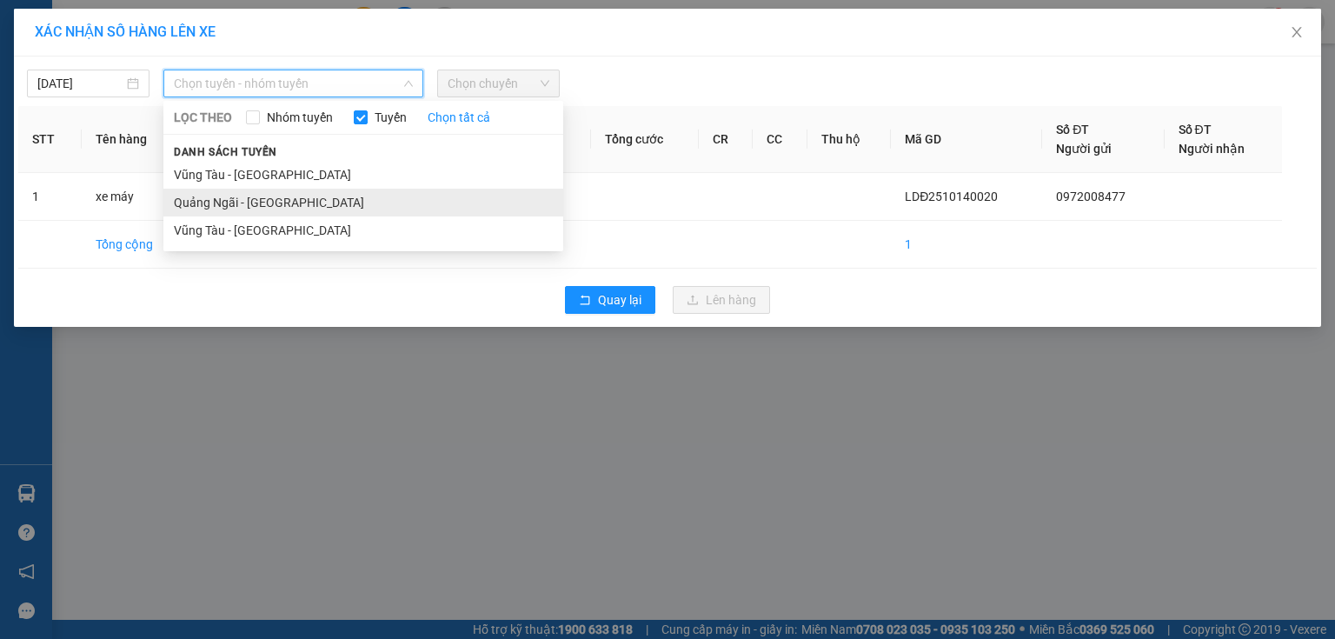
click at [300, 205] on li "Quảng Ngãi - [GEOGRAPHIC_DATA]" at bounding box center [363, 203] width 400 height 28
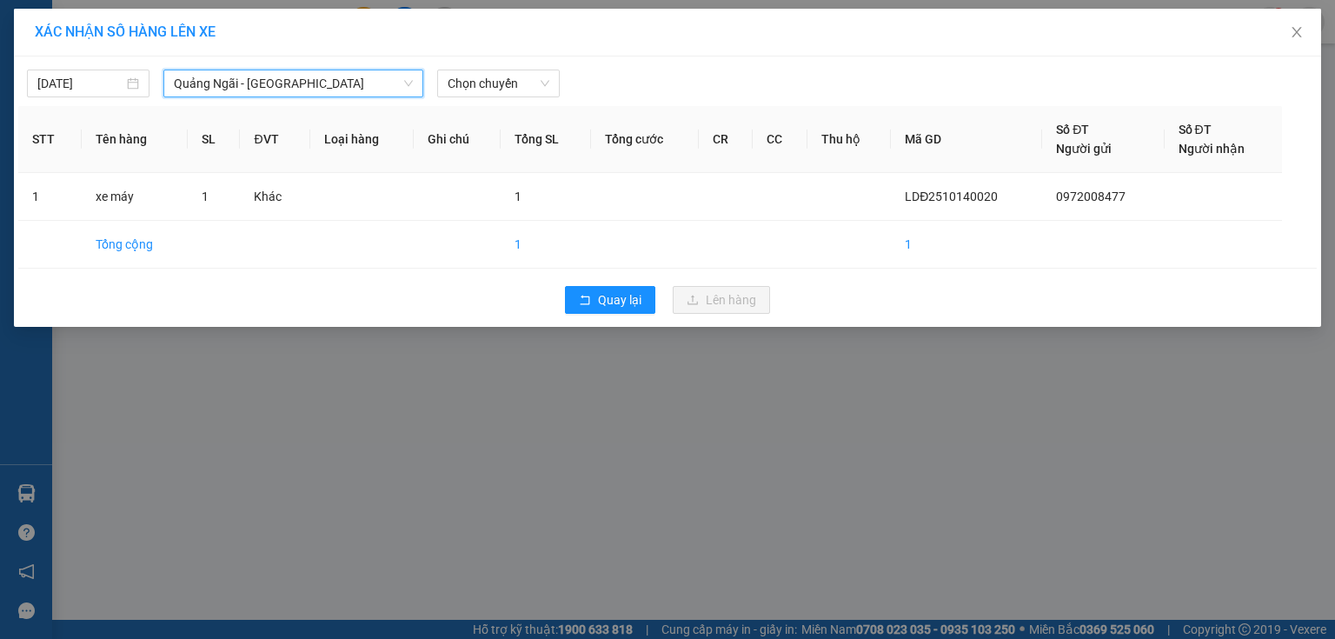
click at [480, 102] on div "14/10/2025 Quảng Ngãi - Vũng Tàu Quảng Ngãi - Vũng Tàu LỌC THEO Nhóm tuyến Tuyế…" at bounding box center [667, 191] width 1307 height 270
click at [498, 89] on span "Chọn chuyến" at bounding box center [499, 83] width 102 height 26
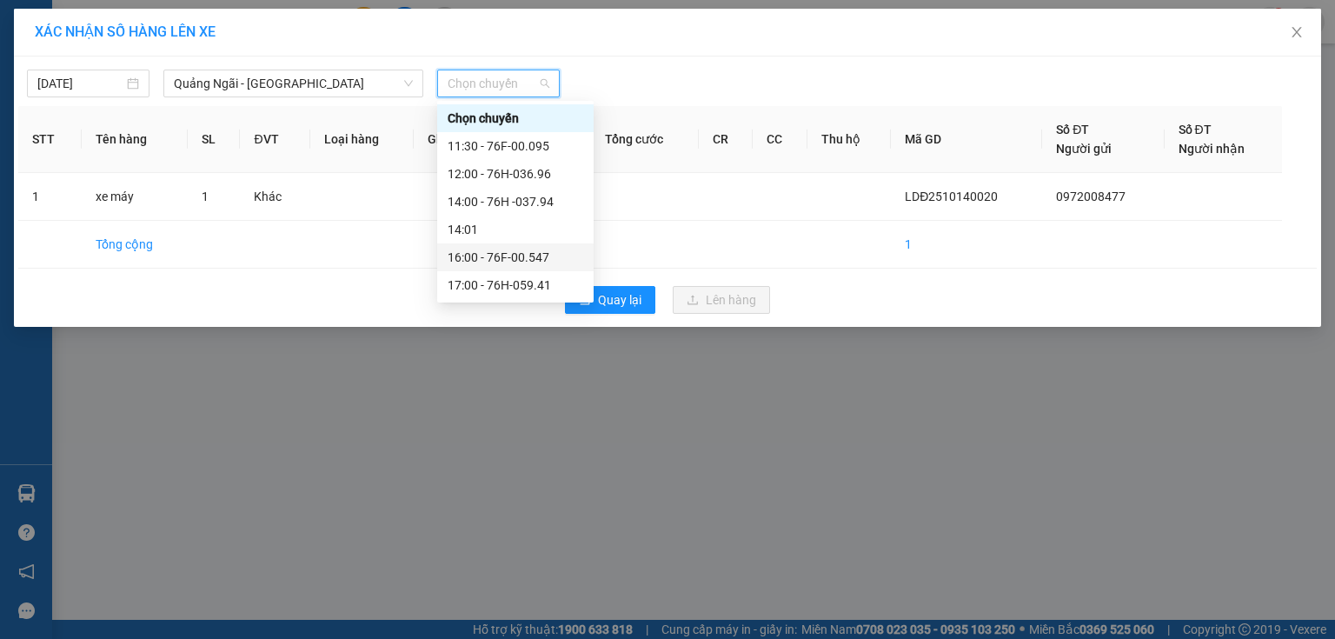
click at [557, 244] on div "16:00 - 76F-00.547" at bounding box center [515, 257] width 156 height 28
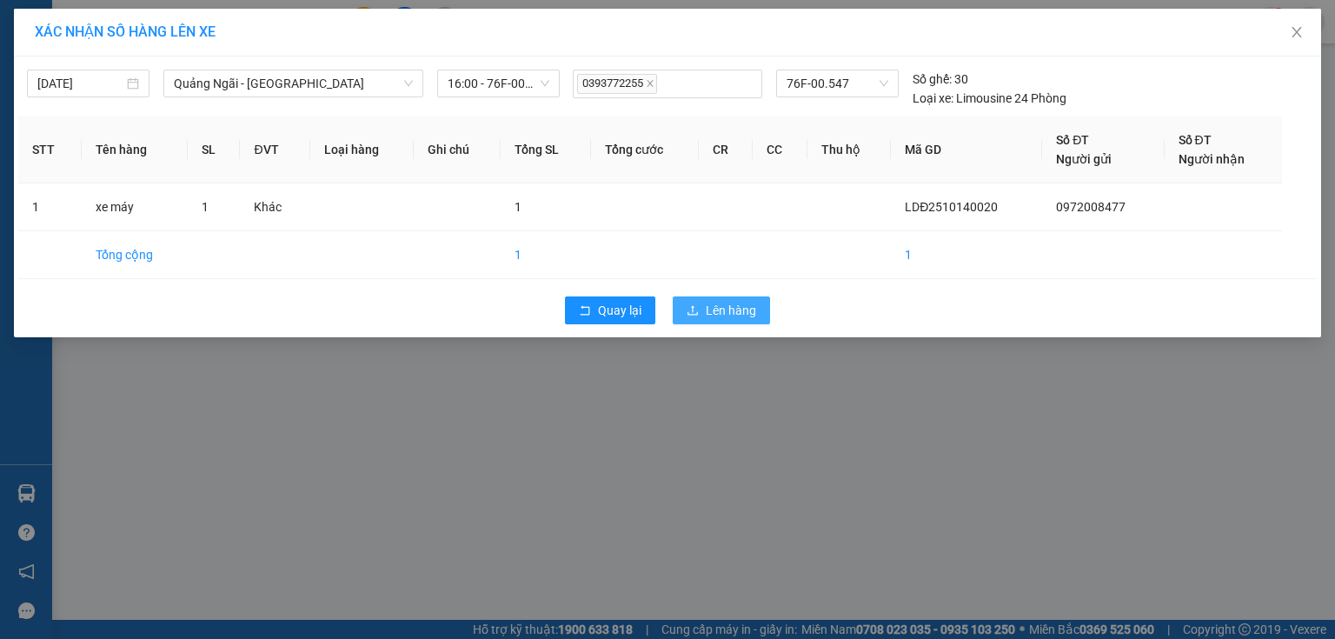
drag, startPoint x: 695, startPoint y: 303, endPoint x: 706, endPoint y: 295, distance: 13.6
click at [696, 304] on icon "upload" at bounding box center [693, 310] width 12 height 12
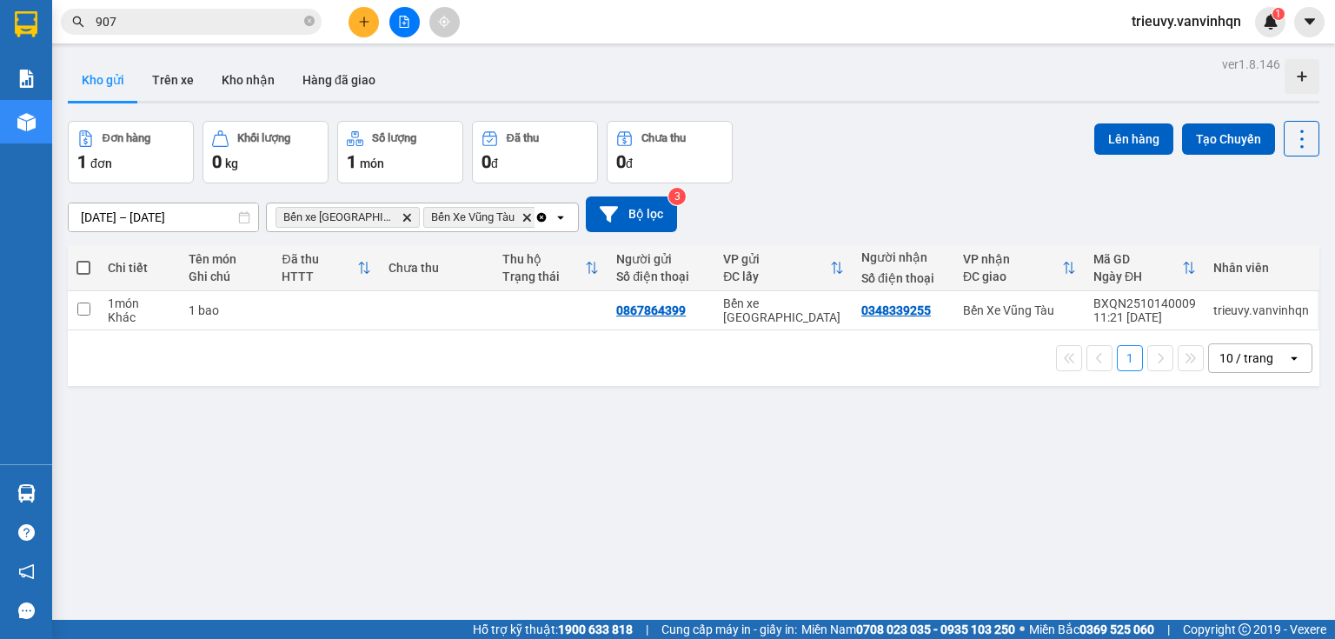
click at [399, 37] on div "Kết quả tìm kiếm ( 65 ) Bộ lọc Mã ĐH Trạng thái Món hàng Tổng cước Chưa cước Ng…" at bounding box center [667, 21] width 1335 height 43
click at [403, 28] on button at bounding box center [404, 22] width 30 height 30
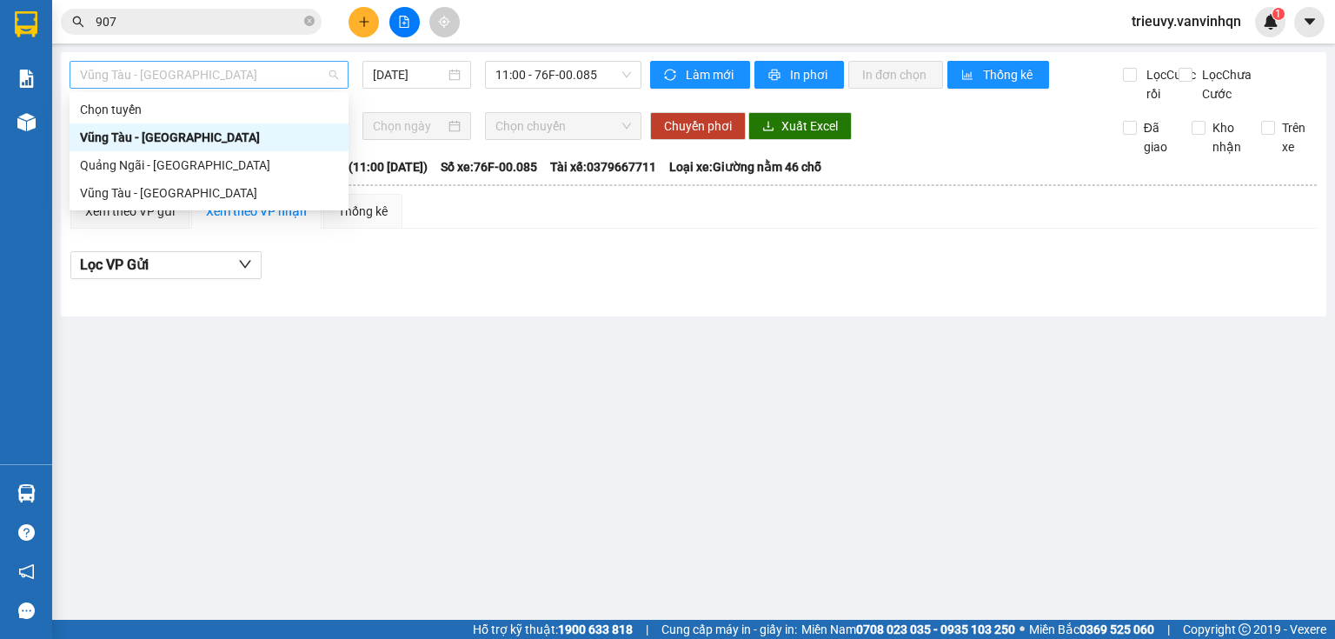
click at [238, 83] on span "Vũng Tàu - [GEOGRAPHIC_DATA]" at bounding box center [209, 75] width 258 height 26
drag, startPoint x: 224, startPoint y: 168, endPoint x: 354, endPoint y: 132, distance: 134.3
click at [223, 168] on div "Quảng Ngãi - [GEOGRAPHIC_DATA]" at bounding box center [209, 165] width 258 height 19
type input "[DATE]"
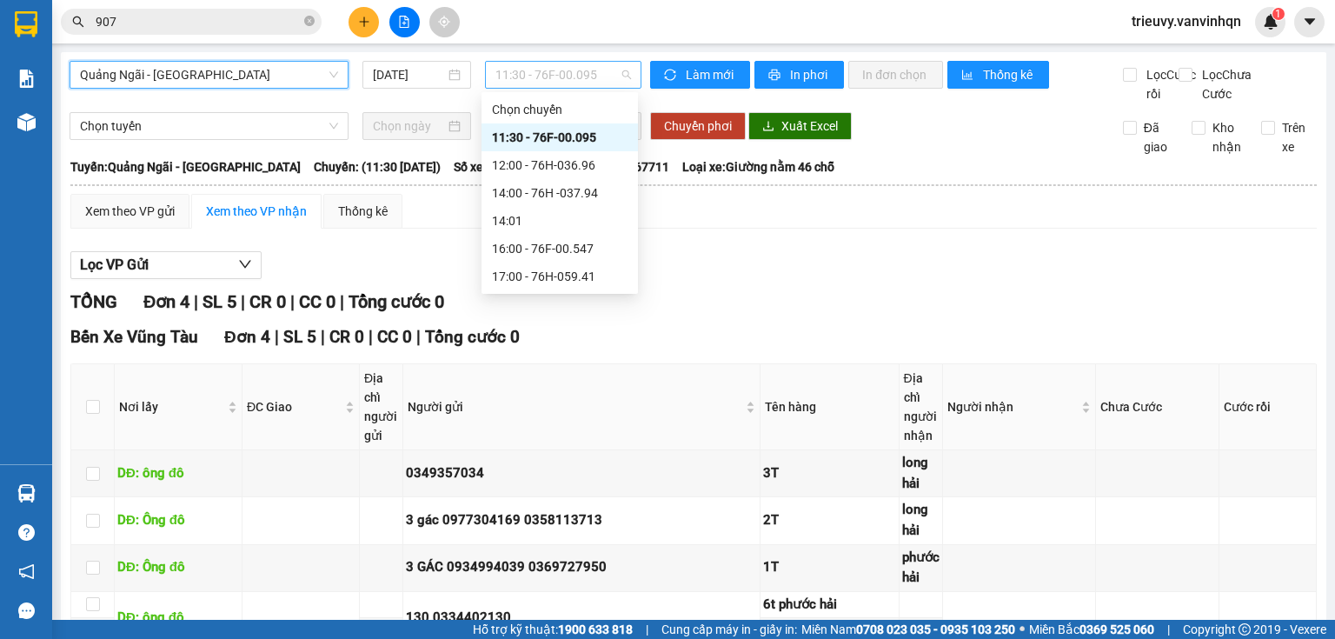
click at [588, 70] on span "11:30 - 76F-00.095" at bounding box center [563, 75] width 136 height 26
click at [583, 277] on div "17:00 - 76H-059.41" at bounding box center [560, 276] width 136 height 19
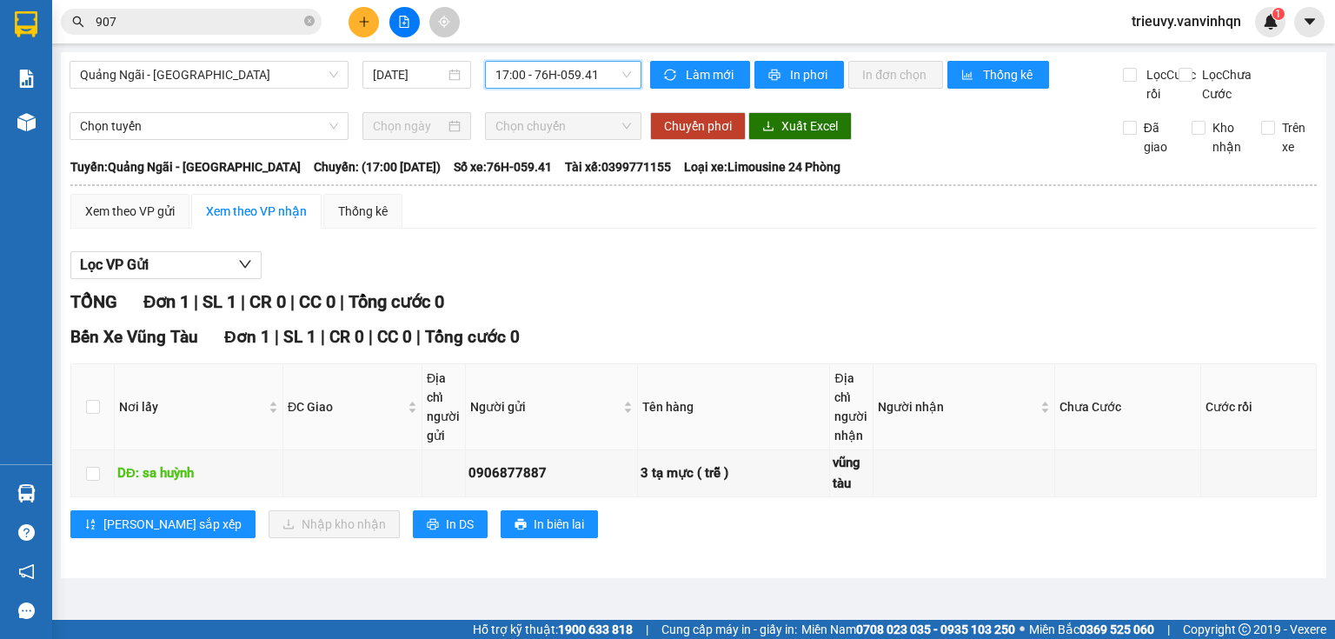
click at [558, 276] on div "Lọc VP Gửi" at bounding box center [693, 265] width 1246 height 29
click at [358, 24] on icon "plus" at bounding box center [364, 22] width 12 height 12
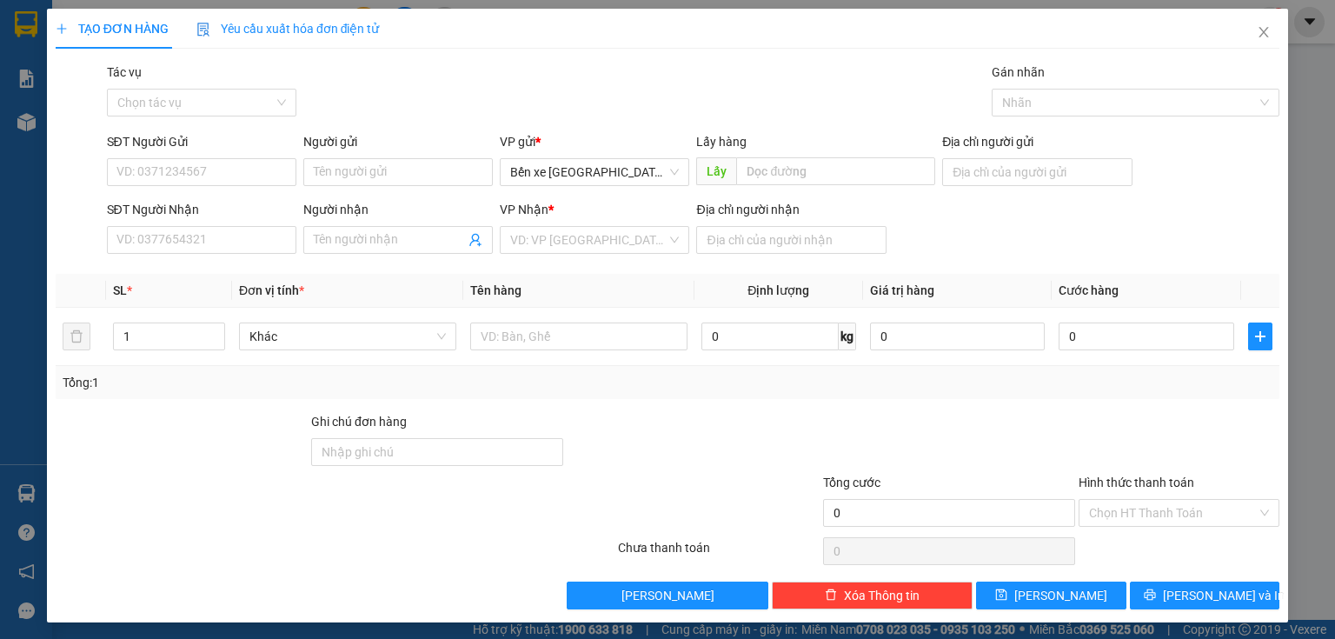
click at [455, 120] on div "Tác vụ Chọn tác vụ Gán nhãn Nhãn" at bounding box center [693, 93] width 1180 height 61
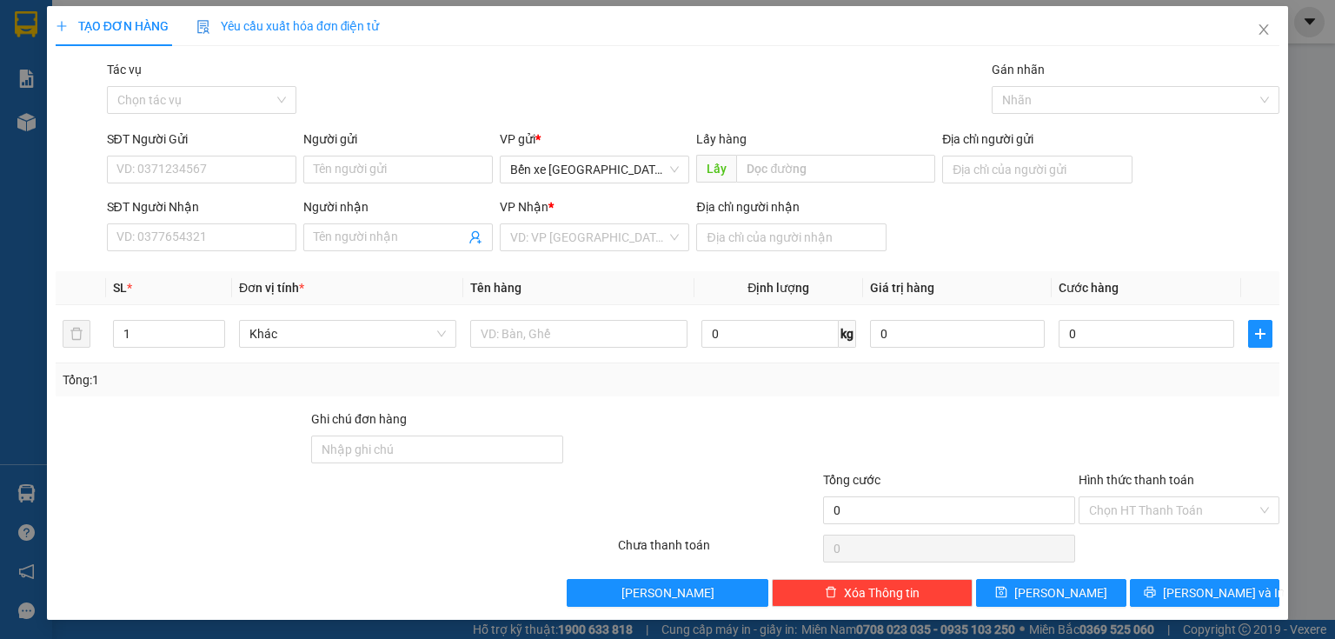
click at [703, 424] on div at bounding box center [693, 439] width 256 height 61
click at [944, 256] on div "SĐT Người Nhận VD: 0377654321 Người nhận Tên người nhận VP Nhận * VD: VP Sài Gò…" at bounding box center [693, 227] width 1180 height 61
click at [1256, 37] on span "Close" at bounding box center [1263, 30] width 49 height 49
